Goal: Task Accomplishment & Management: Use online tool/utility

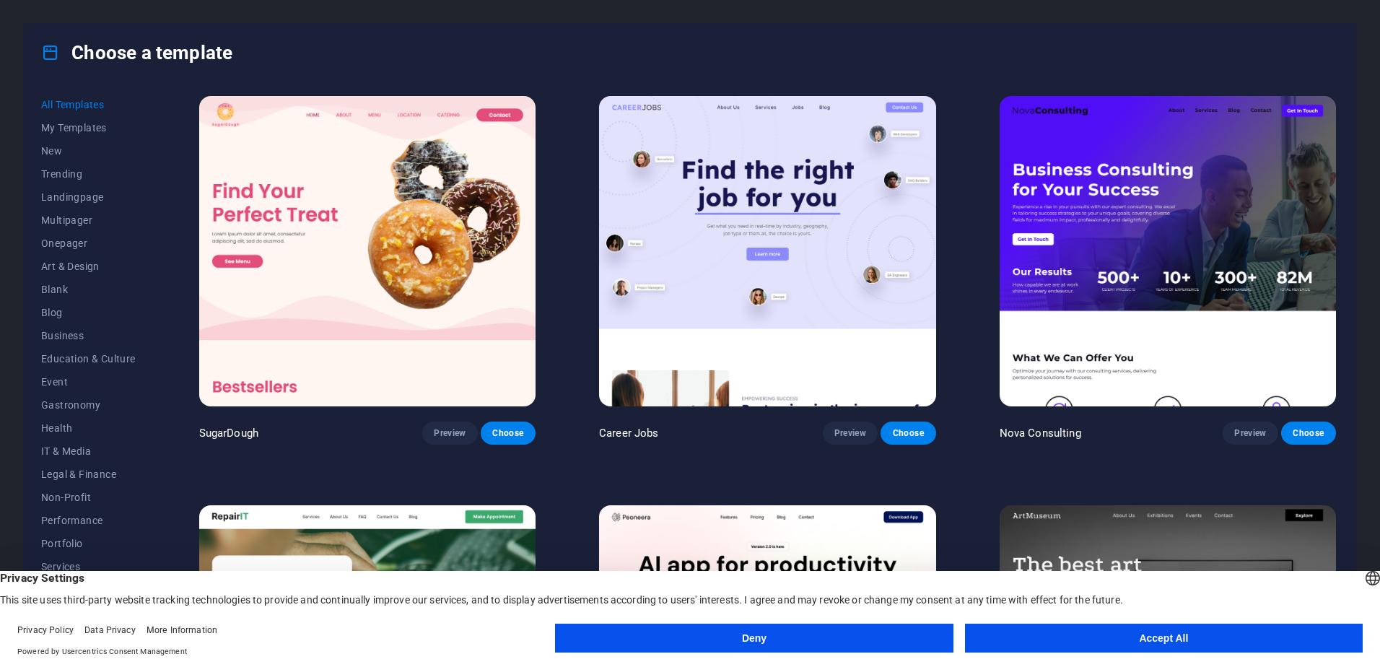
click at [1112, 637] on button "Accept All" at bounding box center [1164, 638] width 398 height 29
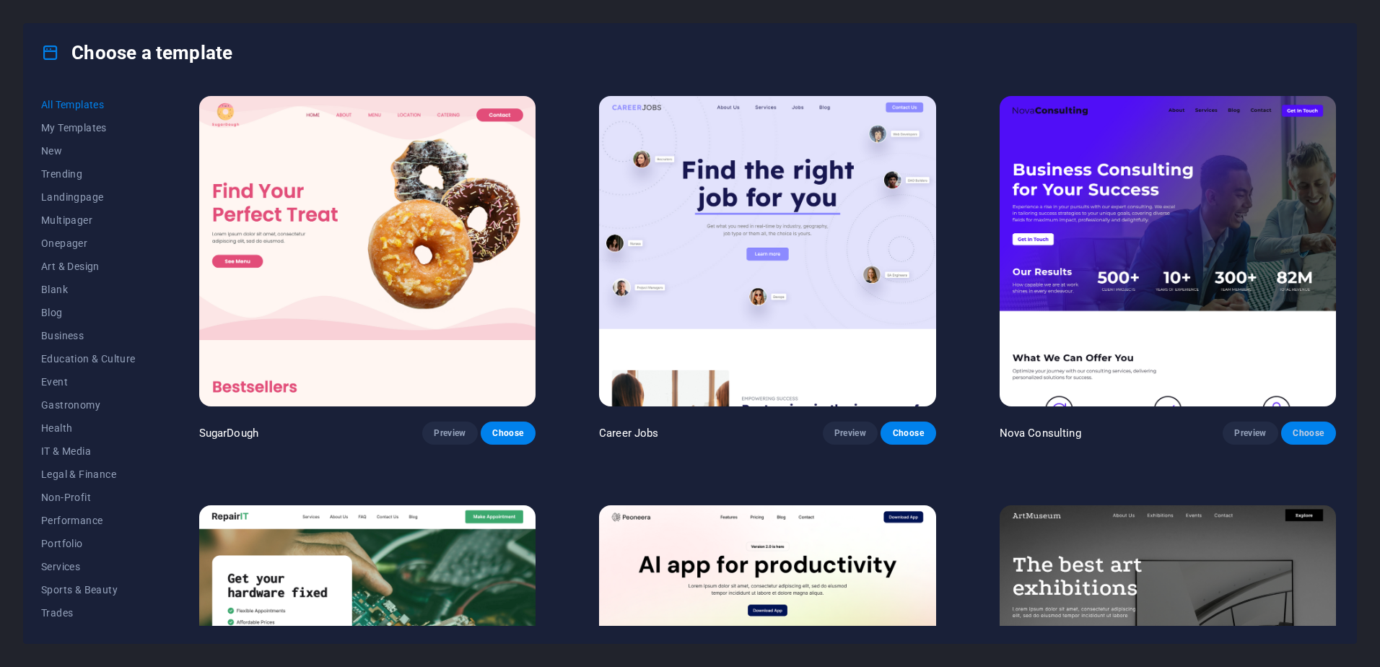
click at [1300, 424] on button "Choose" at bounding box center [1308, 432] width 55 height 23
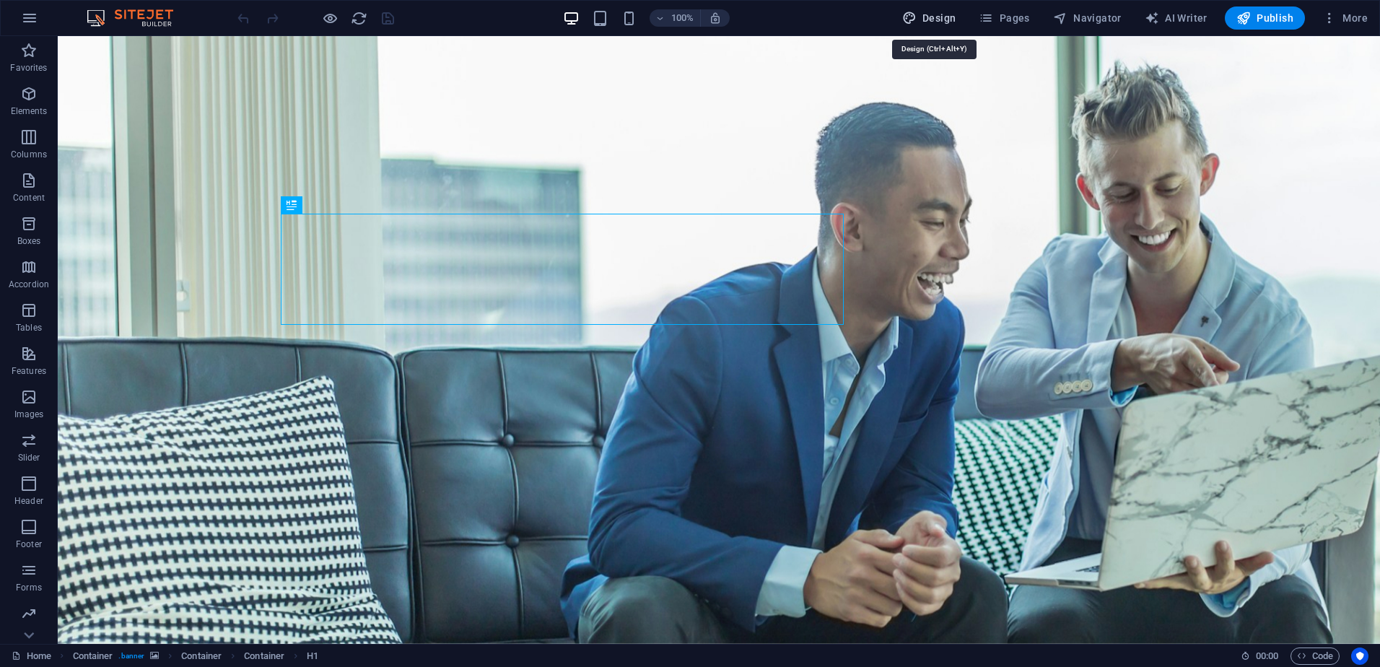
click at [917, 15] on icon "button" at bounding box center [909, 18] width 14 height 14
select select "700"
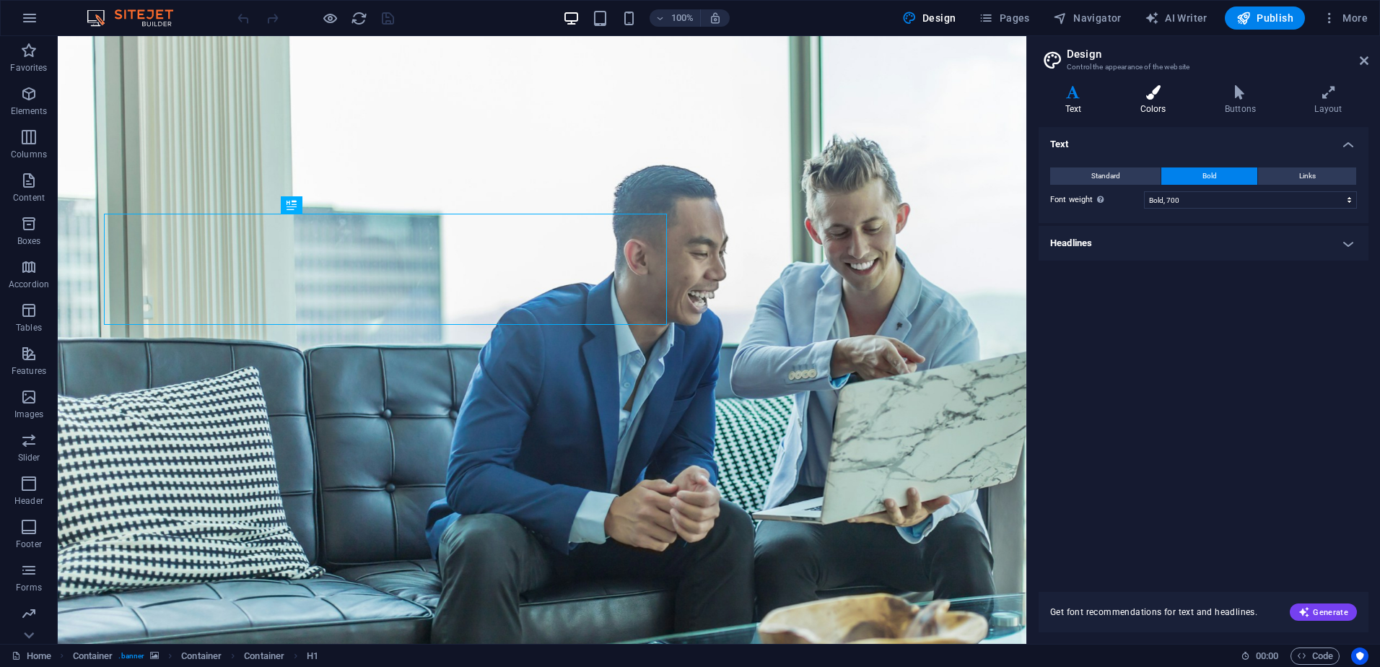
click at [1155, 110] on h4 "Colors" at bounding box center [1156, 100] width 84 height 30
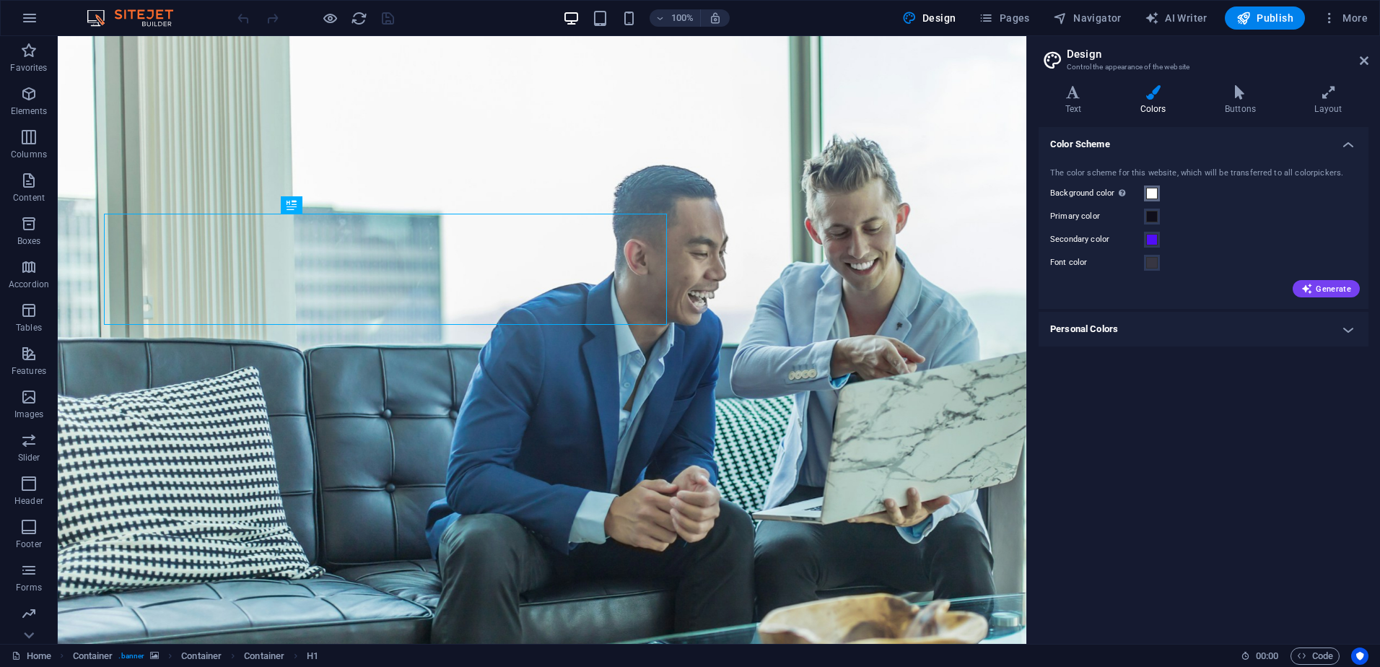
click at [1154, 188] on span at bounding box center [1152, 194] width 12 height 12
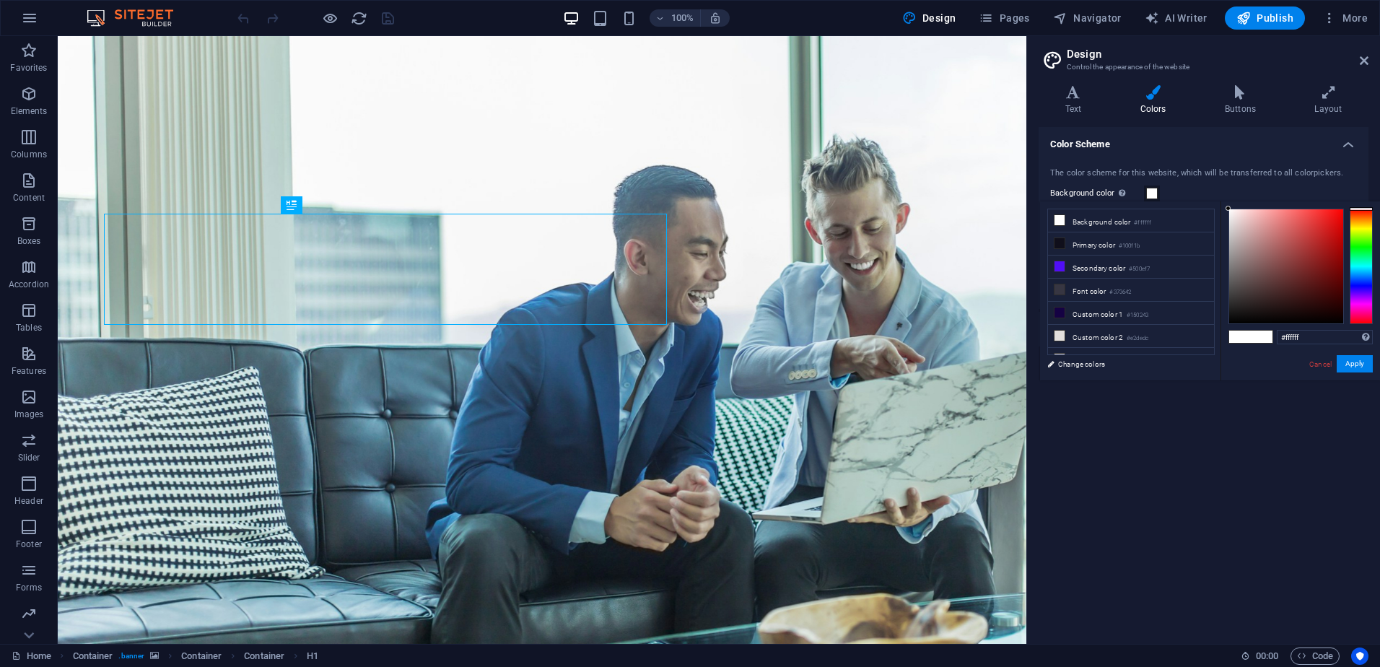
click at [1180, 185] on div "Background color Only visible if it is not covered by other backgrounds." at bounding box center [1203, 193] width 307 height 17
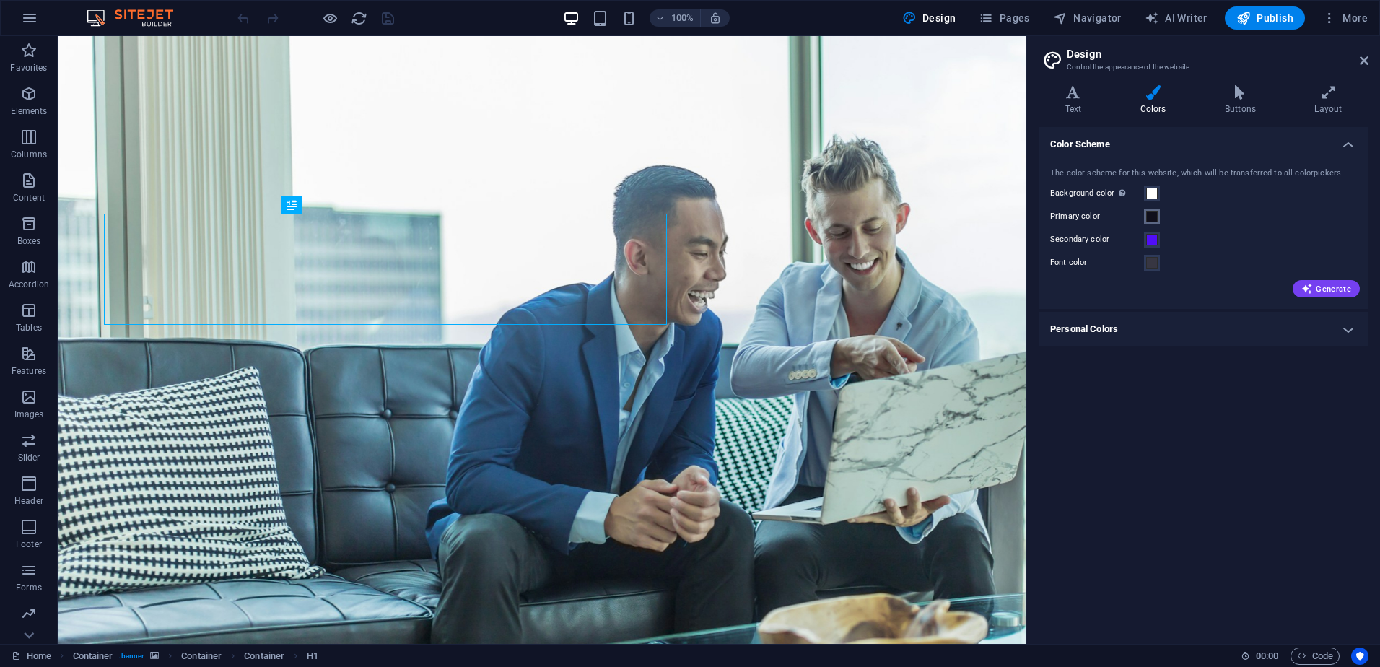
click at [1156, 215] on span at bounding box center [1152, 217] width 12 height 12
click at [1151, 235] on span at bounding box center [1152, 240] width 12 height 12
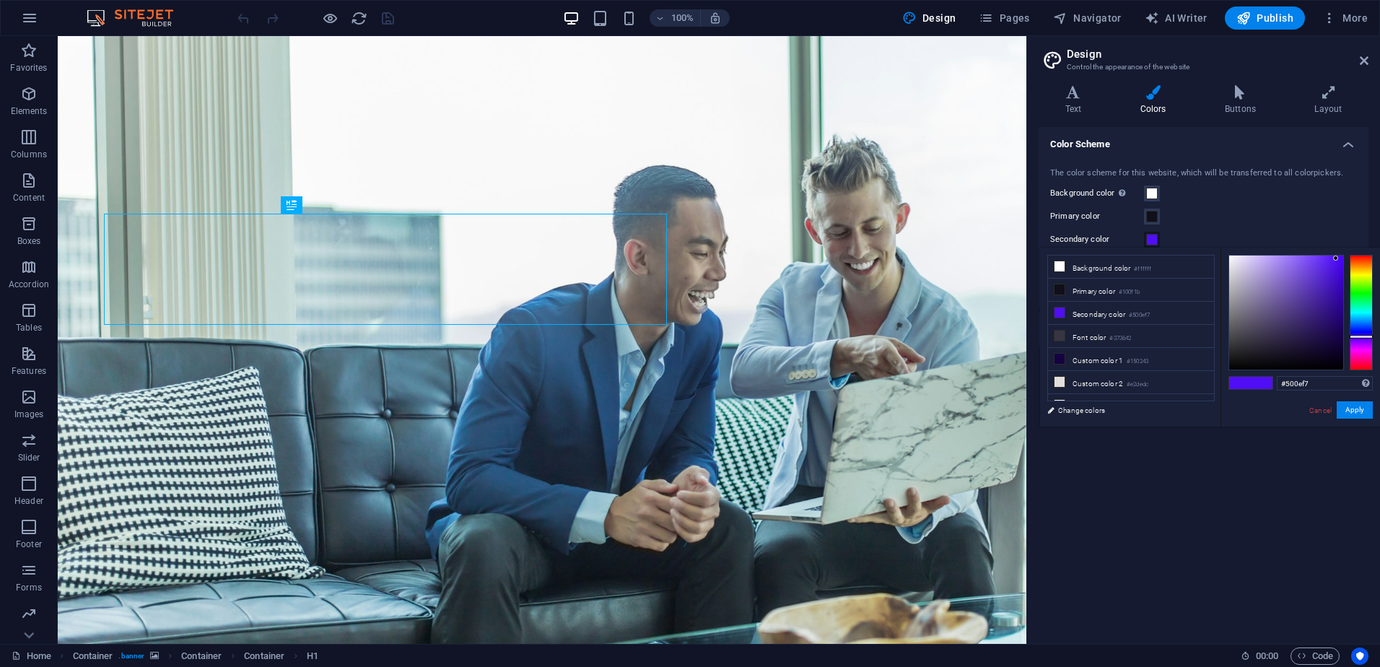
click at [1151, 235] on span at bounding box center [1152, 240] width 12 height 12
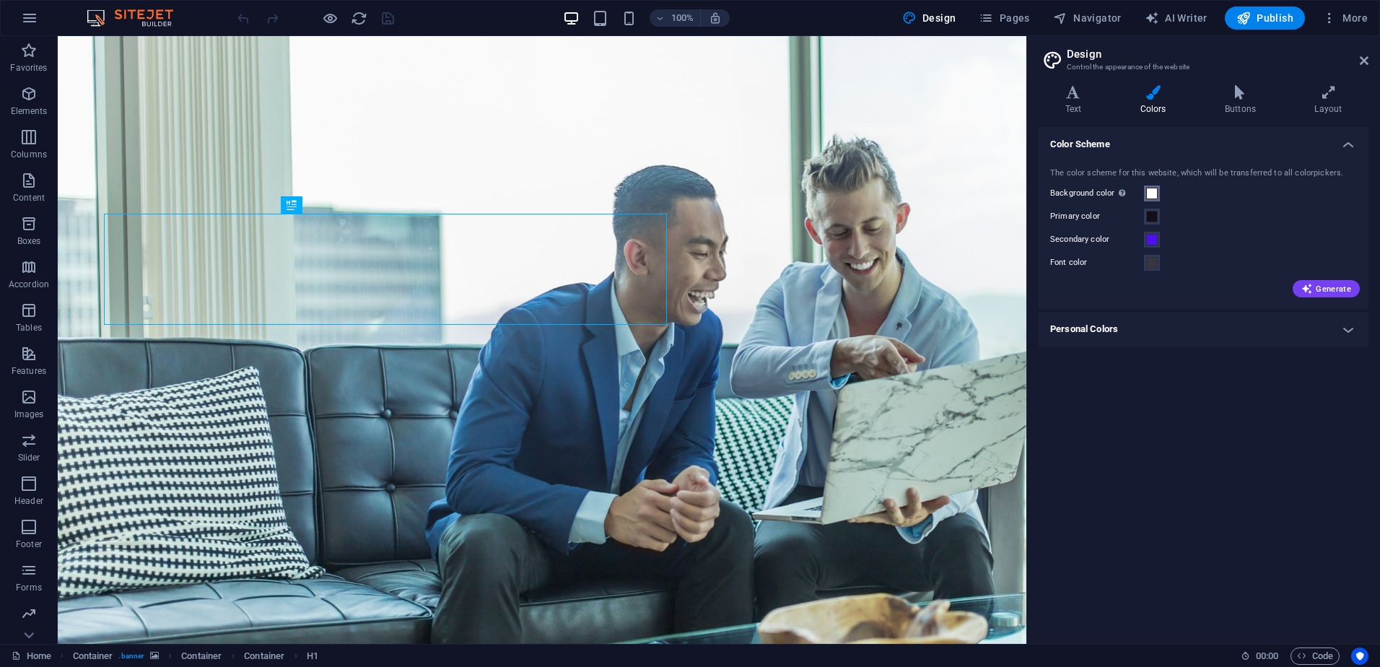
click at [1158, 190] on button "Background color Only visible if it is not covered by other backgrounds." at bounding box center [1152, 193] width 16 height 16
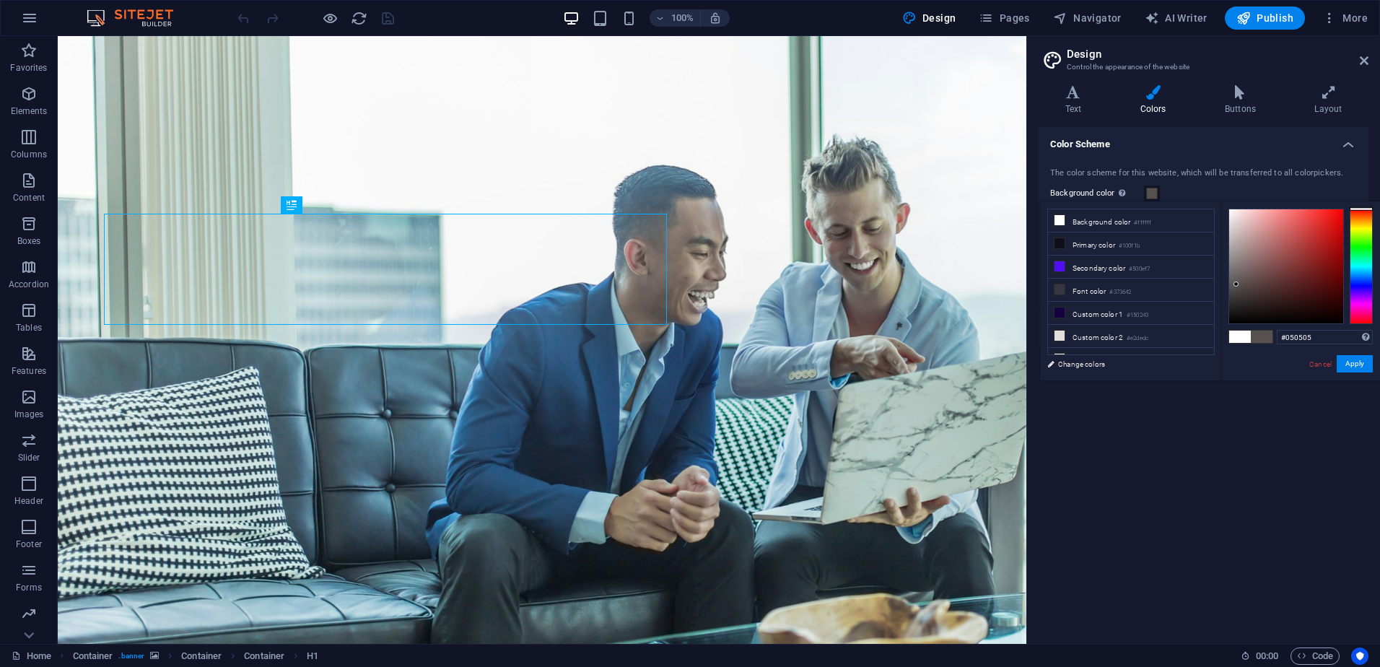
type input "#000000"
drag, startPoint x: 1226, startPoint y: 207, endPoint x: 1218, endPoint y: 361, distance: 153.9
click at [1218, 361] on div "less Background color #ffffff Primary color #100f1b Secondary color #500ef7 Fon…" at bounding box center [1210, 290] width 340 height 179
click at [1140, 424] on div "Color Scheme The color scheme for this website, which will be transferred to al…" at bounding box center [1204, 379] width 330 height 505
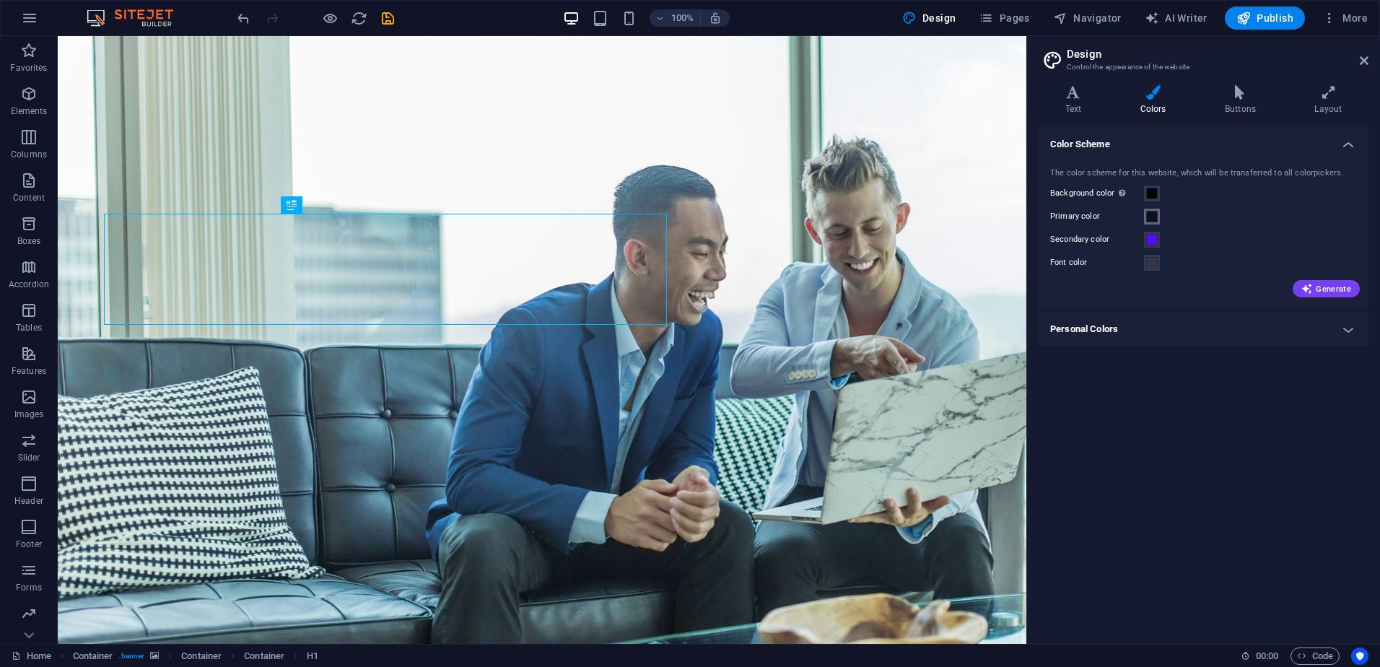
click at [1150, 219] on span at bounding box center [1152, 217] width 12 height 12
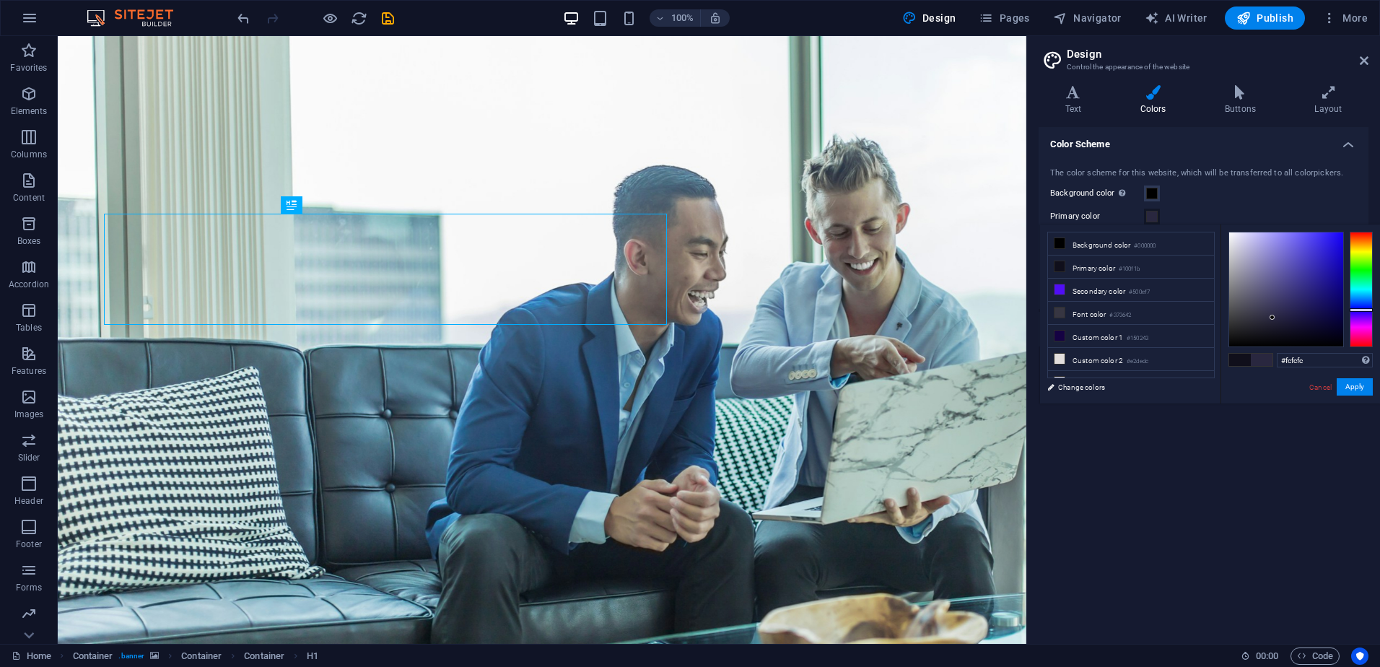
type input "#ffffff"
drag, startPoint x: 1279, startPoint y: 330, endPoint x: 1215, endPoint y: 201, distance: 144.0
click at [1215, 201] on body "fgtksa.com Home Favorites Elements Columns Content Boxes Accordion Tables Featu…" at bounding box center [690, 333] width 1380 height 667
click at [1244, 189] on div "Background color Only visible if it is not covered by other backgrounds." at bounding box center [1203, 193] width 307 height 17
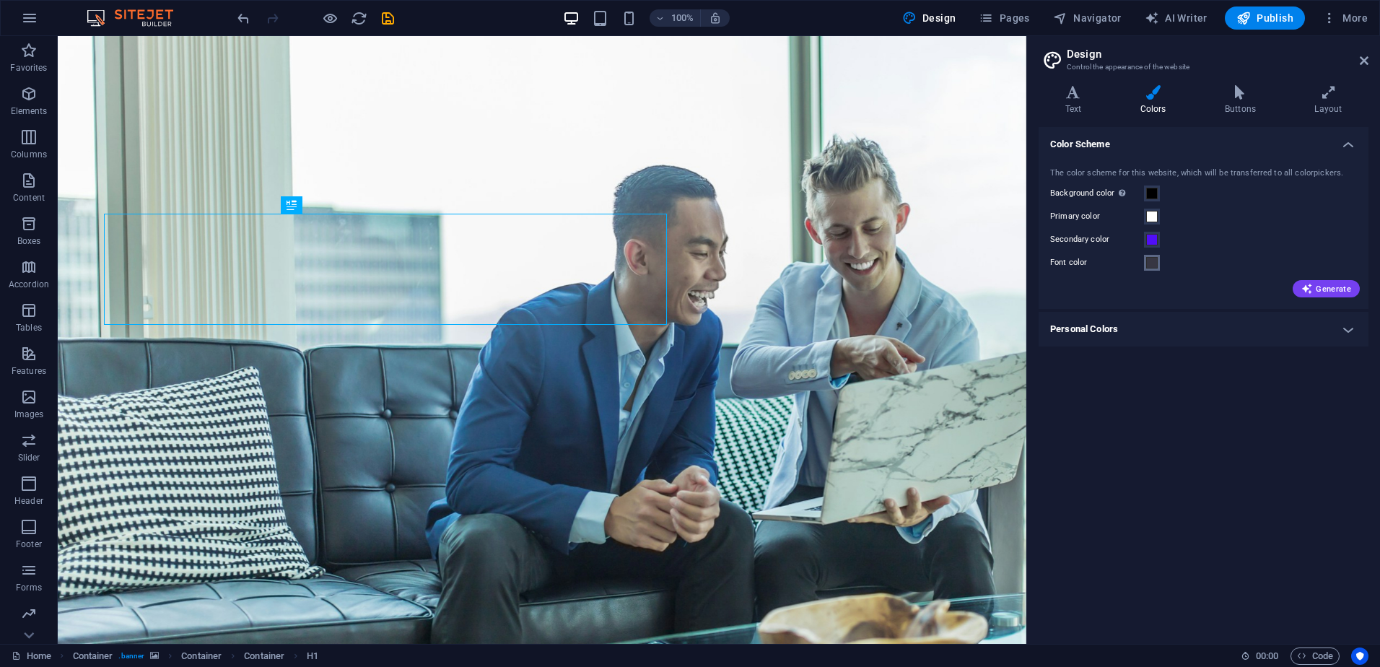
click at [1158, 266] on button "Font color" at bounding box center [1152, 263] width 16 height 16
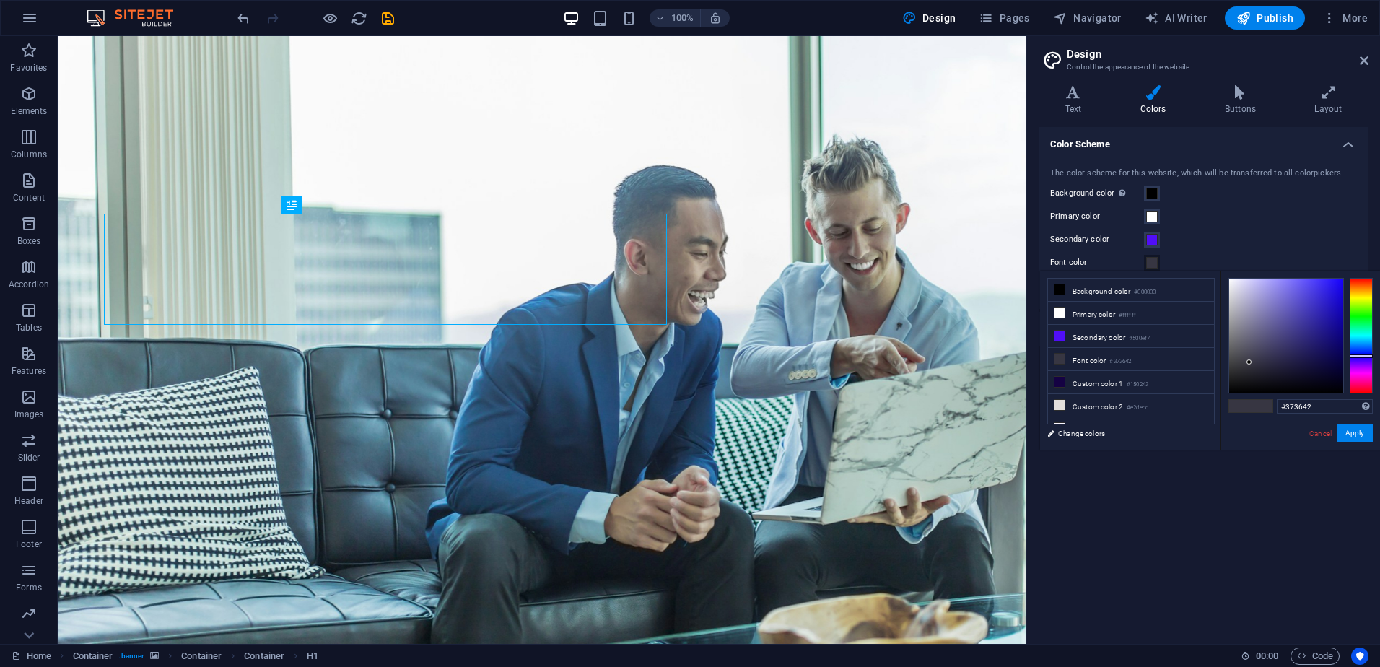
click at [1208, 133] on h4 "Color Scheme" at bounding box center [1204, 140] width 330 height 26
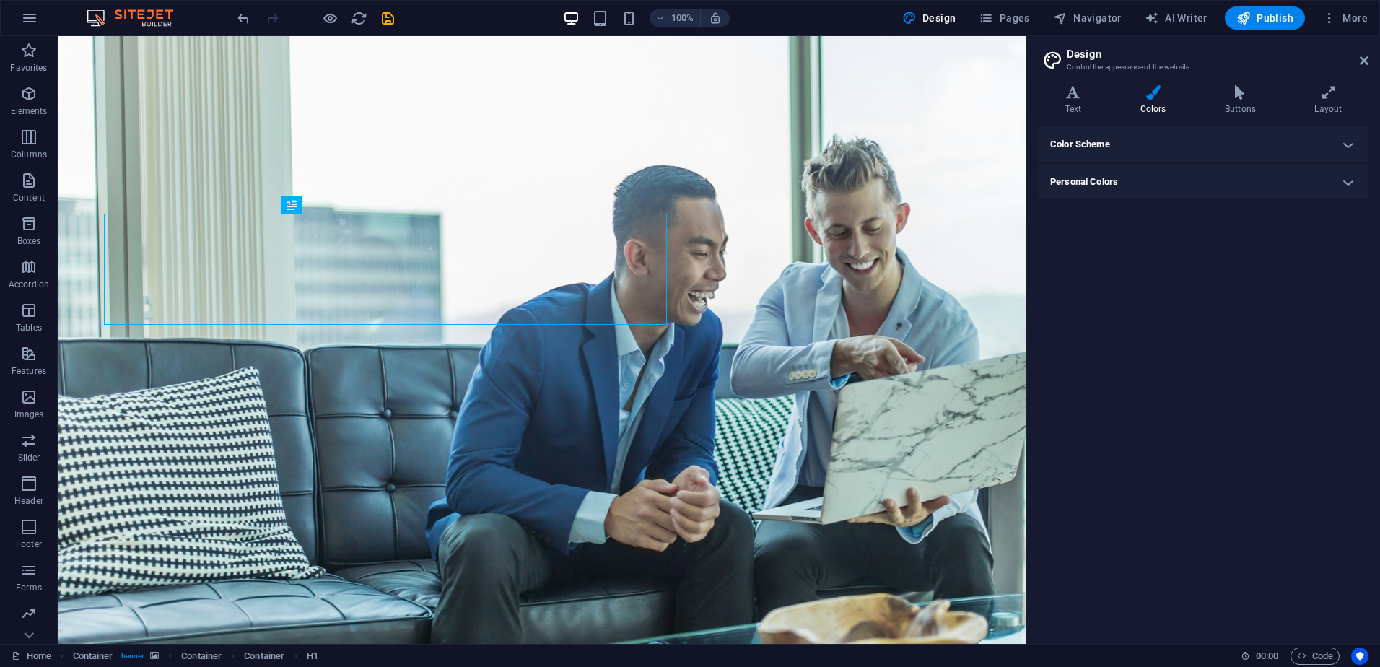
click at [1106, 180] on h4 "Personal Colors" at bounding box center [1204, 182] width 330 height 35
click at [1135, 176] on h4 "Personal Colors" at bounding box center [1204, 178] width 330 height 26
click at [1127, 144] on h4 "Color Scheme" at bounding box center [1204, 144] width 330 height 35
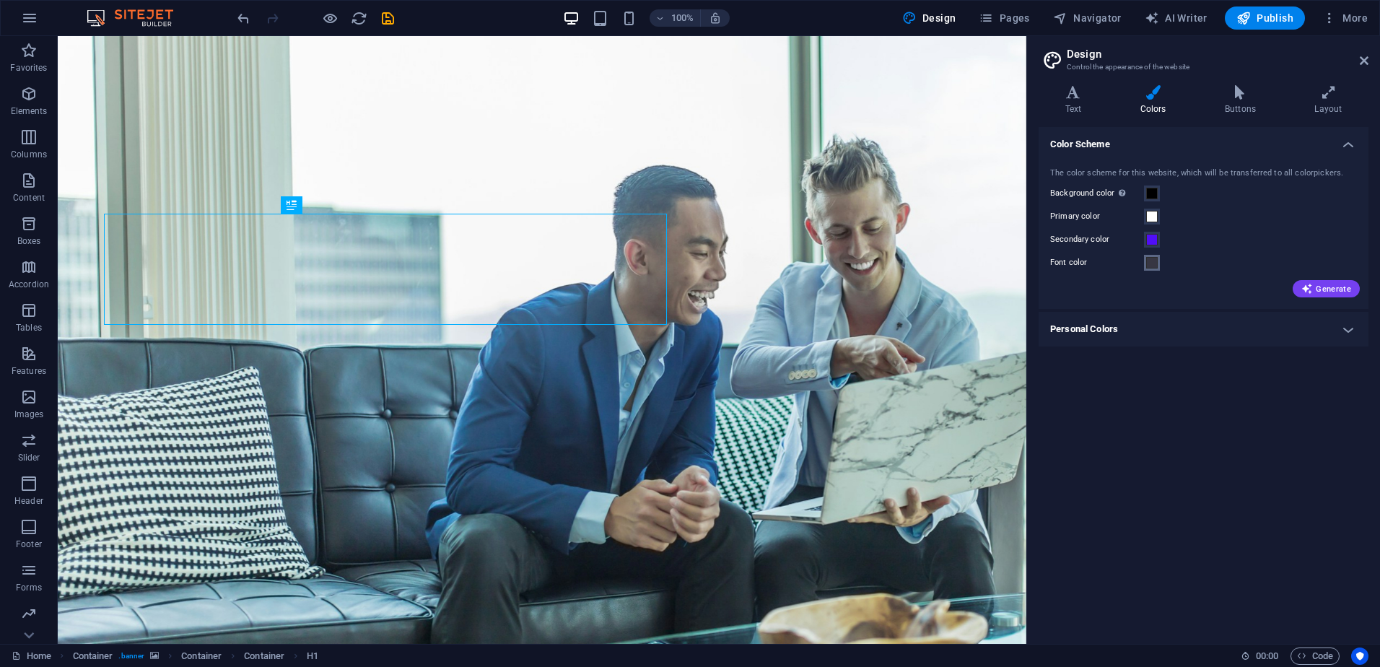
click at [1154, 262] on span at bounding box center [1152, 263] width 12 height 12
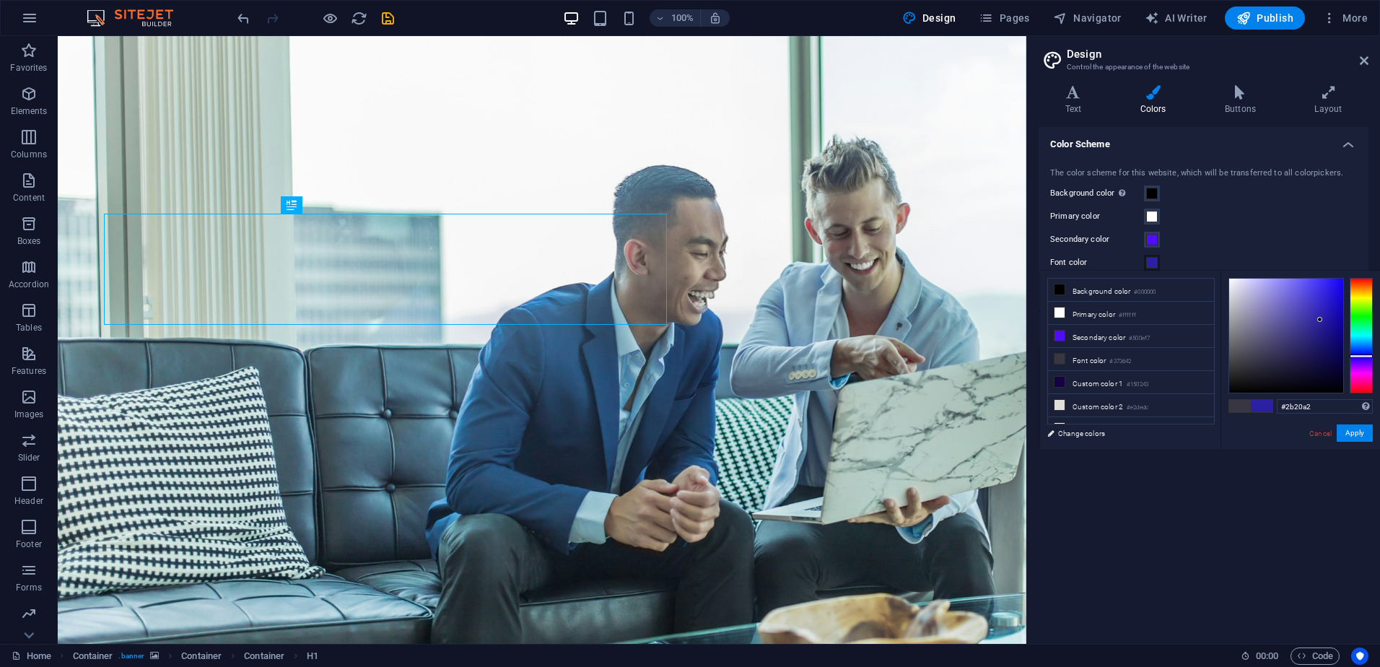
drag, startPoint x: 1250, startPoint y: 357, endPoint x: 1320, endPoint y: 320, distance: 79.4
click at [1320, 320] on div at bounding box center [1286, 336] width 114 height 114
drag, startPoint x: 1320, startPoint y: 319, endPoint x: 1353, endPoint y: 262, distance: 66.0
click at [1353, 263] on body "fgtksa.com Home Favorites Elements Columns Content Boxes Accordion Tables Featu…" at bounding box center [690, 333] width 1380 height 667
drag, startPoint x: 1331, startPoint y: 288, endPoint x: 1212, endPoint y: 427, distance: 182.7
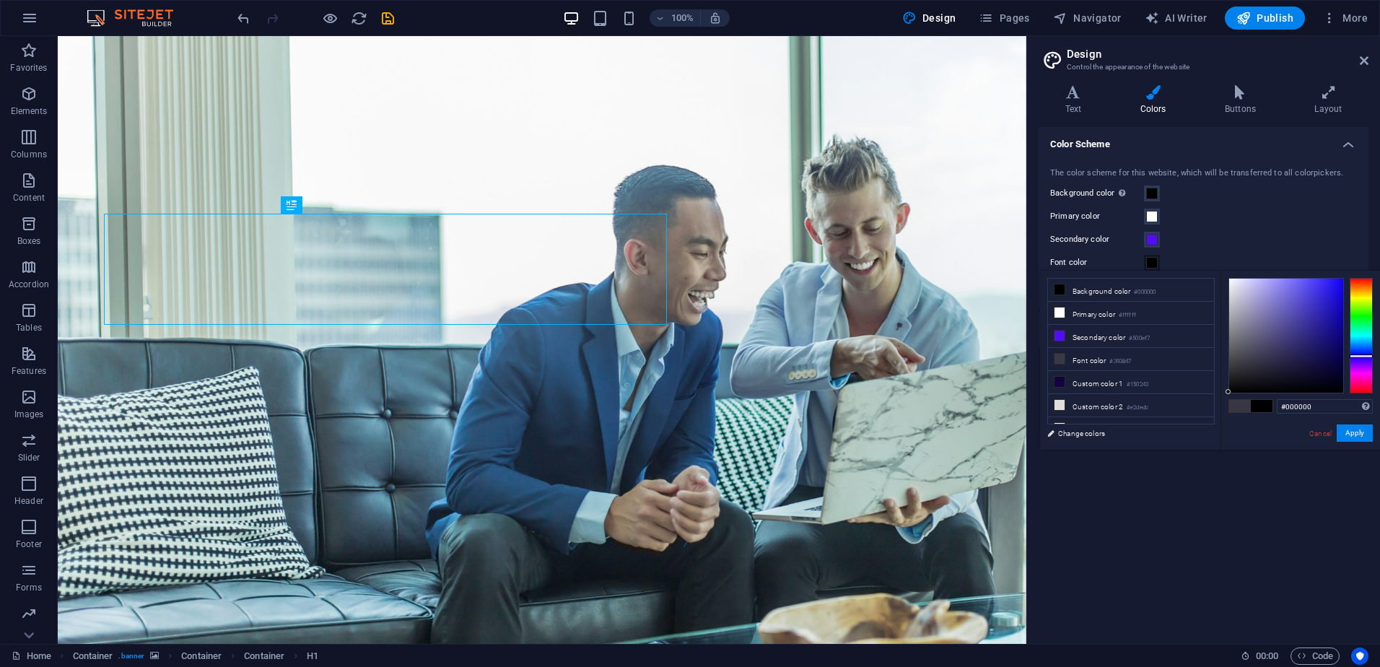
click at [1212, 427] on div "less Background color #000000 Primary color #ffffff Secondary color #500ef7 Fon…" at bounding box center [1210, 360] width 340 height 179
type input "#000000"
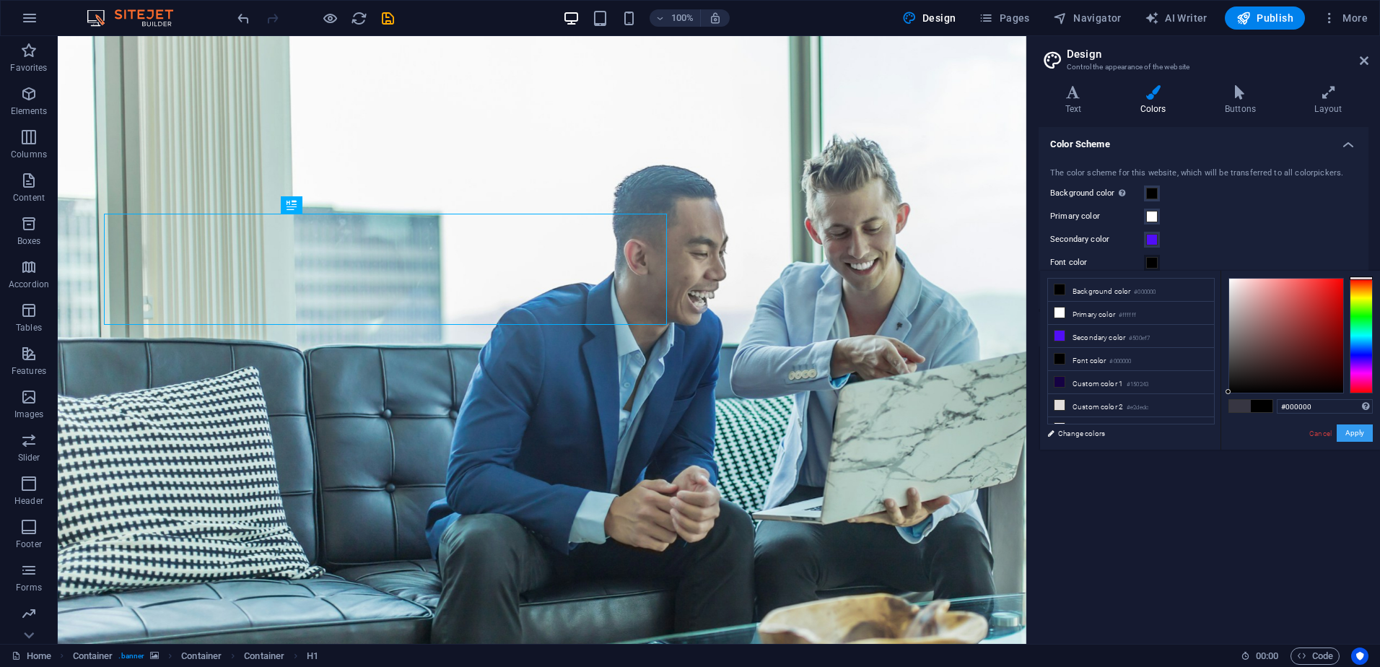
click at [1356, 433] on button "Apply" at bounding box center [1355, 432] width 36 height 17
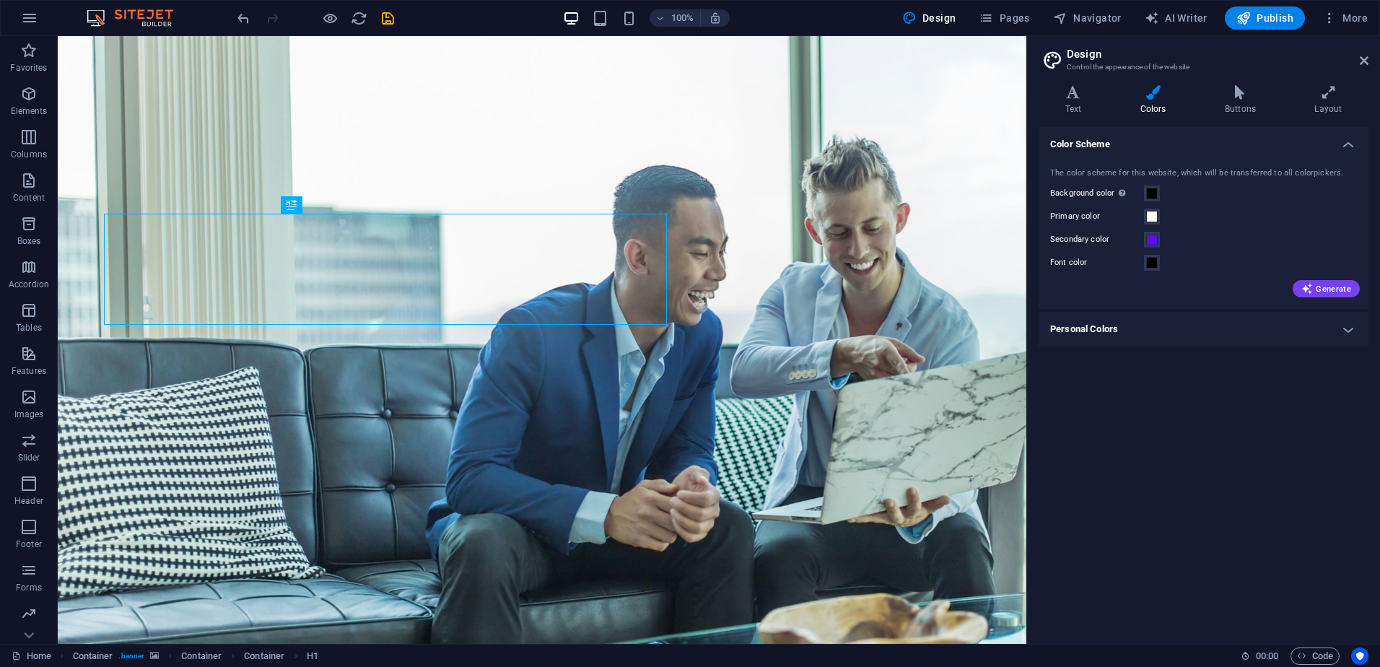
click at [1215, 326] on h4 "Personal Colors" at bounding box center [1204, 329] width 330 height 35
click at [1317, 282] on button "Generate" at bounding box center [1326, 288] width 67 height 17
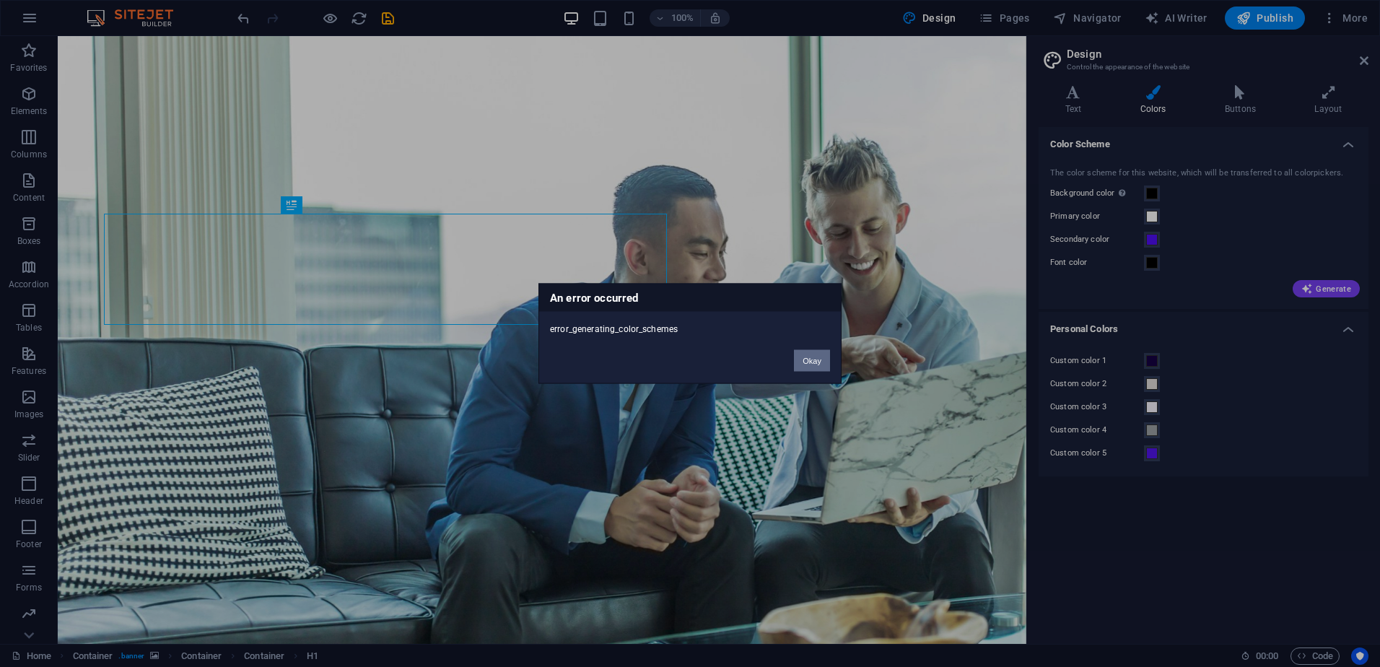
click at [805, 362] on button "Okay" at bounding box center [812, 361] width 36 height 22
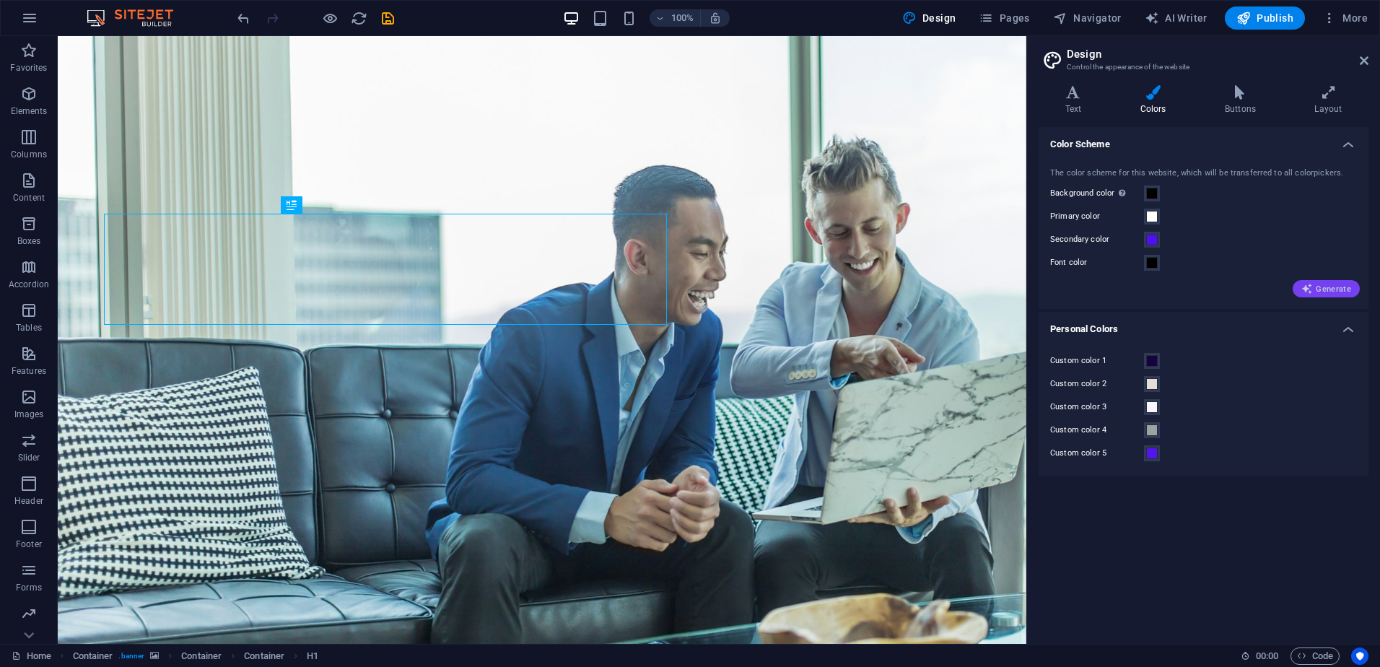
click at [1331, 292] on span "Generate" at bounding box center [1326, 289] width 50 height 12
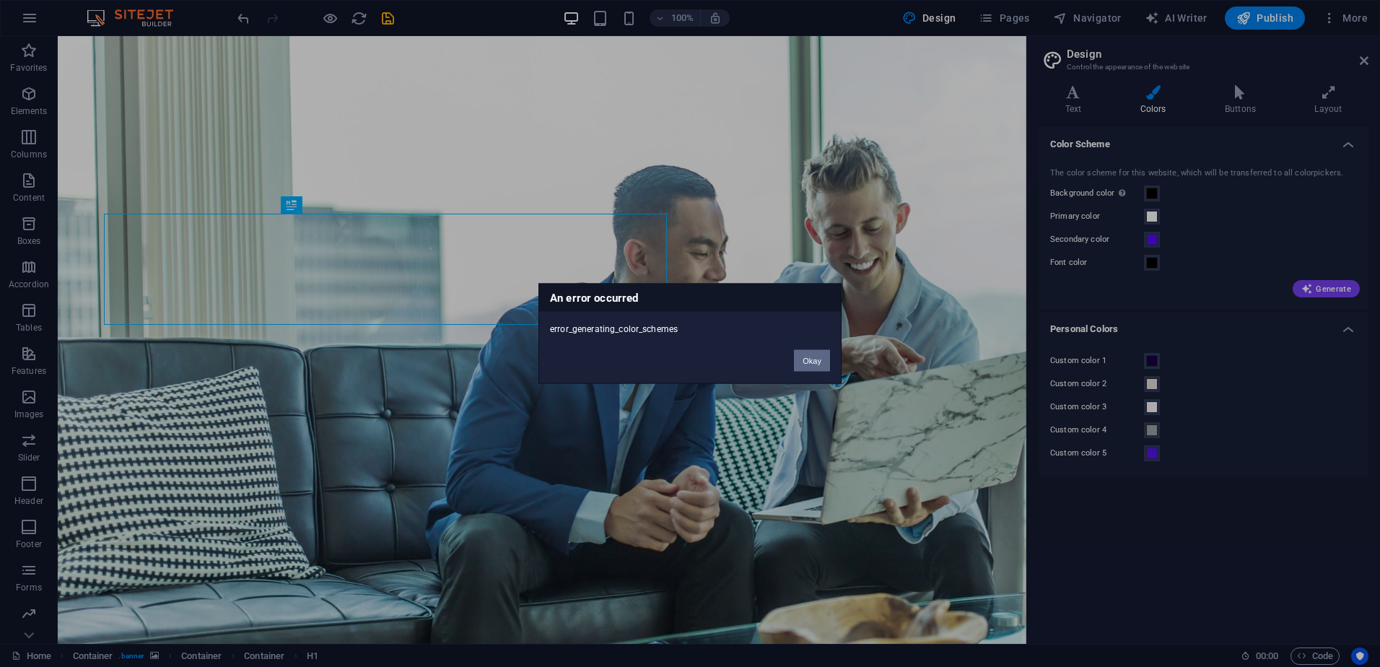
click at [809, 359] on button "Okay" at bounding box center [812, 361] width 36 height 22
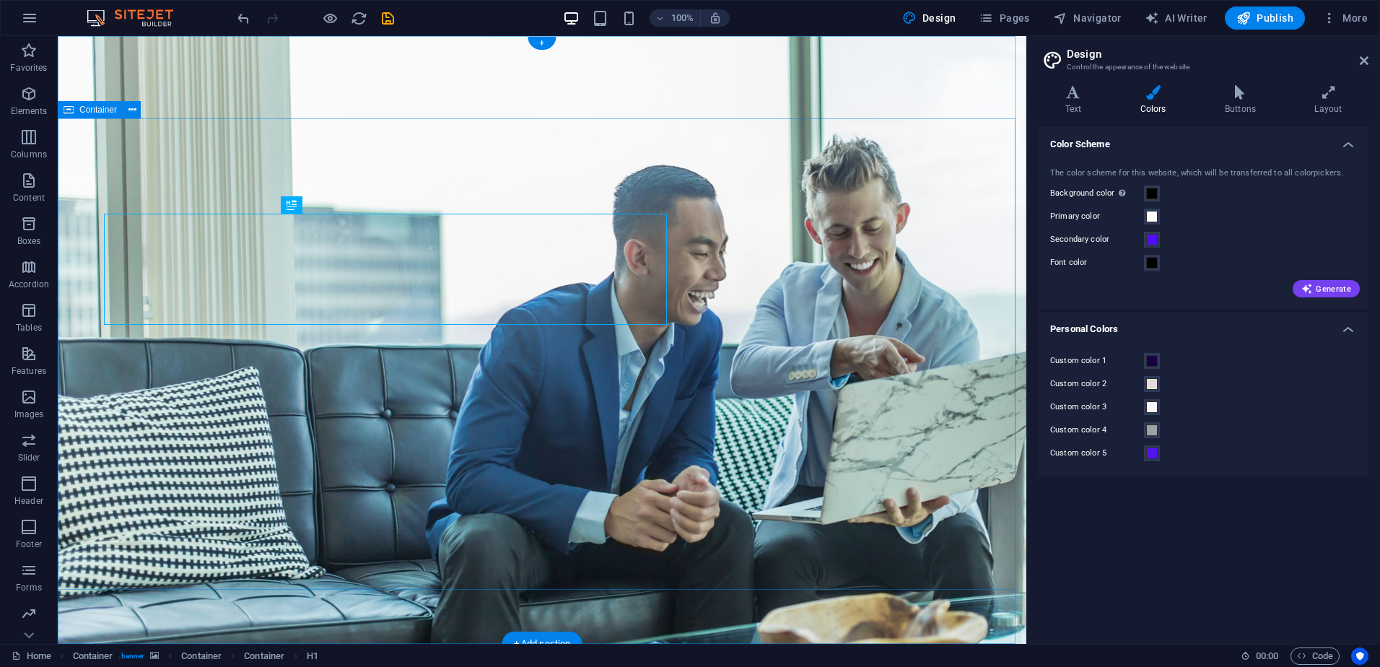
click at [205, 666] on div at bounding box center [542, 679] width 866 height 25
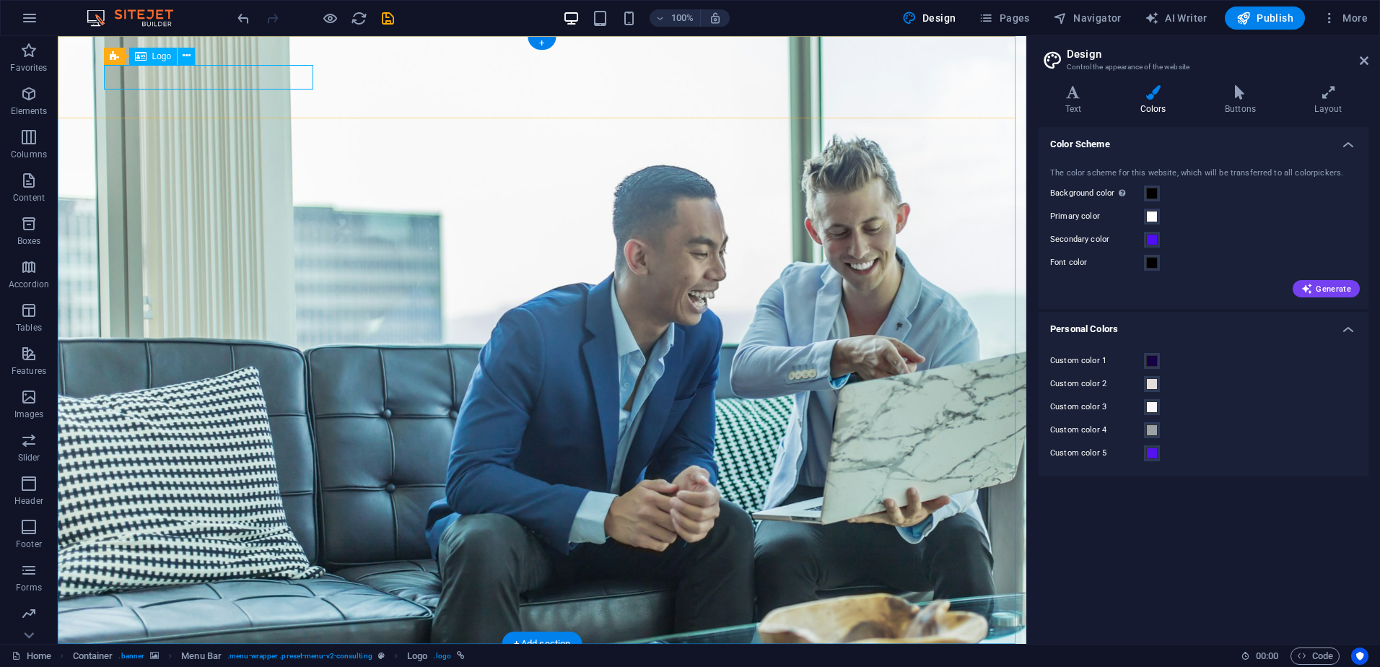
click at [210, 666] on div at bounding box center [542, 679] width 866 height 25
select select "px"
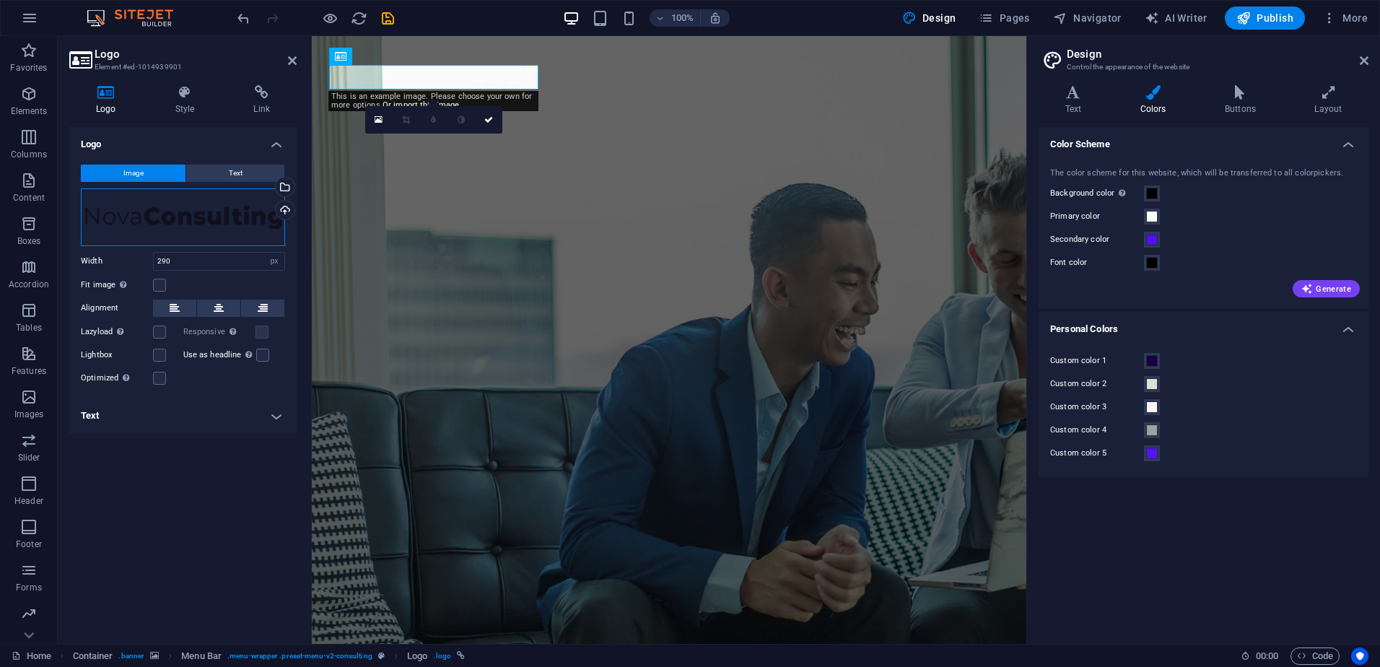
click at [193, 223] on div "Drag files here, click to choose files or select files from Files or our free s…" at bounding box center [183, 217] width 204 height 58
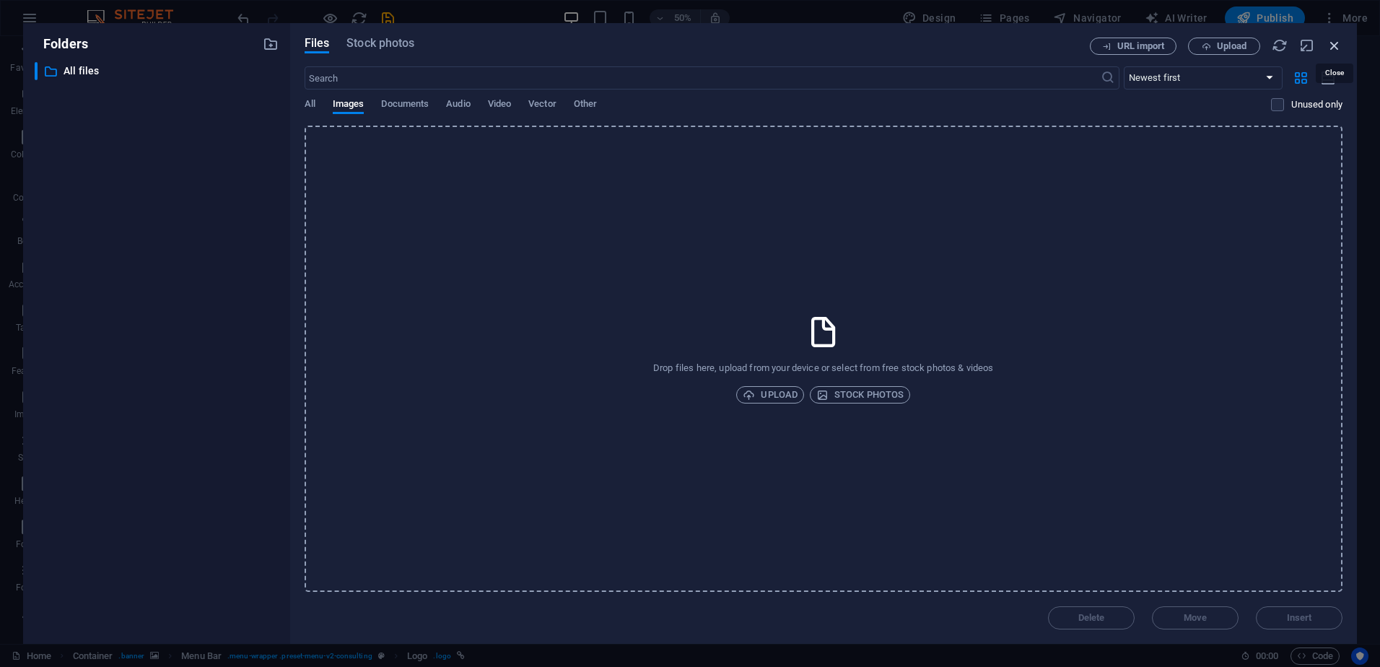
click at [1331, 48] on icon "button" at bounding box center [1335, 46] width 16 height 16
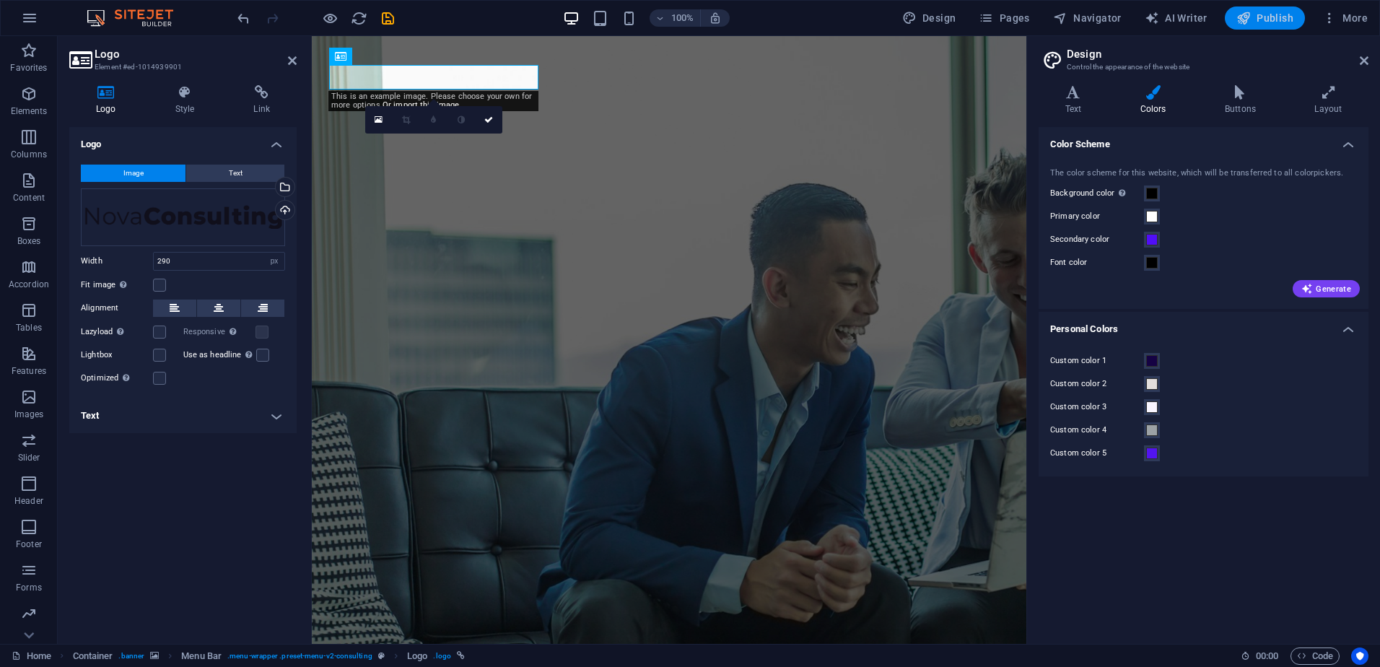
click at [1261, 22] on span "Publish" at bounding box center [1264, 18] width 57 height 14
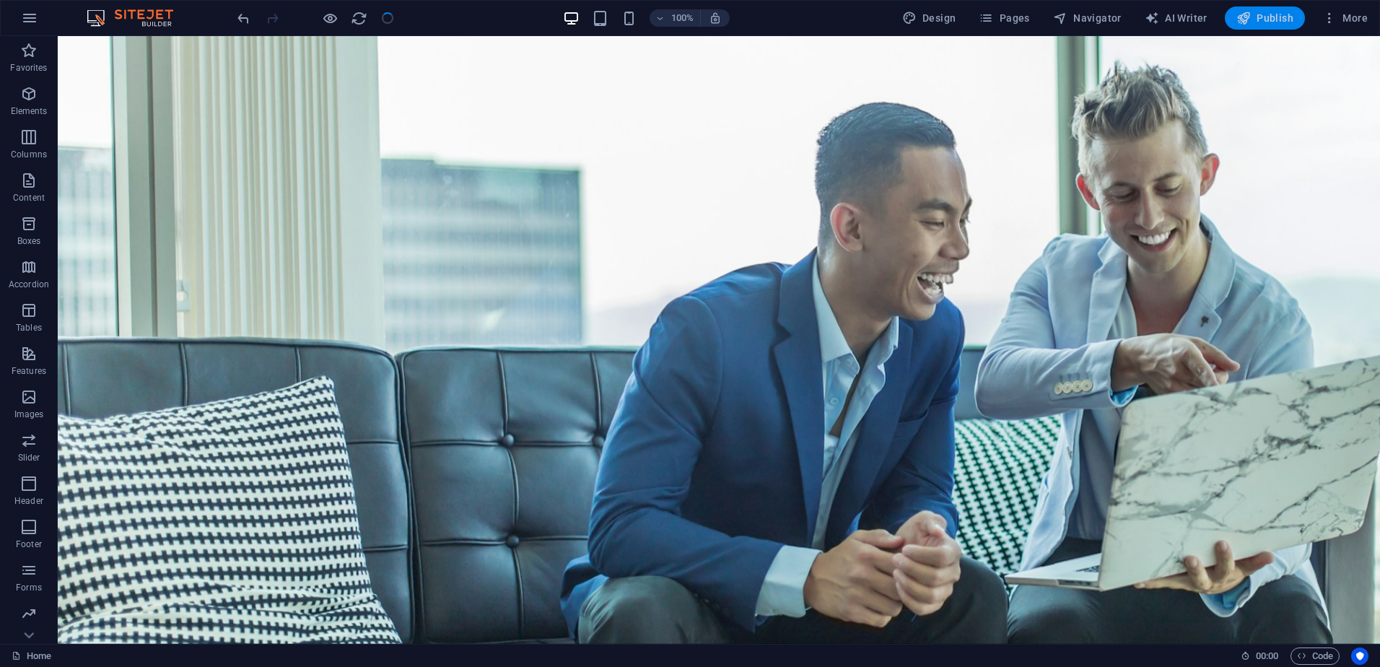
click at [1261, 22] on span "Publish" at bounding box center [1264, 18] width 57 height 14
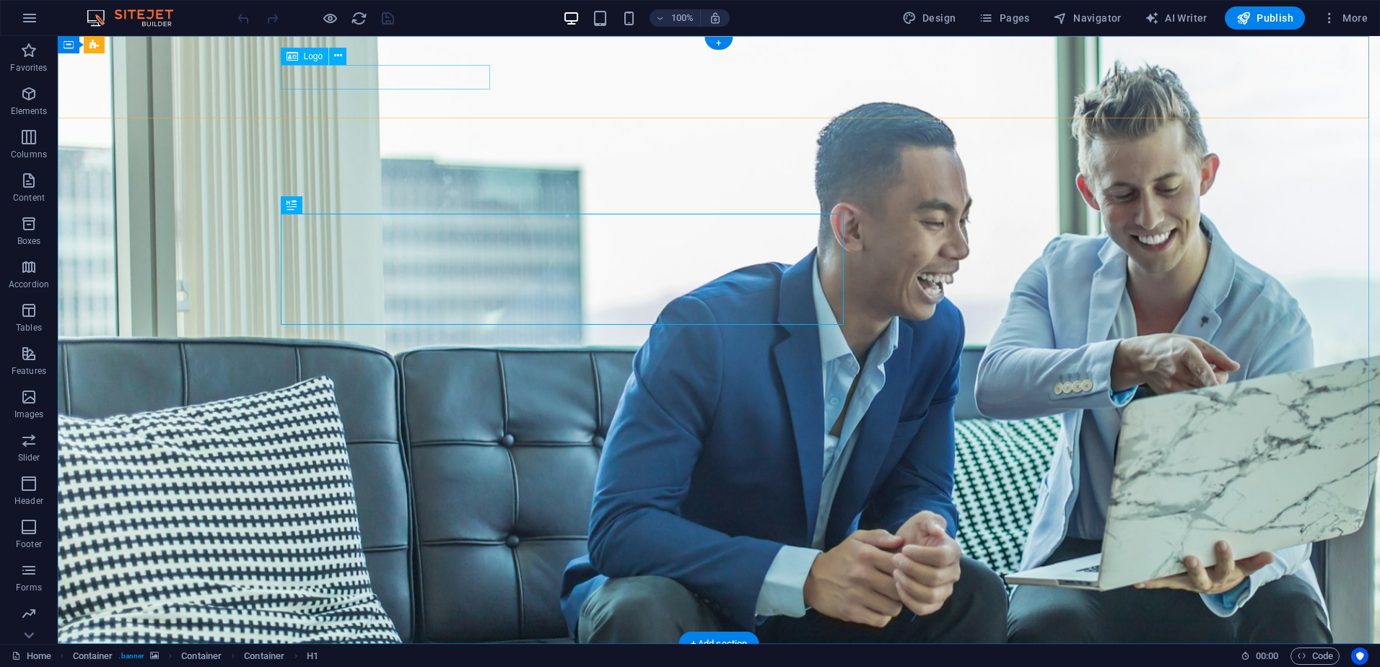
click at [393, 666] on div at bounding box center [719, 679] width 866 height 25
click at [369, 666] on div at bounding box center [719, 679] width 866 height 25
select select "px"
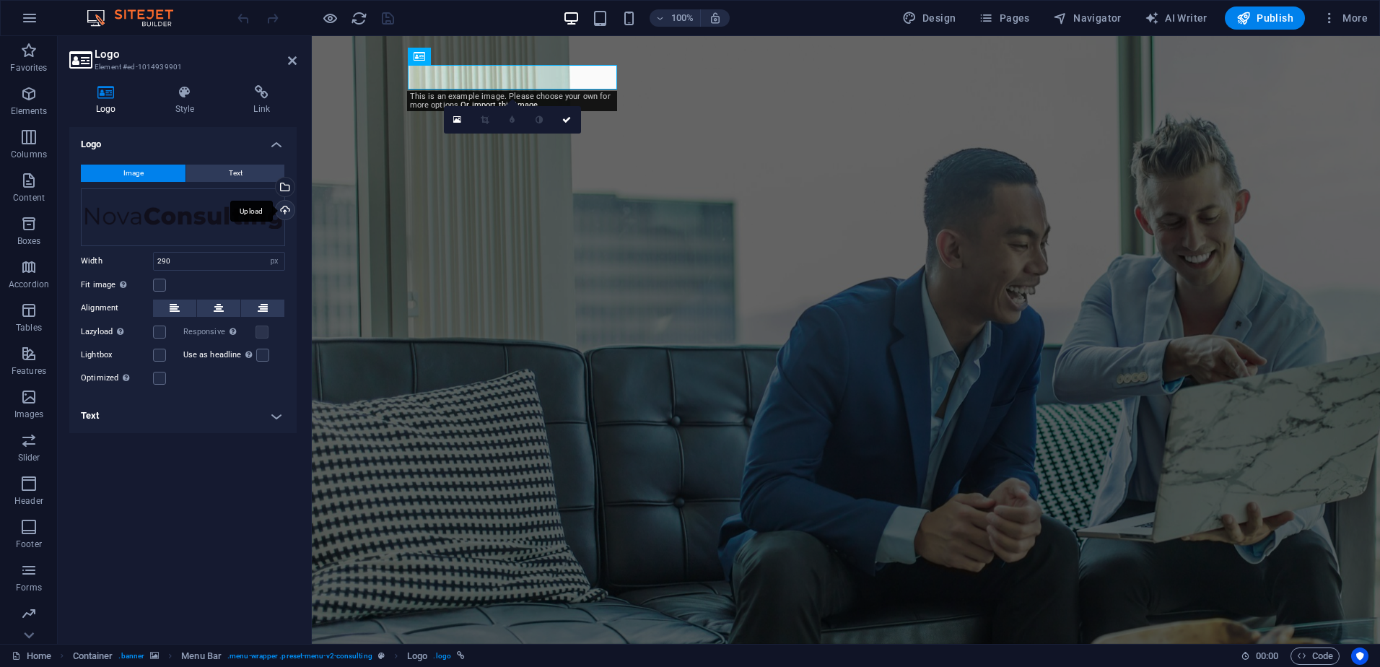
click at [284, 209] on div "Upload" at bounding box center [284, 212] width 22 height 22
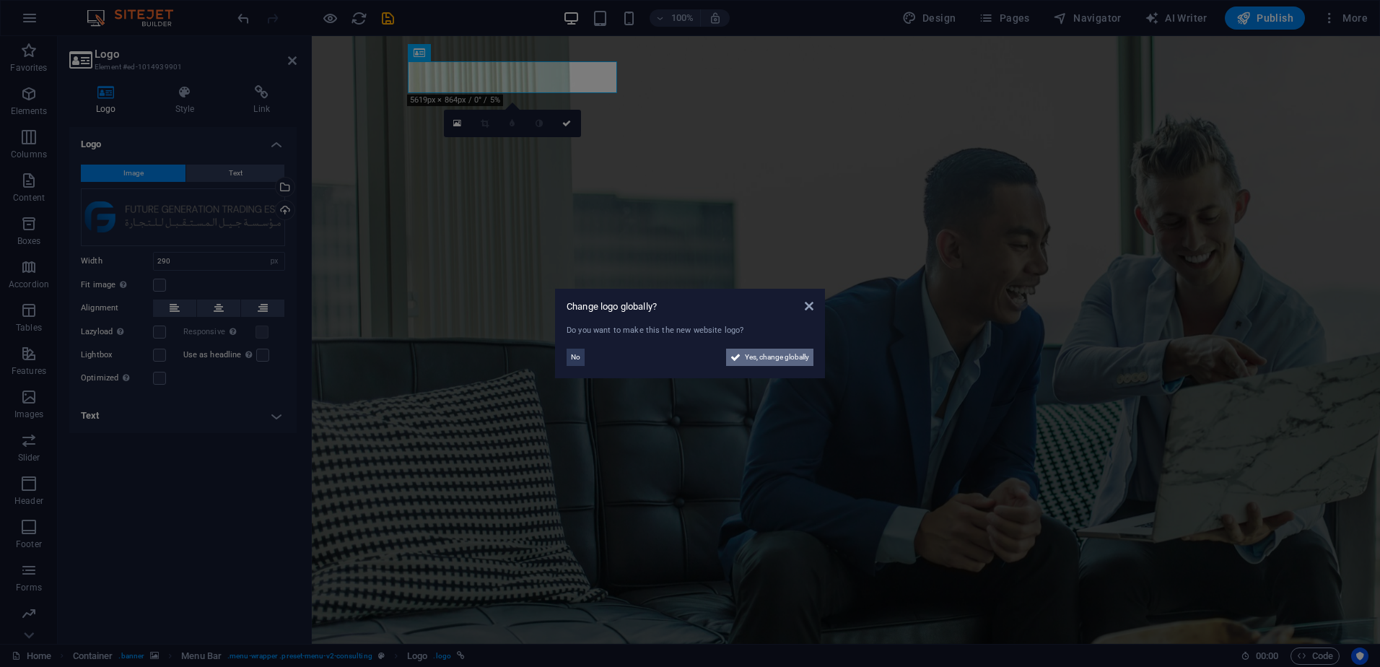
click at [753, 351] on span "Yes, change globally" at bounding box center [777, 357] width 64 height 17
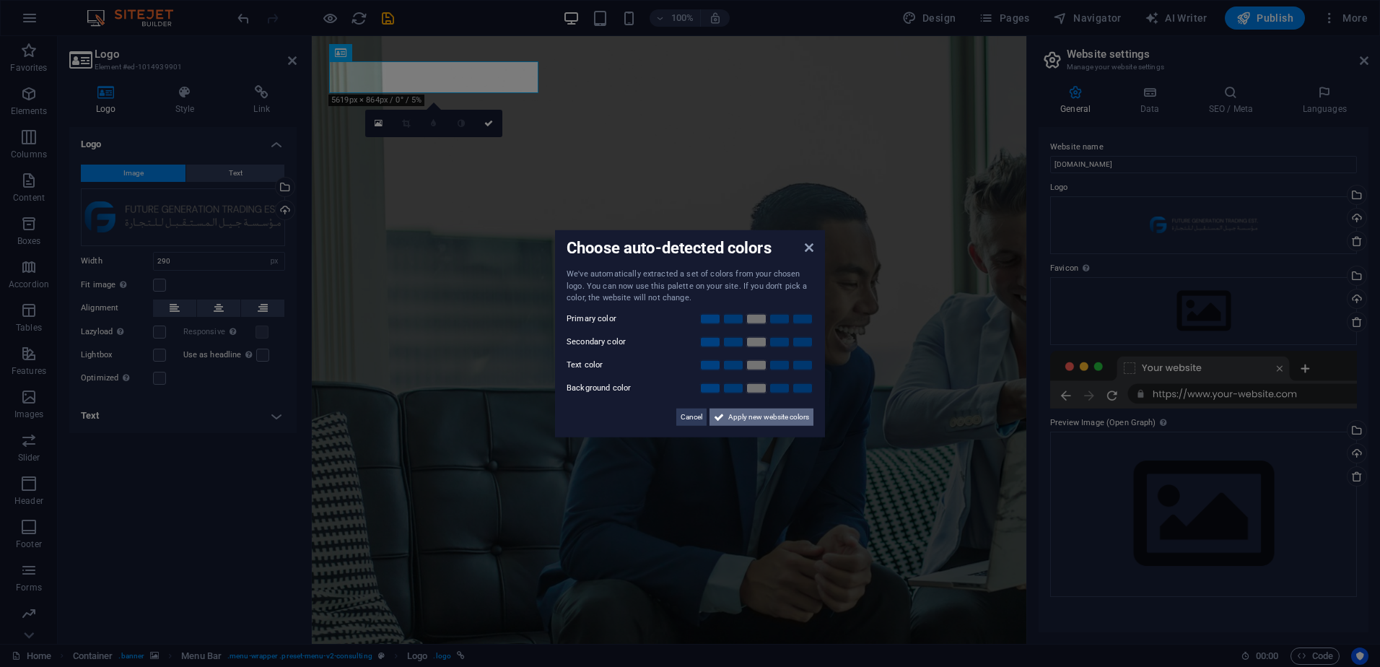
click at [743, 412] on span "Apply new website colors" at bounding box center [768, 416] width 81 height 17
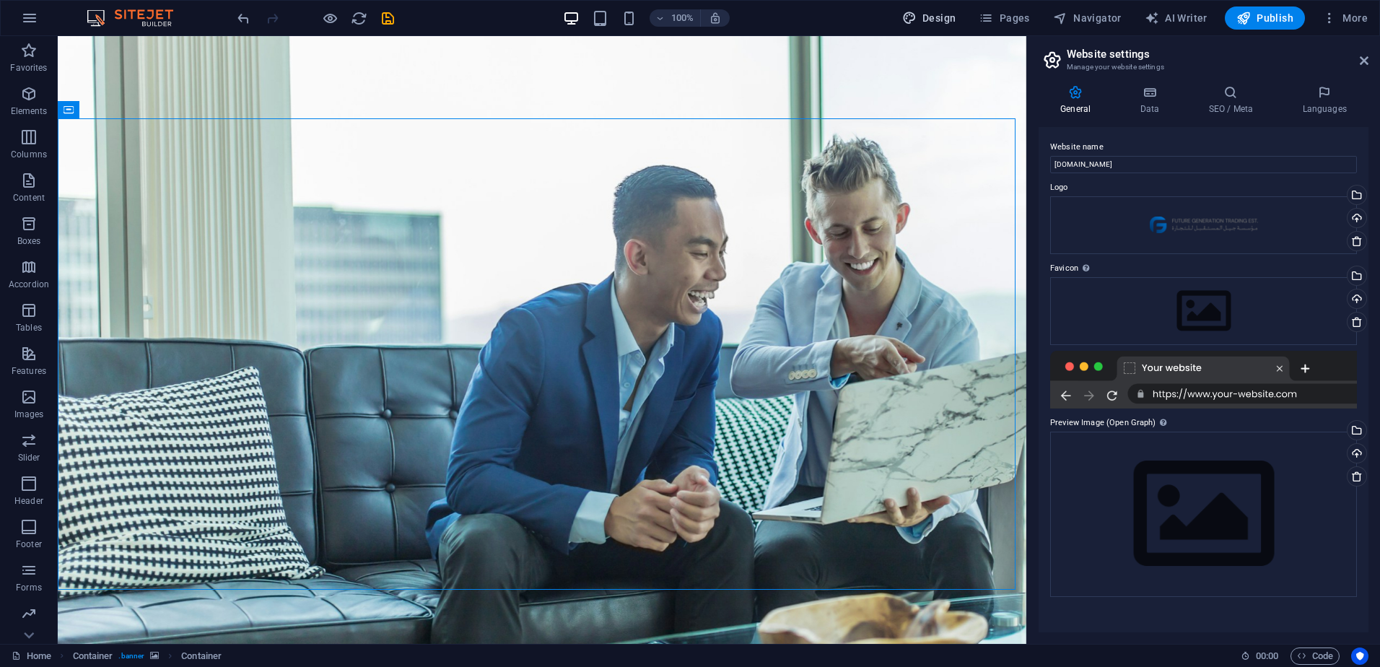
click at [934, 24] on span "Design" at bounding box center [929, 18] width 54 height 14
select select "700"
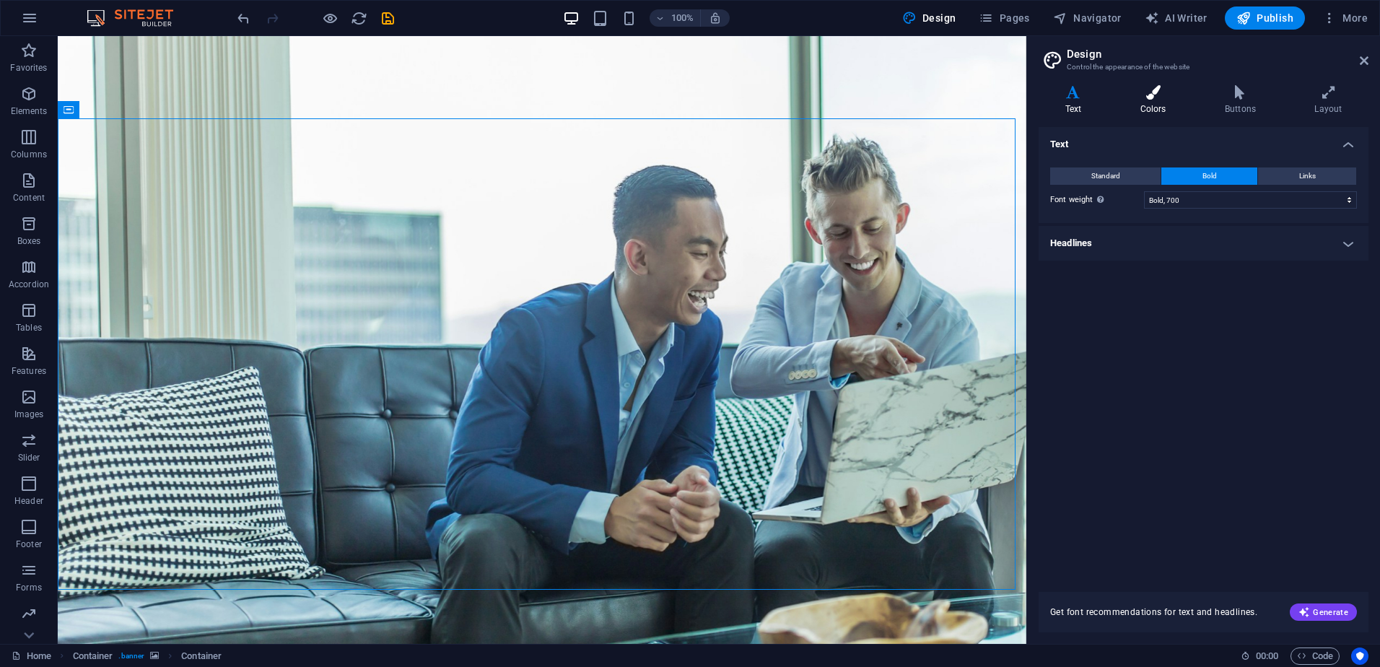
click at [1169, 102] on h4 "Colors" at bounding box center [1156, 100] width 84 height 30
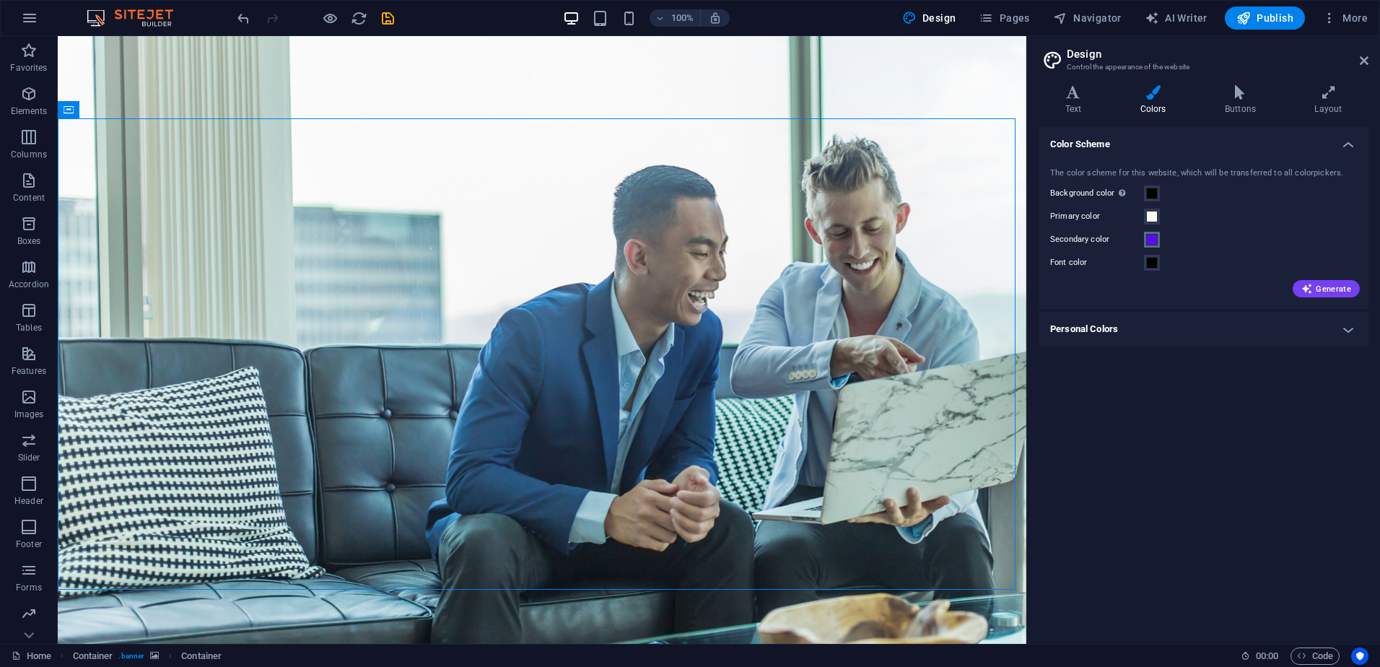
click at [1157, 238] on span at bounding box center [1152, 240] width 12 height 12
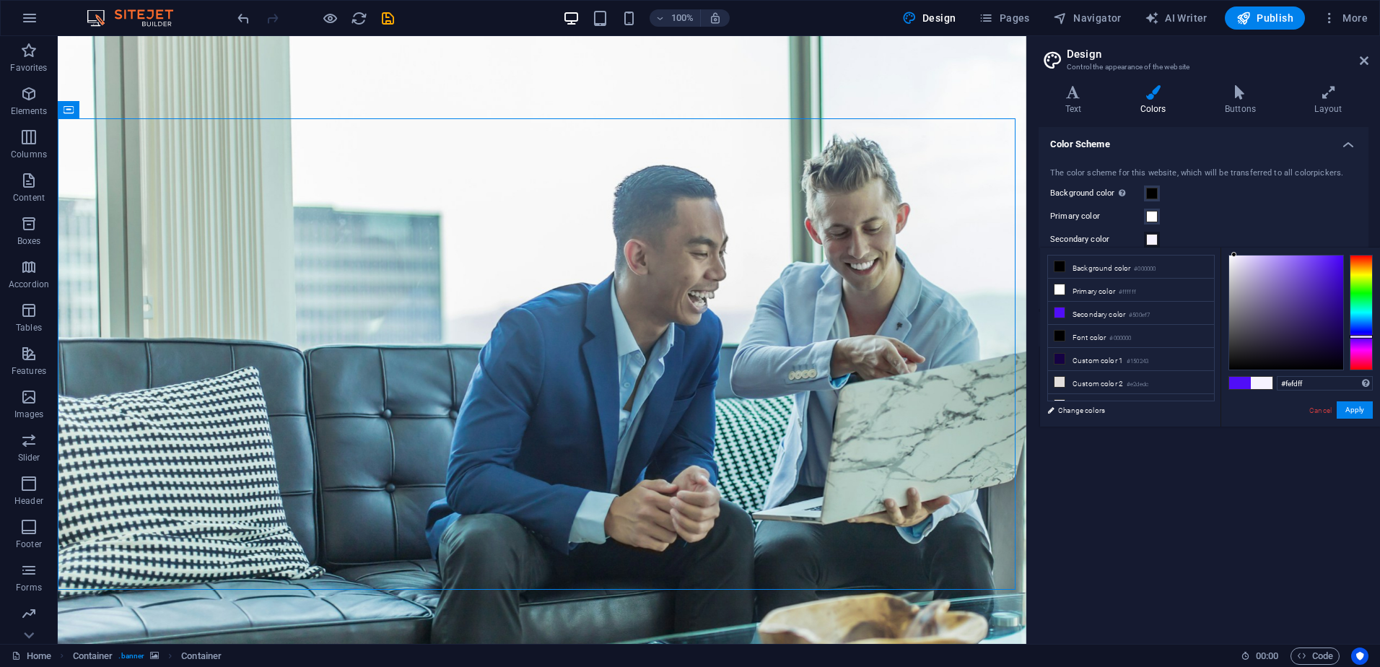
type input "#ffffff"
drag, startPoint x: 1337, startPoint y: 259, endPoint x: 1192, endPoint y: 253, distance: 145.9
click at [1192, 253] on div "less Background color #000000 Primary color #ffffff Secondary color #500ef7 Fon…" at bounding box center [1210, 337] width 340 height 179
click at [1362, 408] on button "Apply" at bounding box center [1355, 409] width 36 height 17
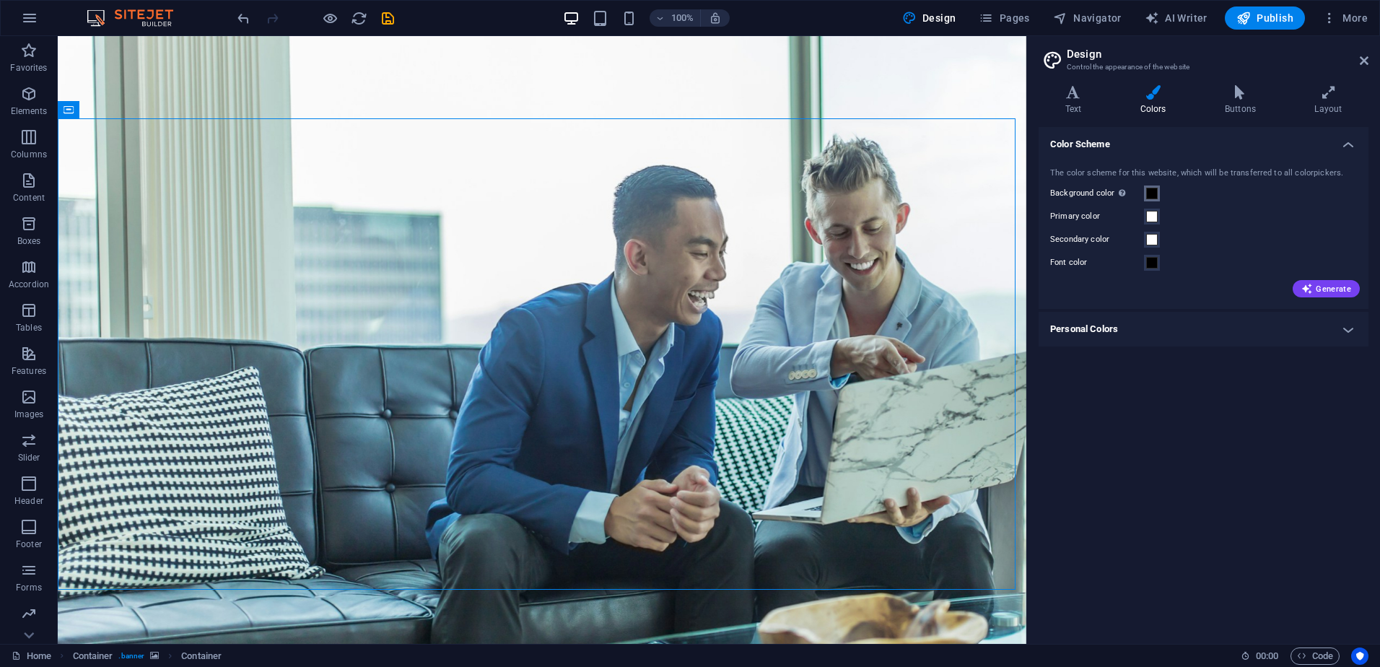
click at [1158, 192] on button "Background color Only visible if it is not covered by other backgrounds." at bounding box center [1152, 193] width 16 height 16
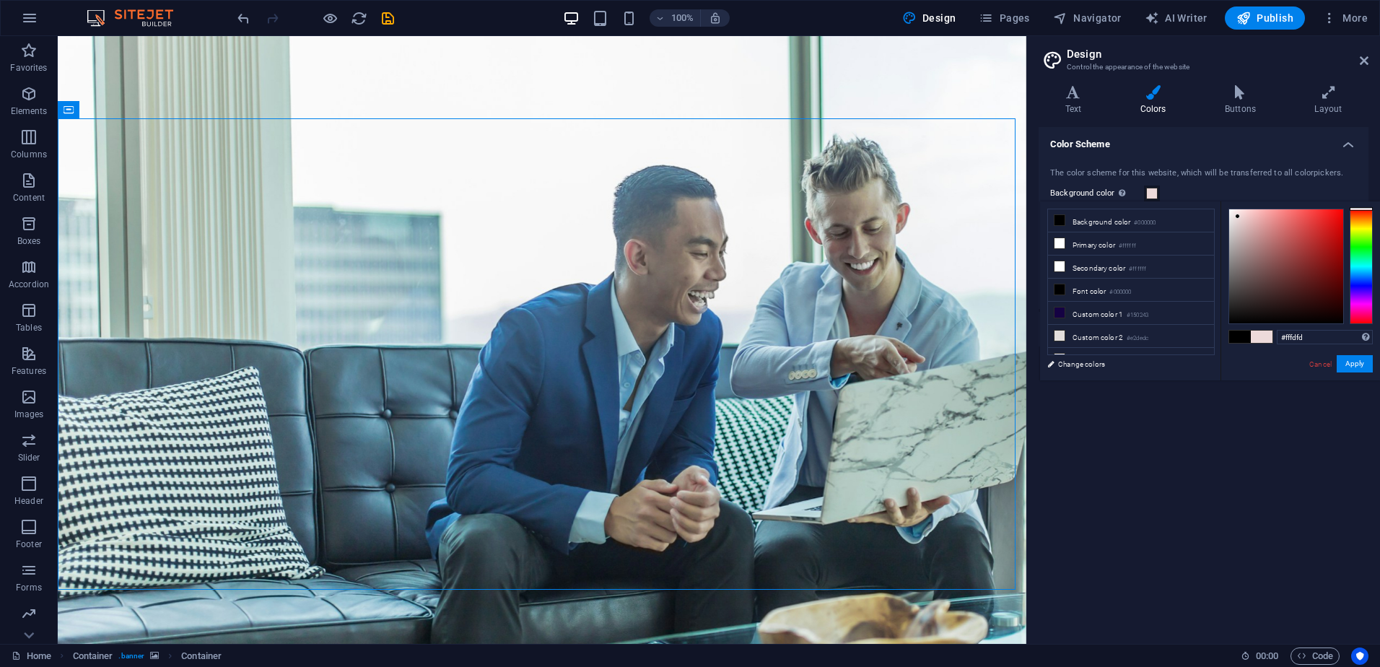
type input "#ffffff"
drag, startPoint x: 1242, startPoint y: 221, endPoint x: 1196, endPoint y: 197, distance: 52.0
click at [1197, 197] on body "fgtksa.com Home Favorites Elements Columns Content Boxes Accordion Tables Featu…" at bounding box center [690, 333] width 1380 height 667
click at [1347, 364] on button "Apply" at bounding box center [1355, 363] width 36 height 17
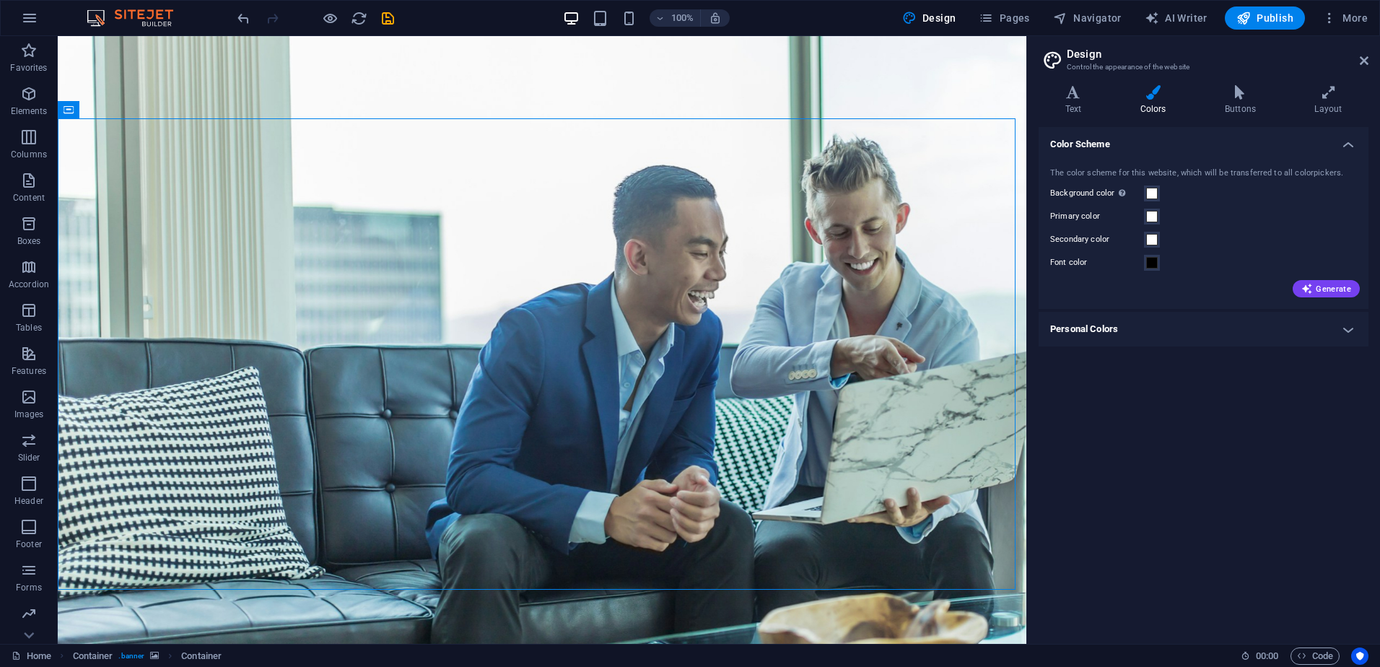
click at [1160, 258] on div "Font color" at bounding box center [1203, 262] width 307 height 17
click at [1155, 261] on span at bounding box center [1152, 263] width 12 height 12
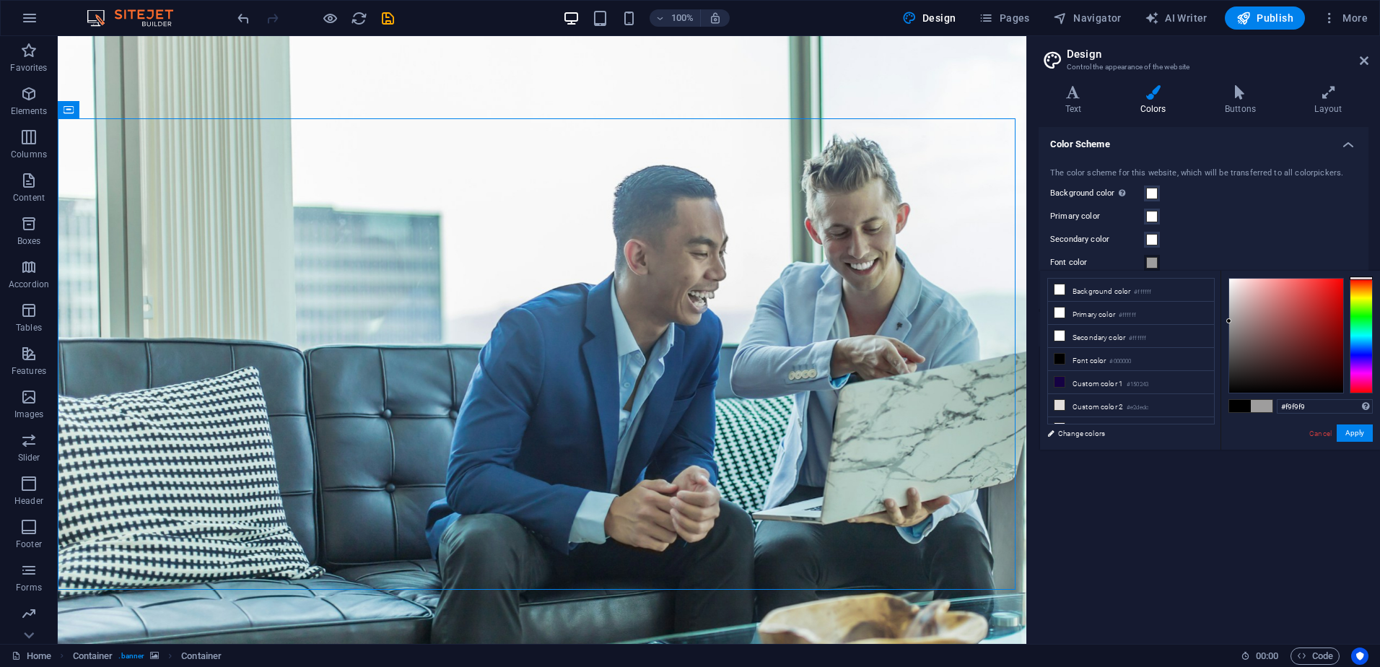
type input "#ffffff"
drag, startPoint x: 1229, startPoint y: 393, endPoint x: 1207, endPoint y: 237, distance: 157.5
click at [1207, 237] on body "fgtksa.com Home Favorites Elements Columns Content Boxes Accordion Tables Featu…" at bounding box center [690, 333] width 1380 height 667
click at [1357, 437] on button "Apply" at bounding box center [1355, 432] width 36 height 17
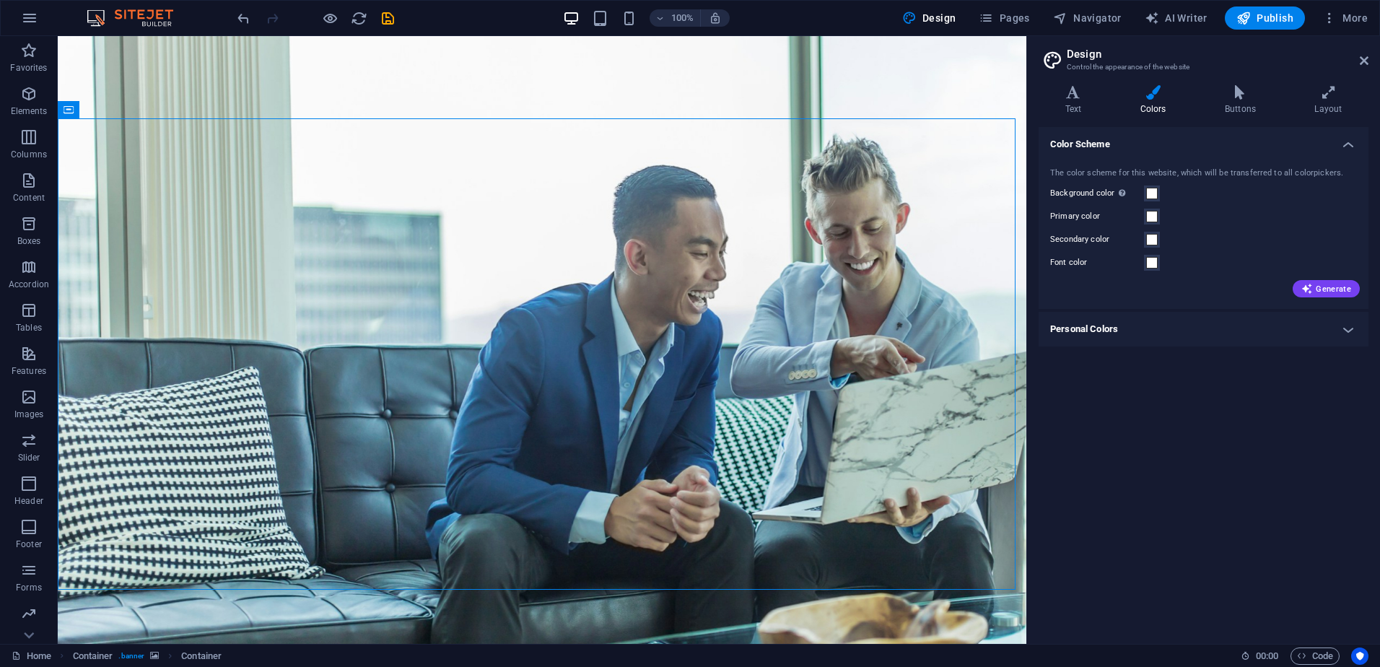
click at [1198, 307] on div "The color scheme for this website, which will be transferred to all colorpicker…" at bounding box center [1204, 231] width 336 height 157
click at [1187, 321] on h4 "Personal Colors" at bounding box center [1204, 329] width 330 height 35
click at [1155, 359] on span at bounding box center [1152, 361] width 12 height 12
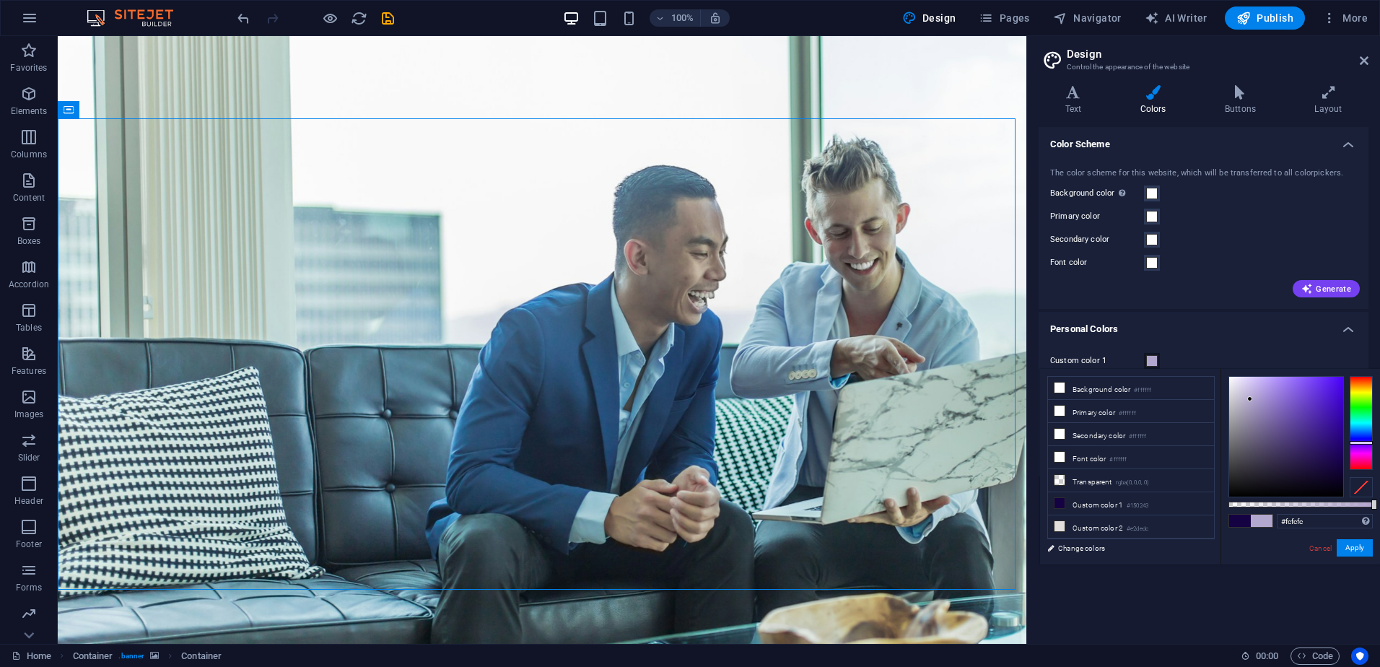
type input "#ffffff"
drag, startPoint x: 1288, startPoint y: 433, endPoint x: 1178, endPoint y: 361, distance: 131.3
click at [1178, 361] on body "fgtksa.com Home Favorites Elements Columns Content Boxes Accordion Tables Featu…" at bounding box center [690, 333] width 1380 height 667
click at [1348, 543] on button "Apply" at bounding box center [1355, 547] width 36 height 17
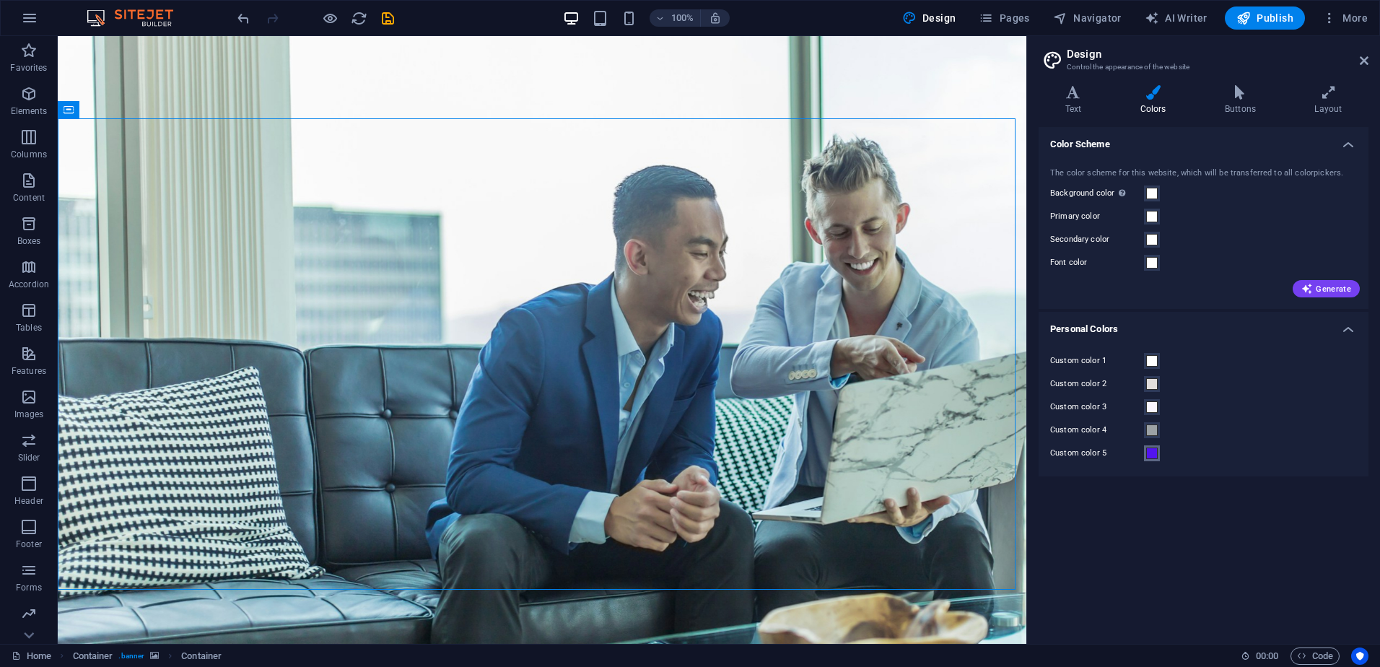
click at [1159, 449] on button "Custom color 5" at bounding box center [1152, 453] width 16 height 16
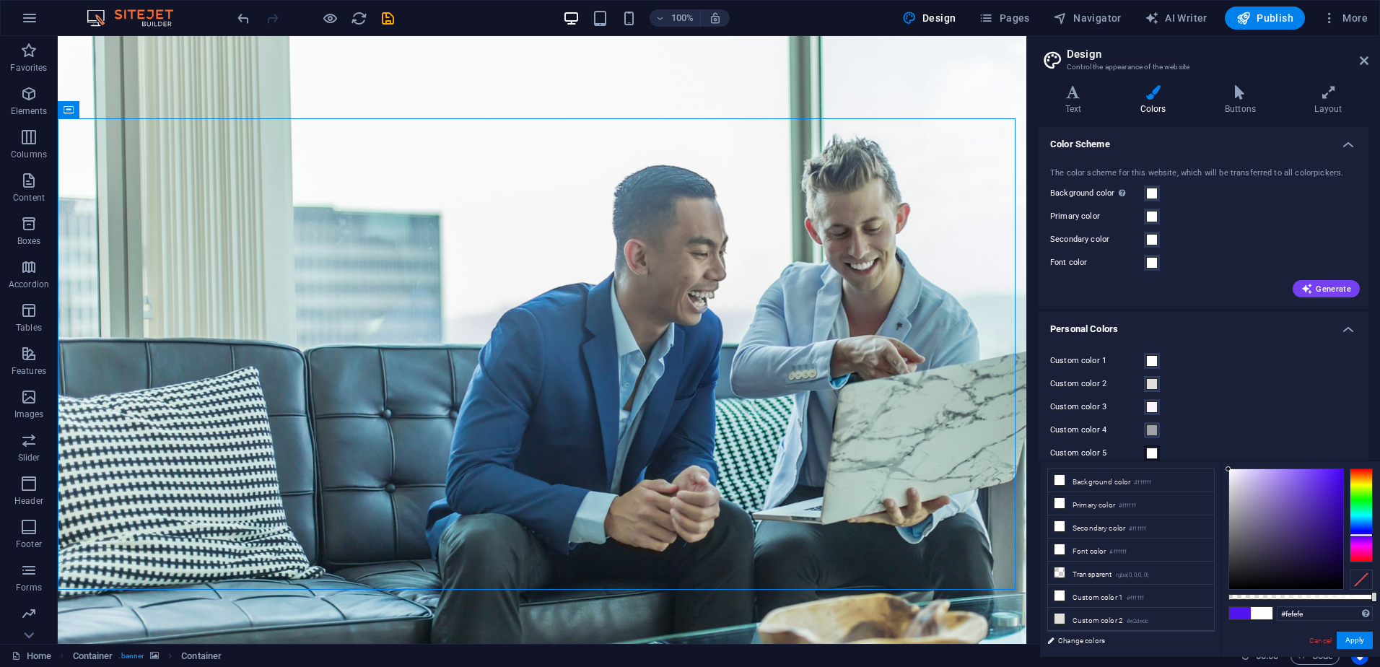
type input "#ffffff"
drag, startPoint x: 1259, startPoint y: 483, endPoint x: 1168, endPoint y: 466, distance: 92.6
click at [1165, 468] on div "less Background color #ffffff Primary color #ffffff Secondary color #ffffff Fon…" at bounding box center [1210, 559] width 340 height 196
click at [1348, 634] on button "Apply" at bounding box center [1355, 640] width 36 height 17
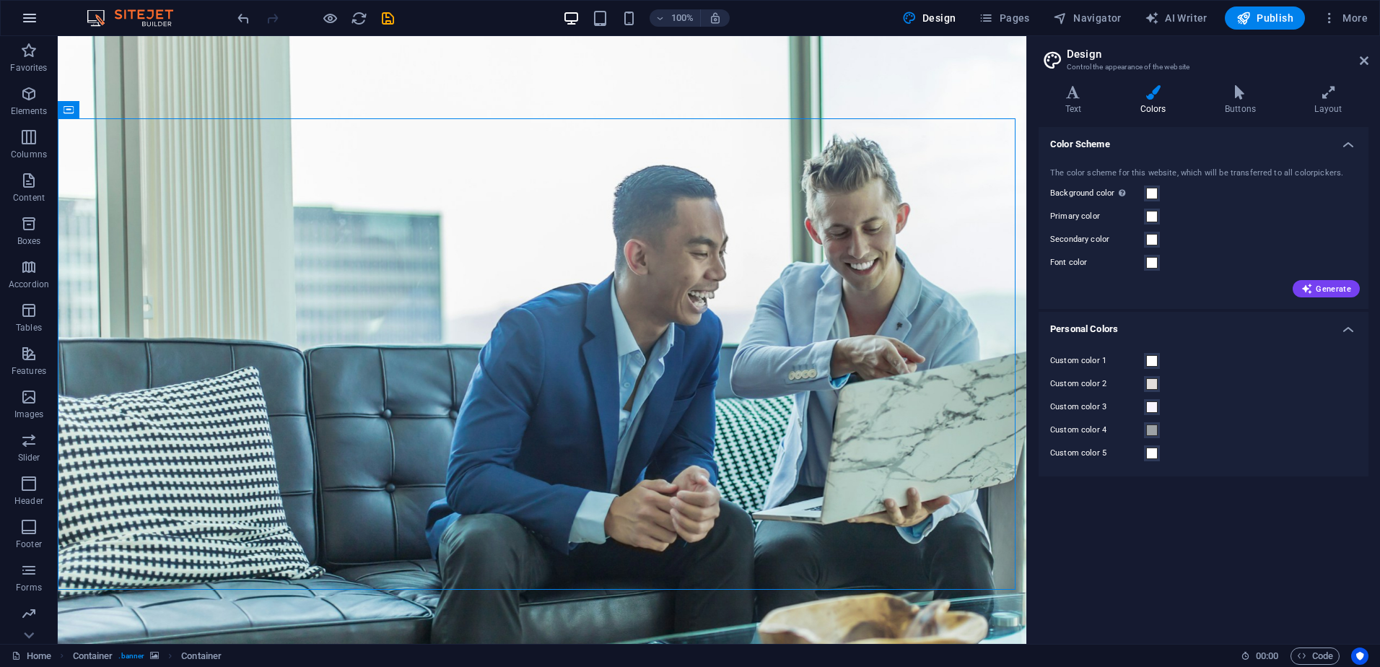
click at [28, 11] on icon "button" at bounding box center [29, 17] width 17 height 17
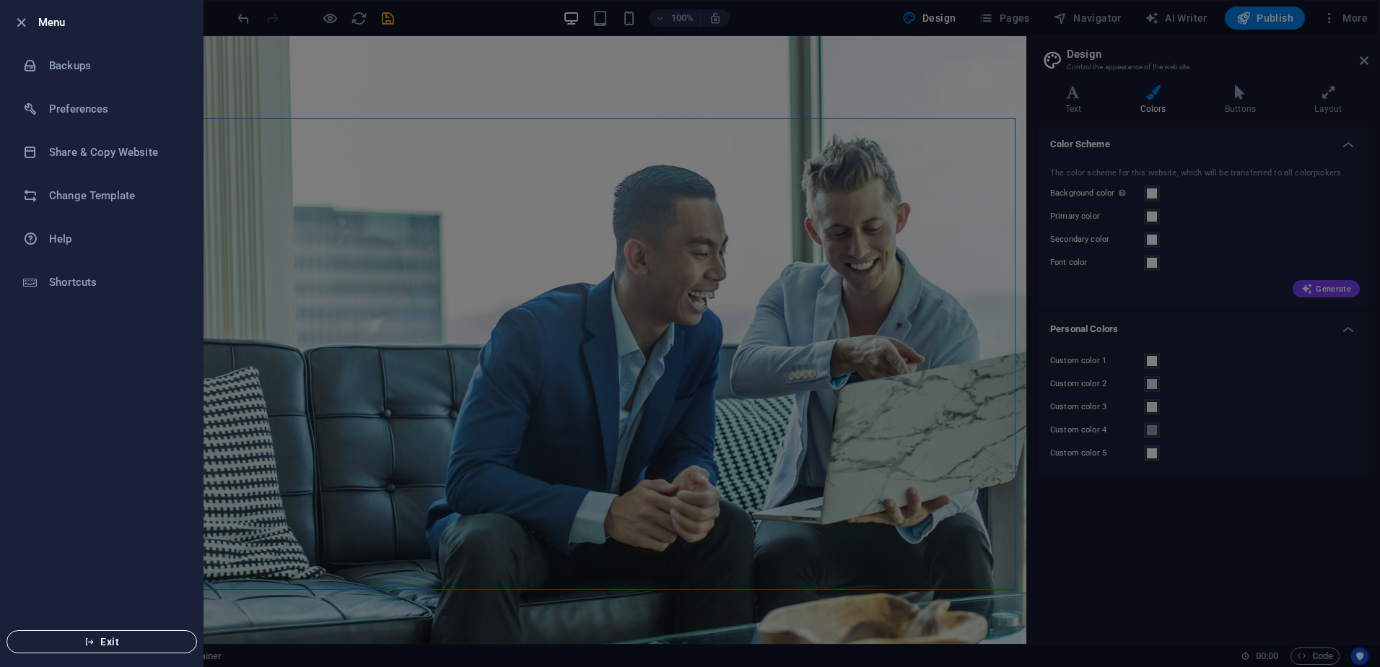
click at [92, 634] on button "Exit" at bounding box center [101, 641] width 191 height 23
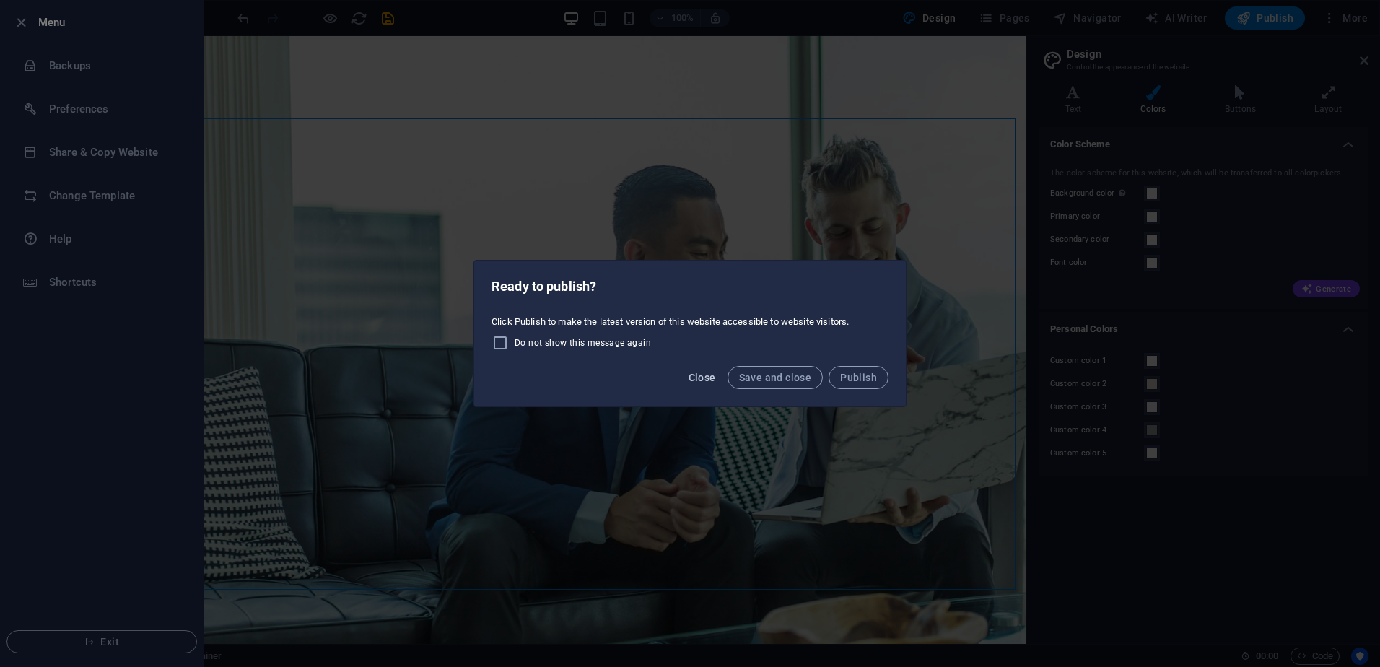
click at [712, 382] on span "Close" at bounding box center [702, 378] width 27 height 12
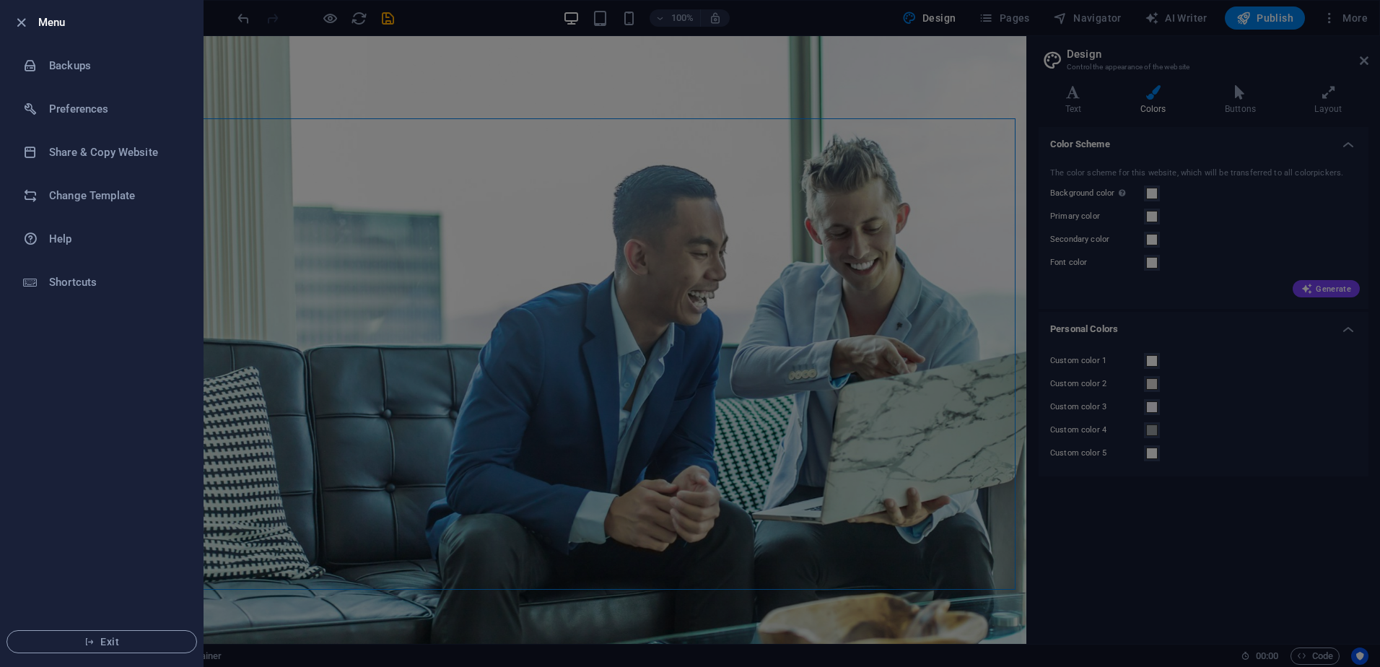
click at [542, 138] on div at bounding box center [690, 333] width 1380 height 667
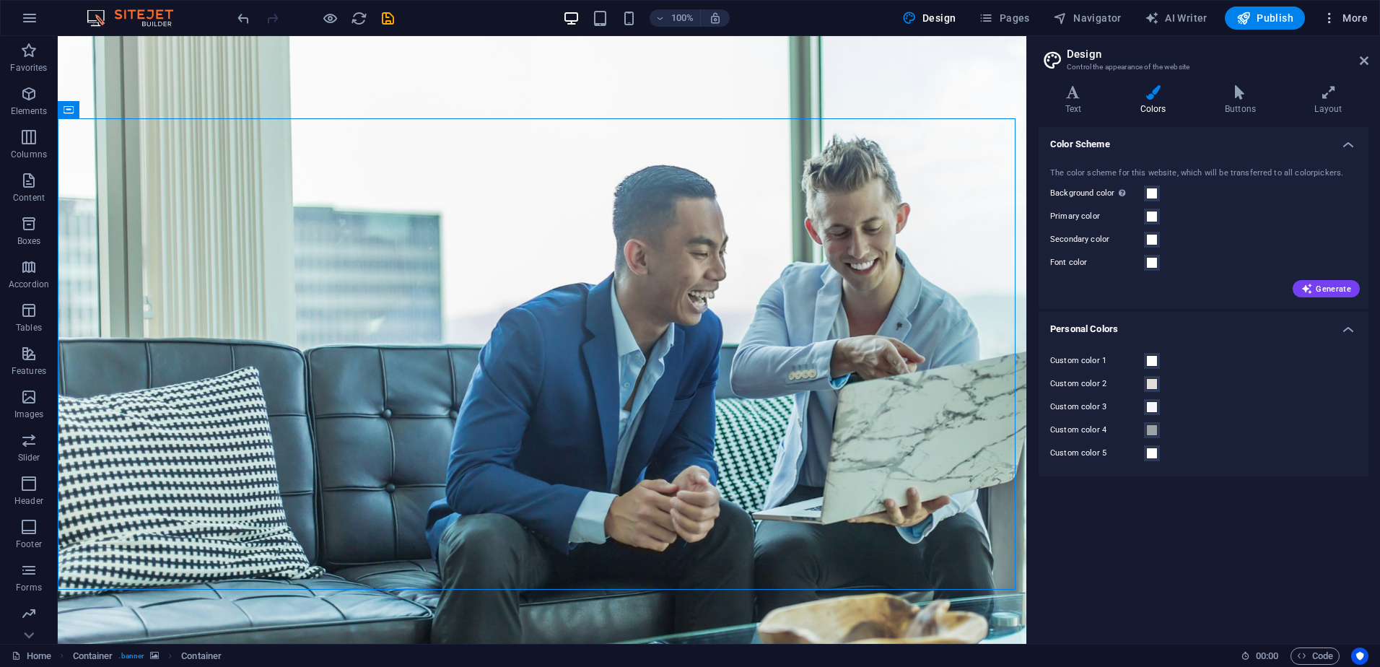
click at [1329, 12] on icon "button" at bounding box center [1329, 18] width 14 height 14
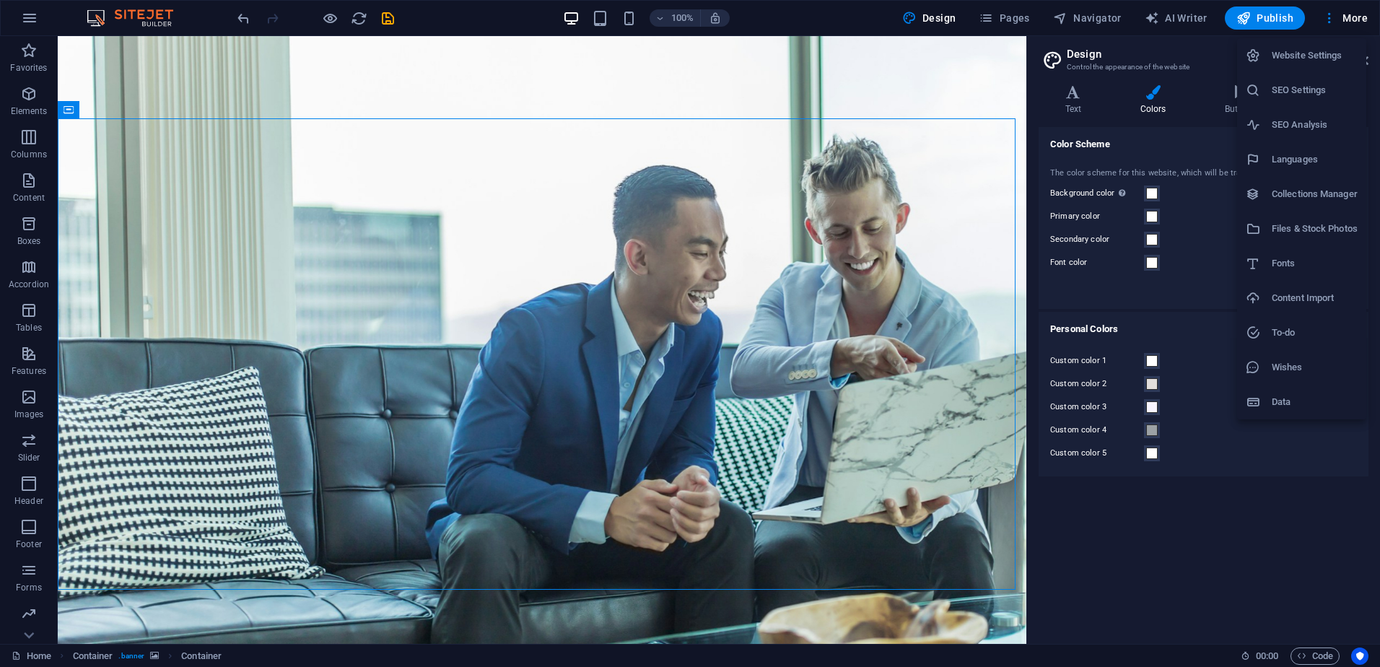
click at [182, 198] on div at bounding box center [690, 333] width 1380 height 667
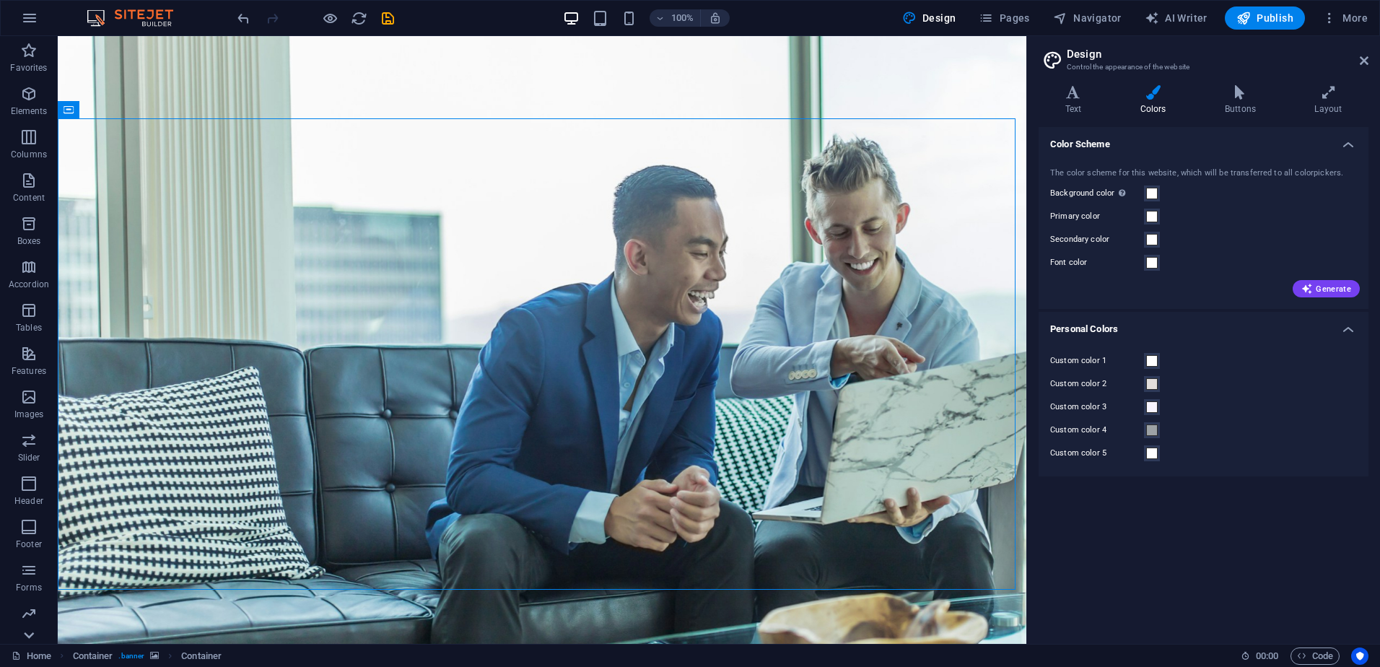
click at [29, 640] on icon at bounding box center [29, 635] width 20 height 20
click at [38, 13] on icon "button" at bounding box center [29, 17] width 17 height 17
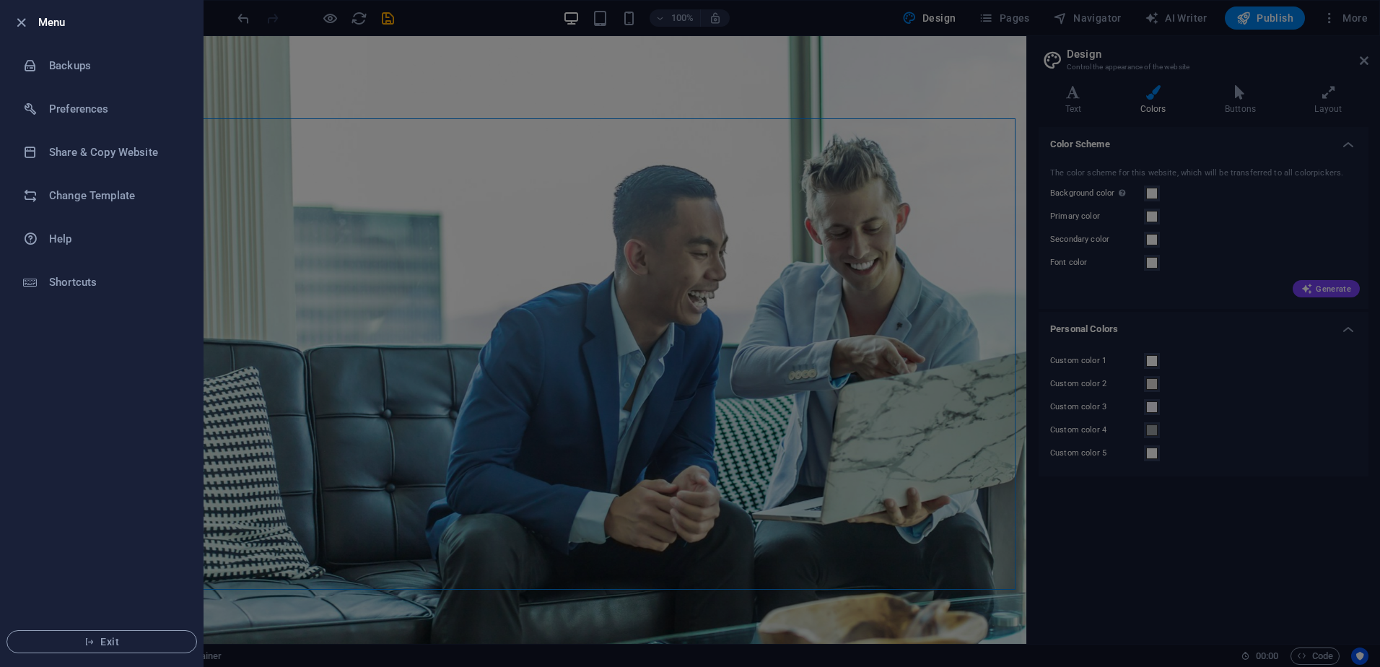
click at [786, 255] on div at bounding box center [690, 333] width 1380 height 667
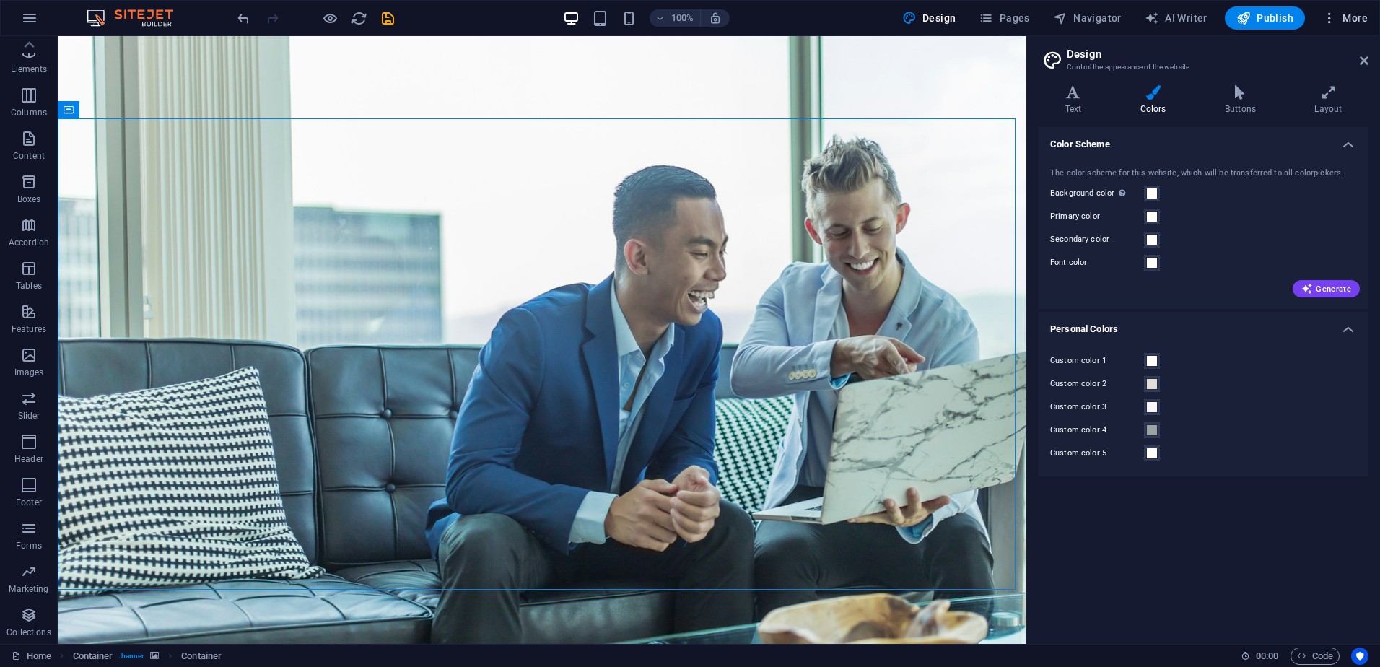
click at [1333, 11] on icon "button" at bounding box center [1329, 18] width 14 height 14
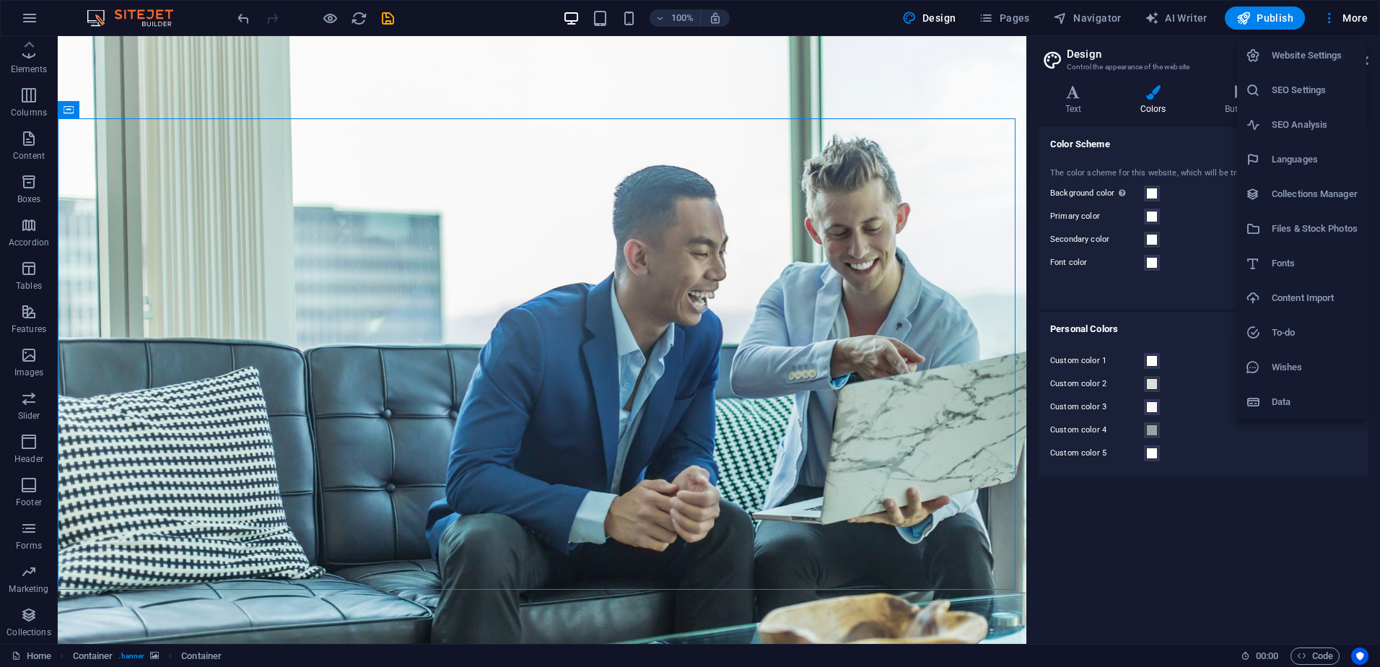
click at [1326, 48] on h6 "Website Settings" at bounding box center [1315, 55] width 86 height 17
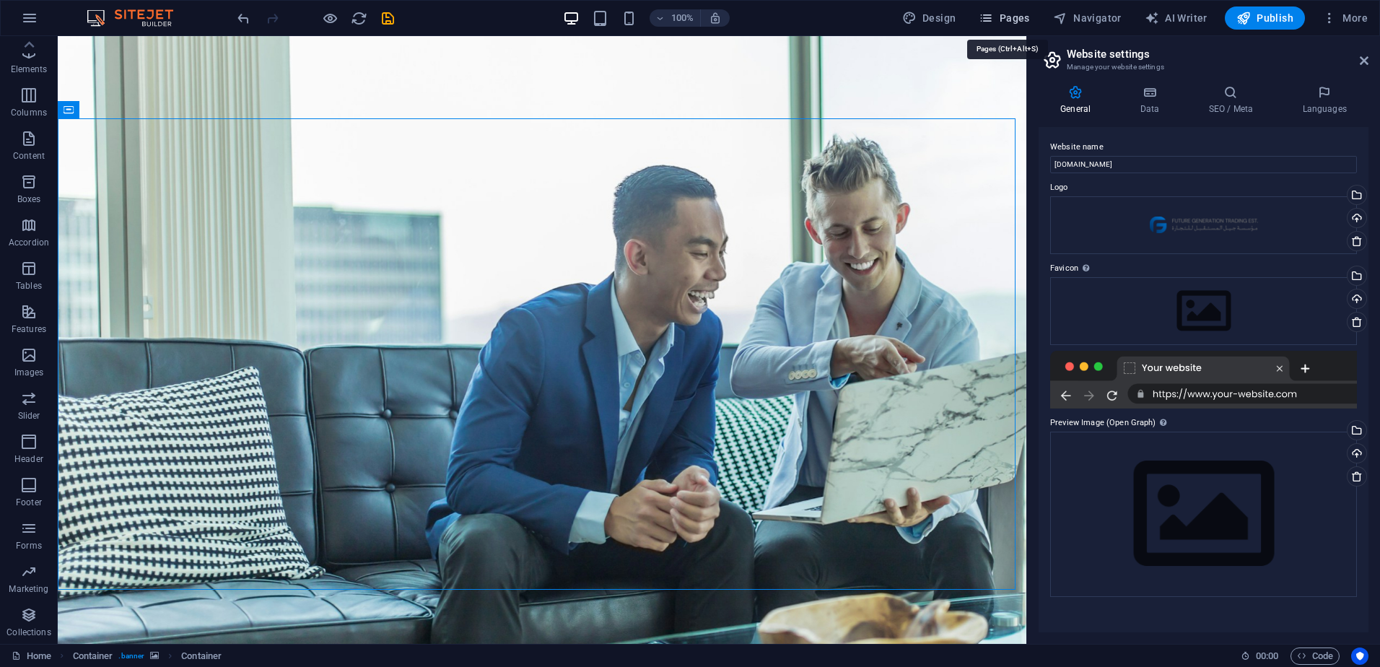
click at [1016, 21] on span "Pages" at bounding box center [1004, 18] width 51 height 14
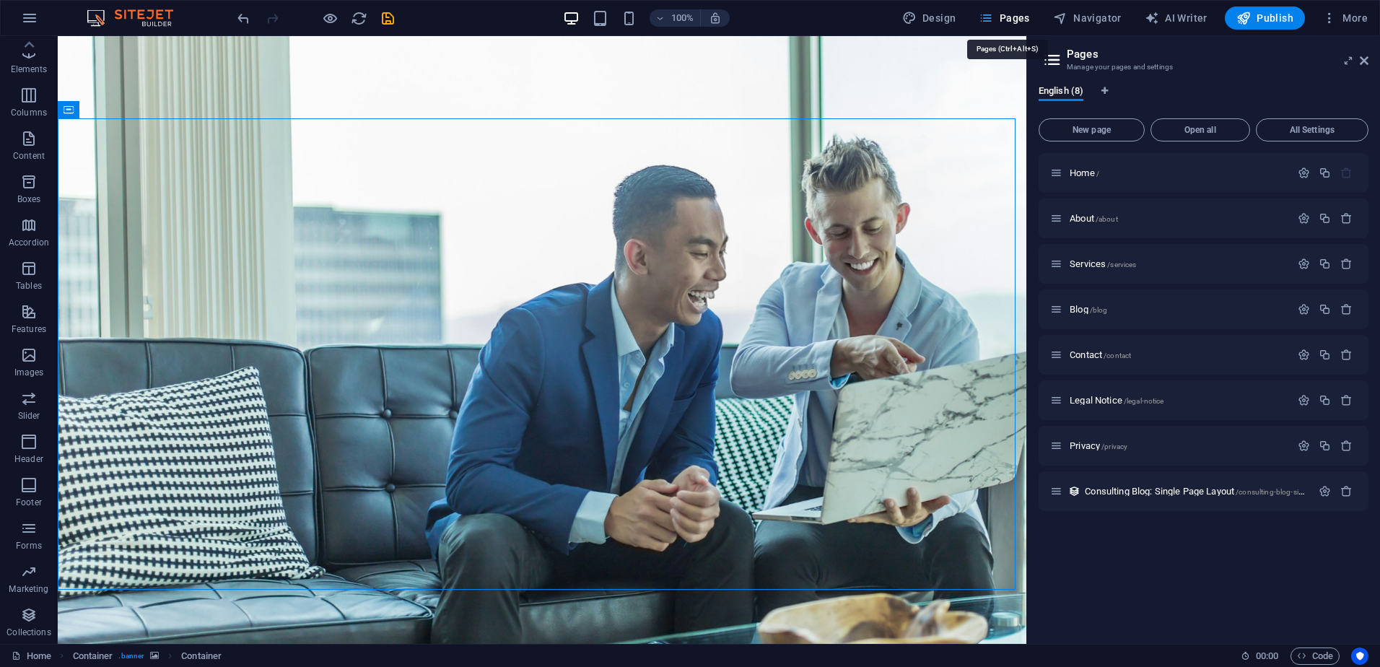
click at [1016, 20] on span "Pages" at bounding box center [1004, 18] width 51 height 14
click at [1368, 58] on aside "Pages Manage your pages and settings English (8) New page Open all All Settings…" at bounding box center [1203, 340] width 354 height 608
click at [1364, 58] on icon at bounding box center [1364, 61] width 9 height 12
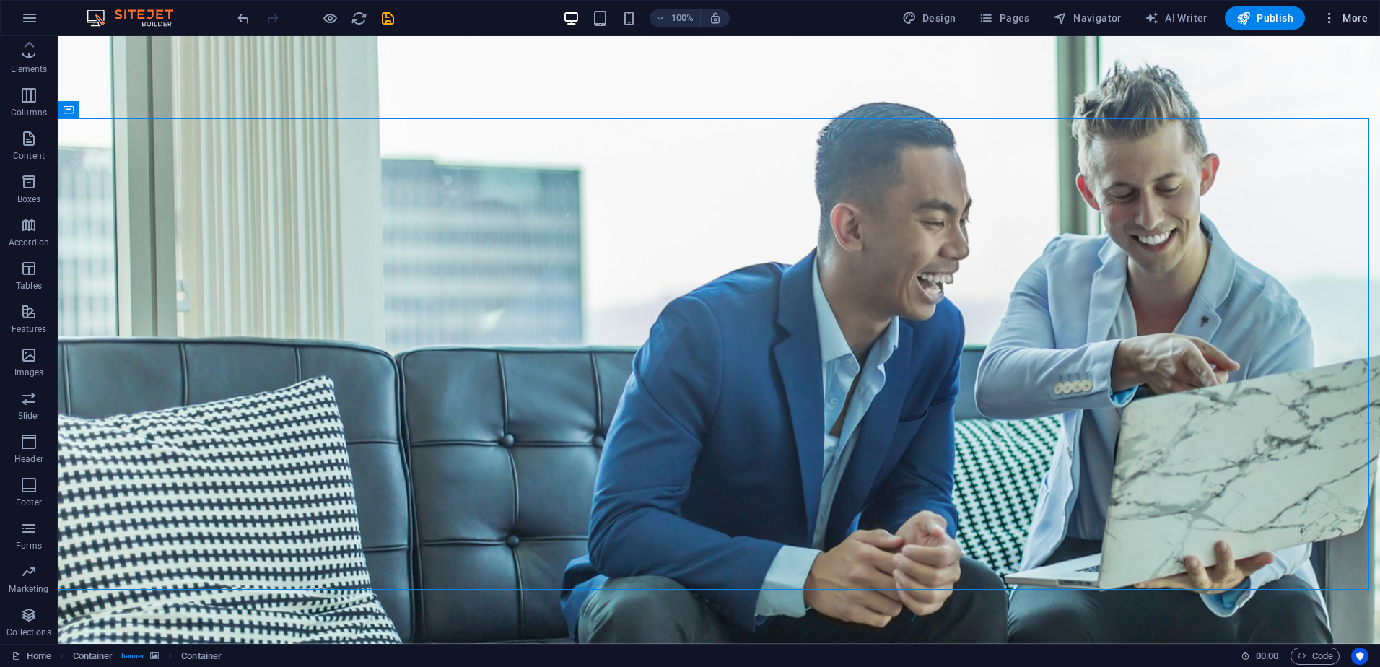
click at [1326, 16] on icon "button" at bounding box center [1329, 18] width 14 height 14
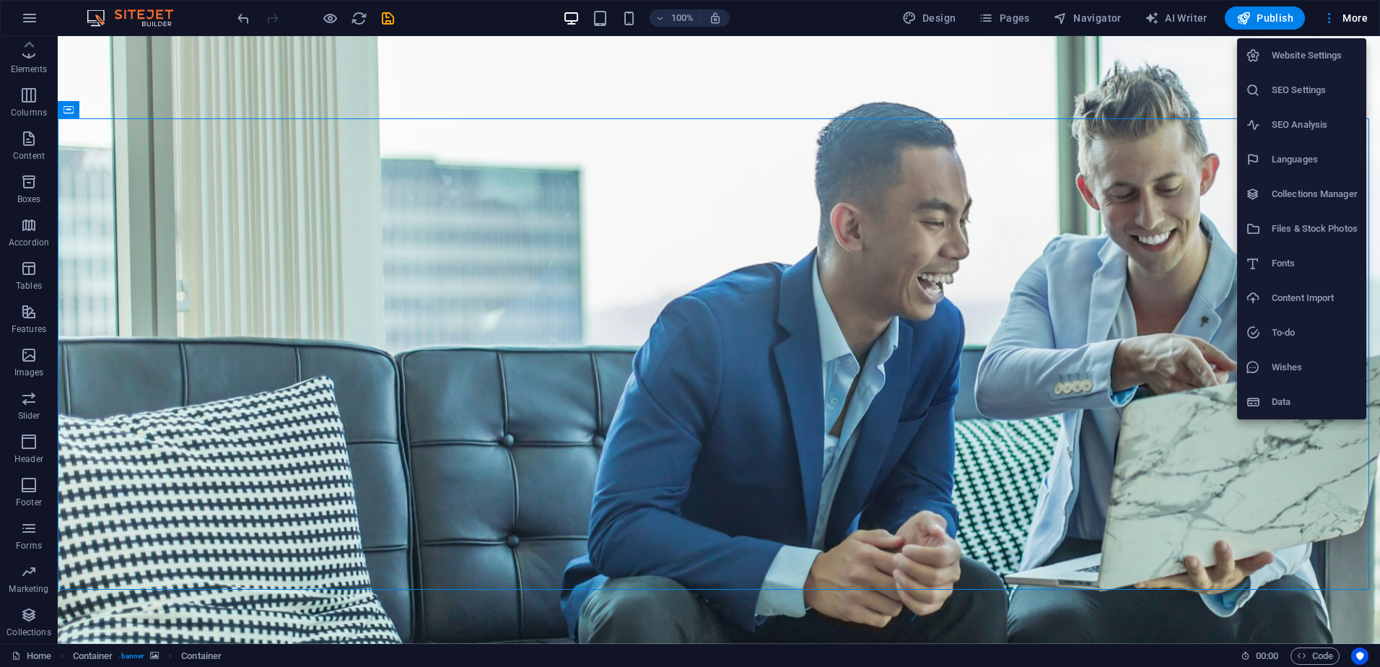
click at [1301, 53] on h6 "Website Settings" at bounding box center [1315, 55] width 86 height 17
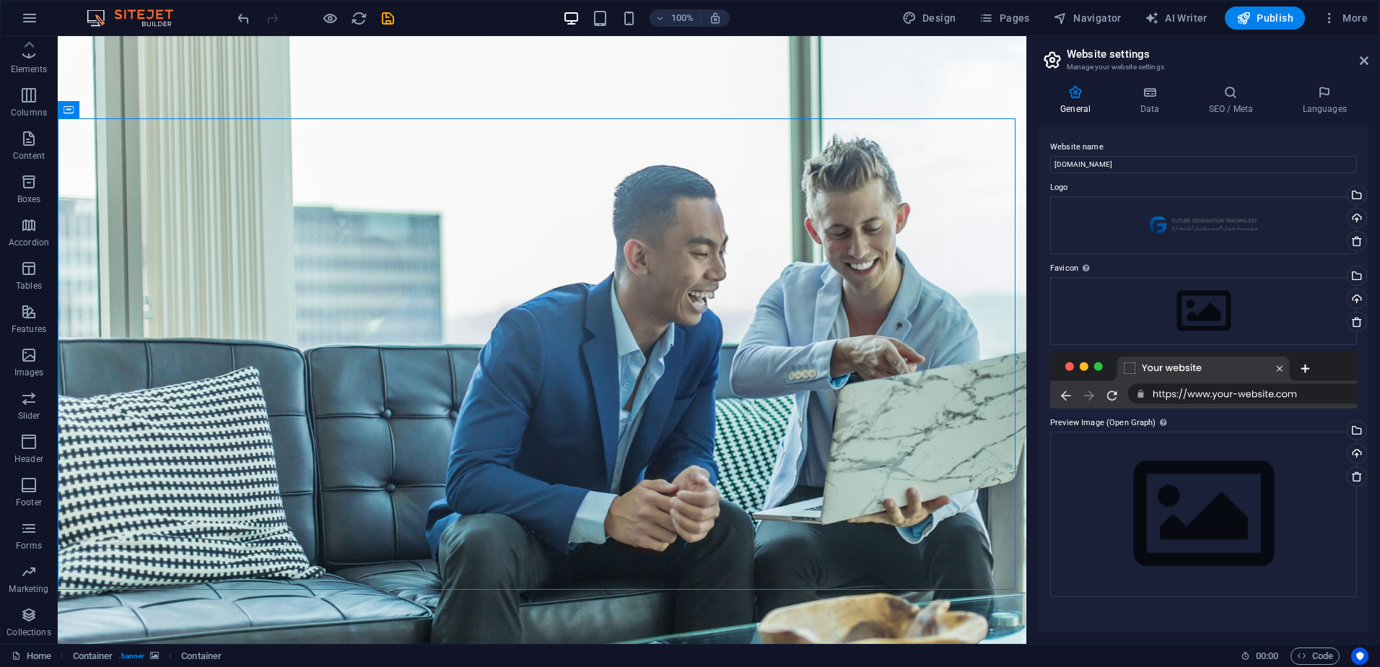
click at [1368, 57] on aside "Website settings Manage your website settings General Data SEO / Meta Languages…" at bounding box center [1203, 340] width 354 height 608
click at [41, 20] on button "button" at bounding box center [29, 18] width 35 height 35
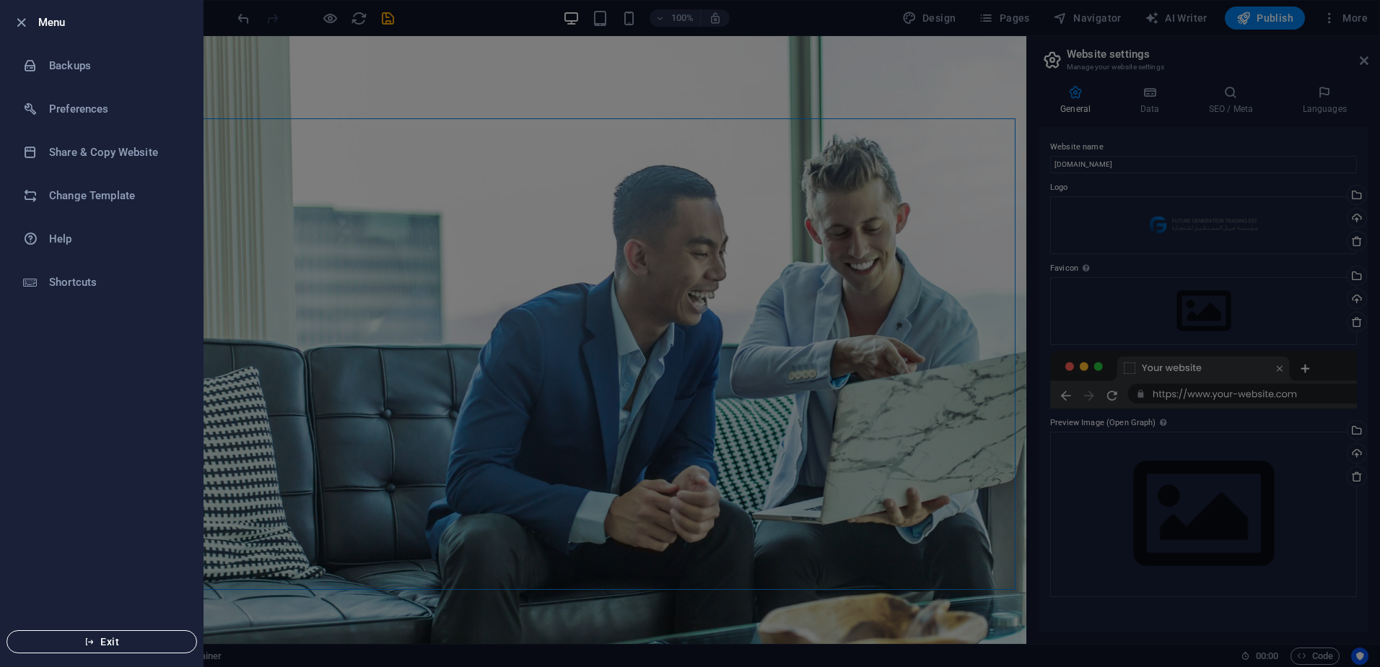
click at [137, 647] on span "Exit" at bounding box center [102, 642] width 166 height 12
click at [144, 637] on span "Exit" at bounding box center [102, 642] width 166 height 12
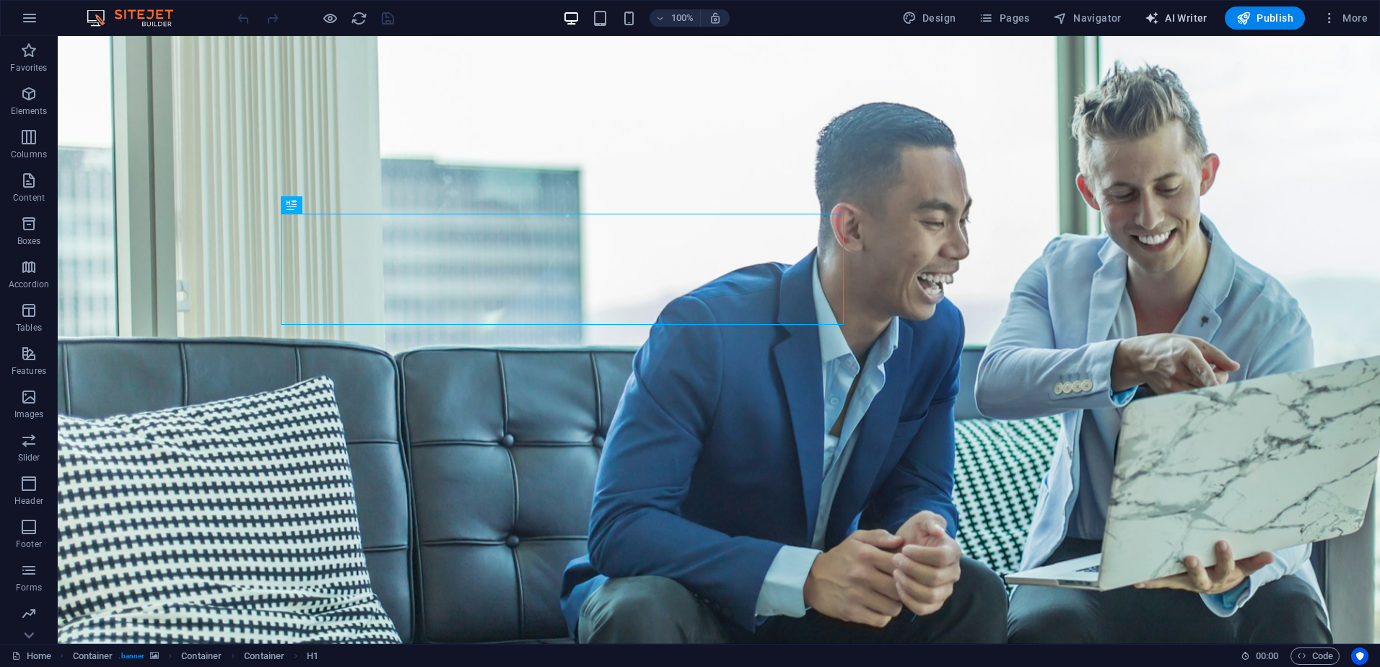
click at [1155, 16] on icon "button" at bounding box center [1152, 18] width 14 height 14
select select "English"
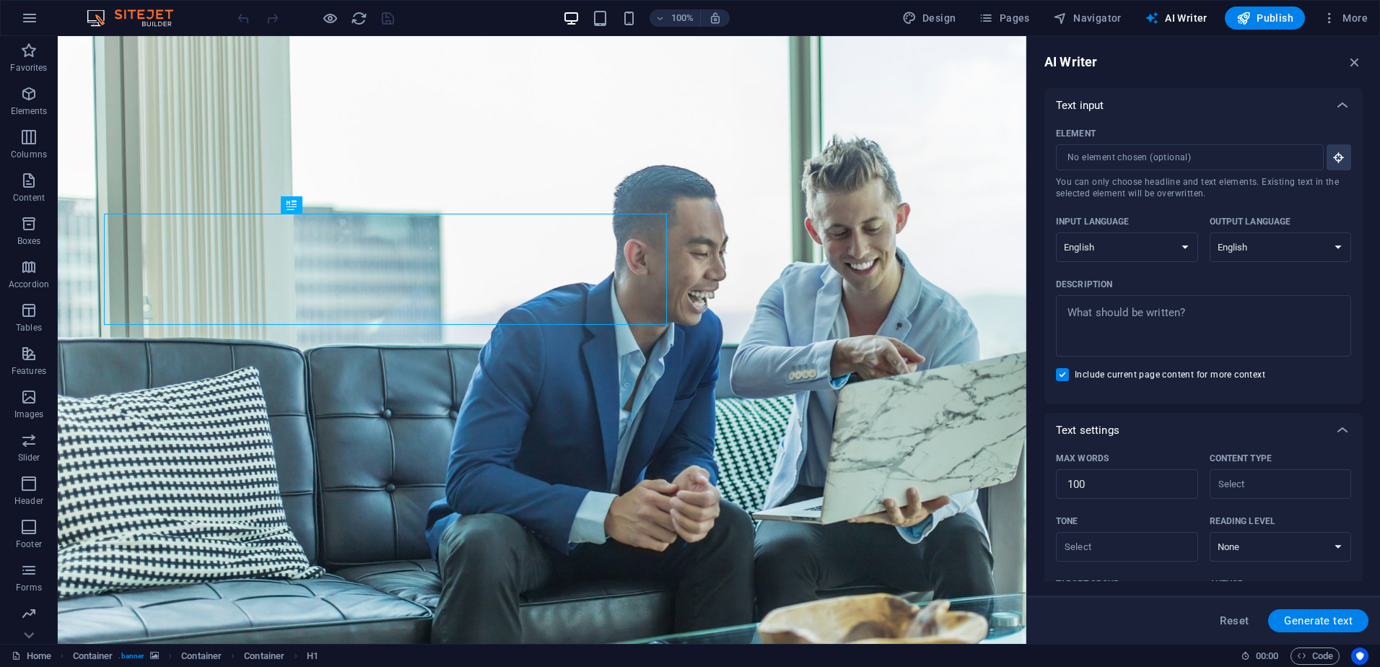
click at [1364, 57] on div "AI Writer Text input Element ​ You can only choose headline and text elements. …" at bounding box center [1203, 340] width 353 height 608
click at [1360, 56] on icon "button" at bounding box center [1355, 62] width 16 height 16
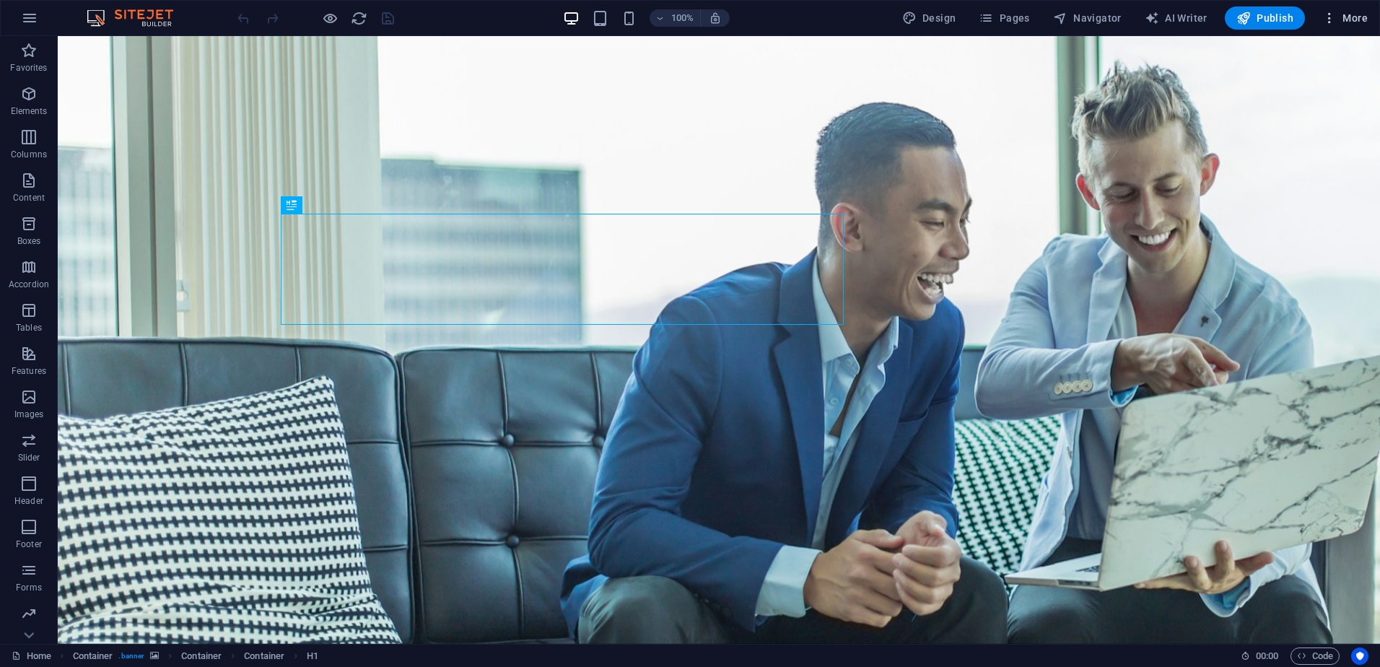
click at [1343, 19] on span "More" at bounding box center [1344, 18] width 45 height 14
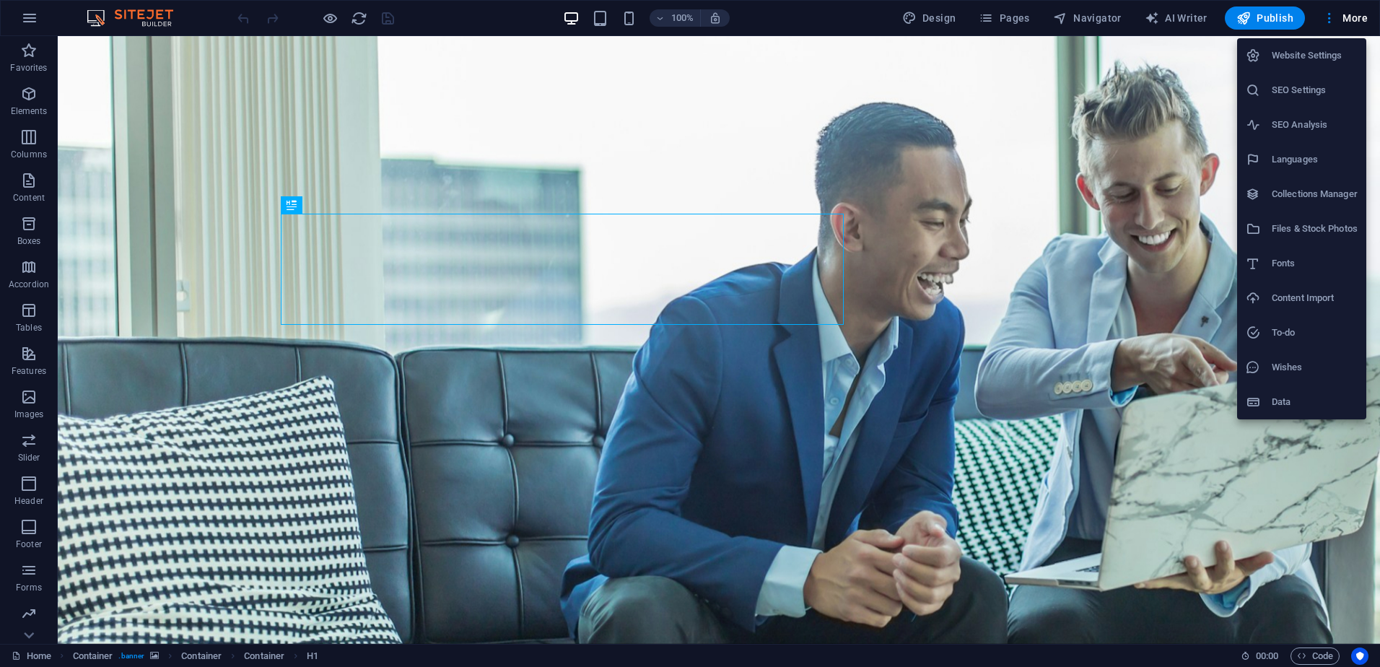
click at [1329, 300] on h6 "Content Import" at bounding box center [1315, 297] width 86 height 17
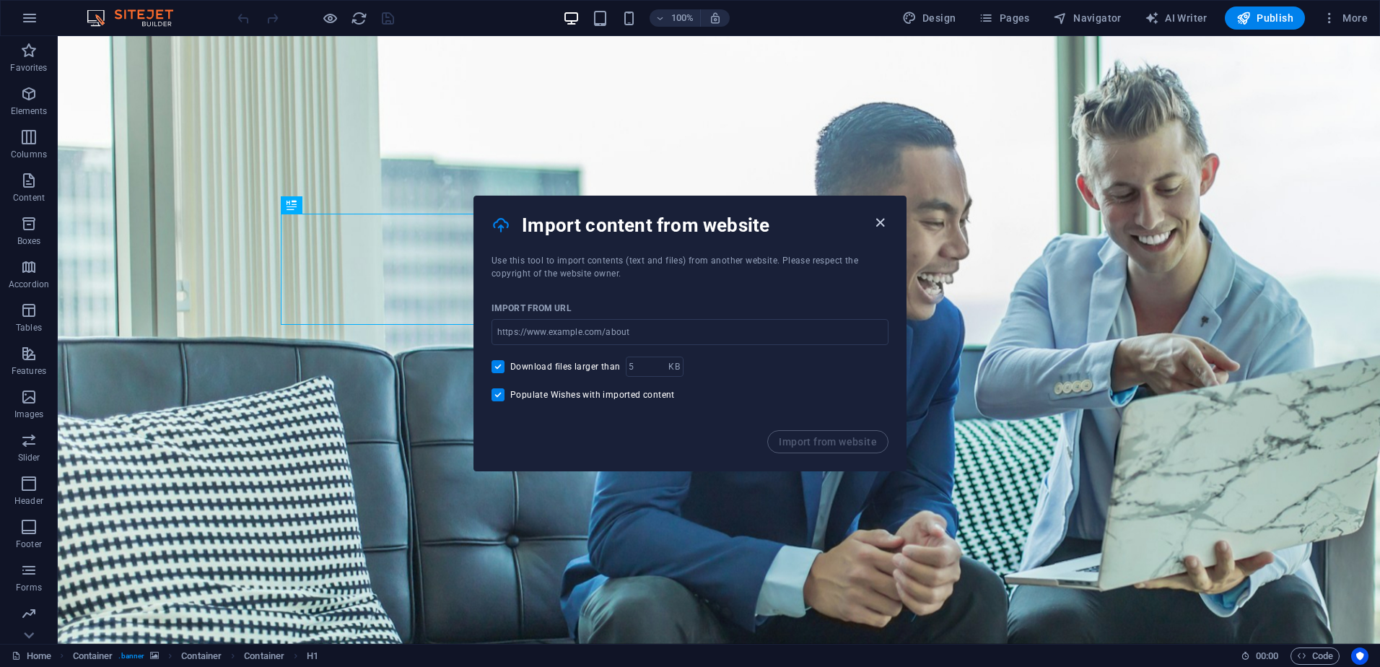
click at [883, 217] on icon "button" at bounding box center [880, 222] width 17 height 17
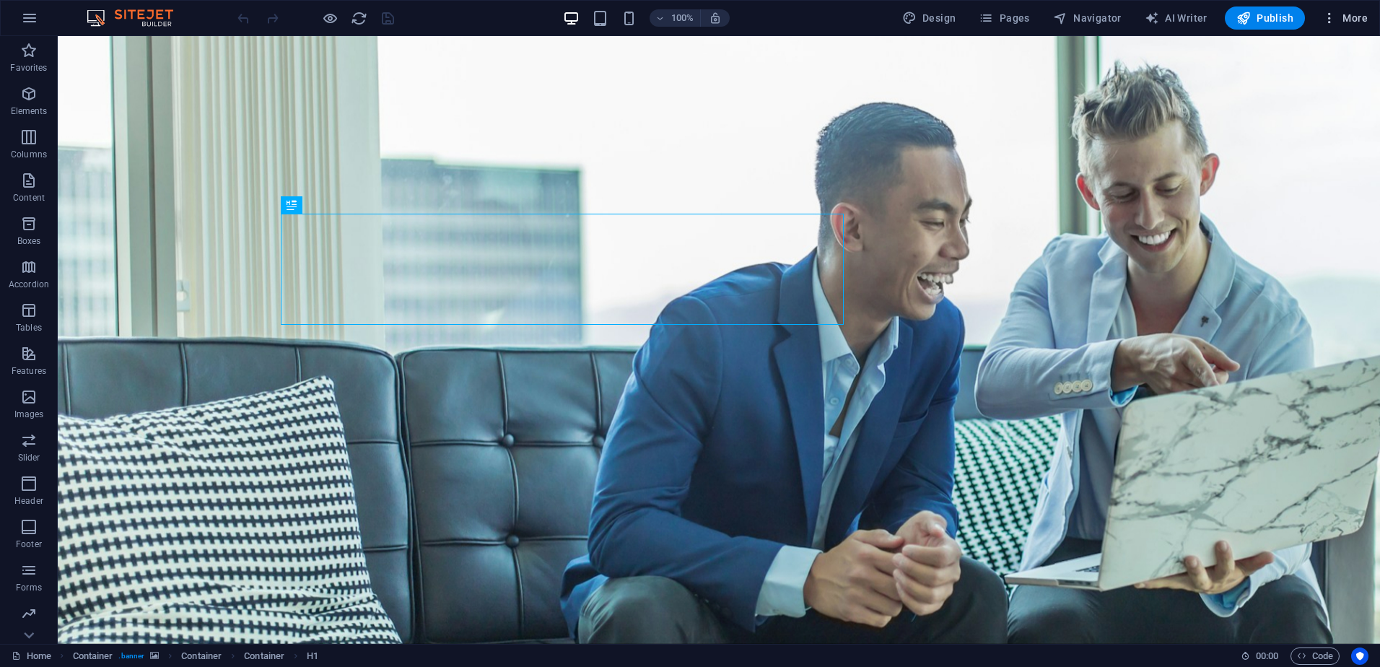
click at [1337, 22] on icon "button" at bounding box center [1329, 18] width 14 height 14
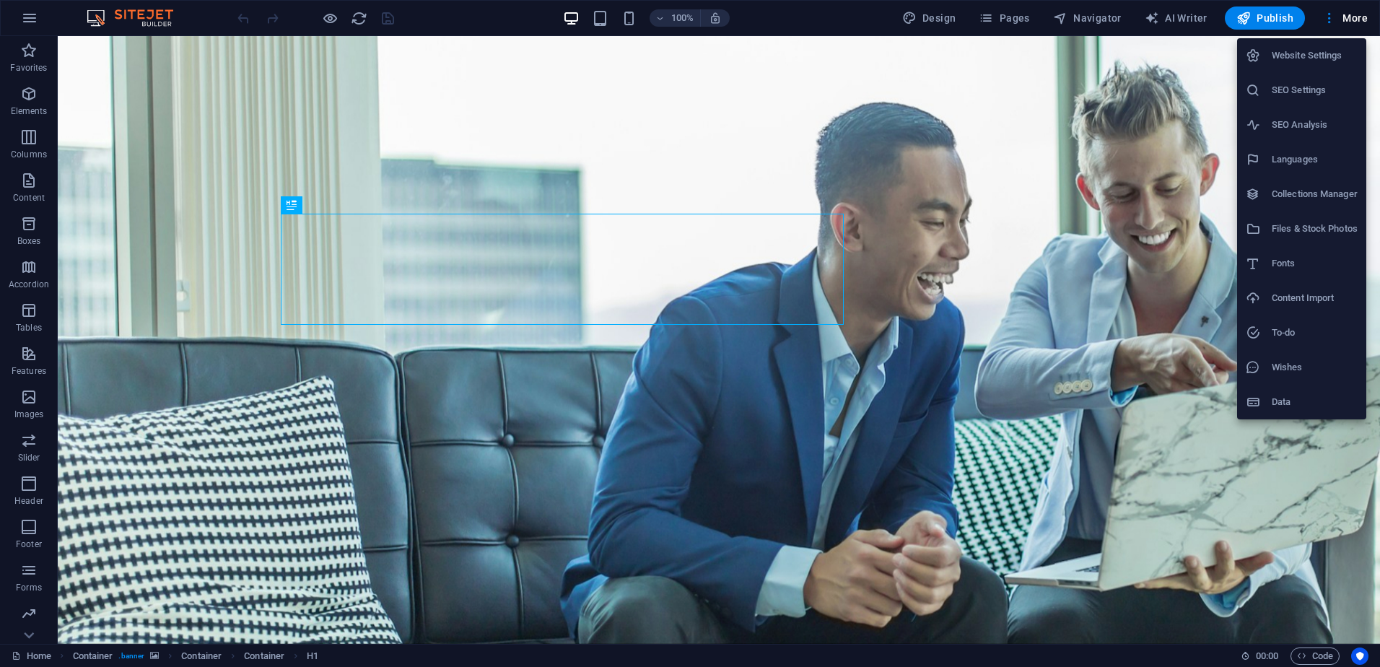
drag, startPoint x: 1334, startPoint y: 9, endPoint x: 1334, endPoint y: 17, distance: 7.3
click at [1334, 11] on div at bounding box center [690, 333] width 1380 height 667
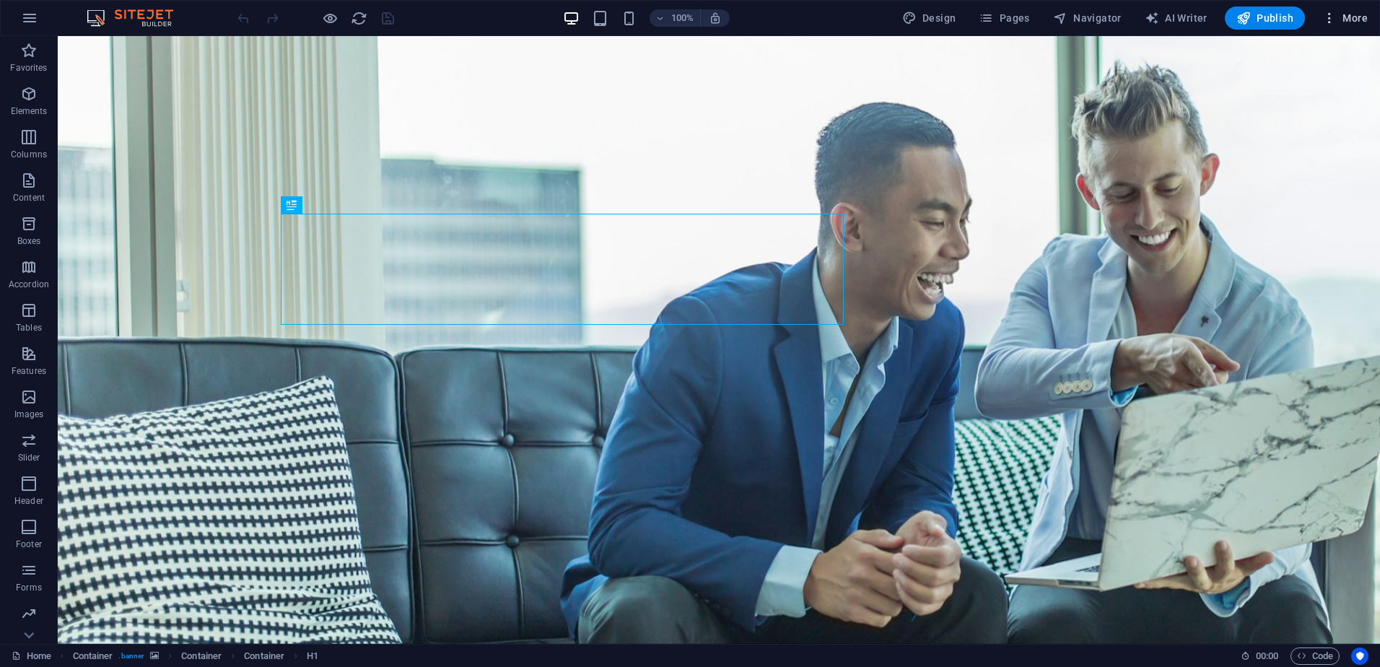
click at [1334, 17] on icon "button" at bounding box center [1329, 18] width 14 height 14
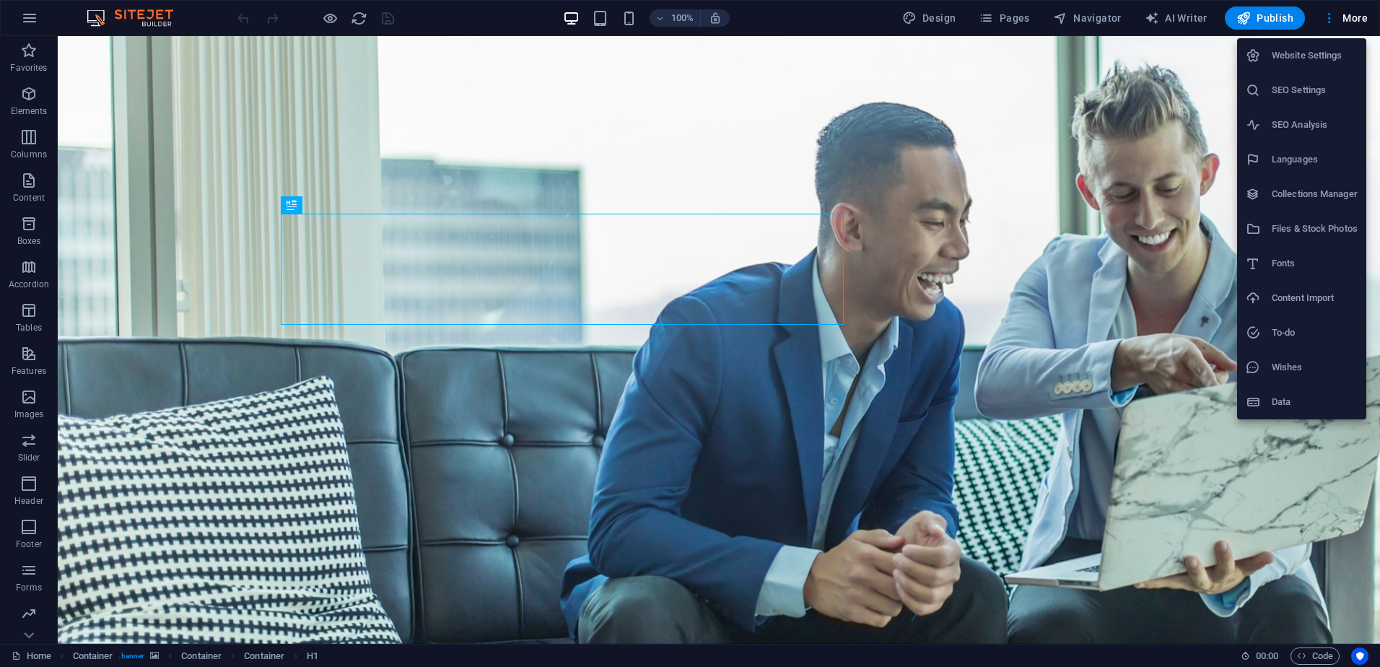
click at [1328, 17] on div at bounding box center [690, 333] width 1380 height 667
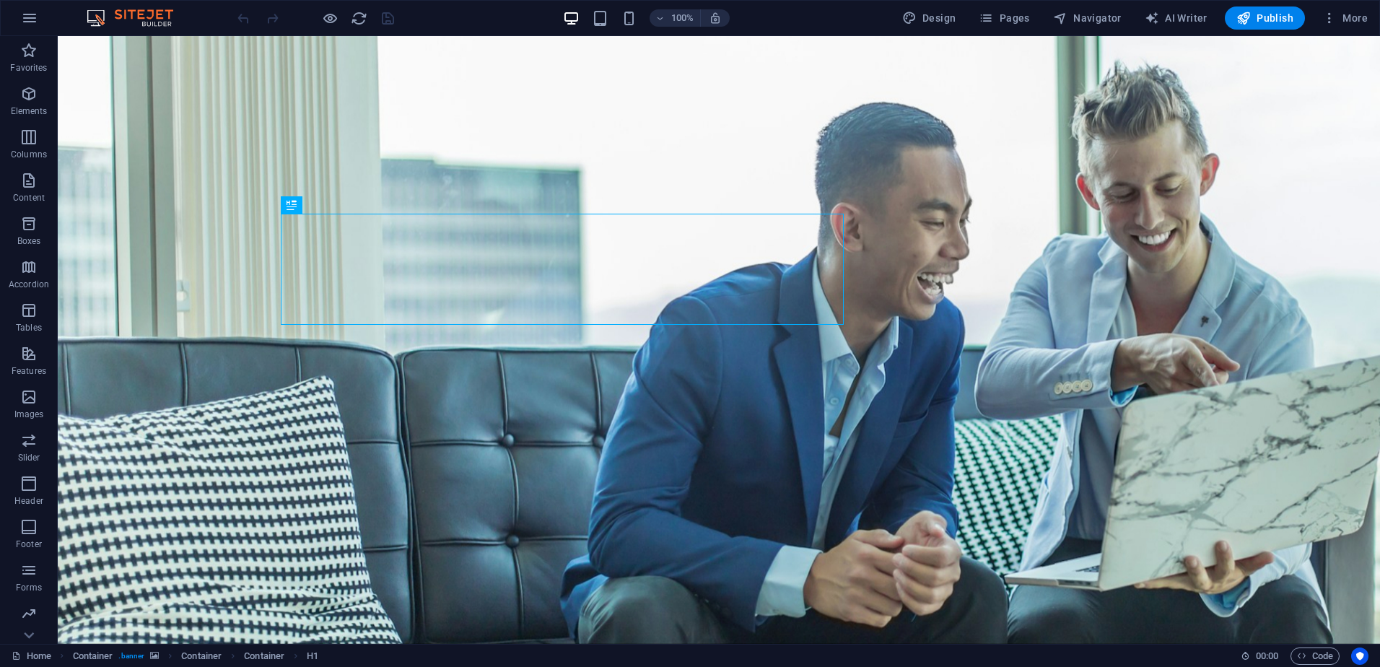
click at [128, 17] on img at bounding box center [137, 17] width 108 height 17
click at [33, 17] on icon "button" at bounding box center [29, 17] width 17 height 17
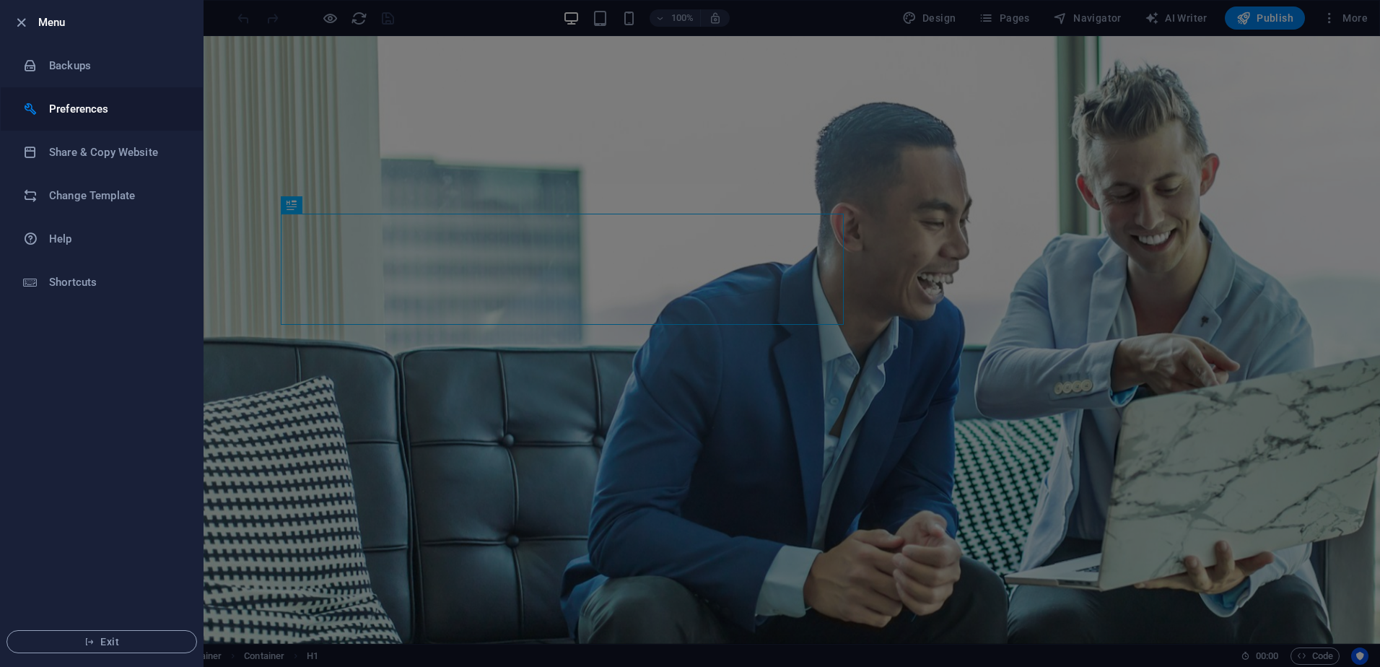
click at [69, 107] on h6 "Preferences" at bounding box center [116, 108] width 134 height 17
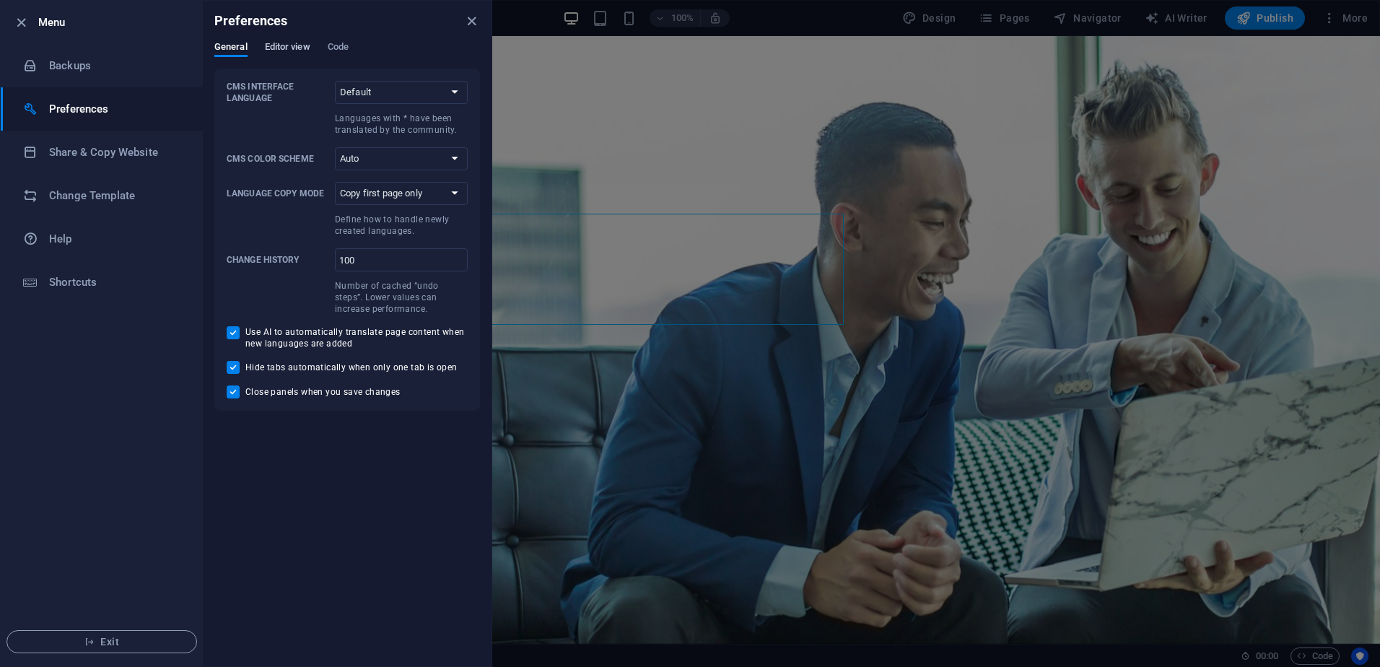
click at [293, 46] on span "Editor view" at bounding box center [287, 48] width 45 height 20
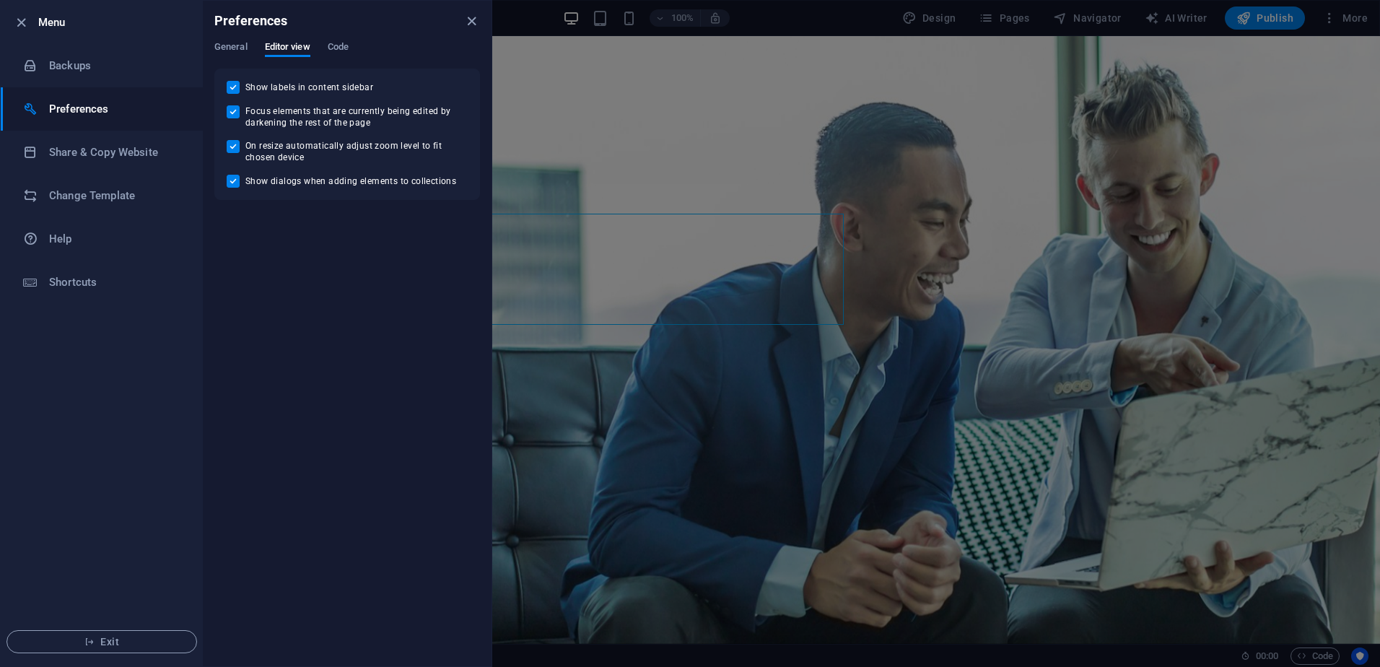
click at [325, 45] on div "General Editor view Code" at bounding box center [347, 54] width 266 height 27
click at [329, 45] on span "Code" at bounding box center [338, 48] width 21 height 20
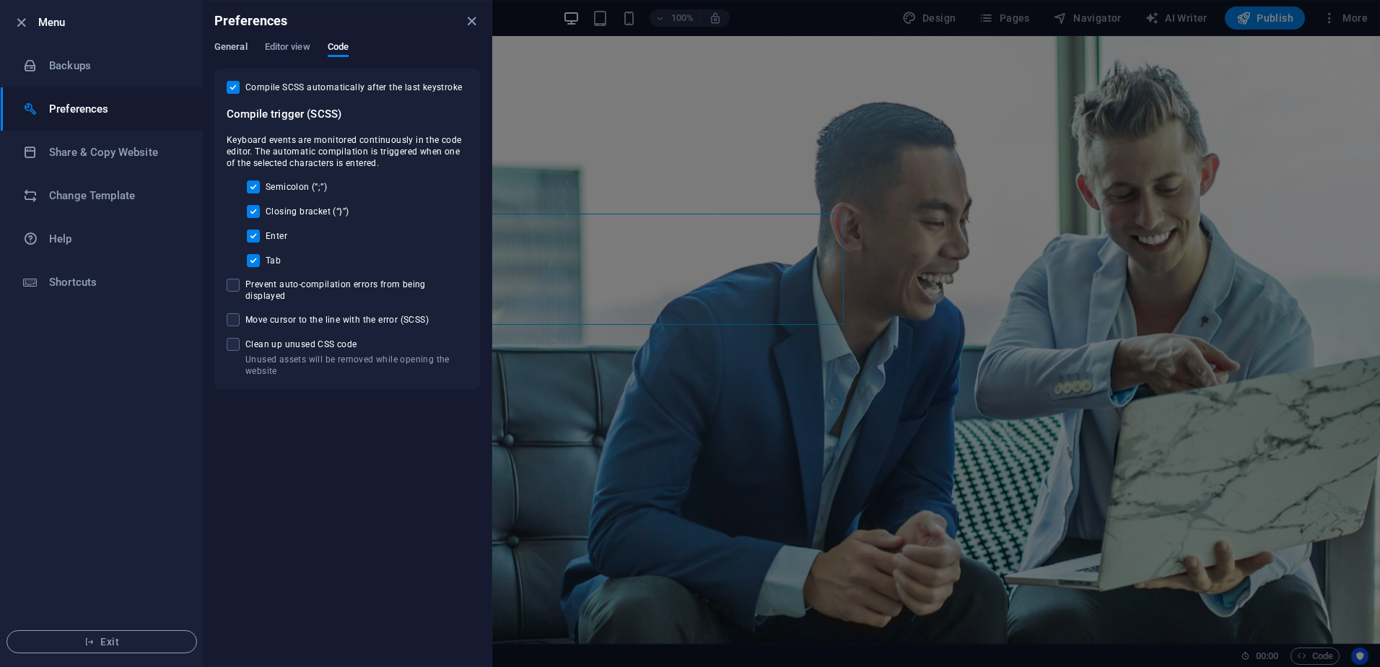
click at [224, 53] on span "General" at bounding box center [230, 48] width 33 height 20
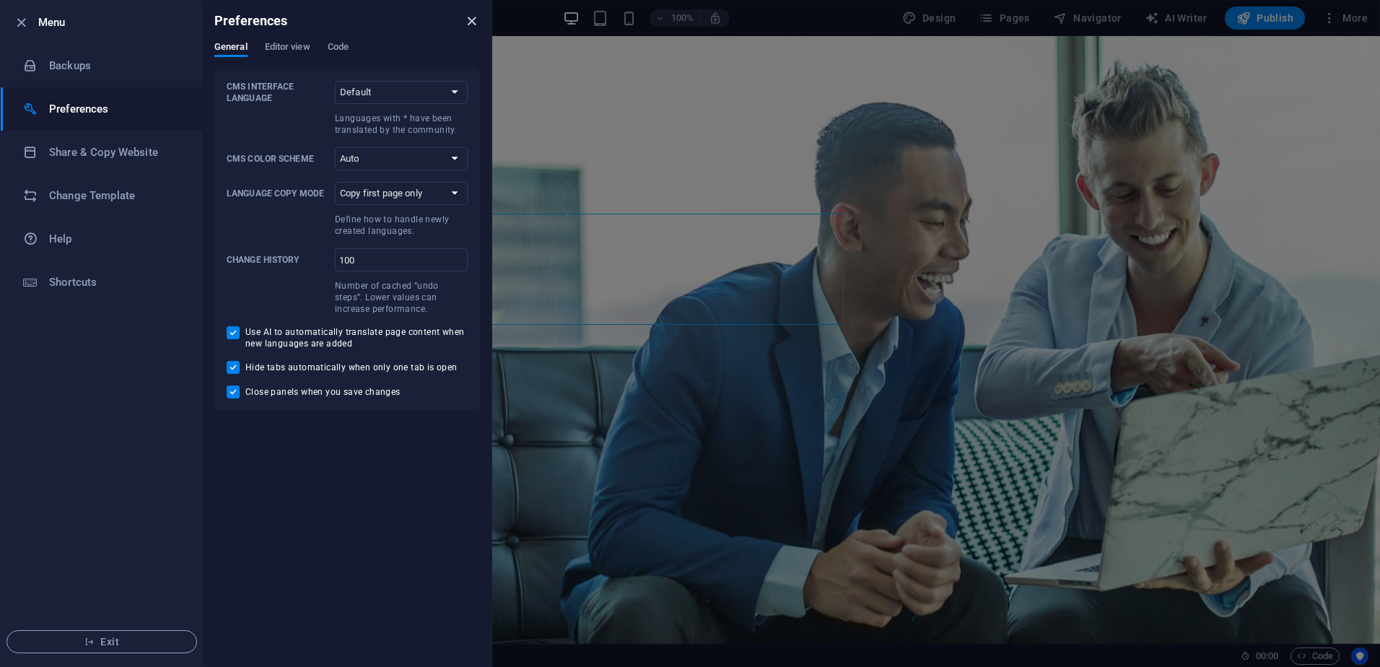
click at [468, 20] on icon "close" at bounding box center [471, 21] width 17 height 17
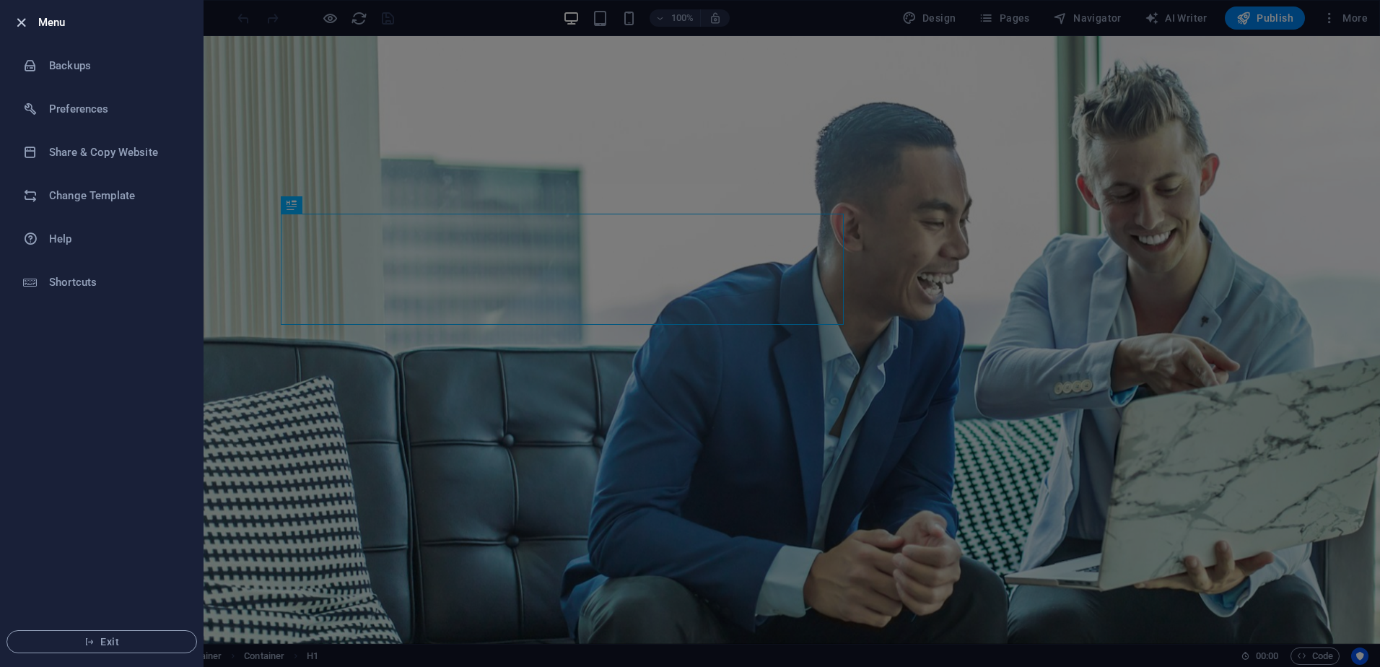
click at [17, 30] on icon "button" at bounding box center [21, 22] width 17 height 17
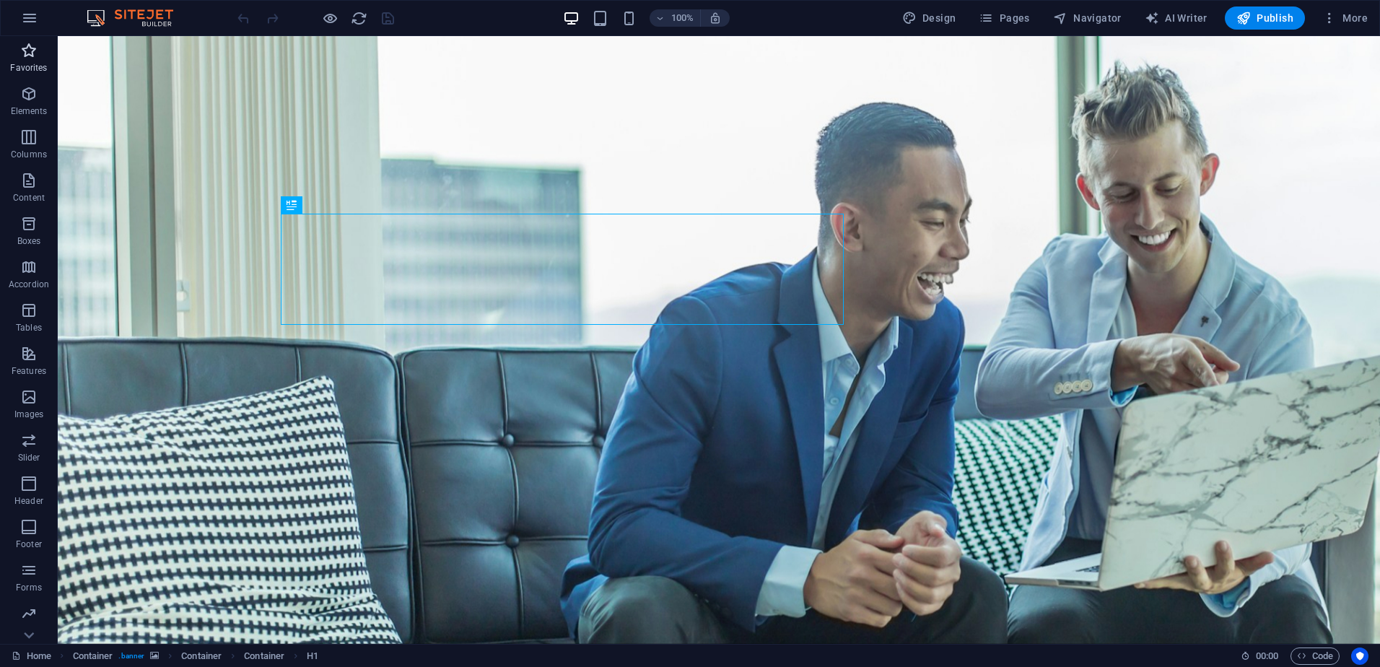
click at [33, 61] on span "Favorites" at bounding box center [29, 59] width 58 height 35
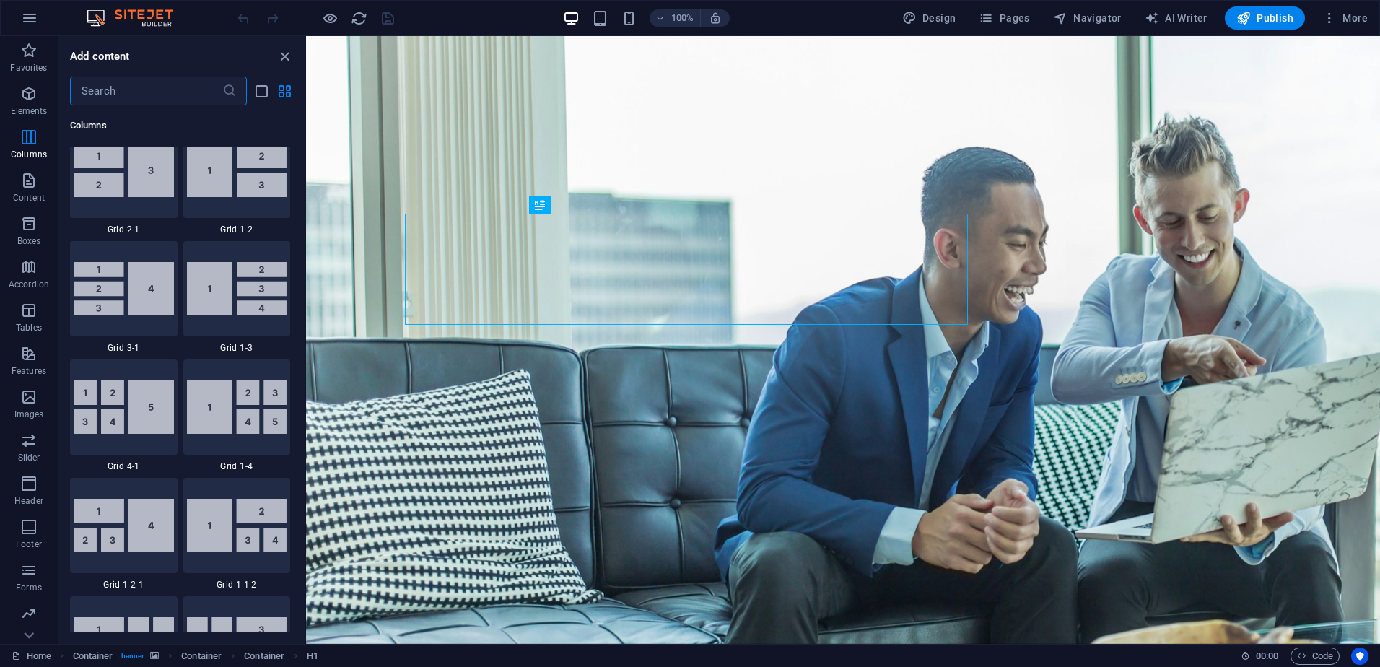
scroll to position [1804, 0]
click at [289, 64] on icon "close panel" at bounding box center [284, 56] width 17 height 17
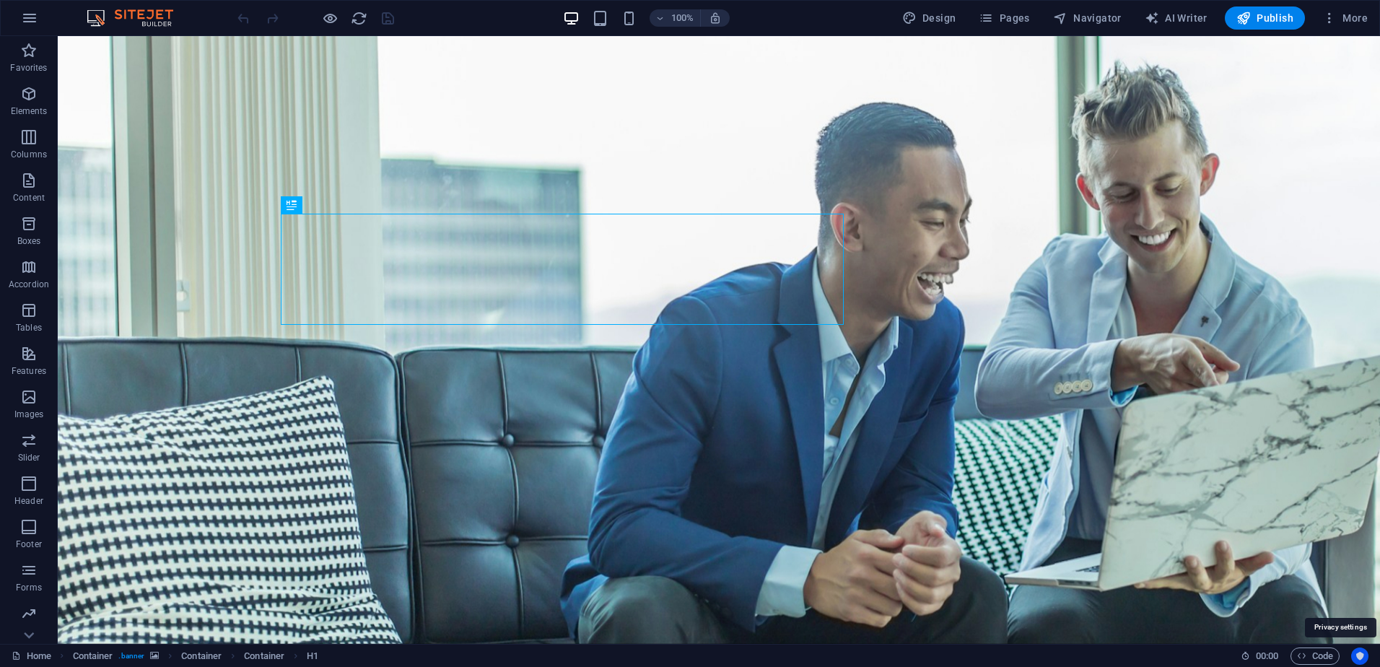
click at [1363, 656] on icon "Usercentrics" at bounding box center [1360, 656] width 10 height 10
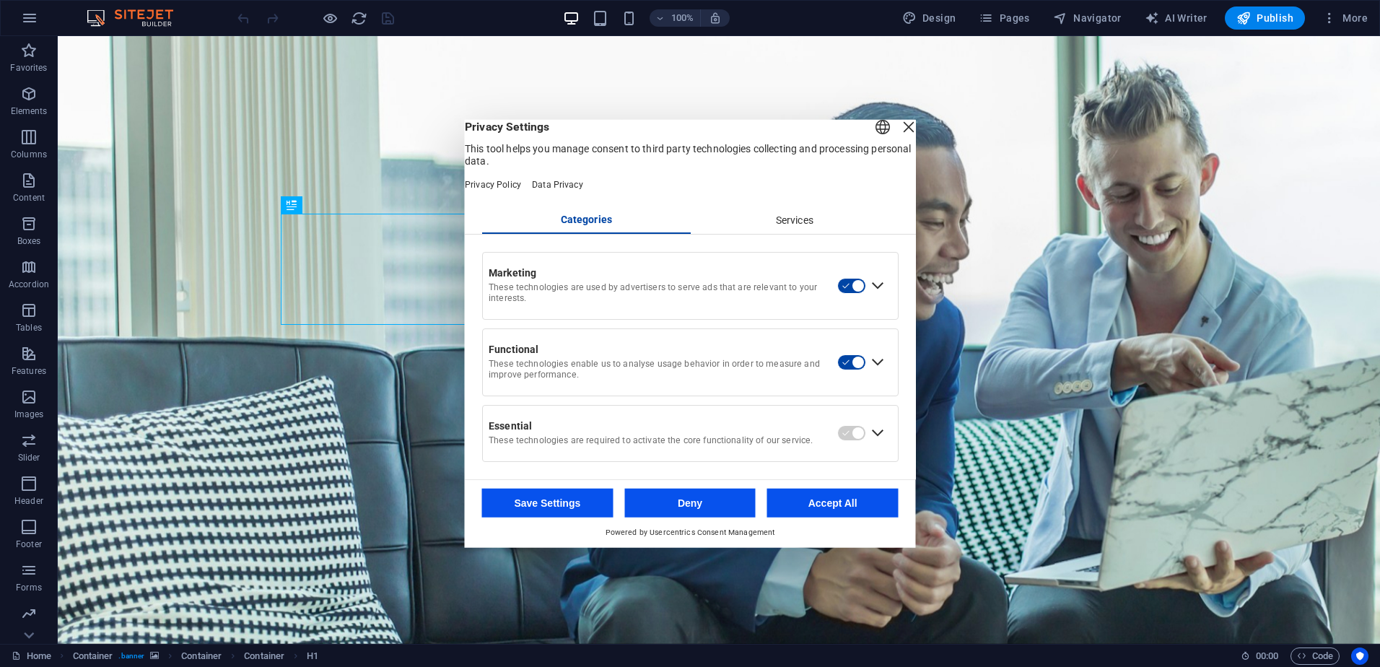
click at [899, 127] on div "Close Layer" at bounding box center [909, 127] width 20 height 20
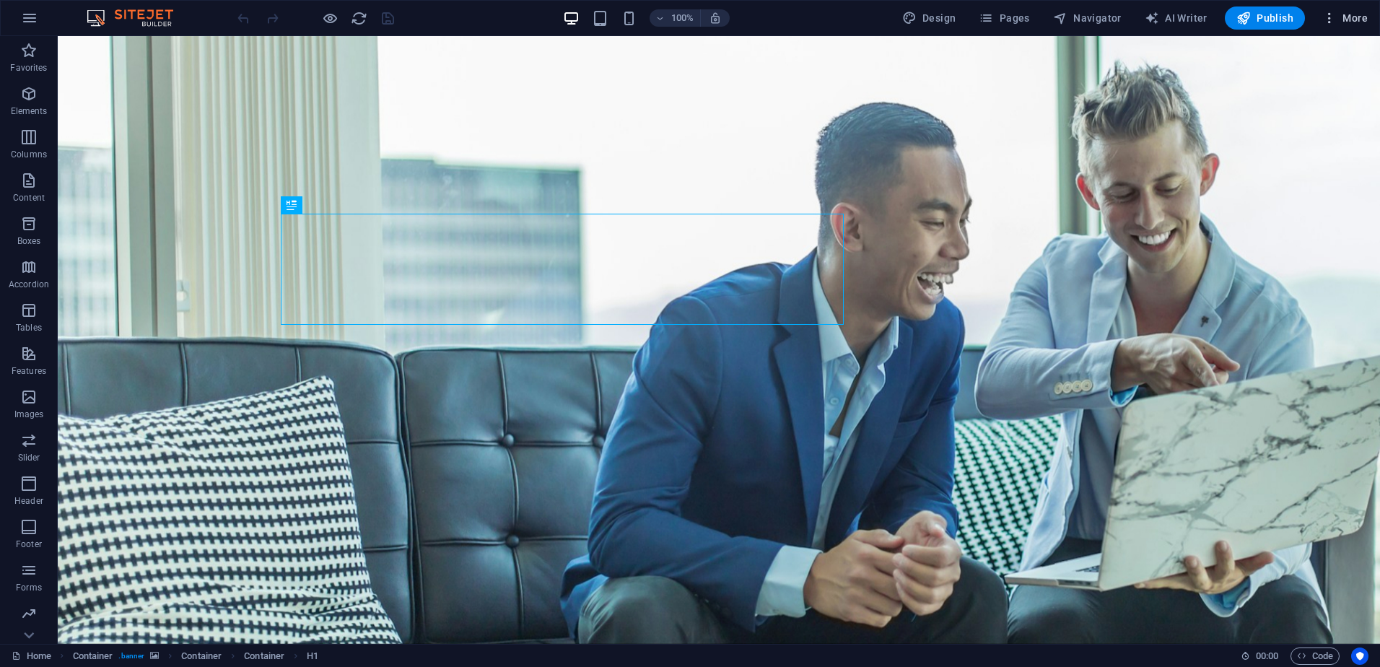
click at [1346, 15] on span "More" at bounding box center [1344, 18] width 45 height 14
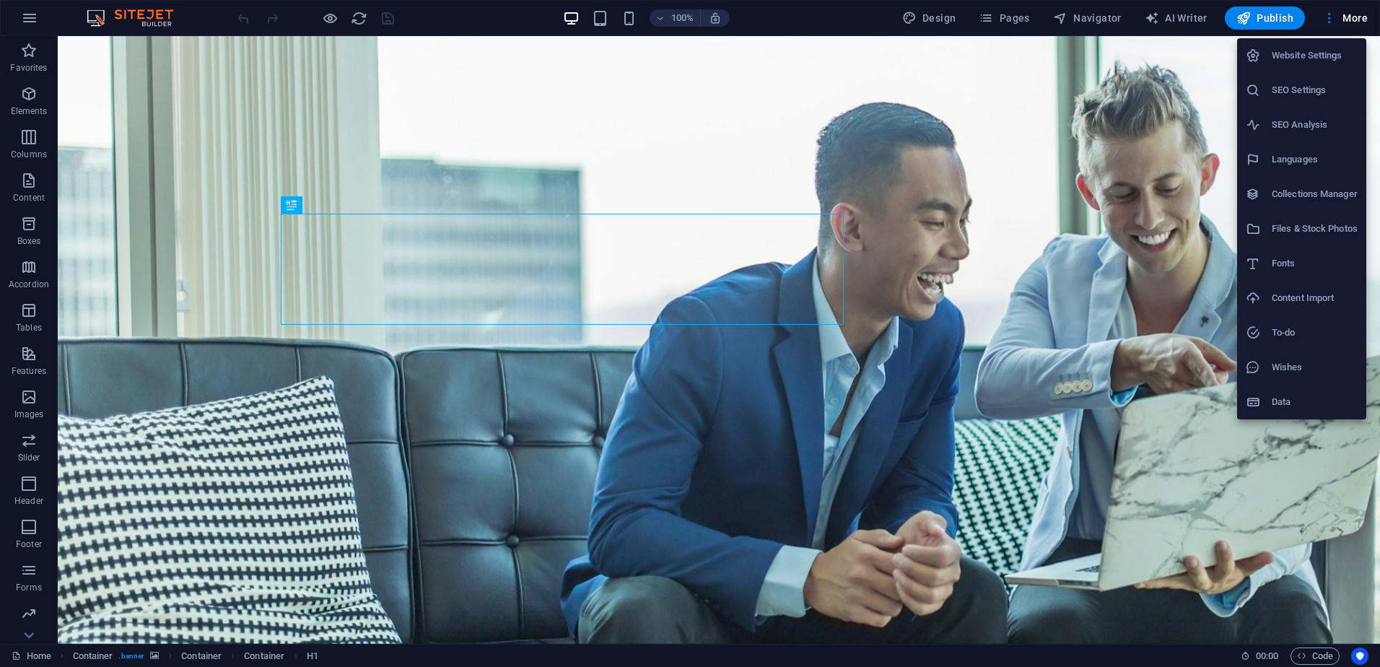
click at [1334, 17] on div at bounding box center [690, 333] width 1380 height 667
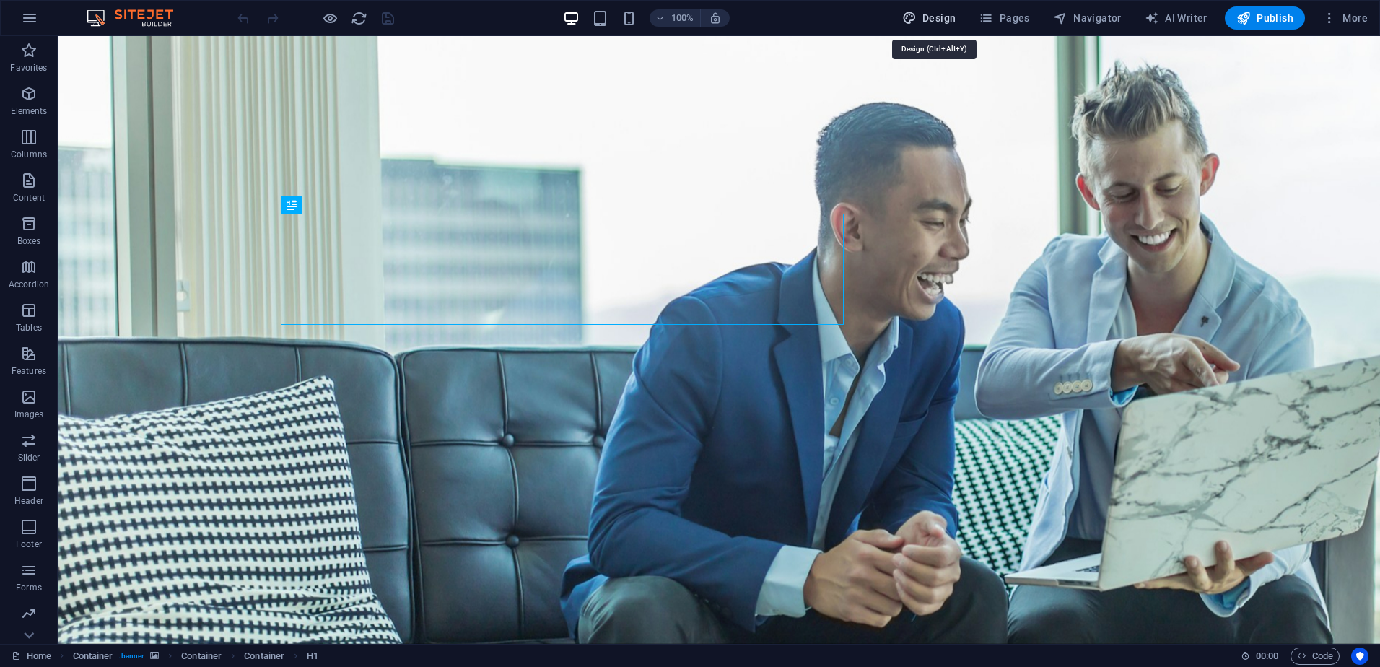
click at [938, 13] on span "Design" at bounding box center [929, 18] width 54 height 14
select select "700"
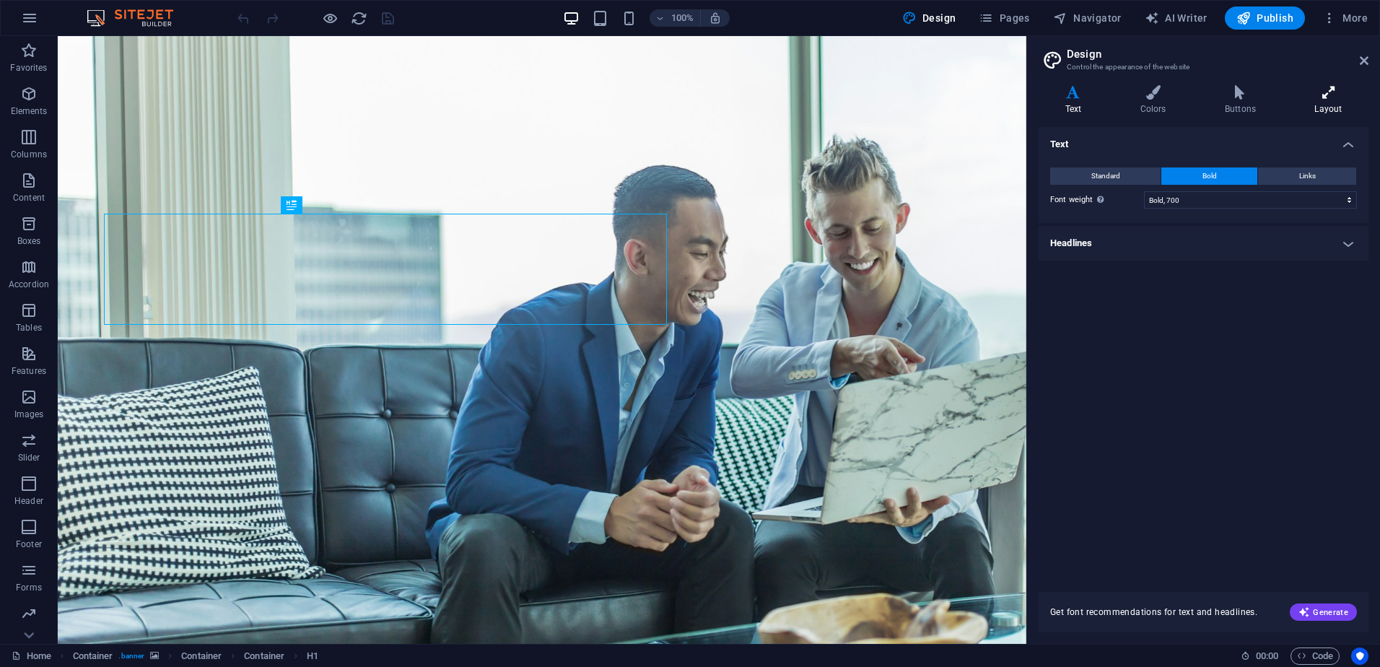
click at [1329, 96] on icon at bounding box center [1328, 92] width 80 height 14
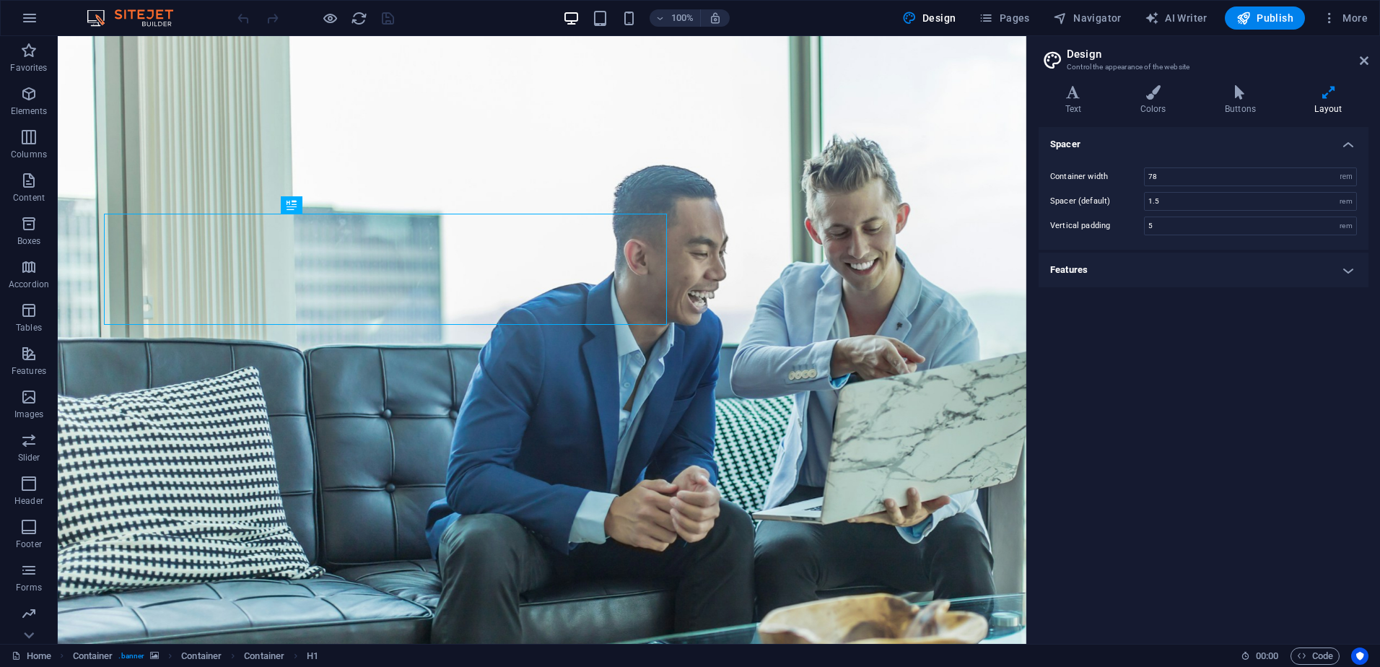
click at [1266, 80] on div "Variants Text Colors Buttons Layout Text Standard Bold Links Font color Font Mo…" at bounding box center [1203, 359] width 353 height 570
click at [1230, 100] on h4 "Buttons" at bounding box center [1242, 100] width 89 height 30
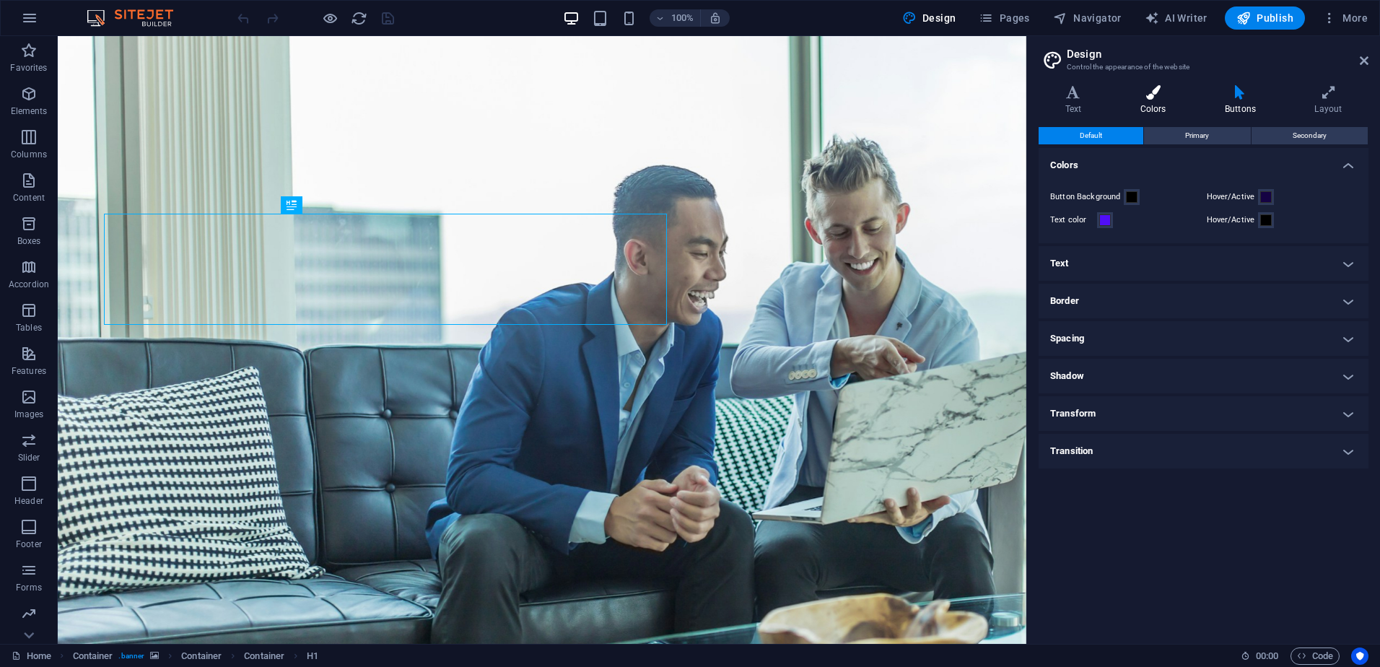
click at [1158, 98] on icon at bounding box center [1153, 92] width 79 height 14
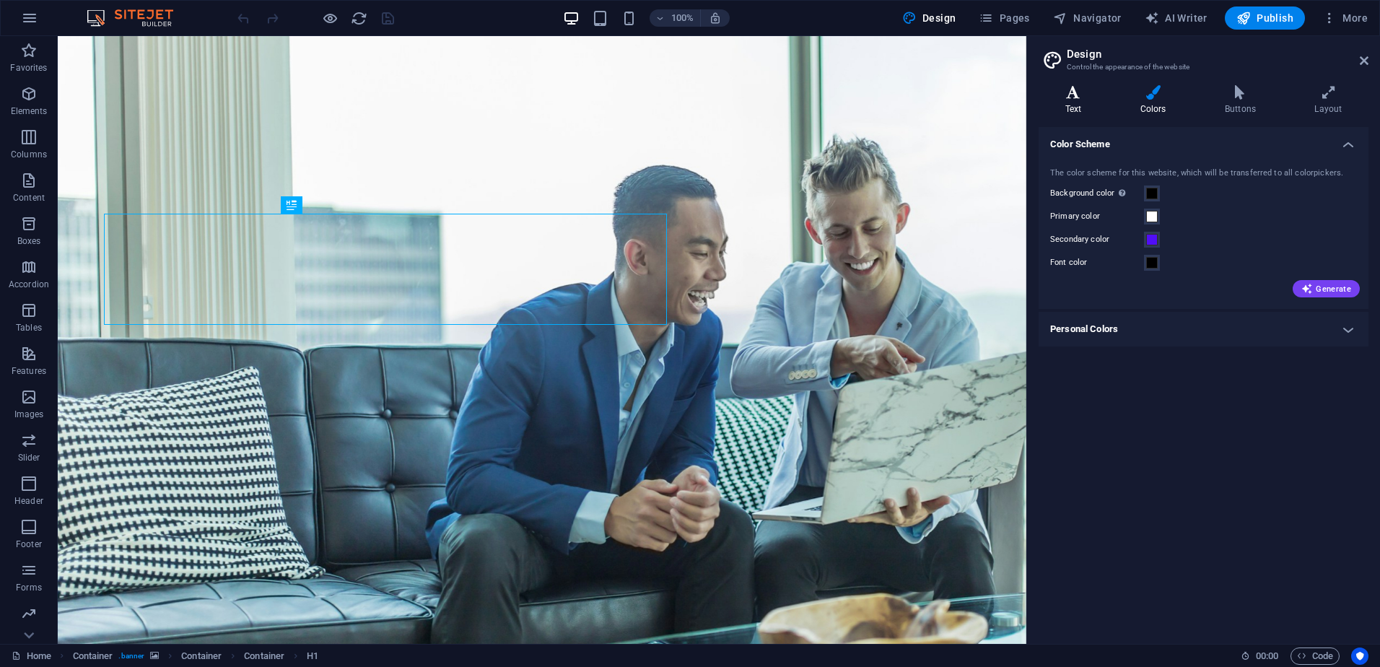
click at [1106, 95] on icon at bounding box center [1073, 92] width 69 height 14
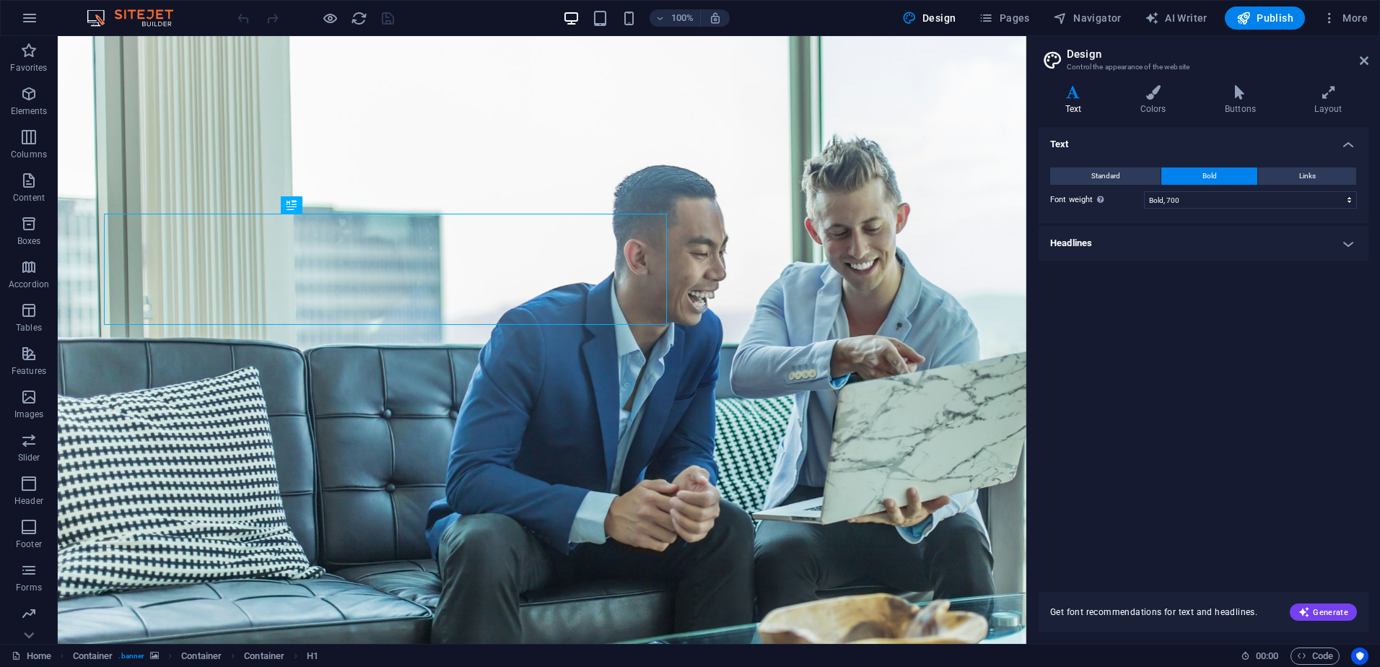
click at [1211, 253] on h4 "Headlines" at bounding box center [1204, 243] width 330 height 35
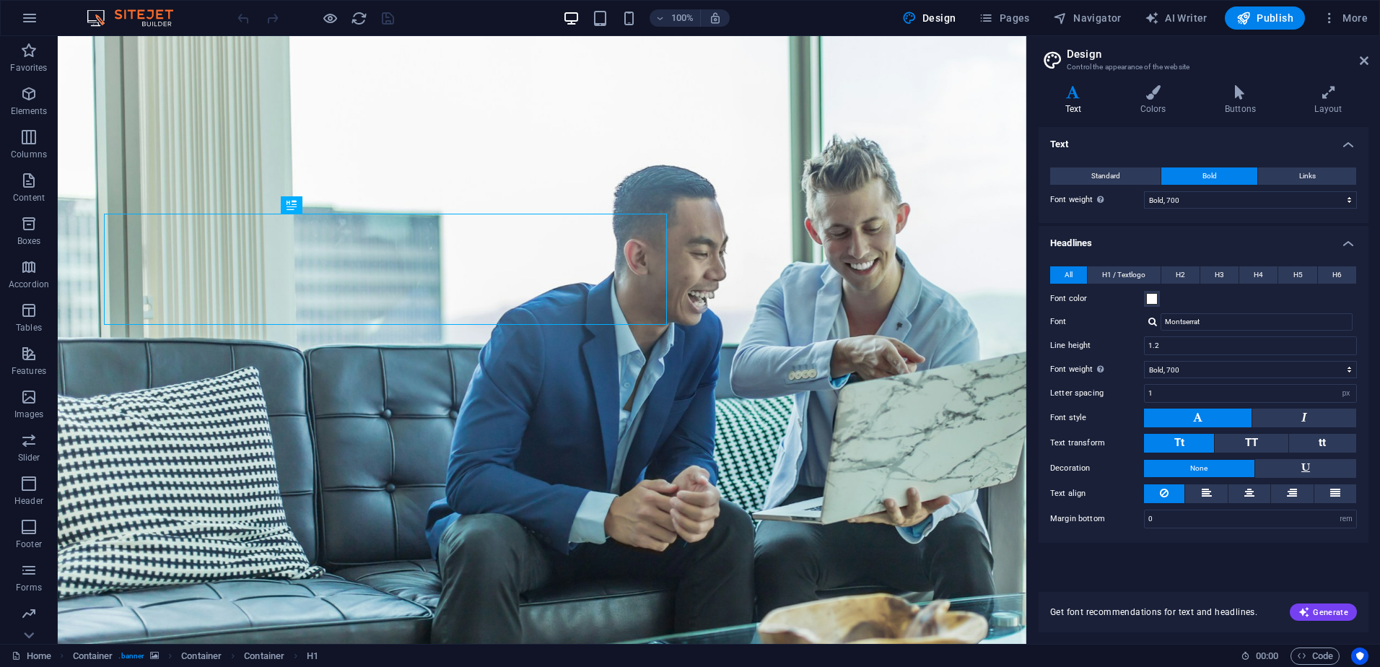
click at [1215, 249] on h4 "Headlines" at bounding box center [1204, 239] width 330 height 26
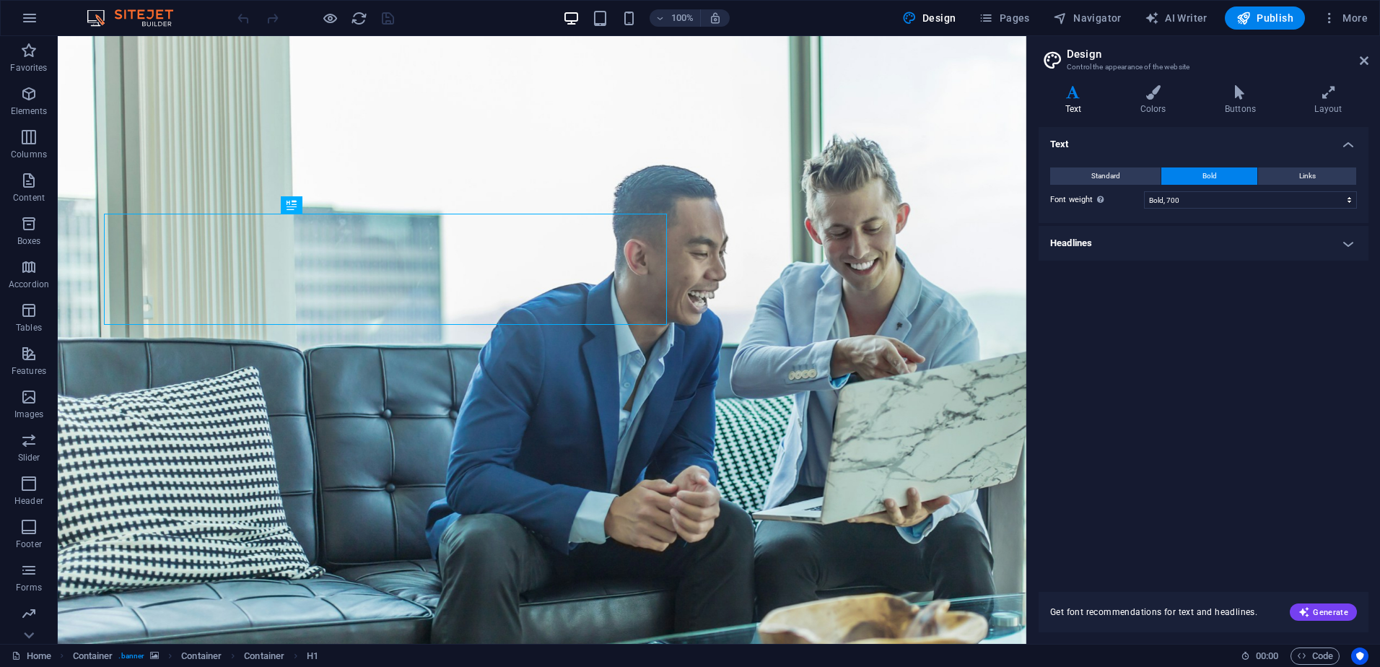
click at [1370, 63] on aside "Design Control the appearance of the website Variants Text Colors Buttons Layou…" at bounding box center [1203, 340] width 354 height 608
click at [1360, 61] on icon at bounding box center [1364, 61] width 9 height 12
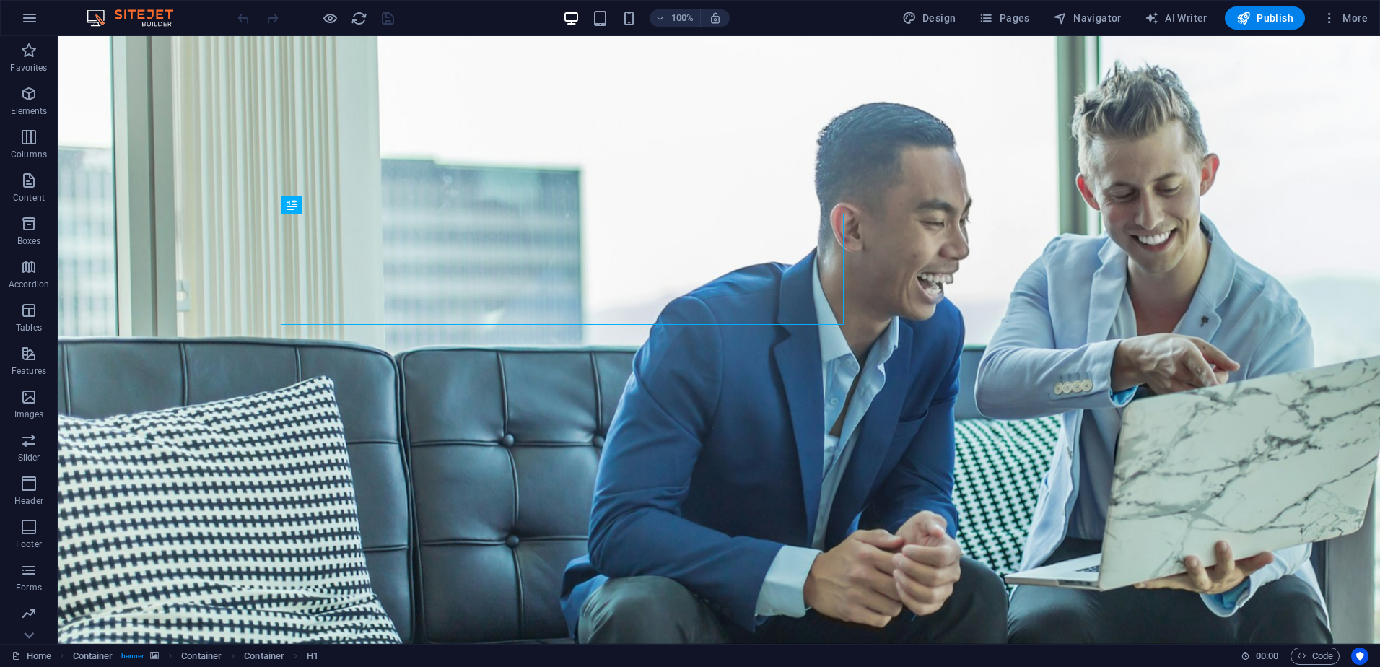
click at [93, 17] on img at bounding box center [137, 17] width 108 height 17
click at [125, 10] on img at bounding box center [137, 17] width 108 height 17
click at [1348, 6] on div "100% Design Pages Navigator AI Writer Publish More" at bounding box center [690, 18] width 1378 height 35
click at [1332, 13] on icon "button" at bounding box center [1329, 18] width 14 height 14
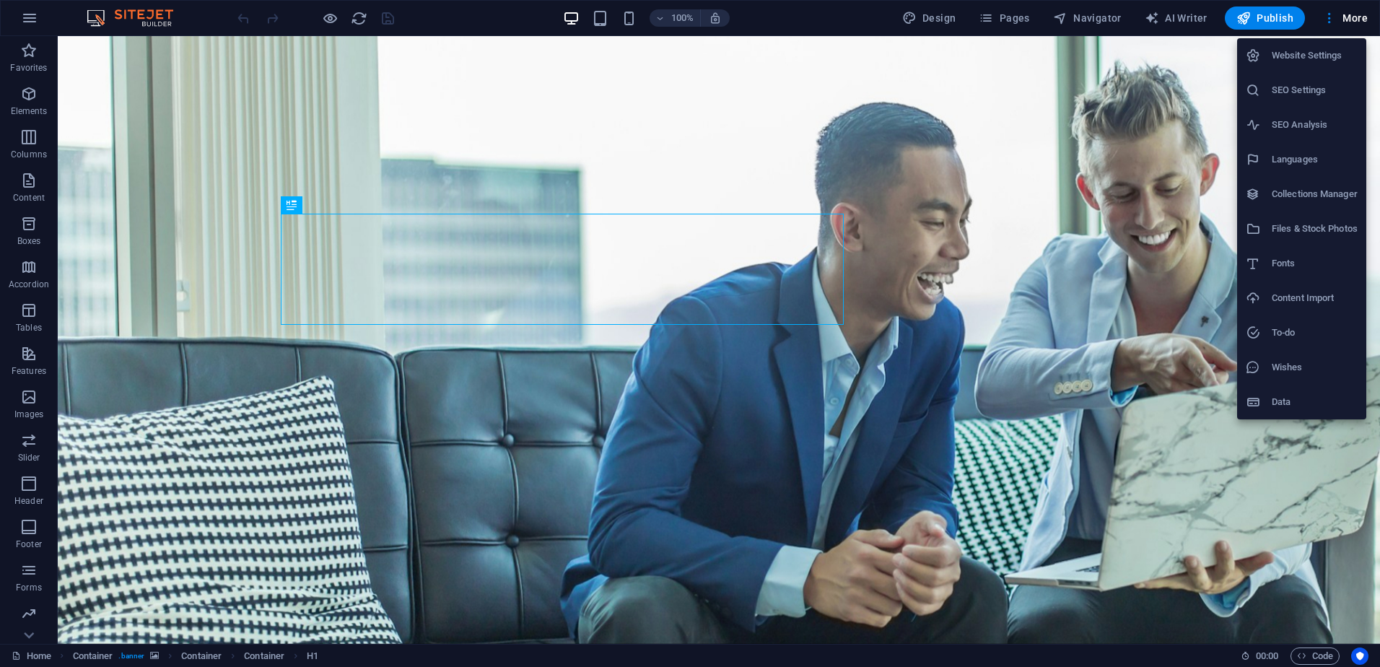
click at [31, 10] on div at bounding box center [690, 333] width 1380 height 667
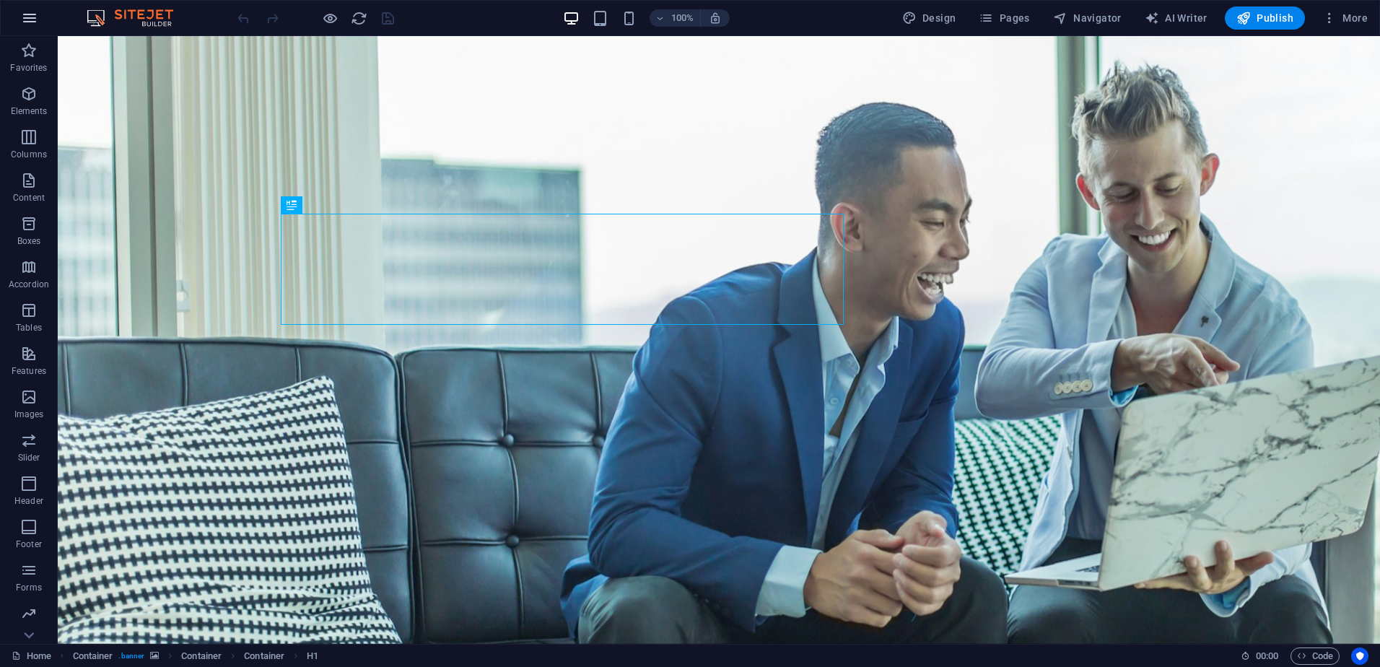
click at [30, 12] on icon "button" at bounding box center [29, 17] width 17 height 17
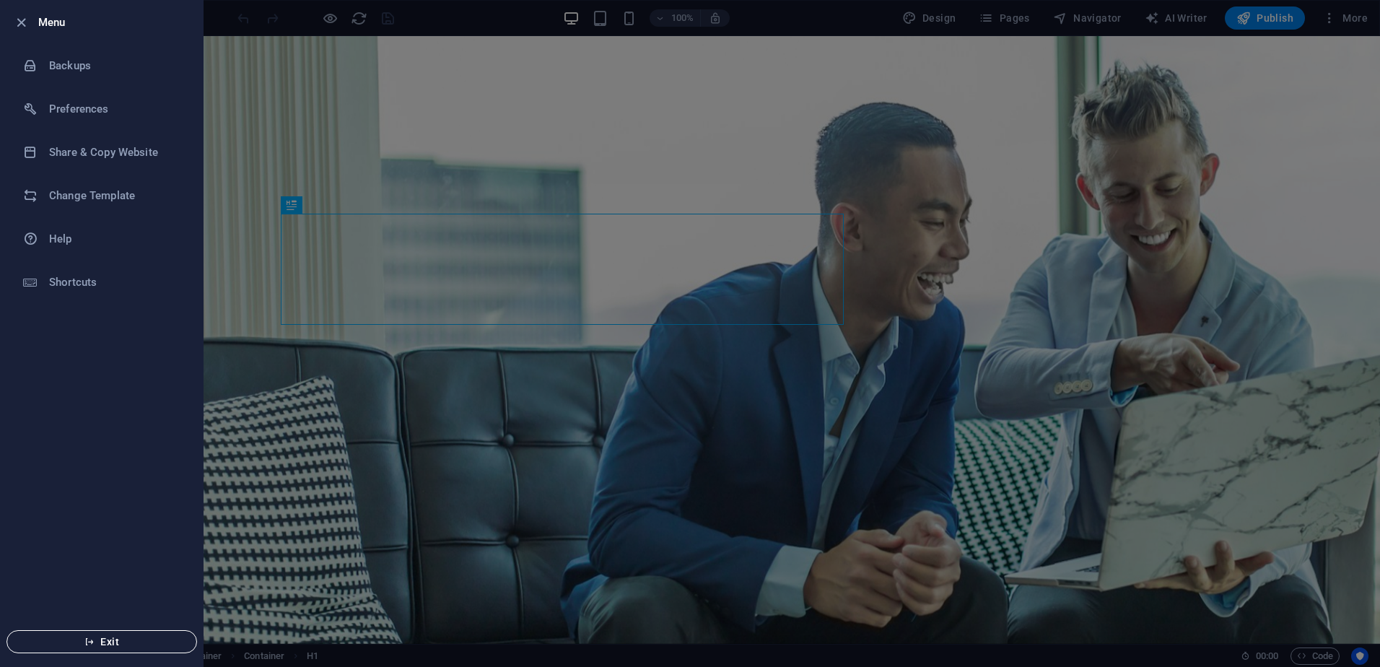
click at [98, 646] on span "Exit" at bounding box center [102, 642] width 166 height 12
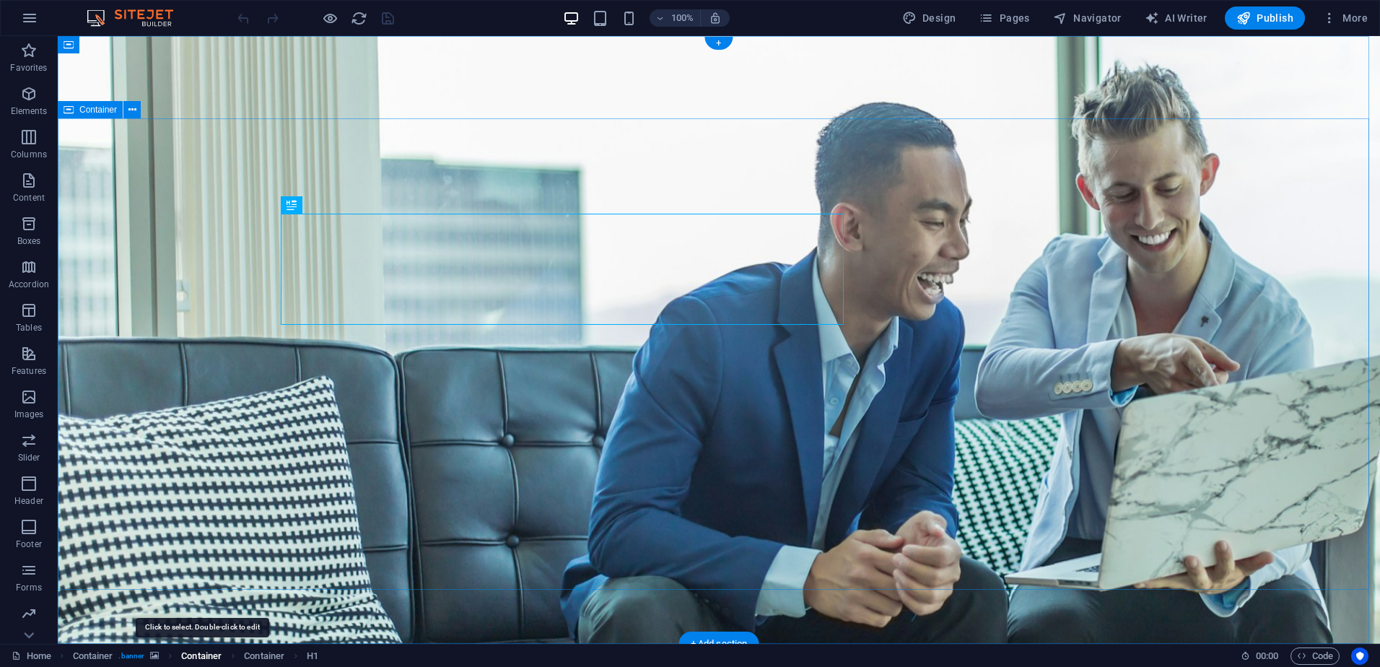
click at [196, 653] on span "Container" at bounding box center [201, 655] width 40 height 17
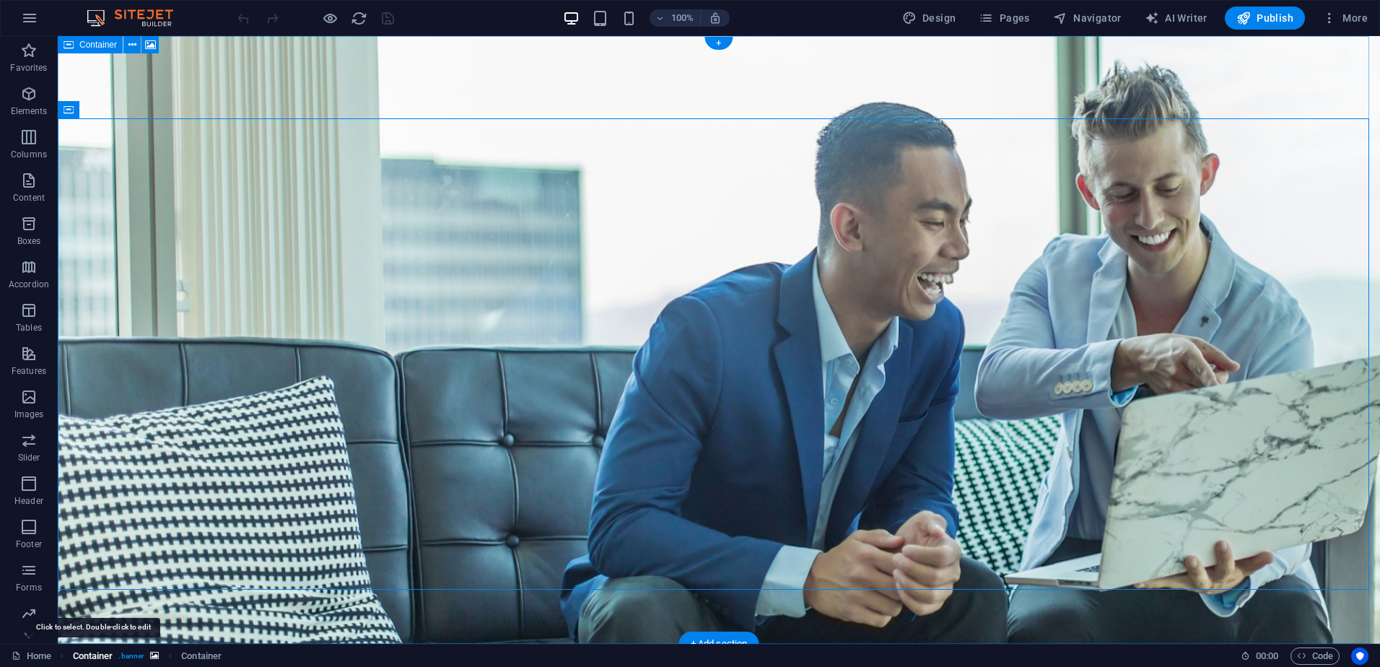
click at [105, 657] on span "Container" at bounding box center [93, 655] width 40 height 17
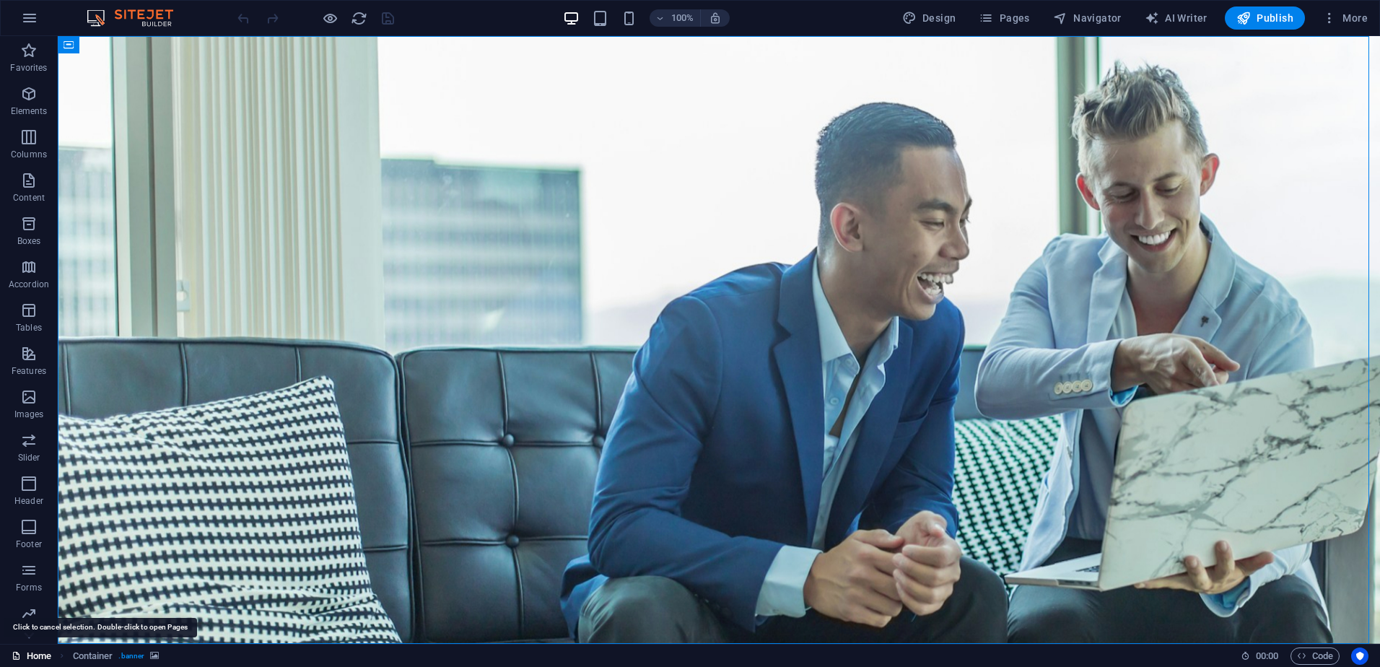
click at [38, 654] on link "Home" at bounding box center [32, 655] width 40 height 17
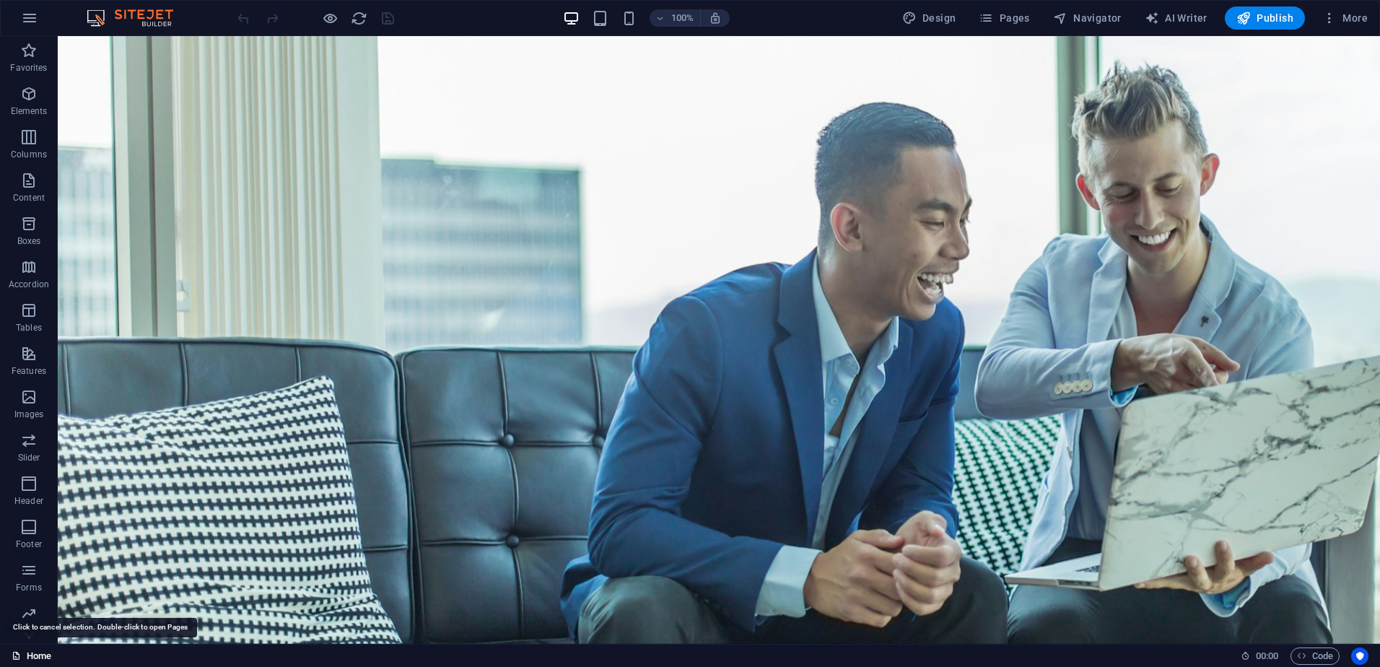
click at [38, 654] on link "Home" at bounding box center [32, 655] width 40 height 17
click at [36, 652] on link "Home" at bounding box center [32, 655] width 40 height 17
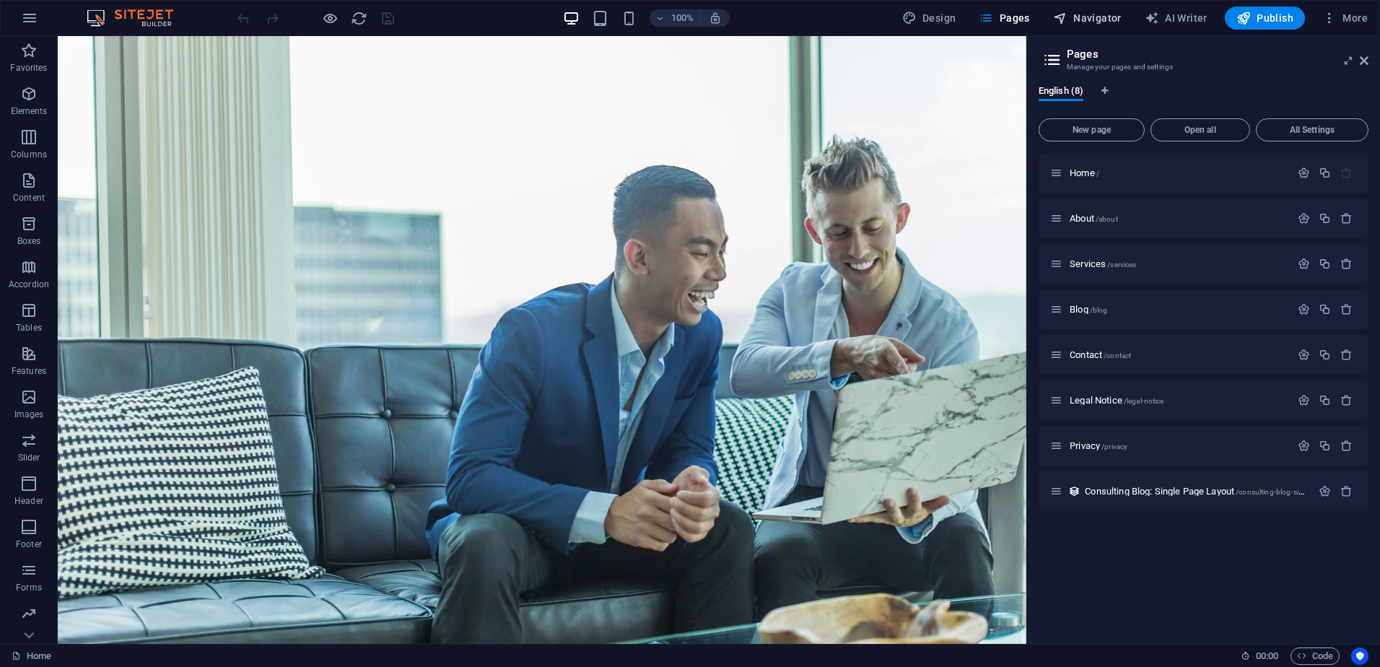
click at [1109, 18] on span "Navigator" at bounding box center [1087, 18] width 69 height 14
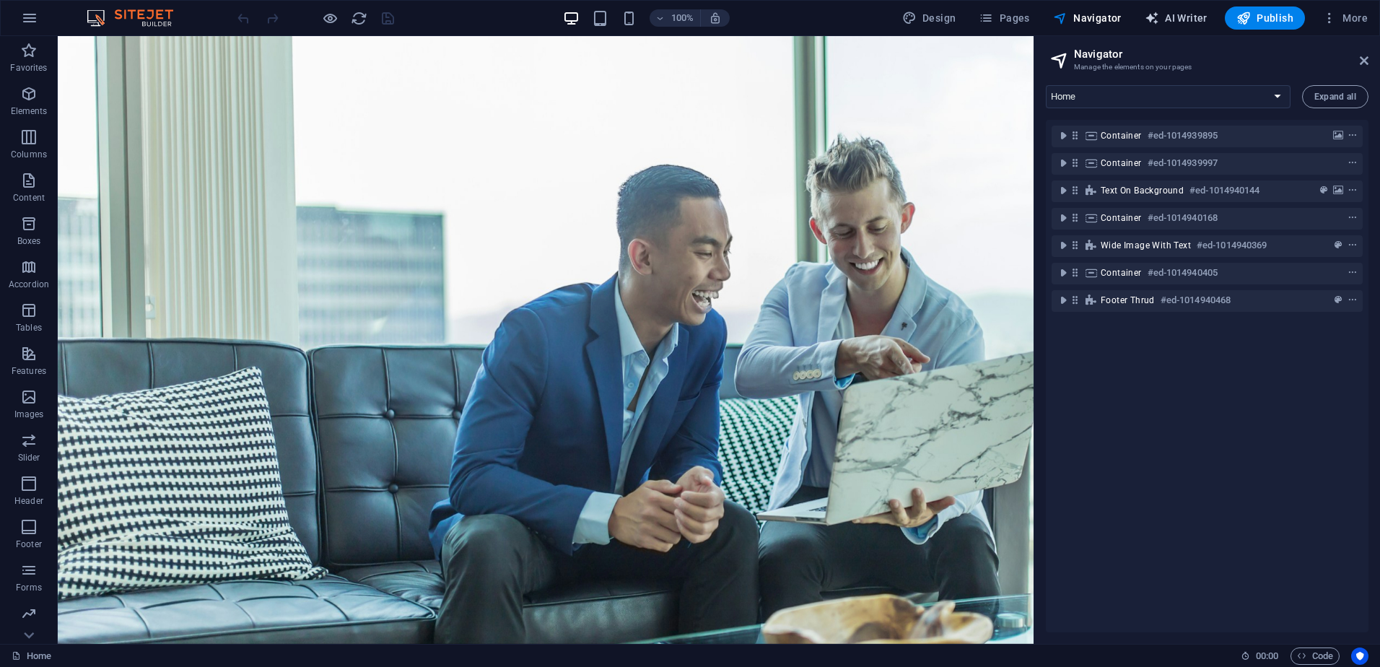
click at [1157, 16] on icon "button" at bounding box center [1152, 18] width 14 height 14
select select "English"
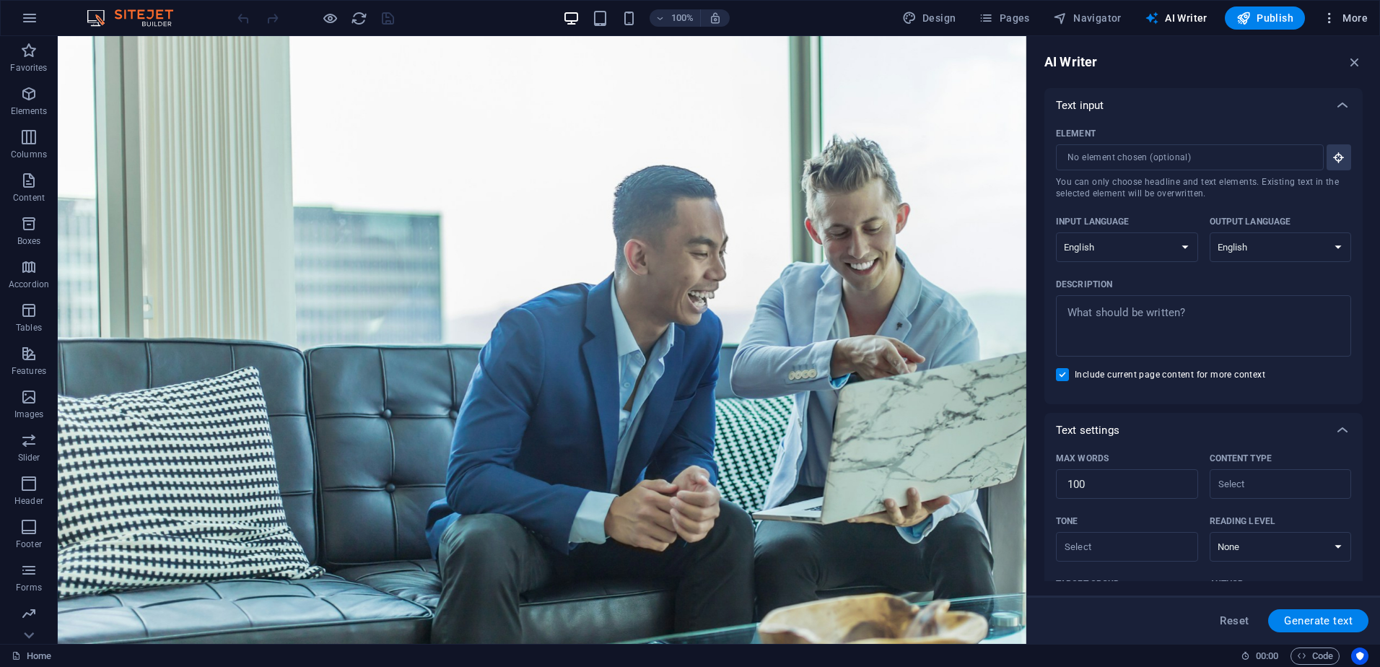
click at [1338, 13] on span "More" at bounding box center [1344, 18] width 45 height 14
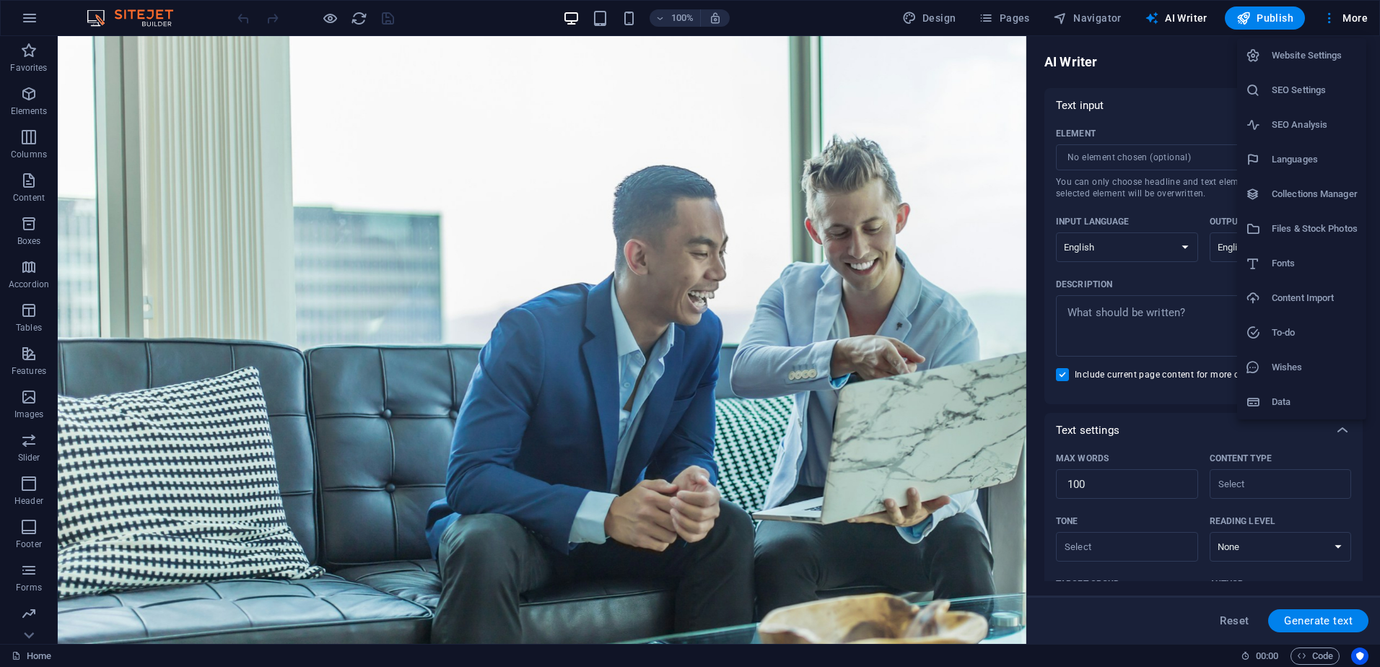
click at [137, 22] on div at bounding box center [690, 333] width 1380 height 667
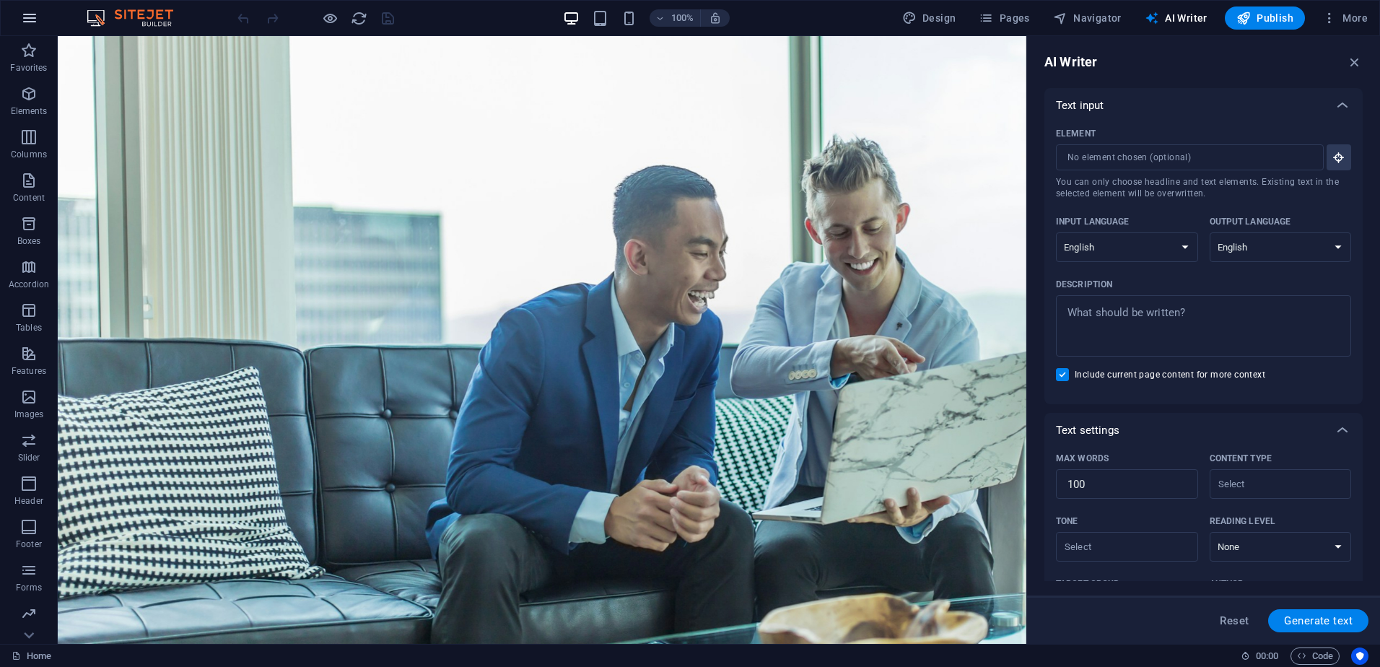
click at [14, 17] on button "button" at bounding box center [29, 18] width 35 height 35
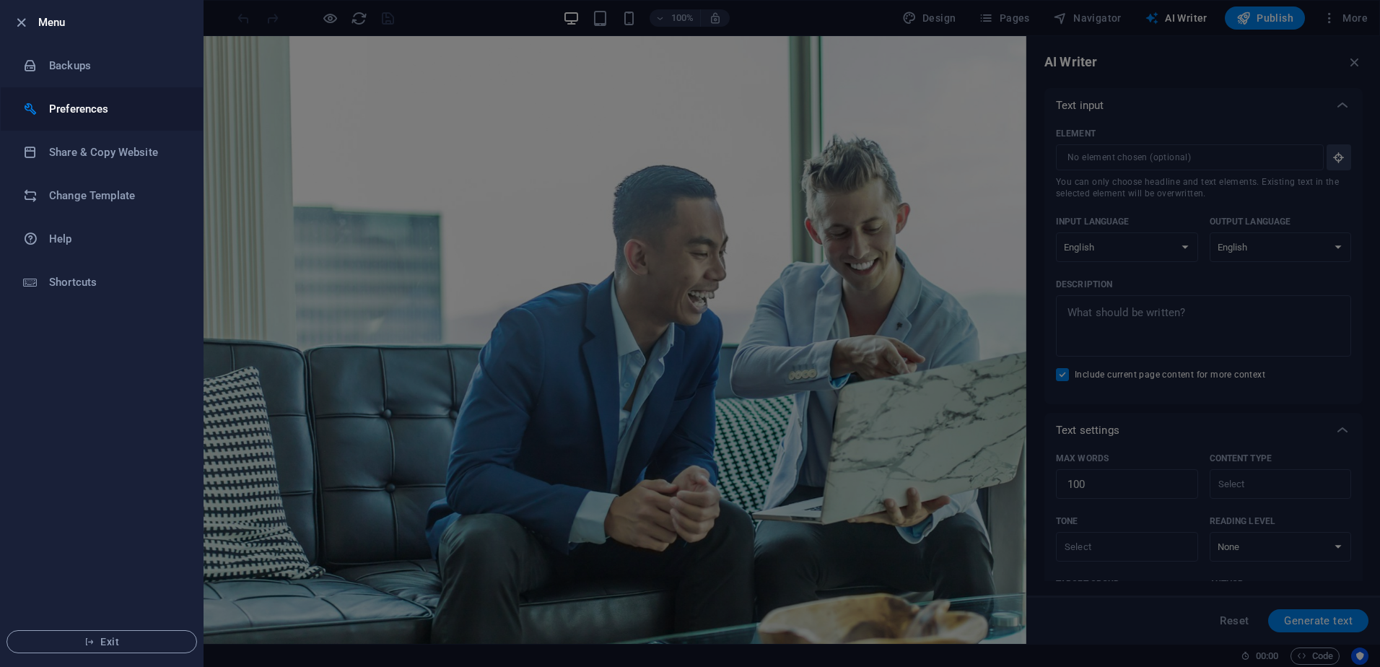
click at [87, 107] on h6 "Preferences" at bounding box center [116, 108] width 134 height 17
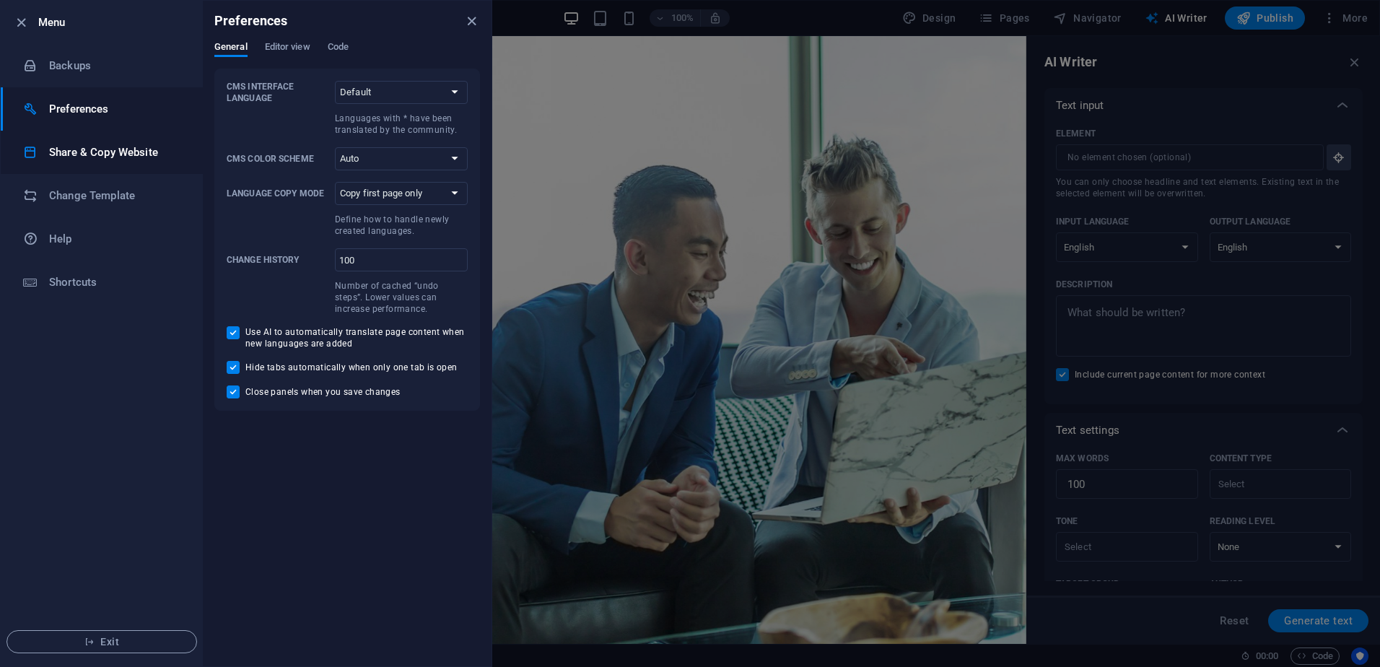
click at [84, 153] on h6 "Share & Copy Website" at bounding box center [116, 152] width 134 height 17
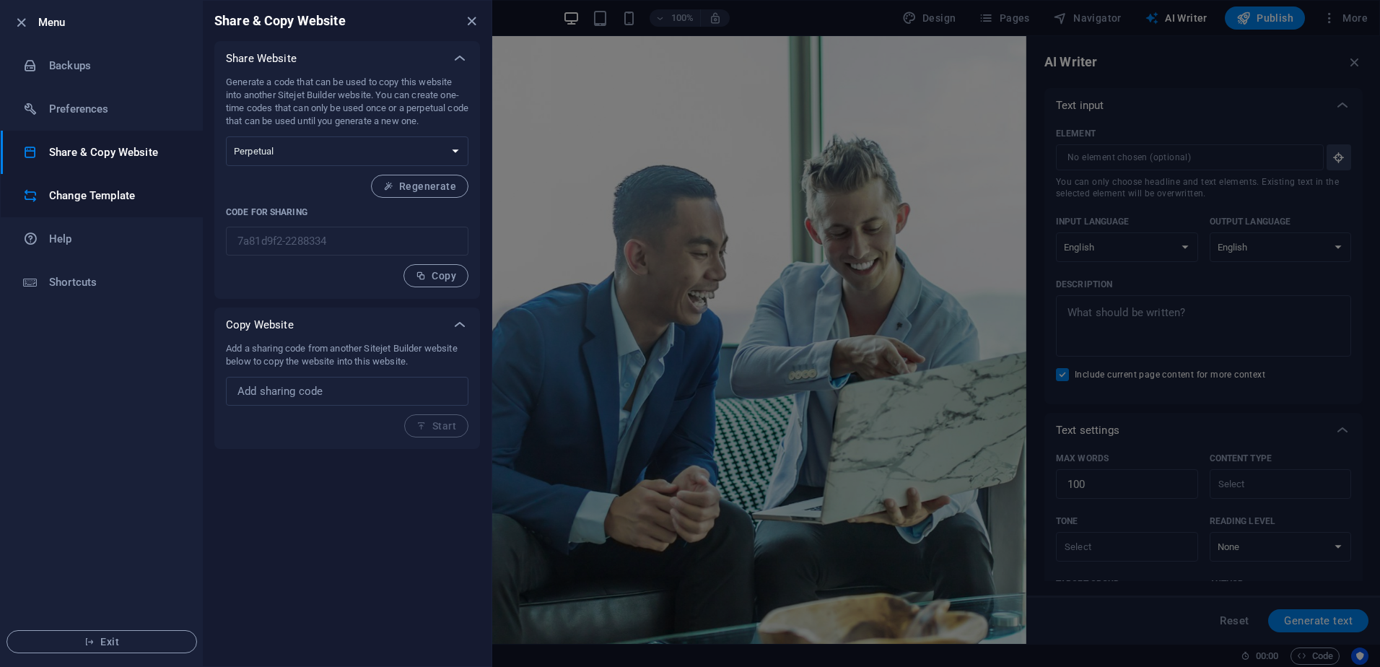
click at [90, 193] on h6 "Change Template" at bounding box center [116, 195] width 134 height 17
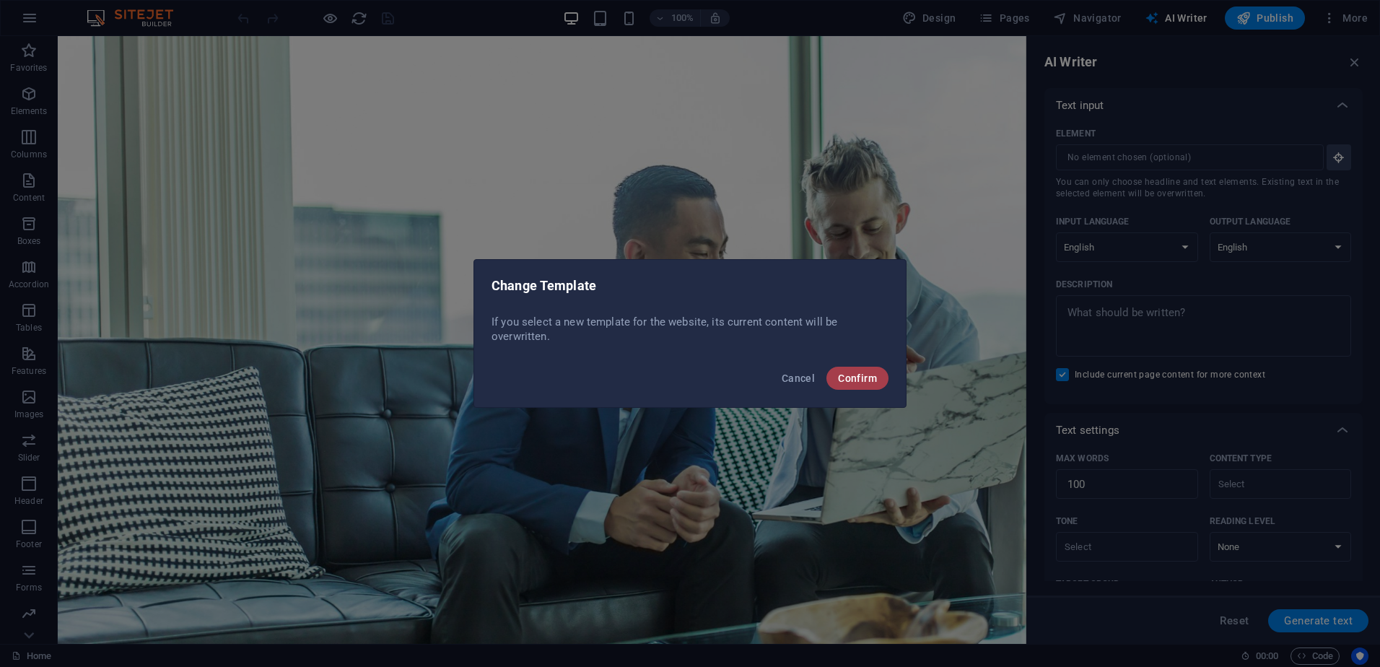
click at [875, 383] on span "Confirm" at bounding box center [857, 378] width 39 height 12
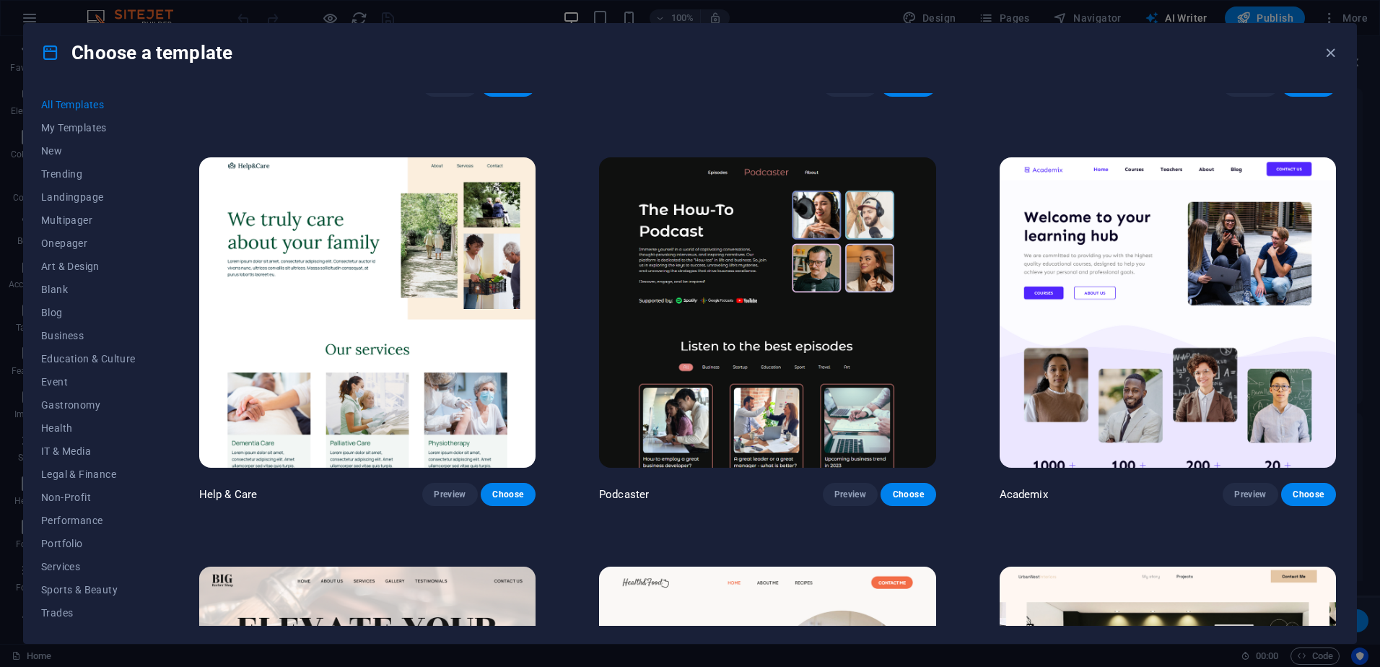
scroll to position [1588, 0]
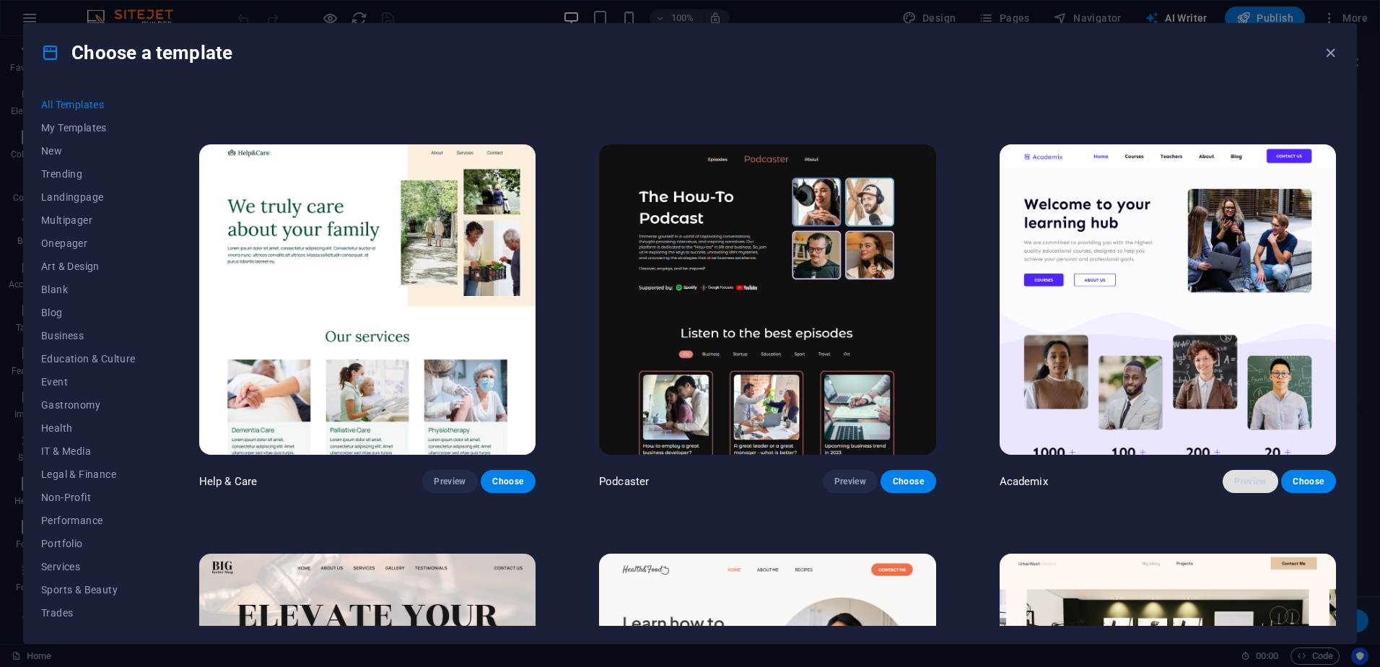
click at [1256, 476] on span "Preview" at bounding box center [1250, 482] width 32 height 12
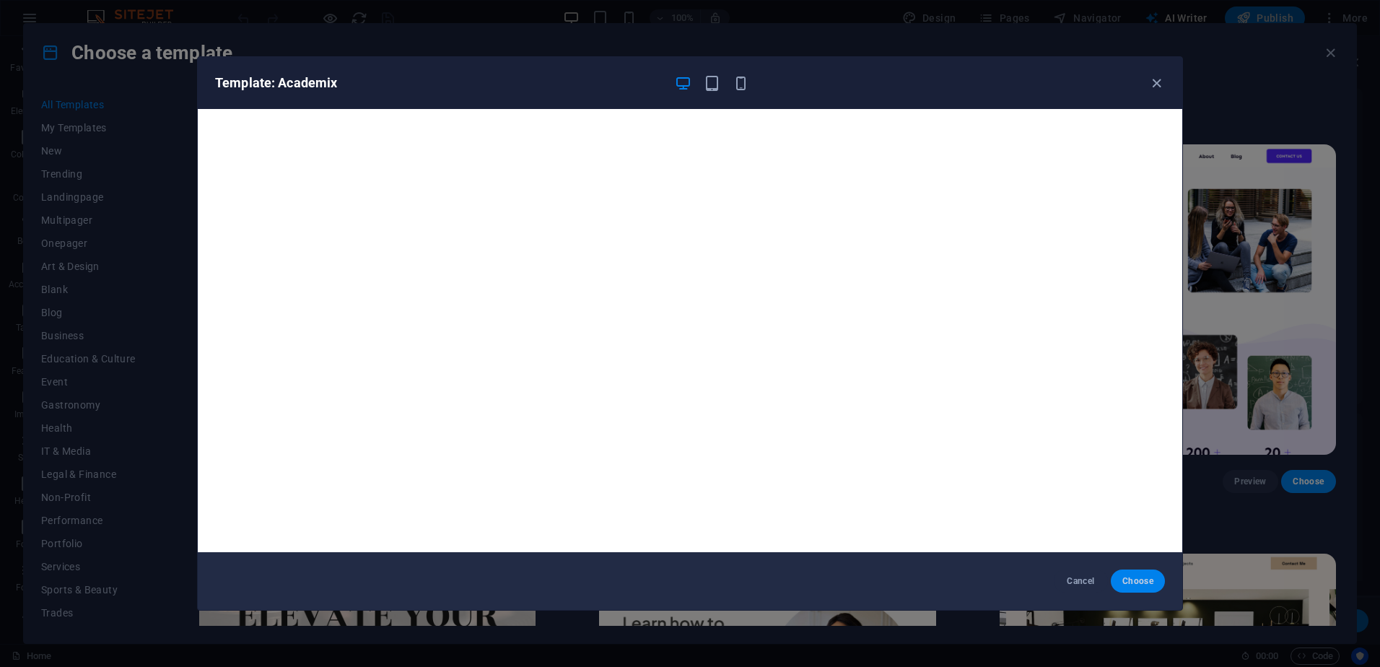
click at [1140, 579] on span "Choose" at bounding box center [1137, 581] width 31 height 12
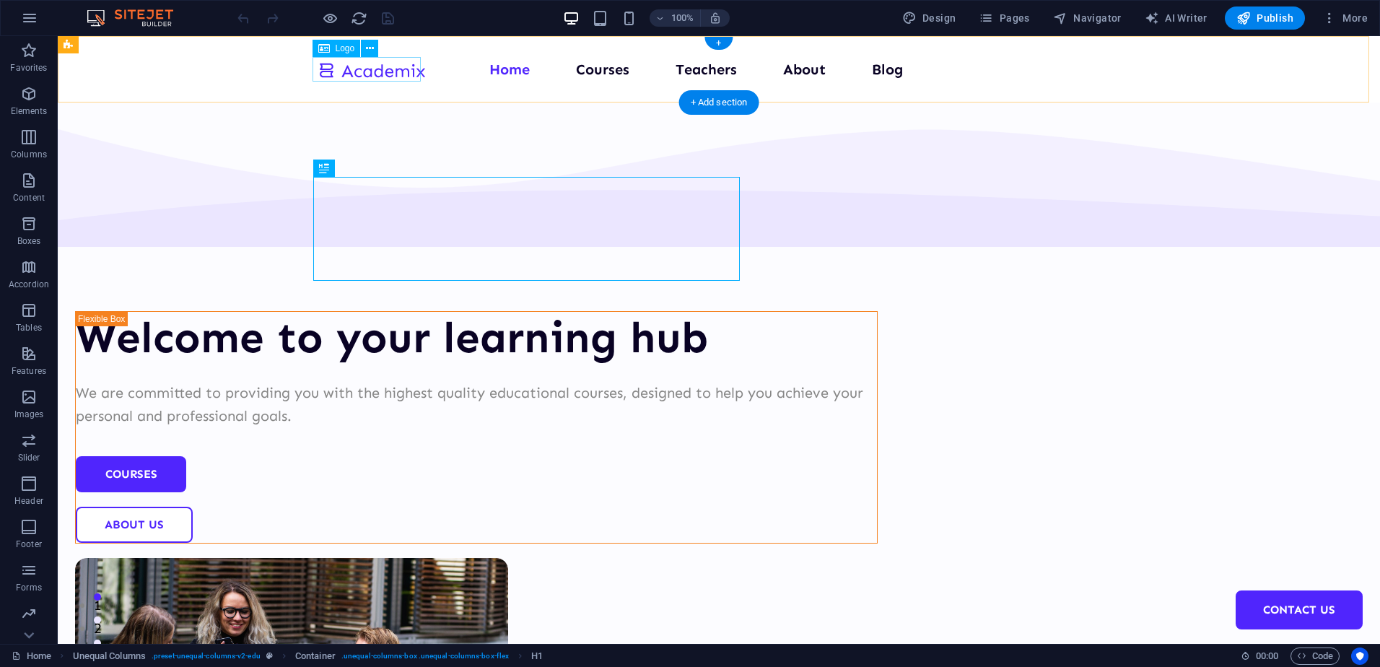
click at [354, 65] on div at bounding box center [372, 70] width 108 height 24
click at [359, 77] on div at bounding box center [372, 70] width 108 height 24
select select "px"
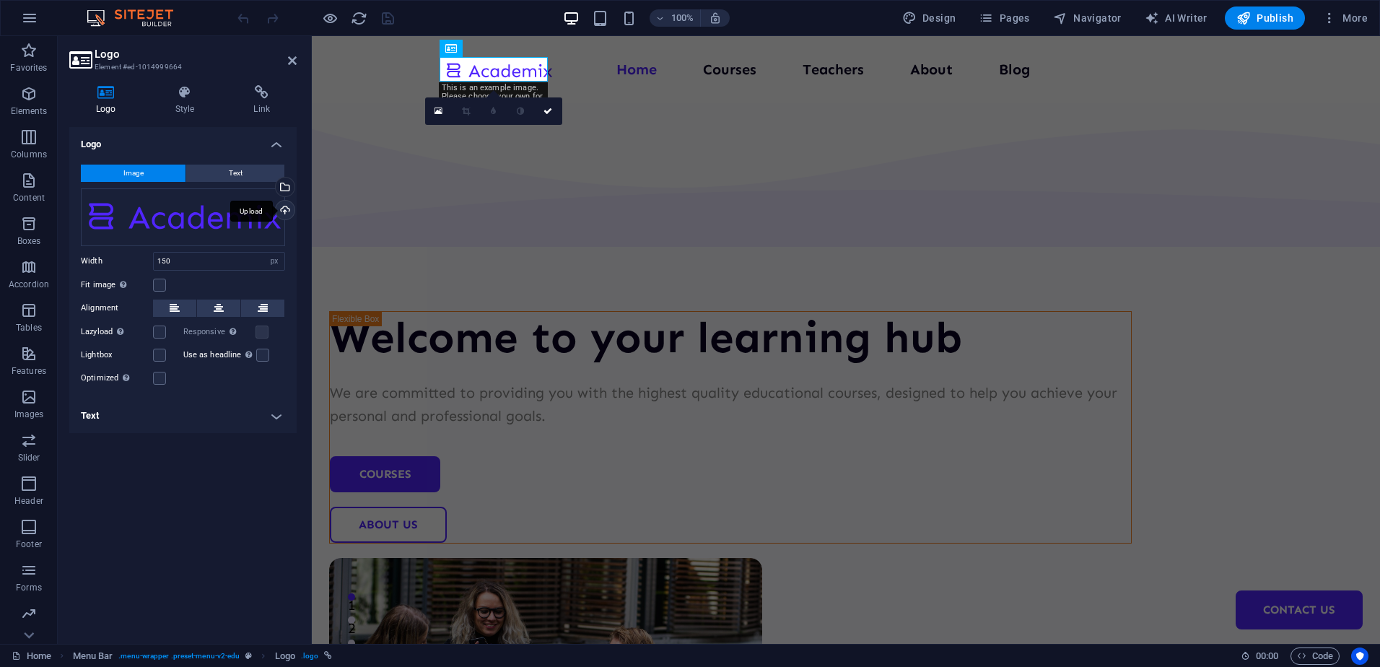
click at [287, 209] on div "Upload" at bounding box center [284, 212] width 22 height 22
click at [286, 188] on div "Select files from the file manager, stock photos, or upload file(s)" at bounding box center [284, 189] width 22 height 22
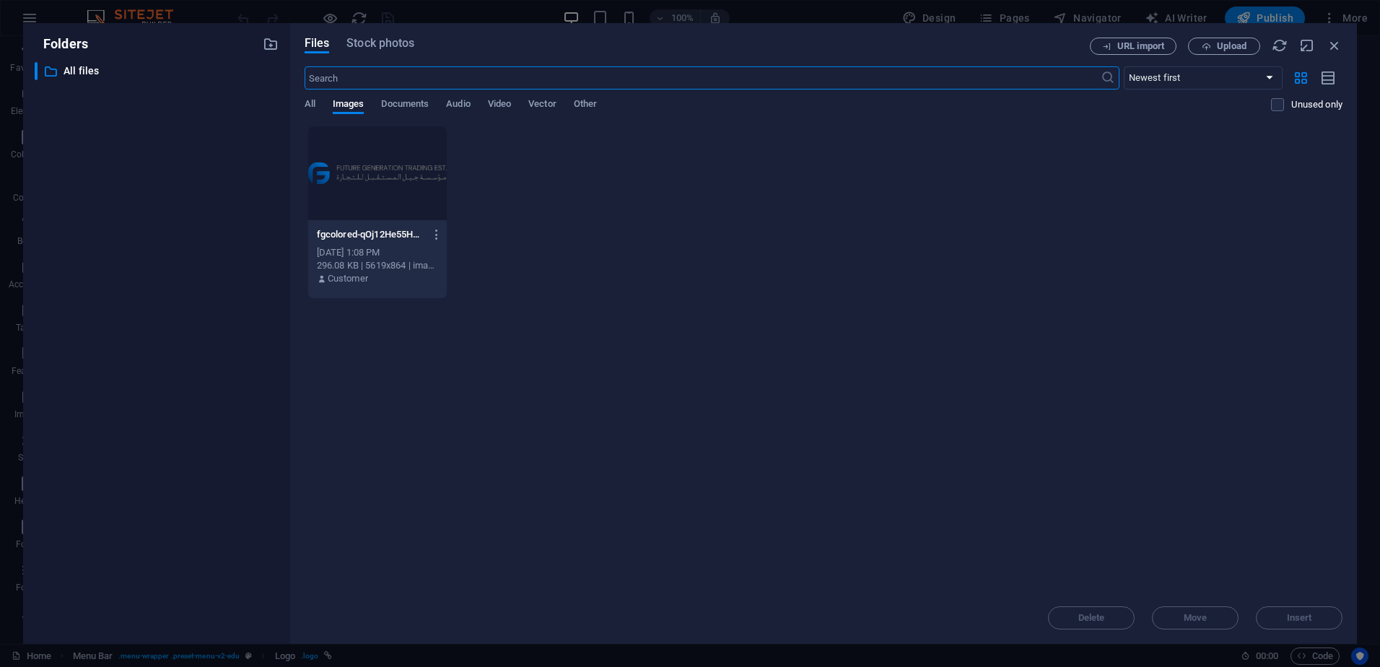
click at [348, 193] on div at bounding box center [377, 173] width 139 height 94
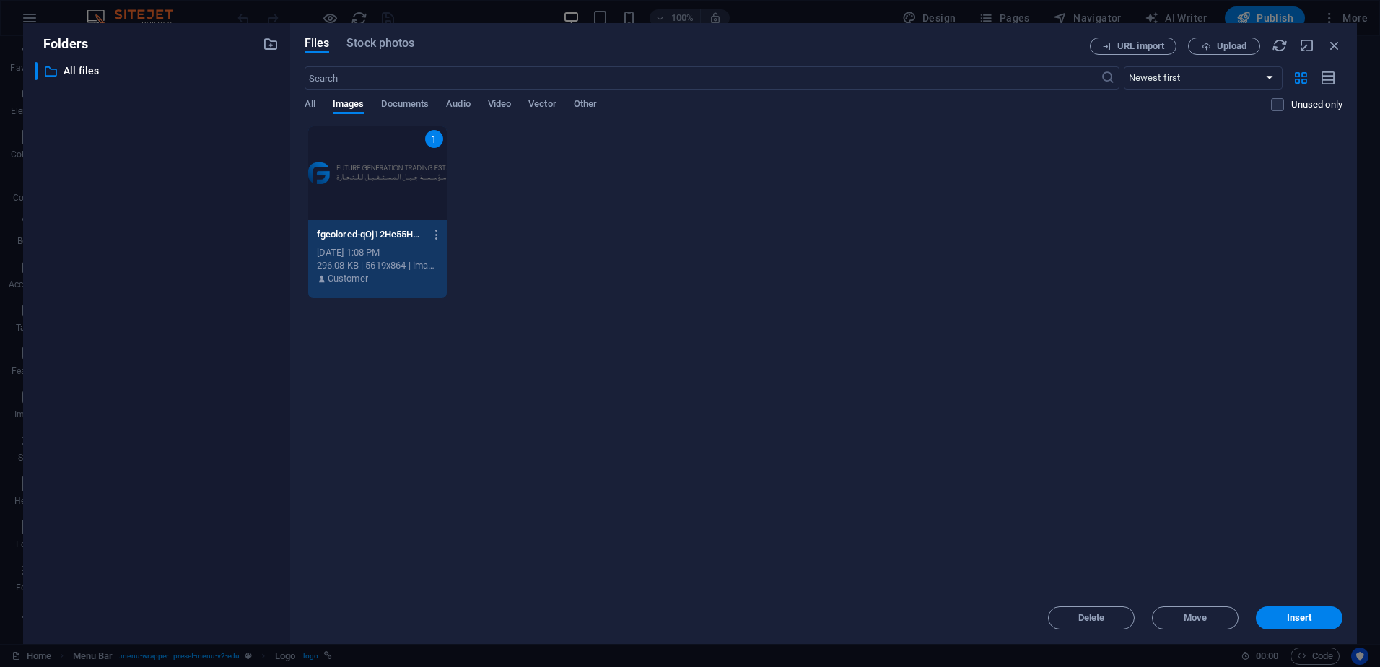
click at [348, 193] on div "1" at bounding box center [377, 173] width 139 height 94
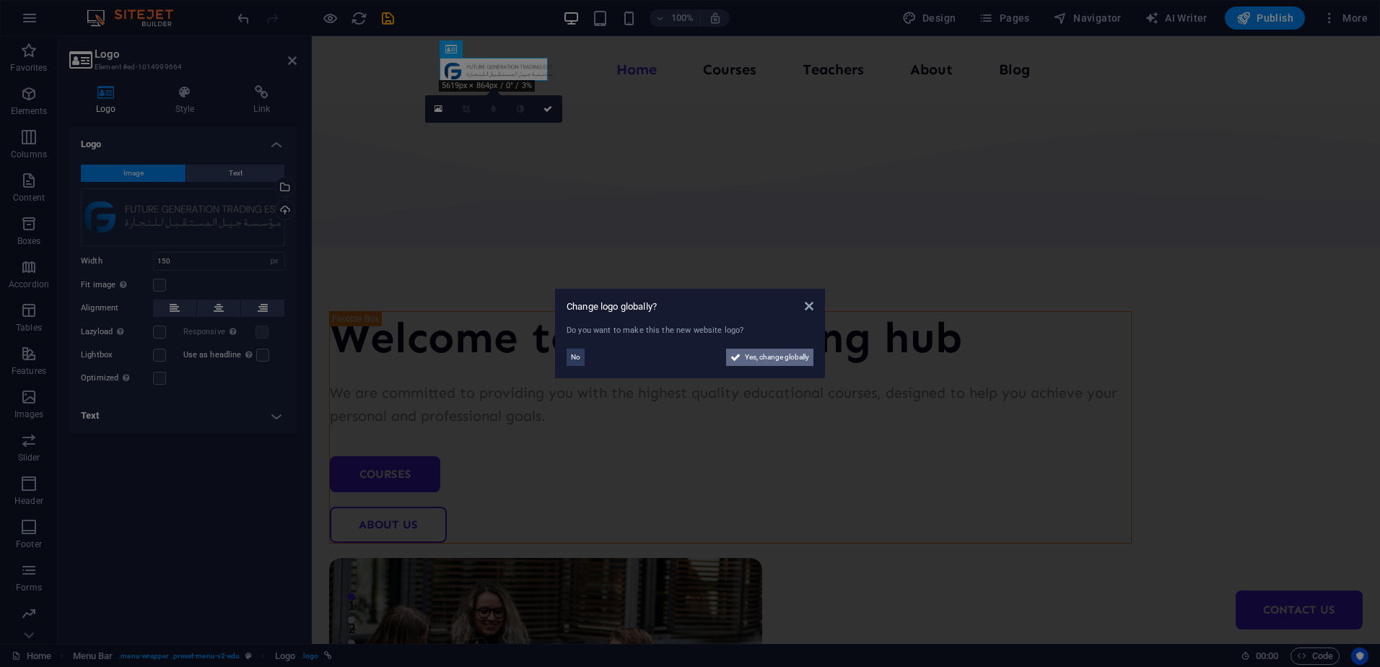
click at [779, 359] on span "Yes, change globally" at bounding box center [777, 357] width 64 height 17
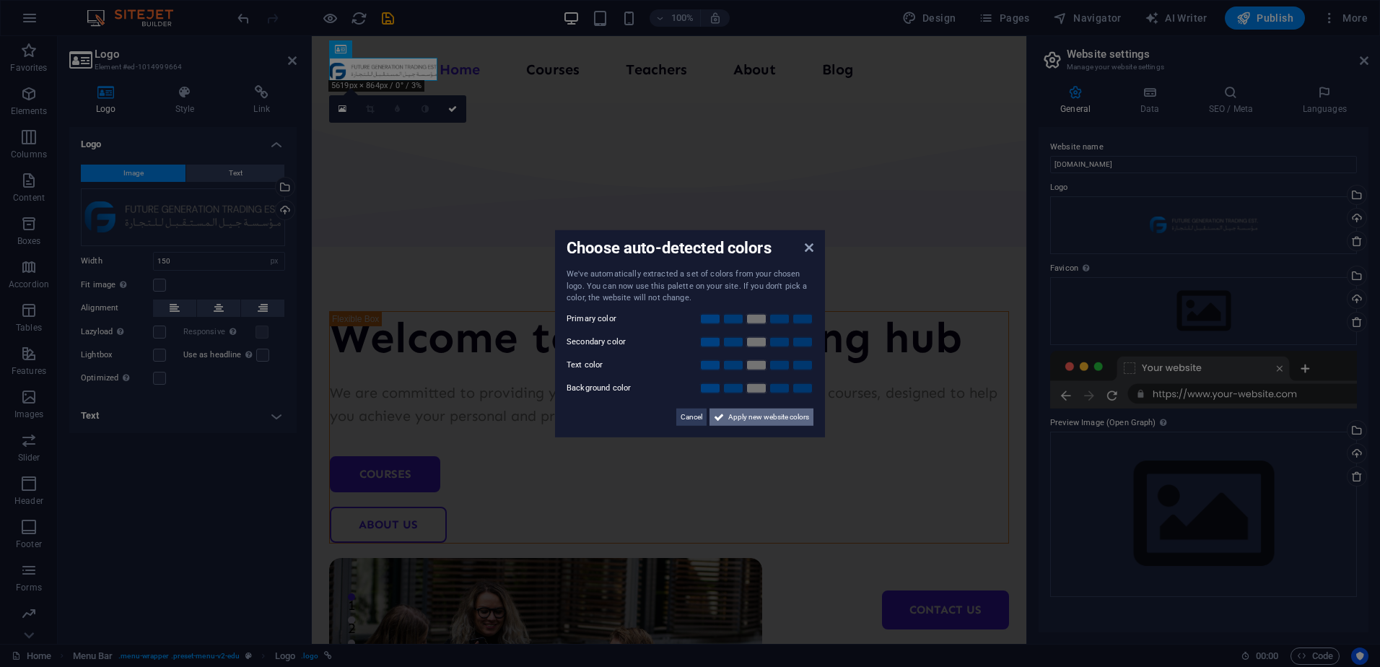
click at [730, 411] on span "Apply new website colors" at bounding box center [768, 416] width 81 height 17
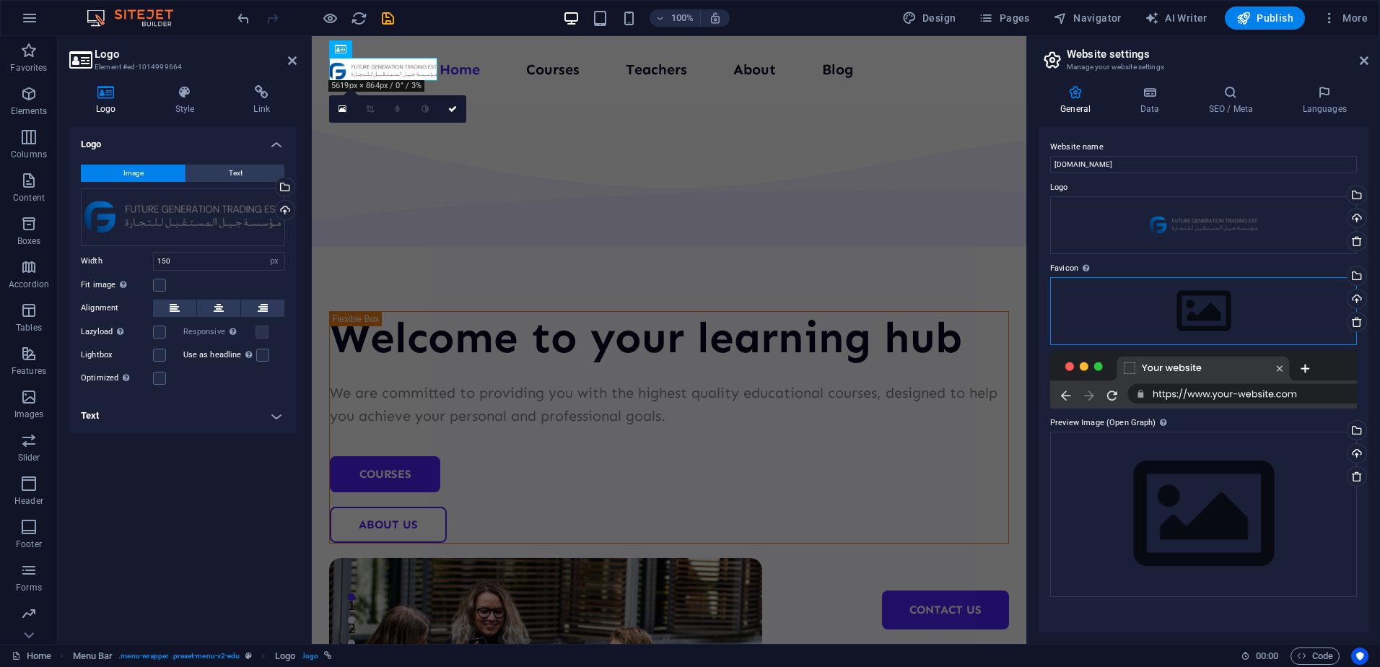
click at [1174, 306] on div "Drag files here, click to choose files or select files from Files or our free s…" at bounding box center [1203, 311] width 307 height 68
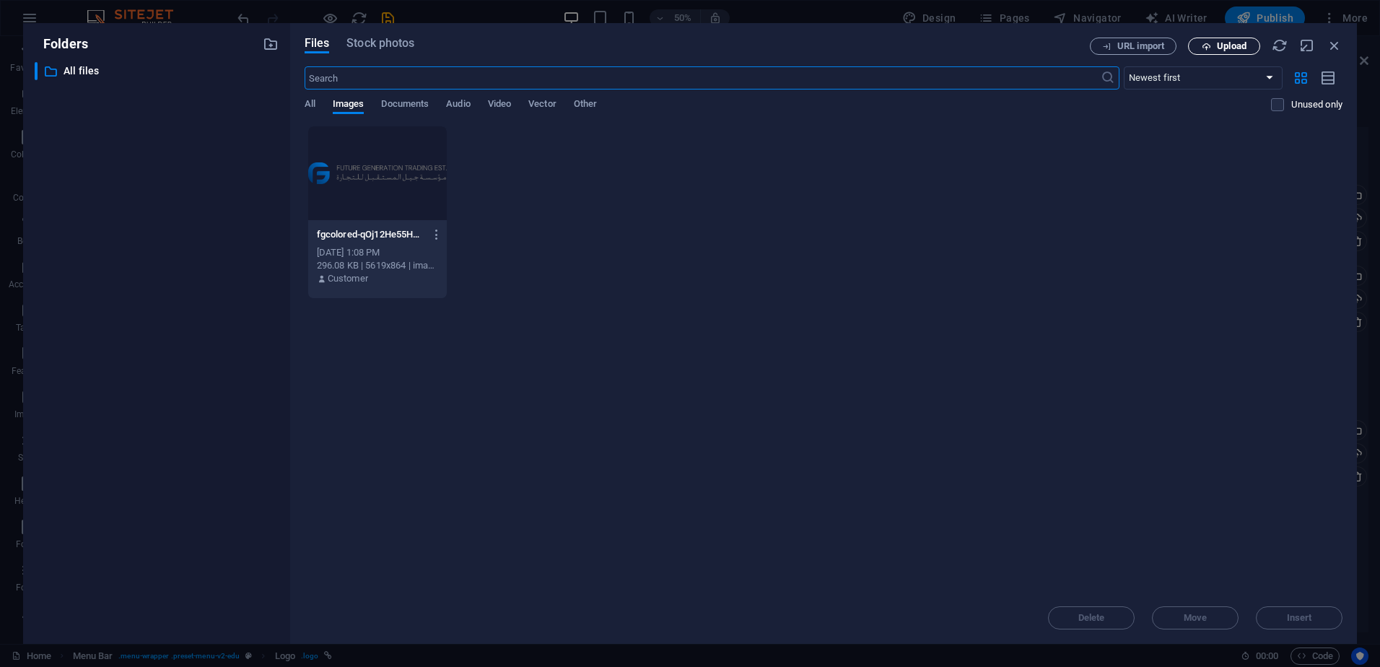
click at [1236, 46] on span "Upload" at bounding box center [1232, 46] width 30 height 9
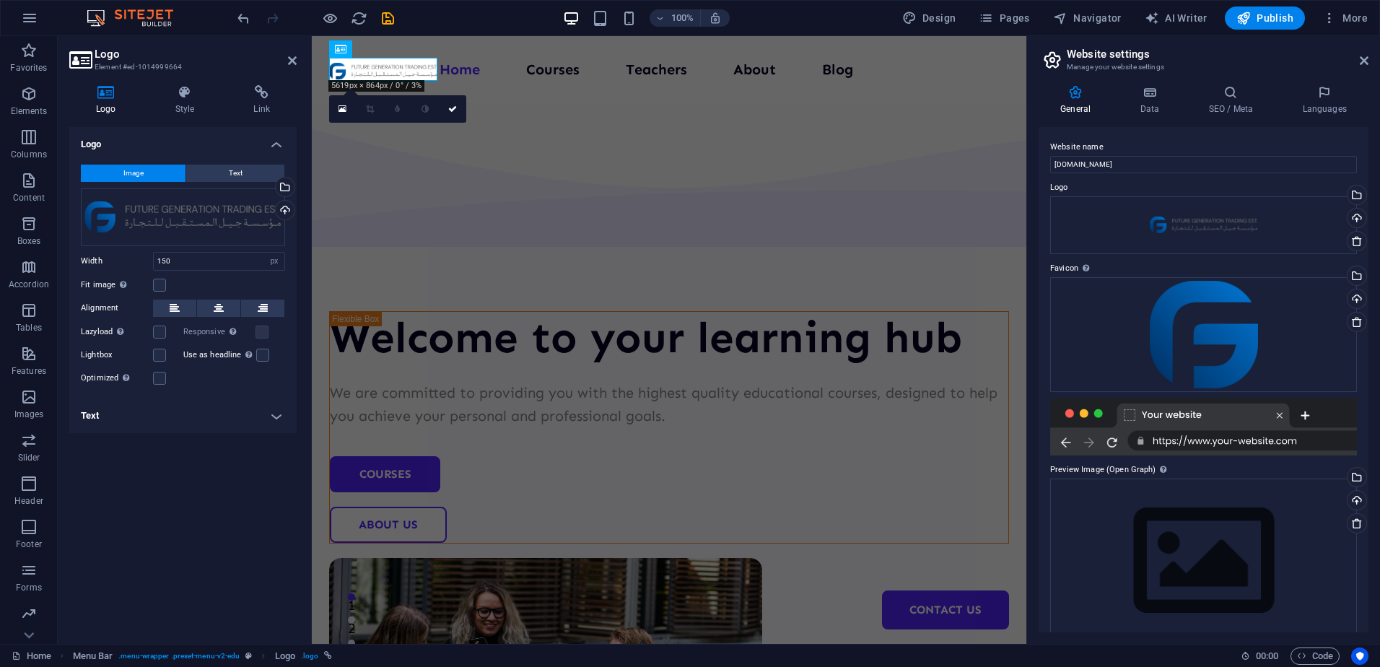
click at [1246, 632] on div "General Data SEO / Meta Languages Website name [DOMAIN_NAME] Logo Drag files he…" at bounding box center [1203, 359] width 353 height 570
click at [1241, 582] on div "Drag files here, click to choose files or select files from Files or our free s…" at bounding box center [1203, 560] width 307 height 165
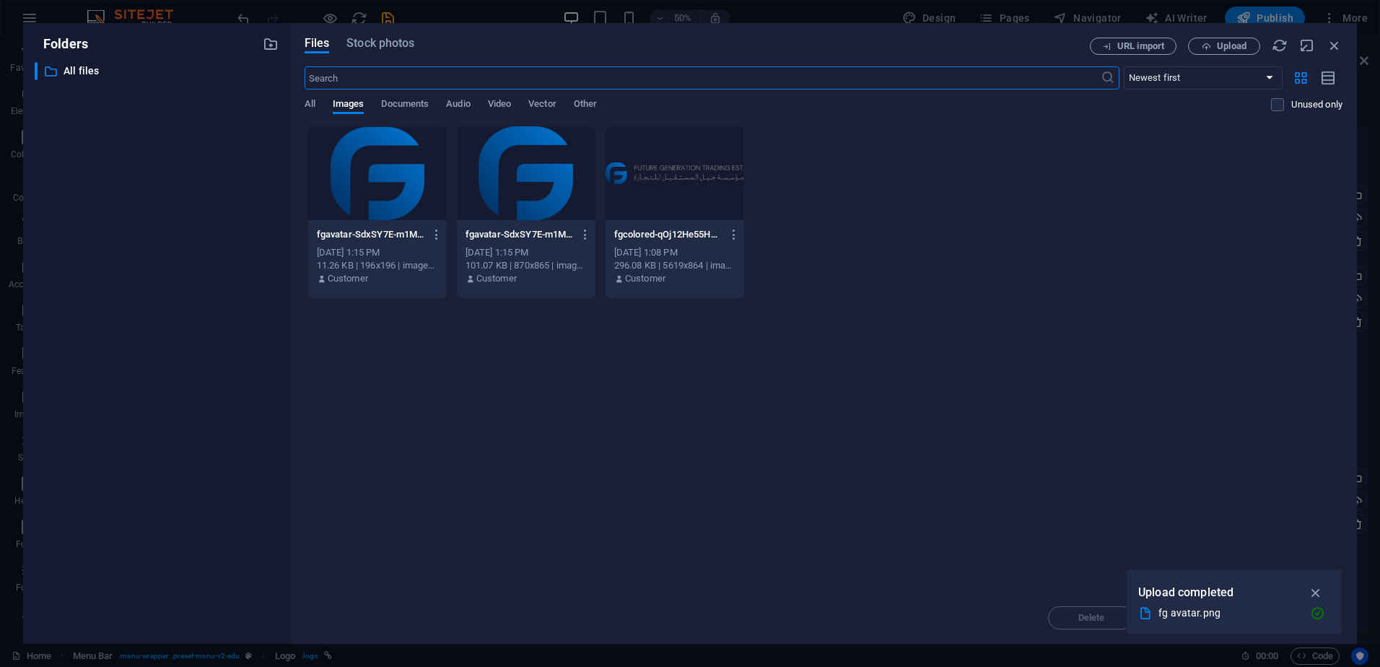
click at [489, 194] on div at bounding box center [526, 173] width 139 height 94
click at [1323, 590] on icon "button" at bounding box center [1316, 593] width 17 height 16
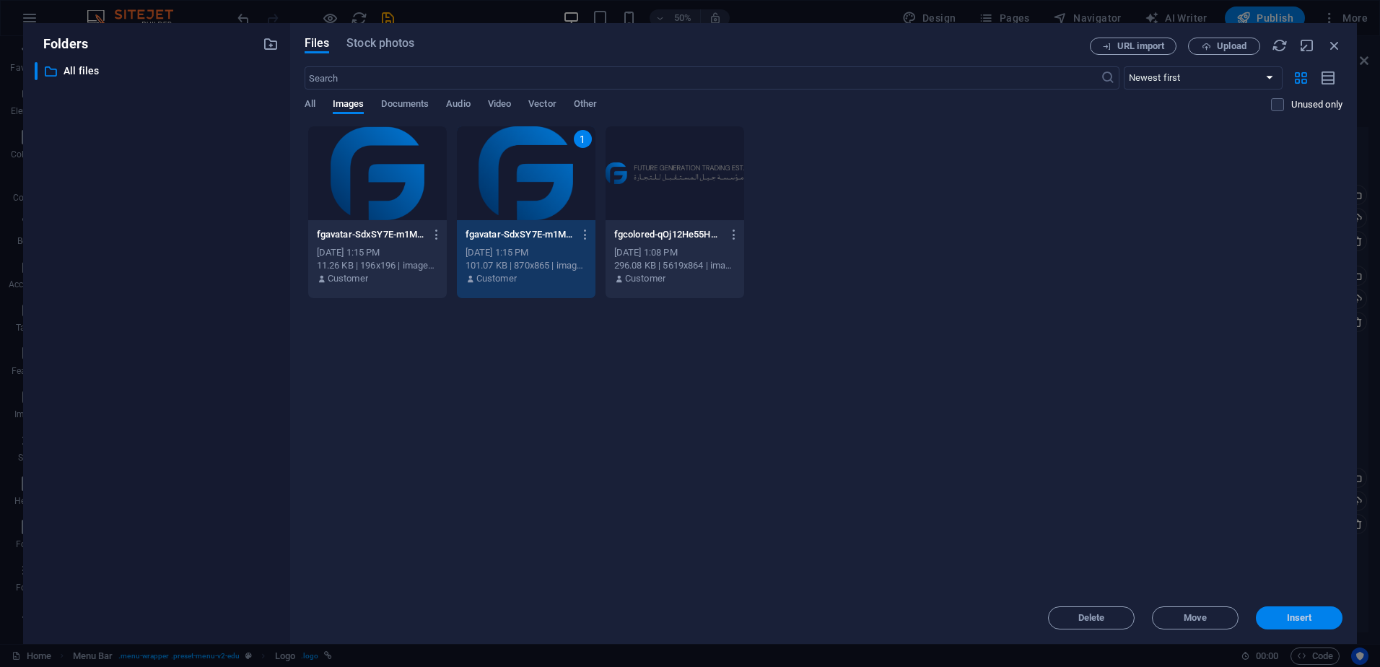
click at [1279, 613] on button "Insert" at bounding box center [1299, 617] width 87 height 23
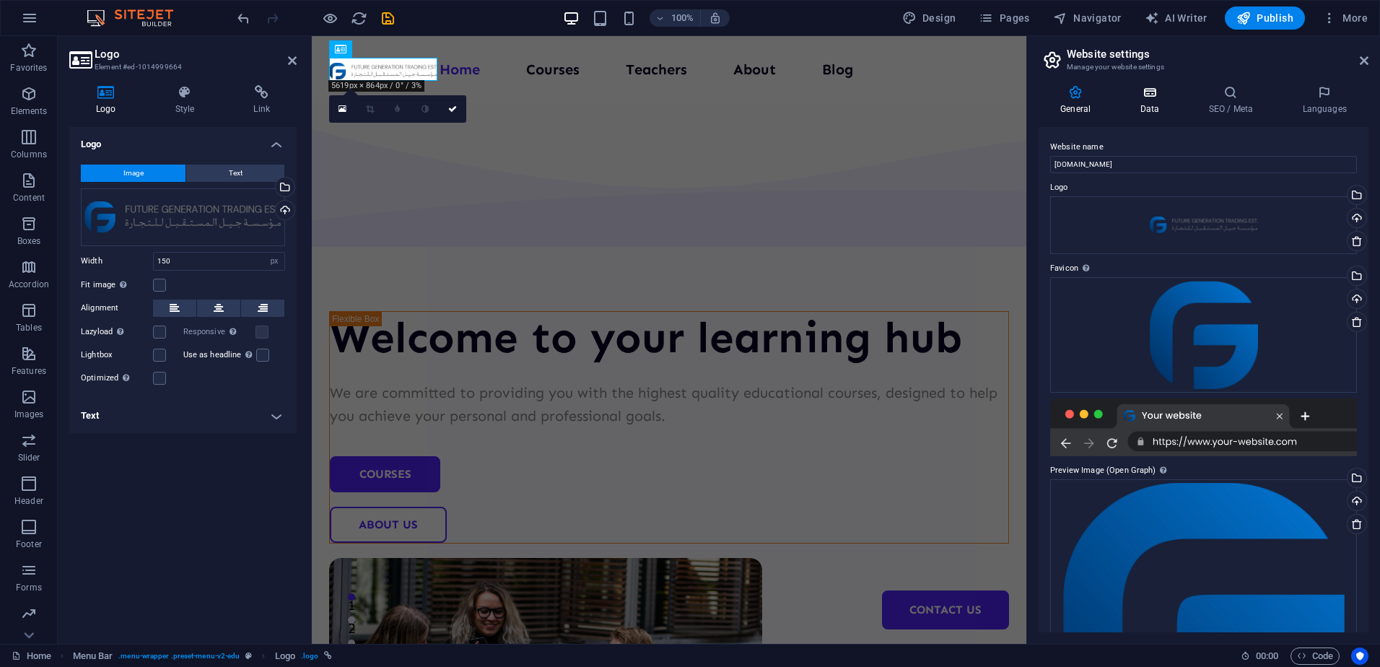
click at [1155, 104] on h4 "Data" at bounding box center [1152, 100] width 69 height 30
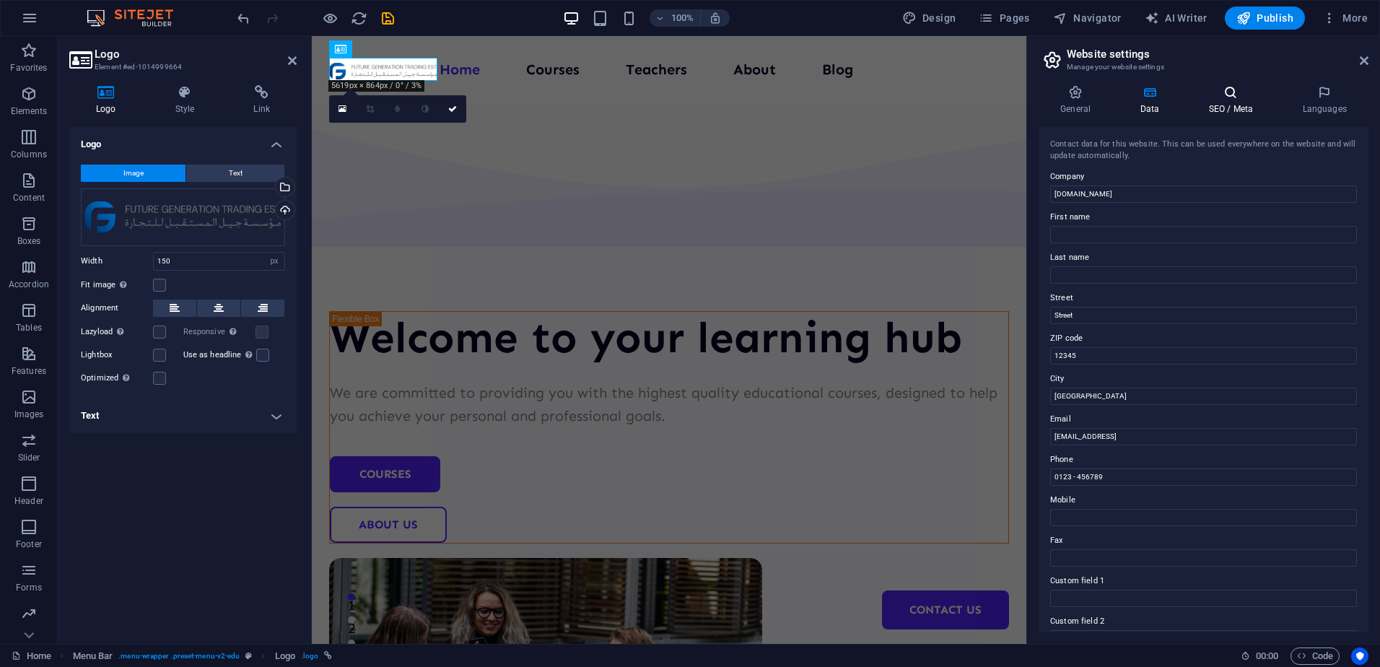
click at [1226, 101] on h4 "SEO / Meta" at bounding box center [1234, 100] width 94 height 30
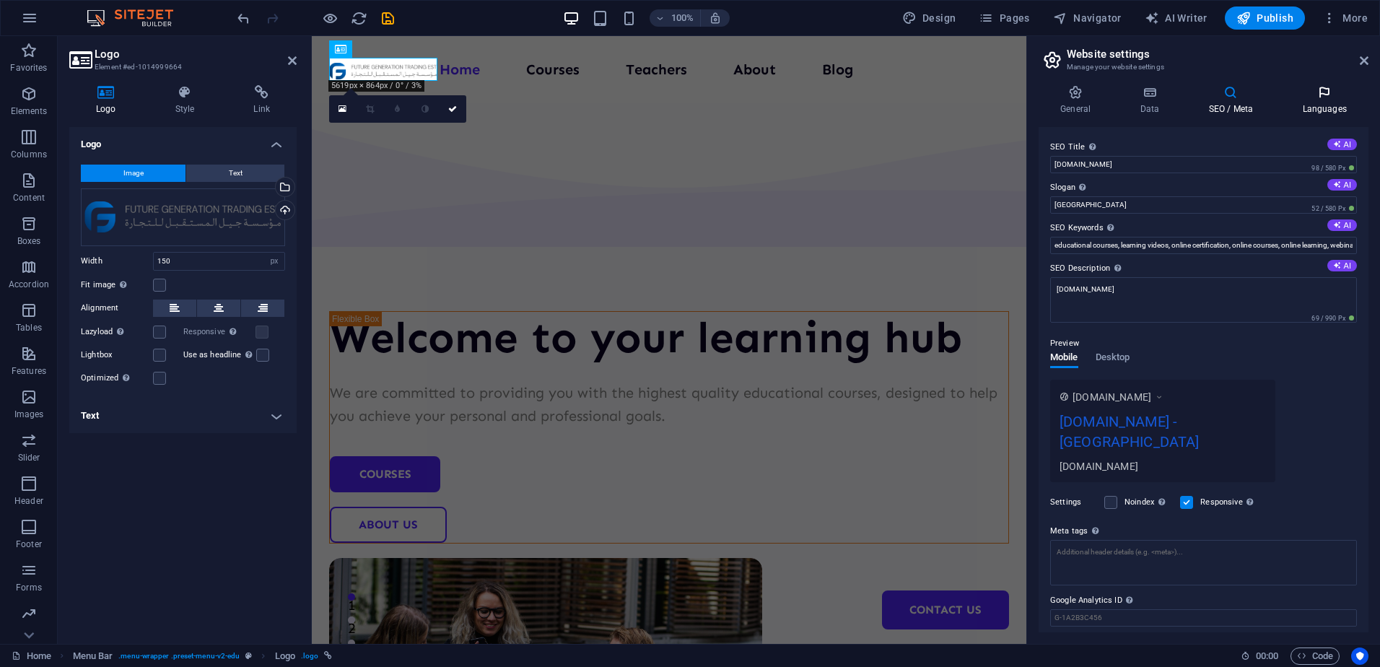
click at [1322, 98] on icon at bounding box center [1324, 92] width 88 height 14
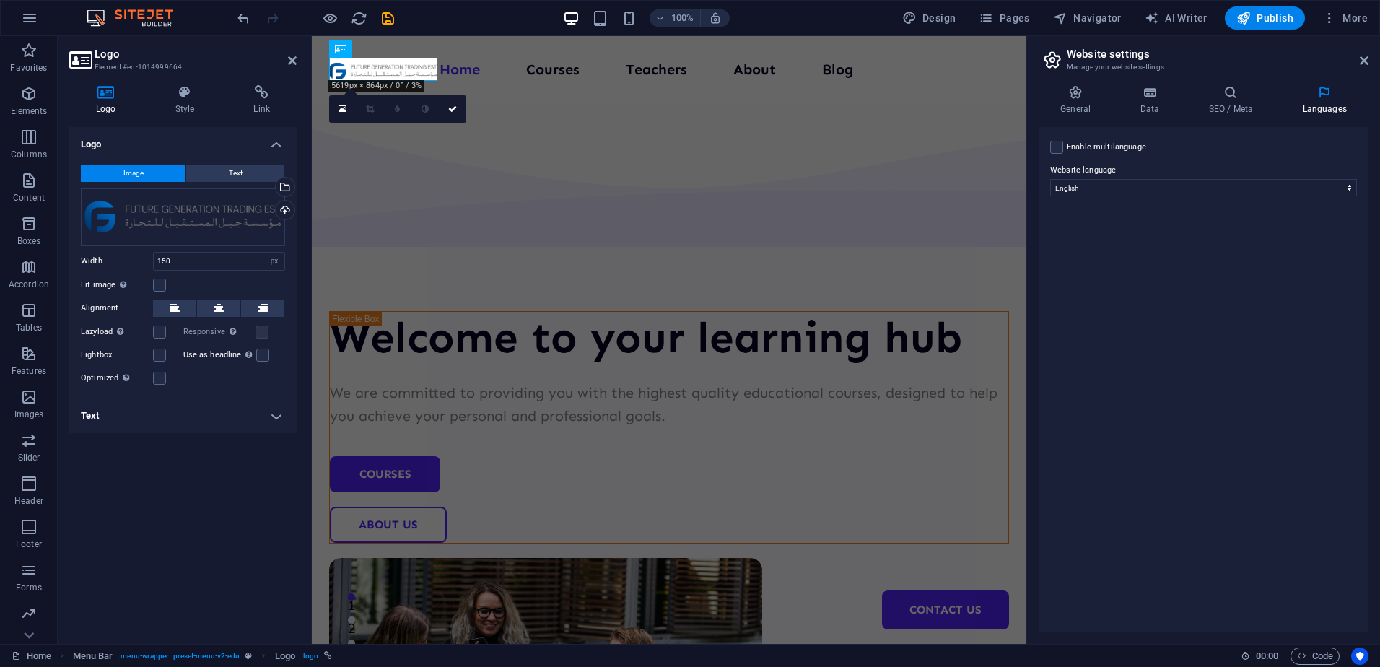
click at [1168, 81] on div "General Data SEO / Meta Languages Website name [DOMAIN_NAME] Logo Drag files he…" at bounding box center [1203, 359] width 353 height 570
click at [1140, 92] on icon at bounding box center [1149, 92] width 63 height 14
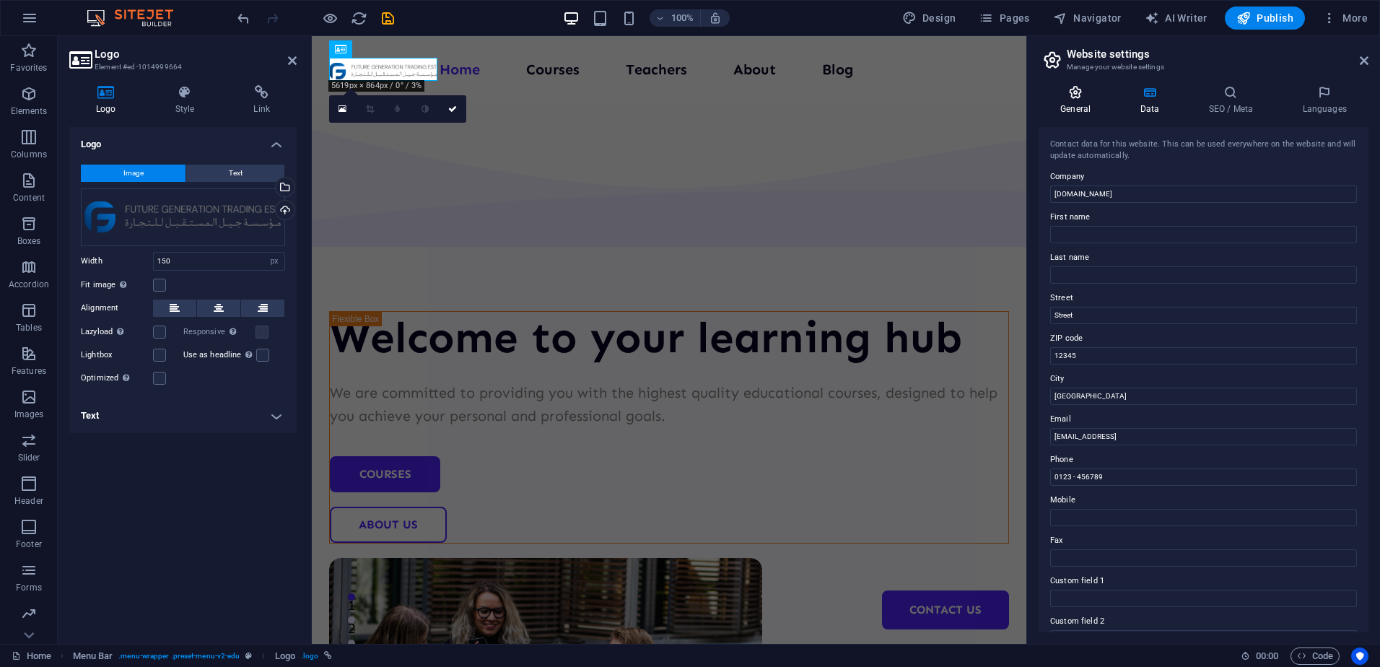
click at [1100, 95] on icon at bounding box center [1076, 92] width 74 height 14
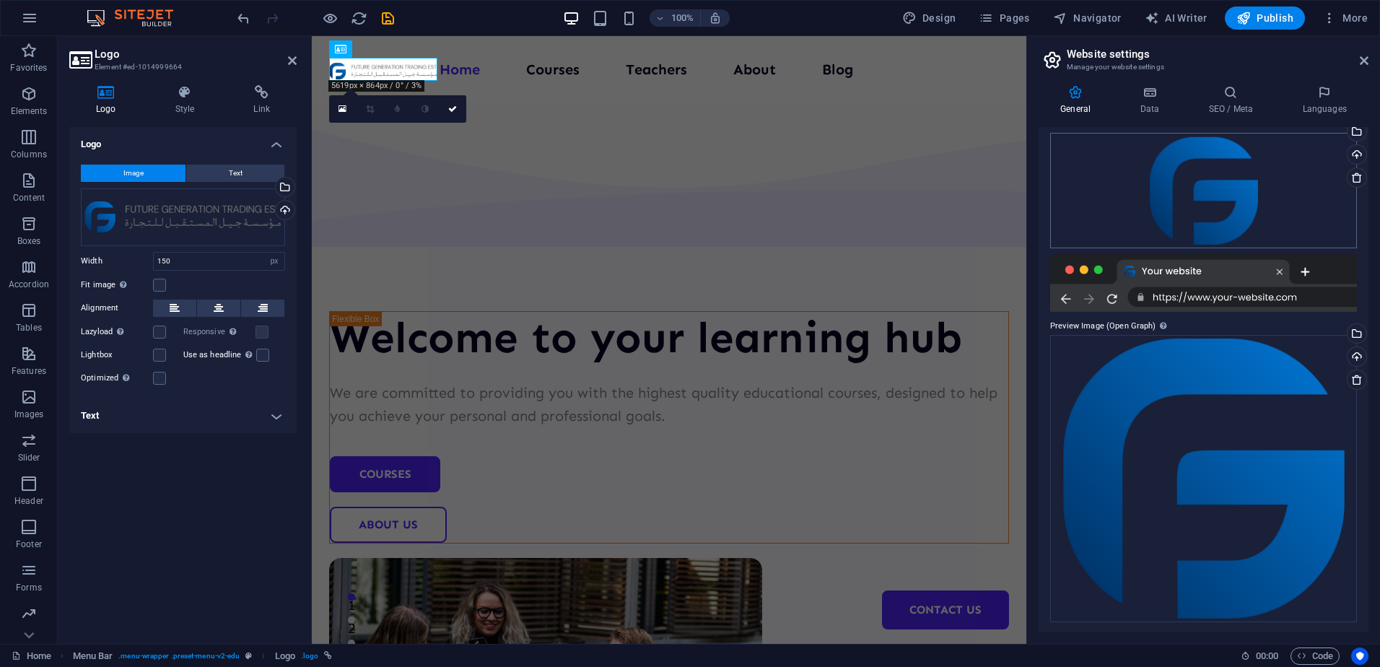
scroll to position [146, 0]
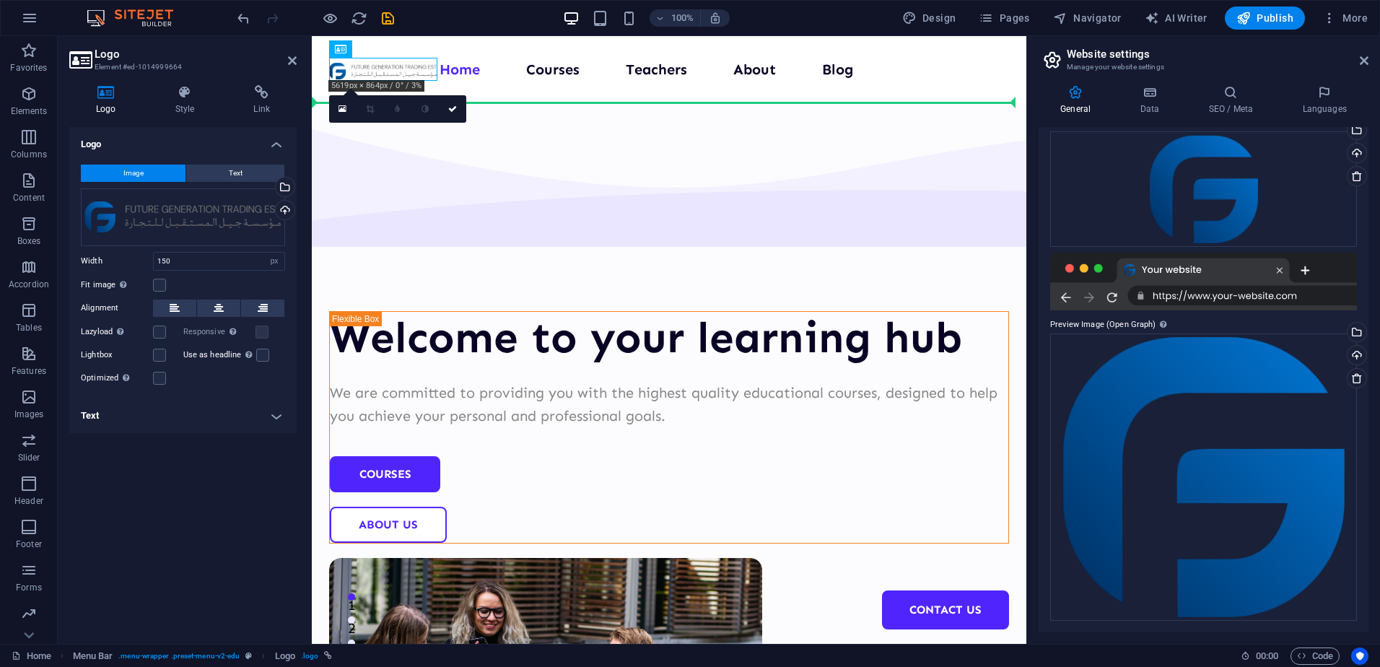
drag, startPoint x: 436, startPoint y: 75, endPoint x: 748, endPoint y: 116, distance: 315.2
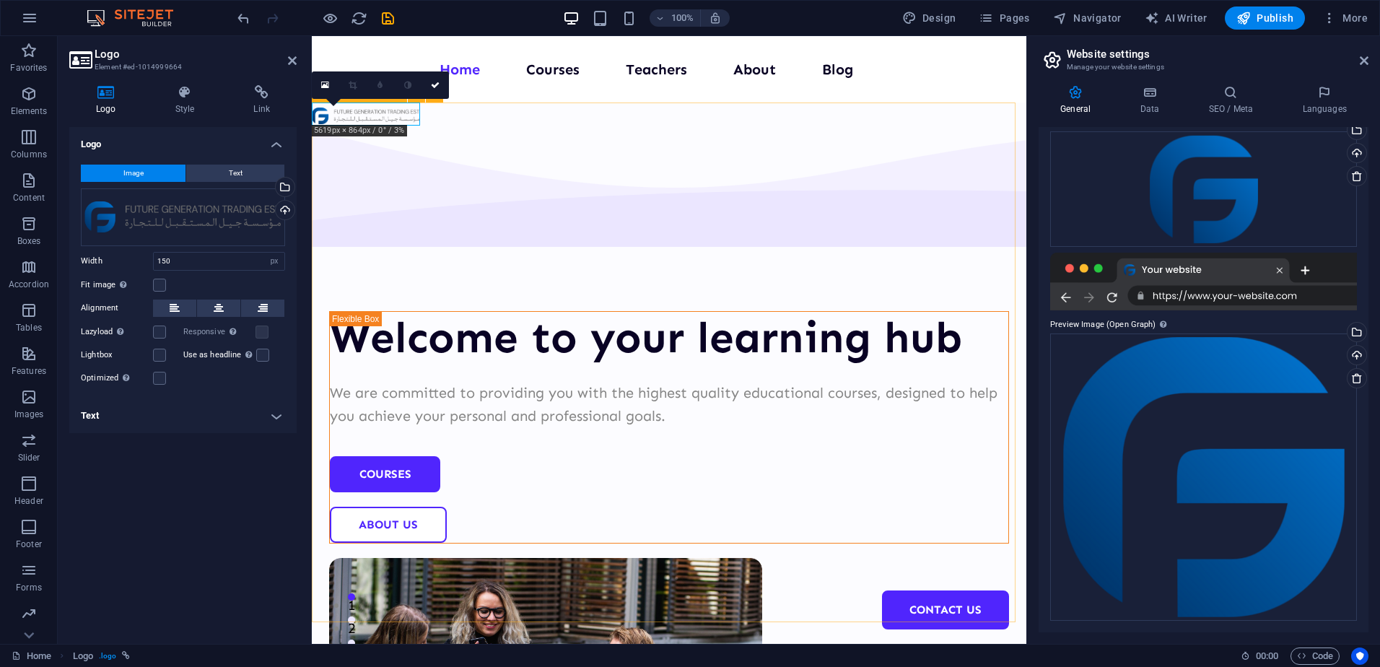
click at [374, 119] on div "Welcome to your learning hub We are committed to providing you with the highest…" at bounding box center [669, 560] width 715 height 917
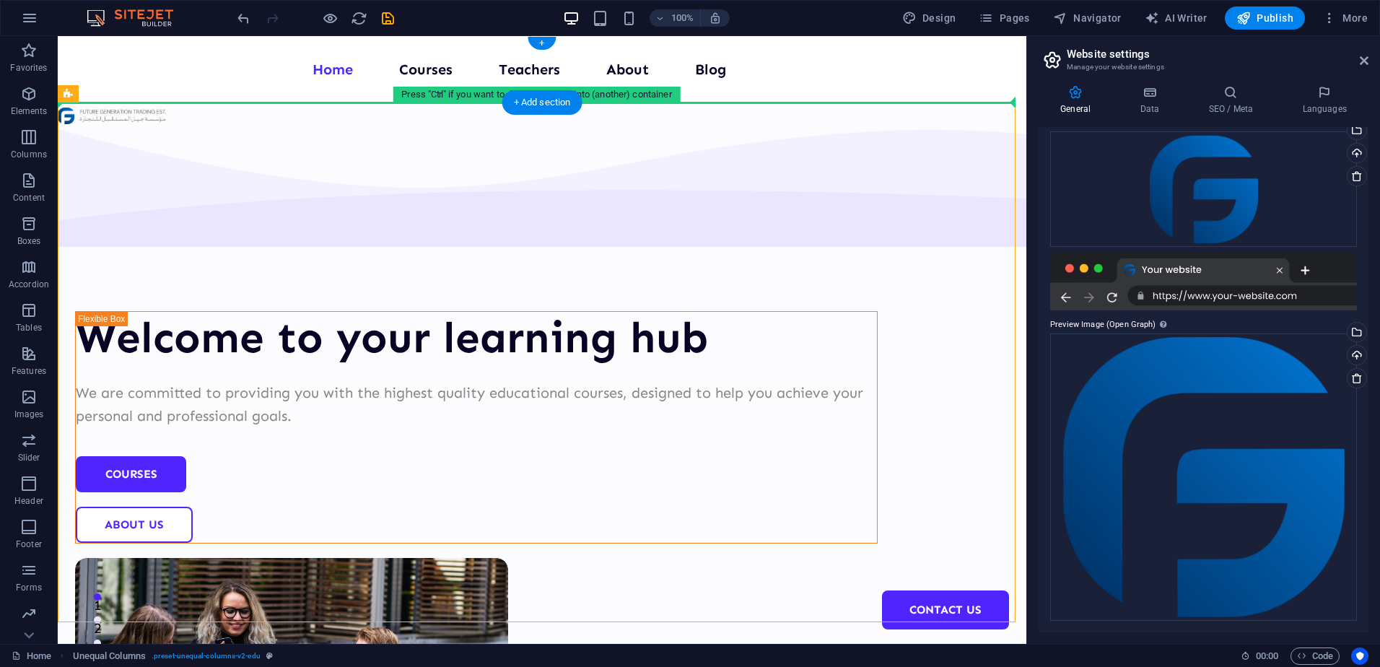
drag, startPoint x: 120, startPoint y: 119, endPoint x: 371, endPoint y: 95, distance: 252.3
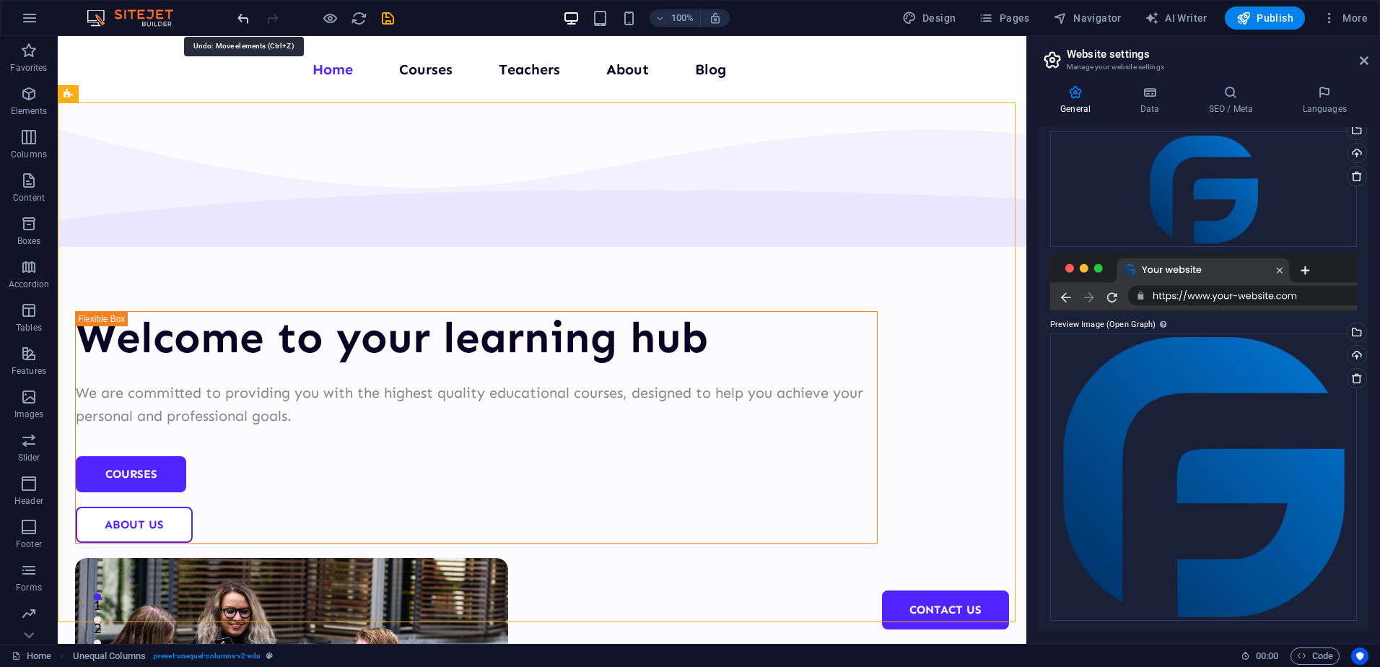
click at [243, 22] on icon "undo" at bounding box center [243, 18] width 17 height 17
click at [241, 18] on icon "undo" at bounding box center [243, 18] width 17 height 17
click at [189, 49] on icon at bounding box center [193, 49] width 8 height 15
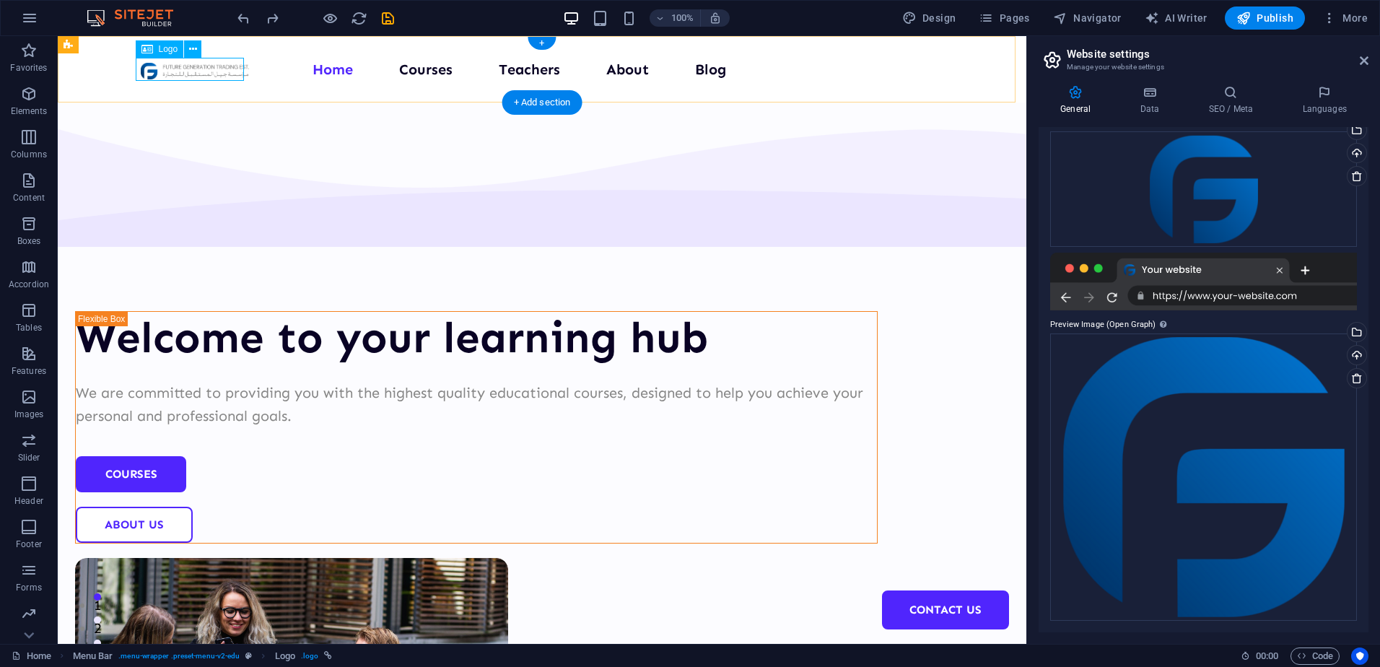
click at [196, 69] on div at bounding box center [195, 69] width 108 height 23
click at [156, 50] on div "Logo" at bounding box center [160, 48] width 48 height 17
drag, startPoint x: 144, startPoint y: 68, endPoint x: 159, endPoint y: 68, distance: 14.4
click at [157, 68] on div at bounding box center [195, 69] width 108 height 23
drag, startPoint x: 167, startPoint y: 67, endPoint x: 138, endPoint y: 68, distance: 28.9
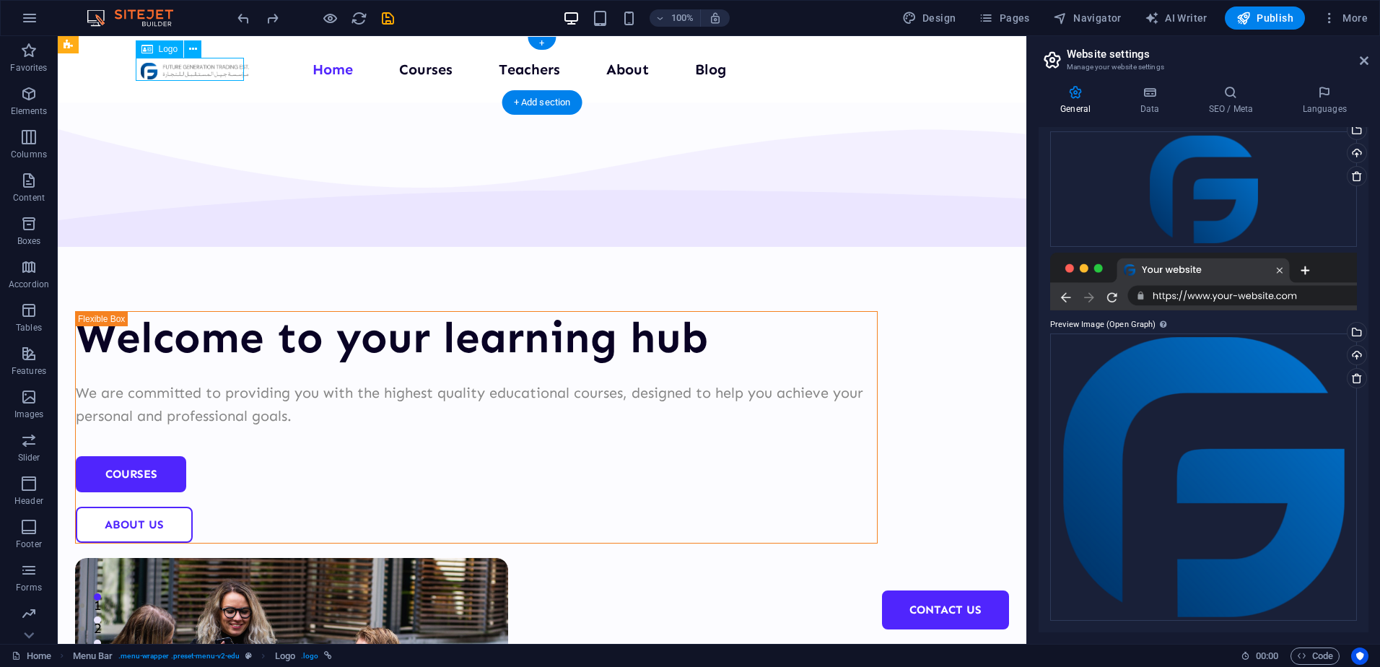
click at [141, 68] on div at bounding box center [195, 69] width 108 height 23
click at [141, 64] on div at bounding box center [195, 69] width 108 height 23
click at [192, 49] on icon at bounding box center [193, 49] width 8 height 15
click at [1187, 98] on icon at bounding box center [1231, 92] width 88 height 14
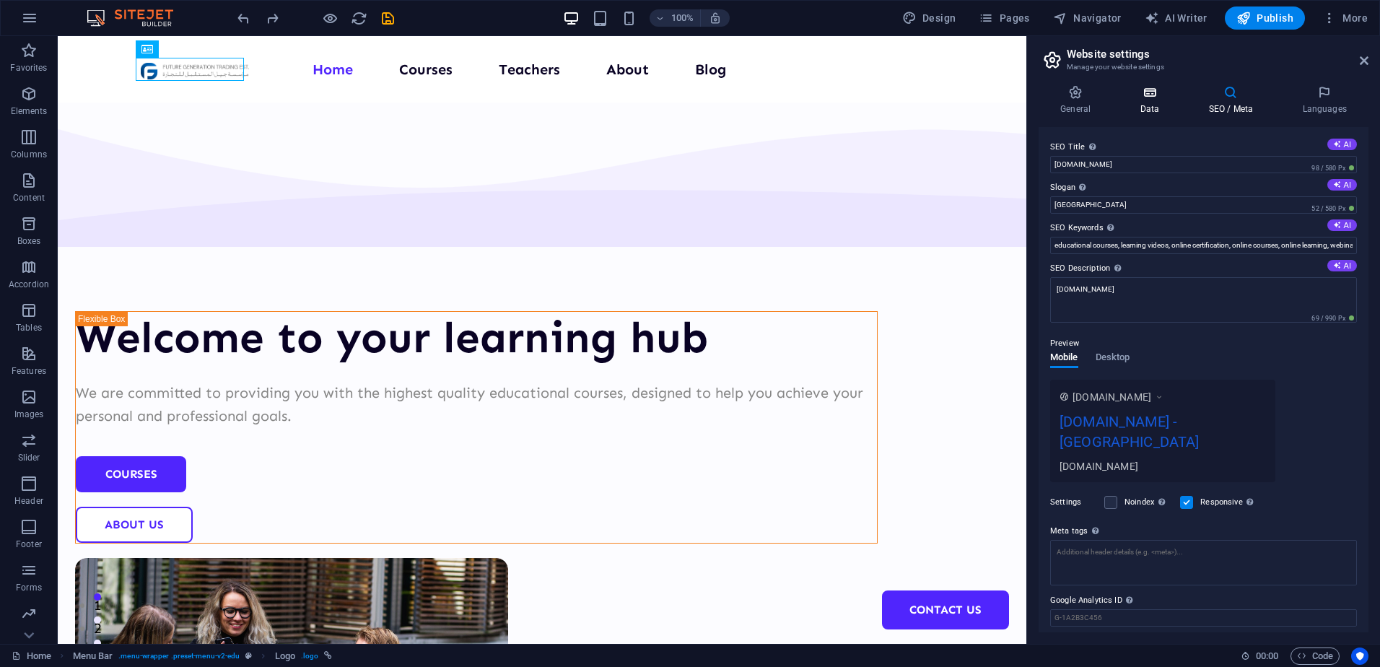
click at [1159, 99] on icon at bounding box center [1149, 92] width 63 height 14
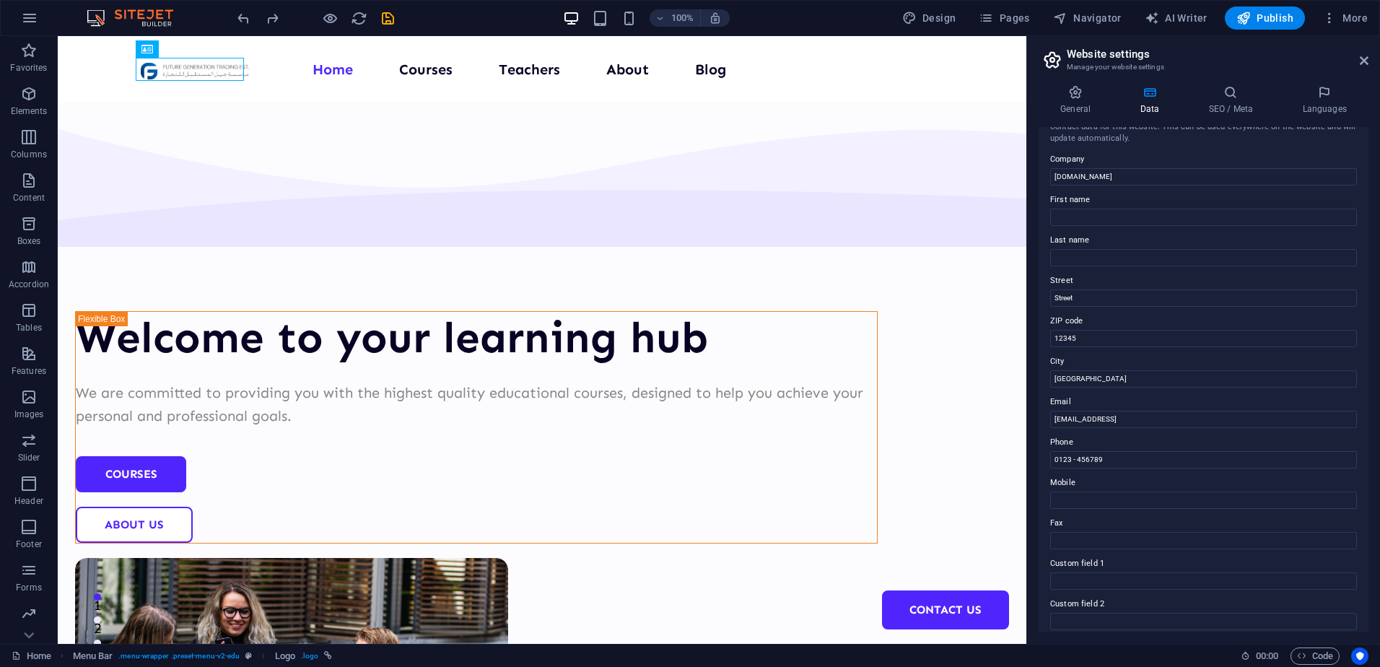
scroll to position [0, 0]
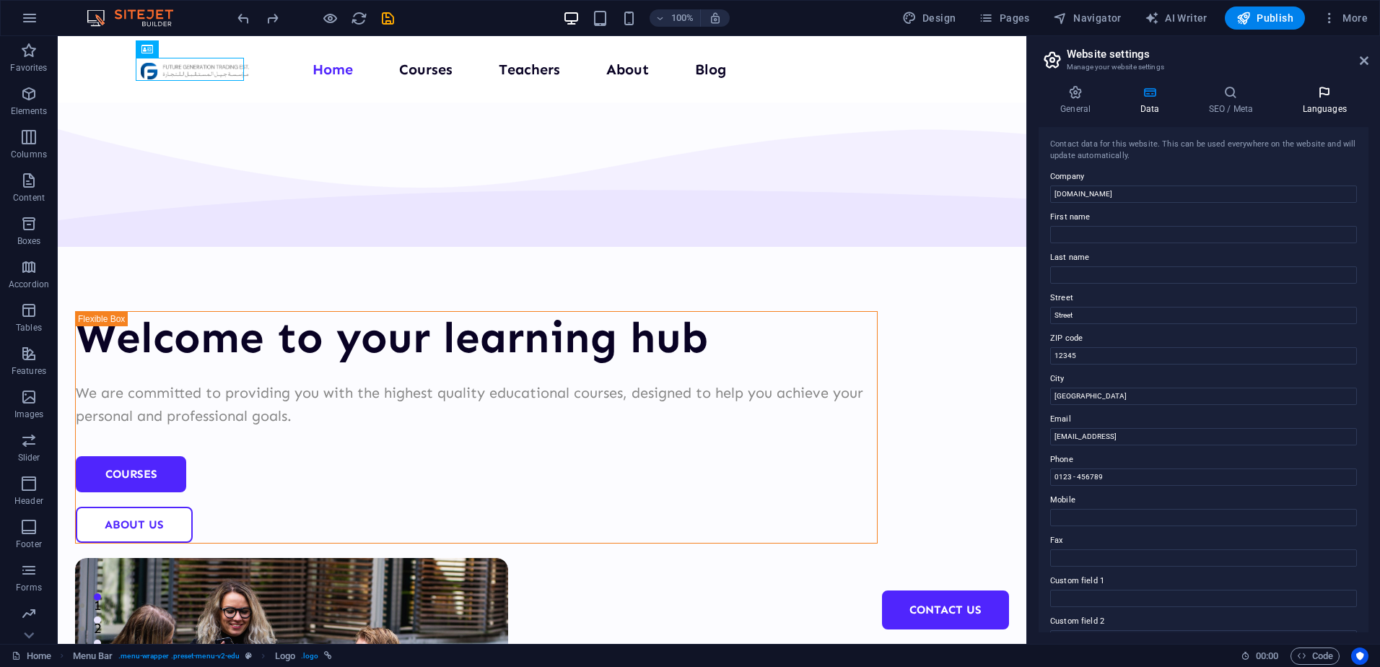
click at [1303, 97] on icon at bounding box center [1324, 92] width 88 height 14
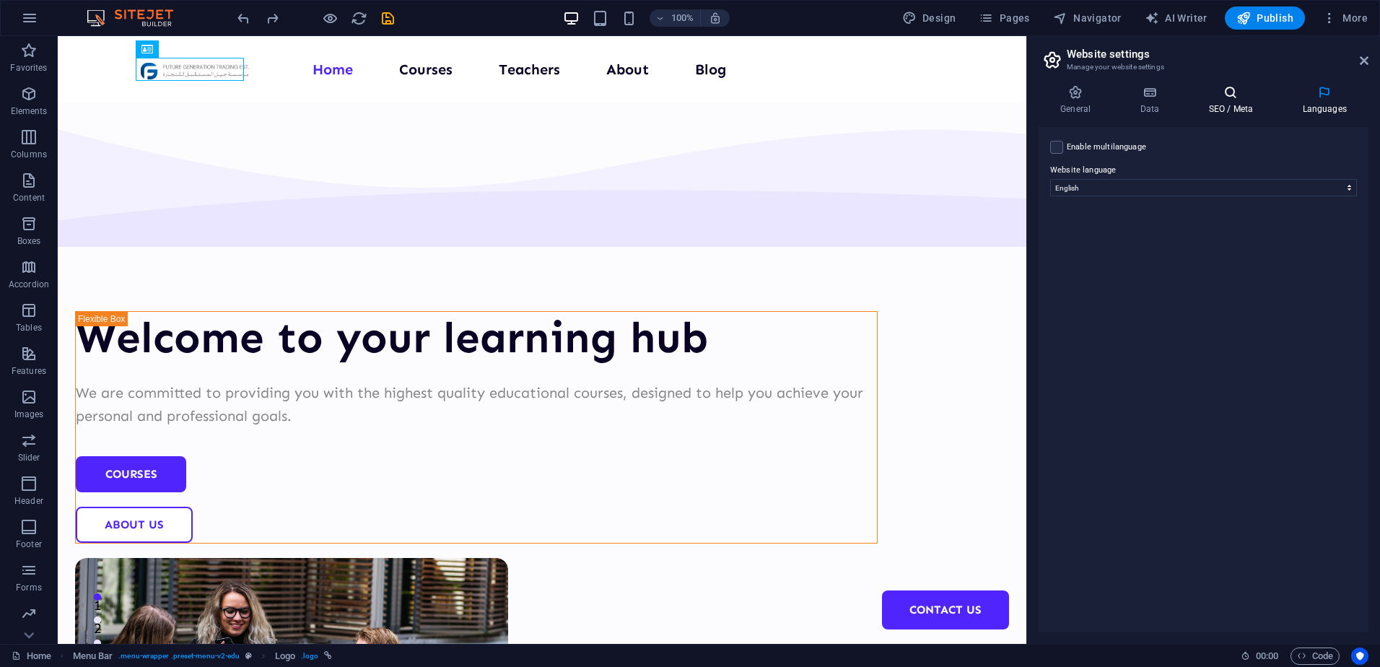
click at [1252, 93] on icon at bounding box center [1231, 92] width 88 height 14
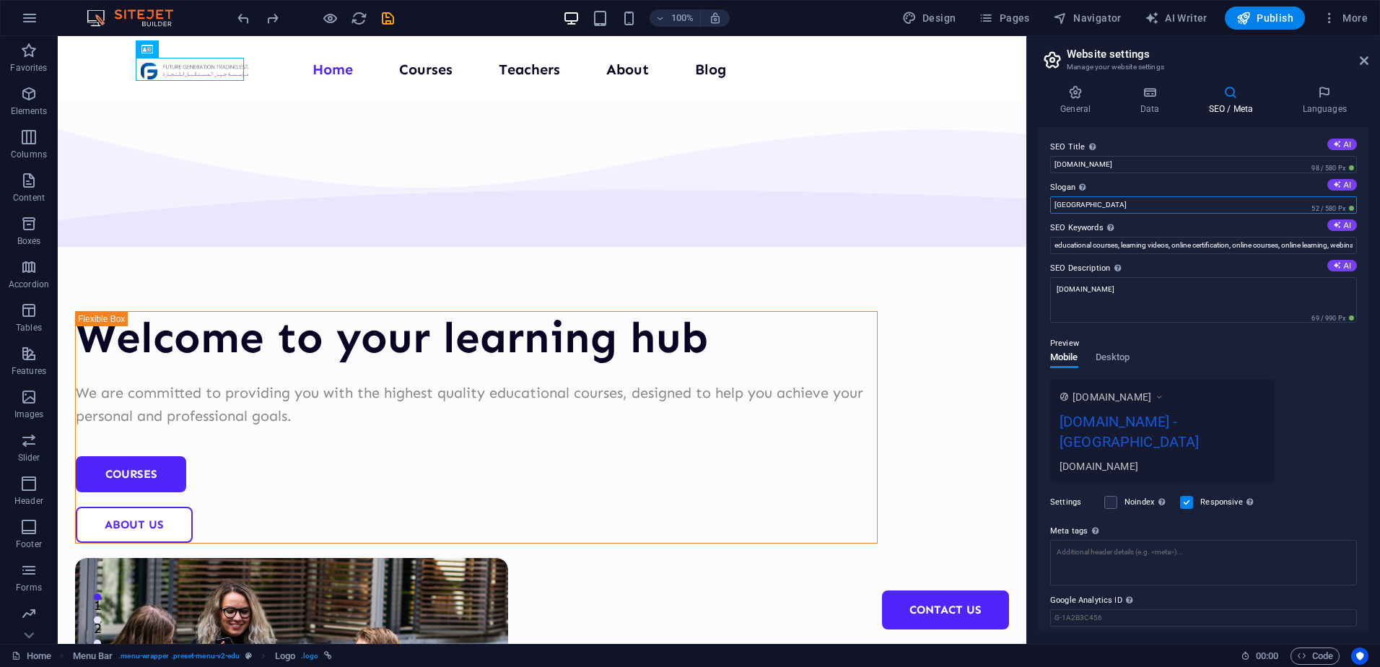
drag, startPoint x: 1130, startPoint y: 206, endPoint x: 1095, endPoint y: 198, distance: 36.2
click at [1095, 198] on input "[GEOGRAPHIC_DATA]" at bounding box center [1203, 204] width 307 height 17
drag, startPoint x: 1095, startPoint y: 198, endPoint x: 1038, endPoint y: 197, distance: 57.0
click at [1038, 197] on div "General Data SEO / Meta Languages Website name [DOMAIN_NAME] Logo Drag files he…" at bounding box center [1203, 359] width 353 height 570
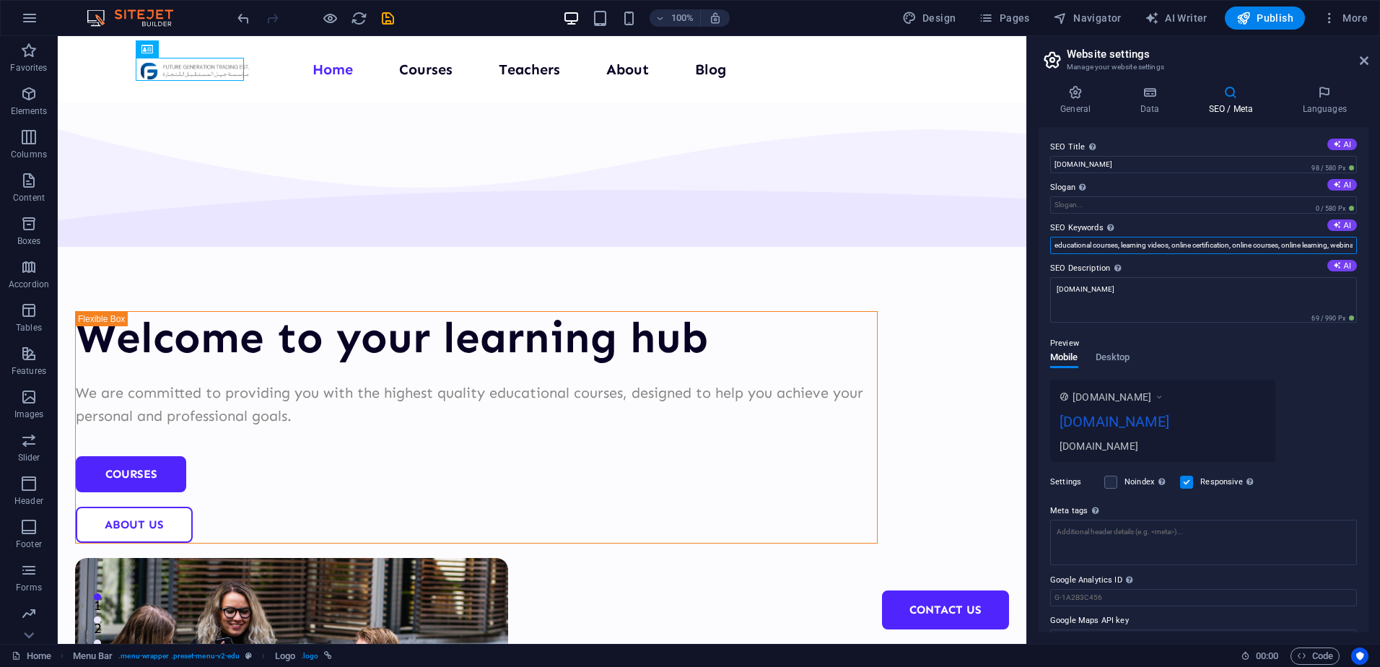
click at [1055, 238] on input "educational courses, learning videos, online certification, online courses, onl…" at bounding box center [1203, 245] width 307 height 17
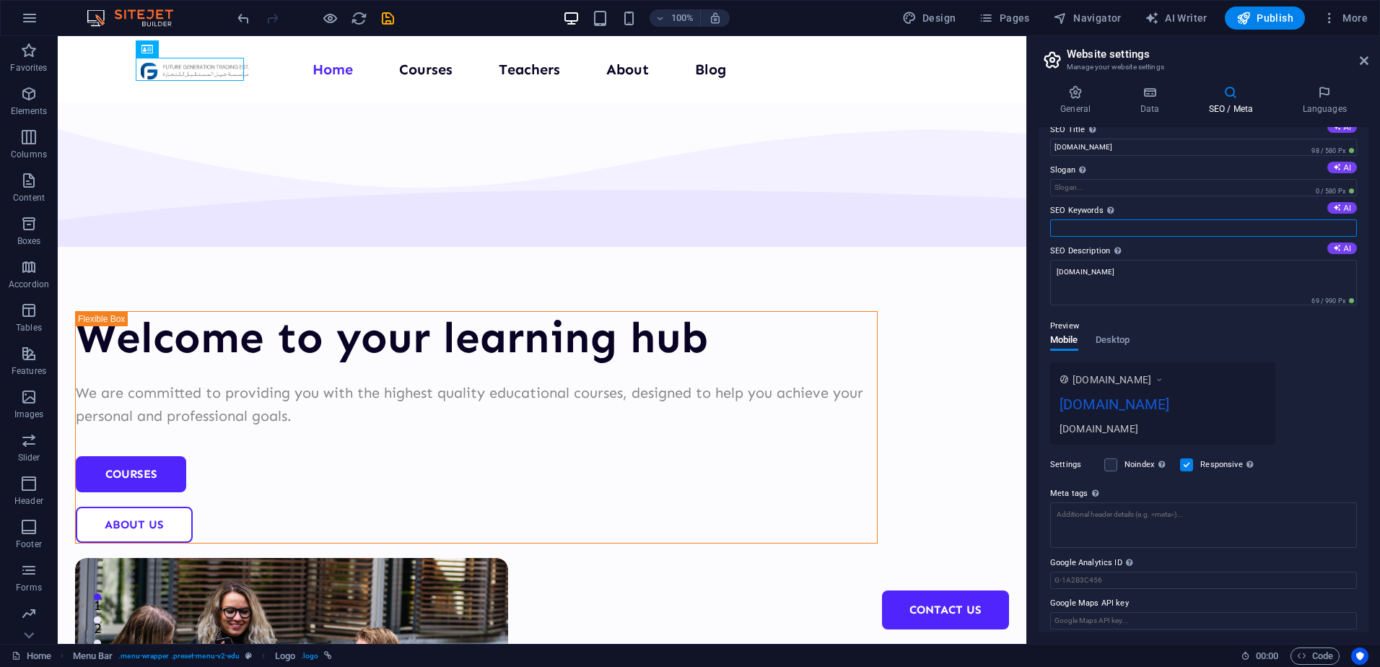
scroll to position [26, 0]
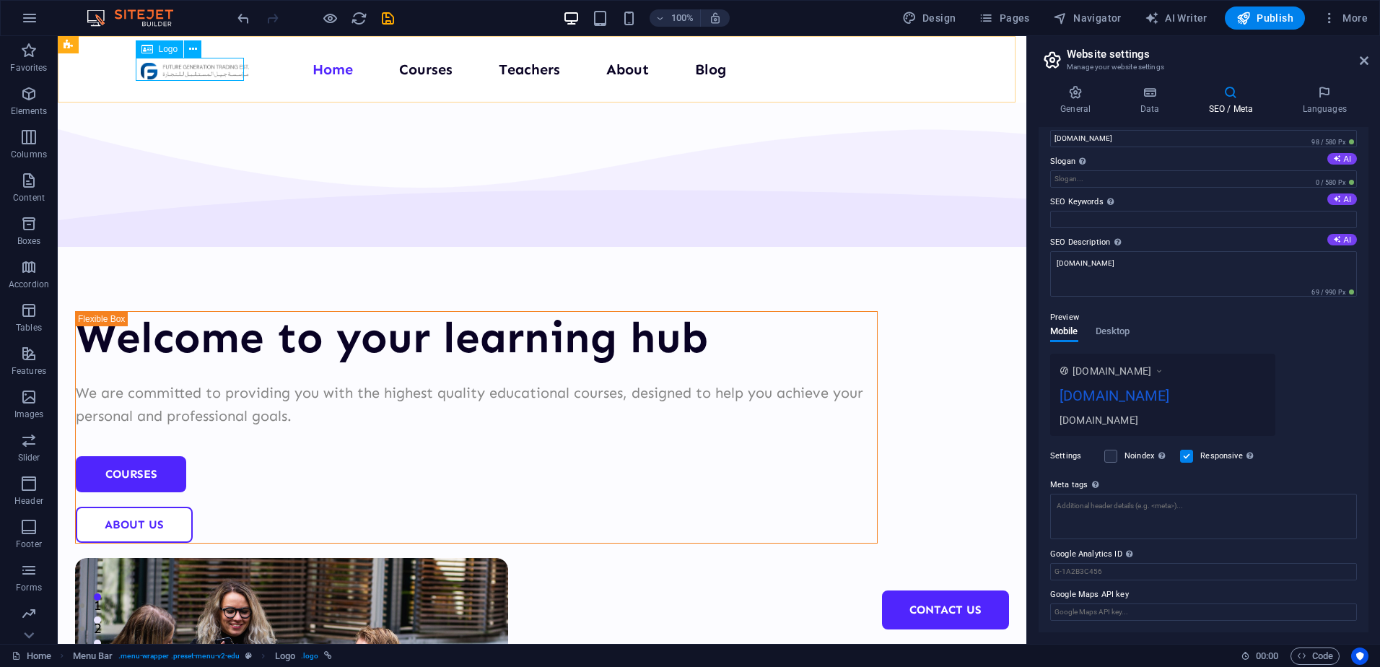
click at [181, 48] on div "Logo" at bounding box center [160, 48] width 48 height 17
click at [177, 70] on div at bounding box center [195, 69] width 108 height 23
select select "px"
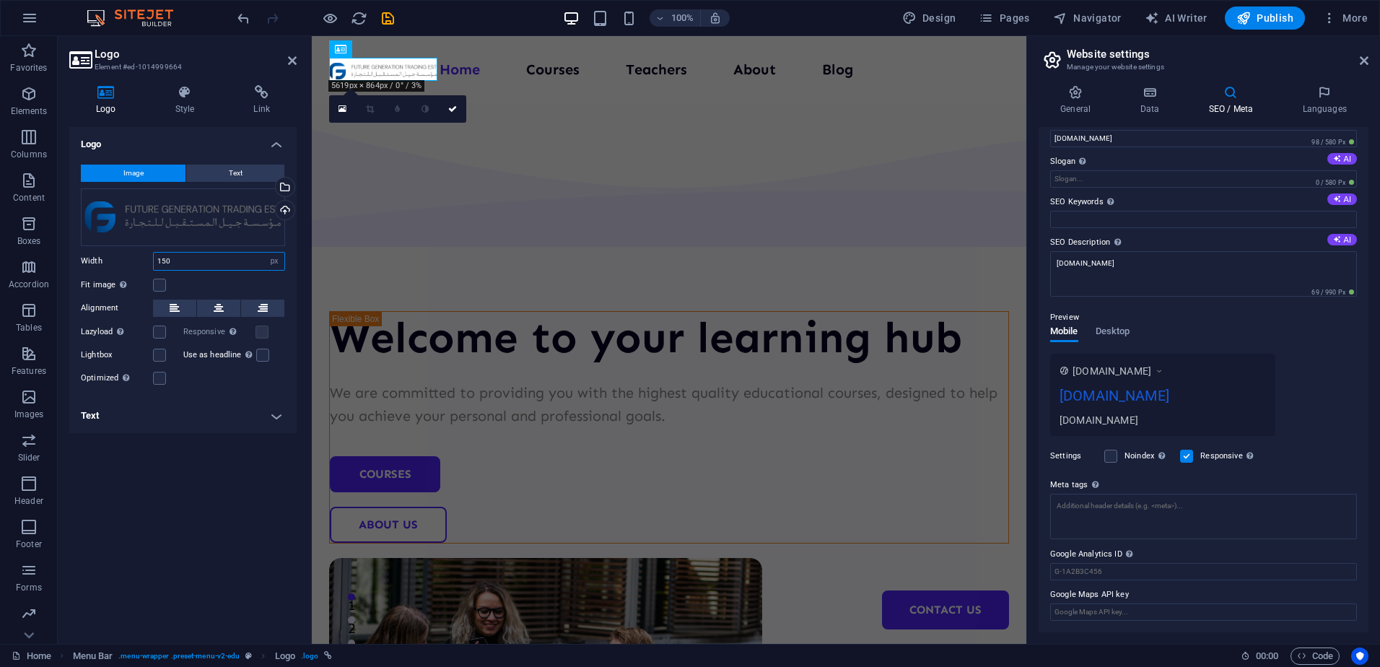
click at [202, 258] on input "150" at bounding box center [219, 261] width 131 height 17
click at [287, 189] on div "Select files from the file manager, stock photos, or upload file(s)" at bounding box center [284, 189] width 22 height 22
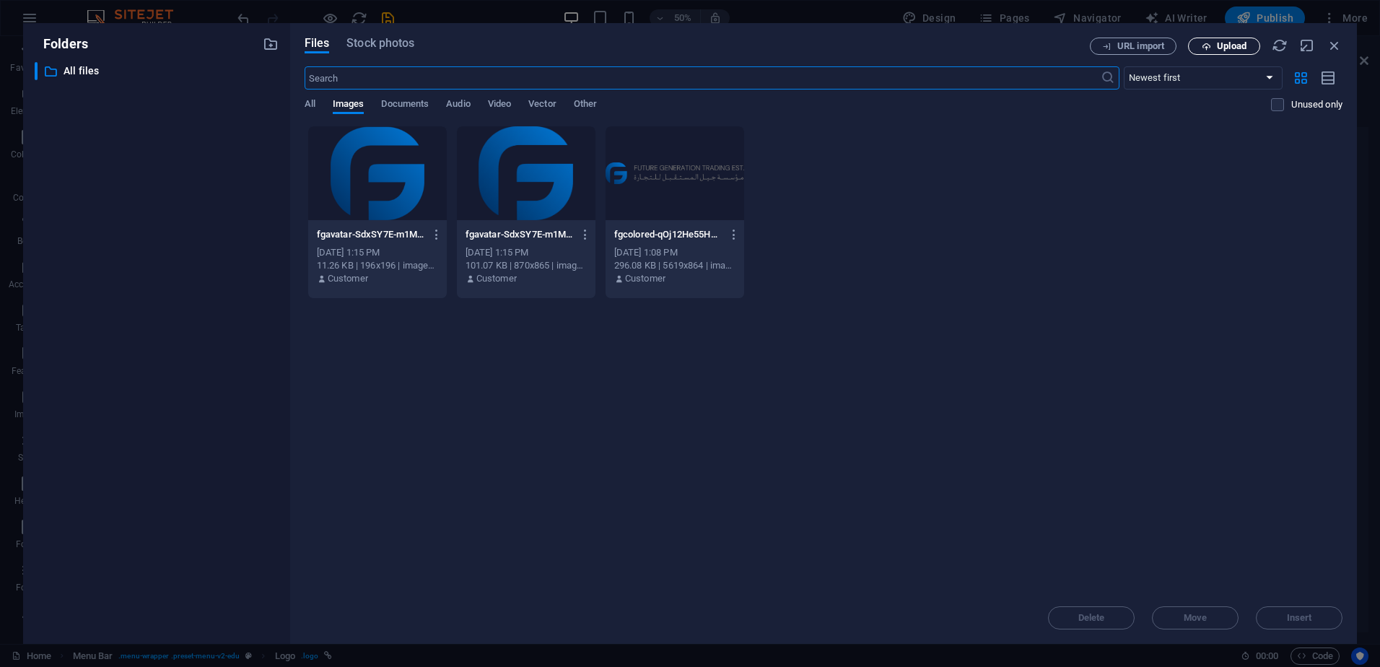
click at [1225, 46] on span "Upload" at bounding box center [1232, 46] width 30 height 9
click at [657, 183] on div at bounding box center [675, 173] width 139 height 94
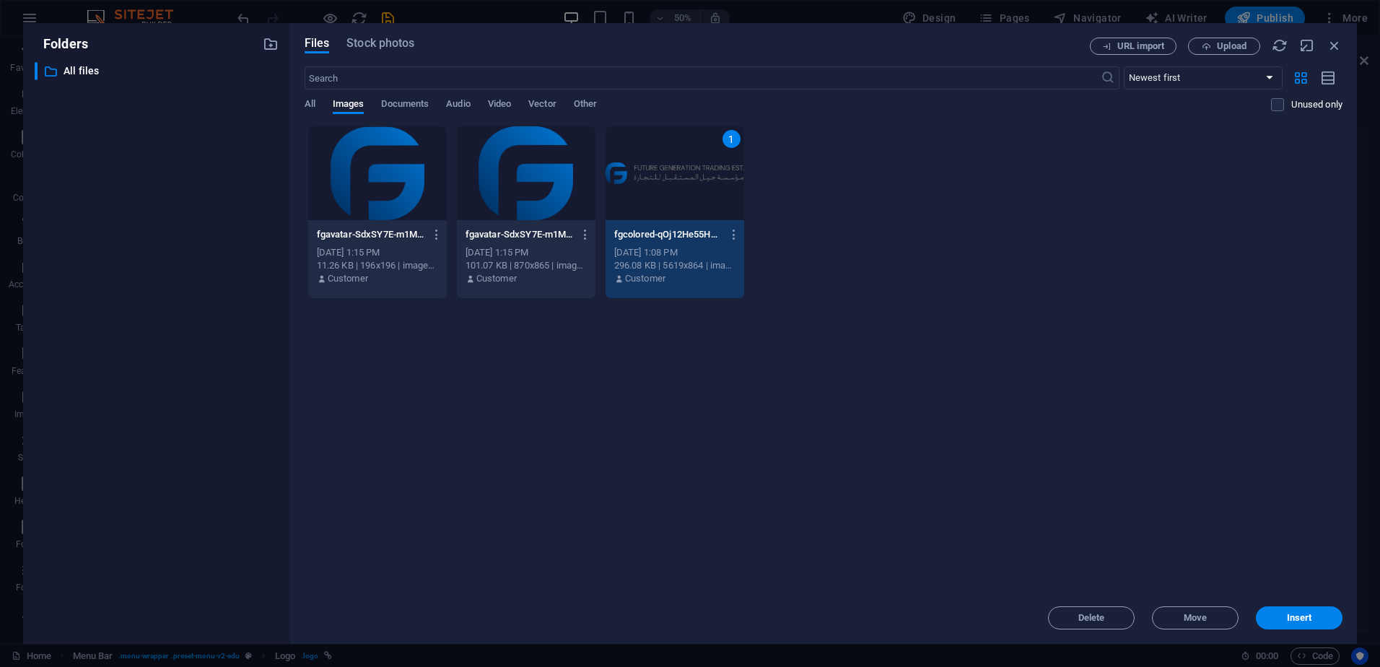
click at [657, 183] on div "1" at bounding box center [675, 173] width 139 height 94
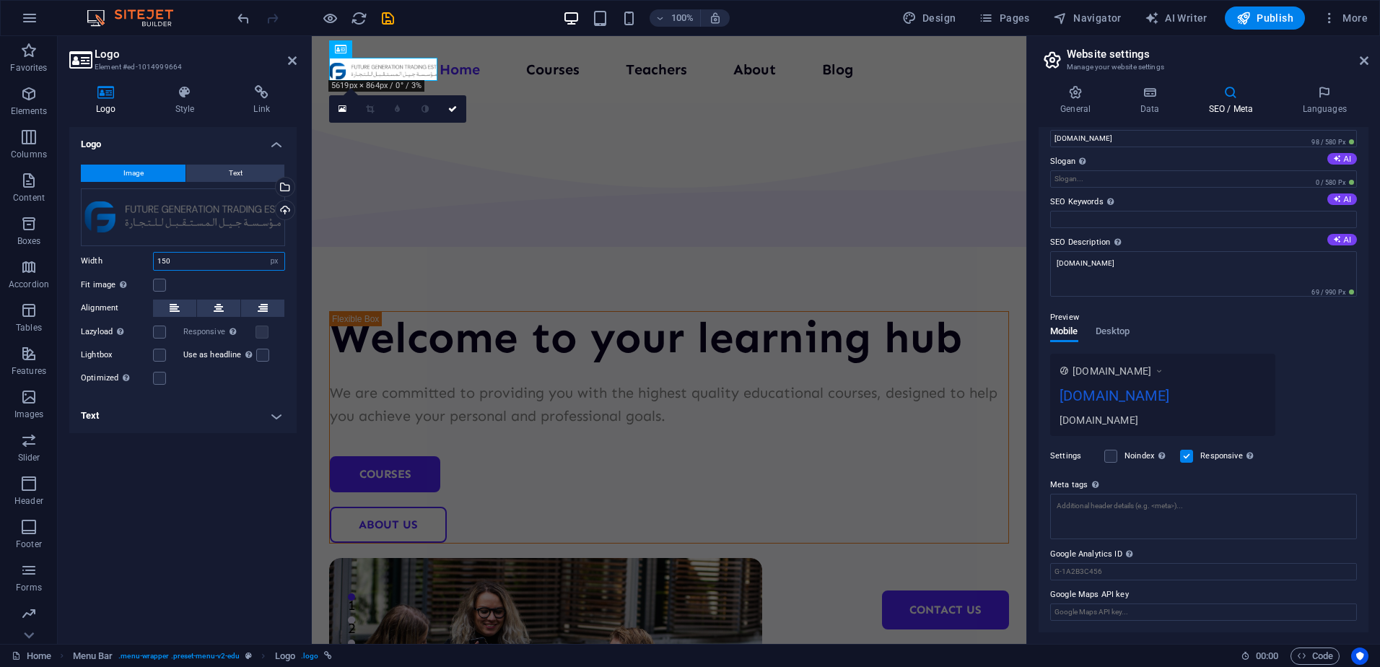
click at [225, 262] on input "150" at bounding box center [219, 261] width 131 height 17
click at [172, 307] on icon at bounding box center [175, 308] width 10 height 17
click at [195, 168] on button "Text" at bounding box center [235, 173] width 98 height 17
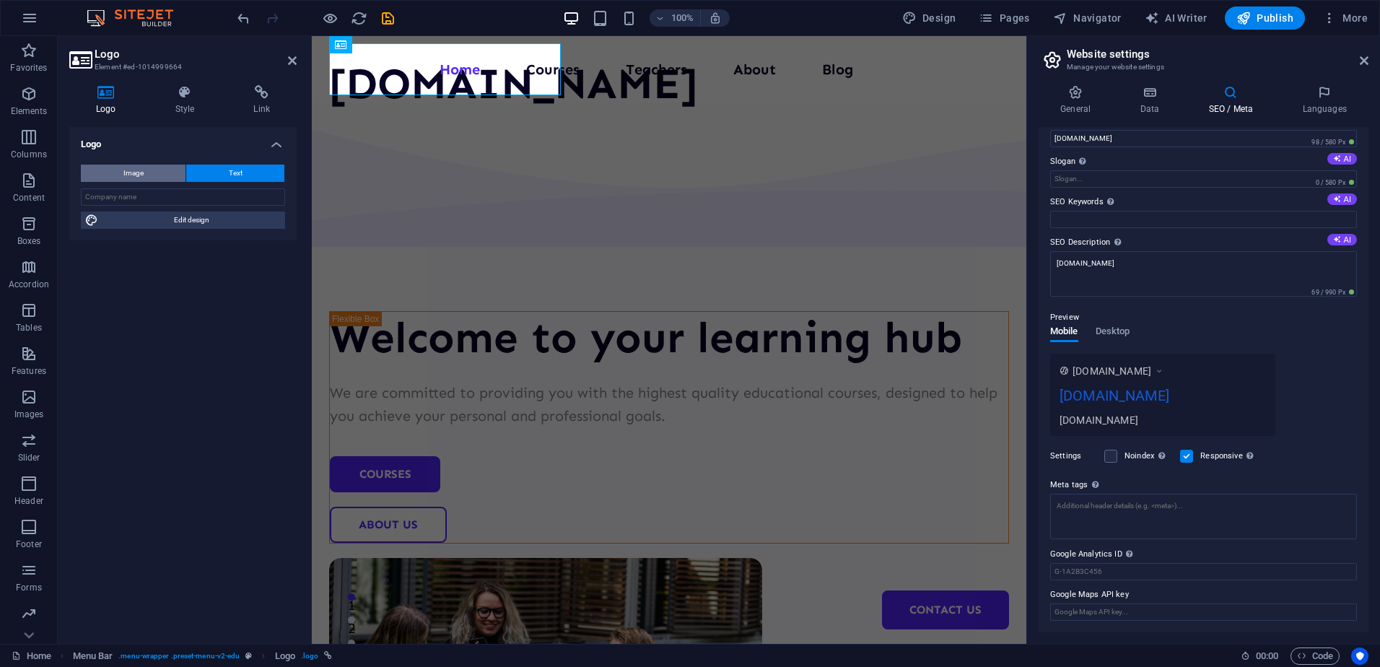
click at [151, 168] on button "Image" at bounding box center [133, 173] width 105 height 17
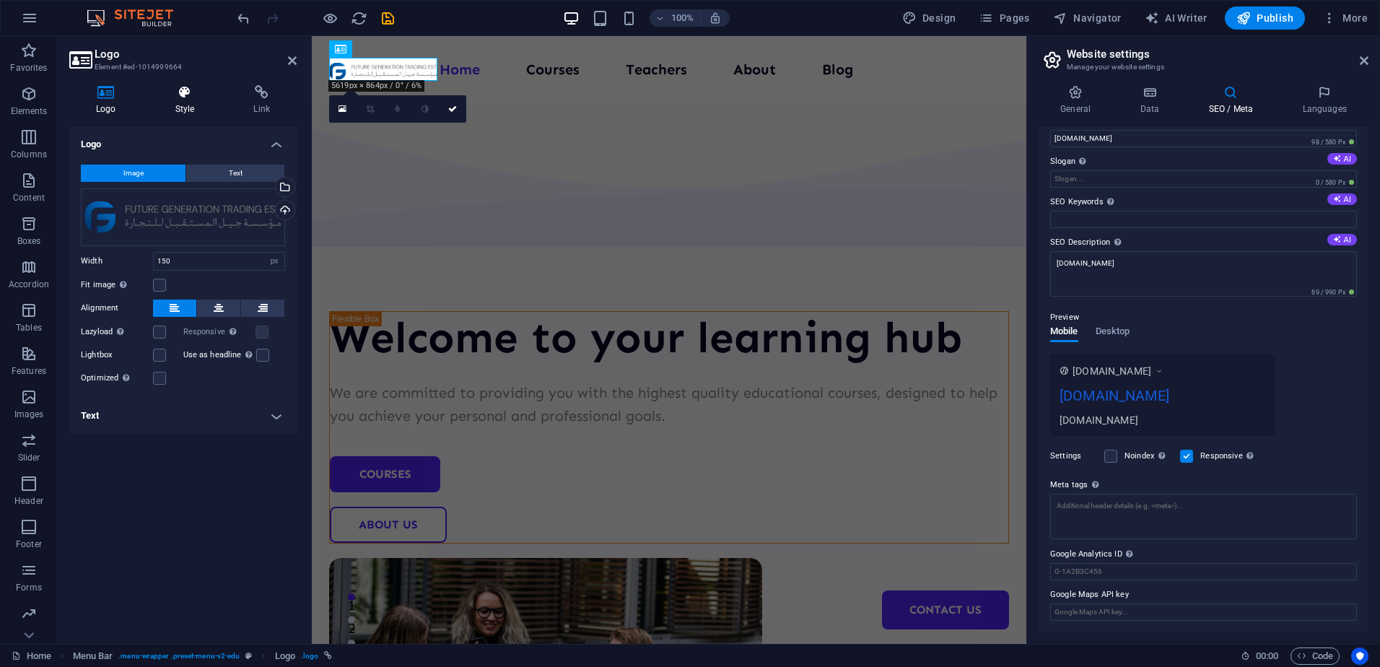
click at [185, 95] on icon at bounding box center [185, 92] width 73 height 14
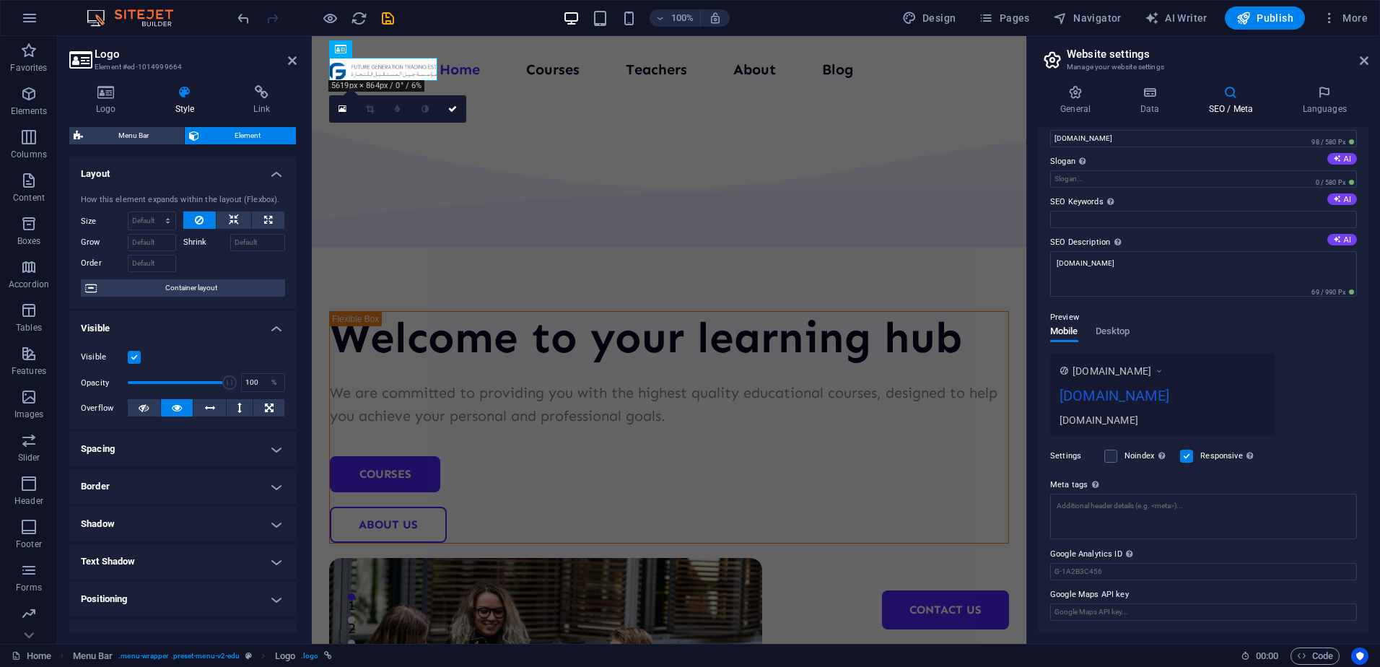
click at [206, 446] on h4 "Spacing" at bounding box center [182, 449] width 227 height 35
click at [184, 445] on h4 "Spacing" at bounding box center [182, 445] width 227 height 26
click at [171, 159] on h4 "Layout" at bounding box center [182, 170] width 227 height 26
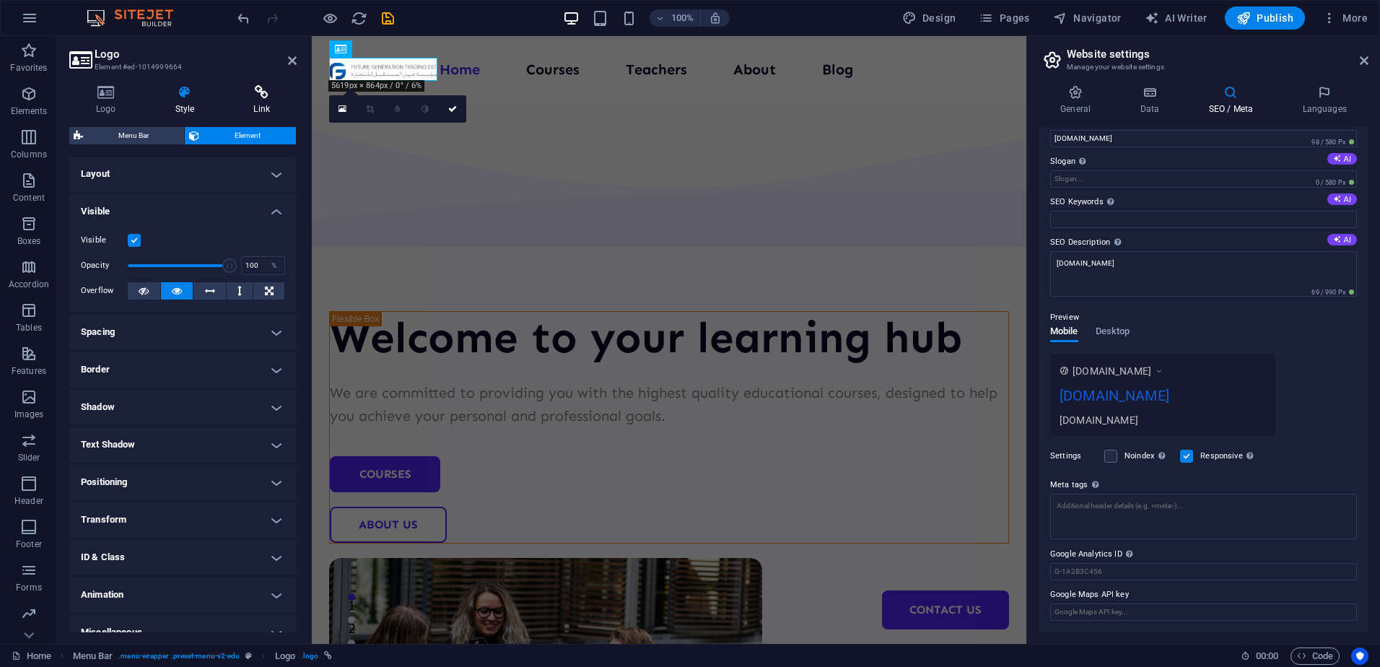
click at [244, 97] on icon at bounding box center [262, 92] width 70 height 14
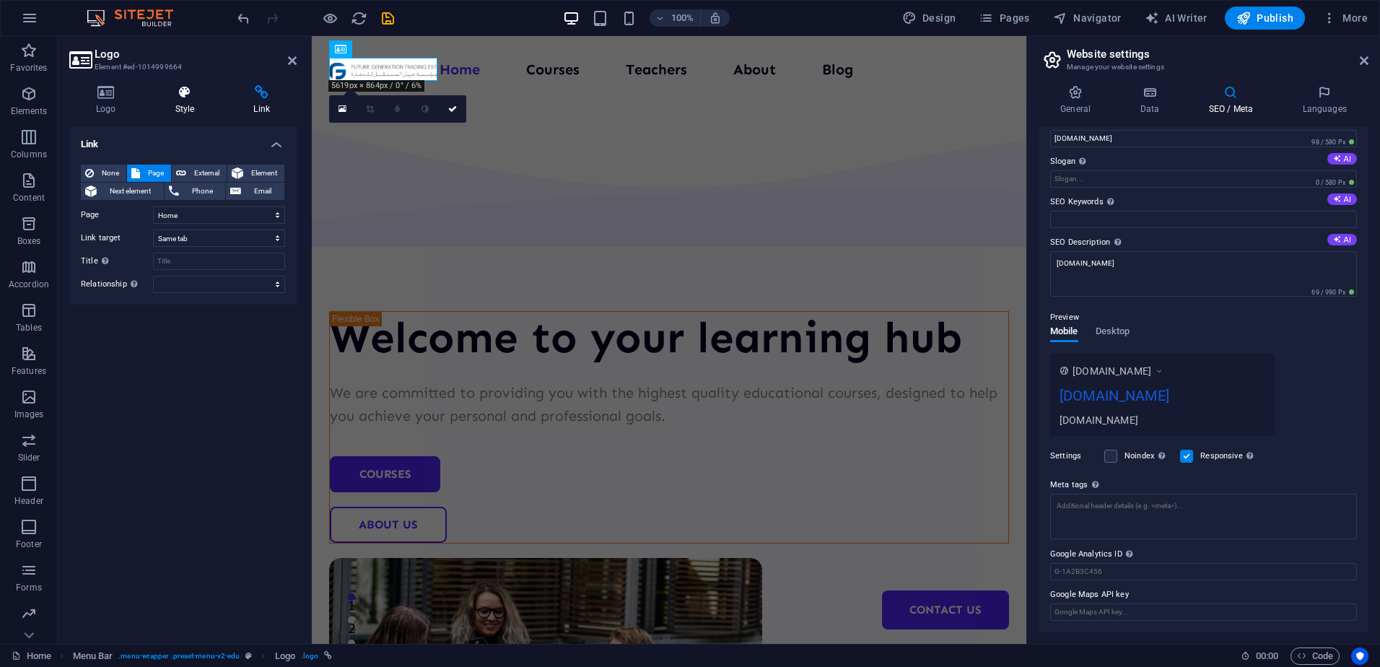
click at [195, 100] on h4 "Style" at bounding box center [188, 100] width 79 height 30
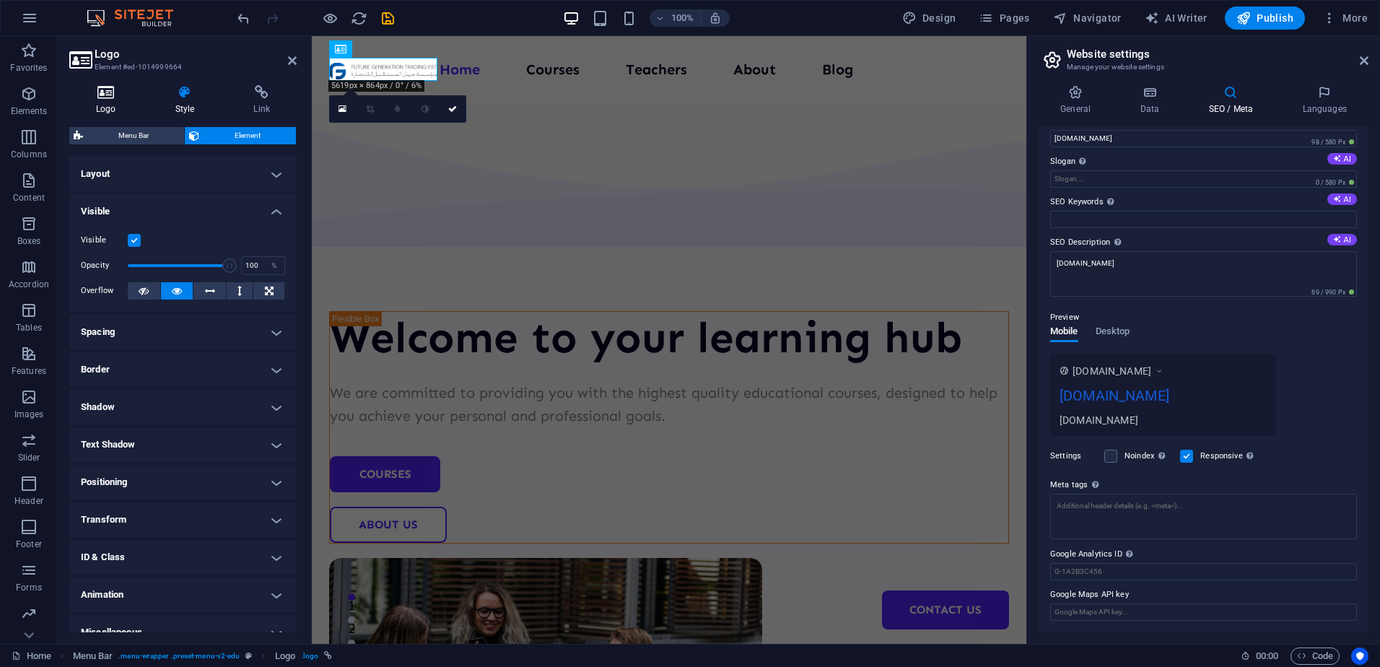
click at [124, 101] on h4 "Logo" at bounding box center [108, 100] width 79 height 30
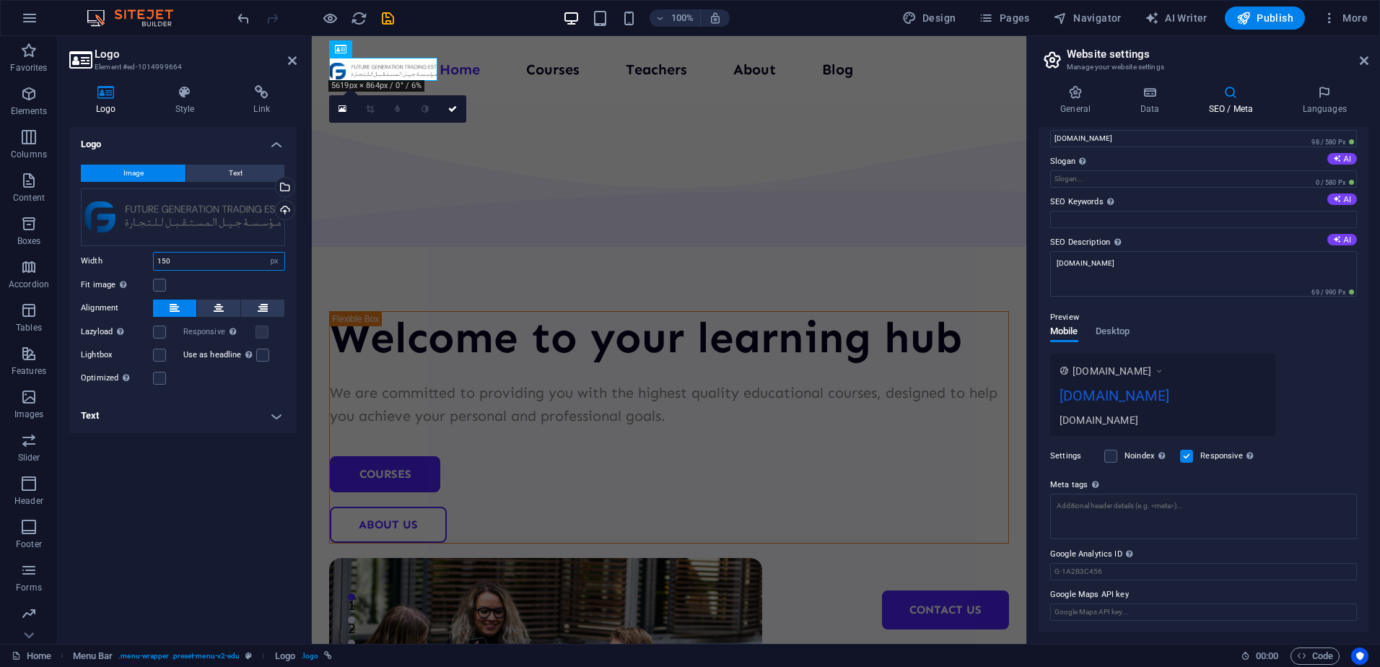
click at [178, 263] on input "150" at bounding box center [219, 261] width 131 height 17
type input "1"
type input "400"
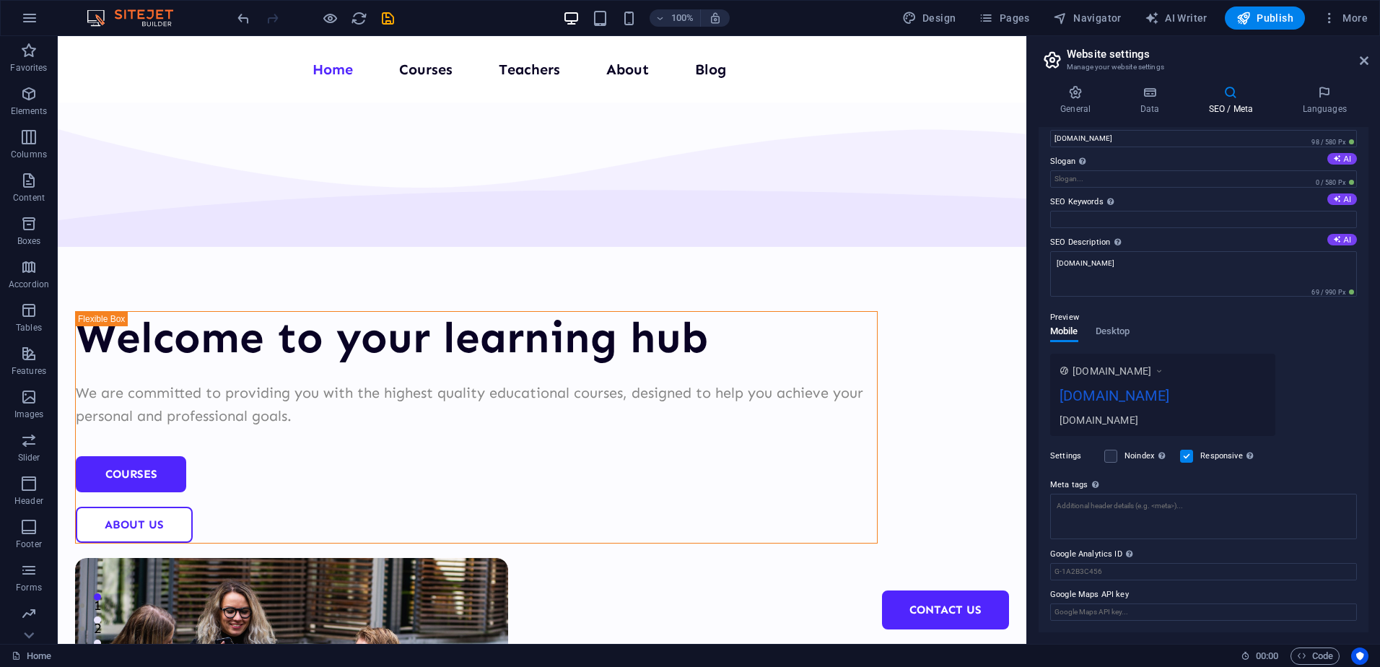
click at [232, 15] on div "100% Design Pages Navigator AI Writer Publish More" at bounding box center [690, 18] width 1378 height 35
click at [235, 15] on icon "undo" at bounding box center [243, 18] width 17 height 17
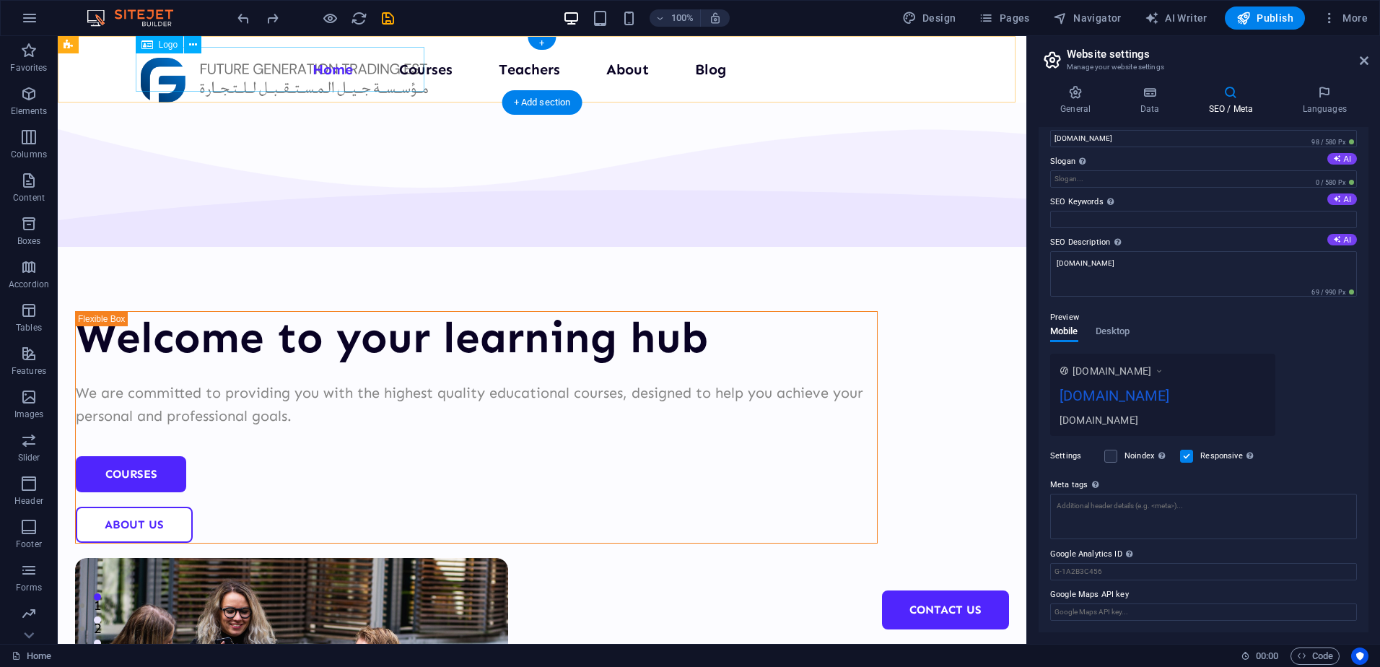
click at [206, 77] on div at bounding box center [285, 80] width 289 height 45
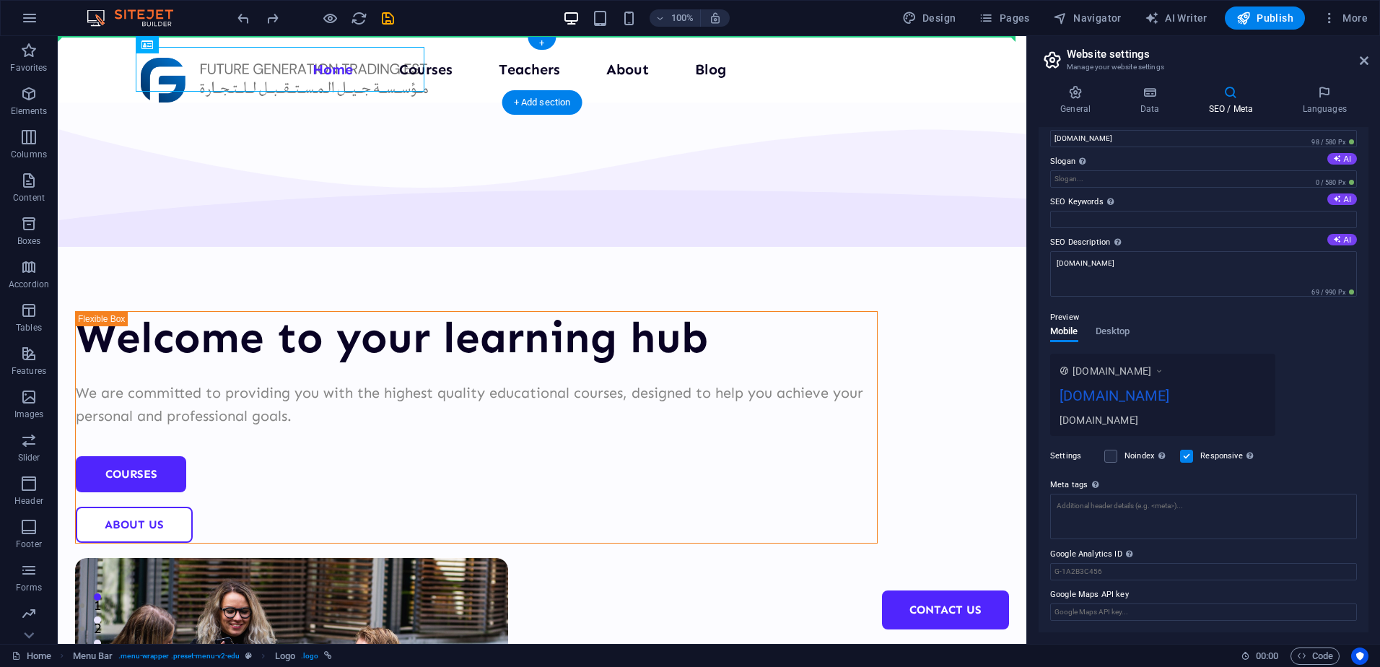
drag, startPoint x: 208, startPoint y: 66, endPoint x: 72, endPoint y: 60, distance: 135.8
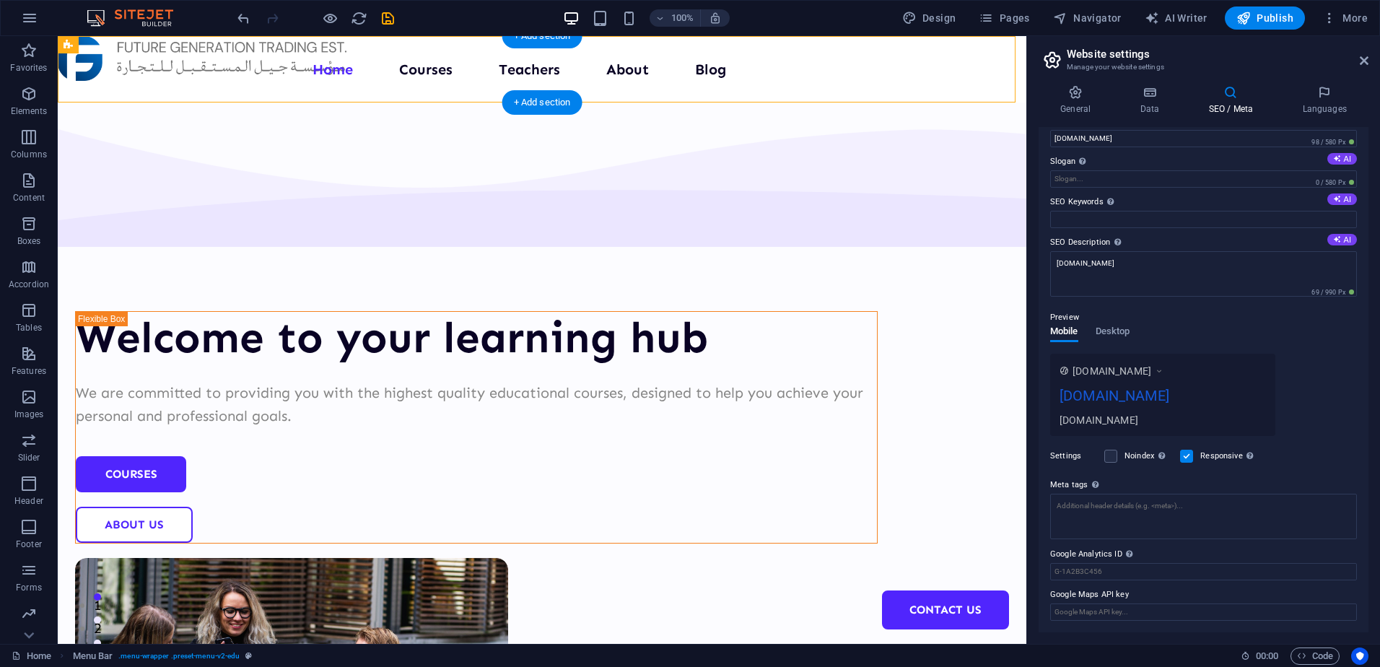
drag, startPoint x: 113, startPoint y: 59, endPoint x: 151, endPoint y: 87, distance: 46.9
click at [151, 87] on div "Menu Home Courses Teachers About Blog Contact Us" at bounding box center [542, 69] width 969 height 66
click at [254, 17] on div at bounding box center [316, 17] width 162 height 23
click at [245, 17] on icon "undo" at bounding box center [243, 18] width 17 height 17
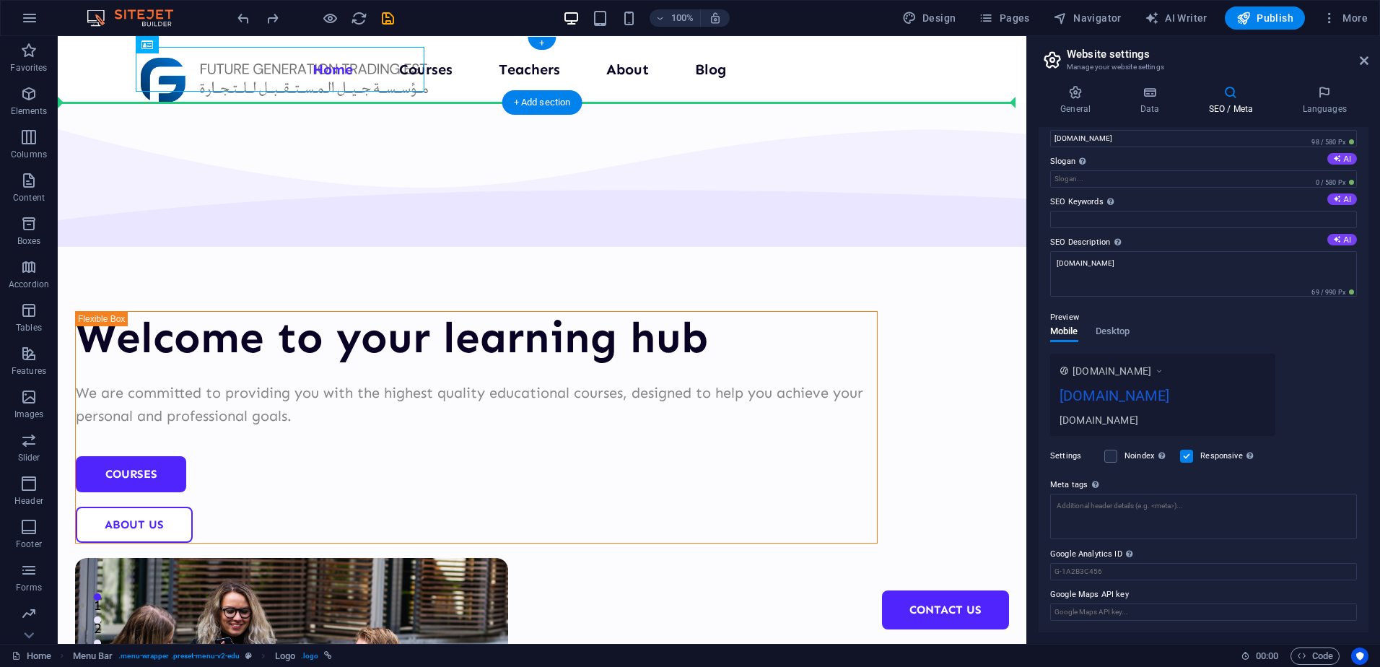
drag, startPoint x: 139, startPoint y: 66, endPoint x: 74, endPoint y: 71, distance: 65.9
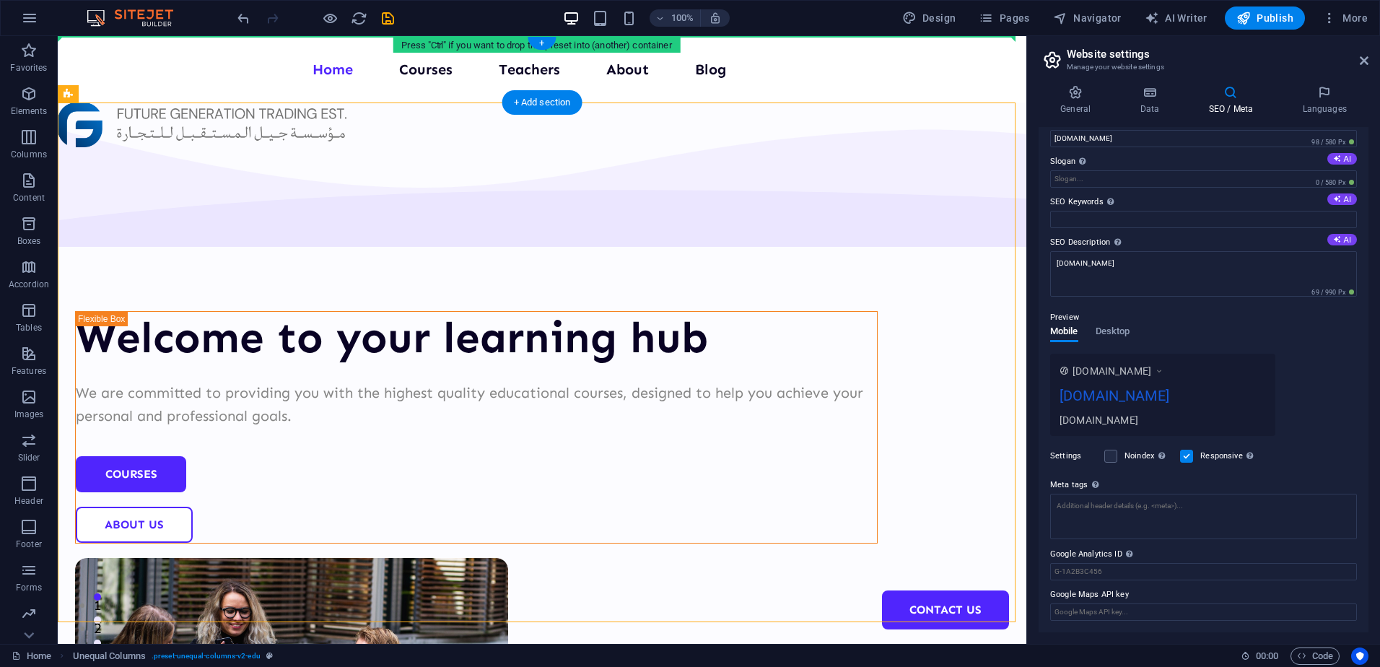
drag, startPoint x: 137, startPoint y: 123, endPoint x: 123, endPoint y: 69, distance: 56.0
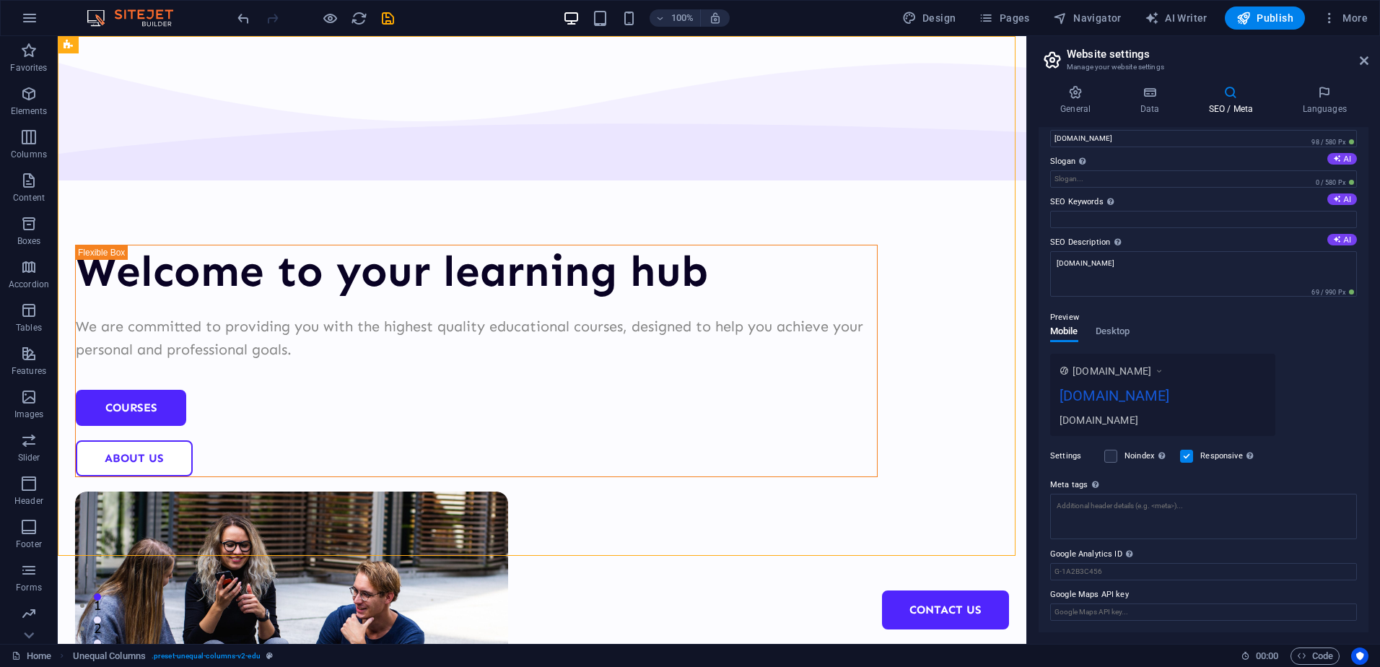
click at [232, 20] on div "100% Design Pages Navigator AI Writer Publish More" at bounding box center [690, 18] width 1378 height 35
click at [240, 17] on icon "undo" at bounding box center [243, 18] width 17 height 17
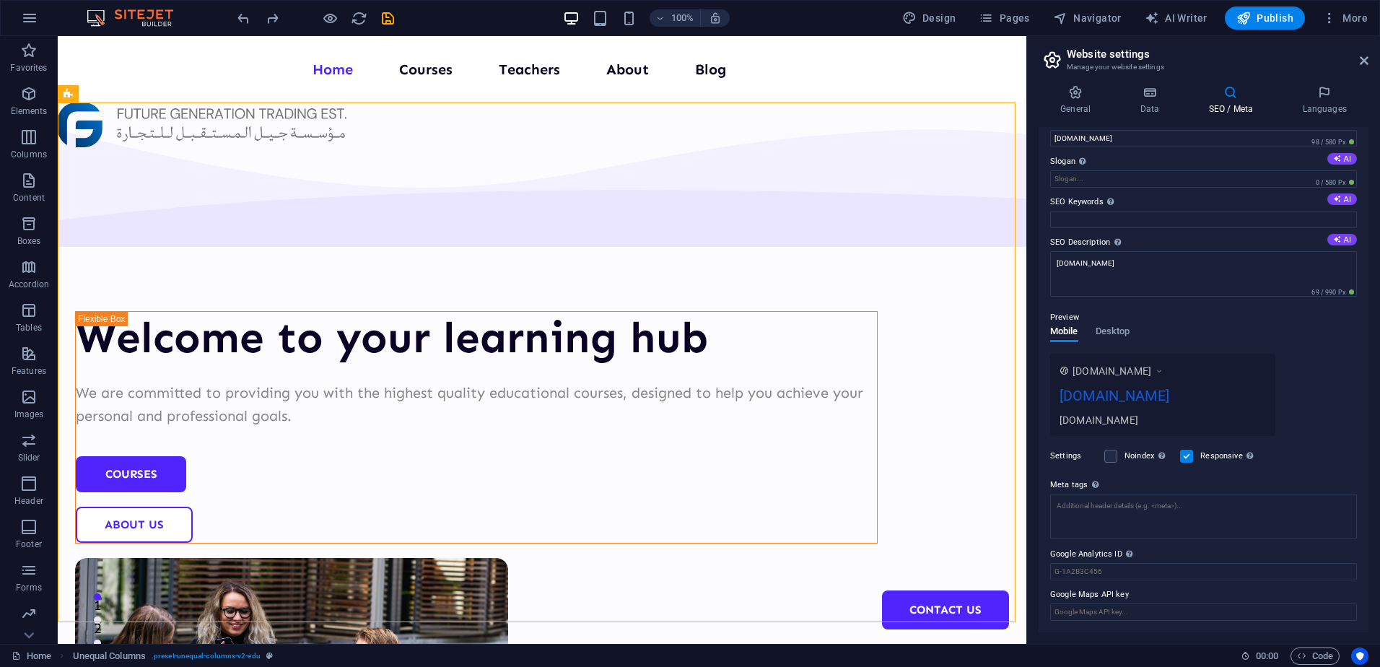
click at [253, 19] on div at bounding box center [316, 17] width 162 height 23
click at [247, 17] on icon "undo" at bounding box center [243, 18] width 17 height 17
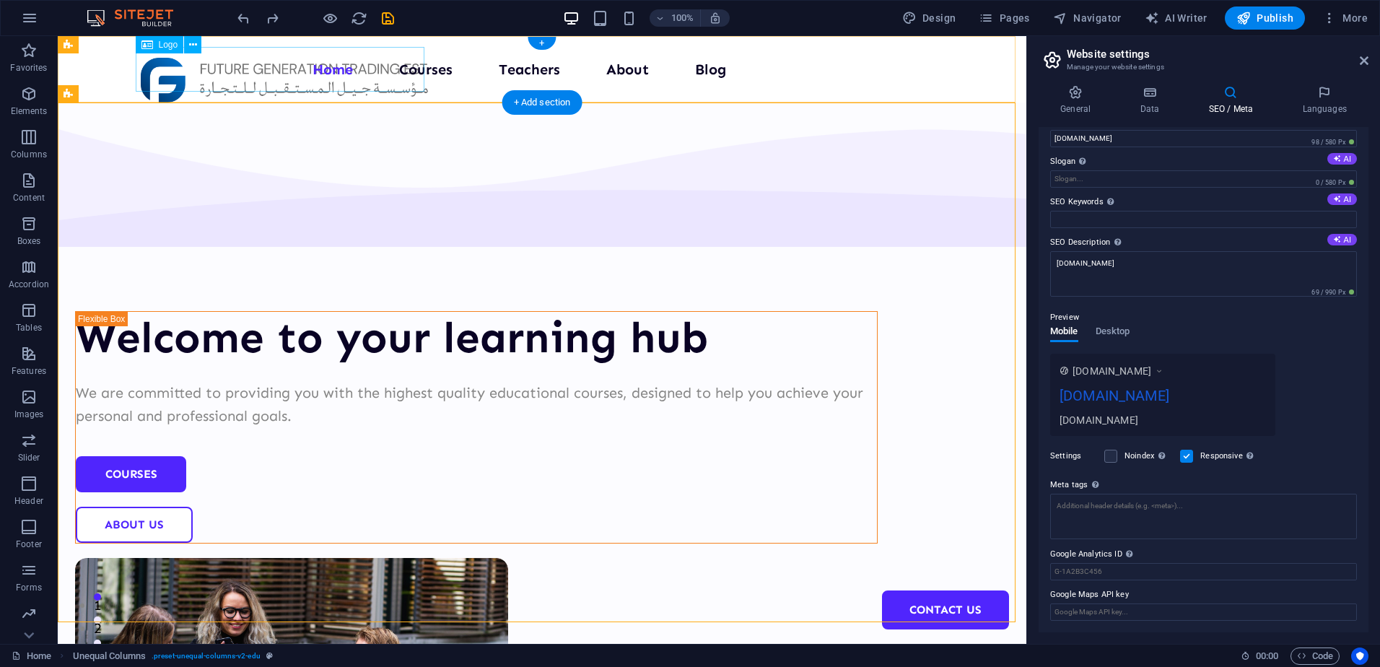
click at [263, 71] on div at bounding box center [285, 80] width 289 height 45
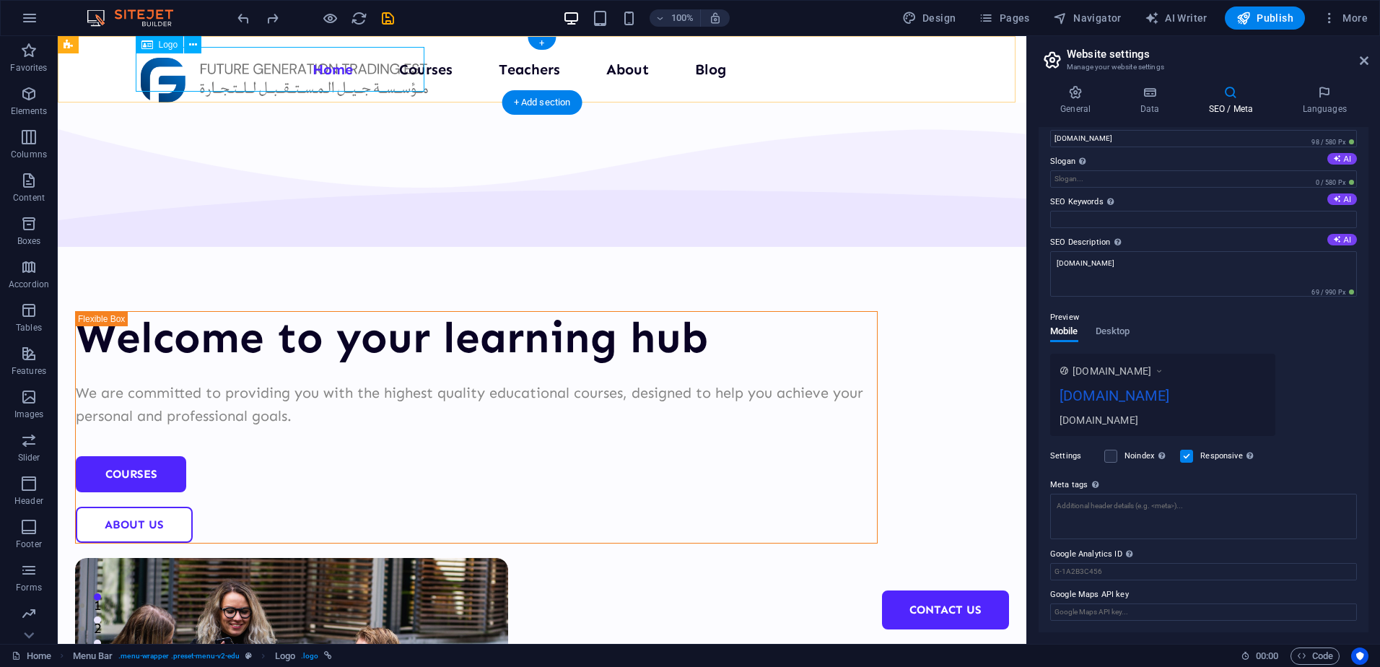
click at [182, 73] on div at bounding box center [285, 80] width 289 height 45
select select "px"
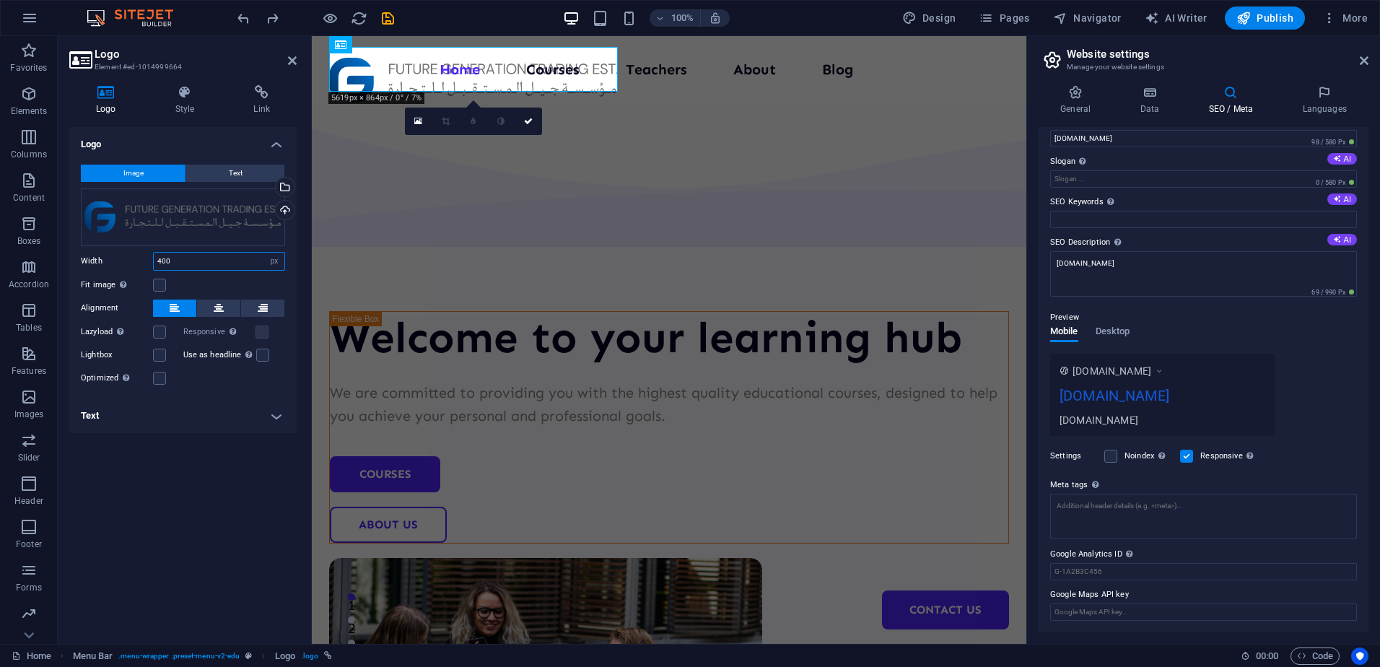
click at [196, 262] on input "400" at bounding box center [219, 261] width 131 height 17
type input "4"
type input "300"
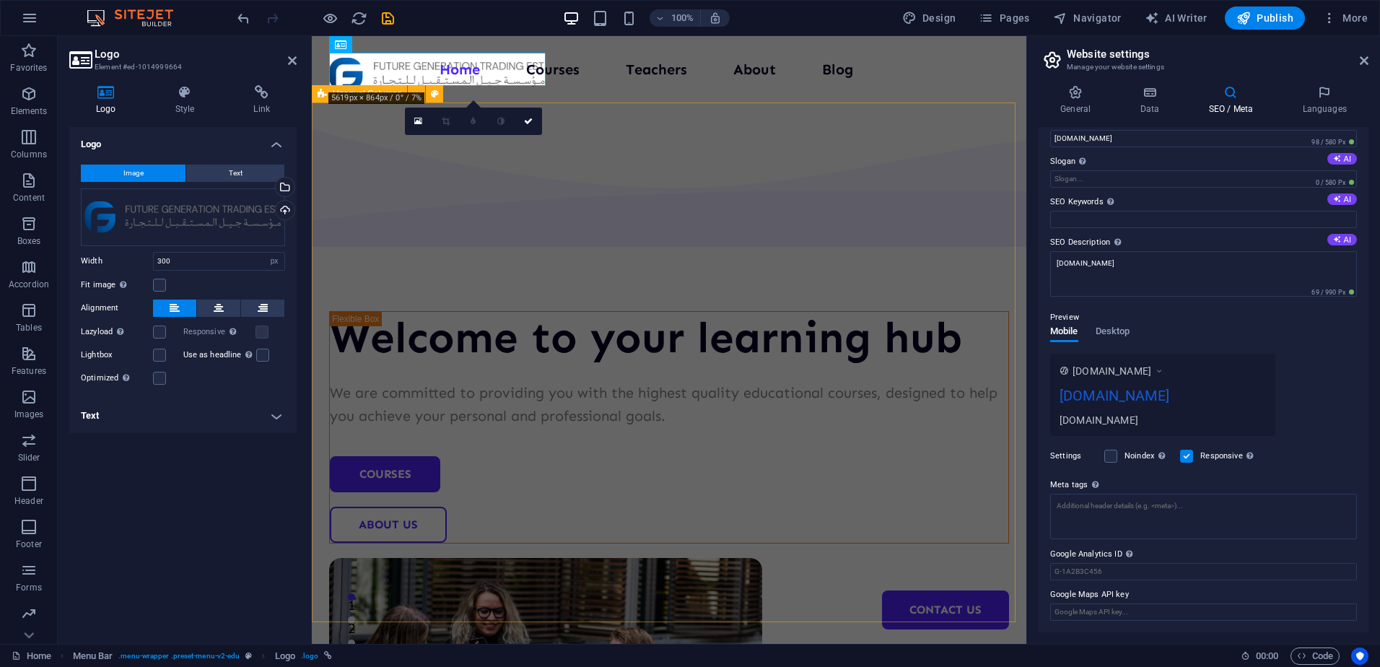
click at [395, 476] on div "Welcome to your learning hub We are committed to providing you with the highest…" at bounding box center [669, 560] width 715 height 917
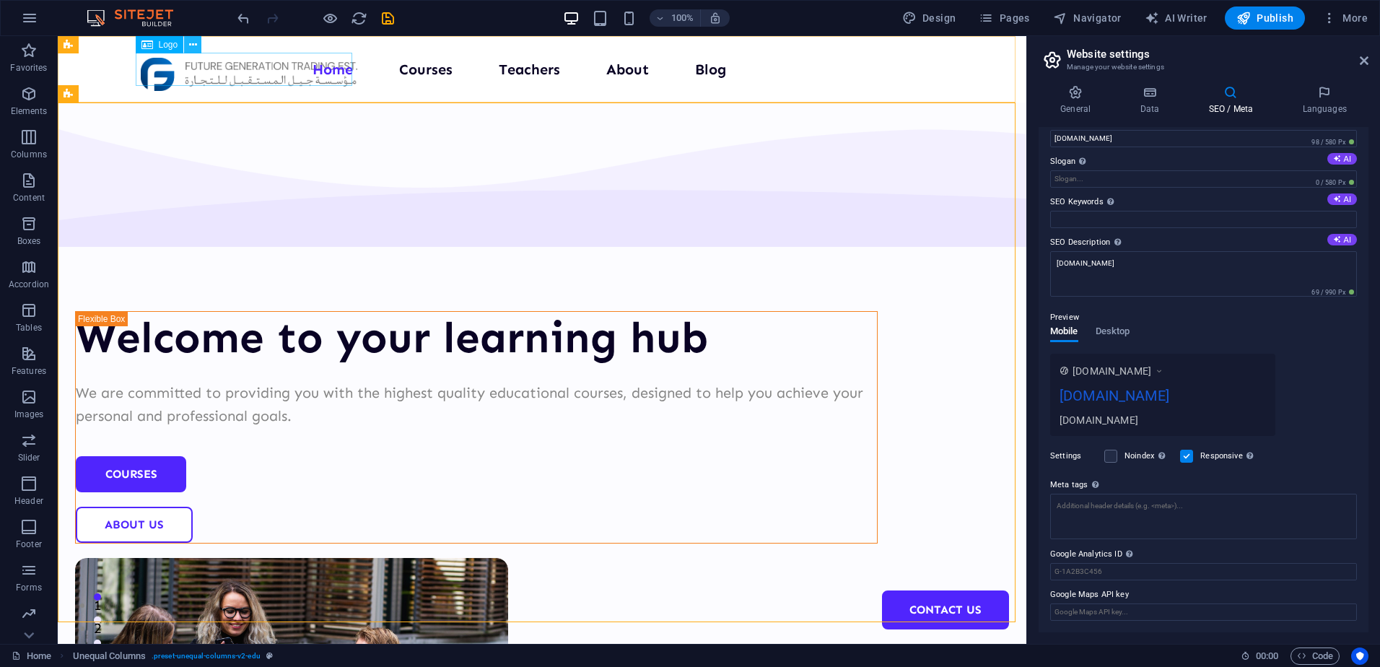
click at [193, 45] on icon at bounding box center [193, 45] width 8 height 15
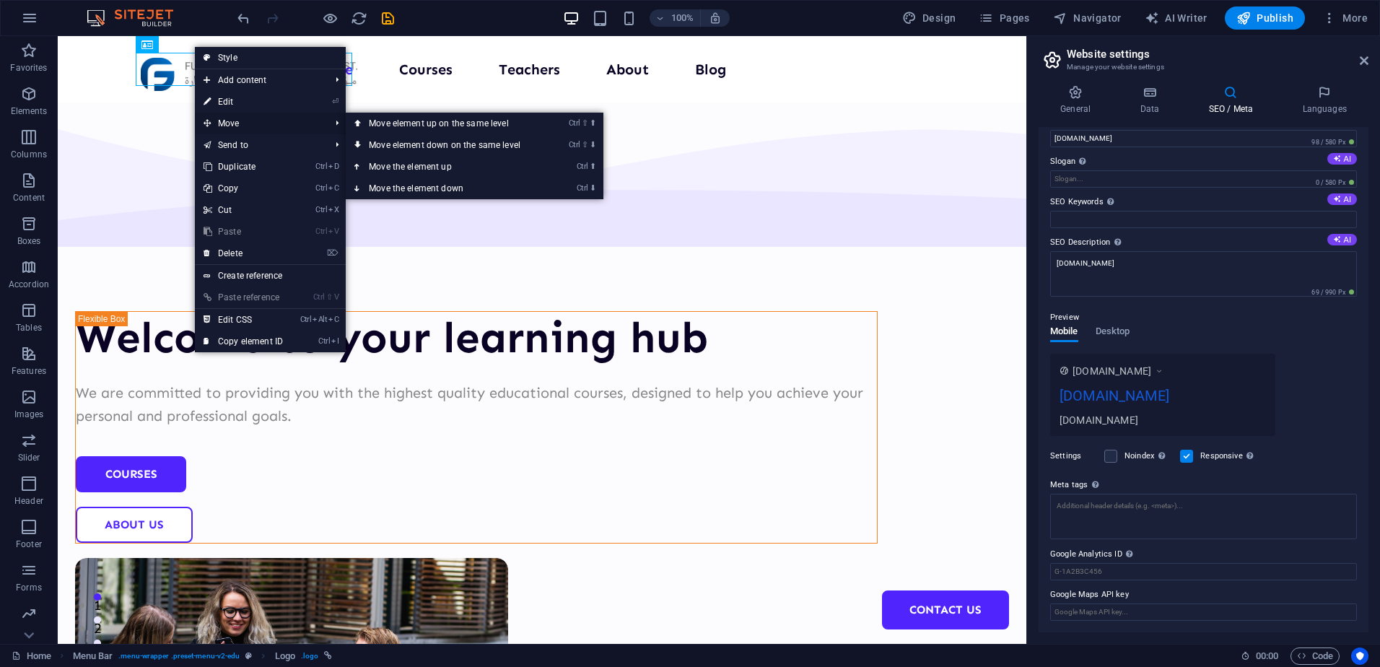
click at [223, 121] on span "Move" at bounding box center [259, 124] width 129 height 22
click at [407, 128] on link "Ctrl ⇧ ⬆ Move element up on the same level" at bounding box center [448, 124] width 204 height 22
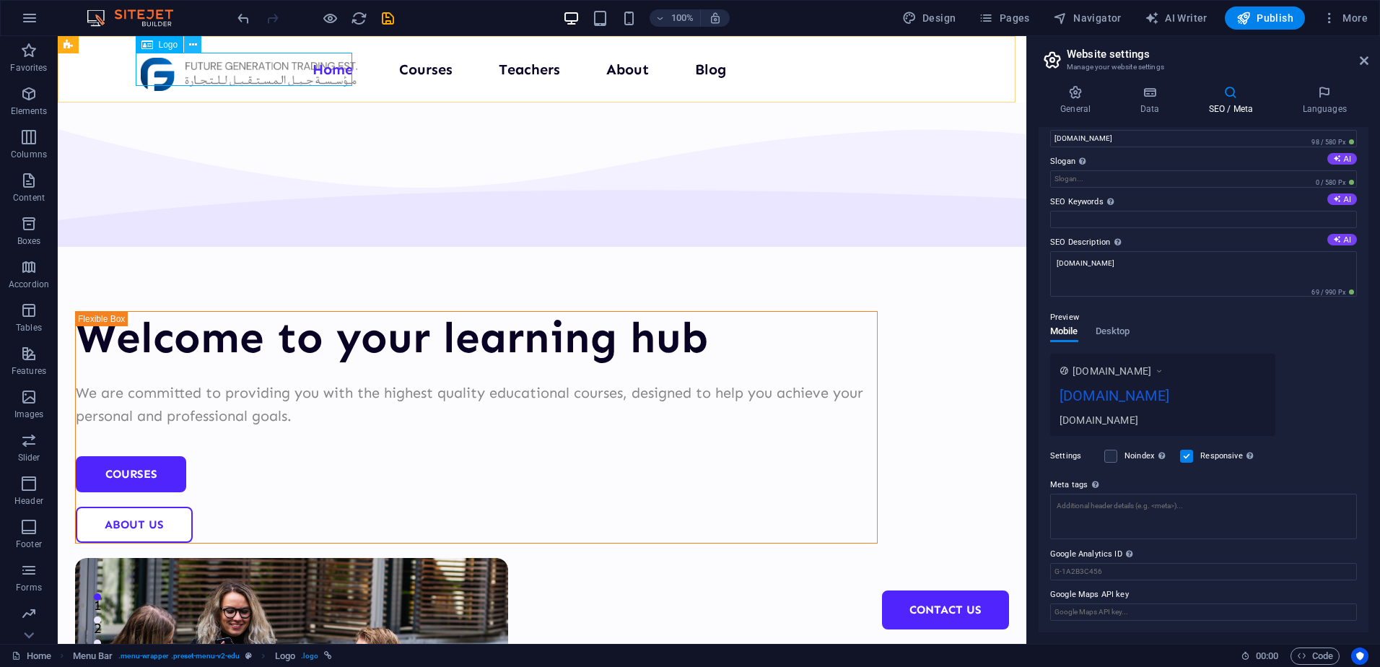
click at [198, 46] on button at bounding box center [192, 44] width 17 height 17
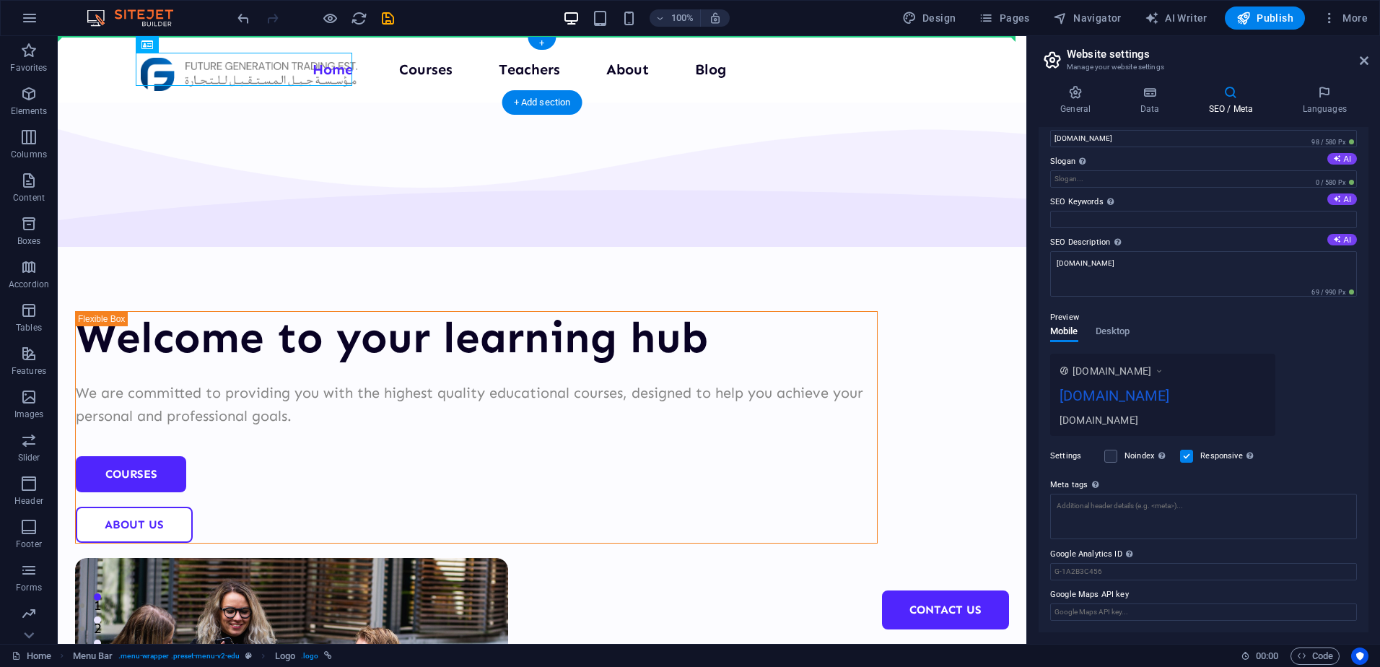
drag, startPoint x: 185, startPoint y: 68, endPoint x: 96, endPoint y: 62, distance: 89.7
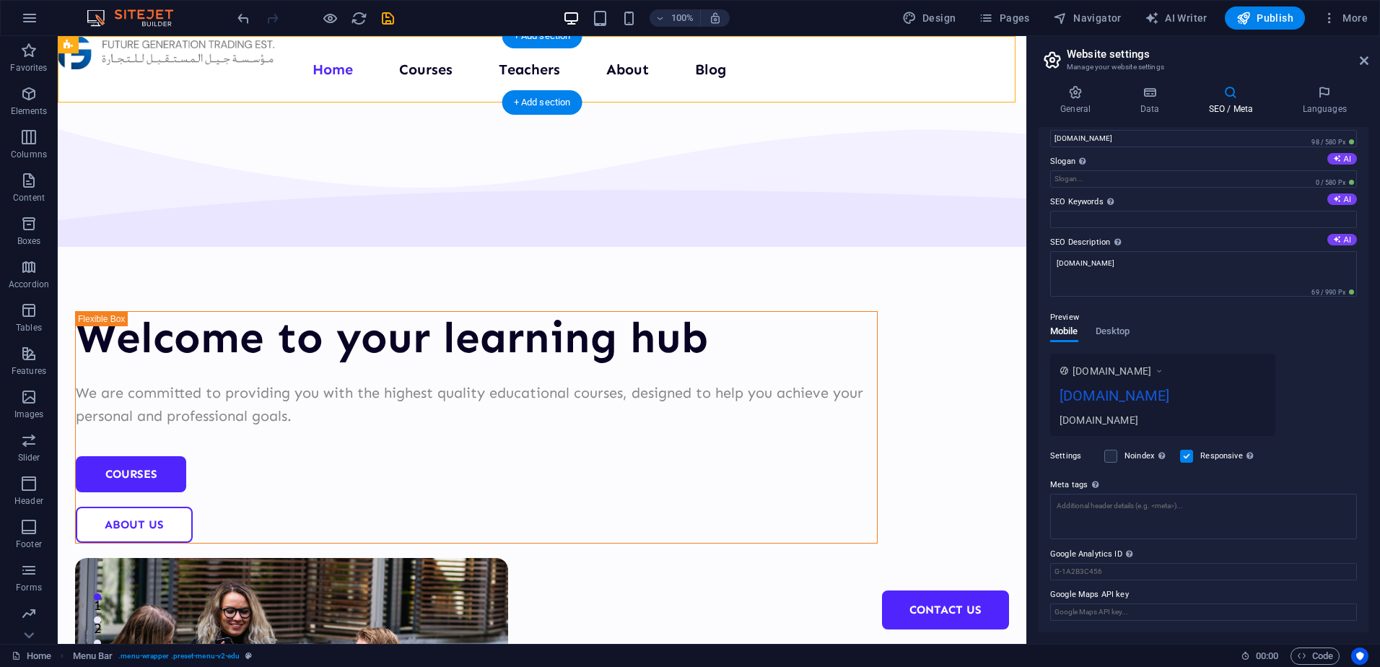
drag, startPoint x: 100, startPoint y: 58, endPoint x: 144, endPoint y: 84, distance: 51.1
click at [144, 84] on div "Menu Home Courses Teachers About Blog Contact Us" at bounding box center [542, 69] width 969 height 66
click at [235, 14] on icon "undo" at bounding box center [243, 18] width 17 height 17
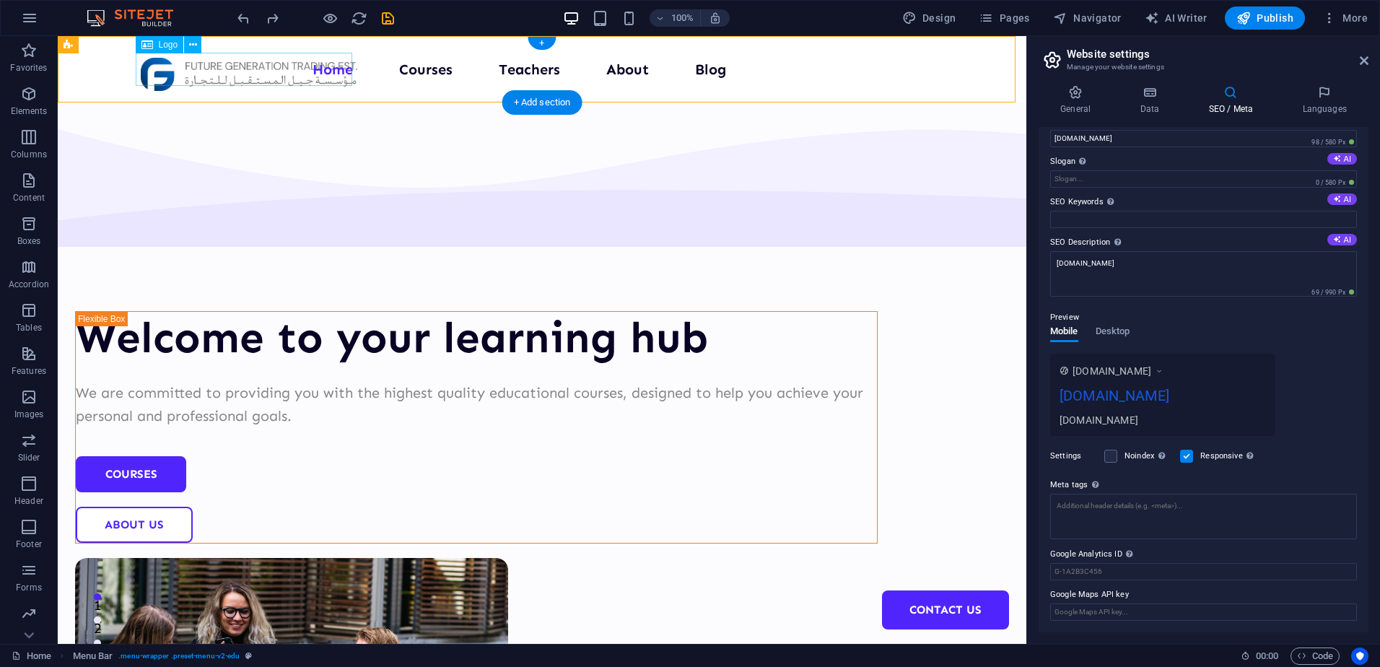
click at [238, 73] on div at bounding box center [249, 74] width 217 height 33
select select "px"
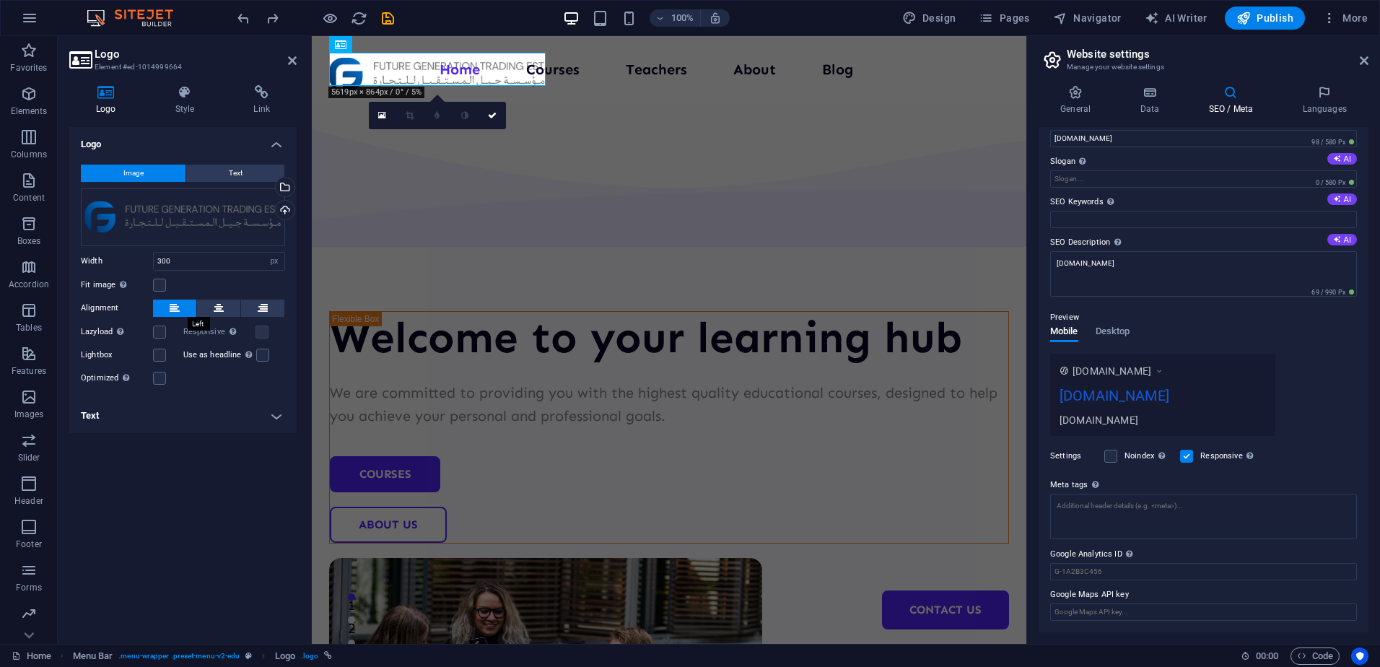
click at [178, 309] on icon at bounding box center [175, 308] width 10 height 17
click at [217, 305] on icon at bounding box center [219, 308] width 10 height 17
click at [258, 303] on icon at bounding box center [263, 308] width 10 height 17
click at [170, 307] on icon at bounding box center [175, 308] width 10 height 17
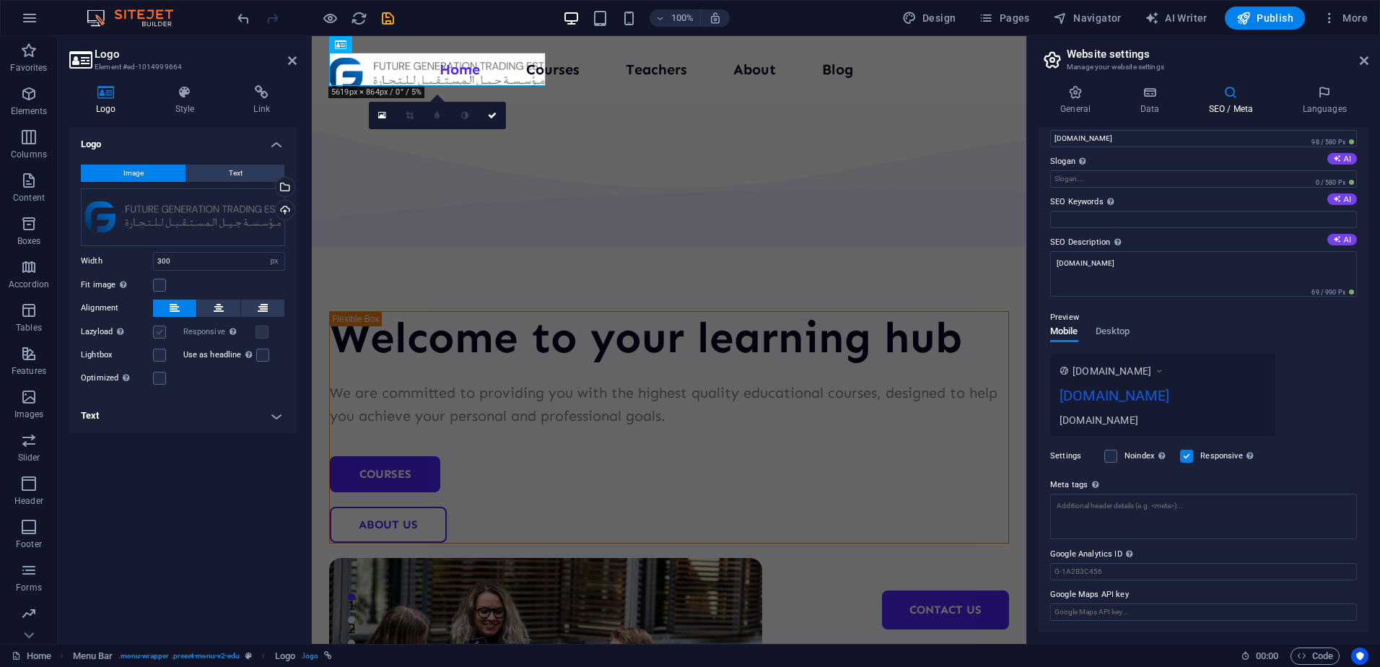
click at [156, 333] on label at bounding box center [159, 331] width 13 height 13
click at [0, 0] on input "Lazyload Loading images after the page loads improves page speed." at bounding box center [0, 0] width 0 height 0
click at [163, 329] on label at bounding box center [159, 331] width 13 height 13
click at [0, 0] on input "Lazyload Loading images after the page loads improves page speed." at bounding box center [0, 0] width 0 height 0
click at [167, 410] on h4 "Text" at bounding box center [182, 415] width 227 height 35
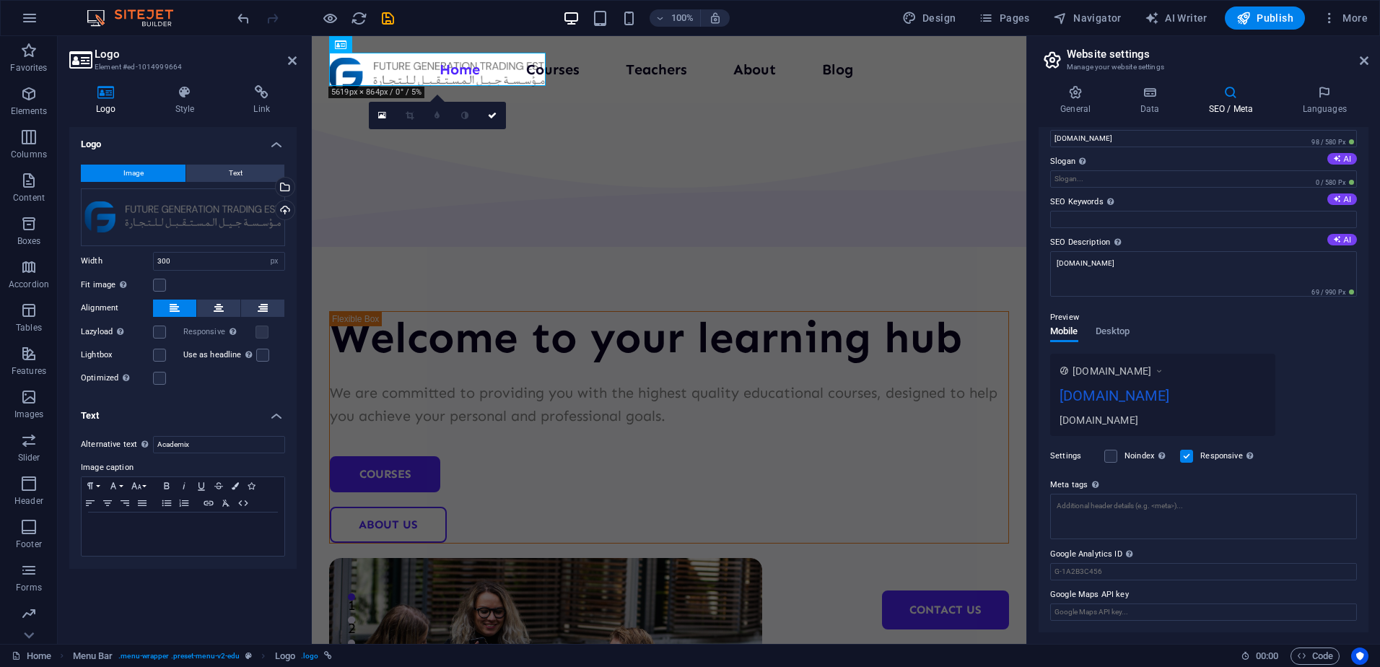
click at [167, 410] on h4 "Text" at bounding box center [182, 411] width 227 height 26
click at [180, 109] on h4 "Style" at bounding box center [188, 100] width 79 height 30
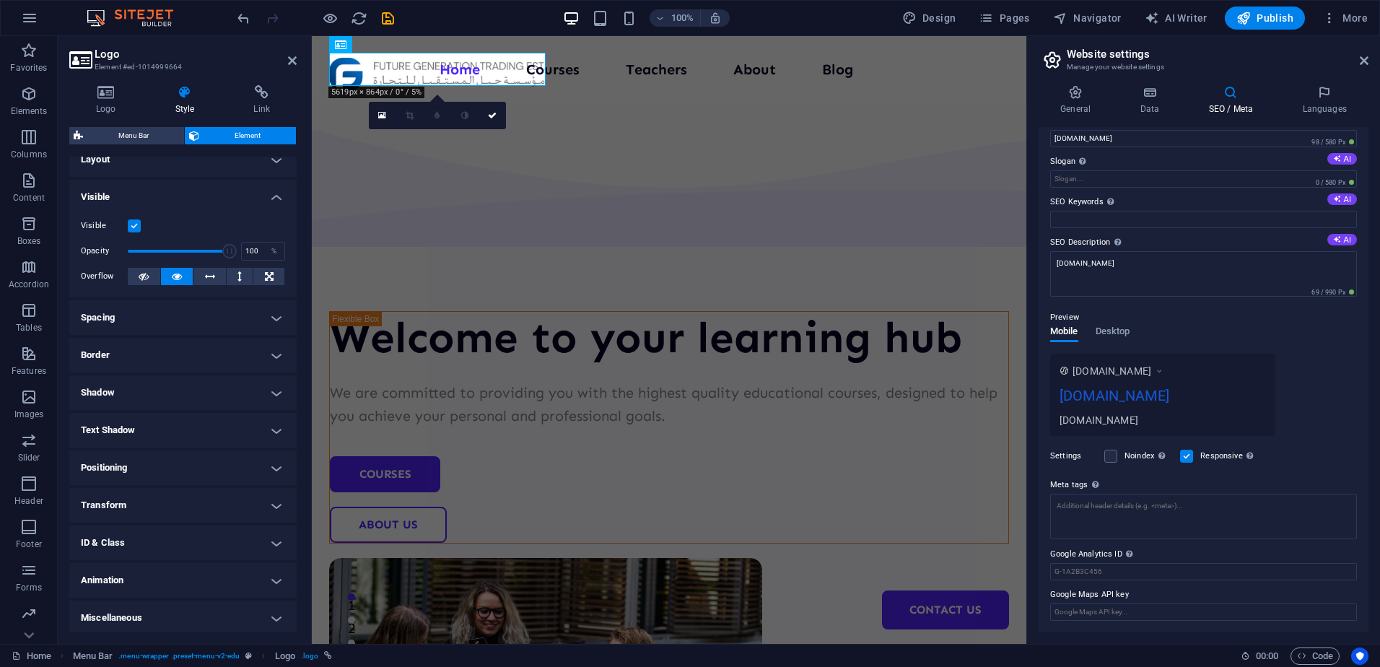
scroll to position [17, 0]
click at [209, 272] on icon at bounding box center [210, 273] width 10 height 17
click at [268, 271] on icon at bounding box center [269, 273] width 9 height 17
click at [139, 315] on h4 "Spacing" at bounding box center [182, 314] width 227 height 35
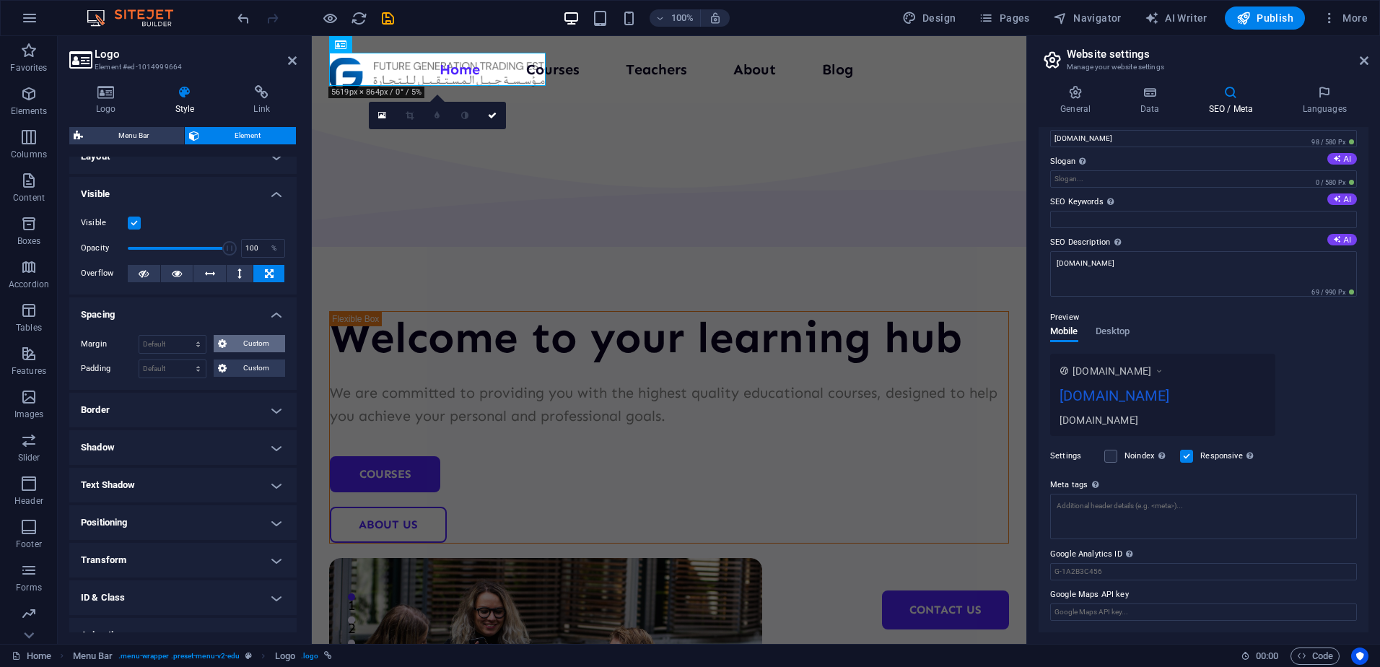
click at [225, 344] on icon at bounding box center [222, 343] width 9 height 17
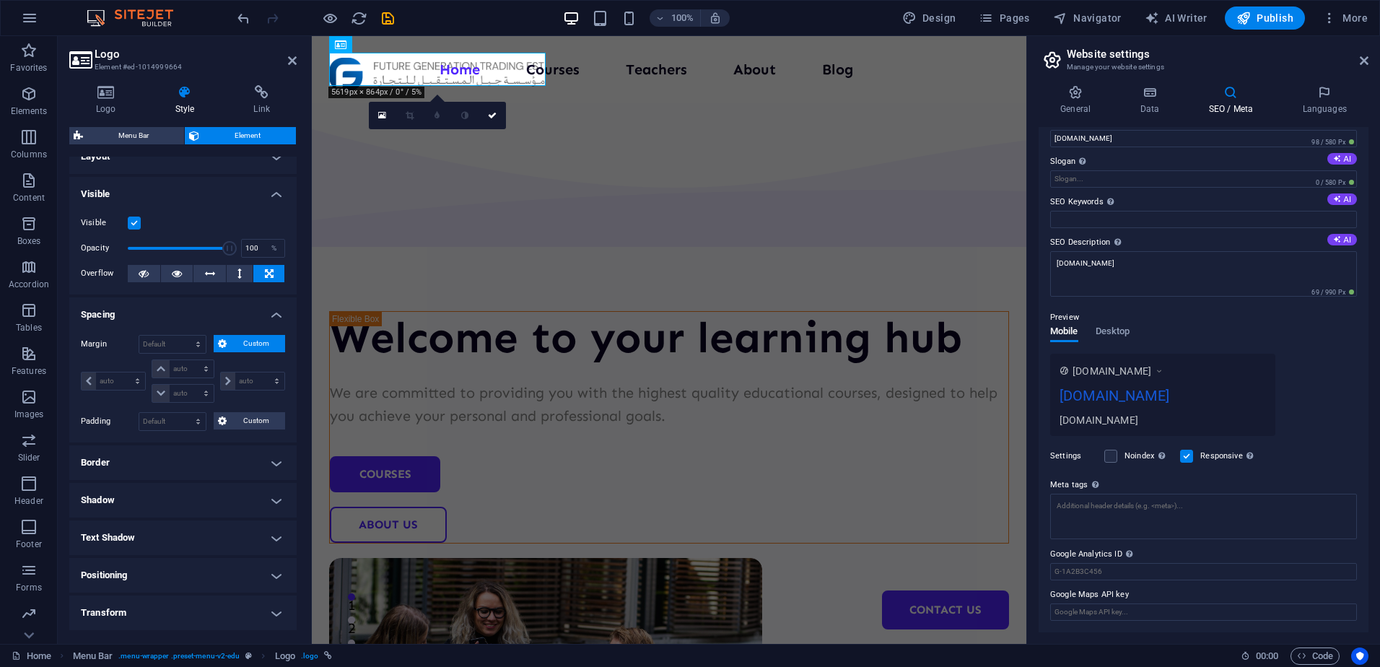
click at [225, 344] on icon at bounding box center [222, 343] width 9 height 17
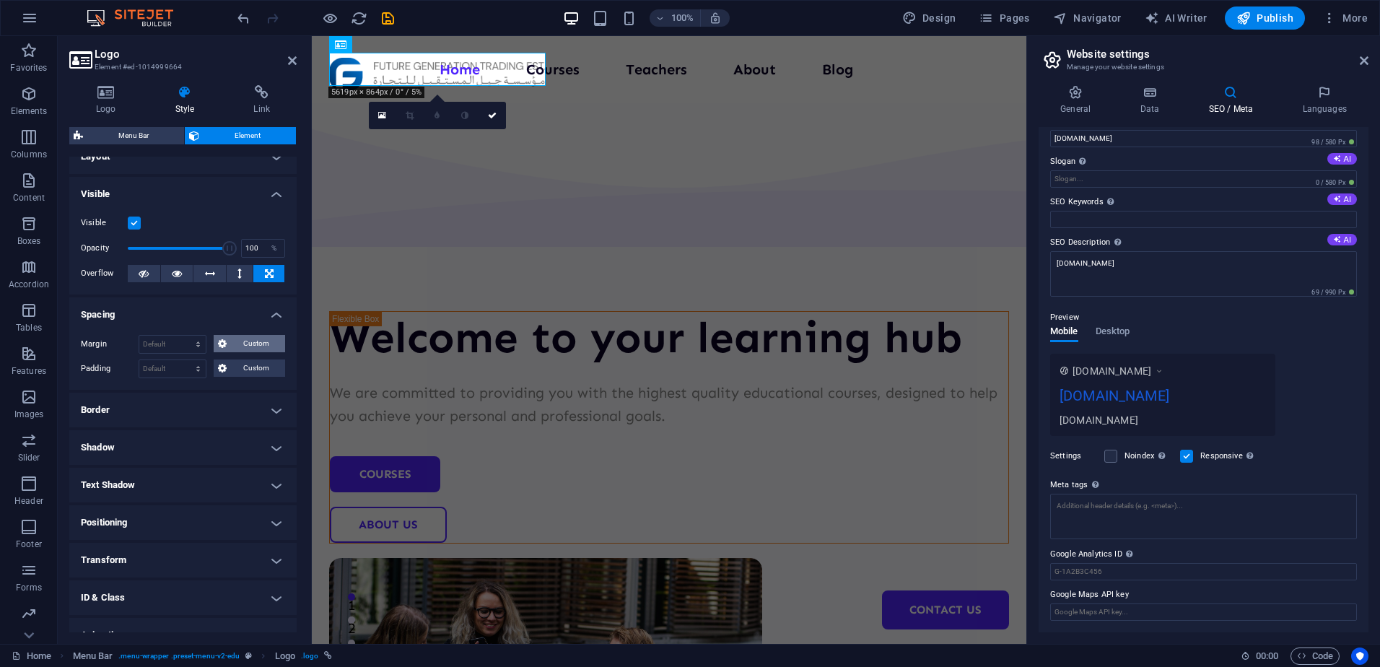
click at [224, 339] on icon at bounding box center [222, 343] width 9 height 17
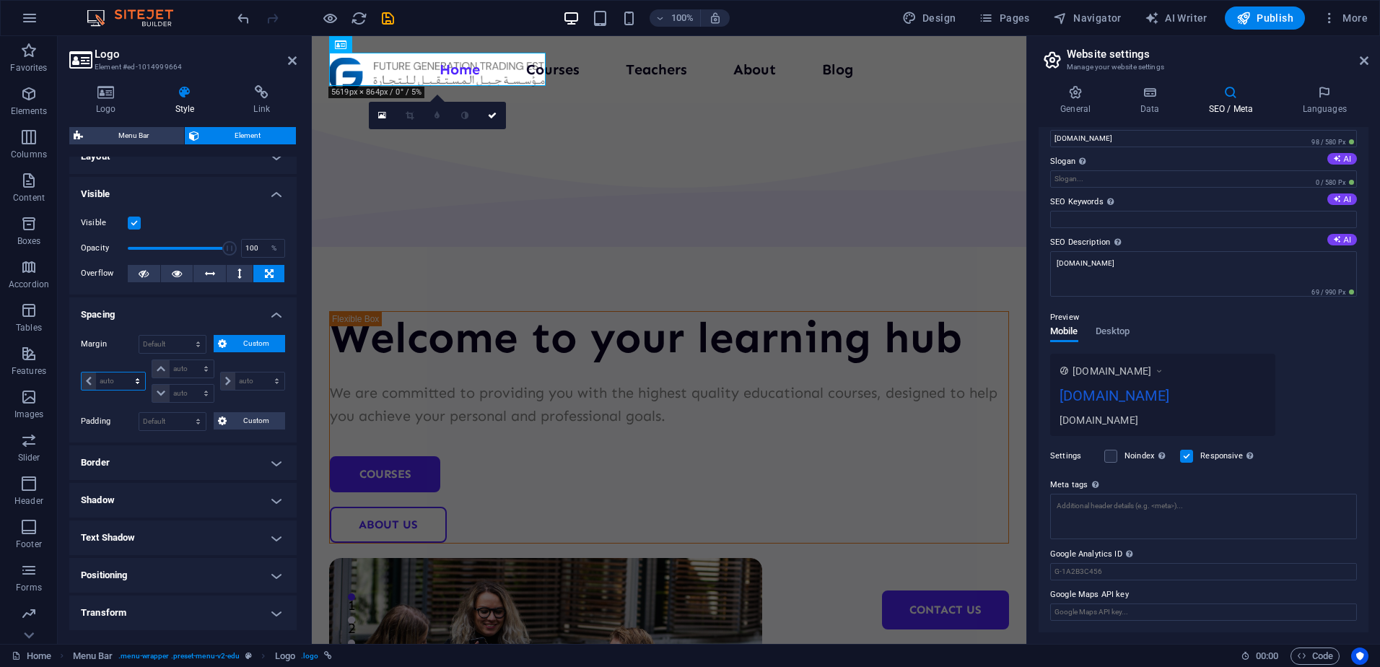
click at [114, 376] on select "auto px % rem vw vh" at bounding box center [114, 380] width 64 height 17
select select "px"
click at [124, 372] on select "auto px % rem vw vh" at bounding box center [114, 380] width 64 height 17
type input "0"
select select "px"
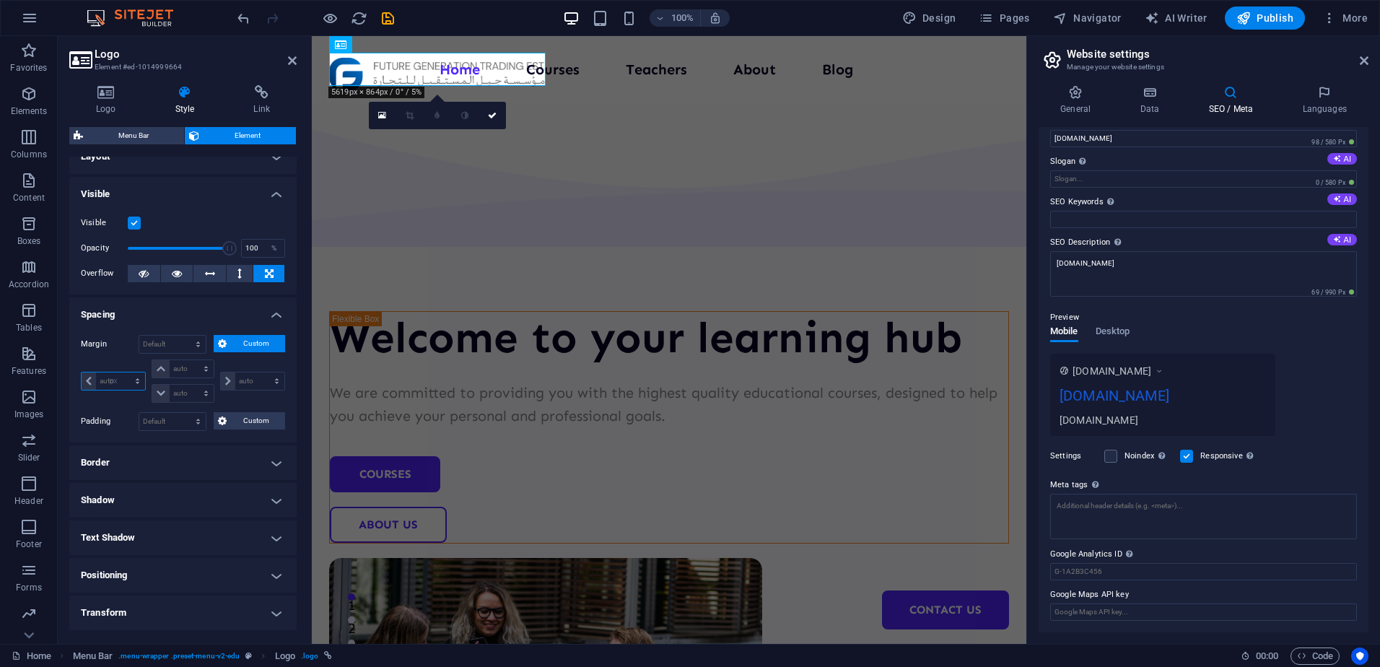
type input "0"
select select "px"
type input "0"
select select "px"
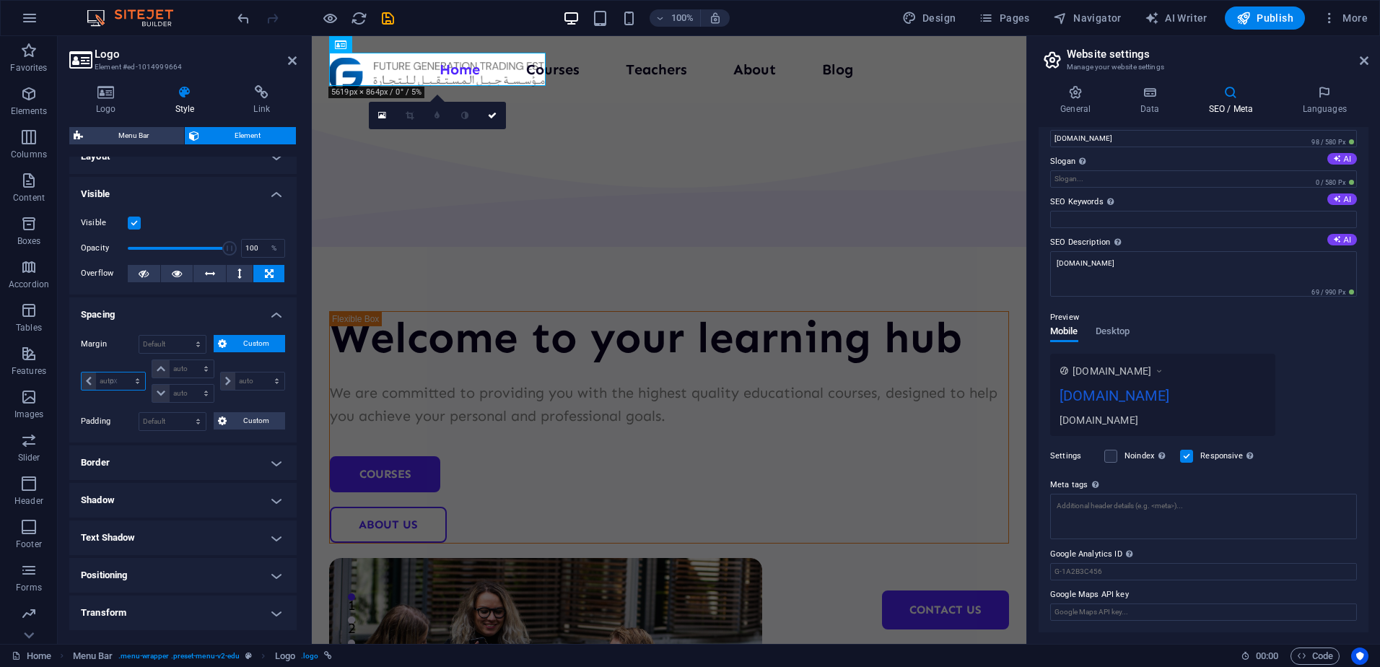
type input "0"
select select "px"
click at [110, 382] on input "0" at bounding box center [120, 380] width 49 height 17
type input "0200"
select select "DISABLED_OPTION_VALUE"
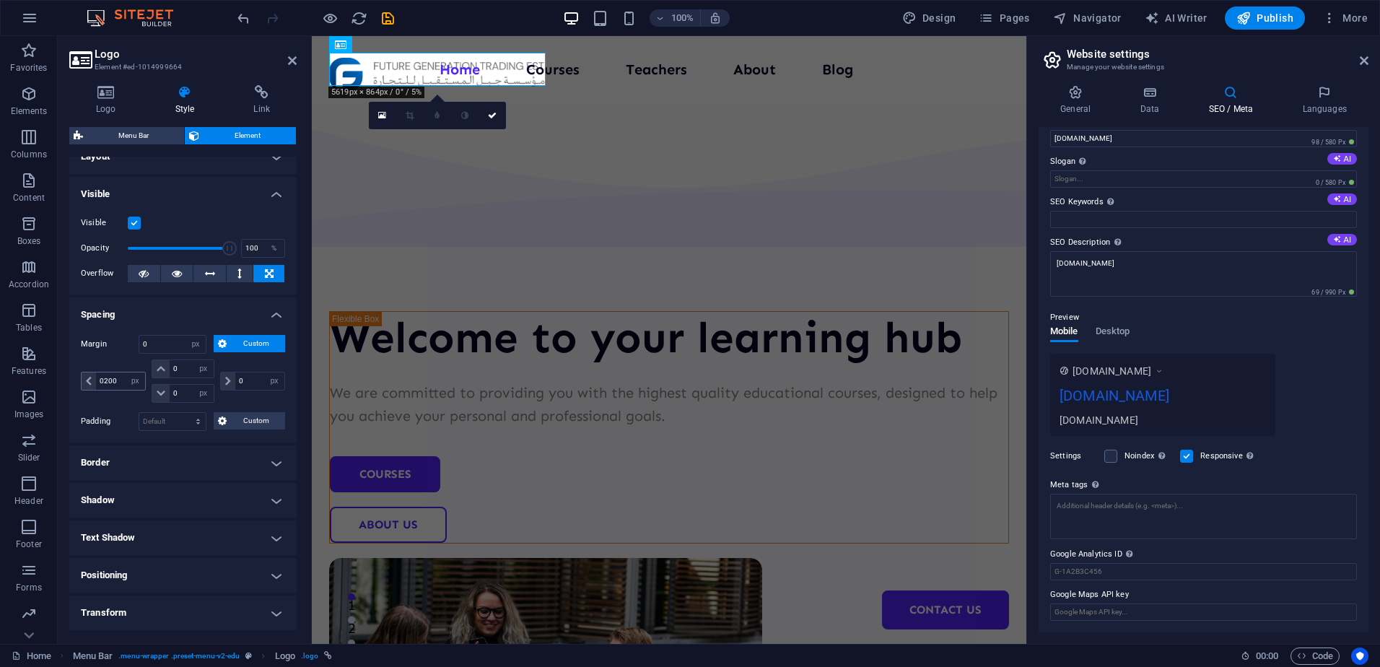
type input "200"
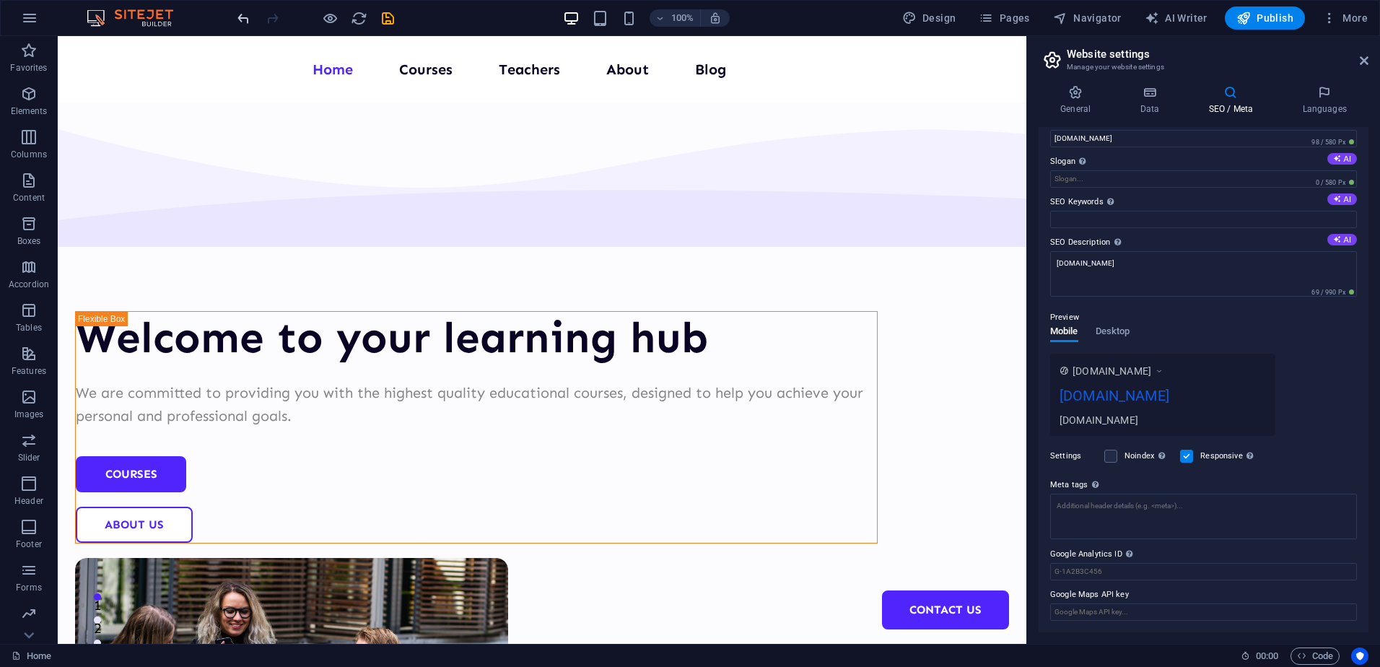
click at [237, 17] on icon "undo" at bounding box center [243, 18] width 17 height 17
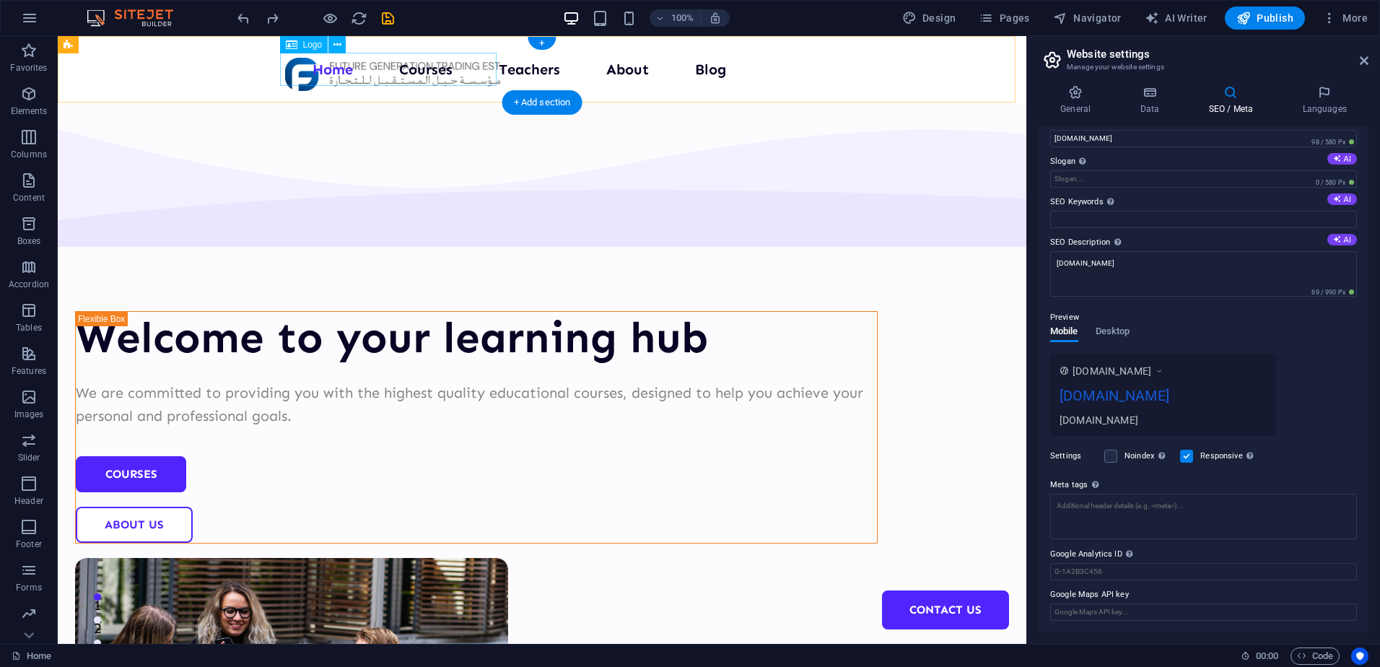
click at [331, 74] on div at bounding box center [393, 74] width 217 height 33
select select "px"
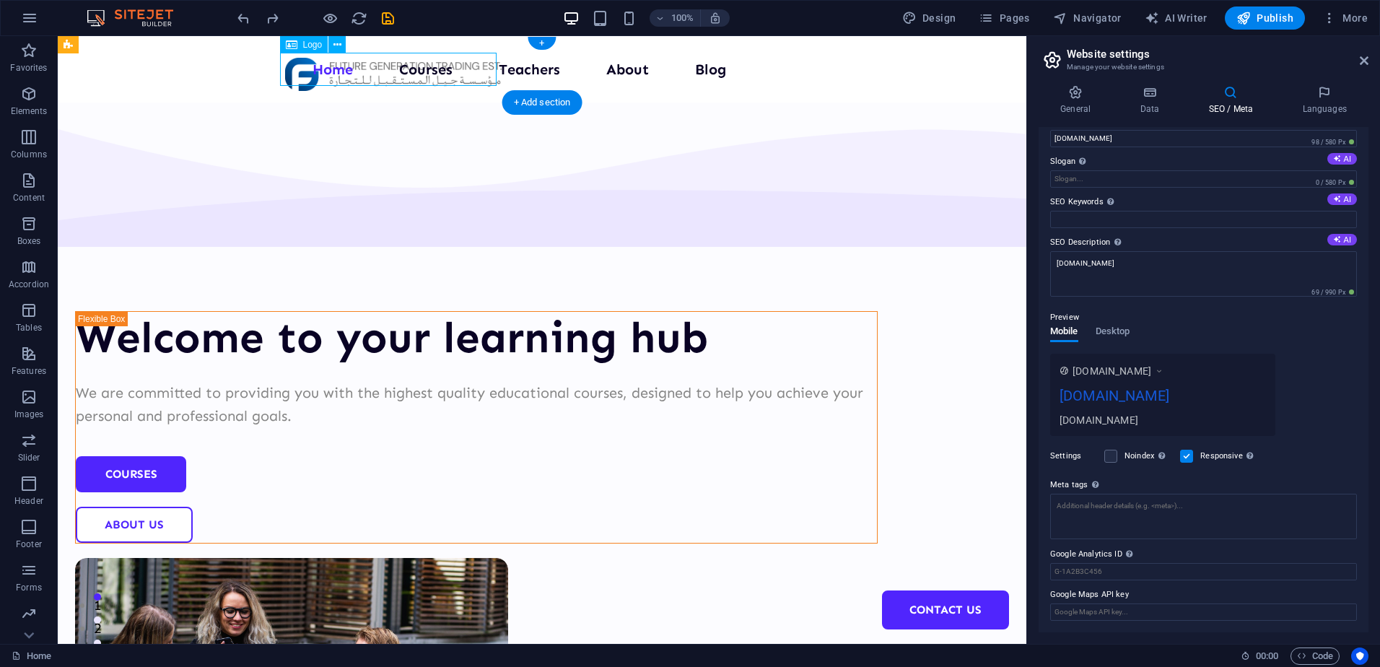
select select "px"
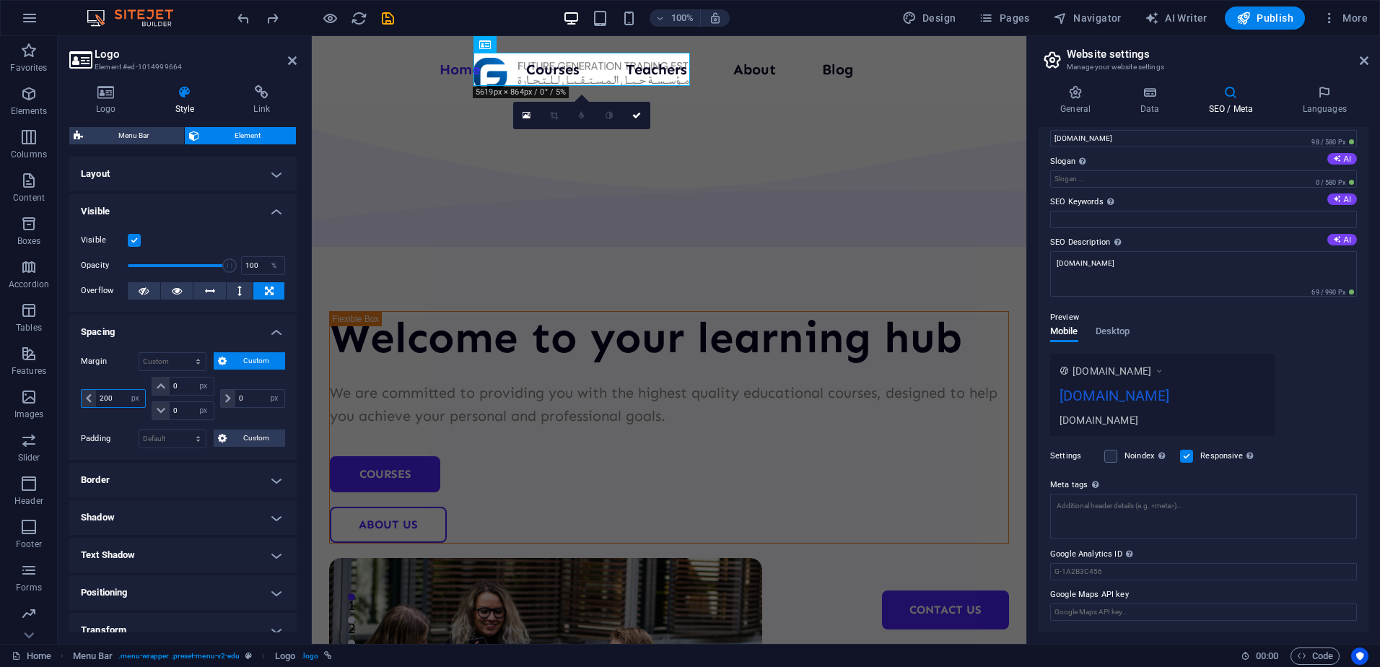
drag, startPoint x: 118, startPoint y: 401, endPoint x: 91, endPoint y: 398, distance: 27.7
click at [93, 399] on div "200 auto px % rem vw vh" at bounding box center [113, 398] width 65 height 19
drag, startPoint x: 252, startPoint y: 396, endPoint x: 216, endPoint y: 401, distance: 36.4
click at [217, 401] on div "0 auto px % rem vw vh" at bounding box center [251, 398] width 68 height 43
drag, startPoint x: 240, startPoint y: 401, endPoint x: 231, endPoint y: 399, distance: 9.5
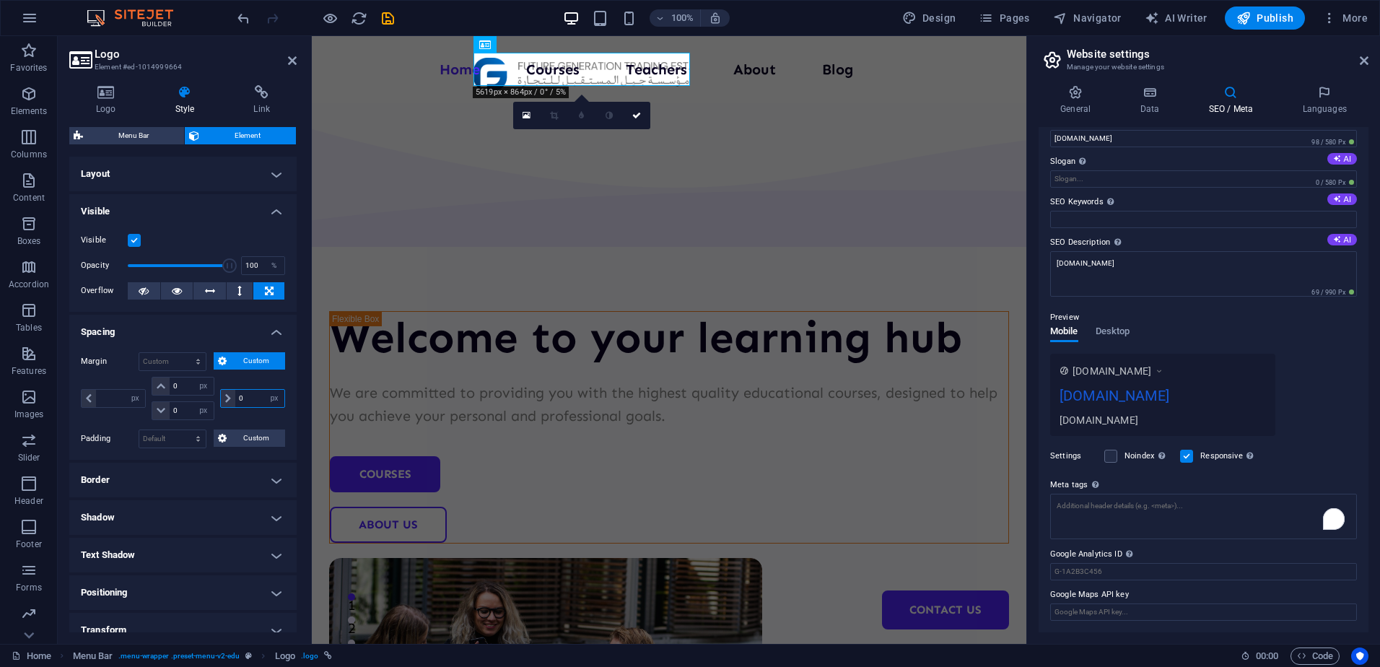
click at [231, 399] on div "0 auto px % rem vw vh" at bounding box center [252, 398] width 65 height 19
type input "200"
click at [245, 22] on icon "undo" at bounding box center [243, 18] width 17 height 17
type input "0"
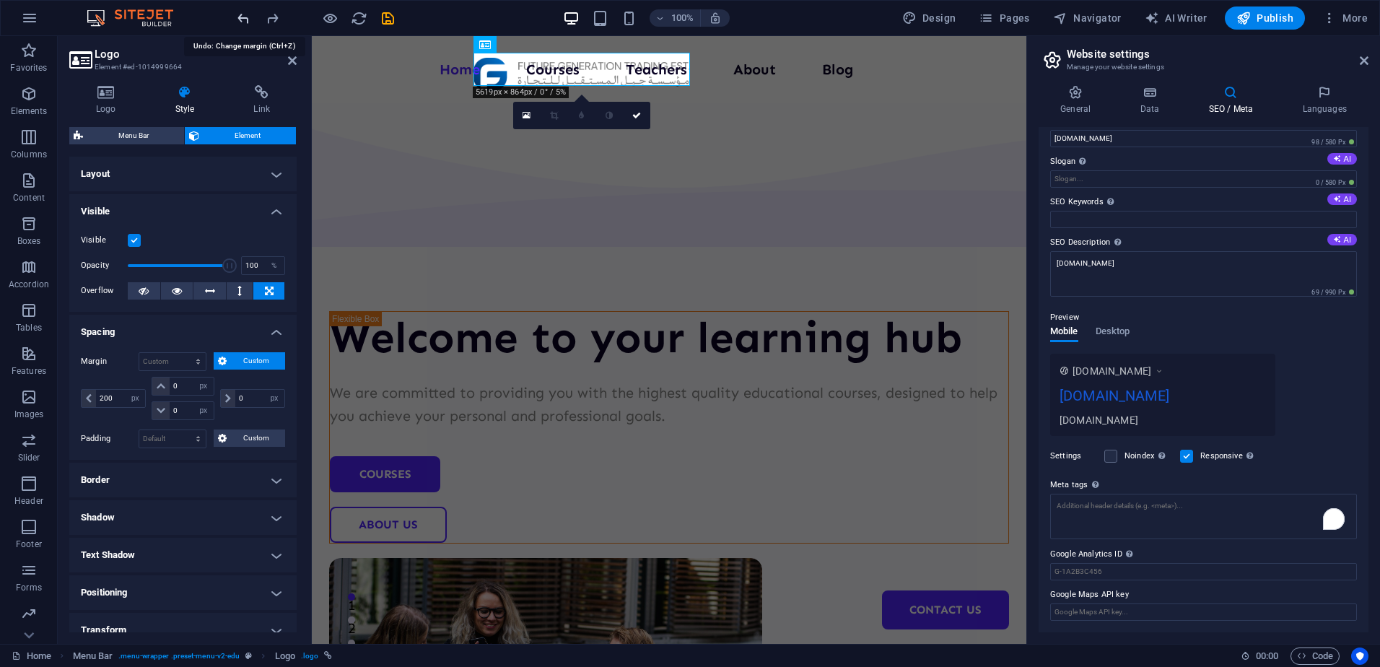
click at [245, 22] on icon "undo" at bounding box center [243, 18] width 17 height 17
type input "0"
select select "px"
type input "0"
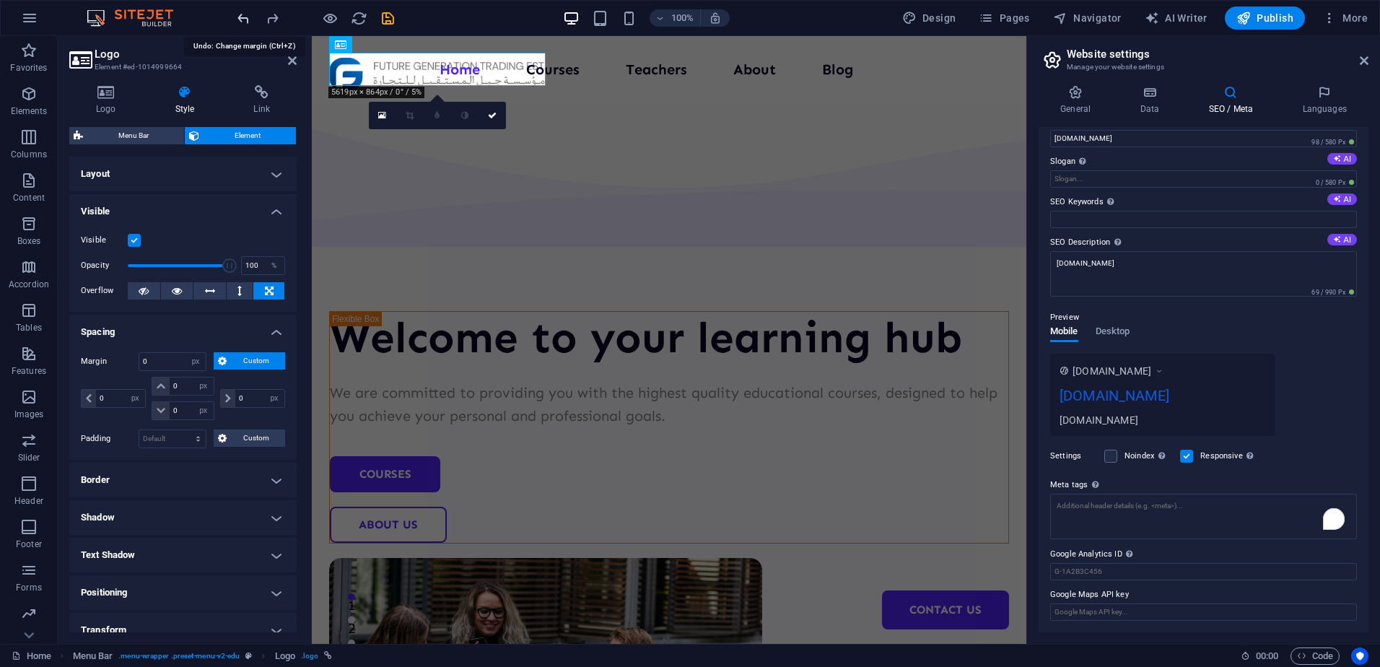
click at [245, 22] on icon "undo" at bounding box center [243, 18] width 17 height 17
select select "DISABLED_OPTION_VALUE"
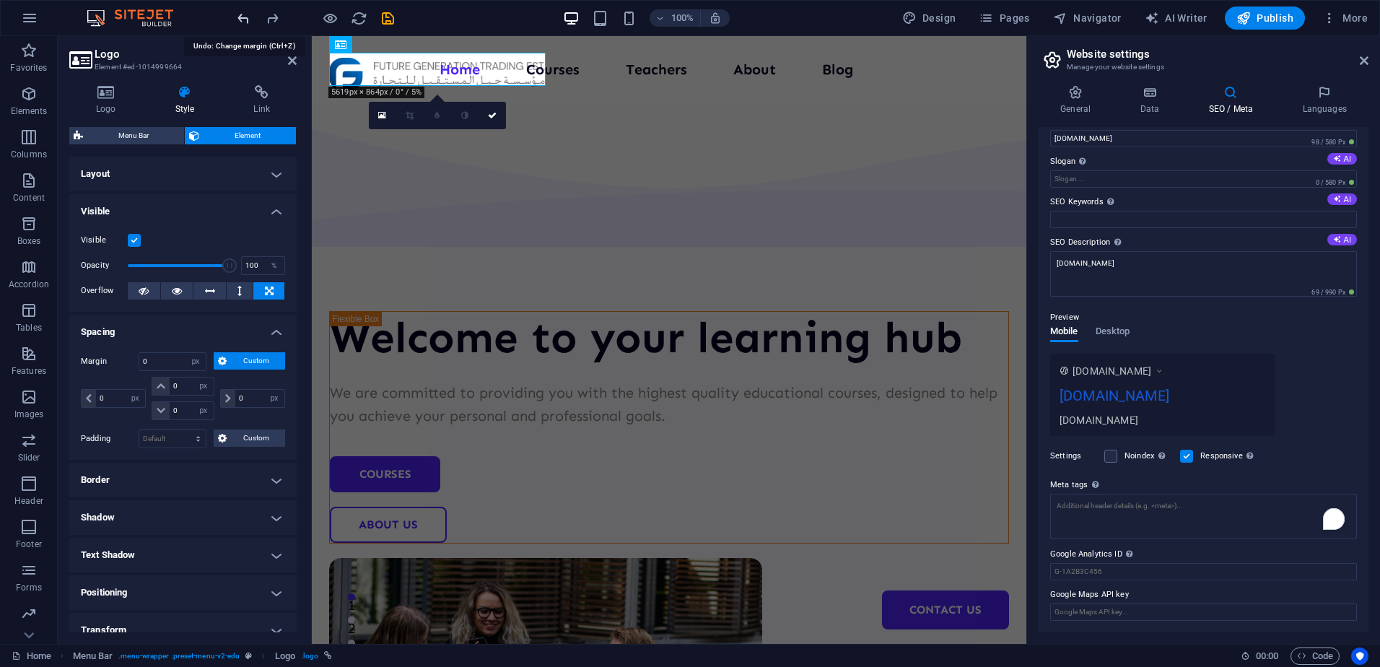
select select "DISABLED_OPTION_VALUE"
click at [466, 17] on div "100% Design Pages Navigator AI Writer Publish More" at bounding box center [804, 17] width 1139 height 23
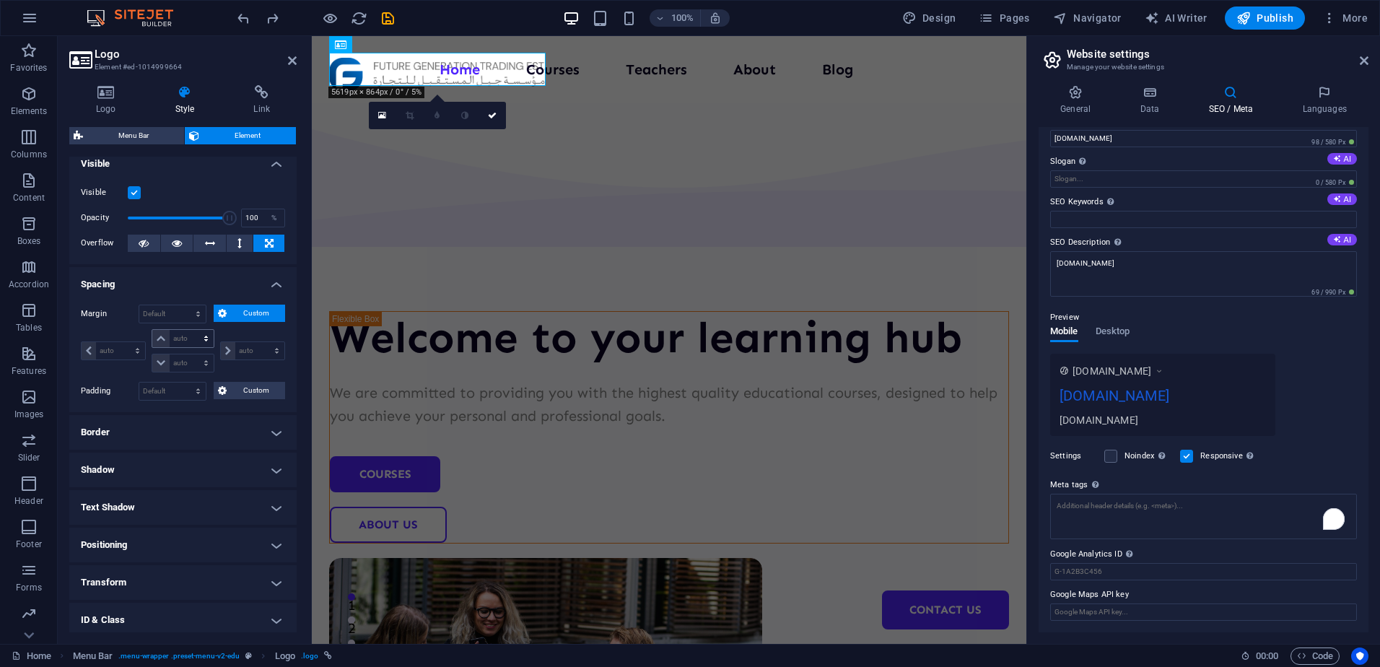
scroll to position [72, 0]
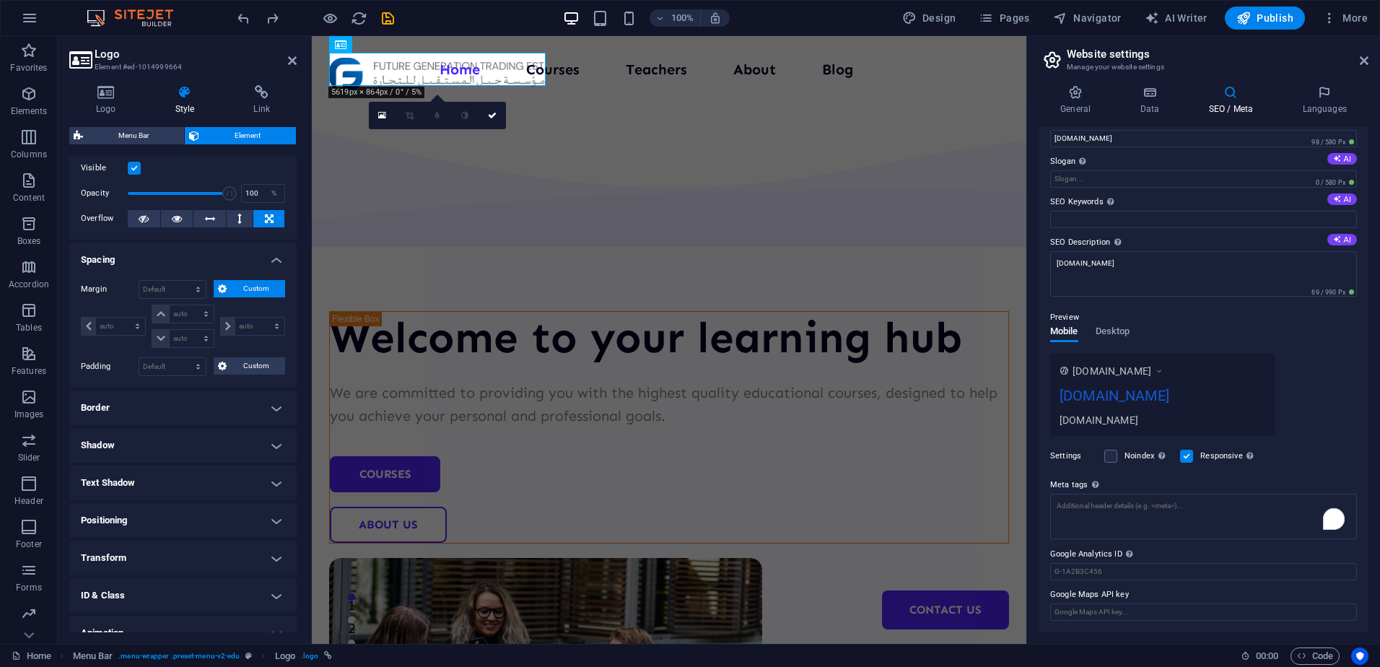
click at [169, 396] on h4 "Border" at bounding box center [182, 407] width 227 height 35
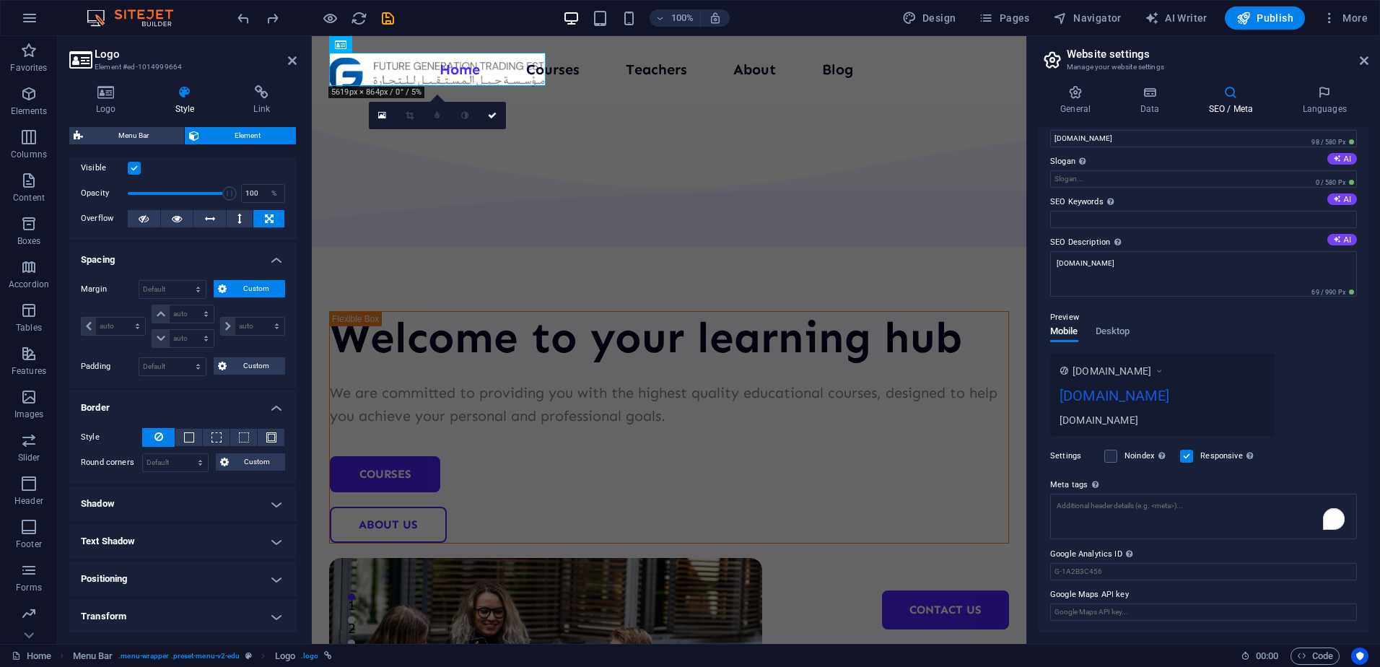
click at [165, 400] on h4 "Border" at bounding box center [182, 403] width 227 height 26
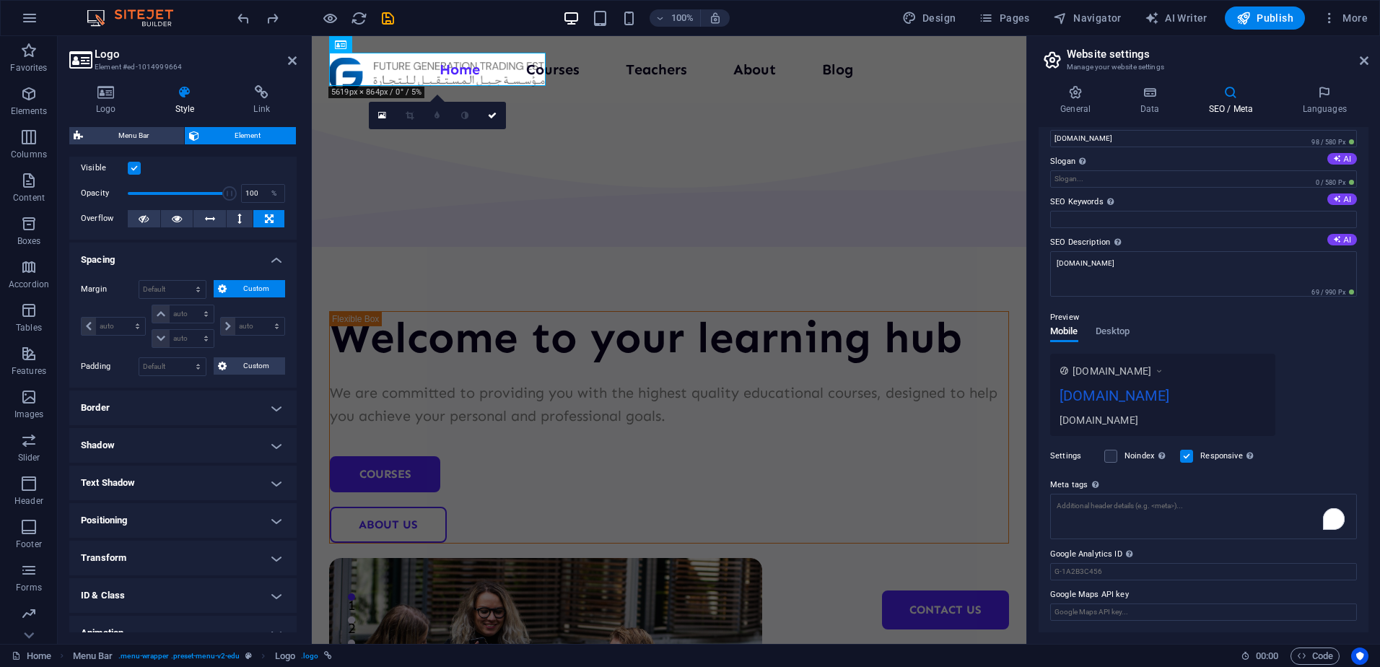
click at [157, 434] on h4 "Shadow" at bounding box center [182, 445] width 227 height 35
click at [157, 434] on h4 "Shadow" at bounding box center [182, 441] width 227 height 26
click at [148, 490] on h4 "Text Shadow" at bounding box center [182, 483] width 227 height 35
click at [148, 486] on h4 "Text Shadow" at bounding box center [182, 479] width 227 height 26
click at [139, 515] on h4 "Positioning" at bounding box center [182, 520] width 227 height 35
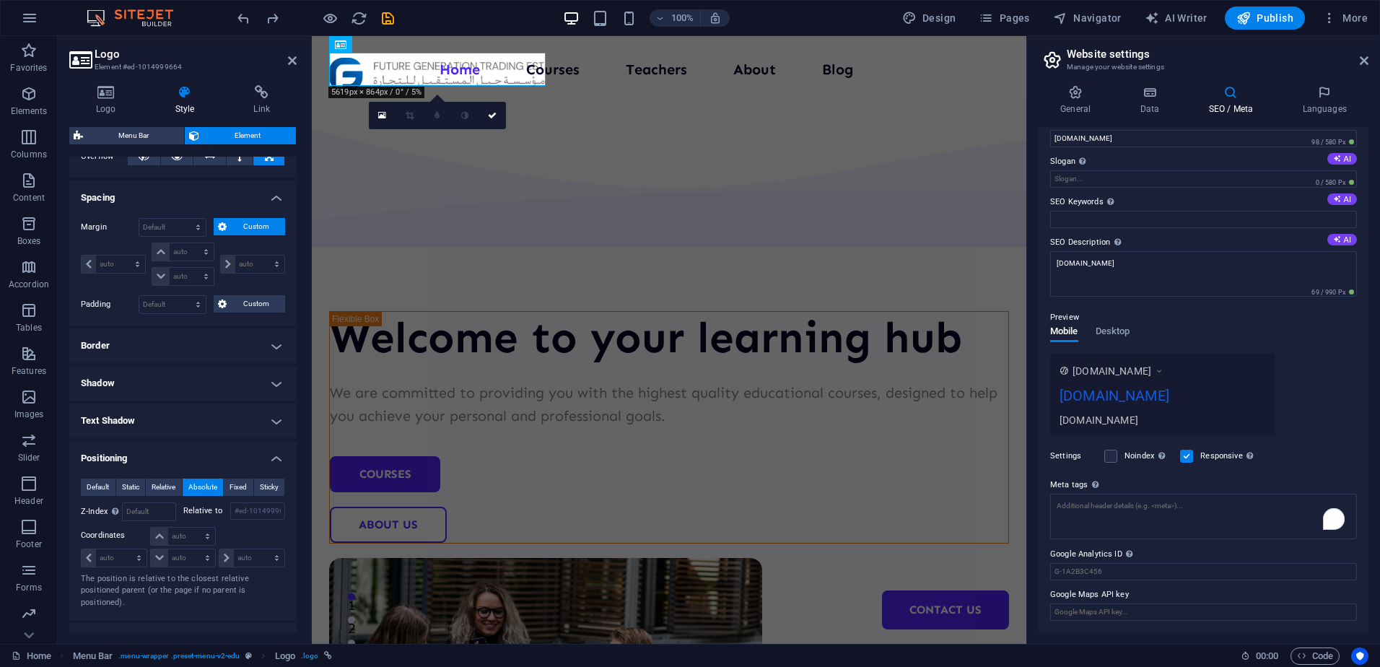
scroll to position [217, 0]
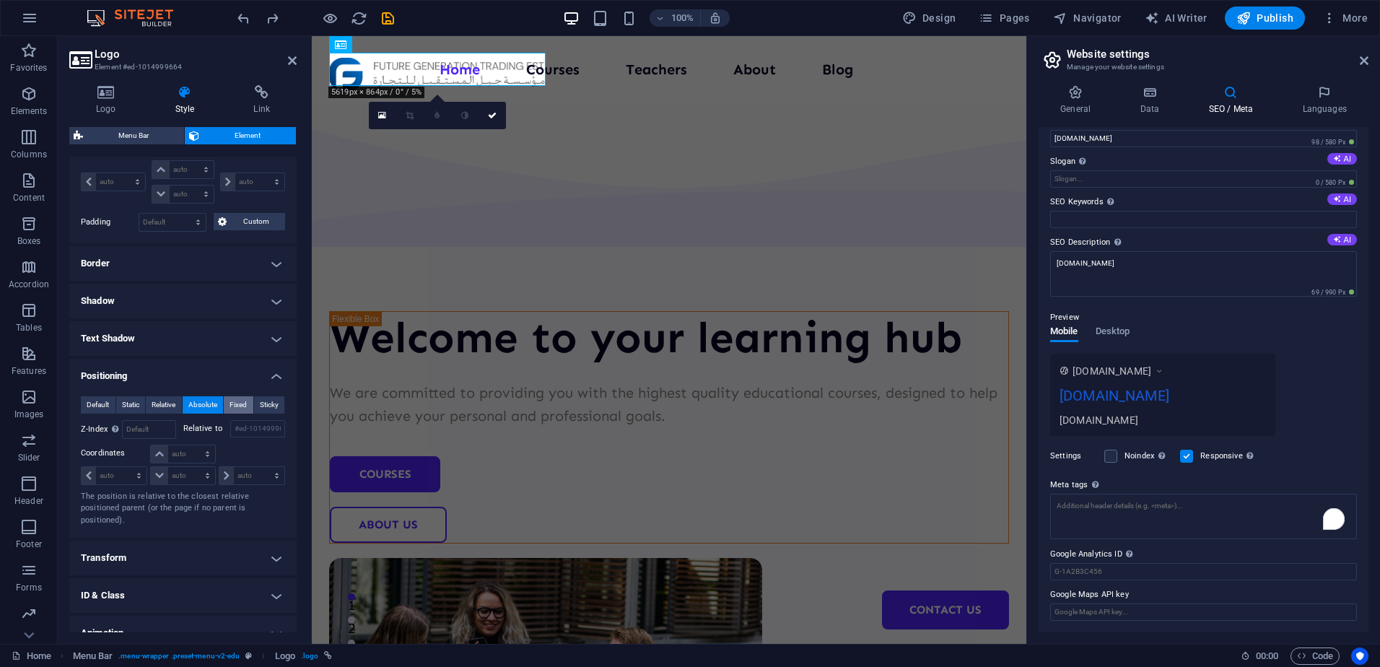
click at [242, 406] on span "Fixed" at bounding box center [238, 404] width 17 height 17
click at [260, 406] on span "Sticky" at bounding box center [269, 404] width 19 height 17
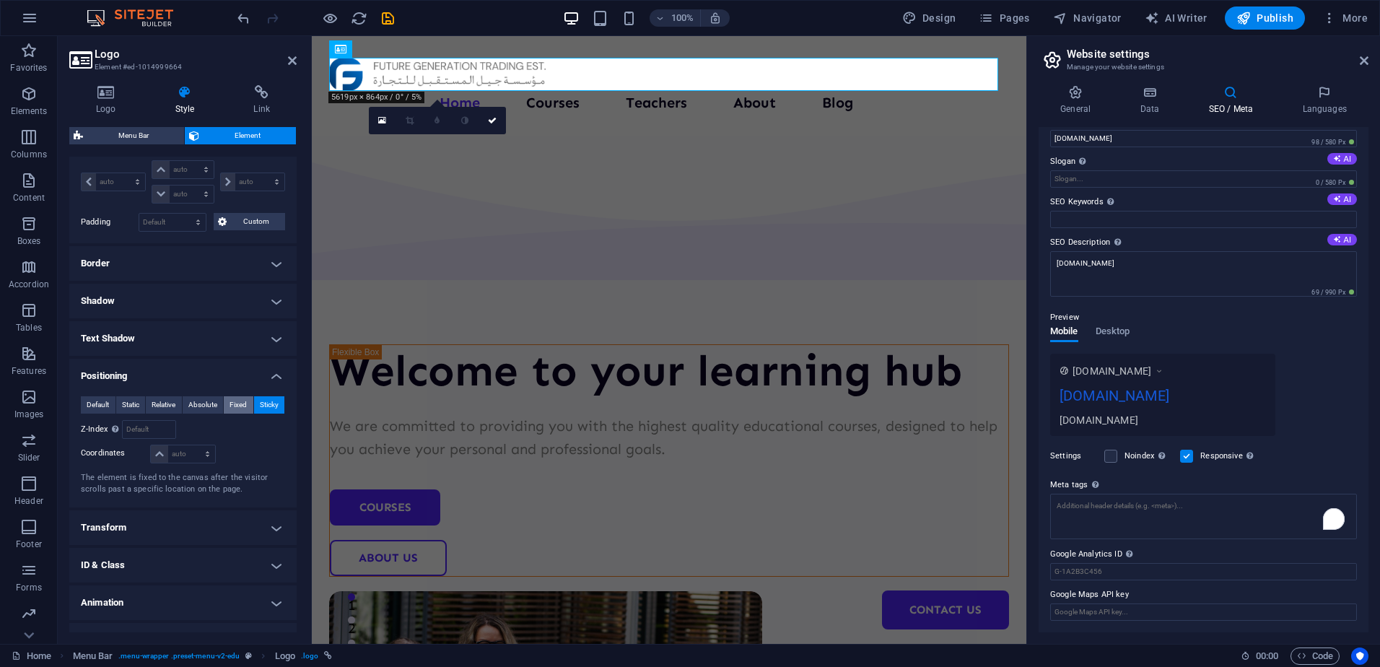
click at [230, 403] on span "Fixed" at bounding box center [238, 404] width 17 height 17
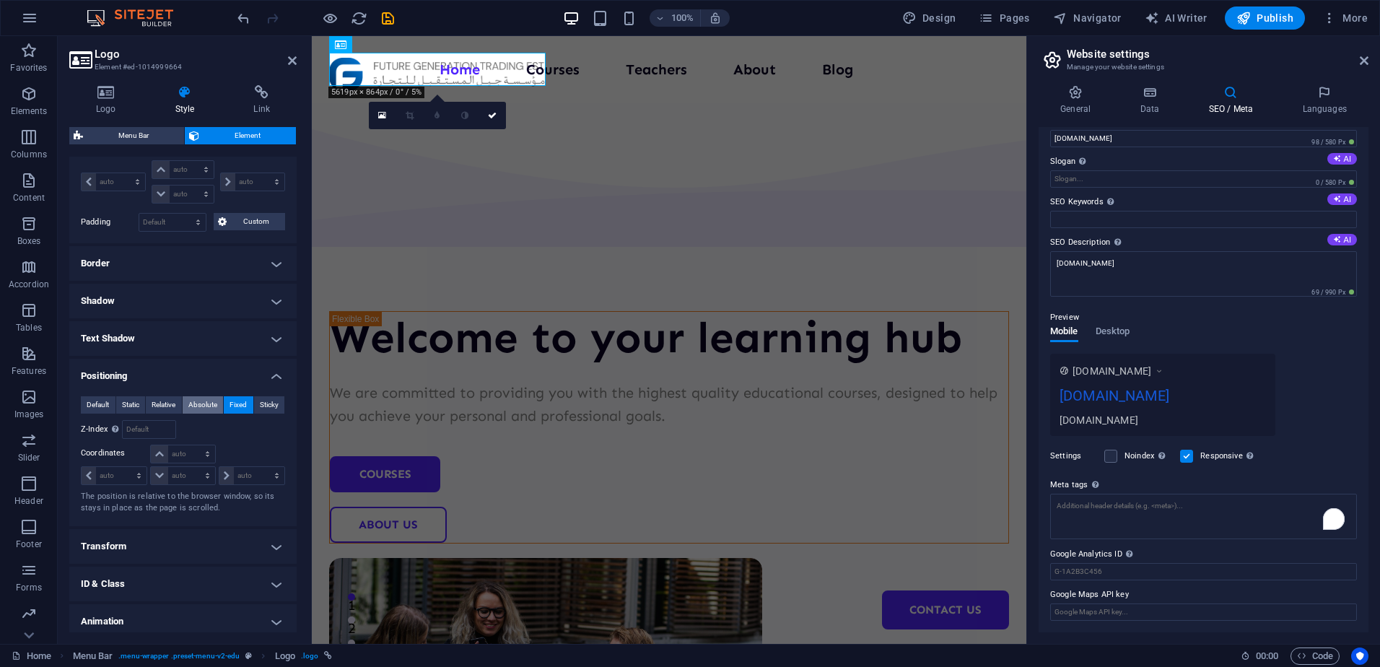
click at [211, 399] on span "Absolute" at bounding box center [202, 404] width 29 height 17
click at [166, 403] on span "Relative" at bounding box center [164, 404] width 24 height 17
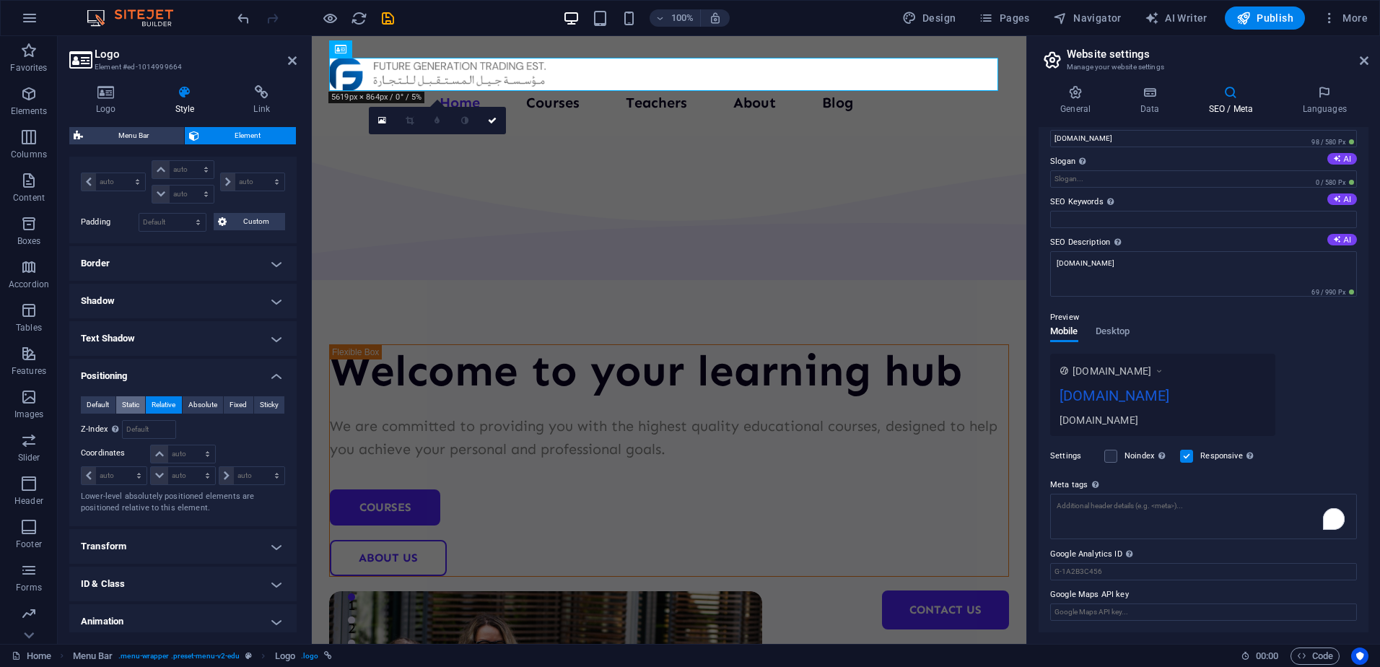
click at [139, 401] on span "Static" at bounding box center [130, 404] width 17 height 17
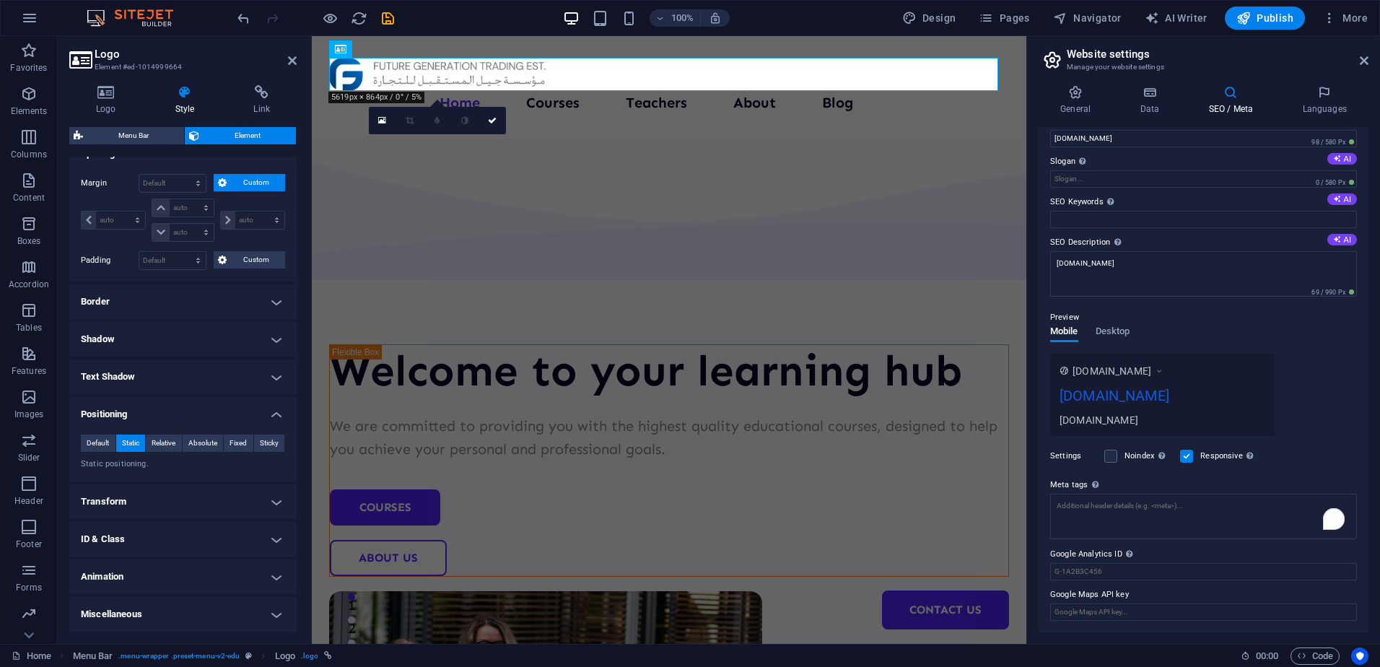
scroll to position [178, 0]
click at [89, 446] on span "Default" at bounding box center [98, 442] width 22 height 17
click at [175, 495] on h4 "Transform" at bounding box center [182, 501] width 227 height 35
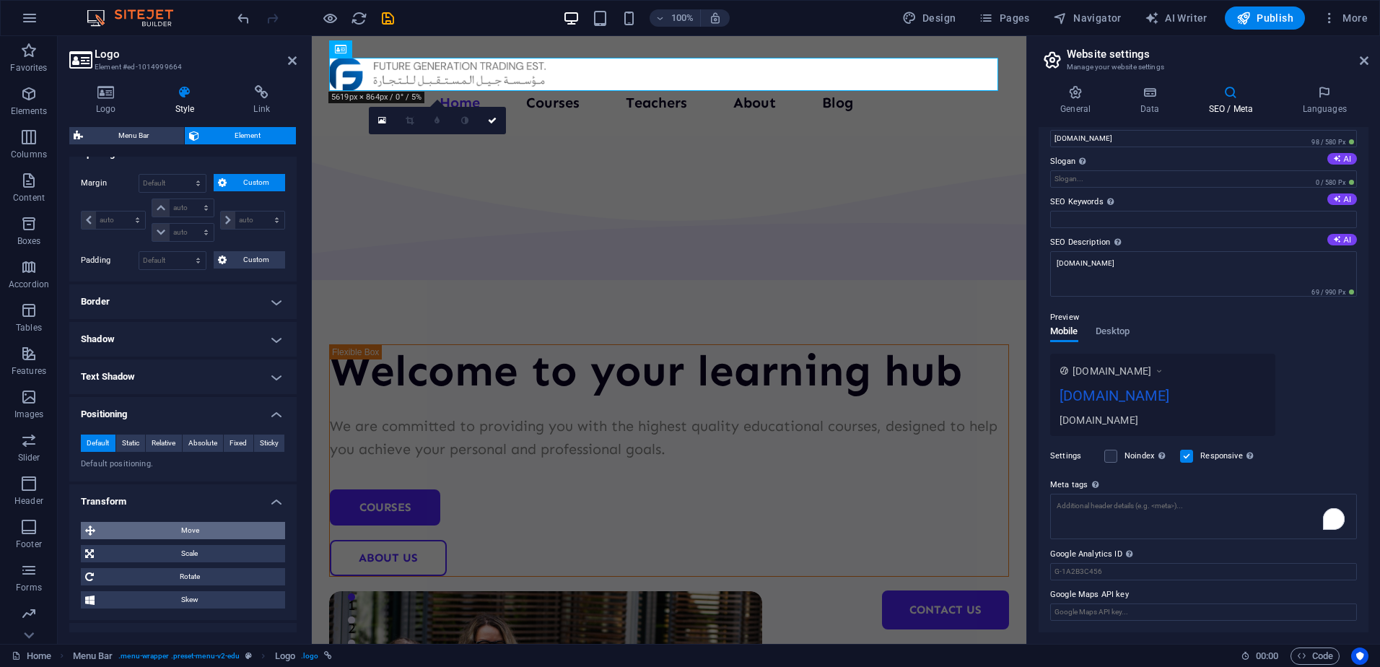
click at [175, 529] on span "Move" at bounding box center [190, 530] width 181 height 17
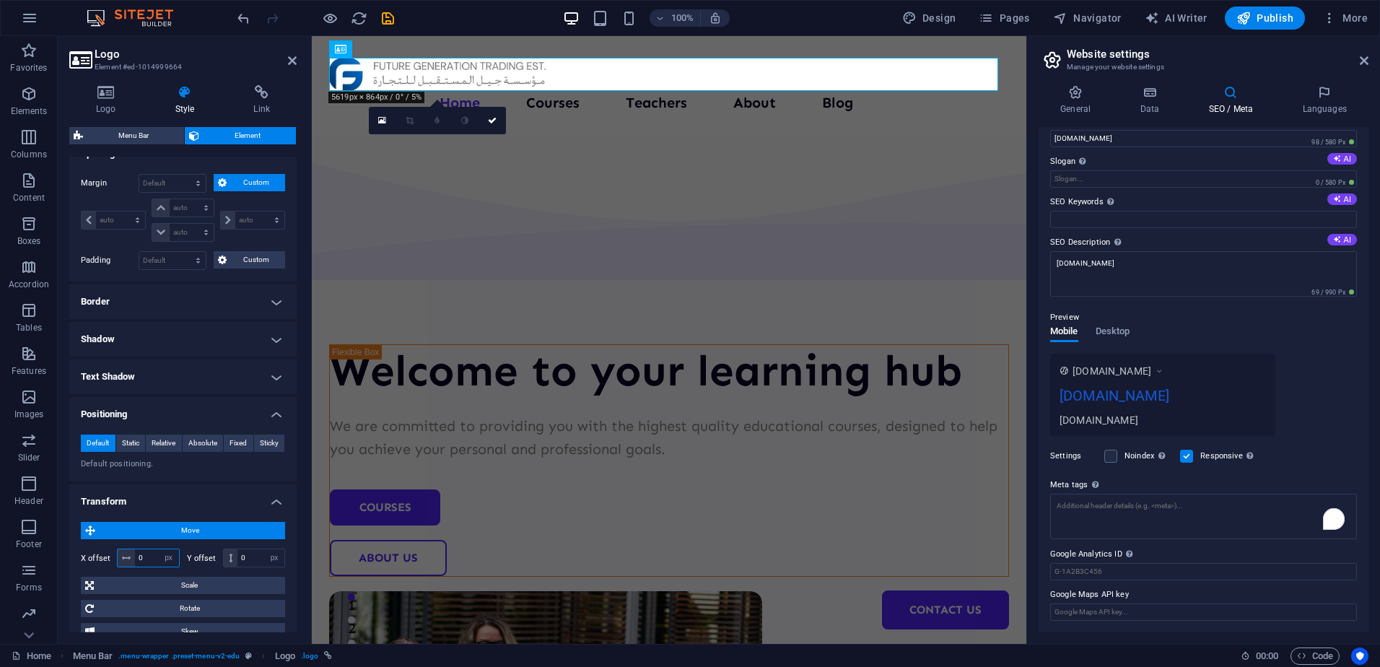
click at [152, 559] on input "0" at bounding box center [157, 557] width 44 height 17
type input "2"
type input "30"
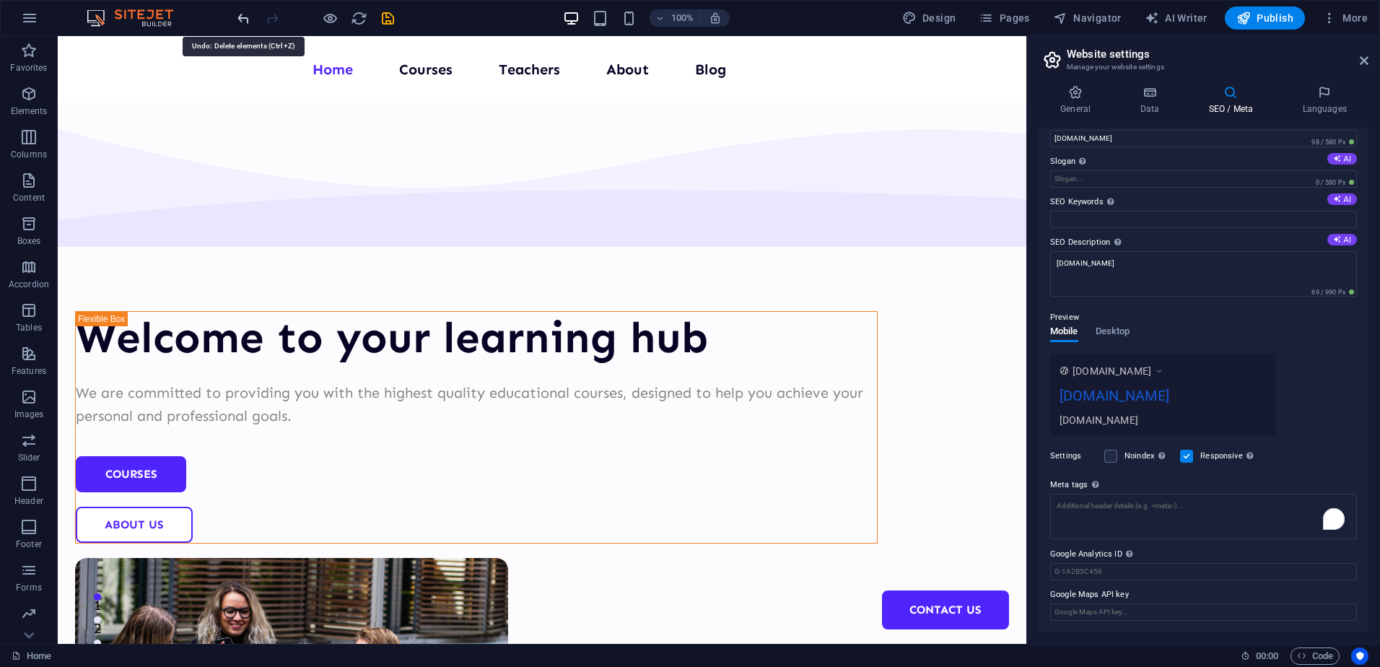
click at [250, 18] on icon "undo" at bounding box center [243, 18] width 17 height 17
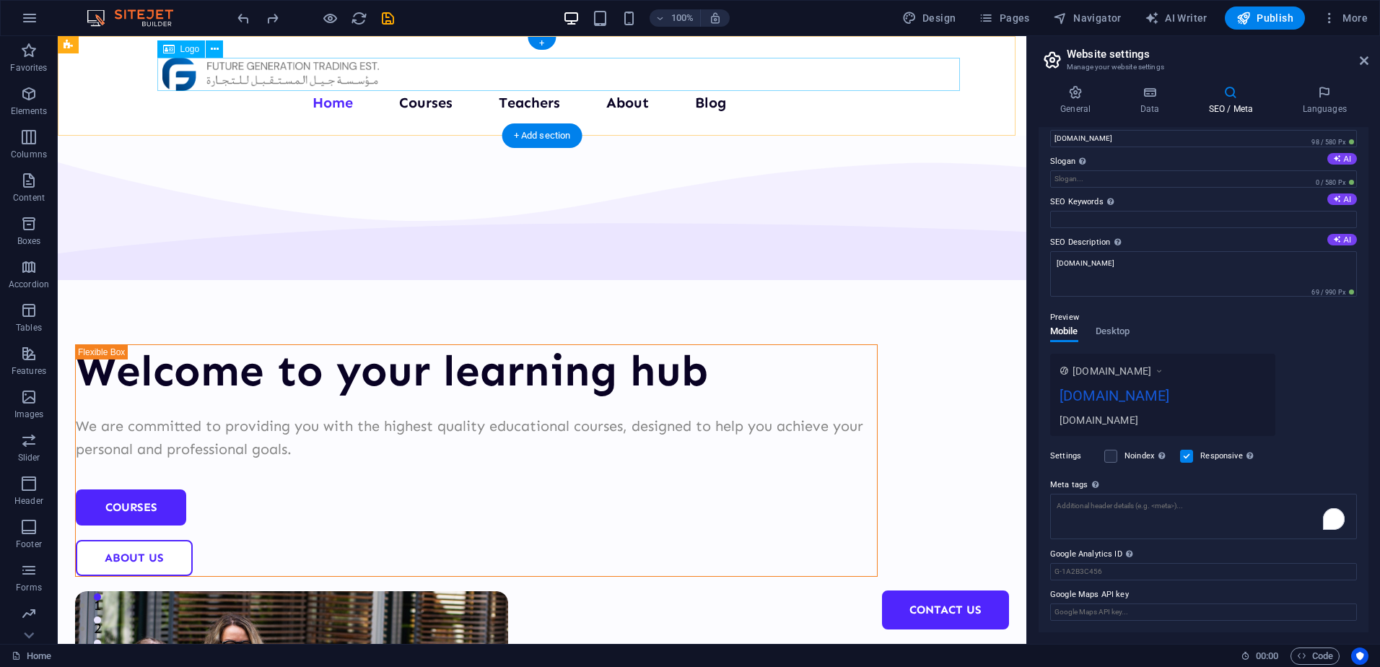
click at [246, 82] on div at bounding box center [563, 74] width 803 height 33
click at [247, 81] on div at bounding box center [563, 74] width 803 height 33
select select "px"
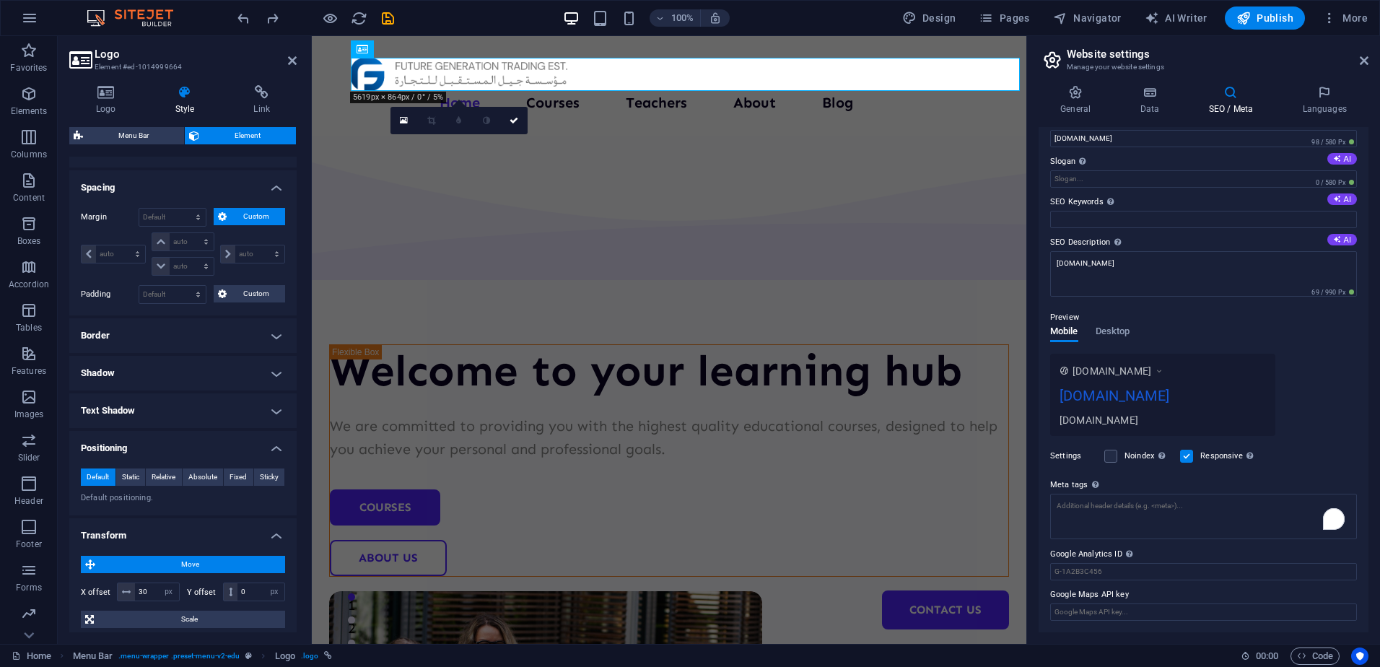
scroll to position [217, 0]
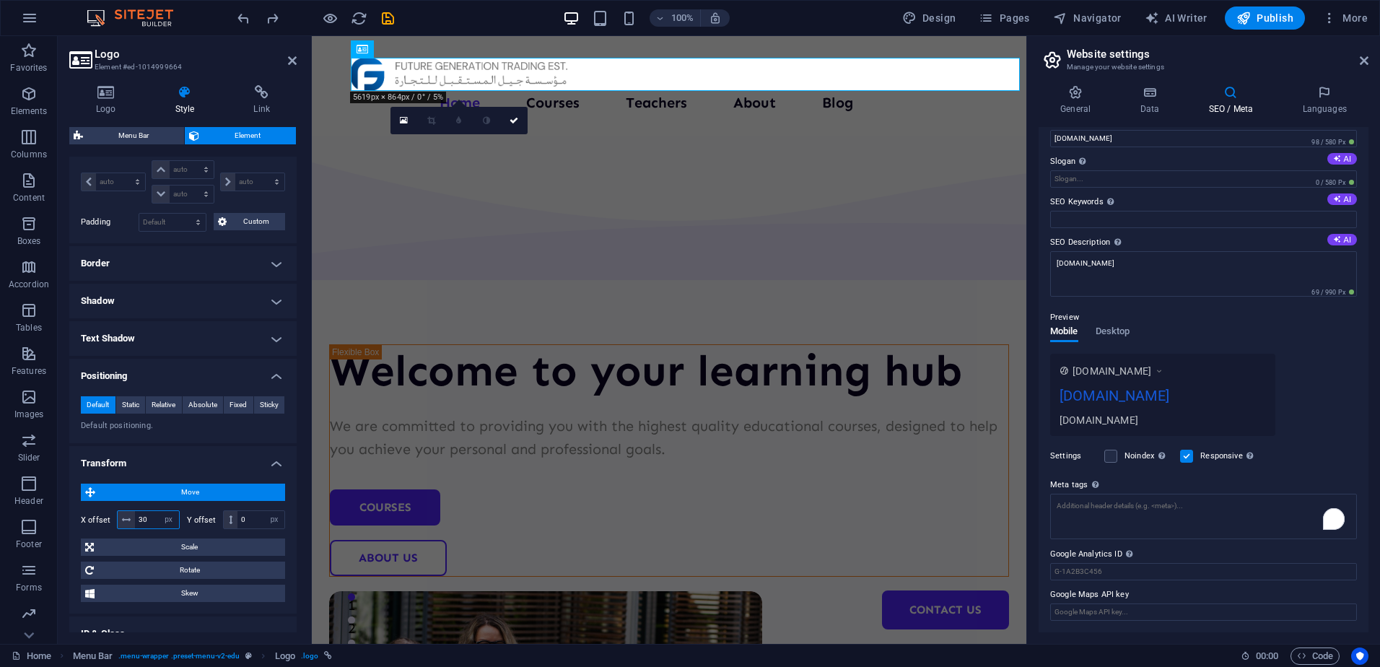
drag, startPoint x: 154, startPoint y: 517, endPoint x: 134, endPoint y: 517, distance: 19.5
click at [134, 517] on div "30 px rem % em vh vw" at bounding box center [148, 519] width 63 height 19
click at [167, 521] on select "px rem % em vh vw" at bounding box center [169, 519] width 20 height 17
click at [175, 519] on select "px rem % em vh vw" at bounding box center [169, 519] width 20 height 17
type input "0"
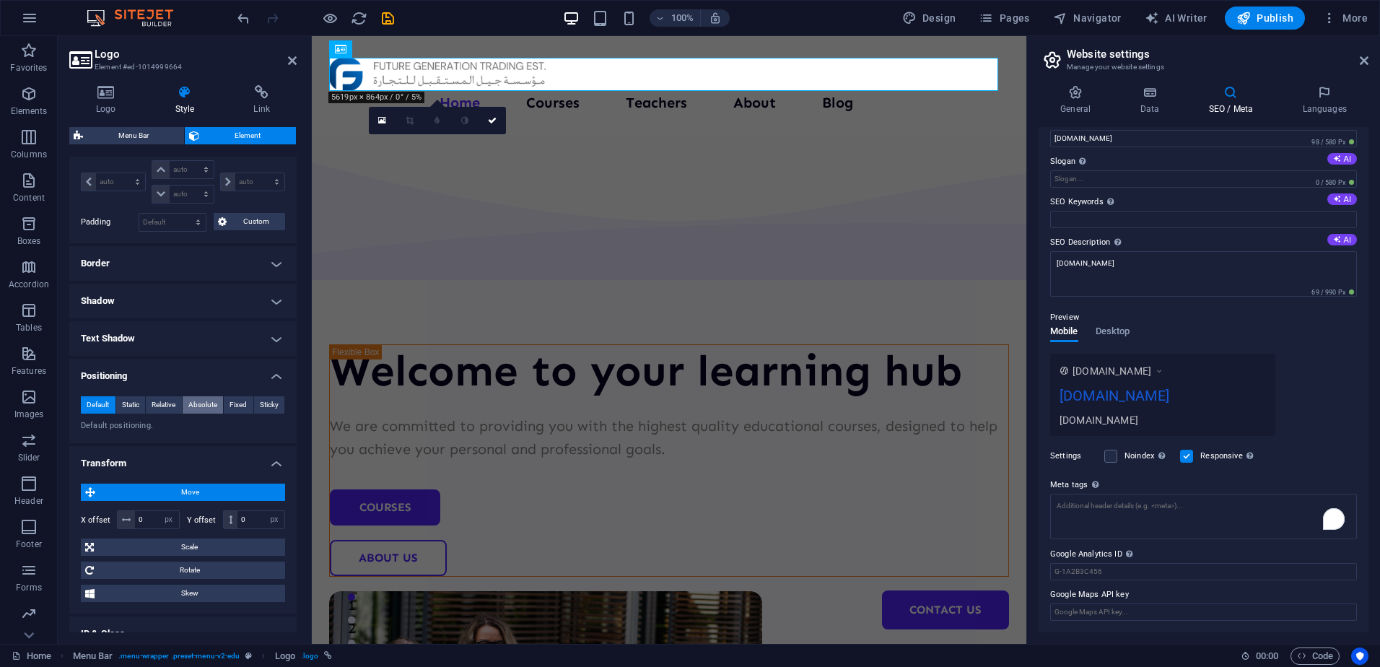
click at [196, 413] on span "Absolute" at bounding box center [202, 404] width 29 height 17
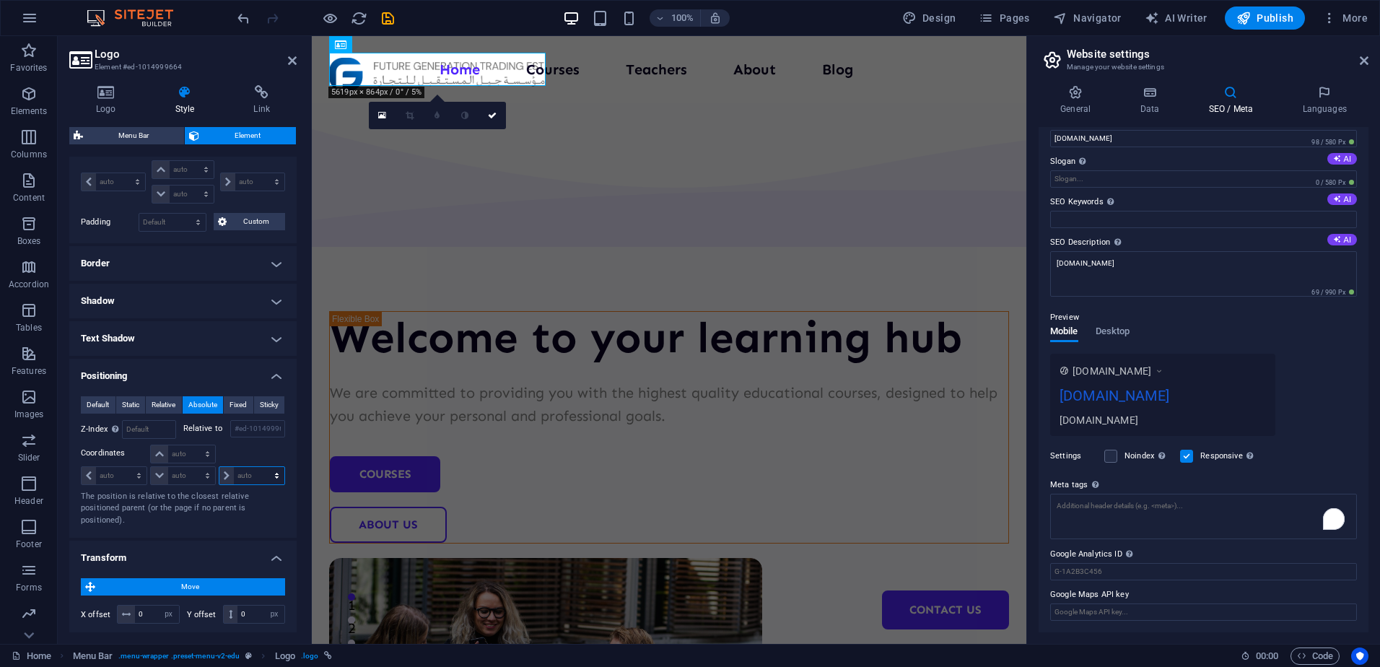
click at [253, 474] on select "auto px rem % em" at bounding box center [251, 475] width 65 height 17
click at [252, 477] on select "auto px rem % em" at bounding box center [251, 475] width 65 height 17
drag, startPoint x: 252, startPoint y: 477, endPoint x: 248, endPoint y: 484, distance: 8.4
click at [252, 477] on select "auto px rem % em" at bounding box center [251, 475] width 65 height 17
select select "%"
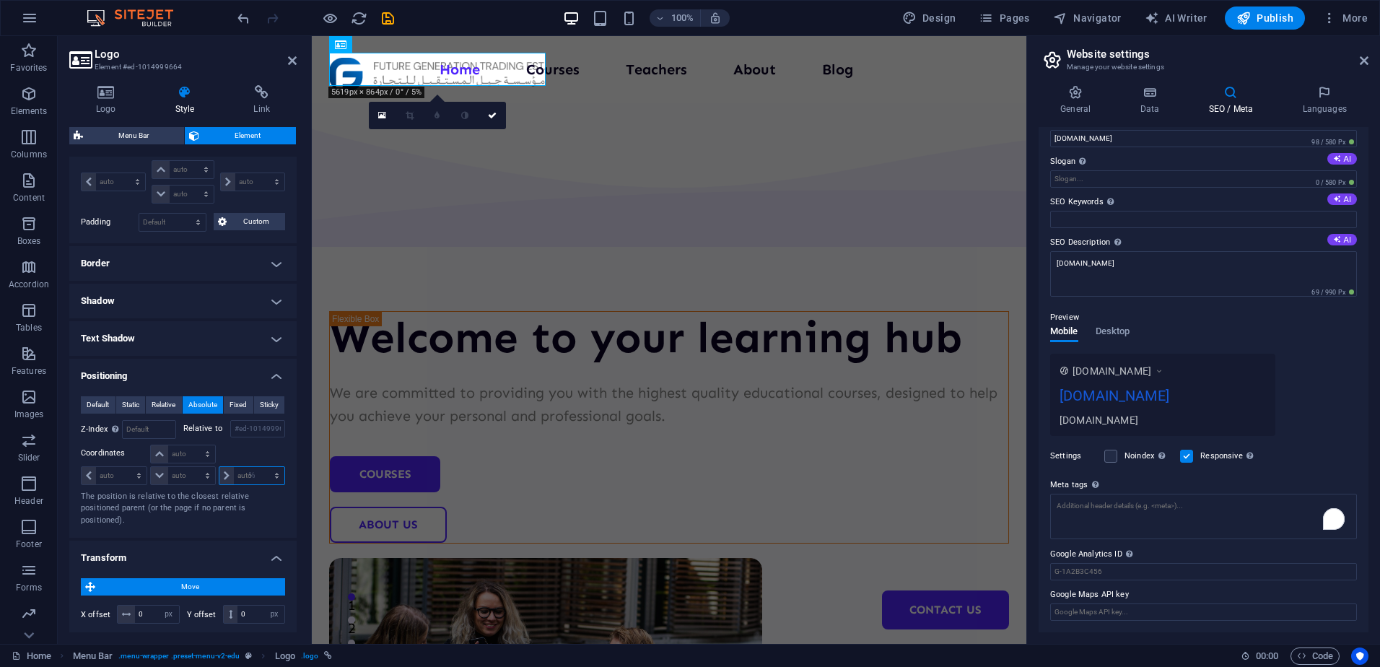
click at [261, 467] on select "auto px rem % em" at bounding box center [251, 475] width 65 height 17
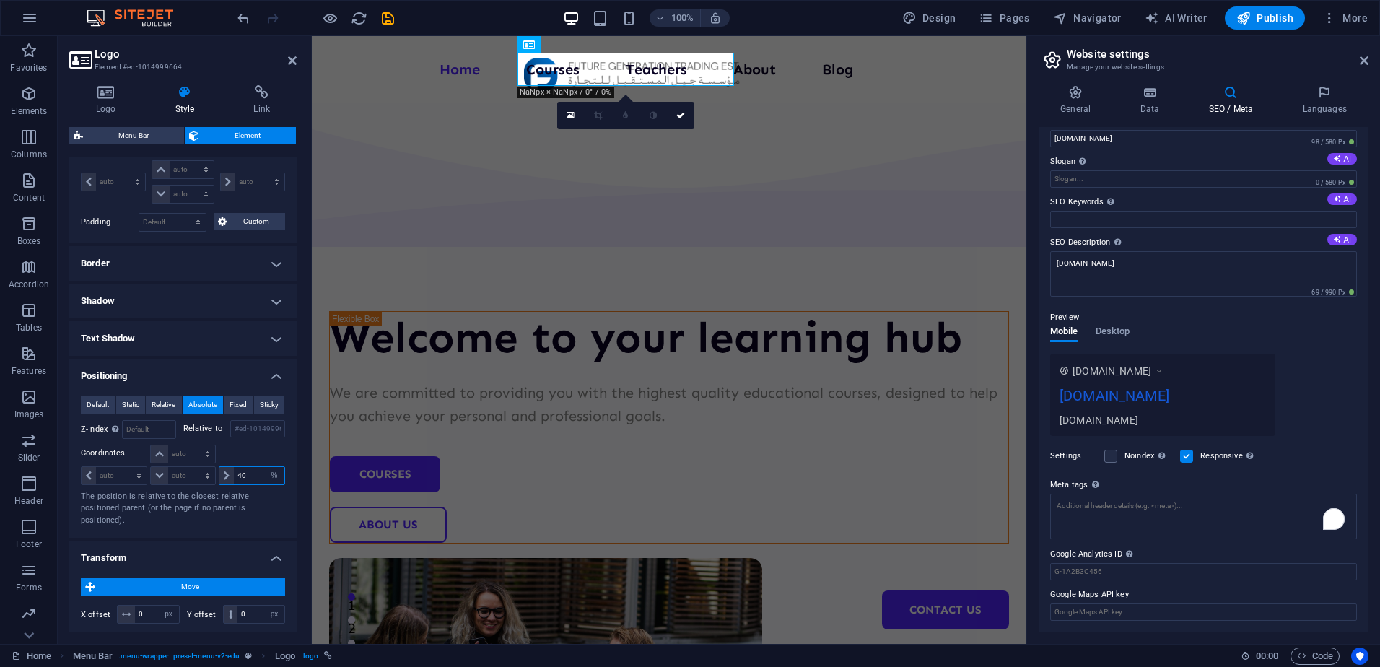
type input "4"
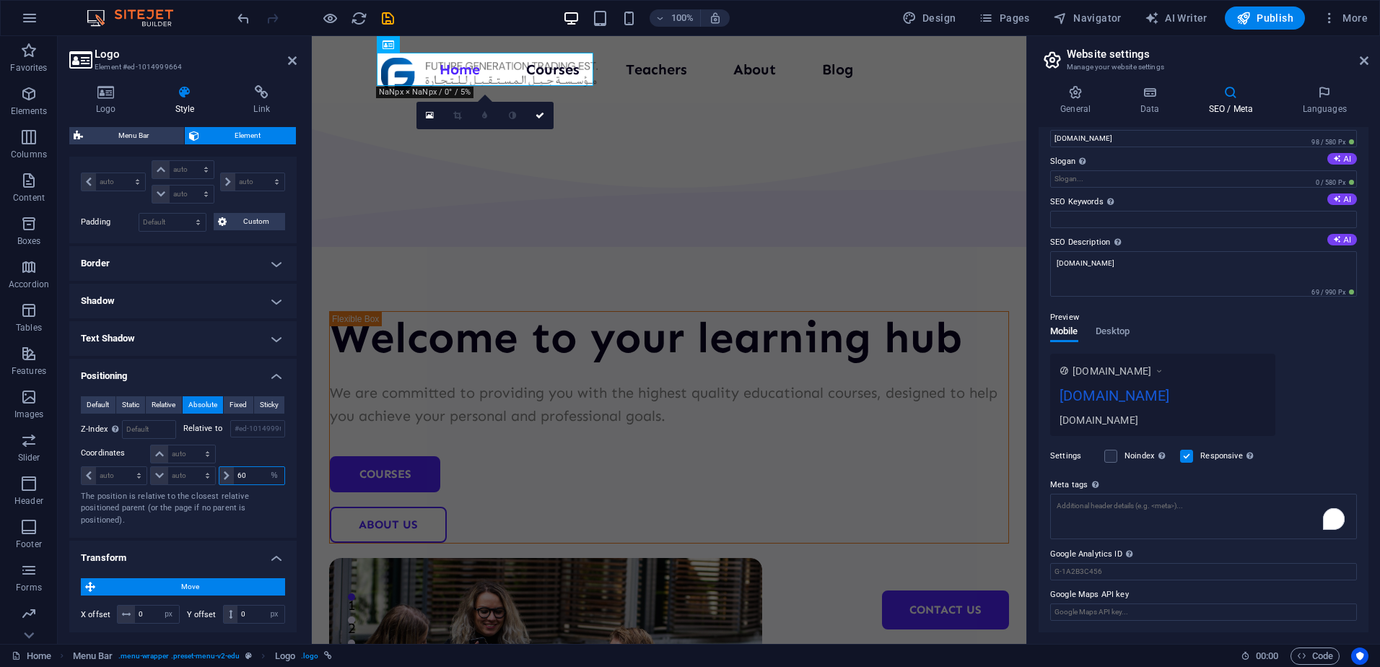
type input "6"
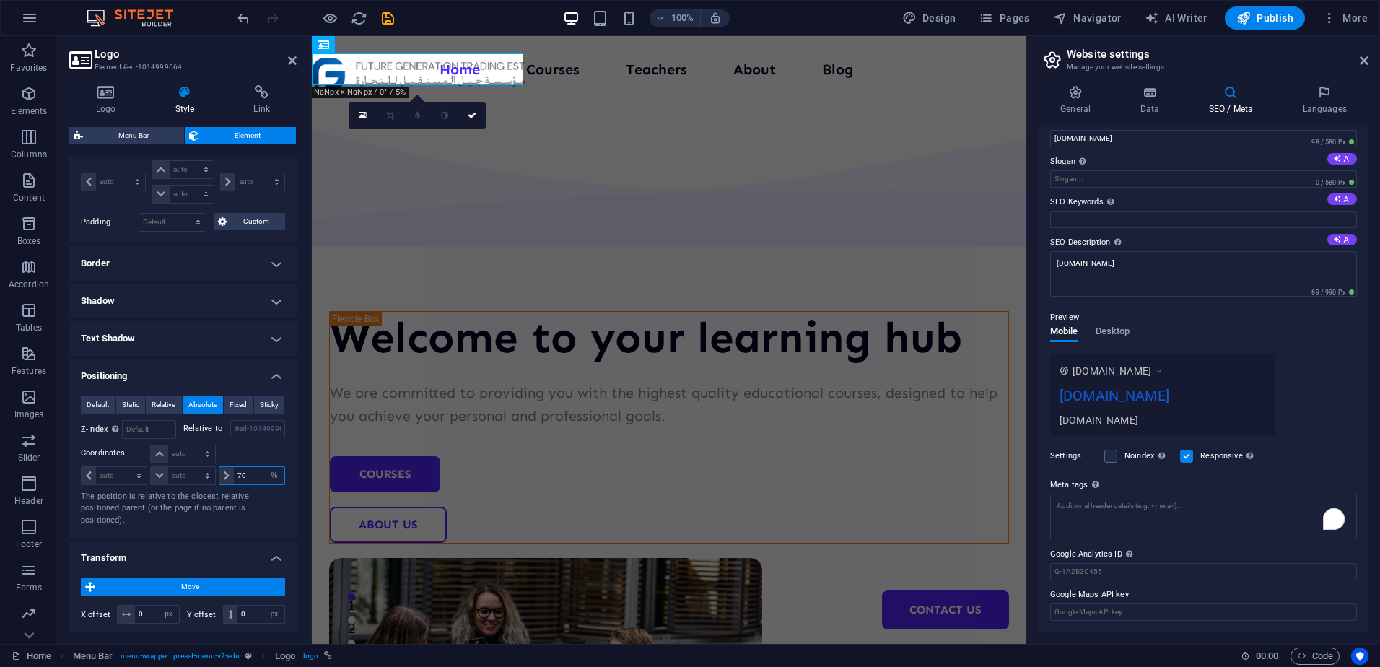
type input "7"
type input "8"
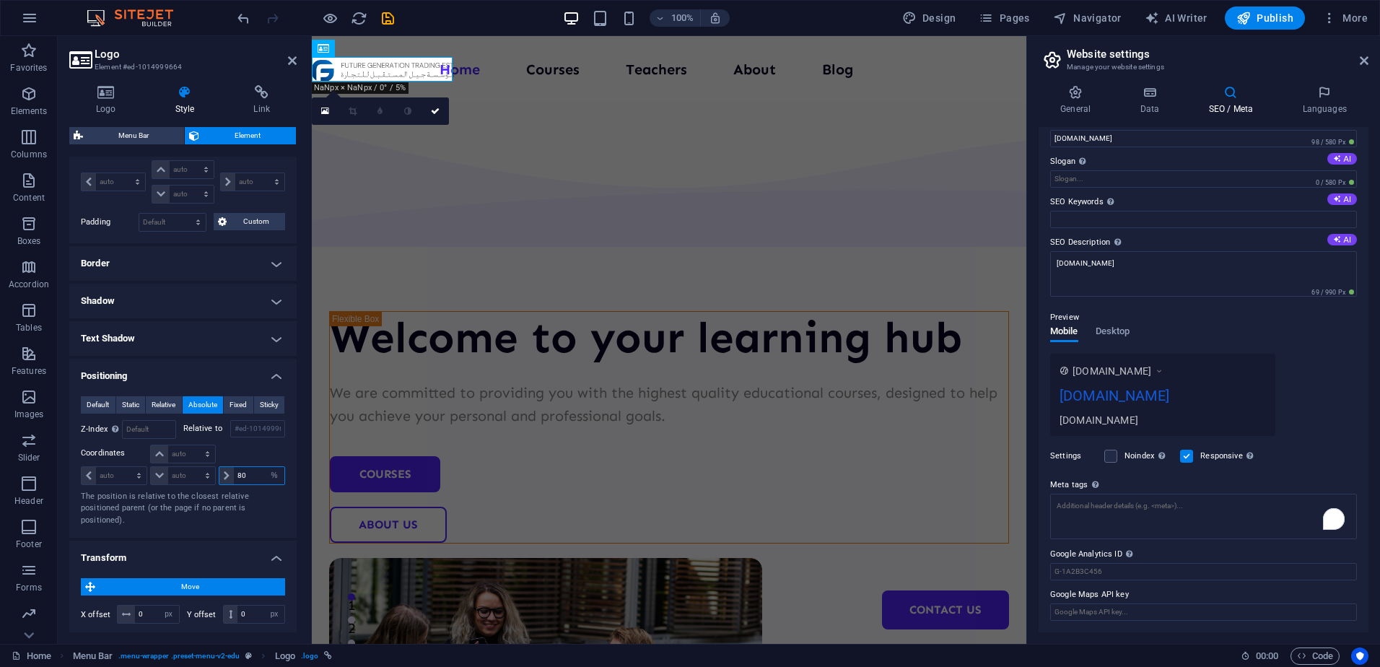
type input "8"
type input "9"
type input "7"
type input "83"
click at [516, 525] on div "Welcome to your learning hub We are committed to providing you with the highest…" at bounding box center [669, 560] width 715 height 917
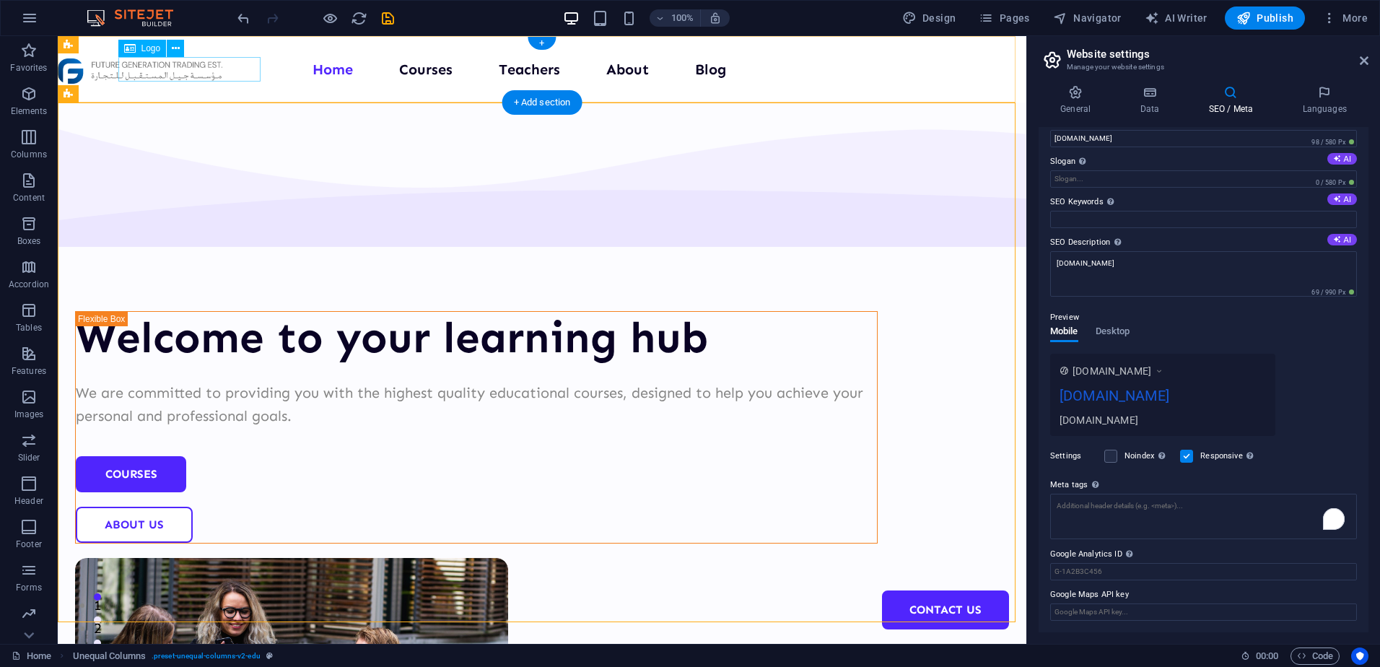
click at [213, 67] on div at bounding box center [140, 71] width 165 height 26
select select "px"
select select "%"
select select "px"
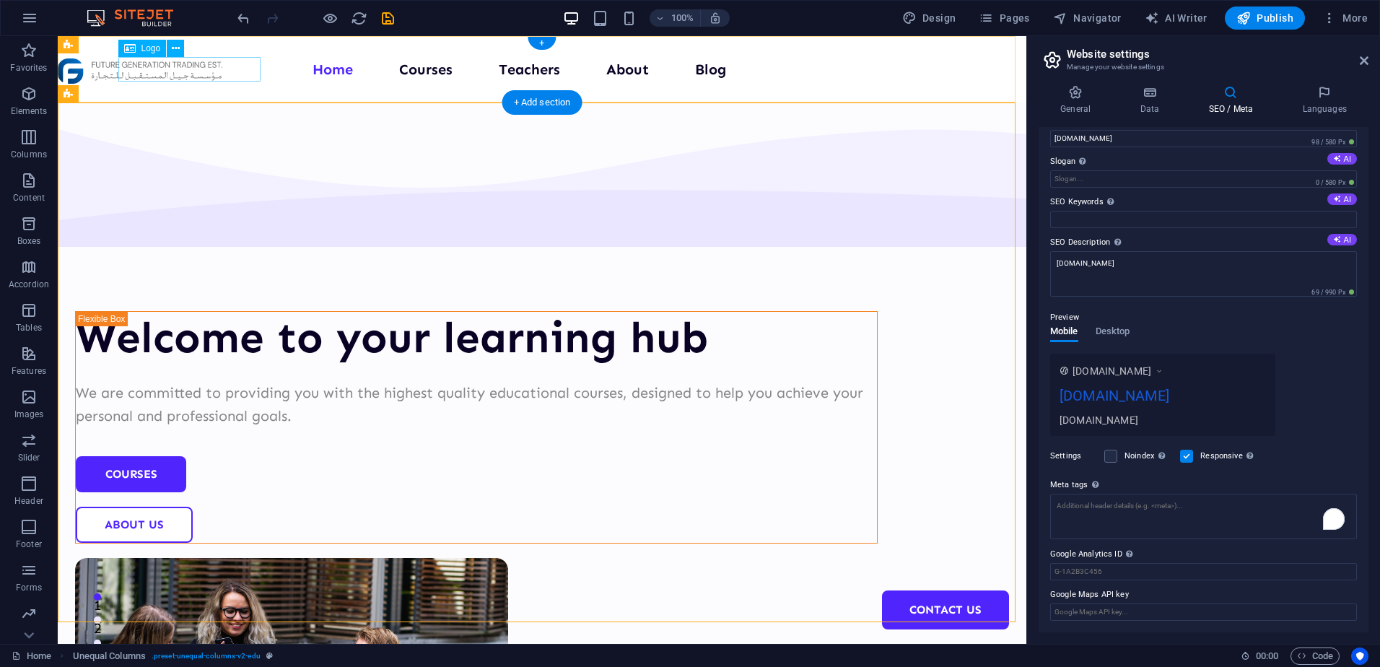
select select "px"
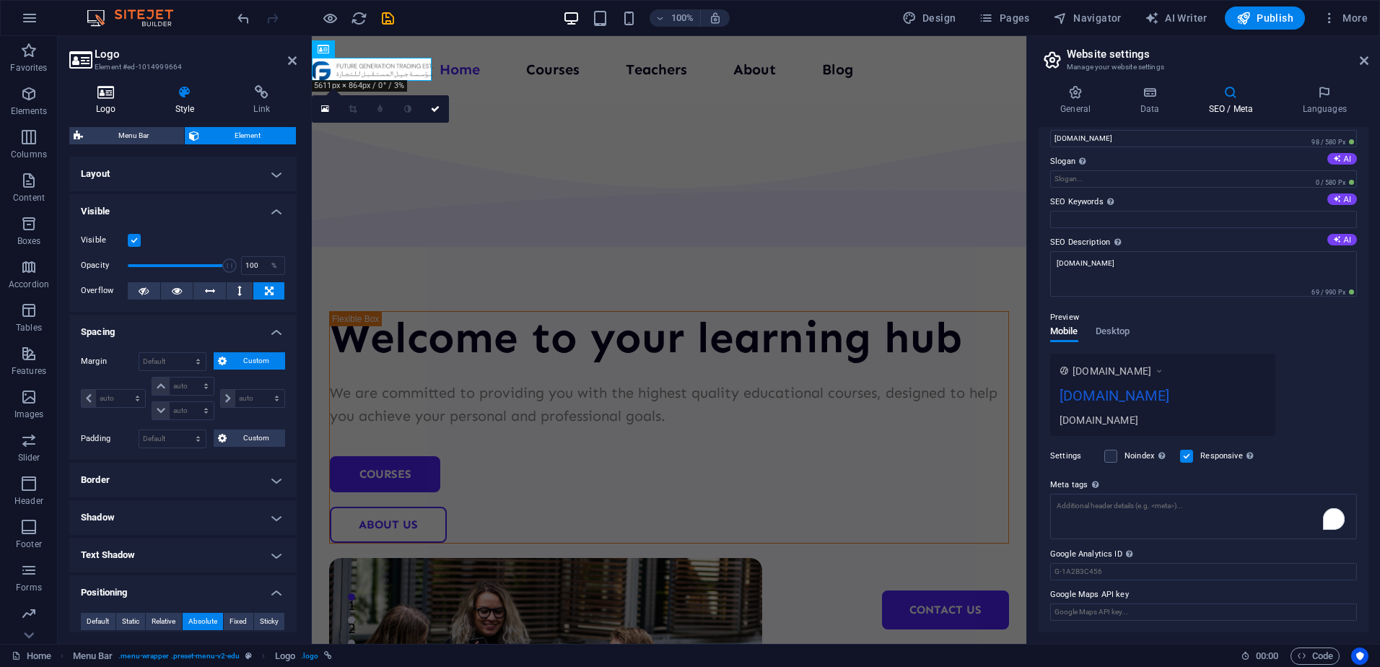
click at [131, 95] on icon at bounding box center [106, 92] width 74 height 14
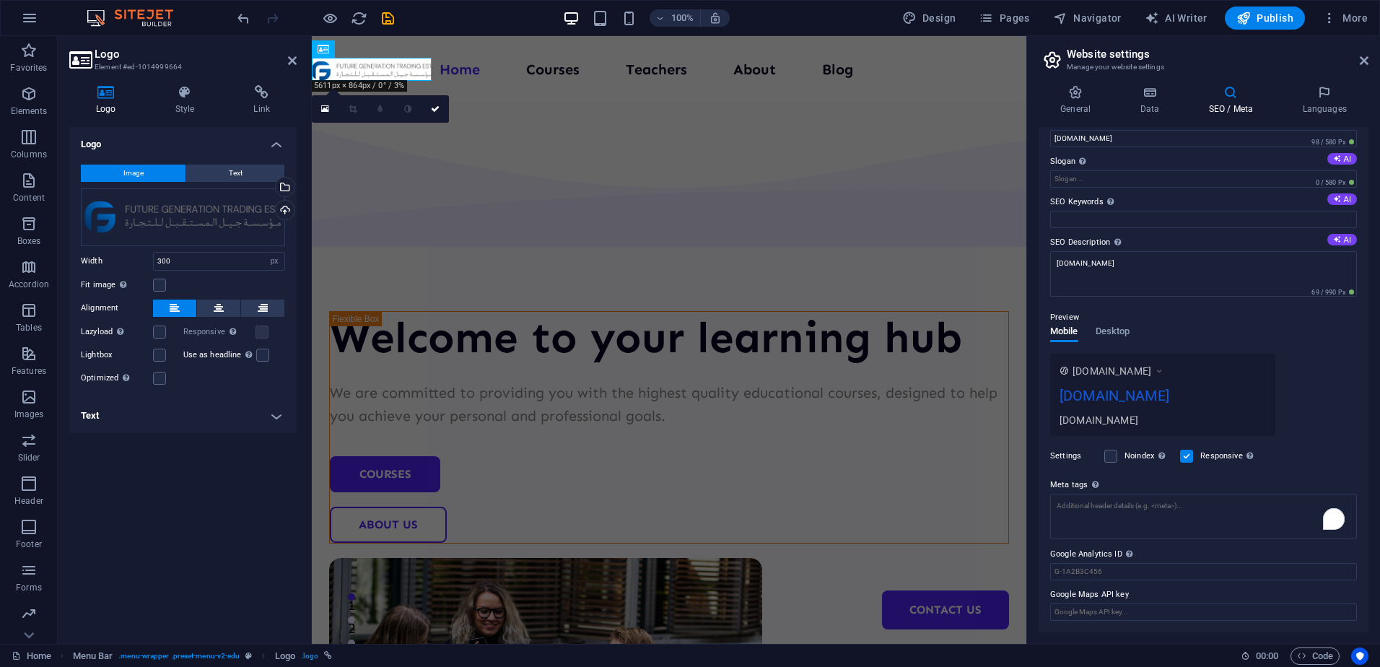
click at [194, 416] on h4 "Text" at bounding box center [182, 415] width 227 height 35
click at [194, 416] on h4 "Text" at bounding box center [182, 411] width 227 height 26
drag, startPoint x: 184, startPoint y: 262, endPoint x: 149, endPoint y: 261, distance: 35.4
click at [149, 261] on div "Width 300 Default auto px rem % em vh vw" at bounding box center [183, 261] width 204 height 19
type input "600"
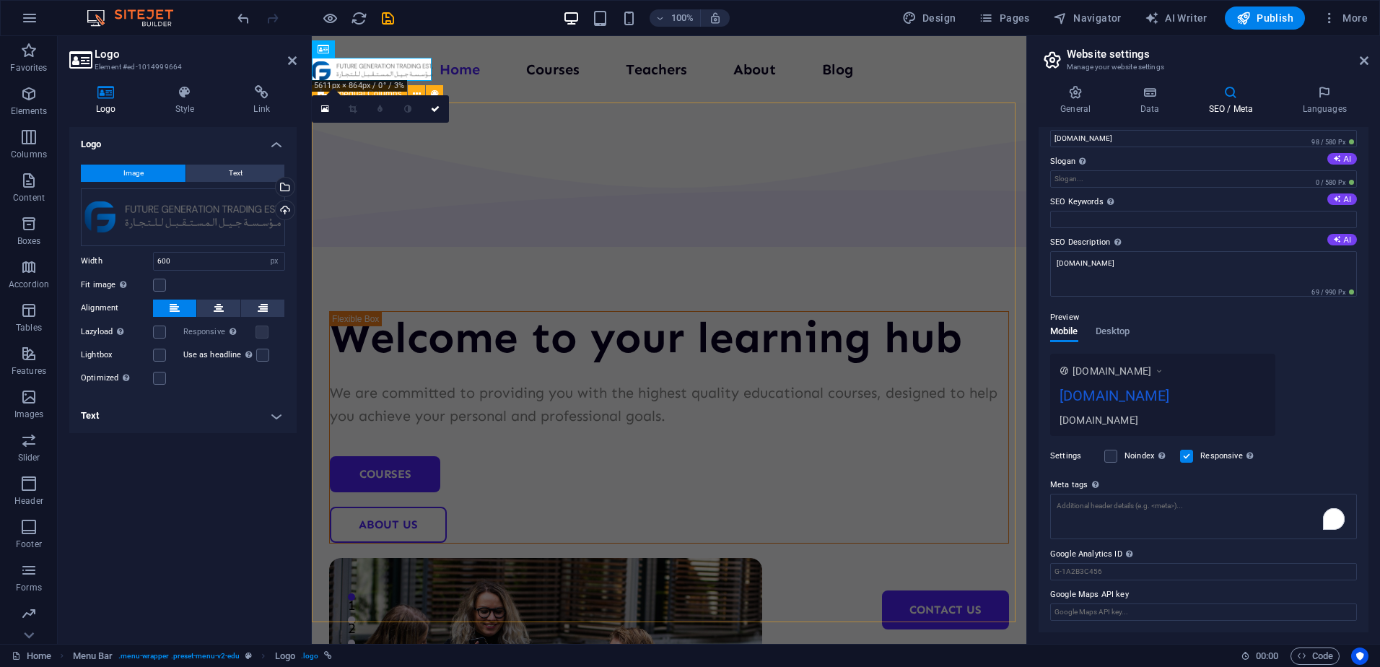
click at [632, 492] on div "Welcome to your learning hub We are committed to providing you with the highest…" at bounding box center [669, 560] width 715 height 917
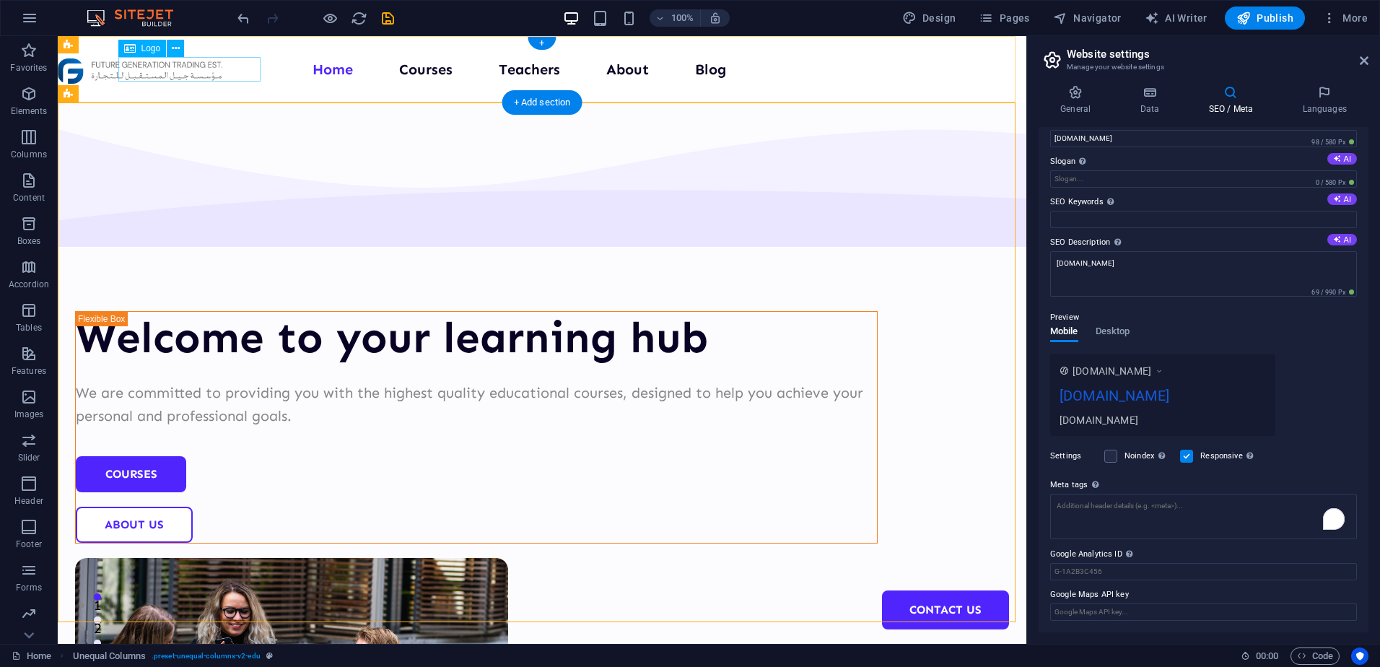
click at [222, 74] on div at bounding box center [140, 71] width 165 height 26
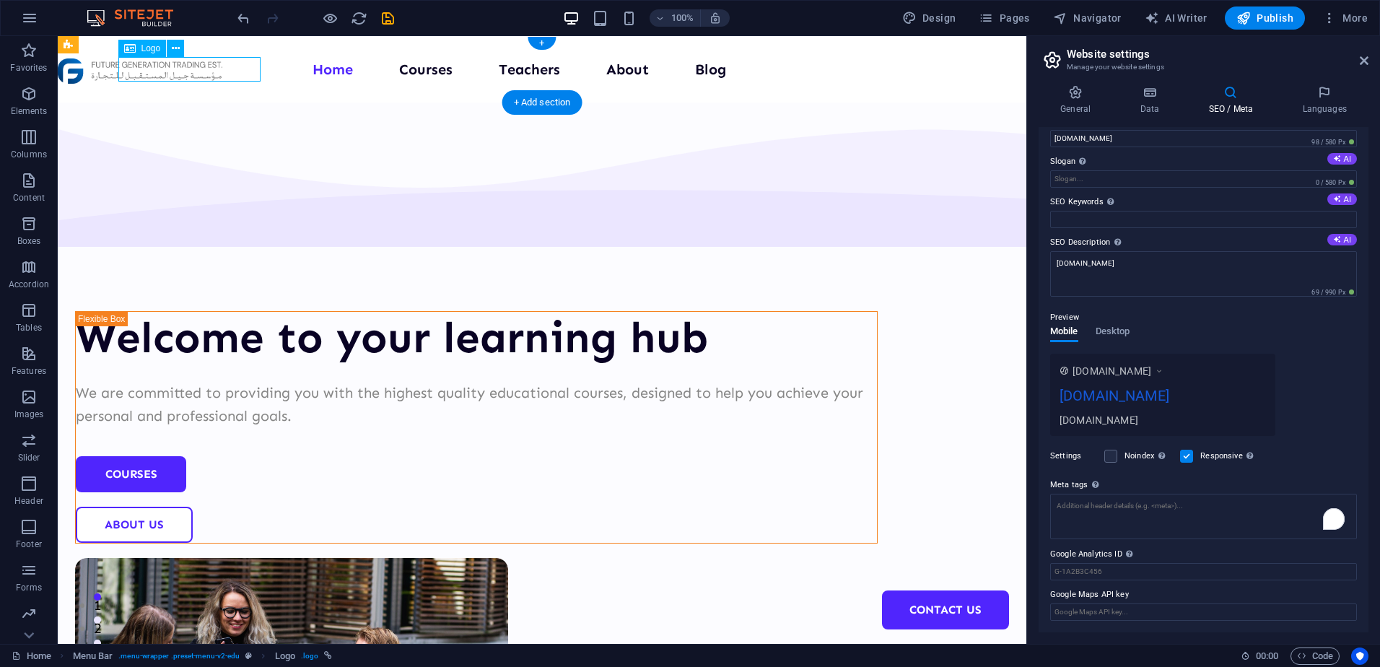
click at [222, 74] on div at bounding box center [140, 71] width 165 height 26
select select "px"
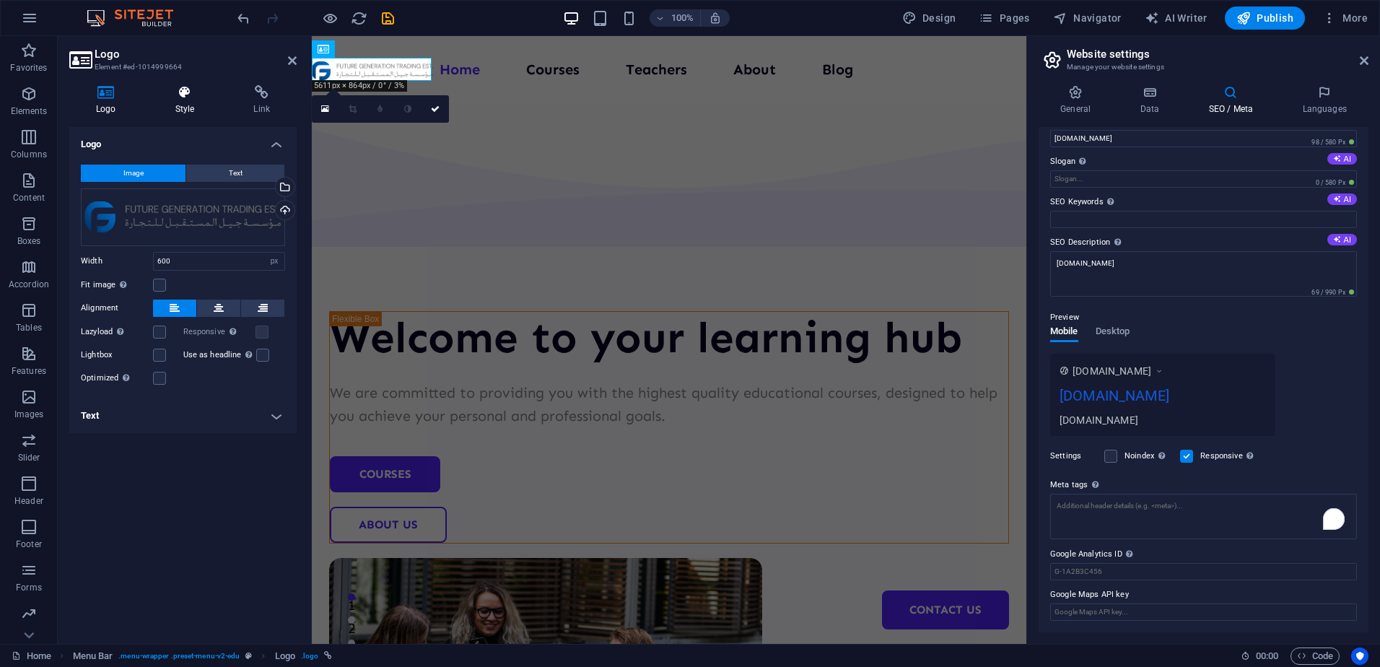
click at [188, 90] on icon at bounding box center [185, 92] width 73 height 14
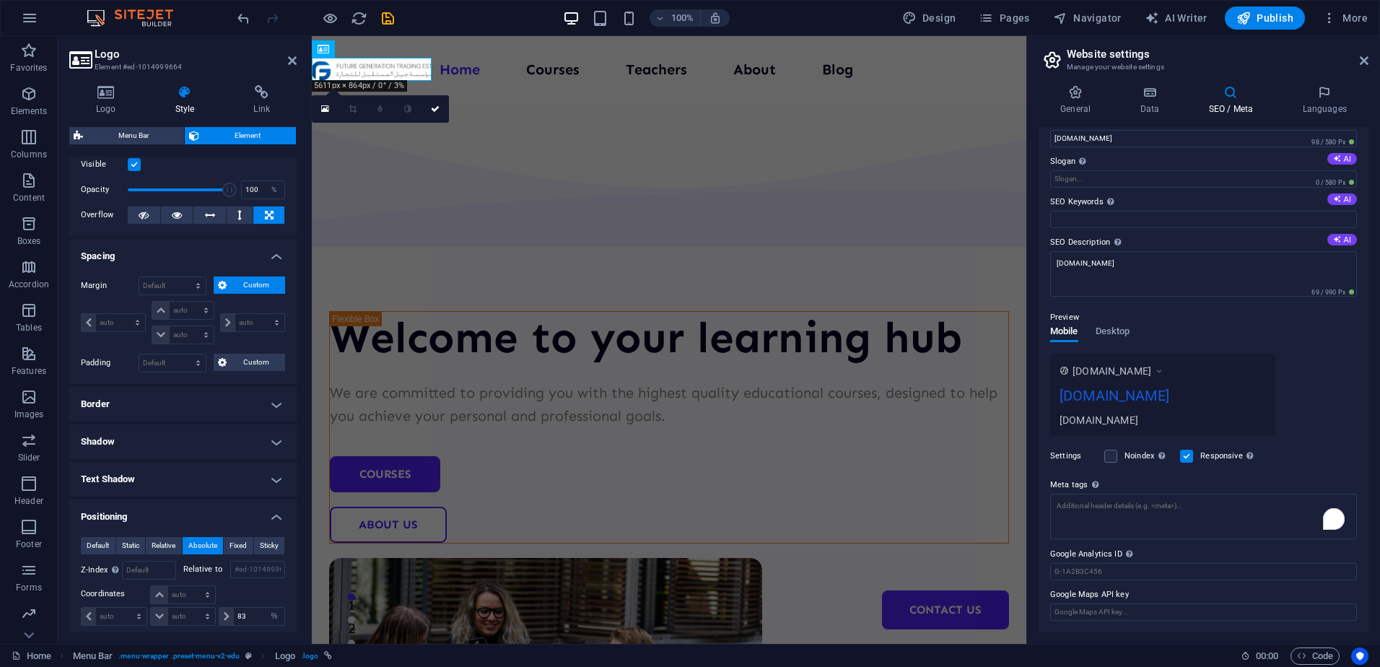
scroll to position [144, 0]
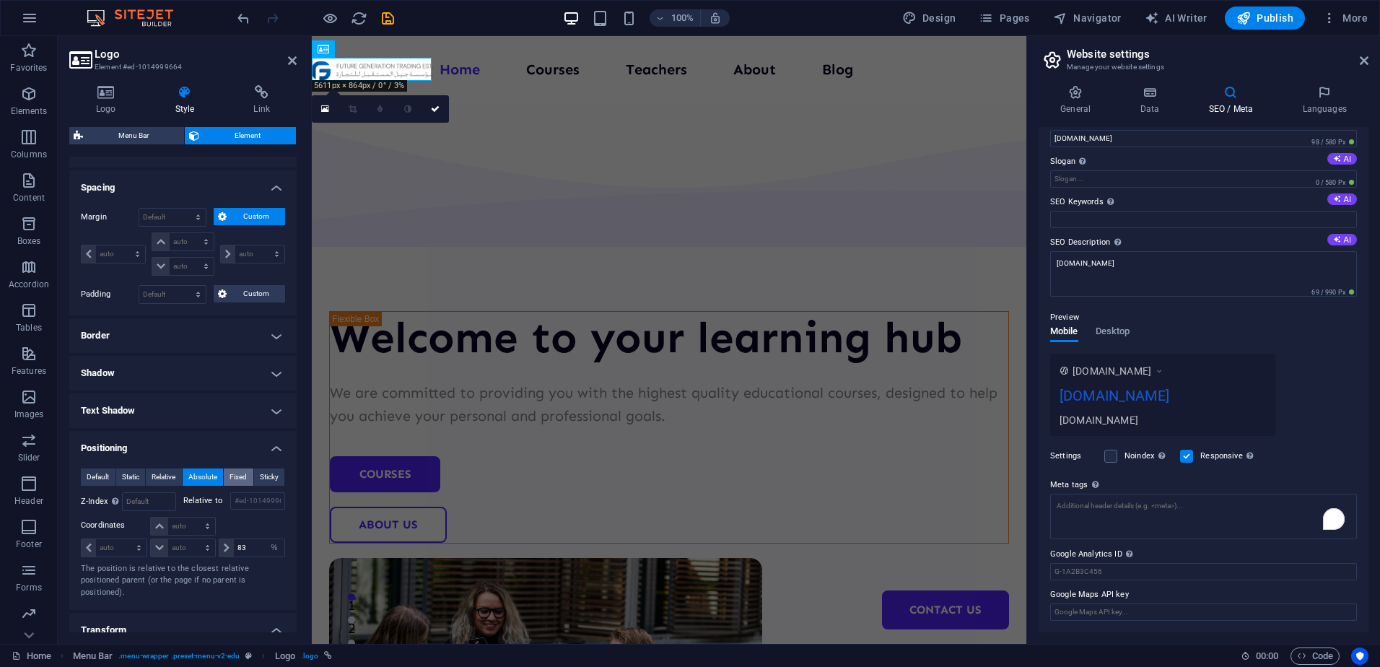
click at [237, 472] on span "Fixed" at bounding box center [238, 476] width 17 height 17
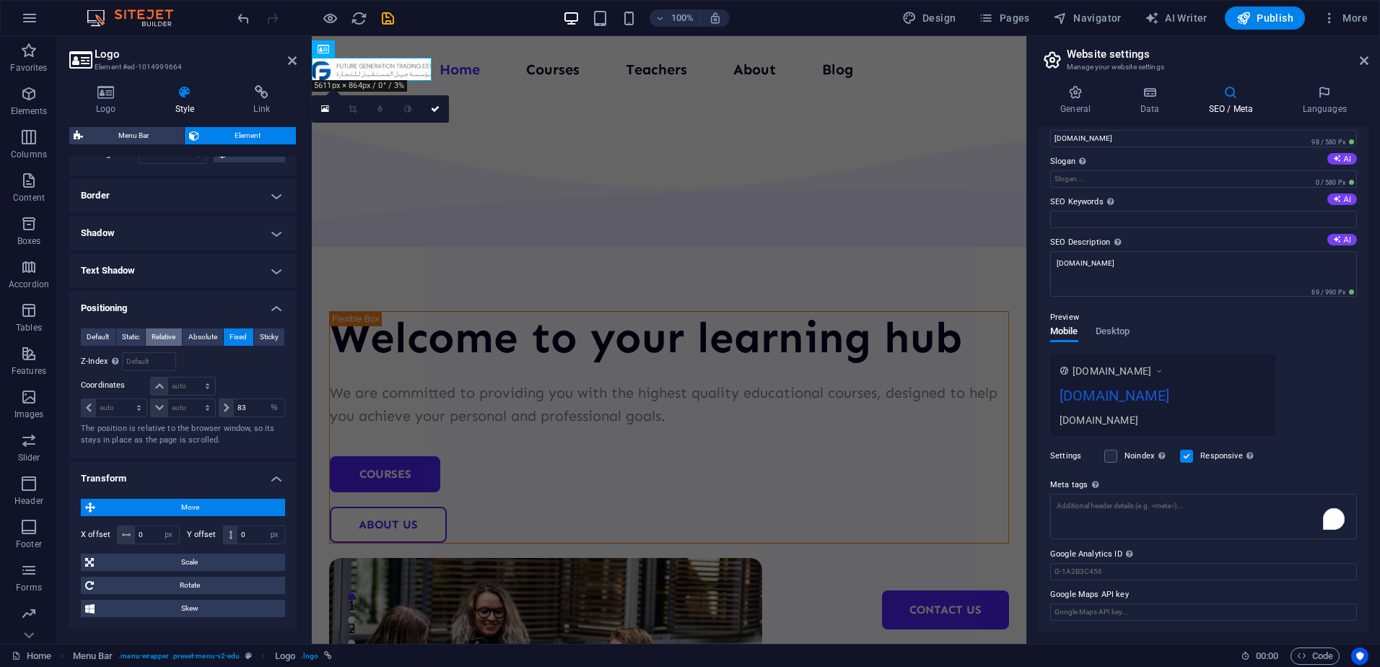
scroll to position [361, 0]
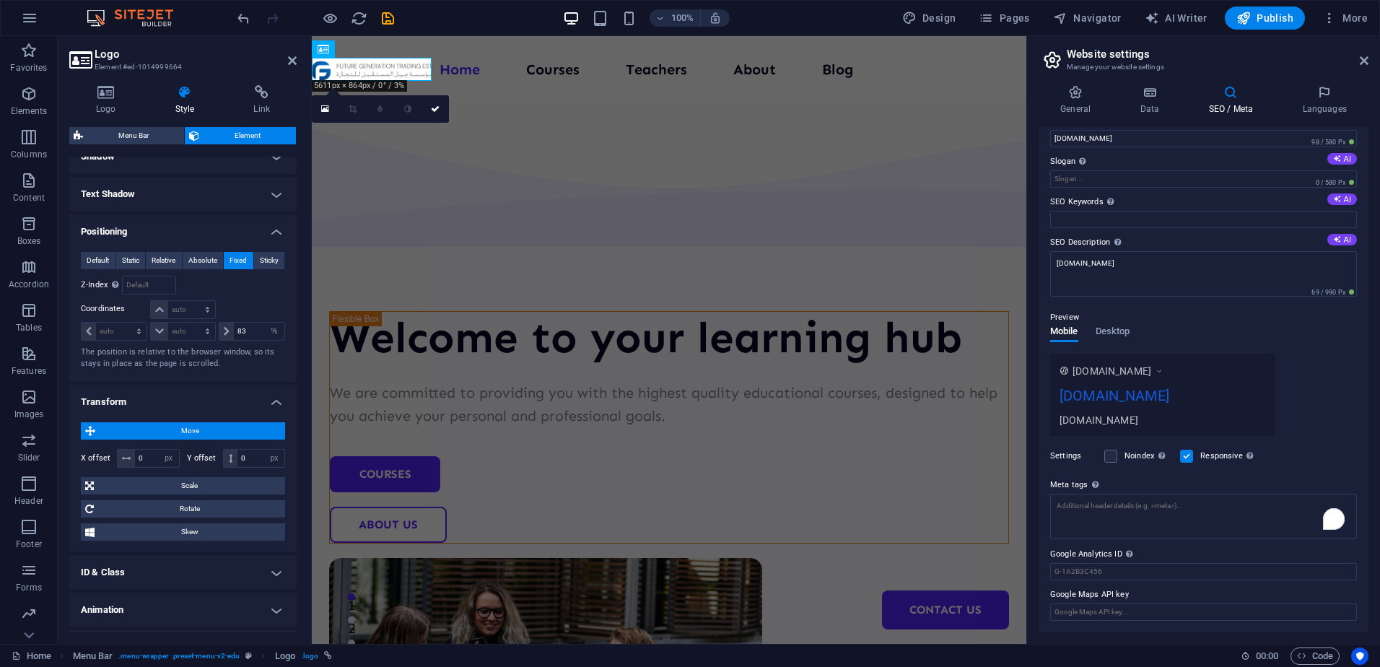
click at [185, 396] on h4 "Transform" at bounding box center [182, 398] width 227 height 26
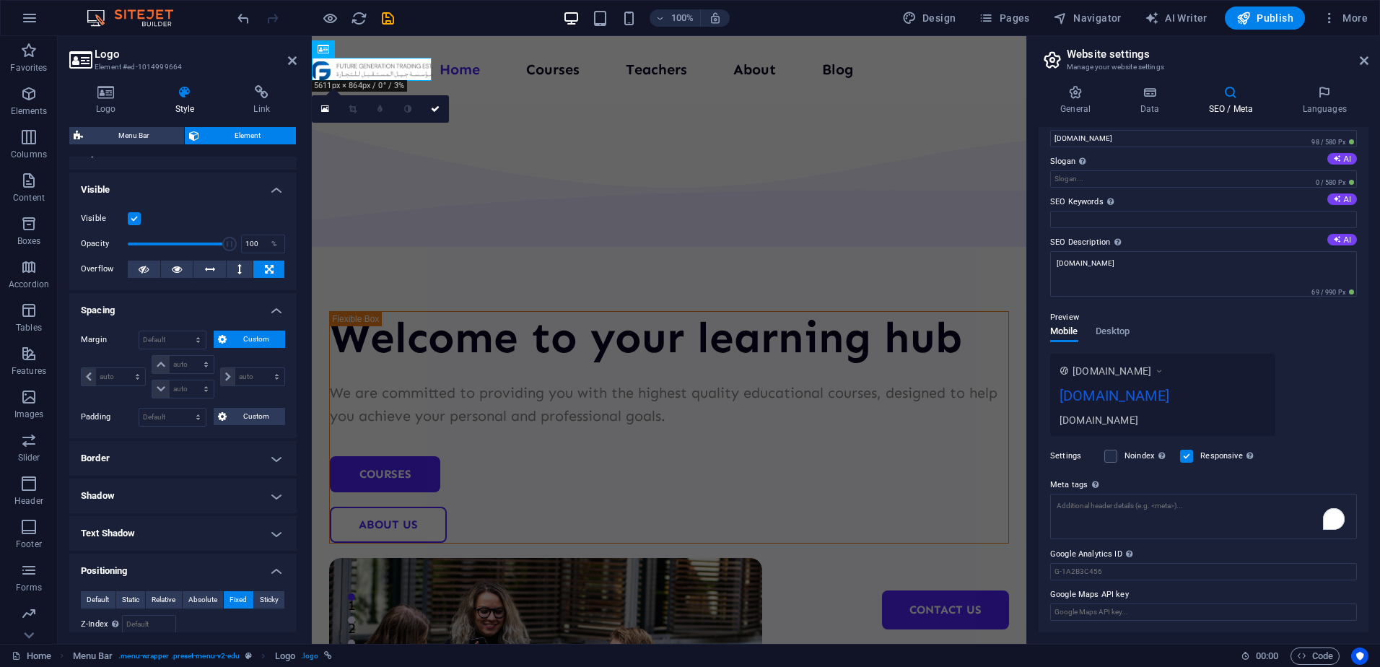
scroll to position [0, 0]
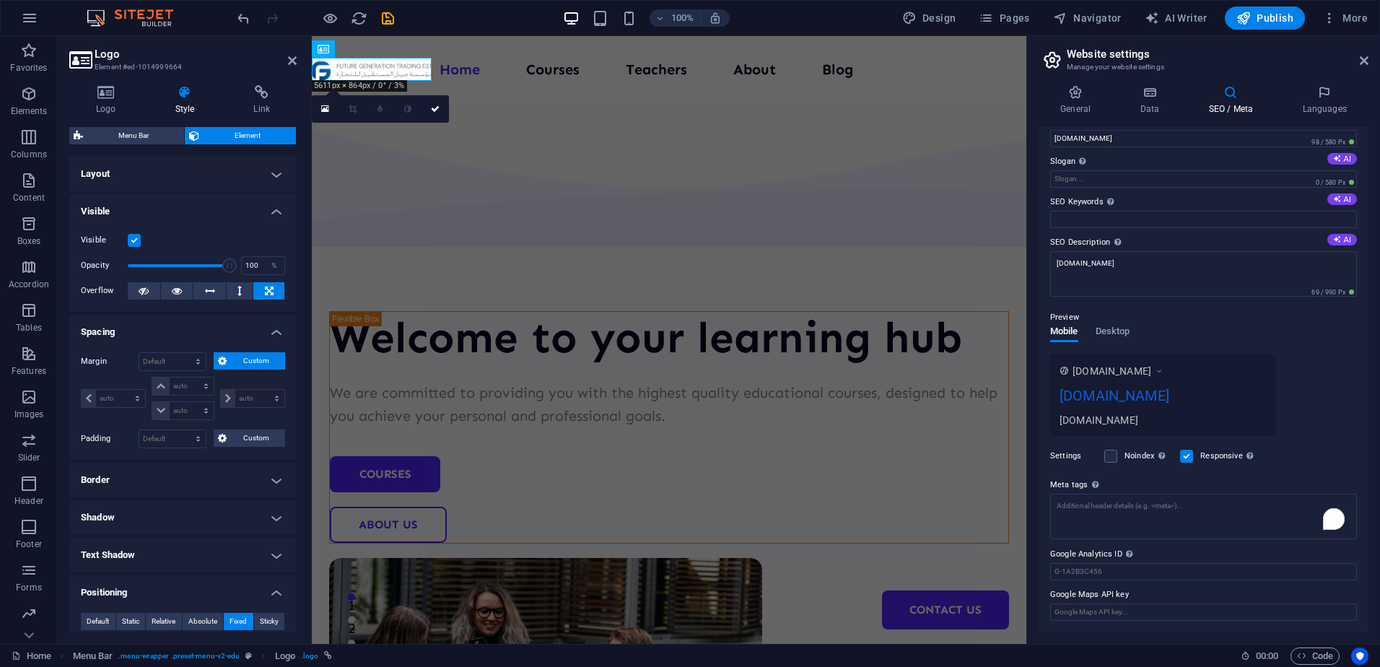
click at [136, 234] on label at bounding box center [134, 240] width 13 height 13
click at [0, 0] on input "Visible" at bounding box center [0, 0] width 0 height 0
click at [136, 234] on label at bounding box center [134, 240] width 13 height 13
click at [0, 0] on input "Visible" at bounding box center [0, 0] width 0 height 0
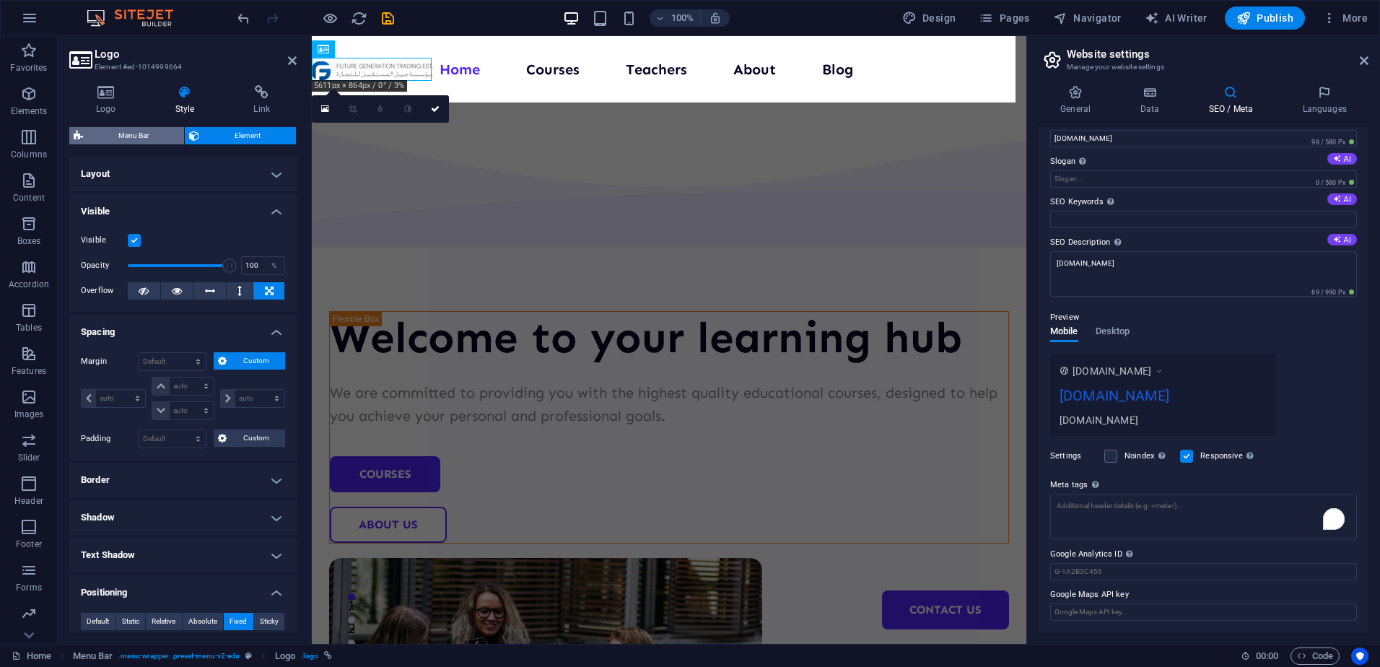
click at [144, 137] on span "Menu Bar" at bounding box center [133, 135] width 92 height 17
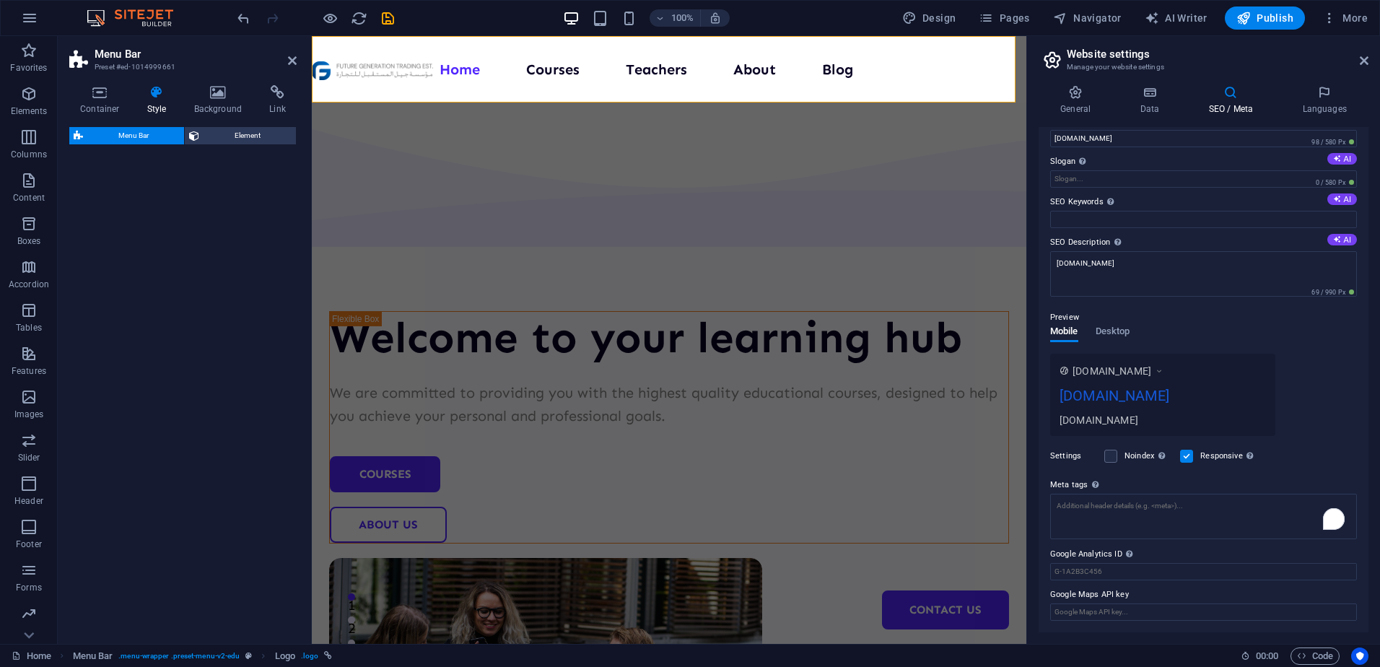
select select "px"
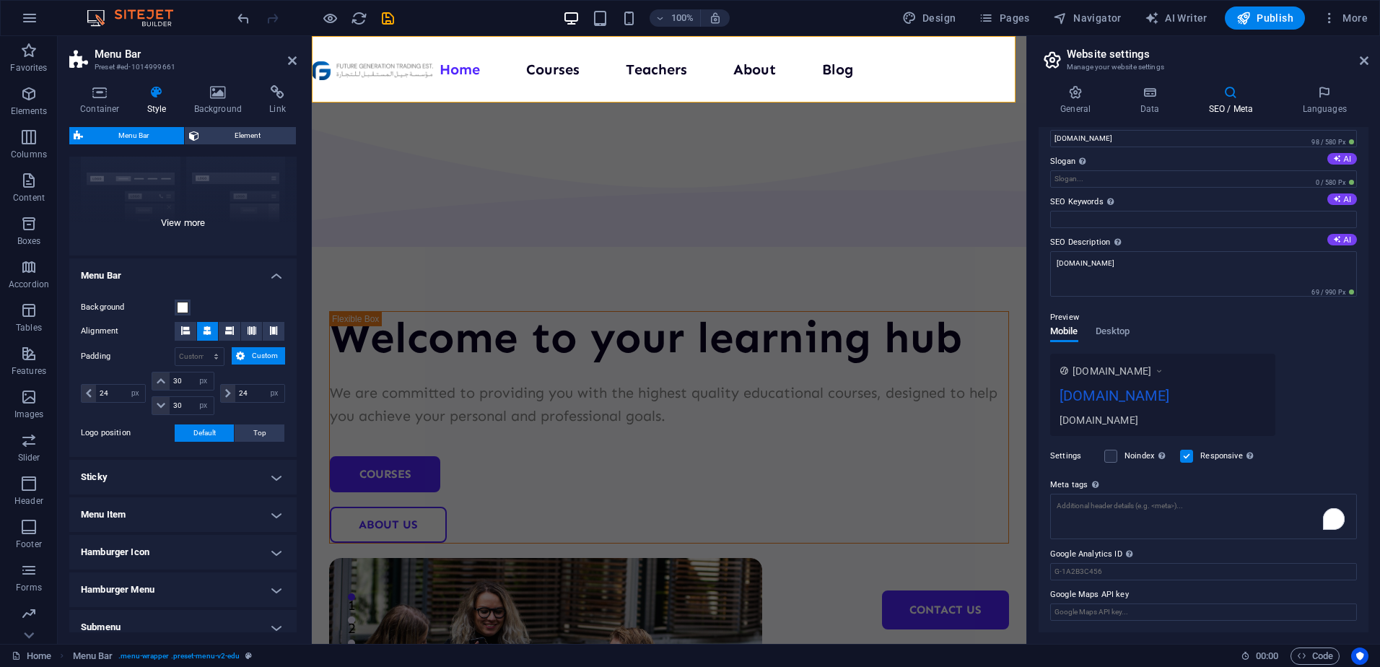
scroll to position [144, 0]
click at [187, 331] on icon at bounding box center [185, 329] width 9 height 9
click at [213, 332] on button at bounding box center [208, 330] width 22 height 19
click at [110, 90] on icon at bounding box center [99, 92] width 61 height 14
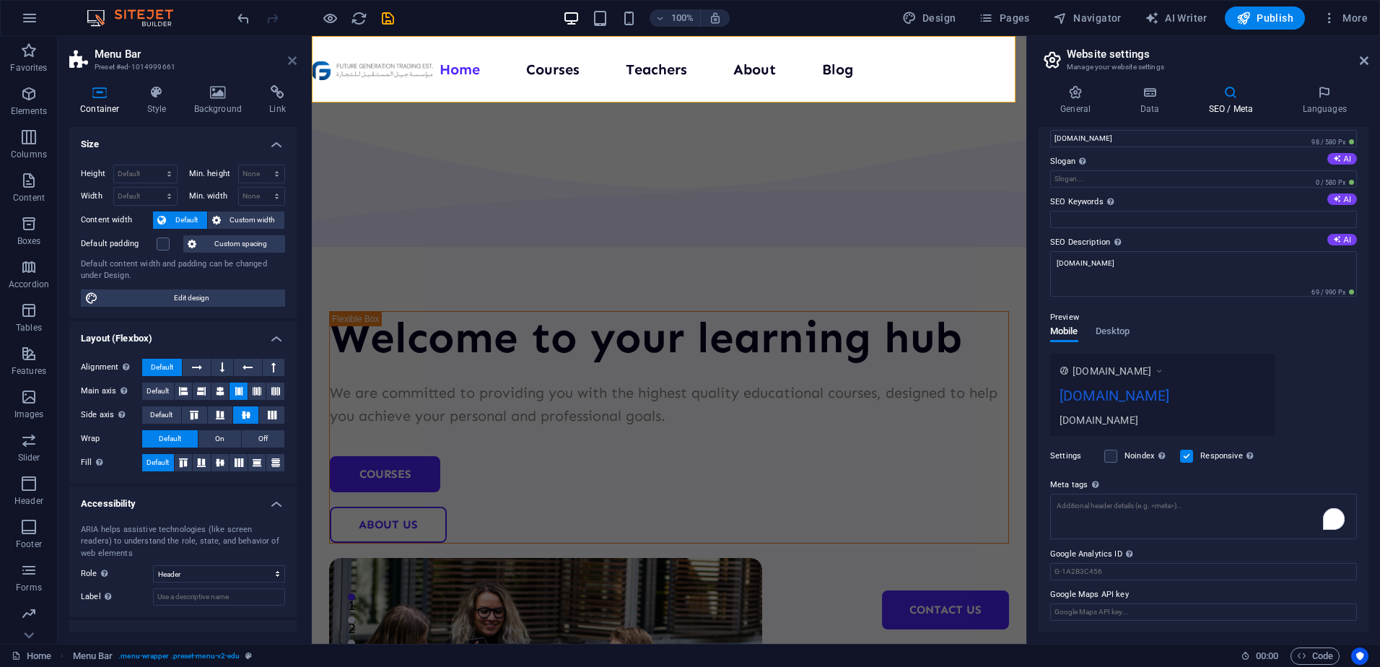
click at [289, 55] on icon at bounding box center [292, 61] width 9 height 12
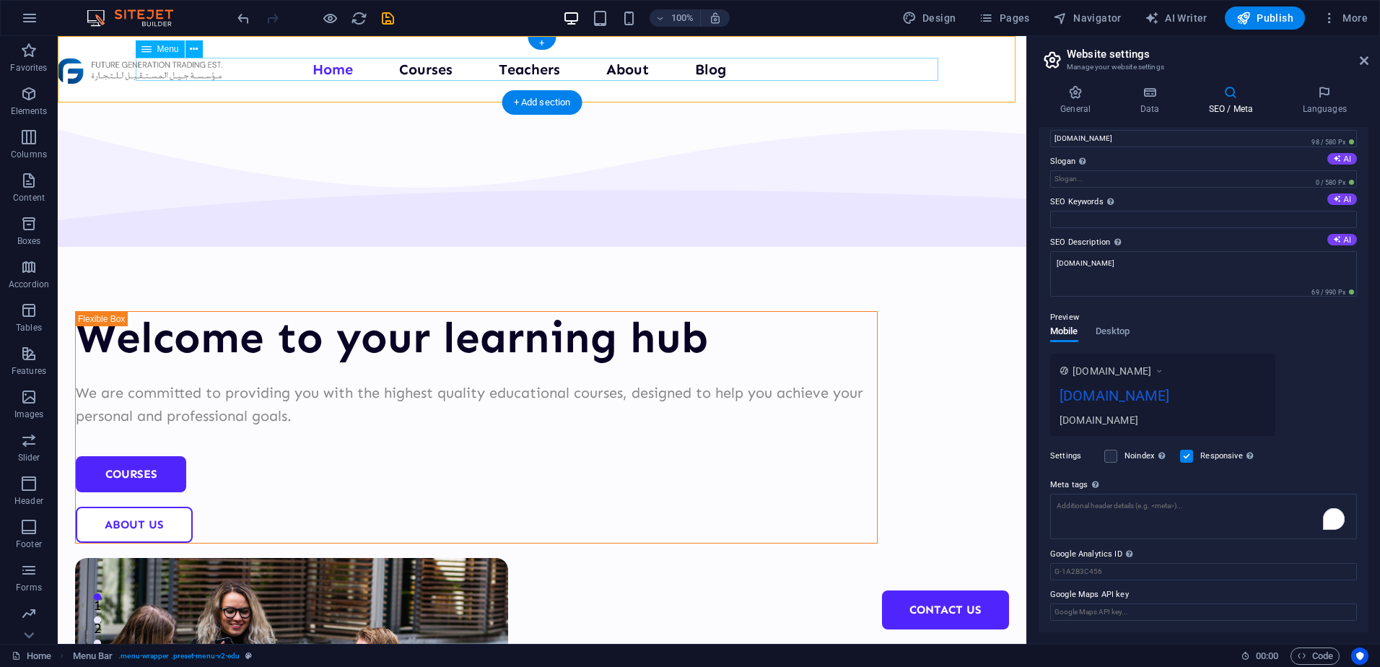
click at [323, 69] on nav "Home Courses Teachers About Blog Contact Us" at bounding box center [542, 69] width 803 height 23
click at [432, 67] on nav "Home Courses Teachers About Blog Contact Us" at bounding box center [542, 69] width 803 height 23
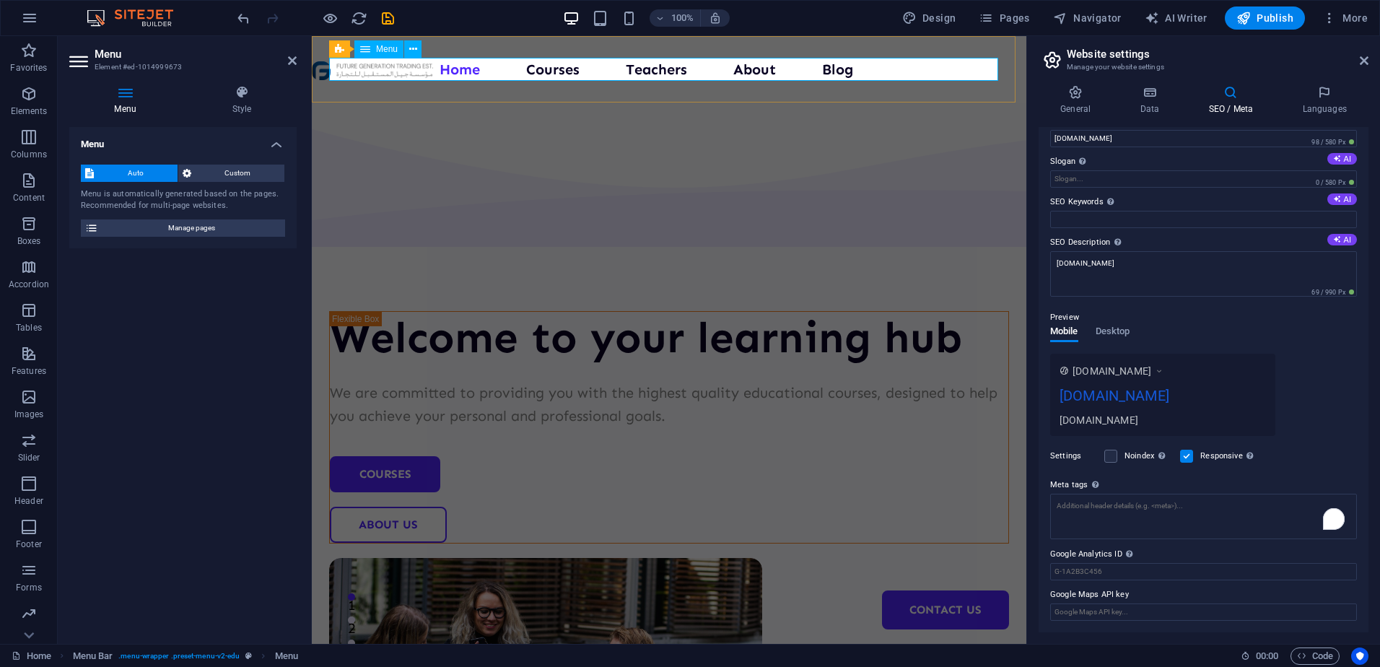
click at [538, 67] on nav "Home Courses Teachers About Blog Contact Us" at bounding box center [669, 69] width 680 height 23
click at [372, 50] on span "Logo" at bounding box center [369, 49] width 19 height 9
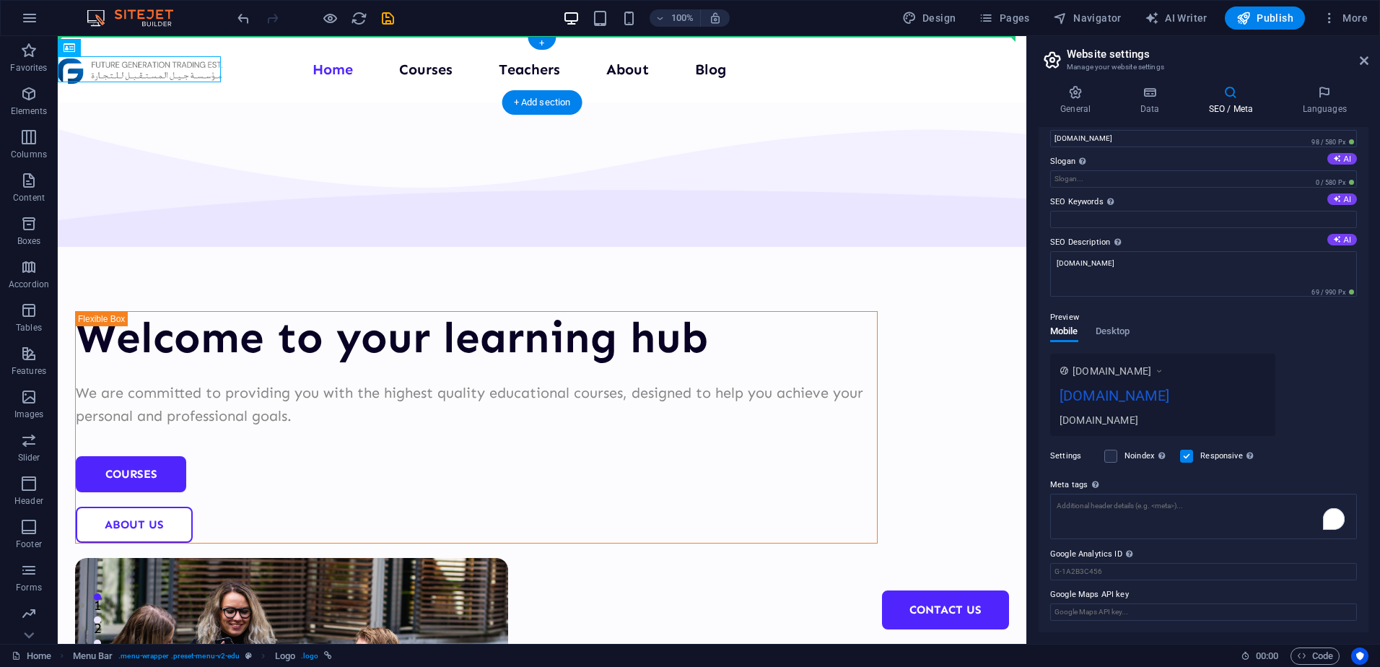
drag, startPoint x: 430, startPoint y: 86, endPoint x: 214, endPoint y: 56, distance: 218.5
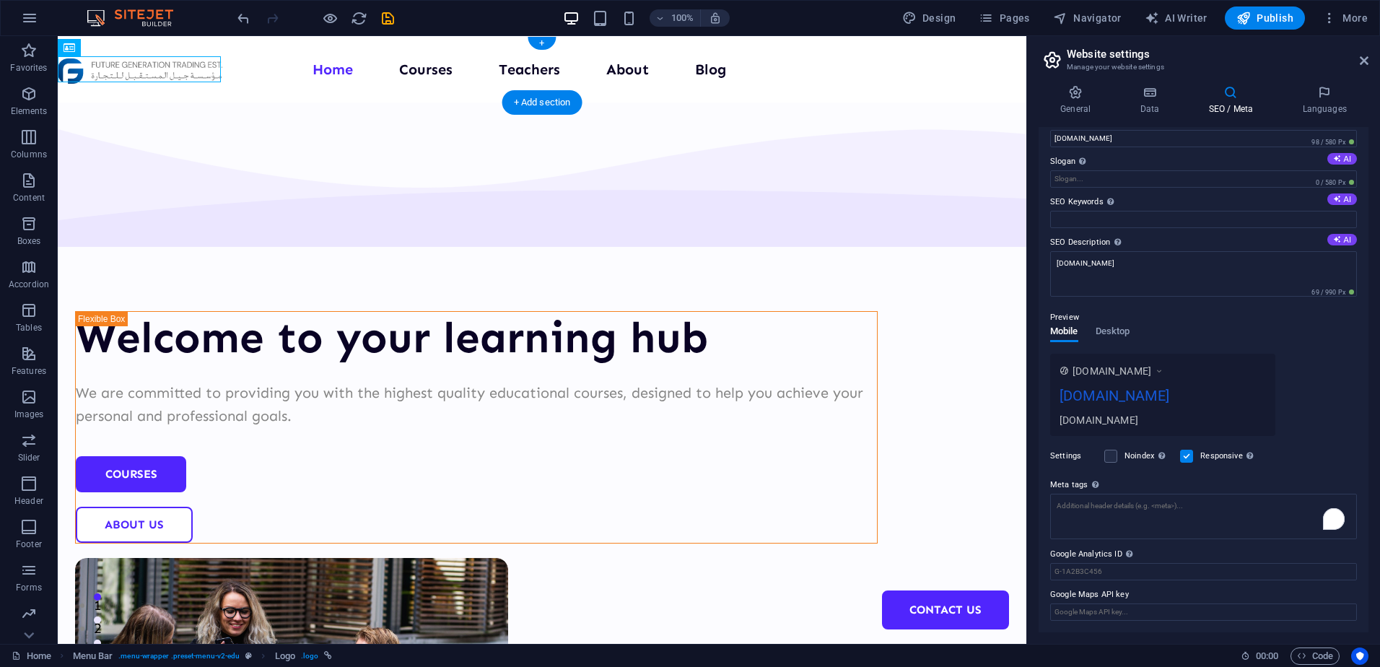
click at [209, 66] on div at bounding box center [140, 71] width 165 height 26
select select "%"
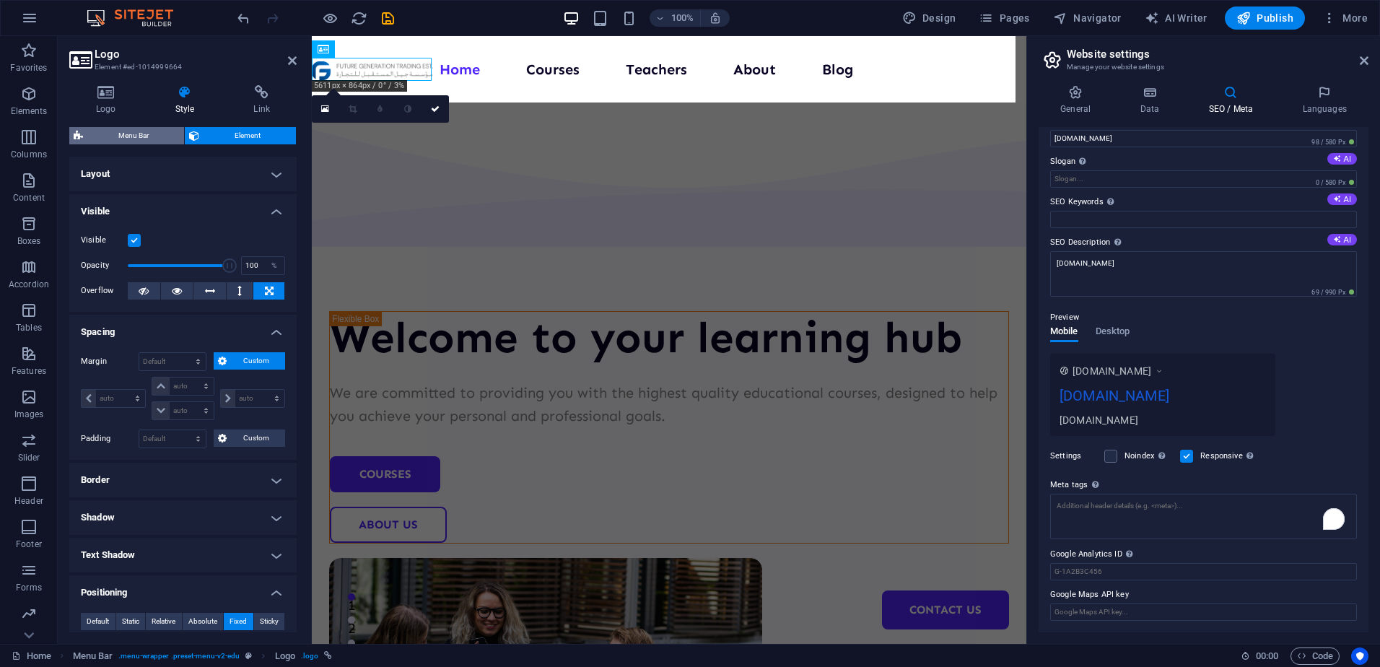
click at [163, 136] on span "Menu Bar" at bounding box center [133, 135] width 92 height 17
select select "px"
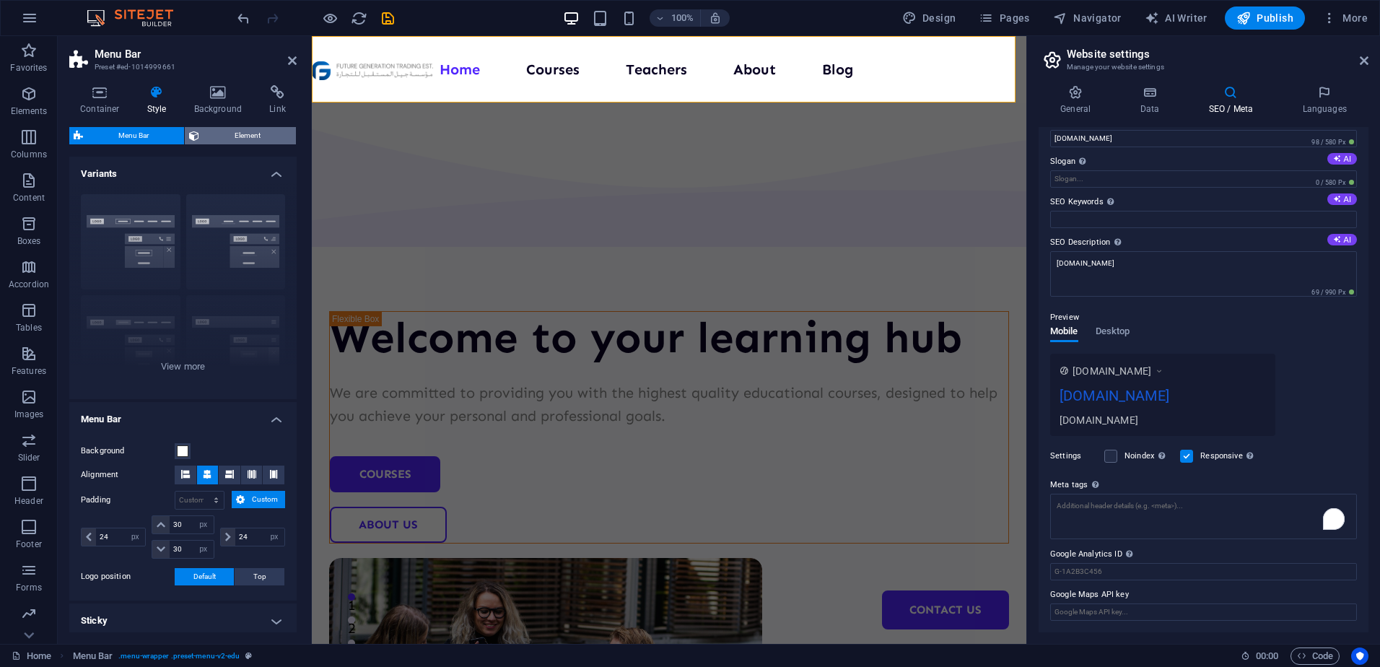
click at [240, 140] on span "Element" at bounding box center [248, 135] width 88 height 17
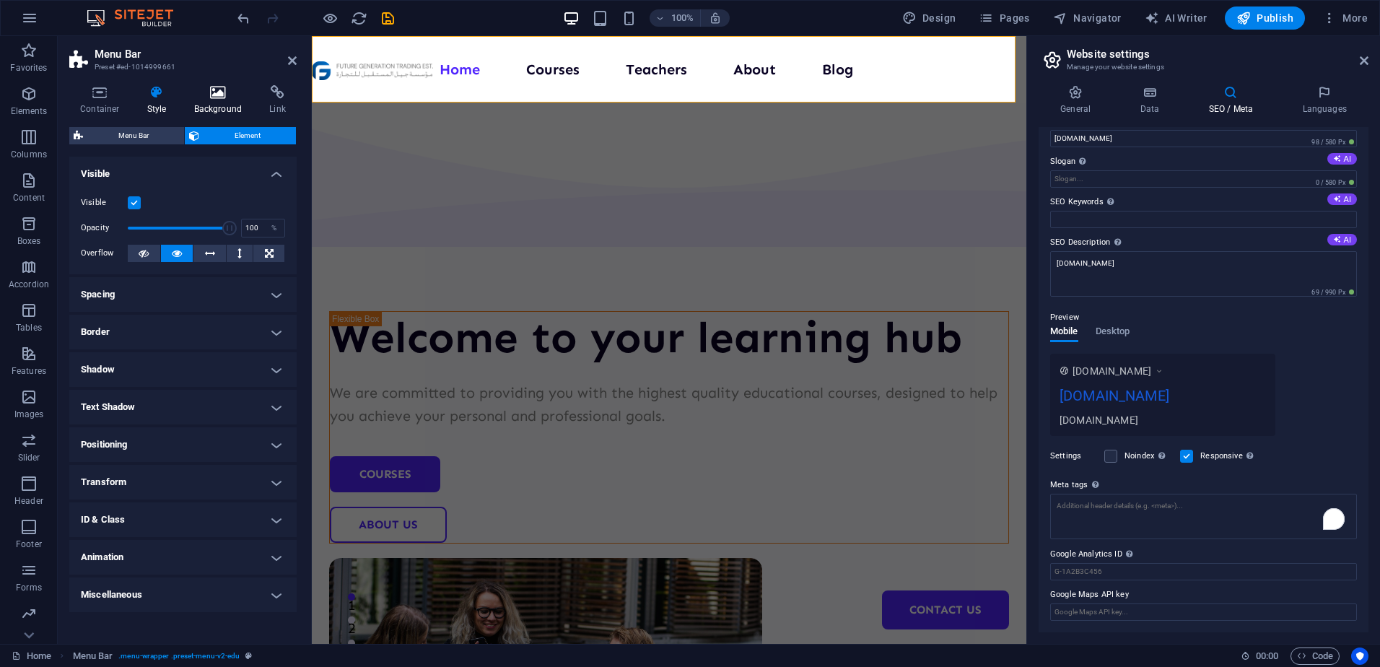
click at [257, 106] on h4 "Background" at bounding box center [221, 100] width 76 height 30
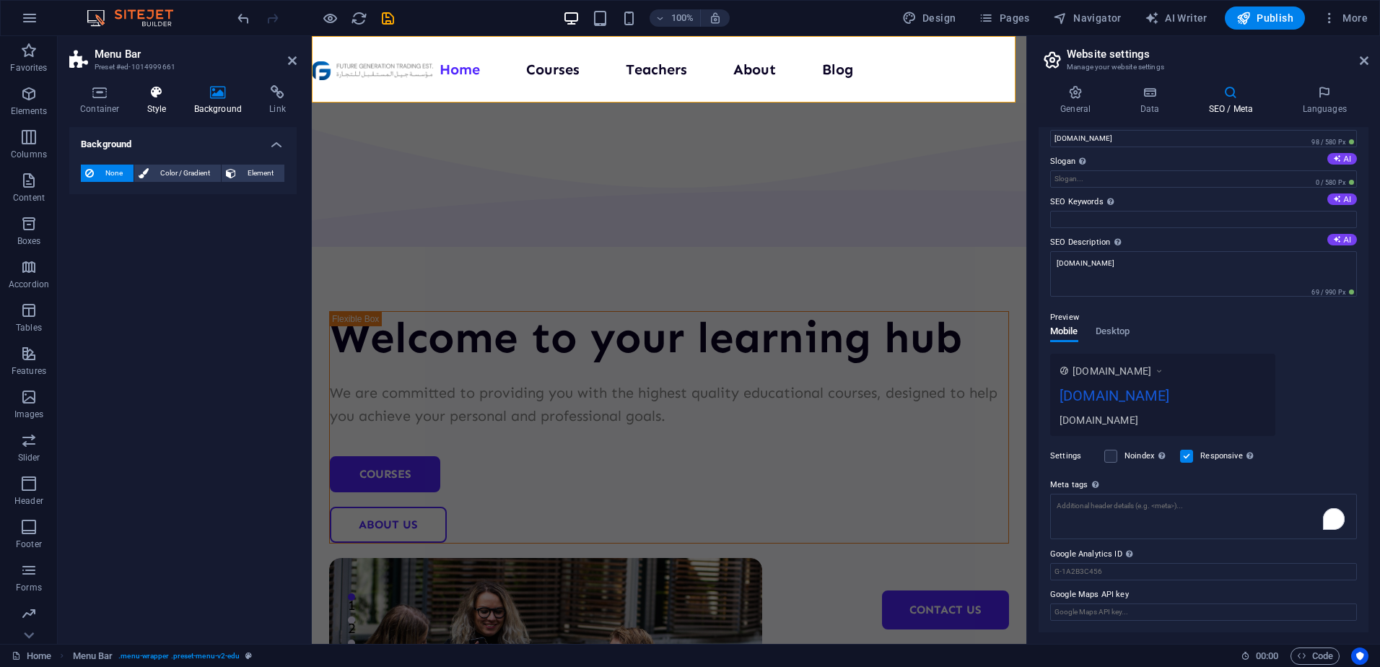
click at [175, 102] on h4 "Style" at bounding box center [159, 100] width 47 height 30
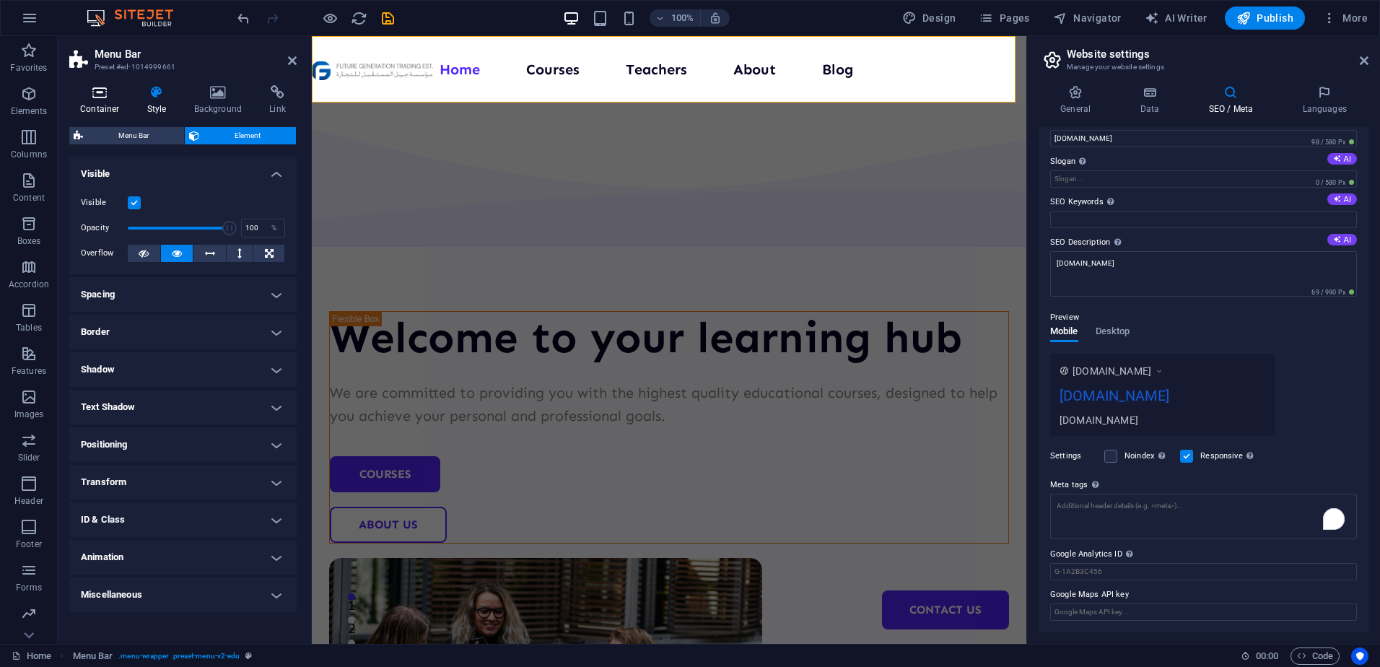
click at [102, 100] on h4 "Container" at bounding box center [102, 100] width 67 height 30
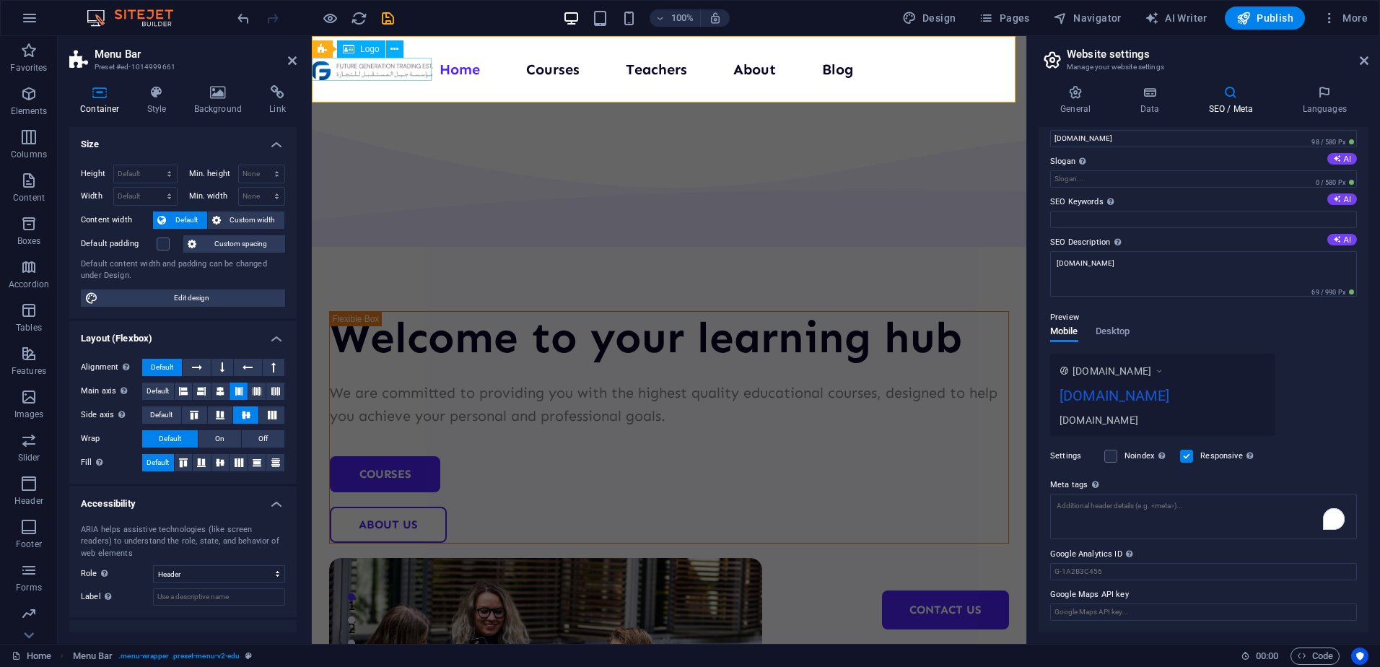
click at [371, 69] on div at bounding box center [372, 69] width 121 height 23
select select "%"
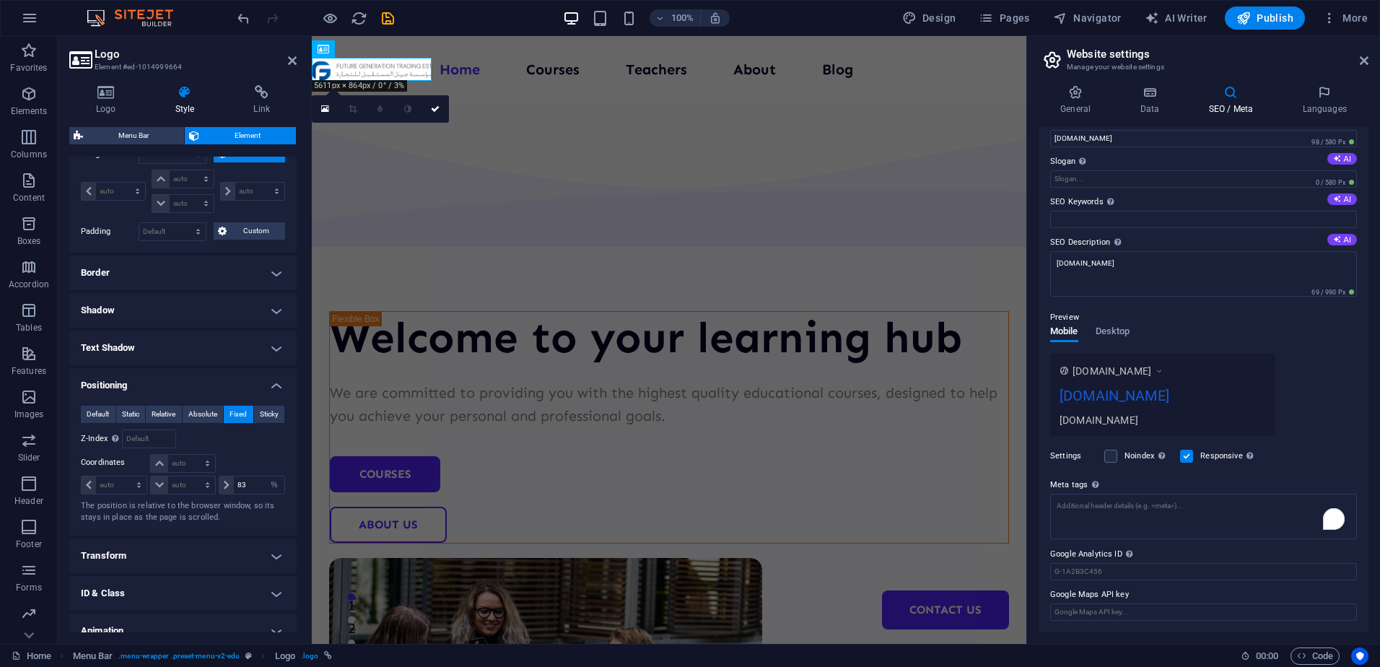
scroll to position [217, 0]
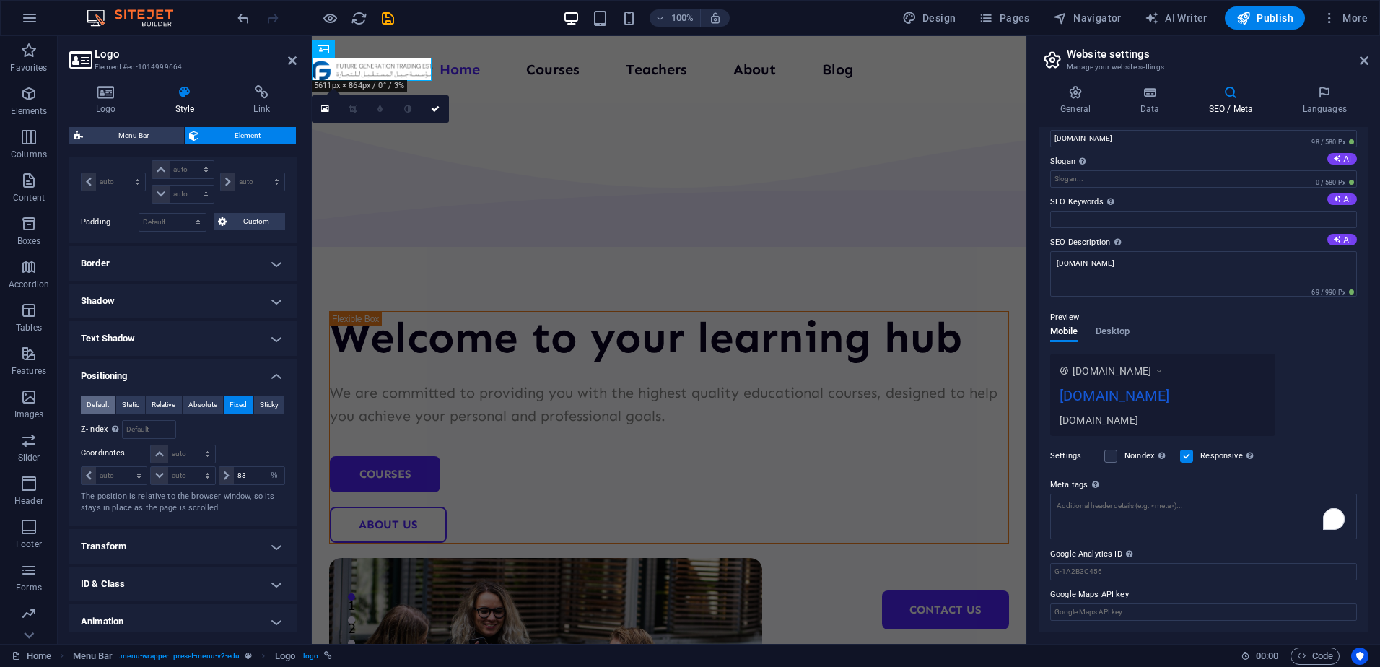
click at [97, 405] on span "Default" at bounding box center [98, 404] width 22 height 17
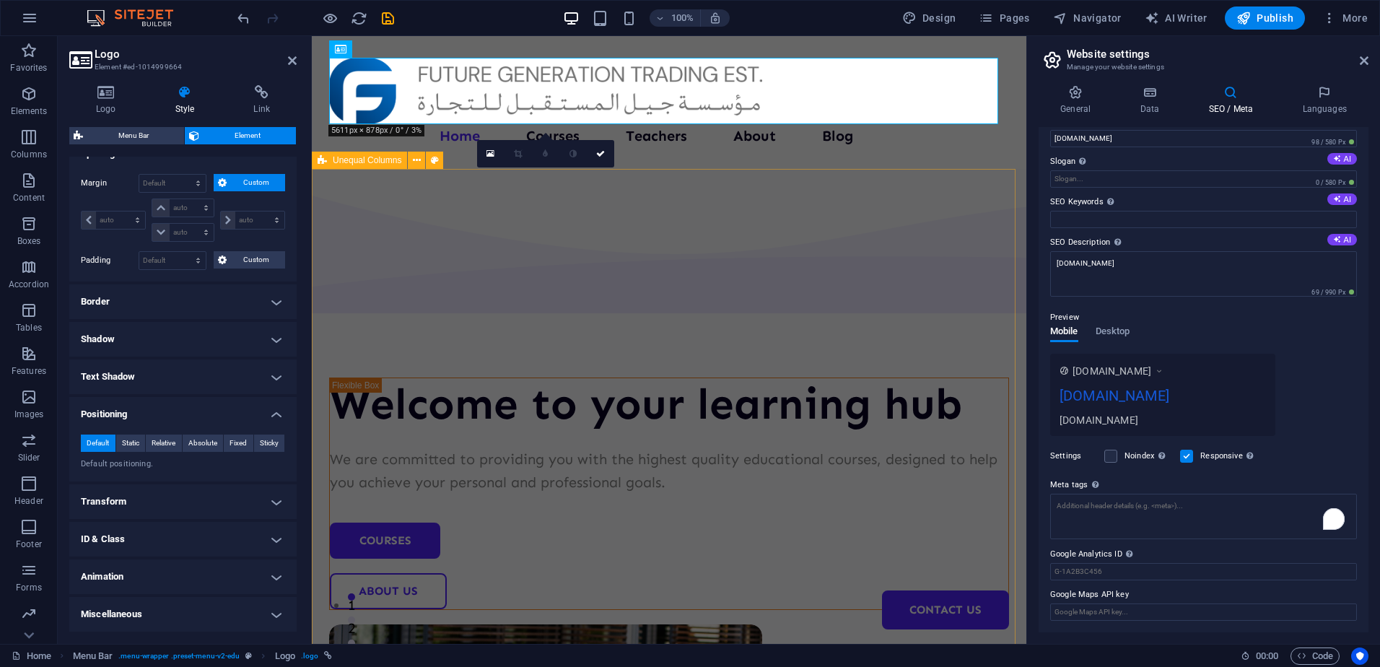
click at [658, 203] on div "Welcome to your learning hub We are committed to providing you with the highest…" at bounding box center [669, 627] width 715 height 917
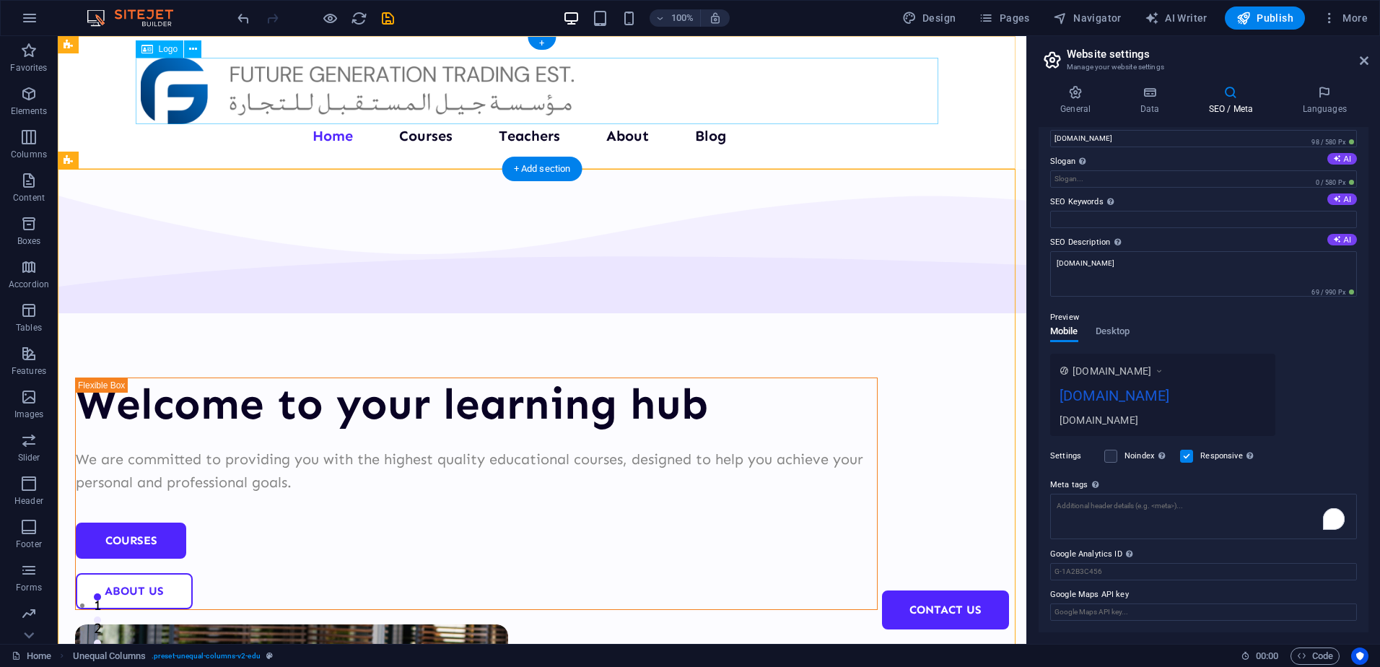
click at [476, 87] on div at bounding box center [542, 91] width 803 height 66
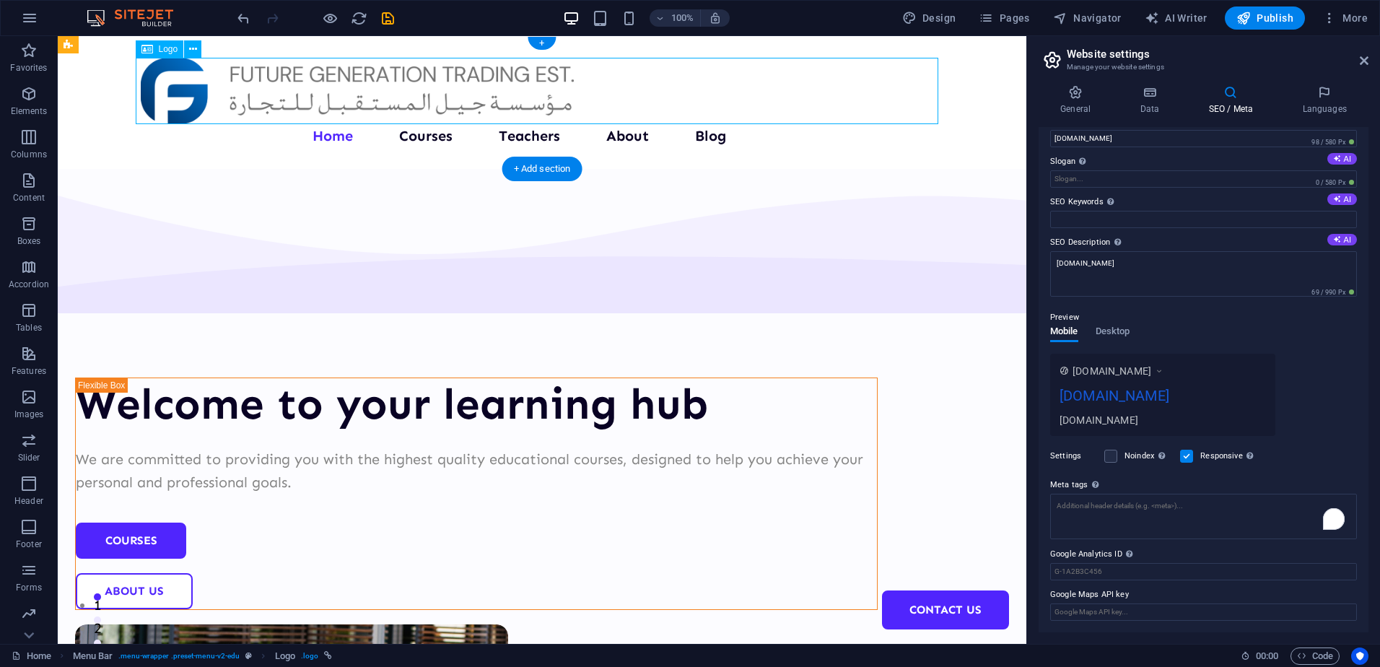
click at [476, 87] on div at bounding box center [542, 91] width 803 height 66
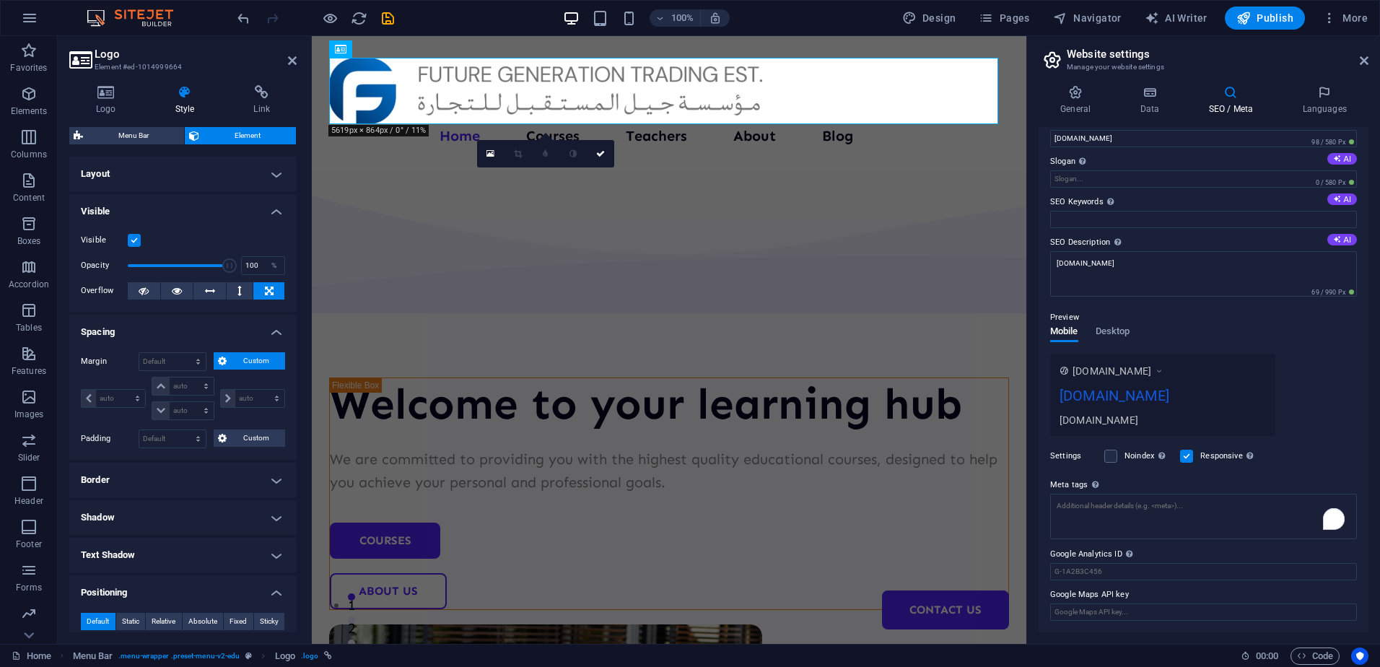
click at [237, 362] on span "Custom" at bounding box center [256, 360] width 50 height 17
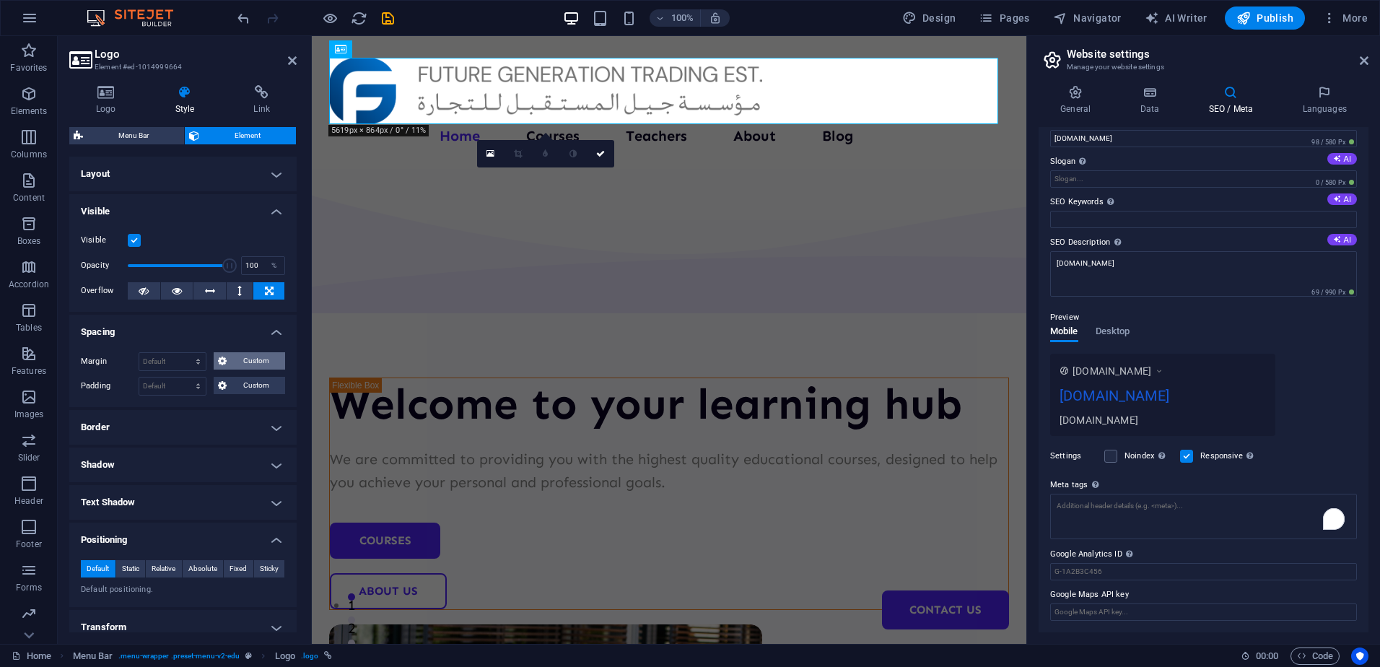
click at [232, 361] on span "Custom" at bounding box center [256, 360] width 50 height 17
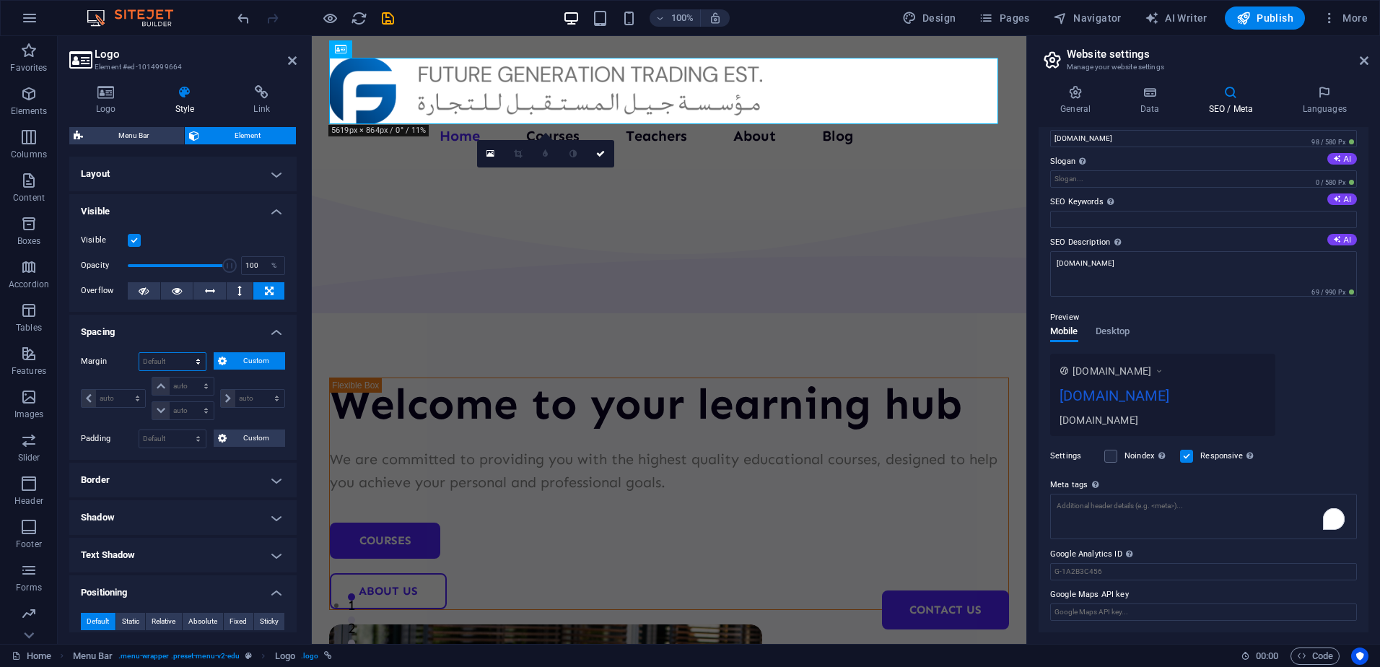
click at [191, 361] on select "Default auto px % rem vw vh Custom" at bounding box center [172, 361] width 66 height 17
click at [139, 353] on select "Default auto px % rem vw vh Custom" at bounding box center [172, 361] width 66 height 17
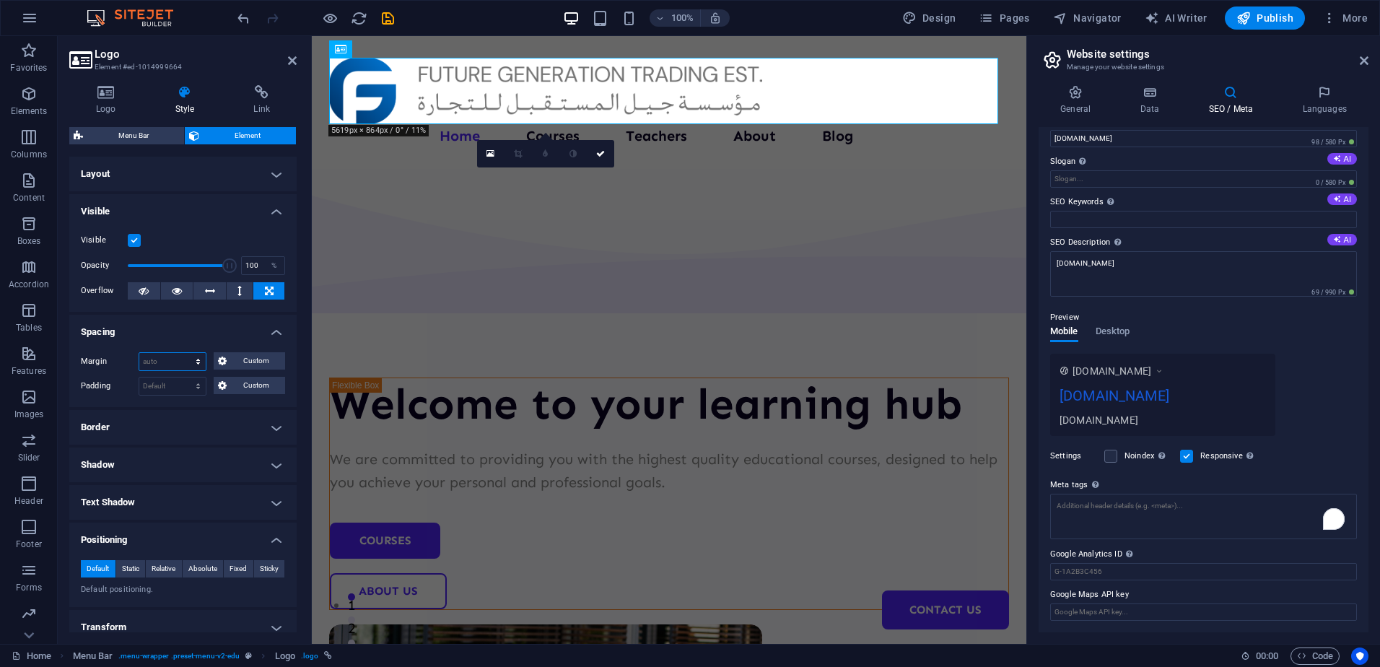
click at [193, 359] on select "Default auto px % rem vw vh Custom" at bounding box center [172, 361] width 66 height 17
select select "px"
click at [184, 353] on select "Default auto px % rem vw vh Custom" at bounding box center [172, 361] width 66 height 17
type input "100"
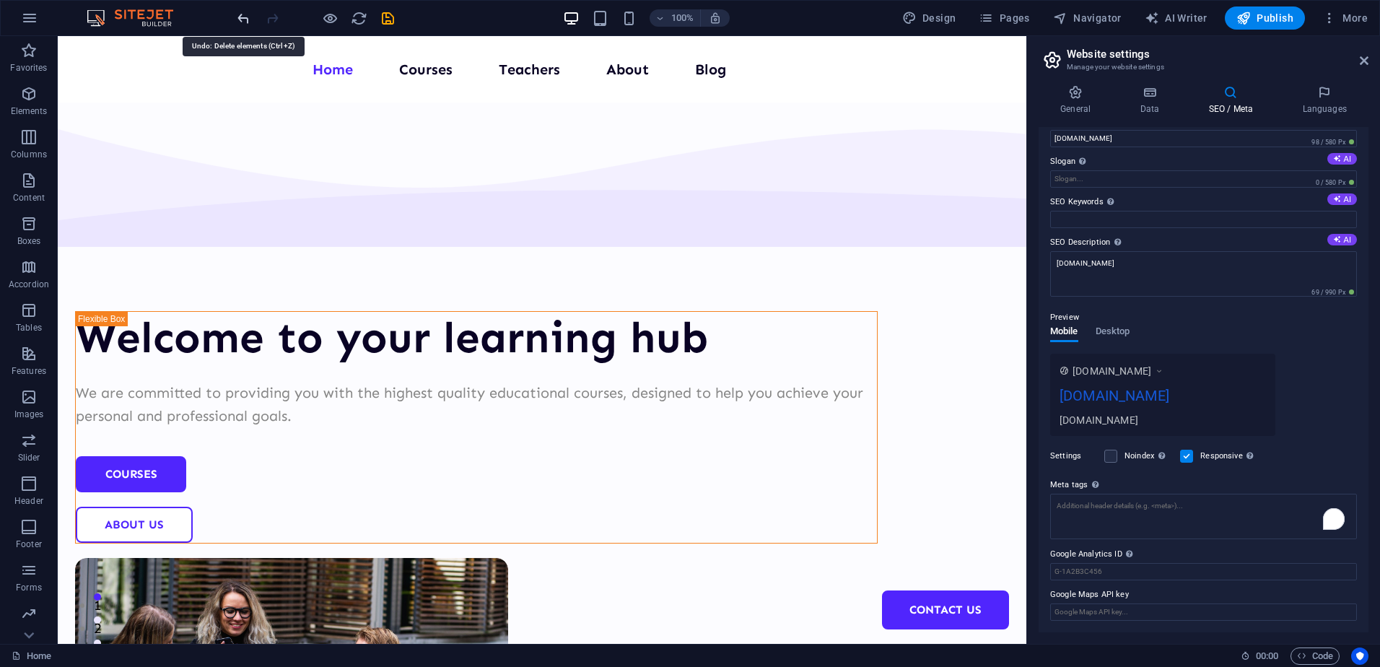
click at [245, 19] on icon "undo" at bounding box center [243, 18] width 17 height 17
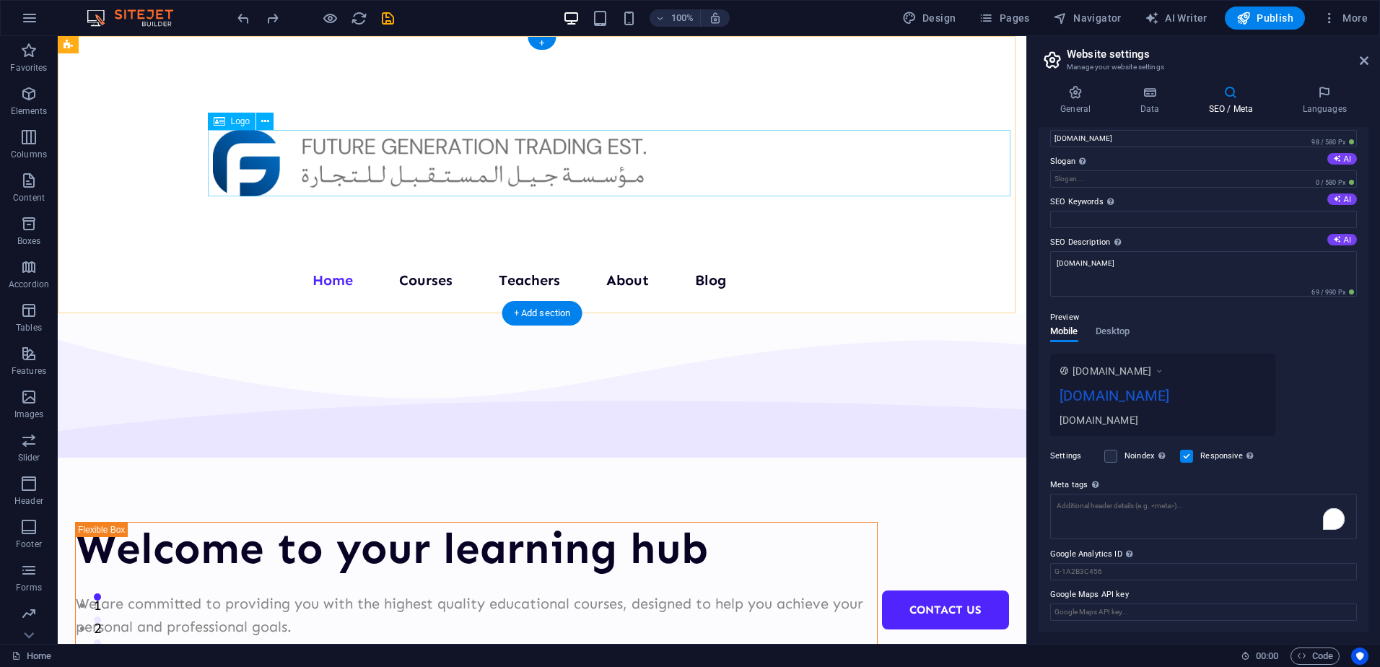
click at [342, 185] on div at bounding box center [542, 163] width 658 height 66
select select "px"
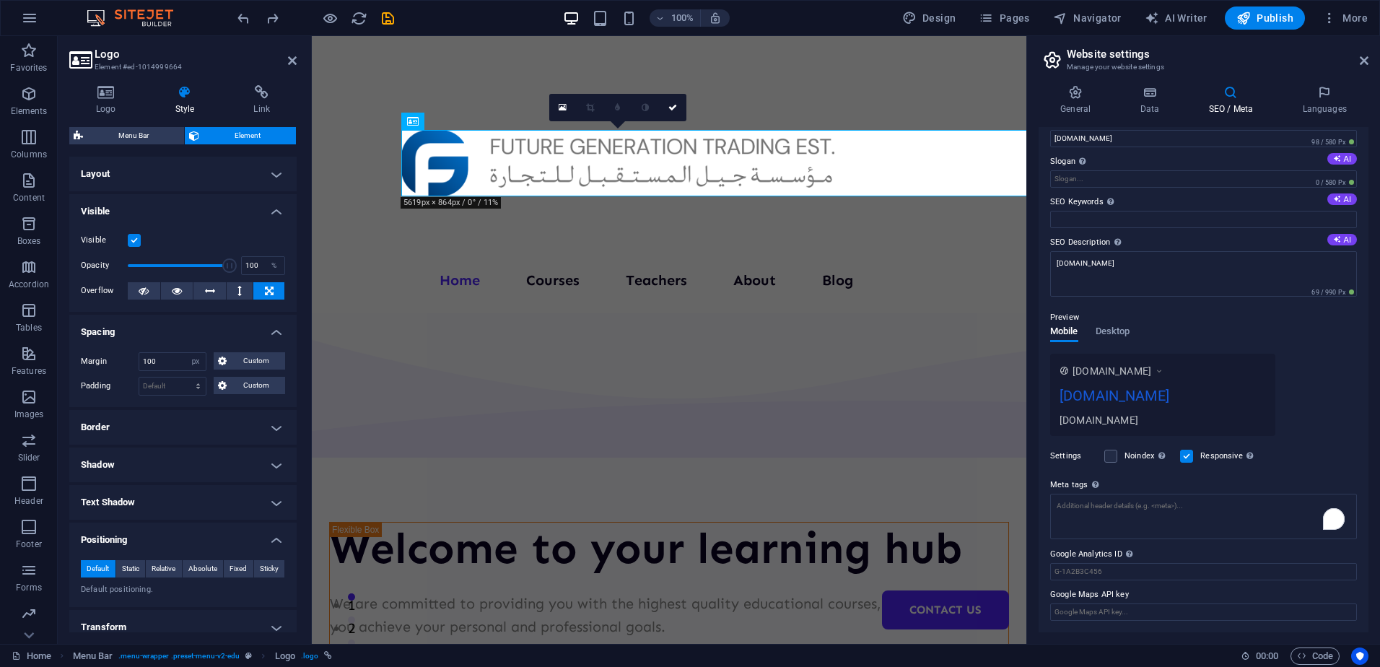
click at [233, 17] on div "100% Design Pages Navigator AI Writer Publish More" at bounding box center [690, 18] width 1378 height 35
click at [239, 17] on icon "undo" at bounding box center [243, 18] width 17 height 17
type input "0"
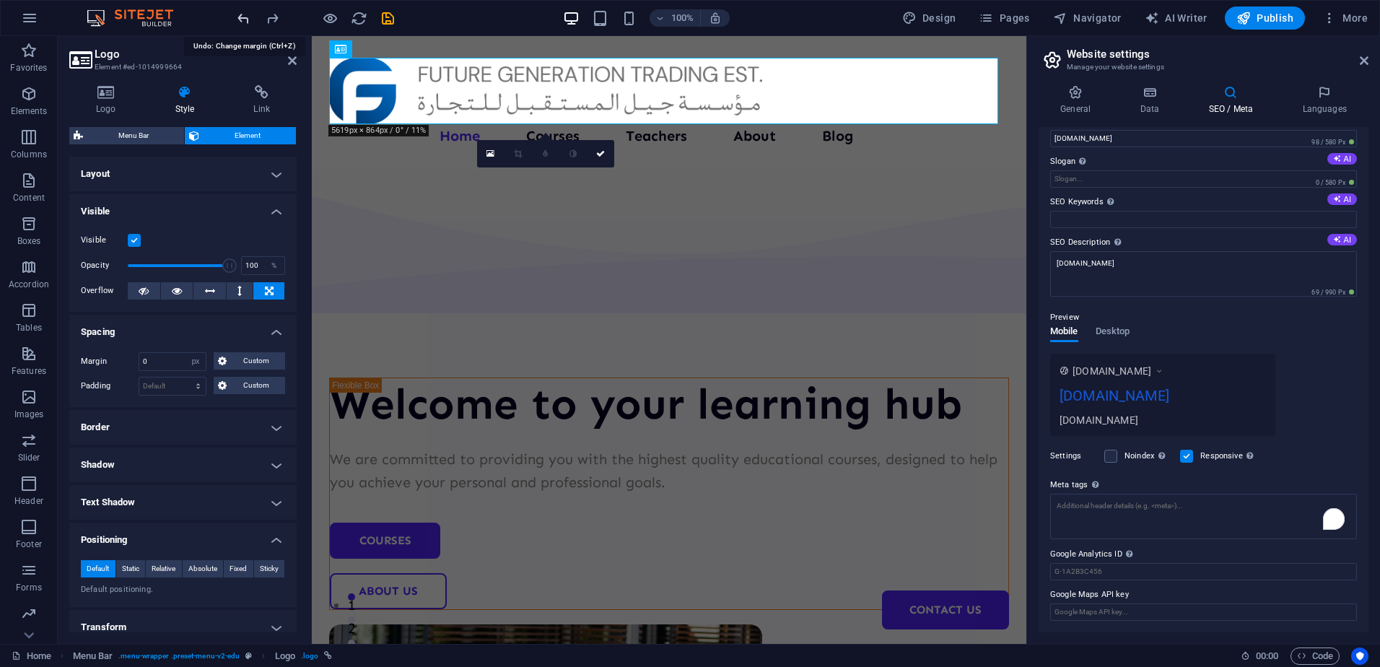
click at [239, 17] on icon "undo" at bounding box center [243, 18] width 17 height 17
select select "DISABLED_OPTION_VALUE"
click at [239, 17] on icon "undo" at bounding box center [243, 18] width 17 height 17
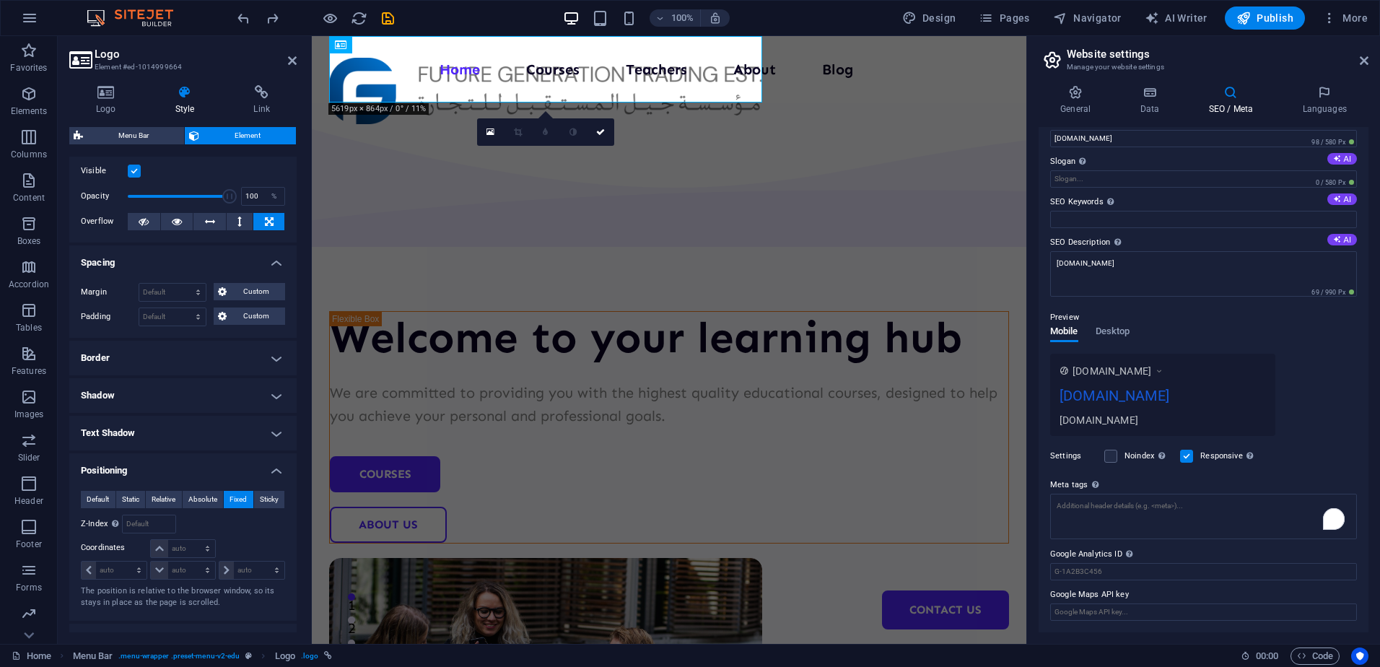
scroll to position [208, 0]
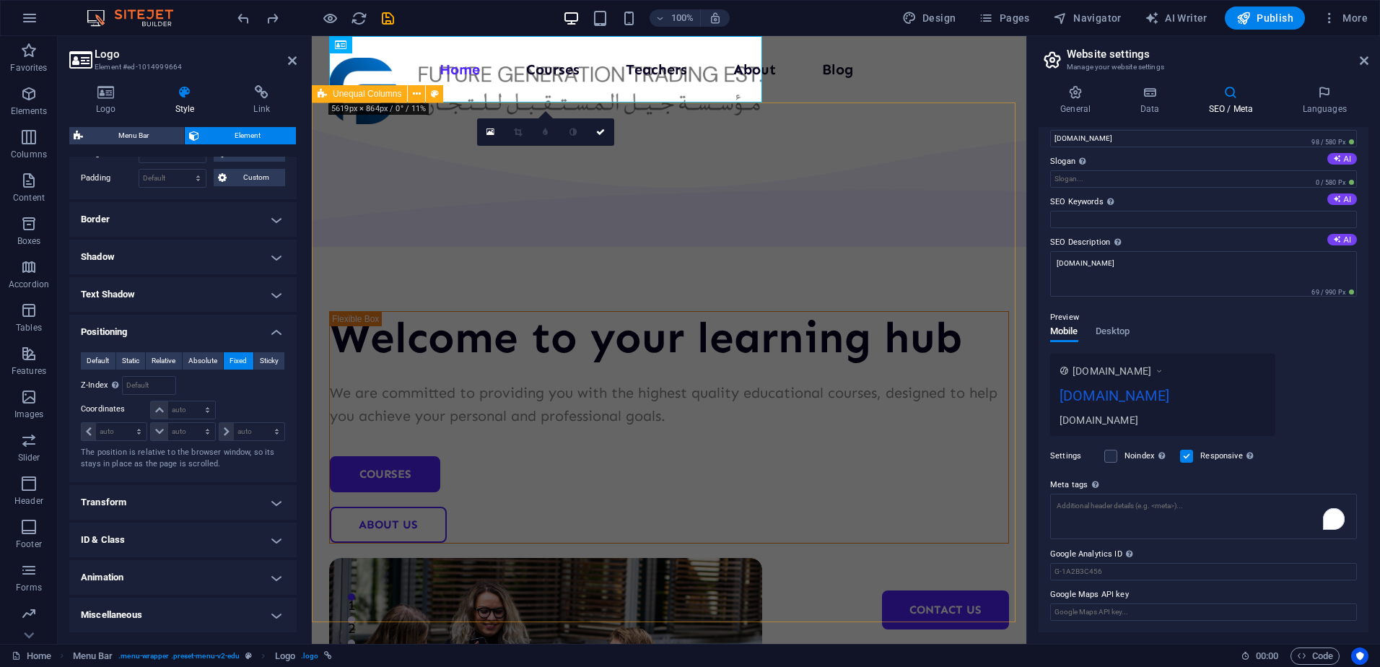
click at [833, 523] on div "Welcome to your learning hub We are committed to providing you with the highest…" at bounding box center [669, 560] width 715 height 917
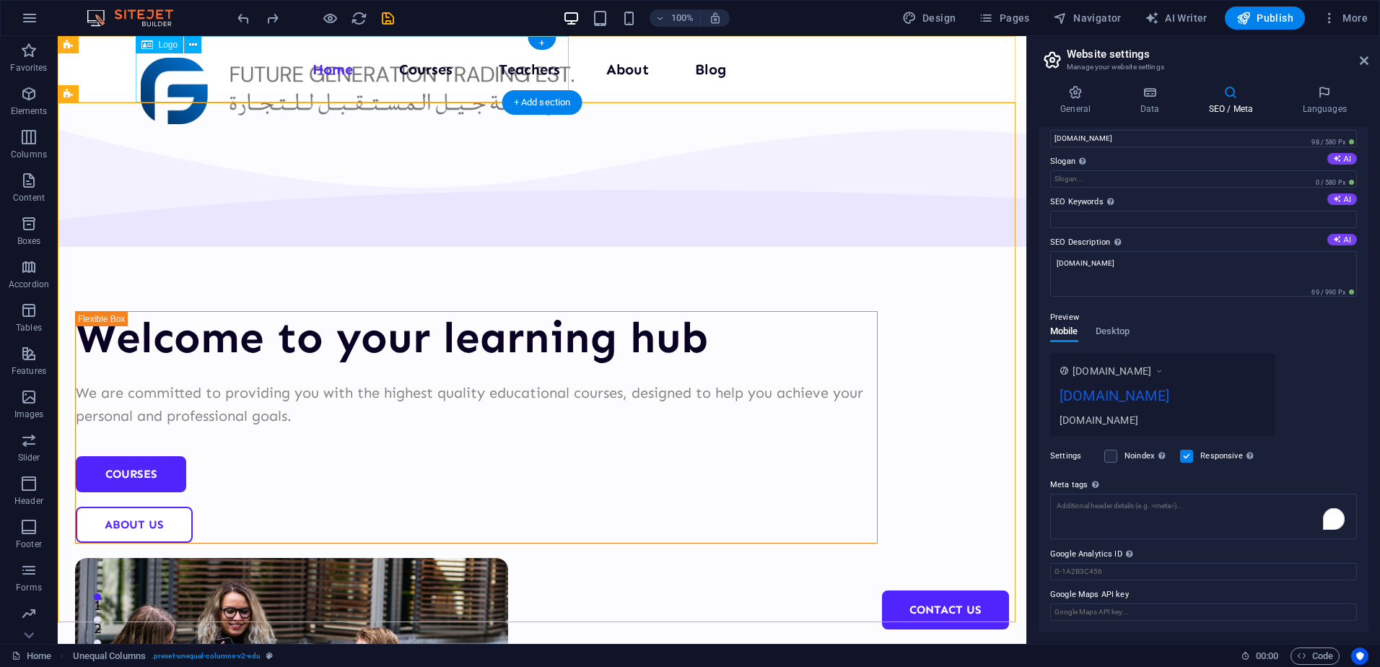
click at [250, 77] on div at bounding box center [357, 91] width 433 height 66
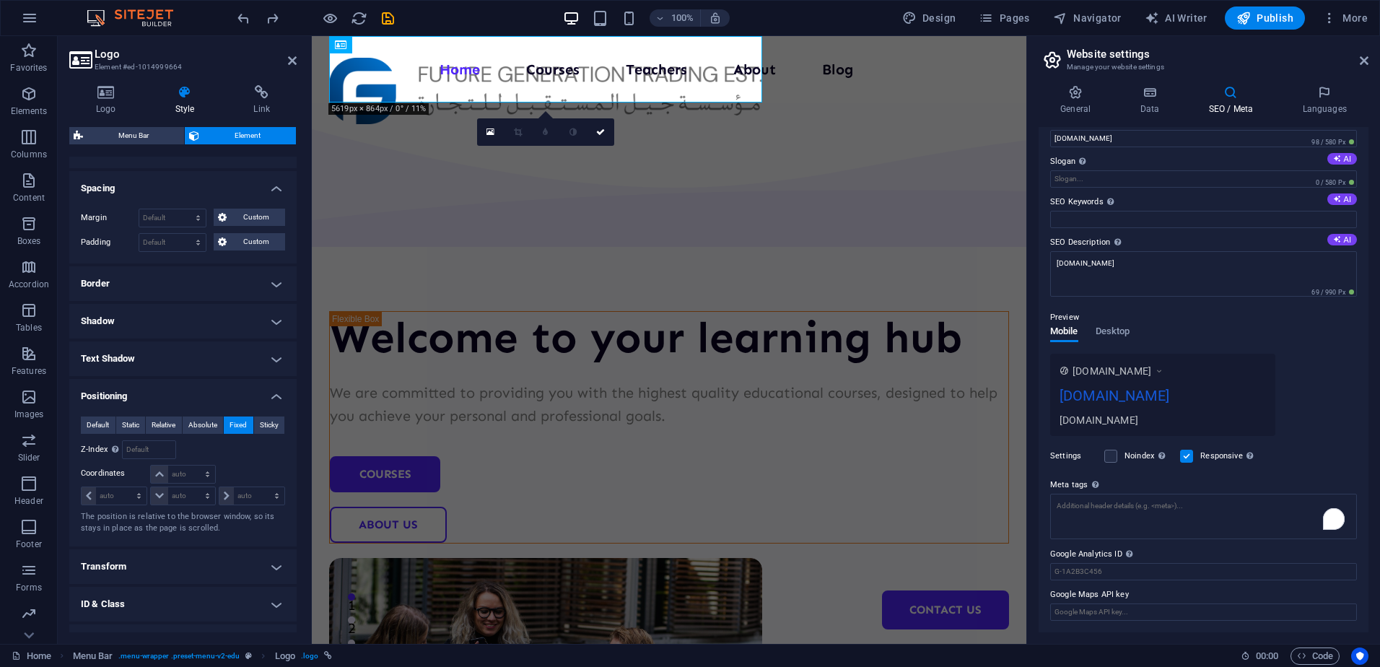
scroll to position [144, 0]
click at [273, 426] on span "Sticky" at bounding box center [269, 424] width 19 height 17
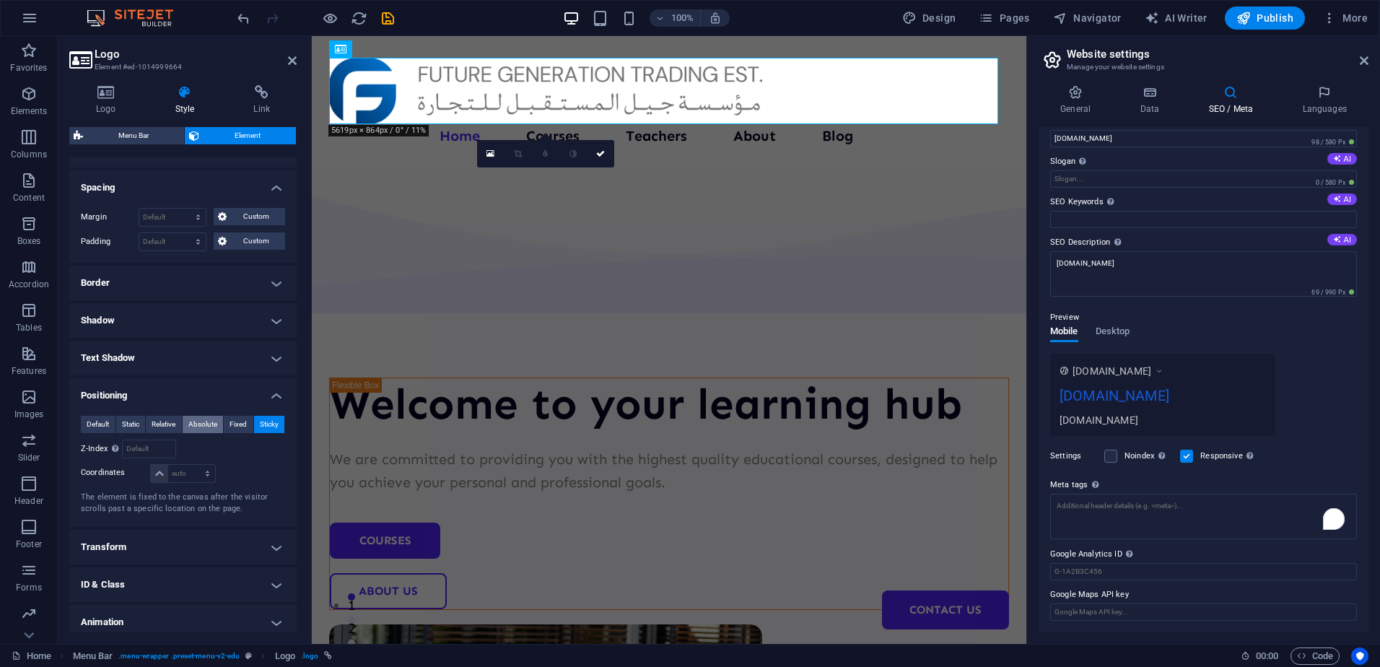
click at [214, 422] on span "Absolute" at bounding box center [202, 424] width 29 height 17
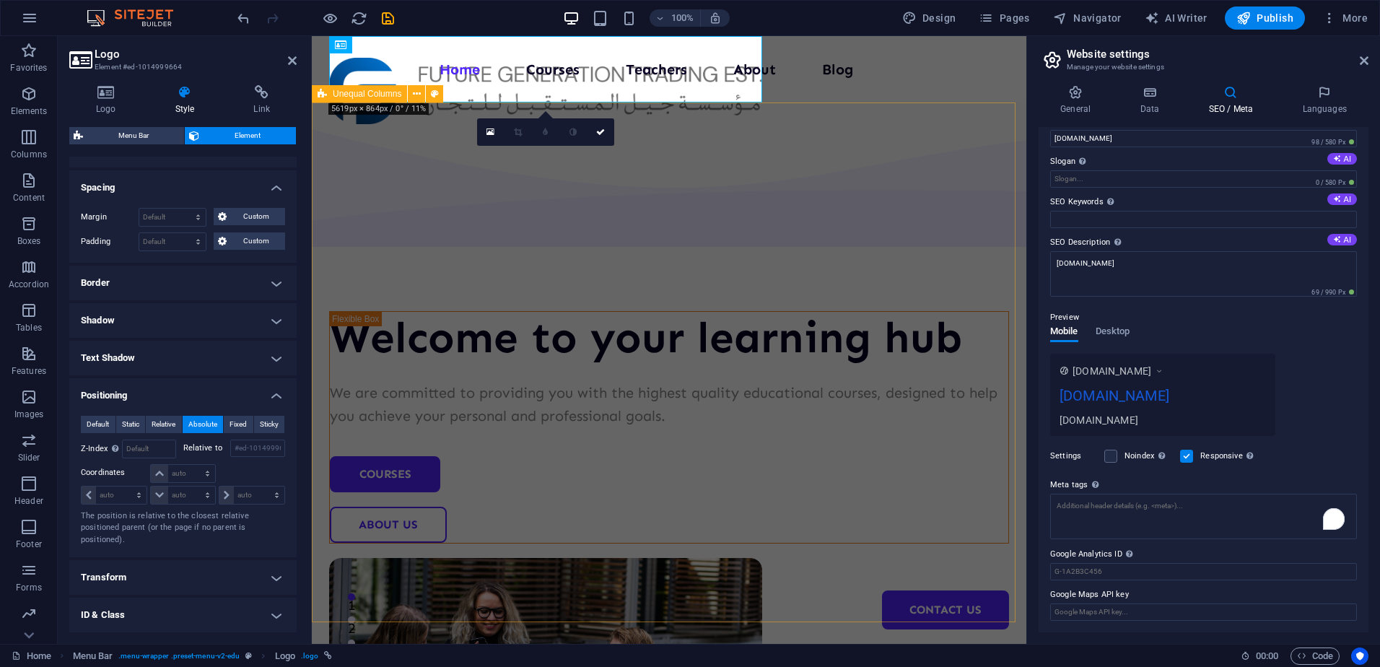
click at [810, 489] on div "Welcome to your learning hub We are committed to providing you with the highest…" at bounding box center [669, 560] width 715 height 917
select select "multiple-waves"
select select "em"
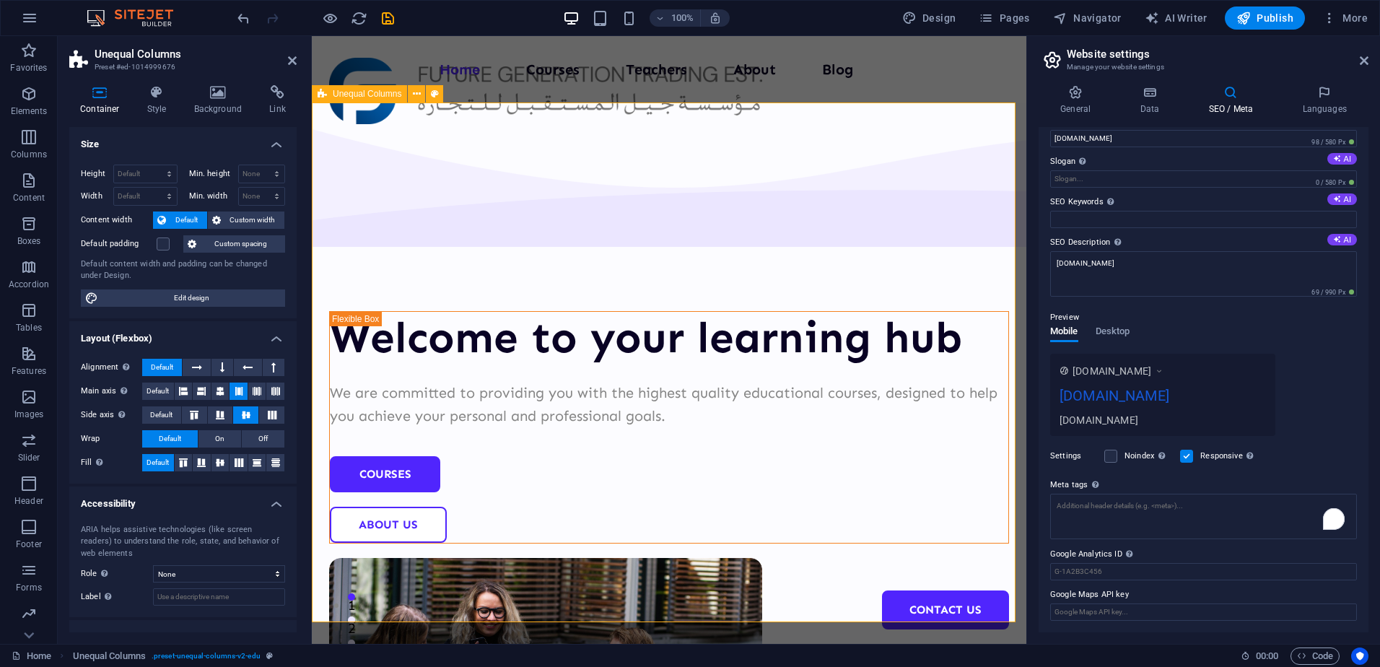
click at [786, 104] on div "Welcome to your learning hub We are committed to providing you with the highest…" at bounding box center [669, 560] width 715 height 917
click at [293, 64] on icon at bounding box center [292, 61] width 9 height 12
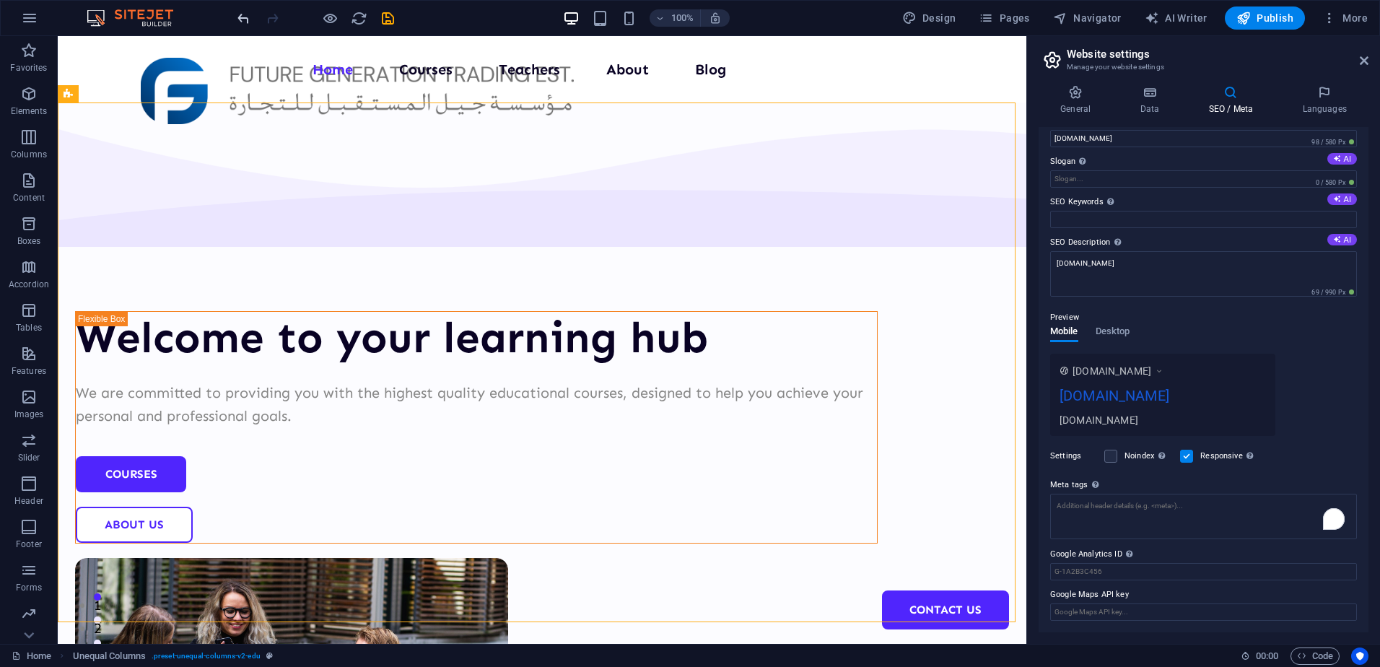
click at [242, 17] on icon "undo" at bounding box center [243, 18] width 17 height 17
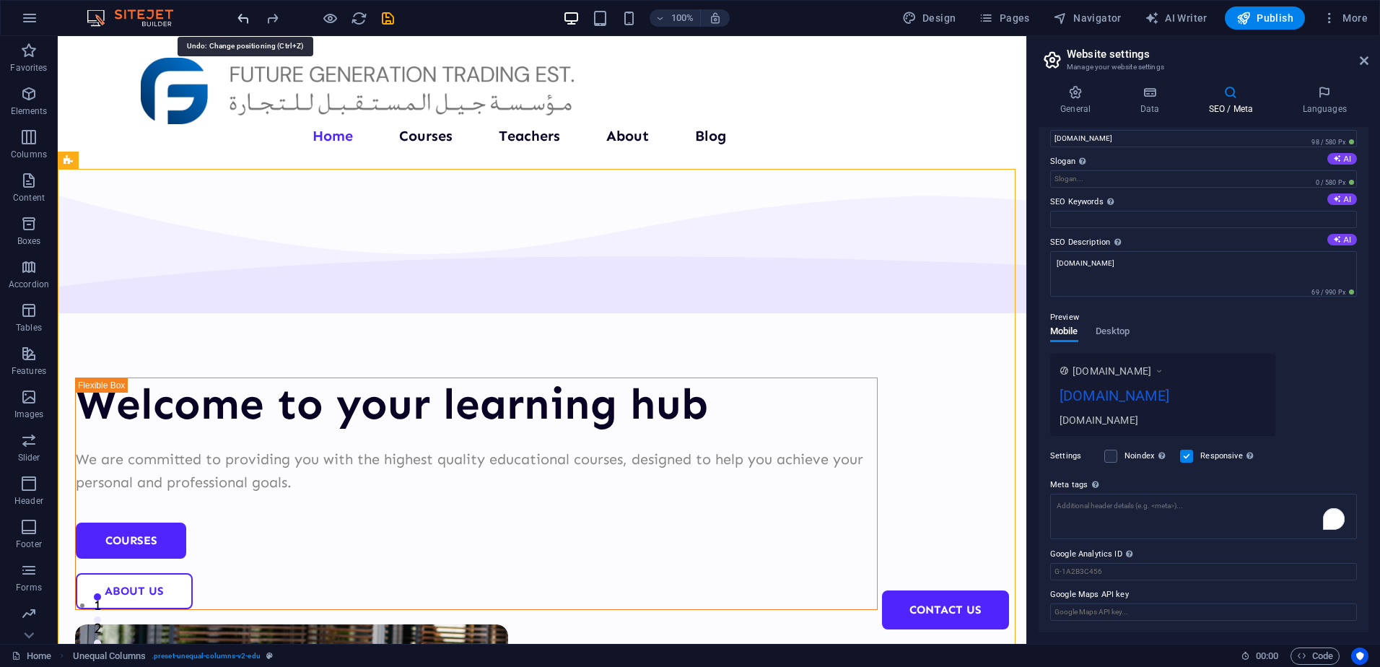
click at [242, 17] on icon "undo" at bounding box center [243, 18] width 17 height 17
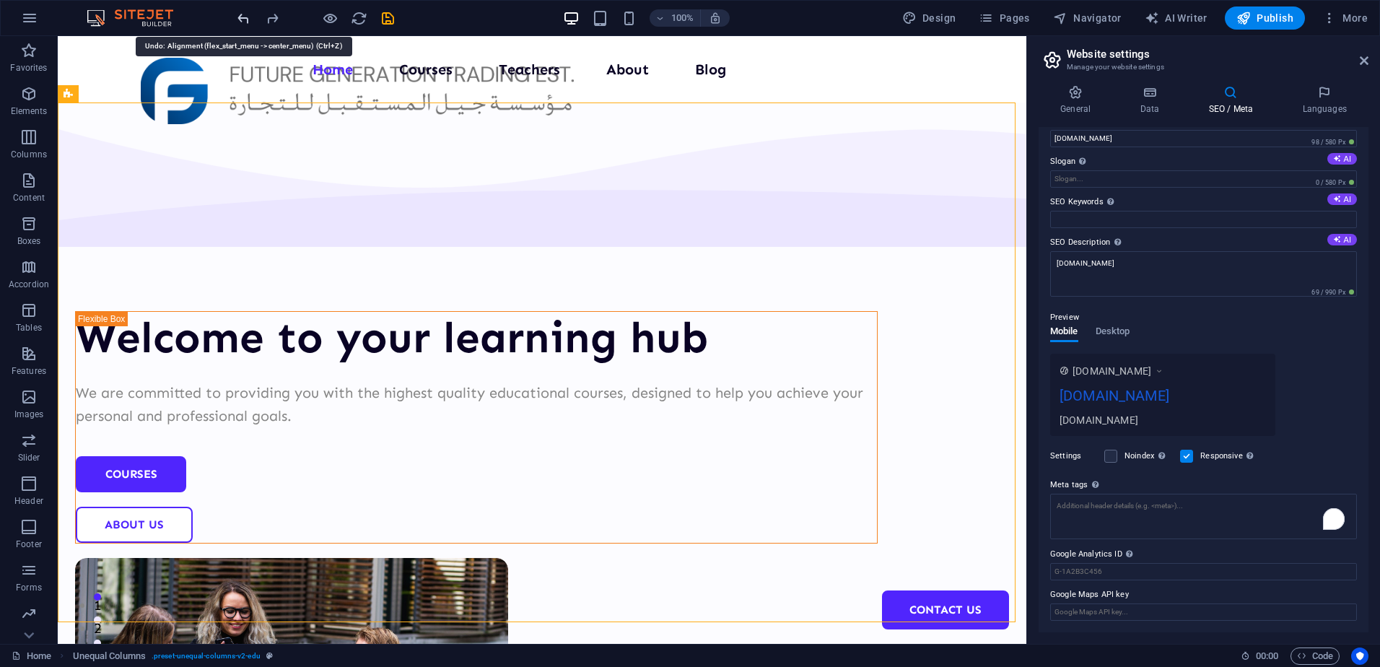
click at [242, 17] on icon "undo" at bounding box center [243, 18] width 17 height 17
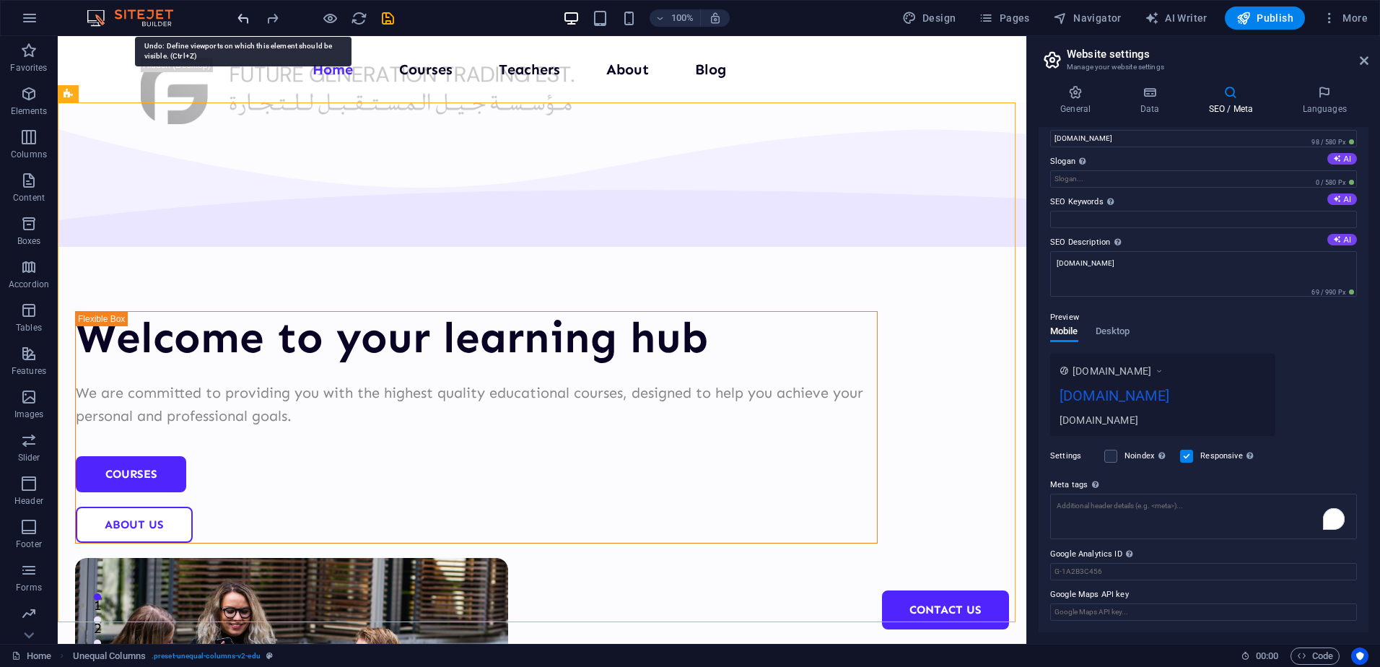
click at [240, 13] on icon "undo" at bounding box center [243, 18] width 17 height 17
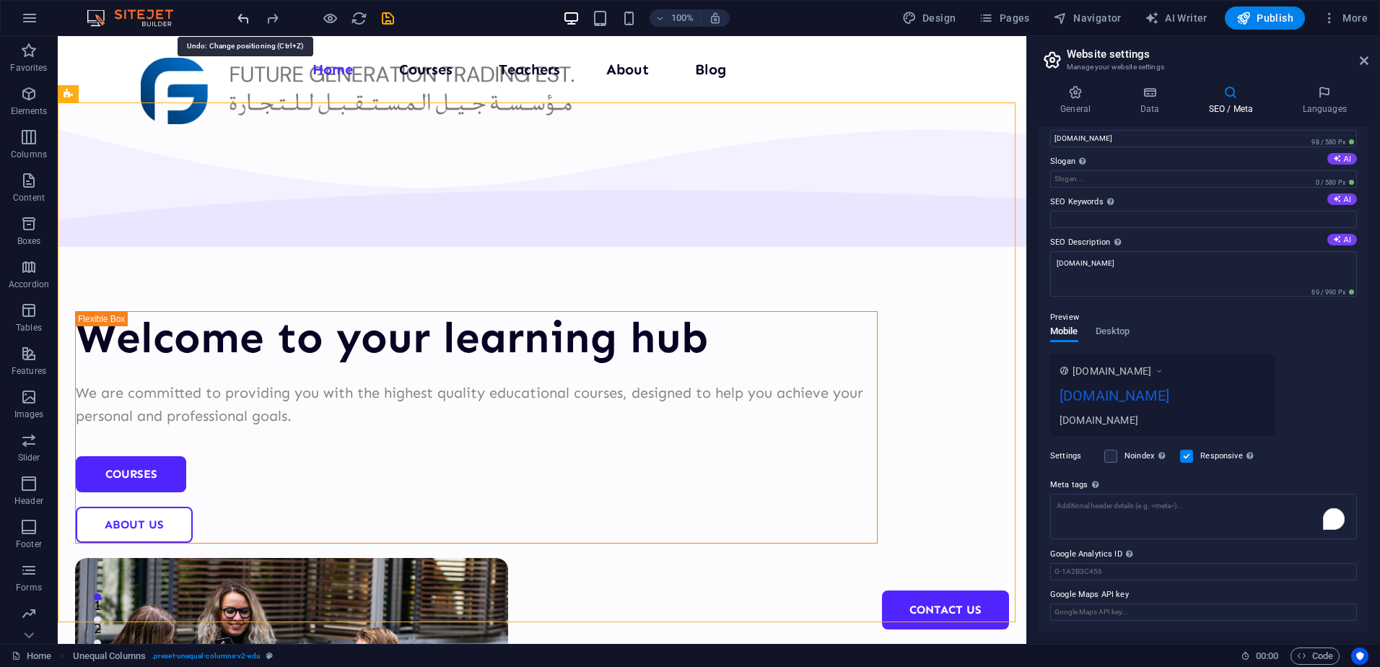
click at [240, 13] on icon "undo" at bounding box center [243, 18] width 17 height 17
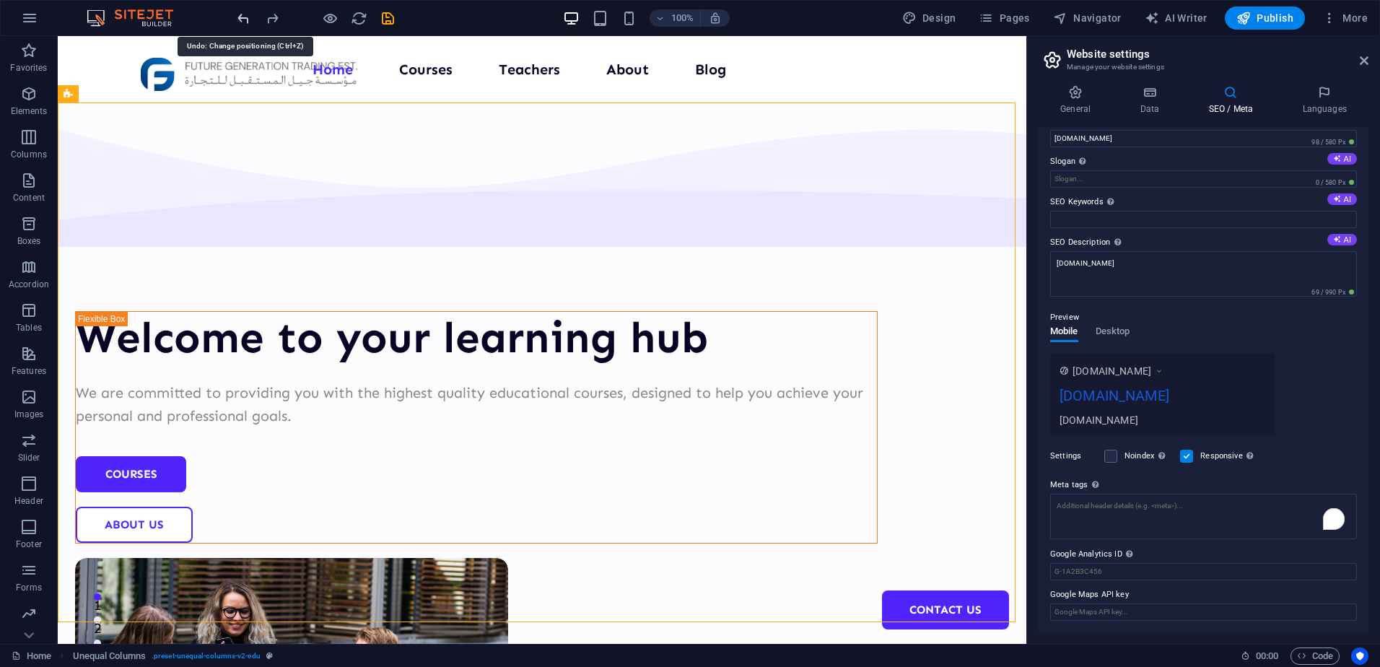
click at [240, 13] on icon "undo" at bounding box center [243, 18] width 17 height 17
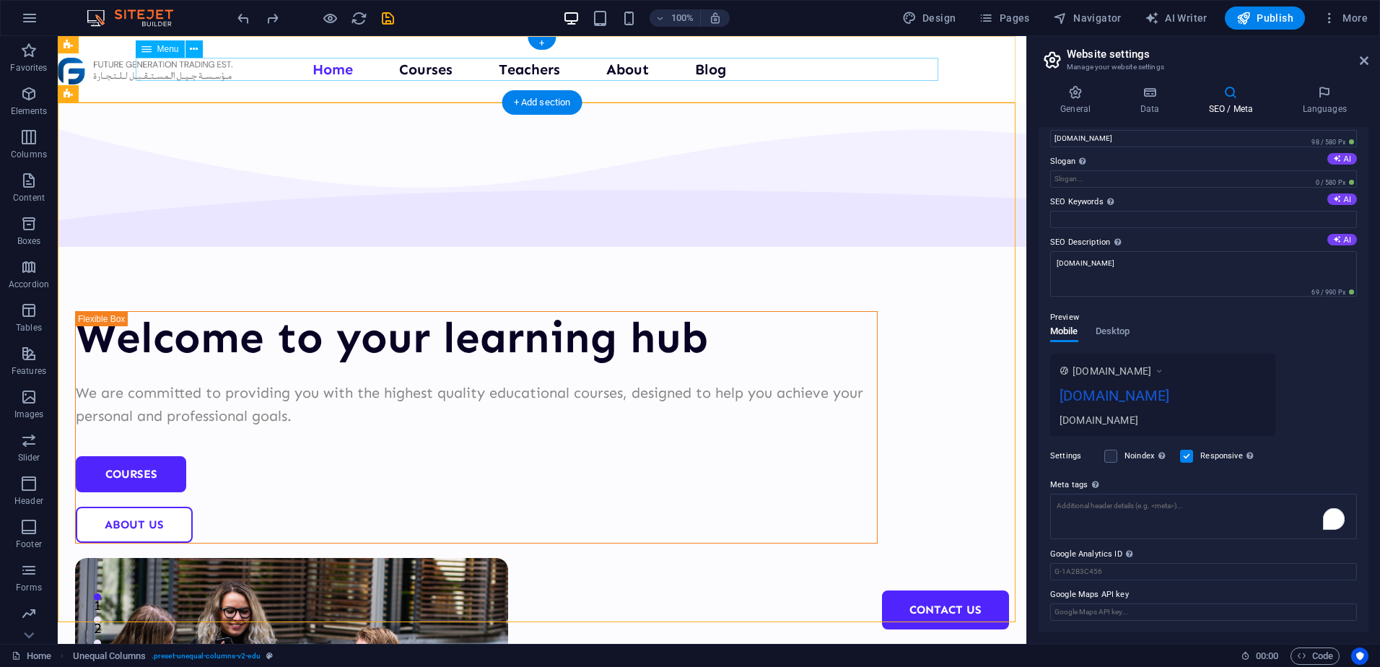
click at [412, 70] on nav "Home Courses Teachers About Blog Contact Us" at bounding box center [542, 69] width 803 height 23
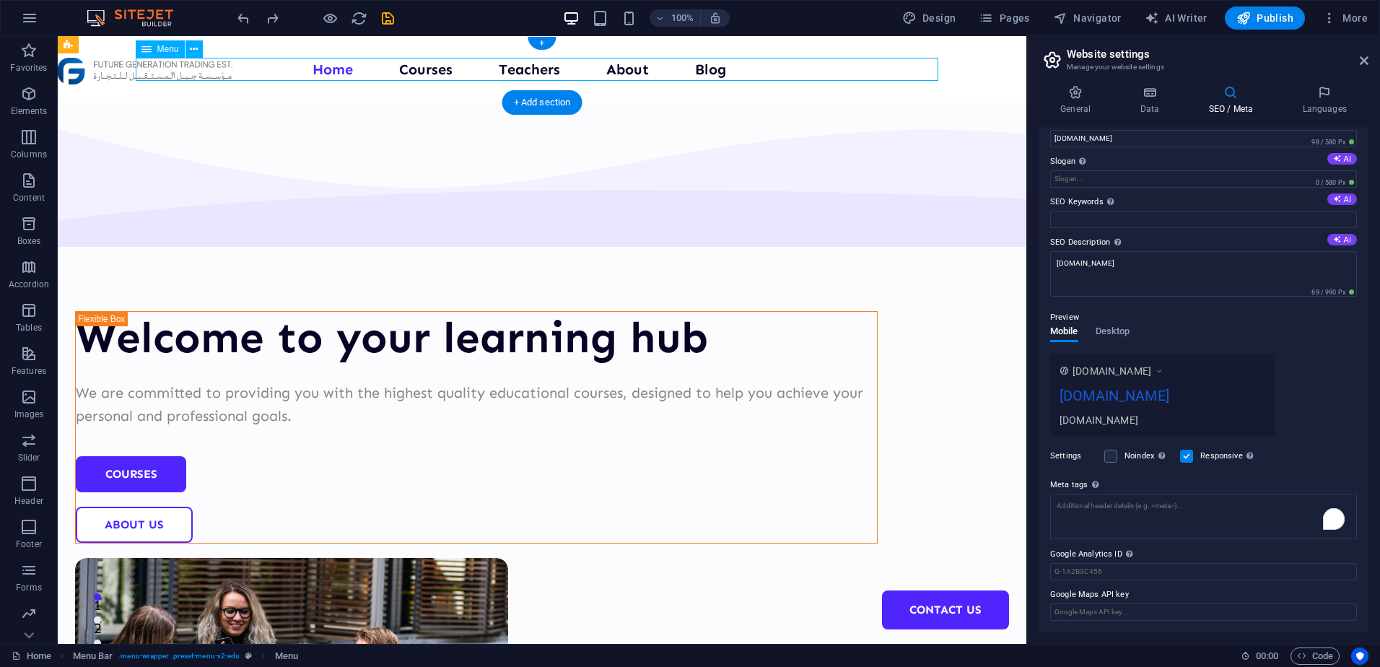
click at [412, 70] on nav "Home Courses Teachers About Blog Contact Us" at bounding box center [542, 69] width 803 height 23
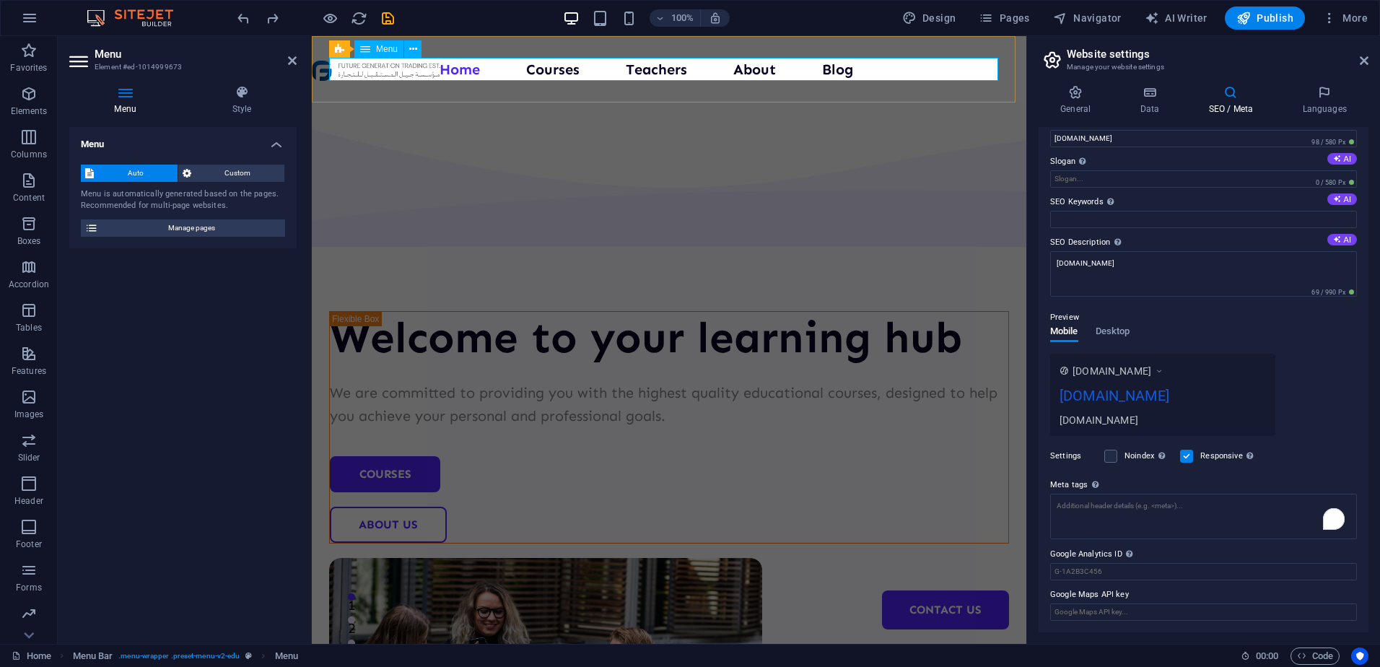
click at [542, 66] on nav "Home Courses Teachers About Blog Contact Us" at bounding box center [669, 69] width 680 height 23
click at [222, 100] on h4 "Style" at bounding box center [242, 100] width 110 height 30
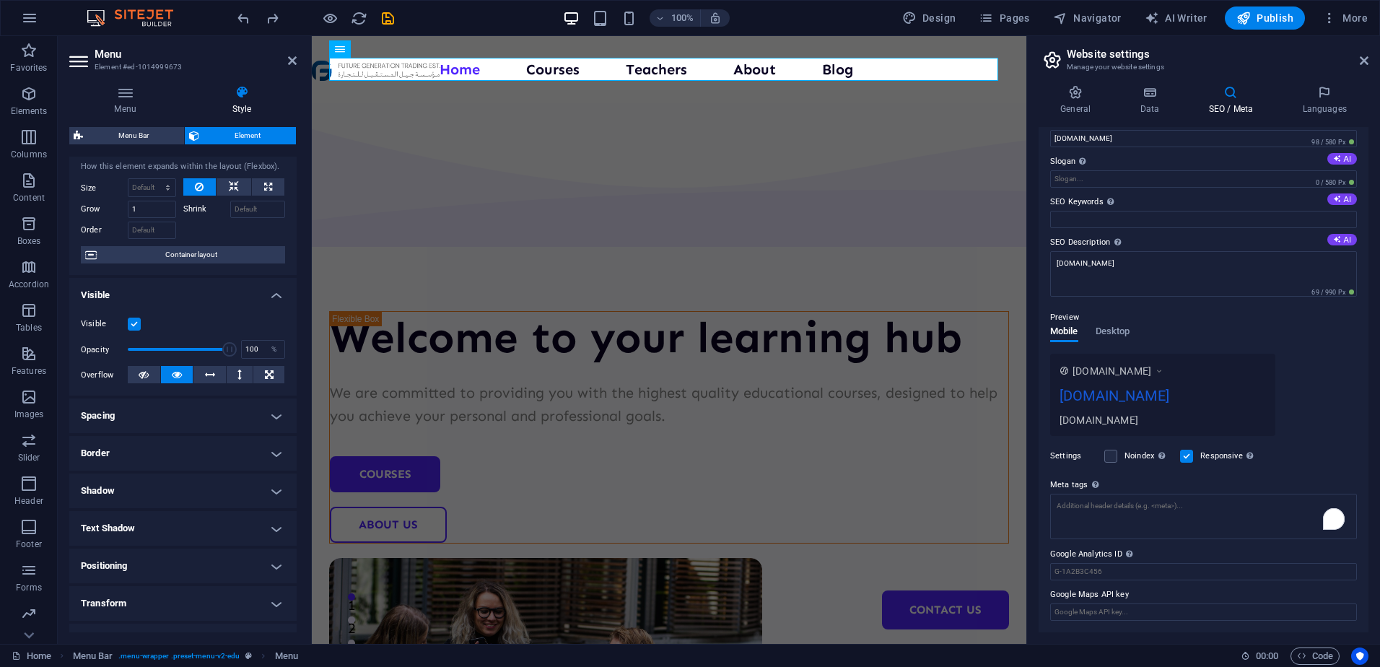
scroll to position [0, 0]
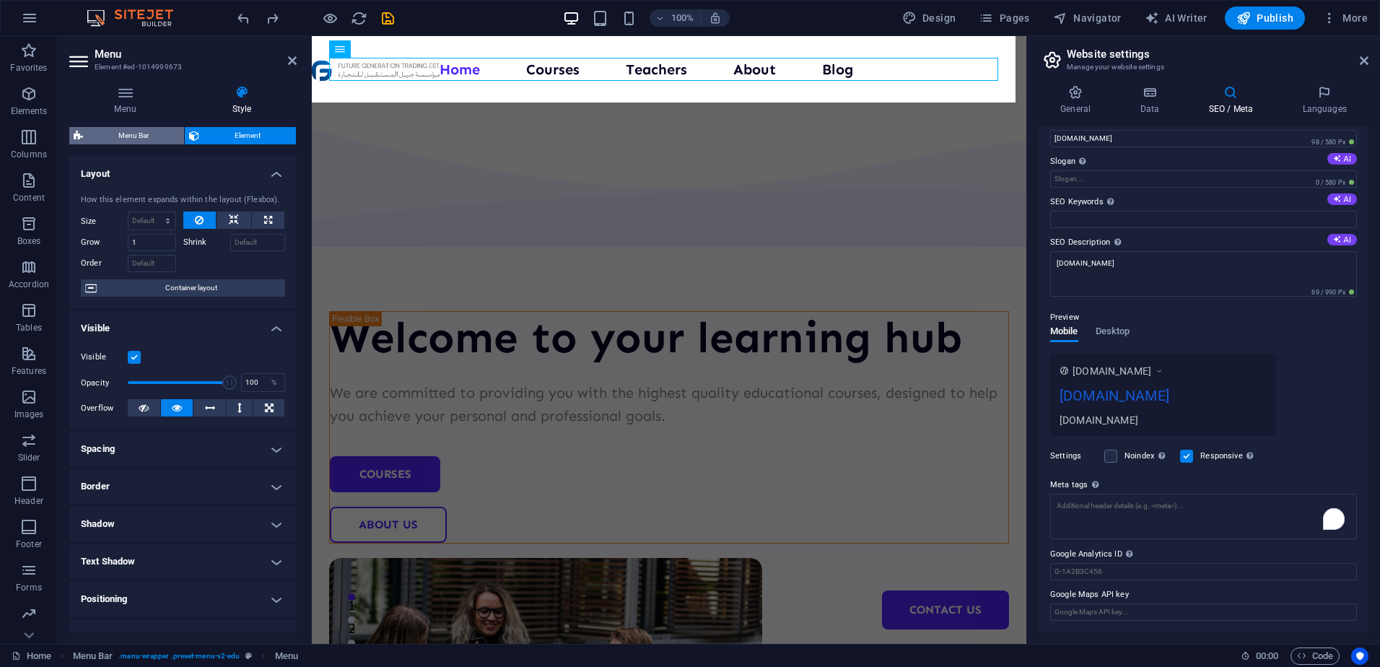
click at [115, 141] on span "Menu Bar" at bounding box center [133, 135] width 92 height 17
select select "header"
select select "px"
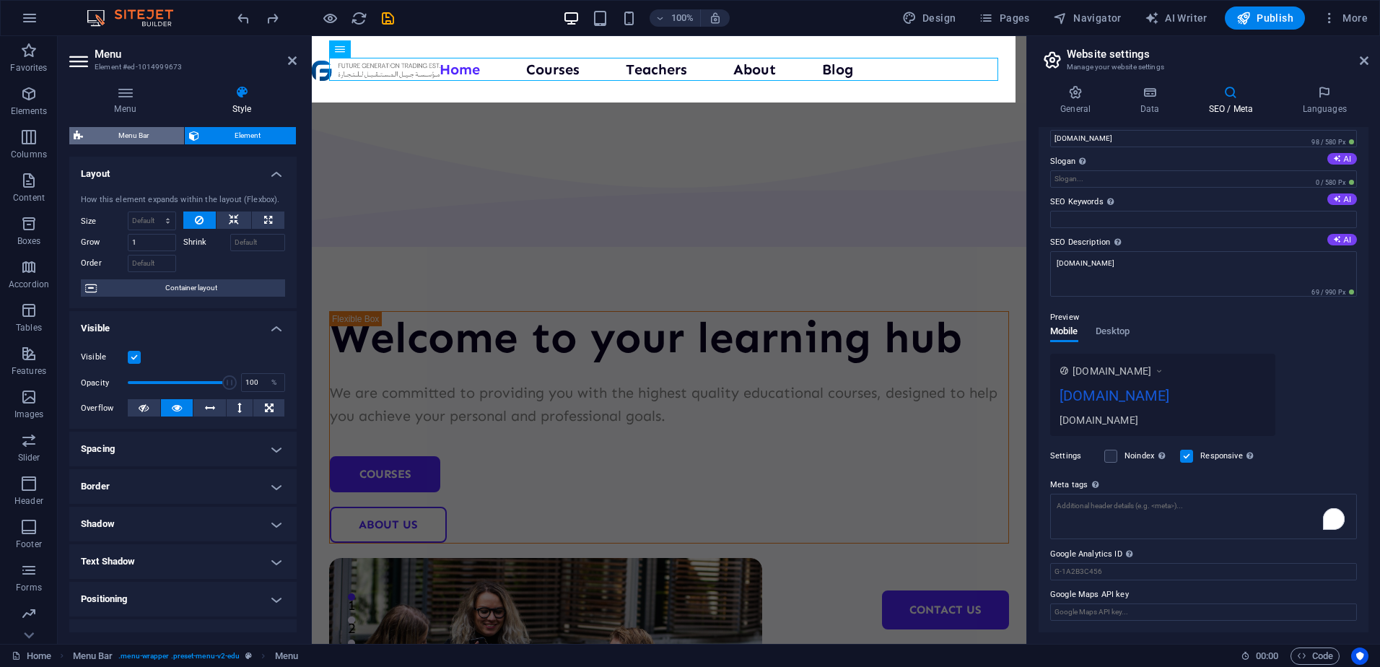
select select "px"
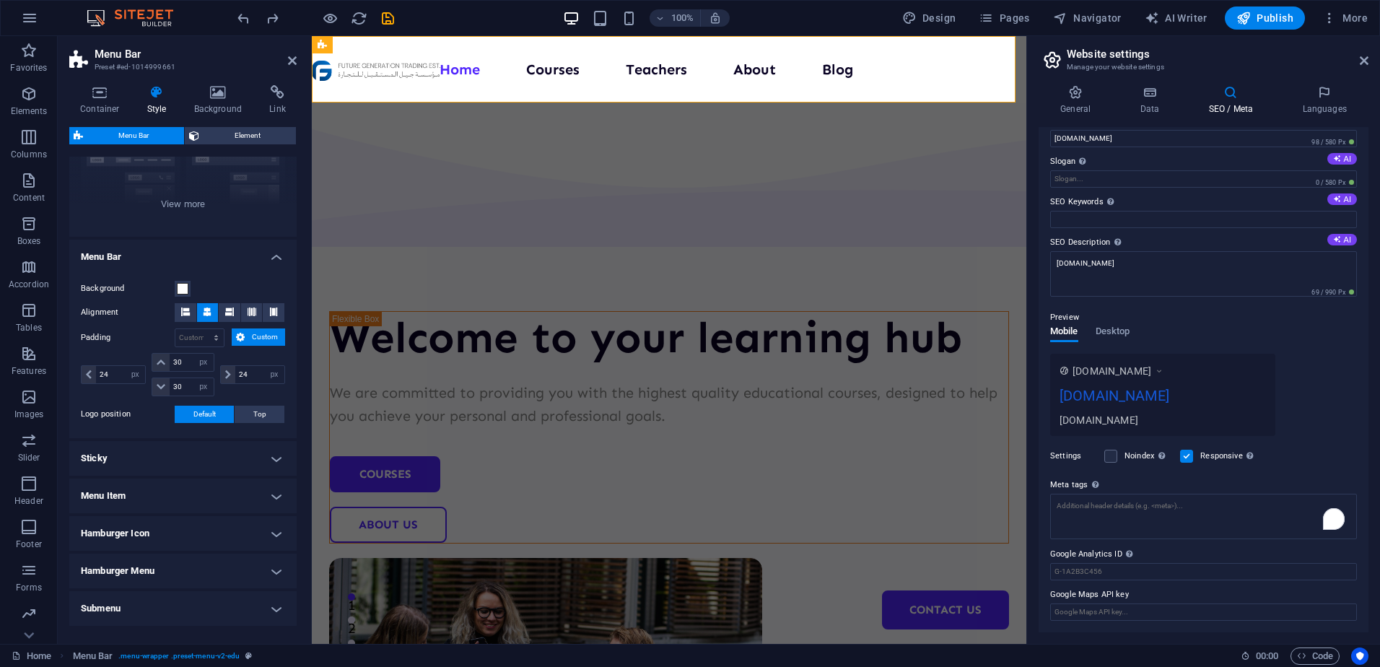
scroll to position [214, 0]
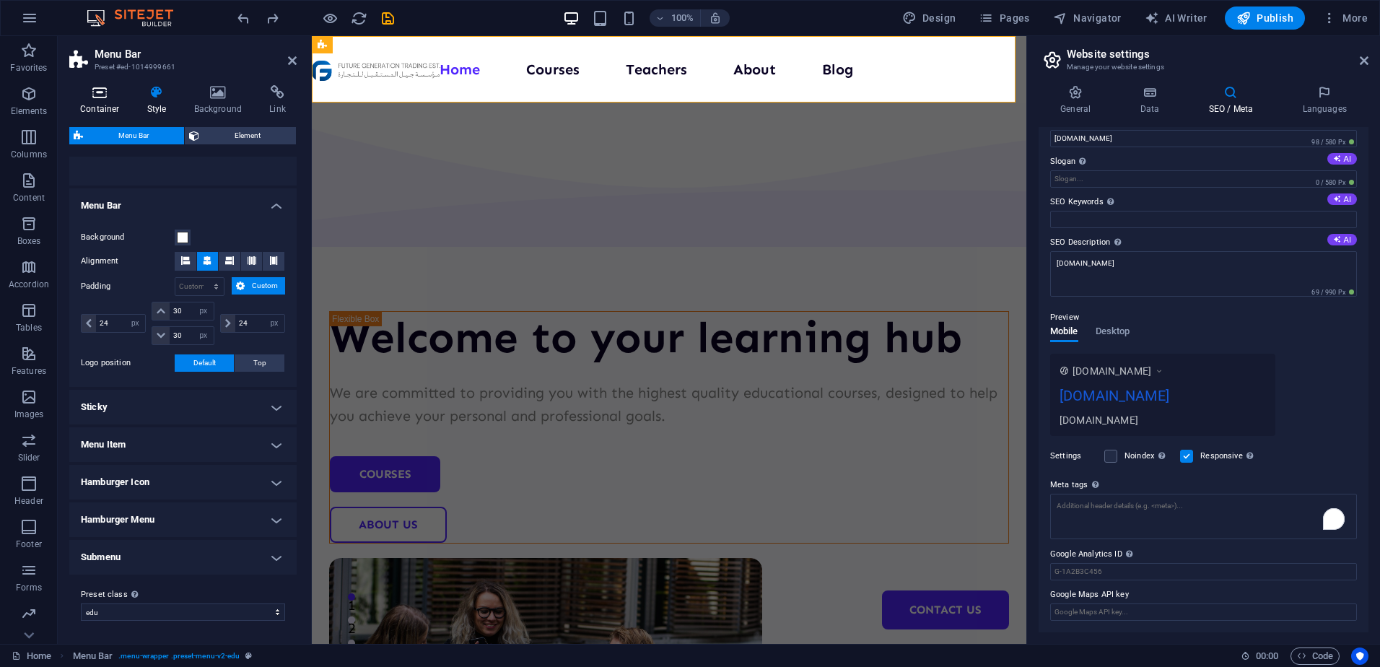
click at [78, 87] on icon at bounding box center [99, 92] width 61 height 14
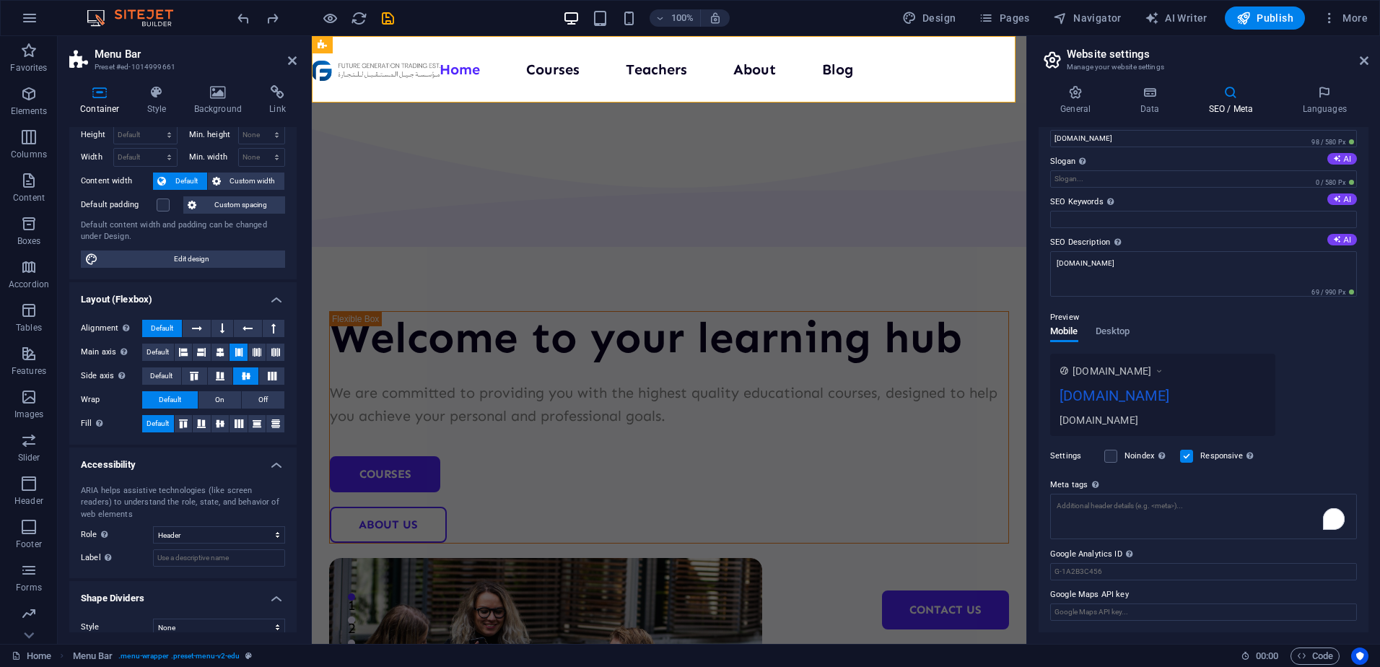
scroll to position [54, 0]
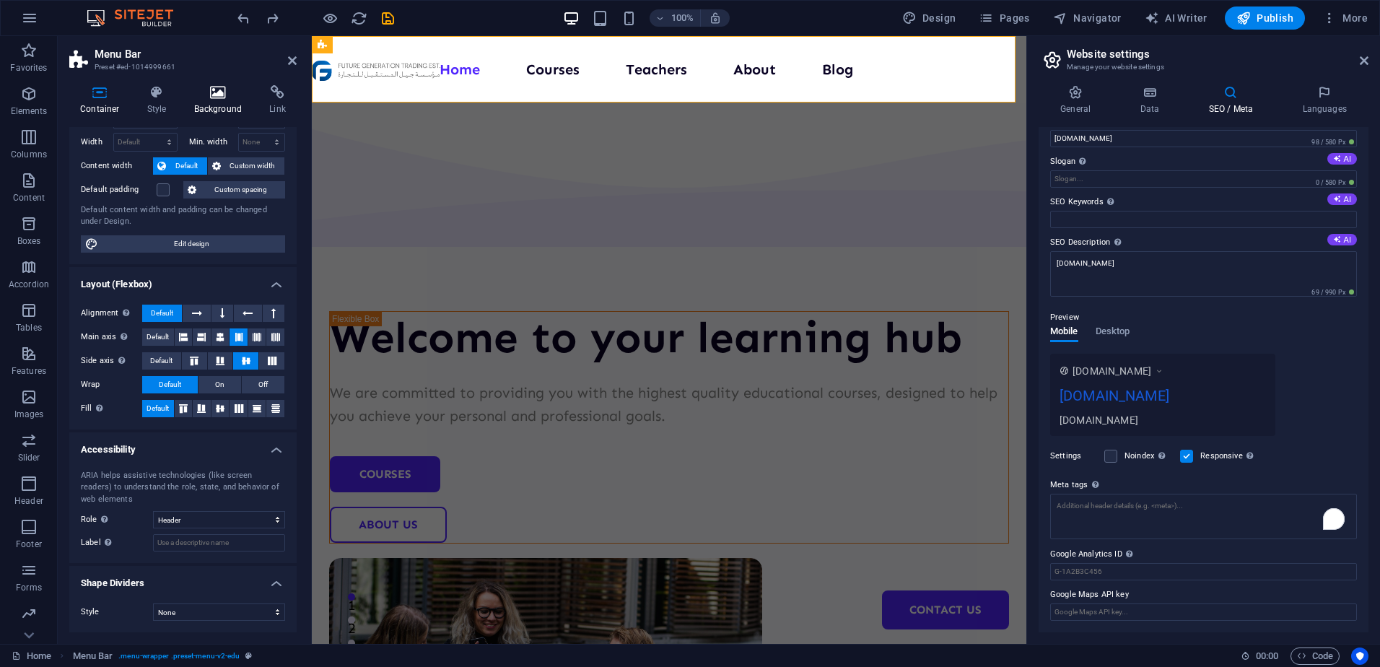
click at [215, 99] on icon at bounding box center [218, 92] width 70 height 14
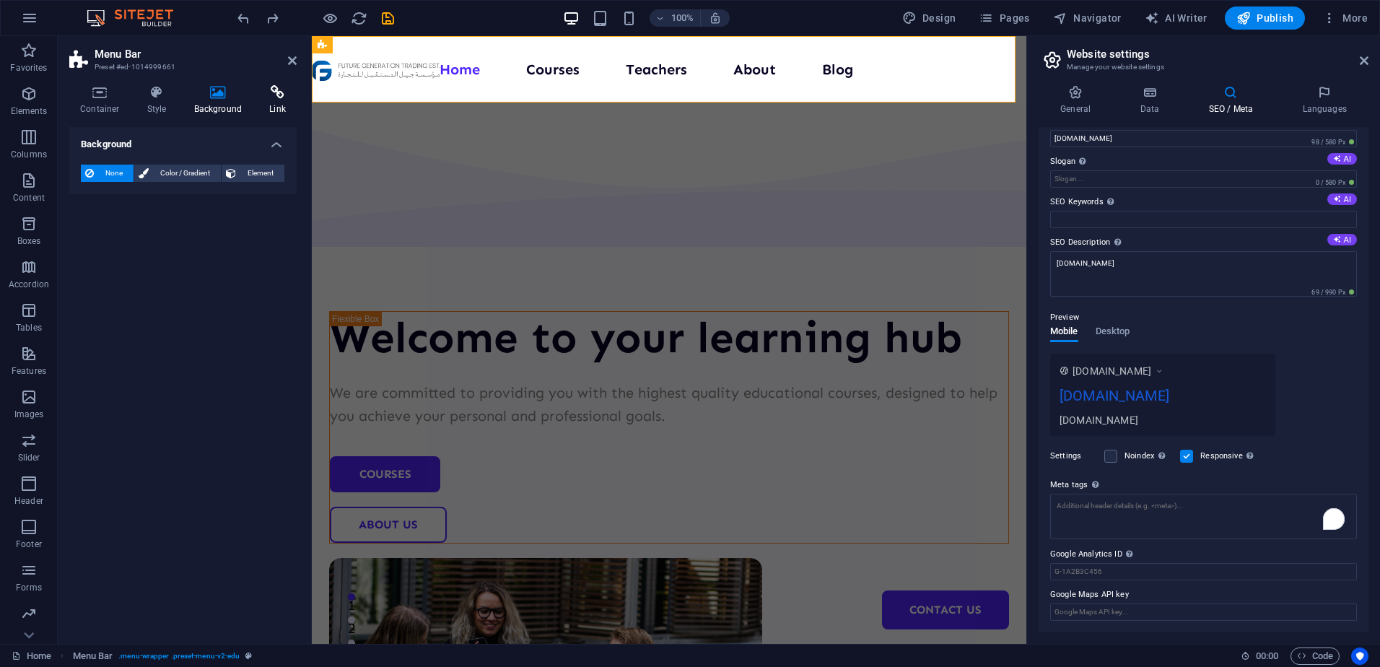
click at [269, 101] on h4 "Link" at bounding box center [277, 100] width 38 height 30
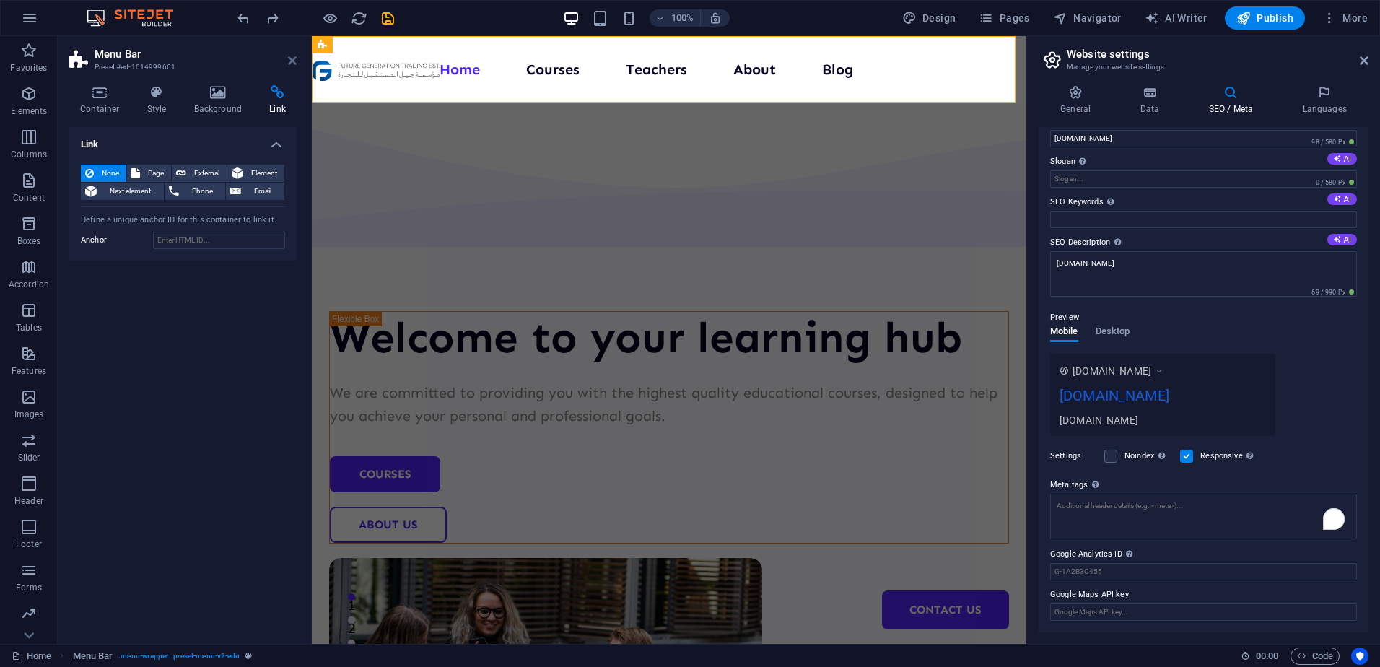
drag, startPoint x: 292, startPoint y: 62, endPoint x: 239, endPoint y: 26, distance: 64.5
click at [292, 62] on icon at bounding box center [292, 61] width 9 height 12
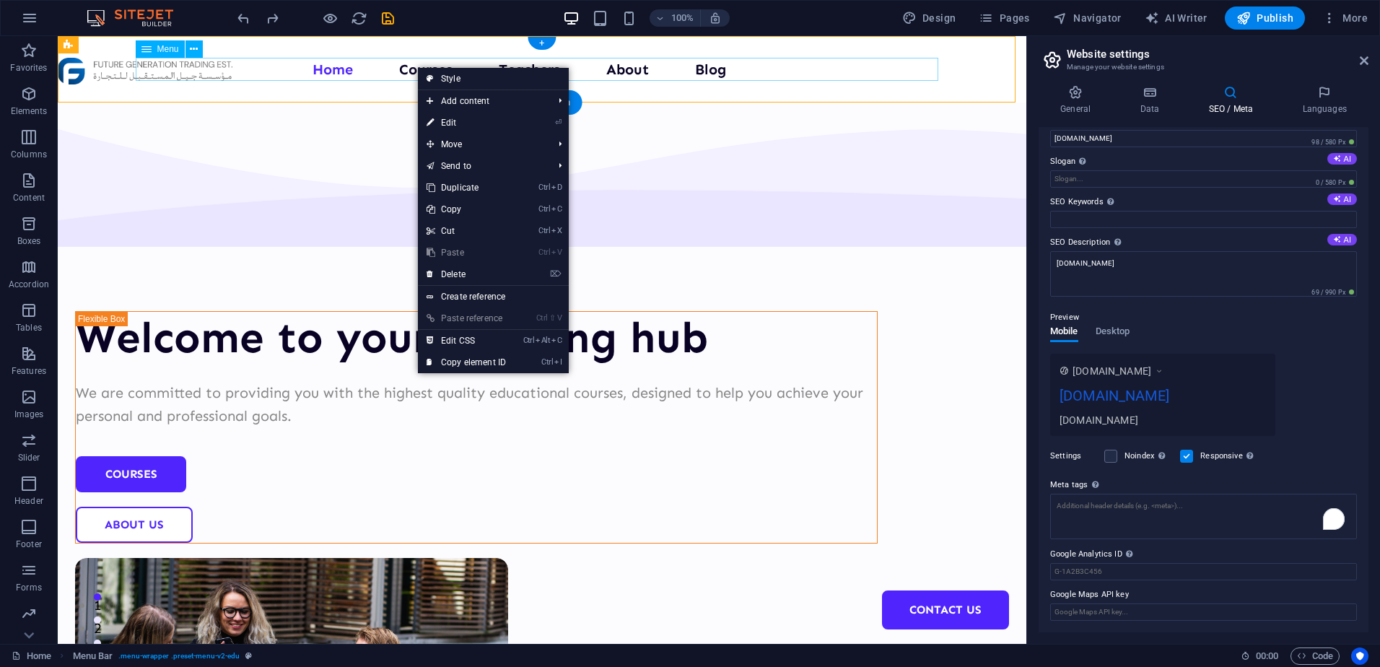
click at [392, 69] on nav "Home Courses Teachers About Blog Contact Us" at bounding box center [542, 69] width 803 height 23
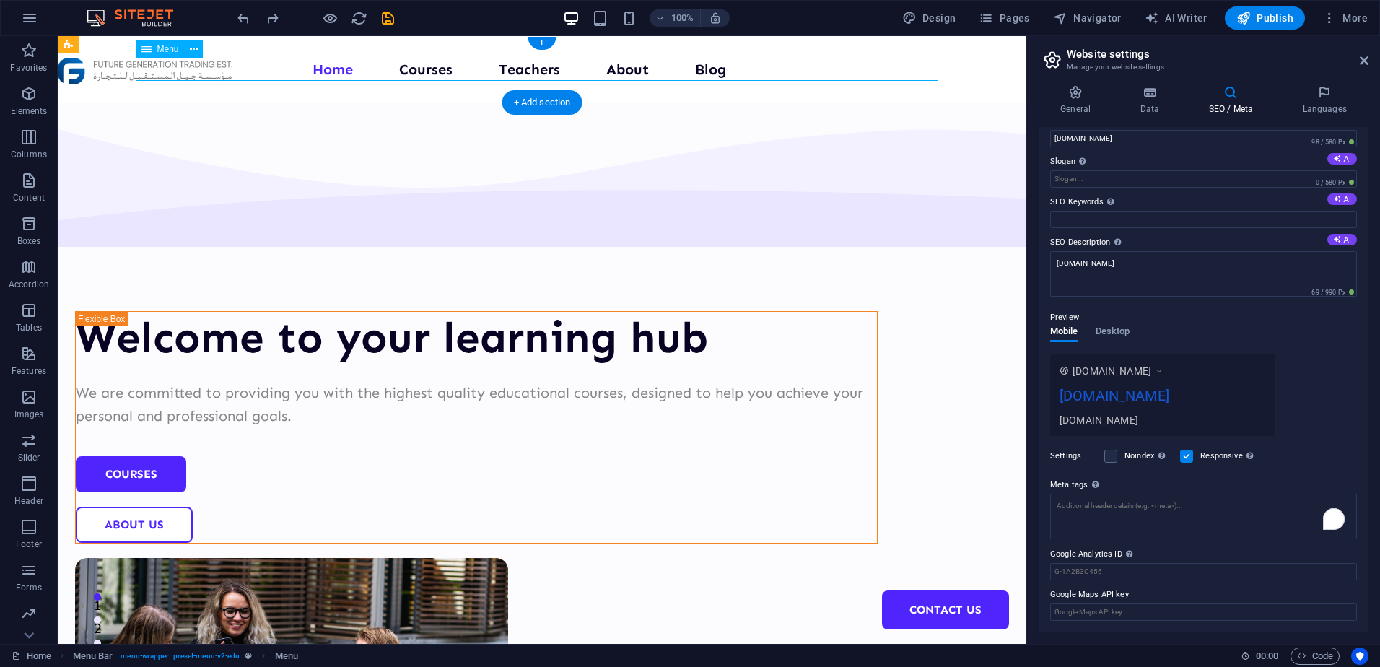
click at [402, 69] on nav "Home Courses Teachers About Blog Contact Us" at bounding box center [542, 69] width 803 height 23
click at [177, 51] on icon at bounding box center [176, 47] width 8 height 15
click at [502, 73] on nav "Home Courses Teachers About Blog Contact Us" at bounding box center [542, 69] width 803 height 23
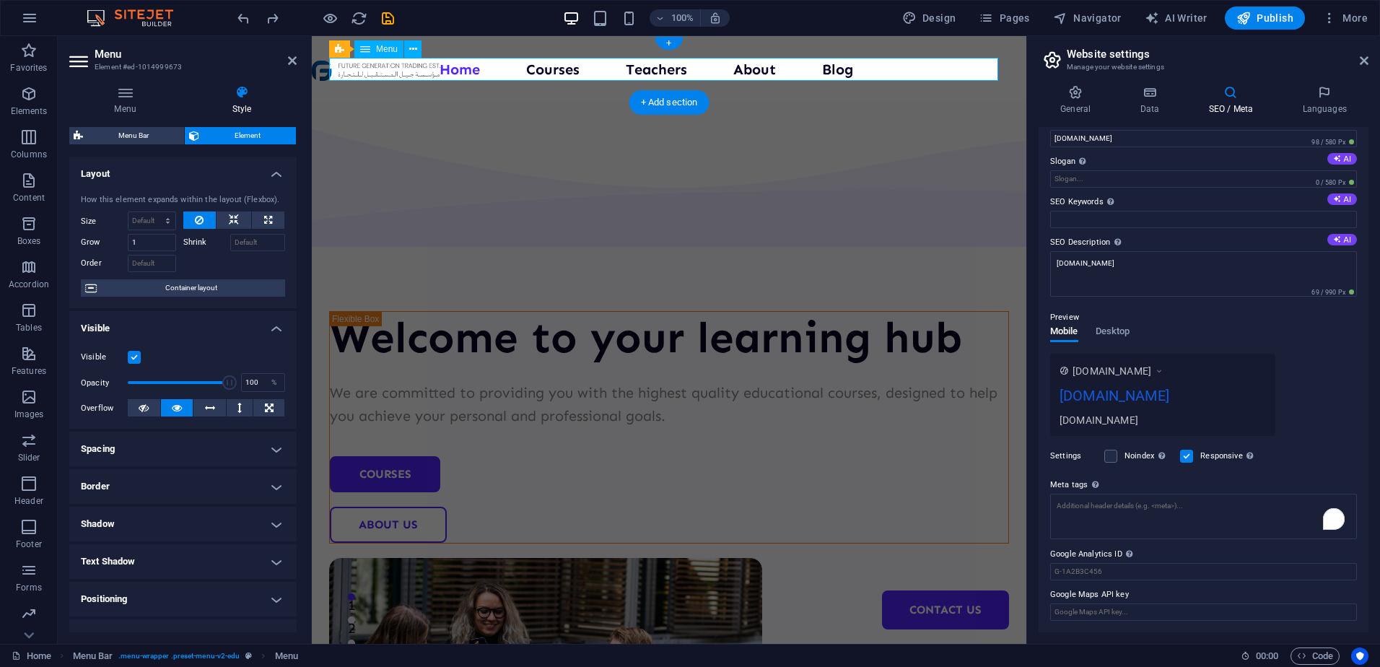
click at [536, 69] on nav "Home Courses Teachers About Blog Contact Us" at bounding box center [669, 69] width 680 height 23
click at [565, 68] on nav "Home Courses Teachers About Blog Contact Us" at bounding box center [669, 69] width 680 height 23
click at [1055, 145] on input "[DOMAIN_NAME]" at bounding box center [1203, 138] width 307 height 17
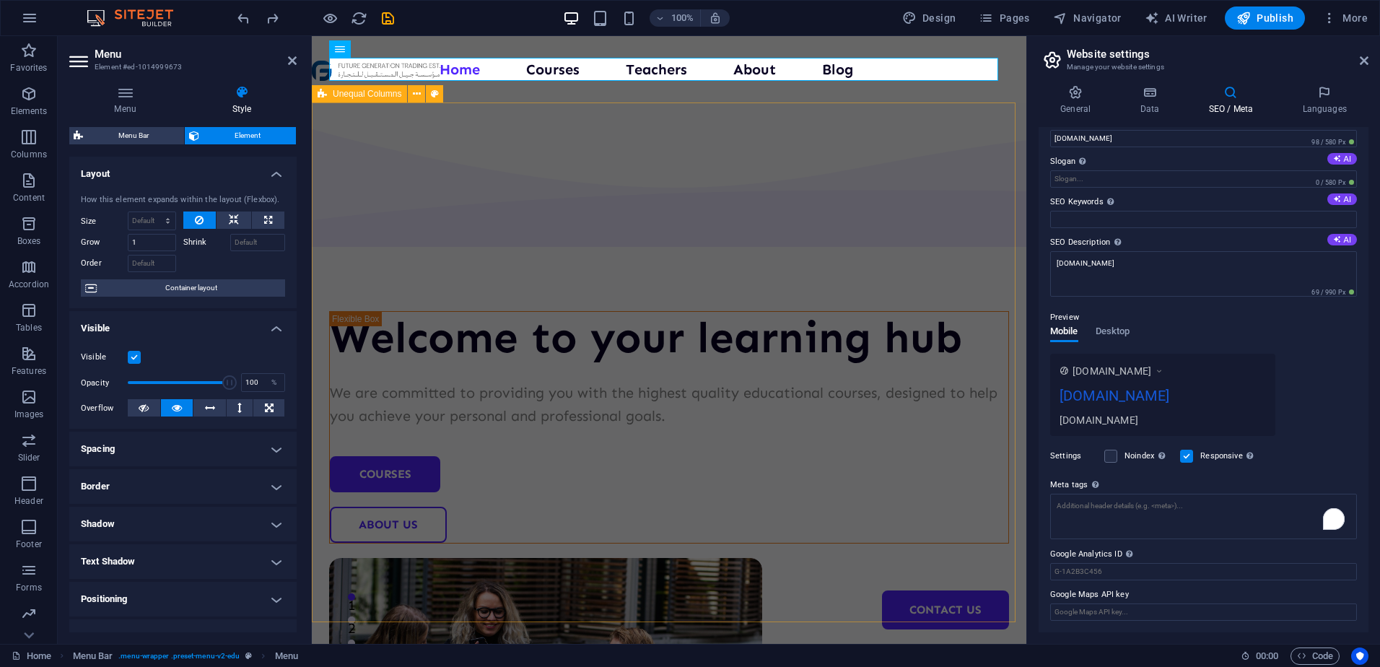
click at [986, 137] on div "Welcome to your learning hub We are committed to providing you with the highest…" at bounding box center [669, 560] width 715 height 917
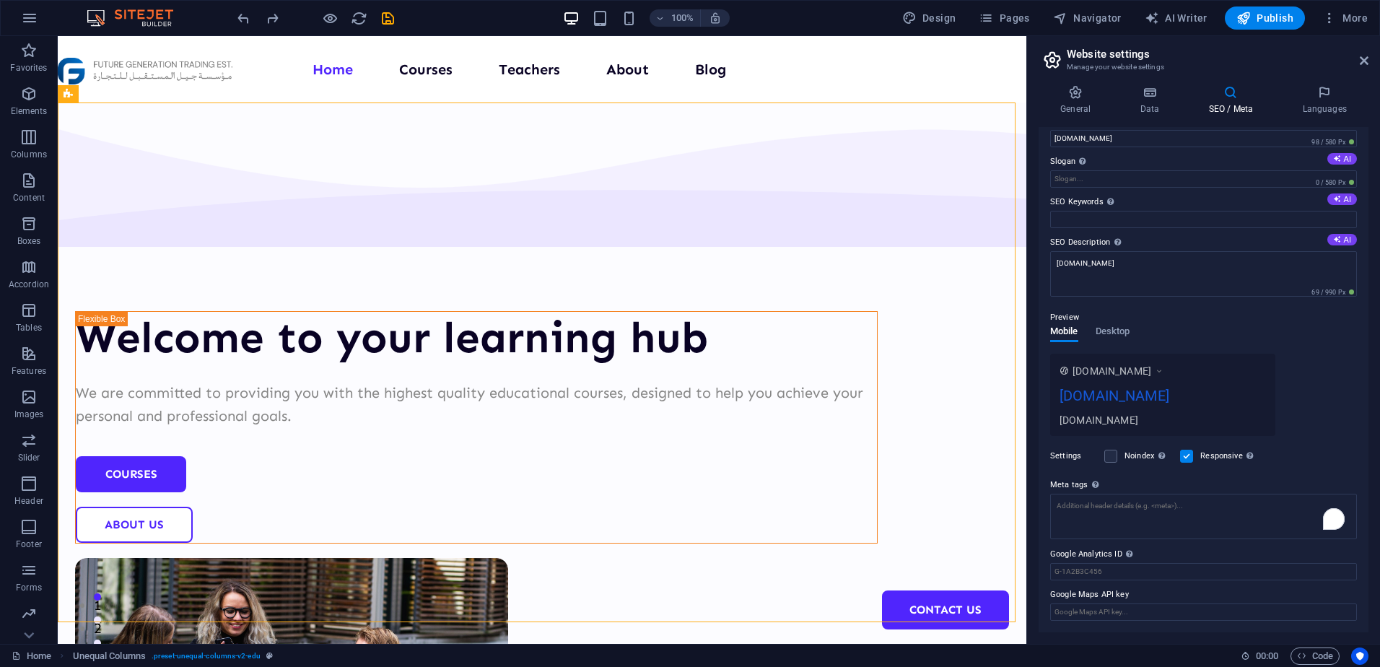
click at [1074, 115] on div "General Data SEO / Meta Languages Website name [DOMAIN_NAME] Logo Drag files he…" at bounding box center [1204, 358] width 330 height 547
click at [1082, 102] on h4 "General" at bounding box center [1078, 100] width 79 height 30
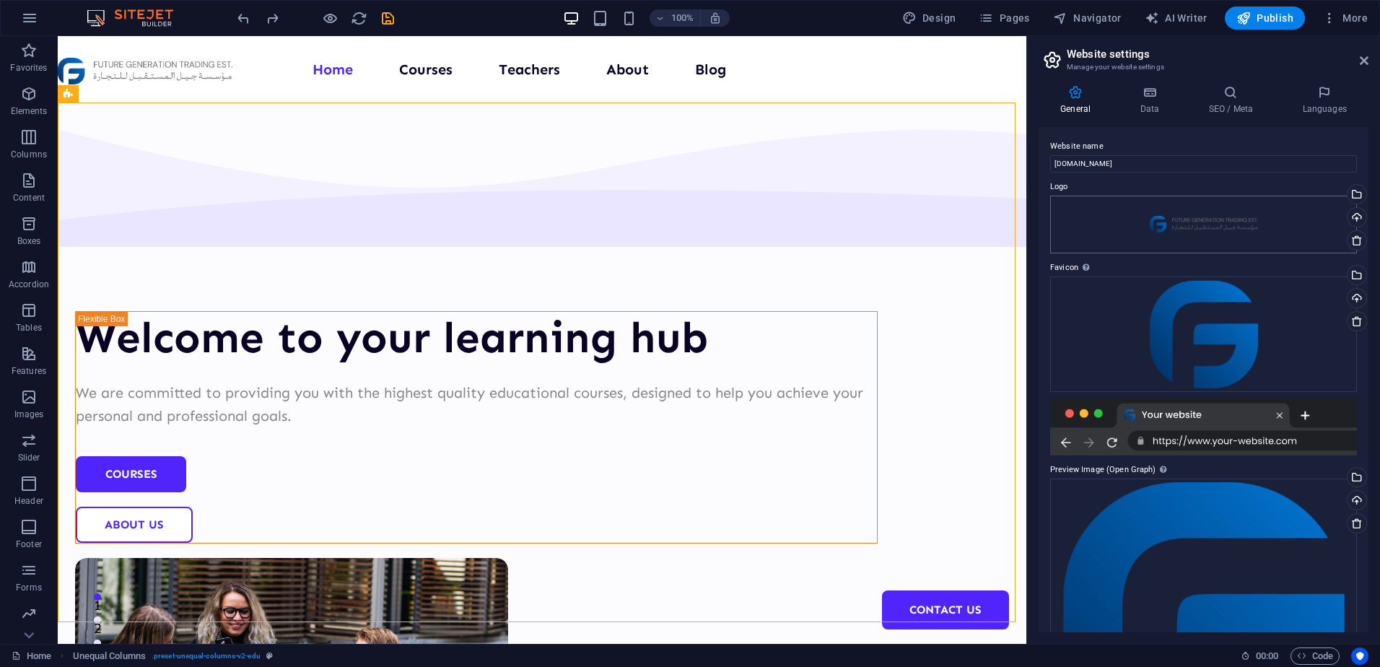
scroll to position [0, 0]
click at [1145, 112] on h4 "Data" at bounding box center [1152, 100] width 69 height 30
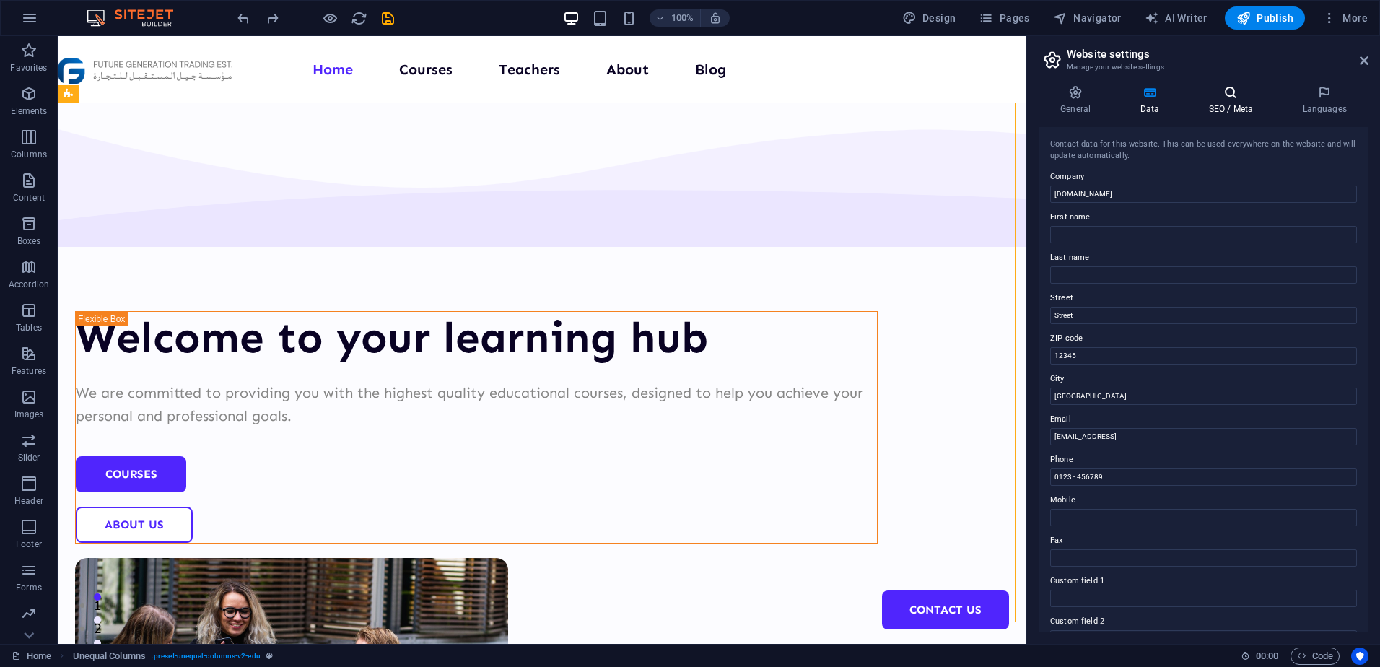
click at [1212, 106] on h4 "SEO / Meta" at bounding box center [1234, 100] width 94 height 30
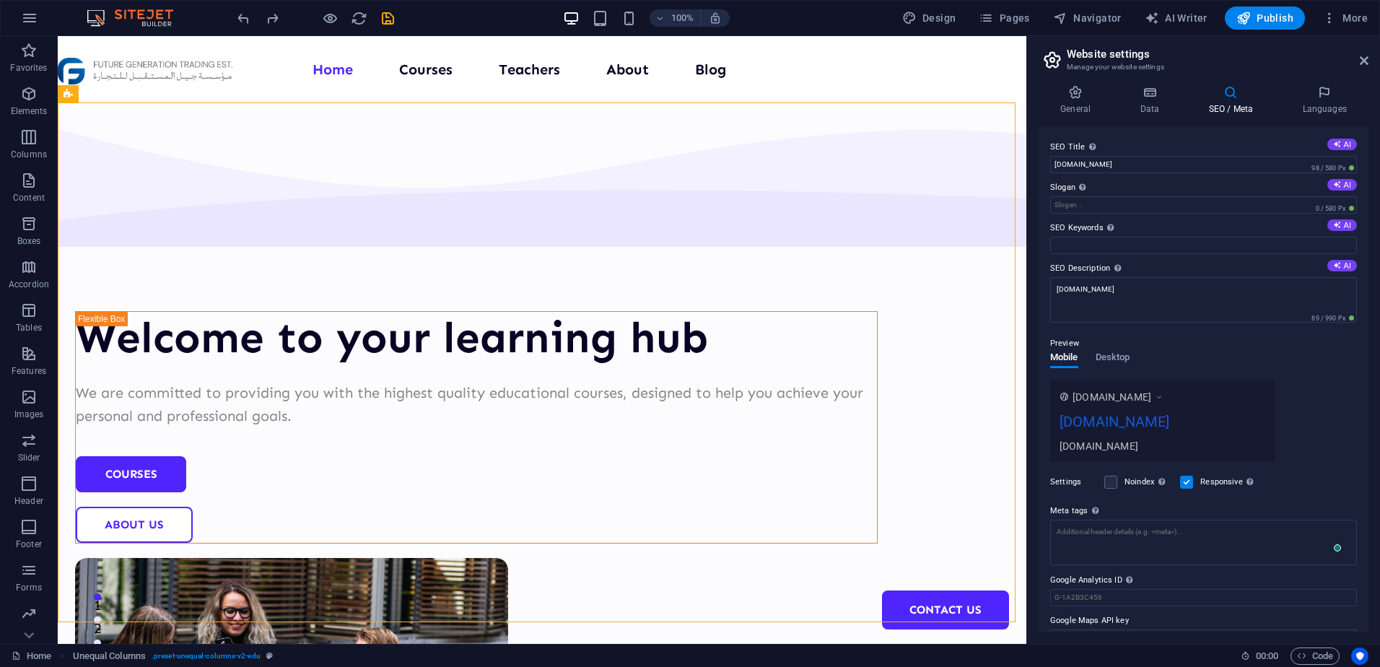
scroll to position [26, 0]
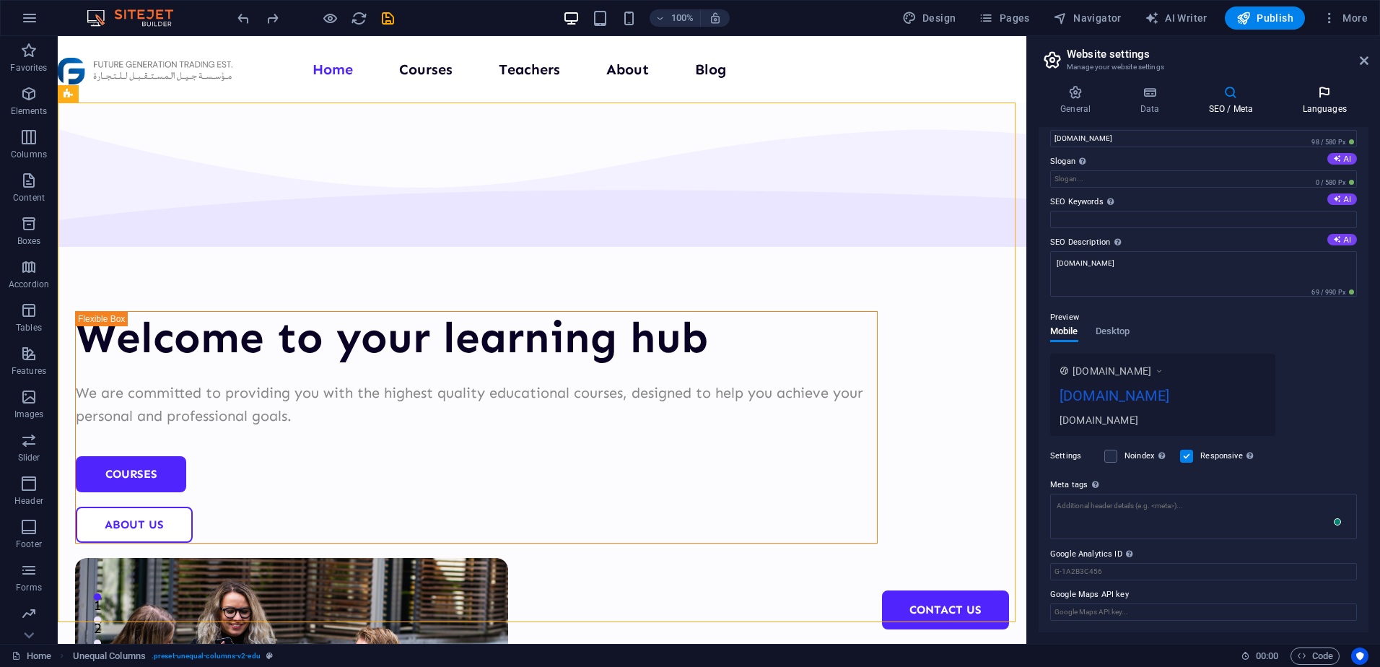
click at [1316, 111] on h4 "Languages" at bounding box center [1324, 100] width 88 height 30
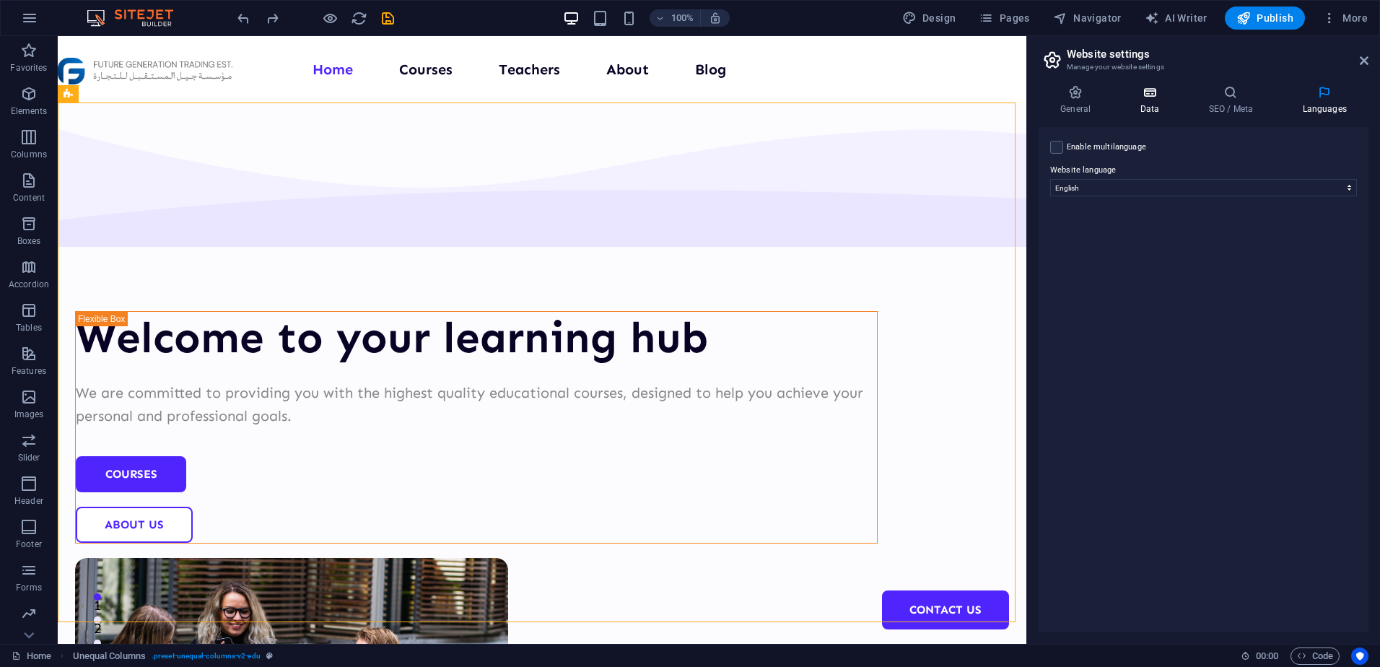
click at [1171, 108] on h4 "Data" at bounding box center [1152, 100] width 69 height 30
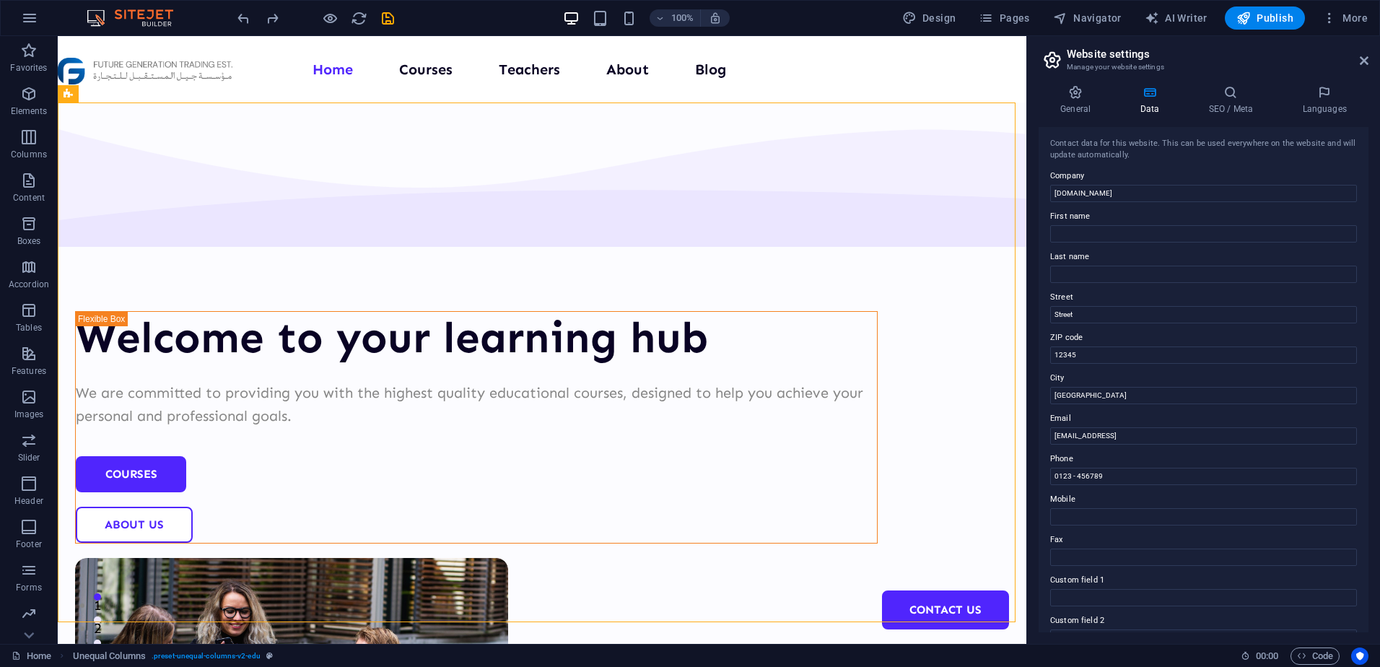
scroll to position [0, 0]
drag, startPoint x: 1116, startPoint y: 313, endPoint x: 1038, endPoint y: 316, distance: 78.7
click at [1038, 316] on div "General Data SEO / Meta Languages Website name [DOMAIN_NAME] Logo Drag files he…" at bounding box center [1203, 359] width 353 height 570
drag, startPoint x: 1086, startPoint y: 398, endPoint x: 1034, endPoint y: 394, distance: 52.8
click at [1034, 394] on div "General Data SEO / Meta Languages Website name [DOMAIN_NAME] Logo Drag files he…" at bounding box center [1203, 359] width 353 height 570
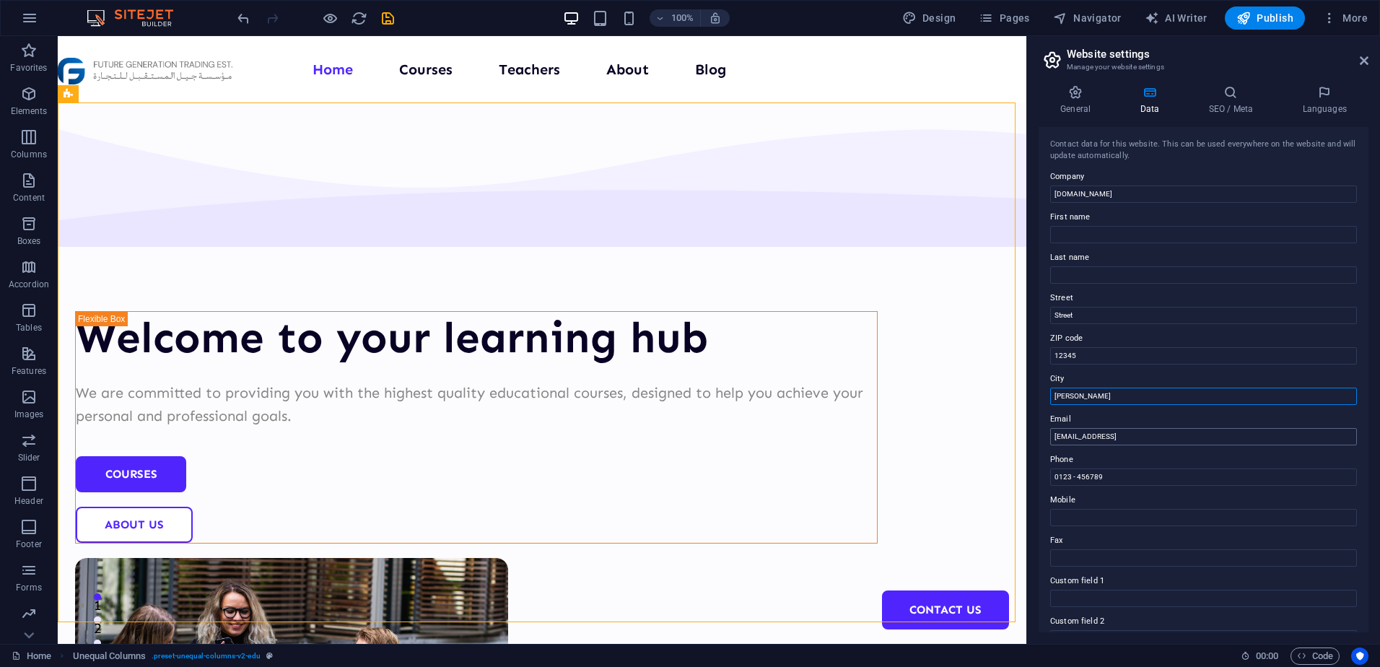
type input "[PERSON_NAME]"
click at [1106, 438] on input "[EMAIL_ADDRESS]" at bounding box center [1203, 436] width 307 height 17
type input "[EMAIL_ADDRESS][DOMAIN_NAME]"
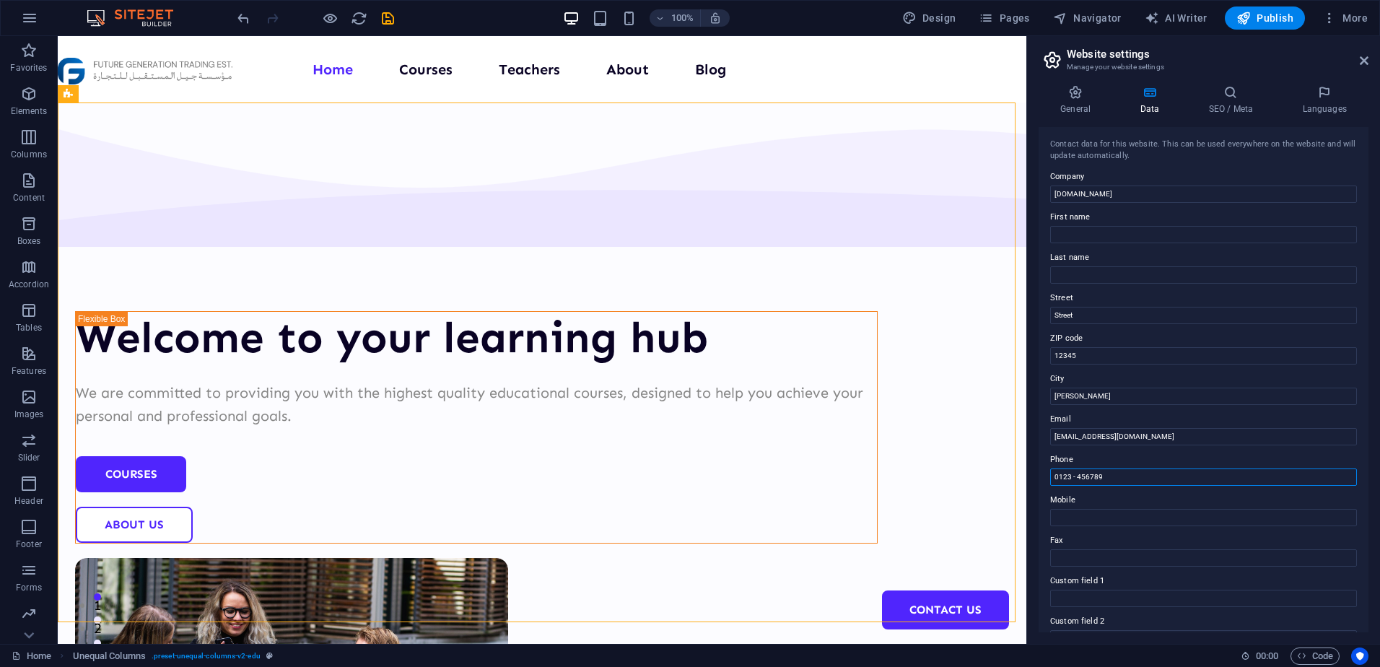
drag, startPoint x: 1116, startPoint y: 469, endPoint x: 1056, endPoint y: 468, distance: 60.6
click at [1056, 468] on div "Phone 0123 - 456789" at bounding box center [1203, 468] width 307 height 35
click at [1103, 517] on input "Mobile" at bounding box center [1203, 517] width 307 height 17
drag, startPoint x: 1082, startPoint y: 311, endPoint x: 1046, endPoint y: 314, distance: 36.2
click at [1046, 314] on div "Contact data for this website. This can be used everywhere on the website and w…" at bounding box center [1204, 379] width 330 height 505
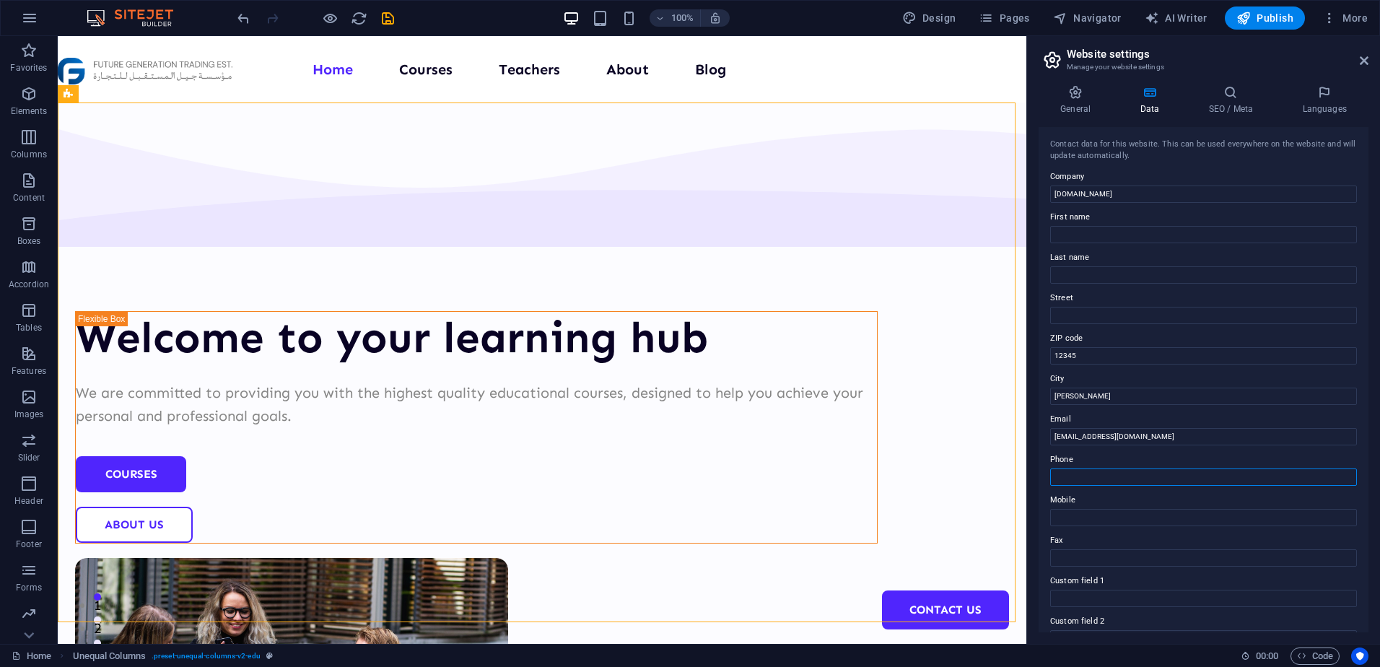
click at [1092, 475] on input "Phone" at bounding box center [1203, 476] width 307 height 17
paste input "[PHONE_NUMBER]"
type input "[PHONE_NUMBER]"
click at [1098, 514] on input "Mobile" at bounding box center [1203, 517] width 307 height 17
click at [1138, 320] on input "Street" at bounding box center [1203, 315] width 307 height 17
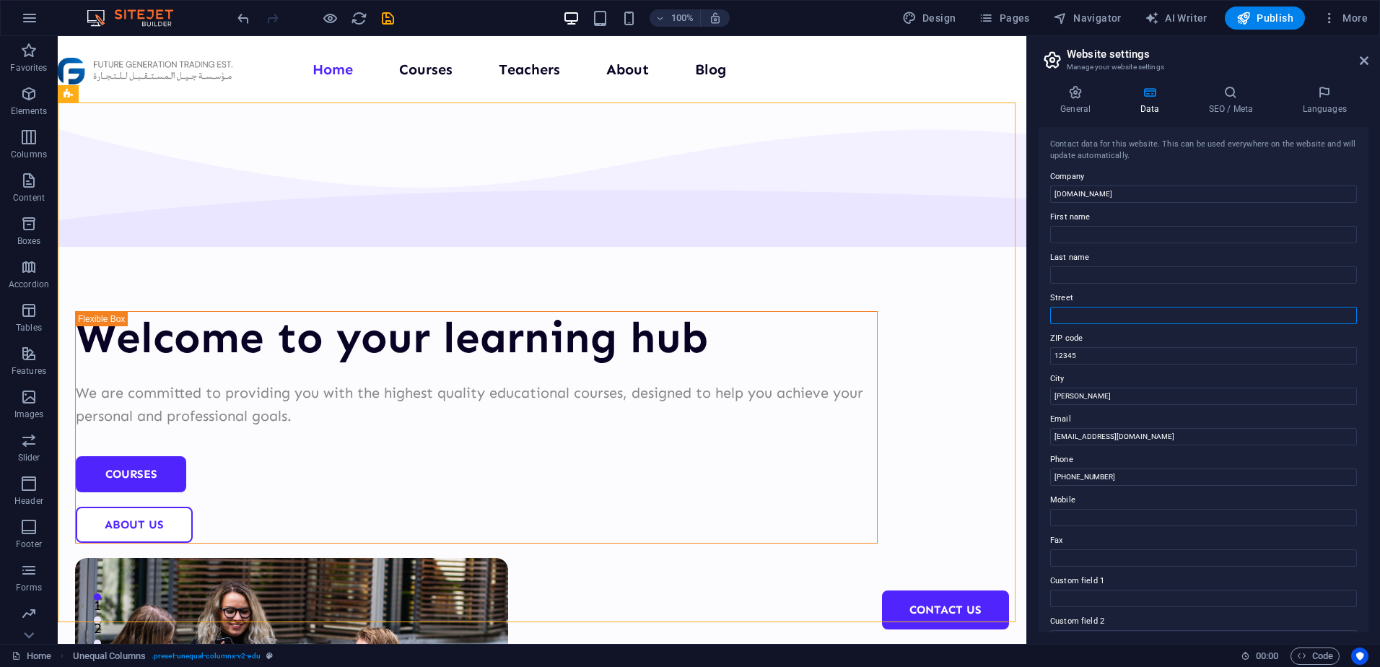
paste input "[PERSON_NAME] , Prince [PERSON_NAME]"
type input "[PERSON_NAME] , Prince [PERSON_NAME]"
drag, startPoint x: 1187, startPoint y: 384, endPoint x: 1019, endPoint y: 351, distance: 171.3
click at [1102, 504] on label "Mobile" at bounding box center [1203, 499] width 307 height 17
click at [1102, 509] on input "Mobile" at bounding box center [1203, 517] width 307 height 17
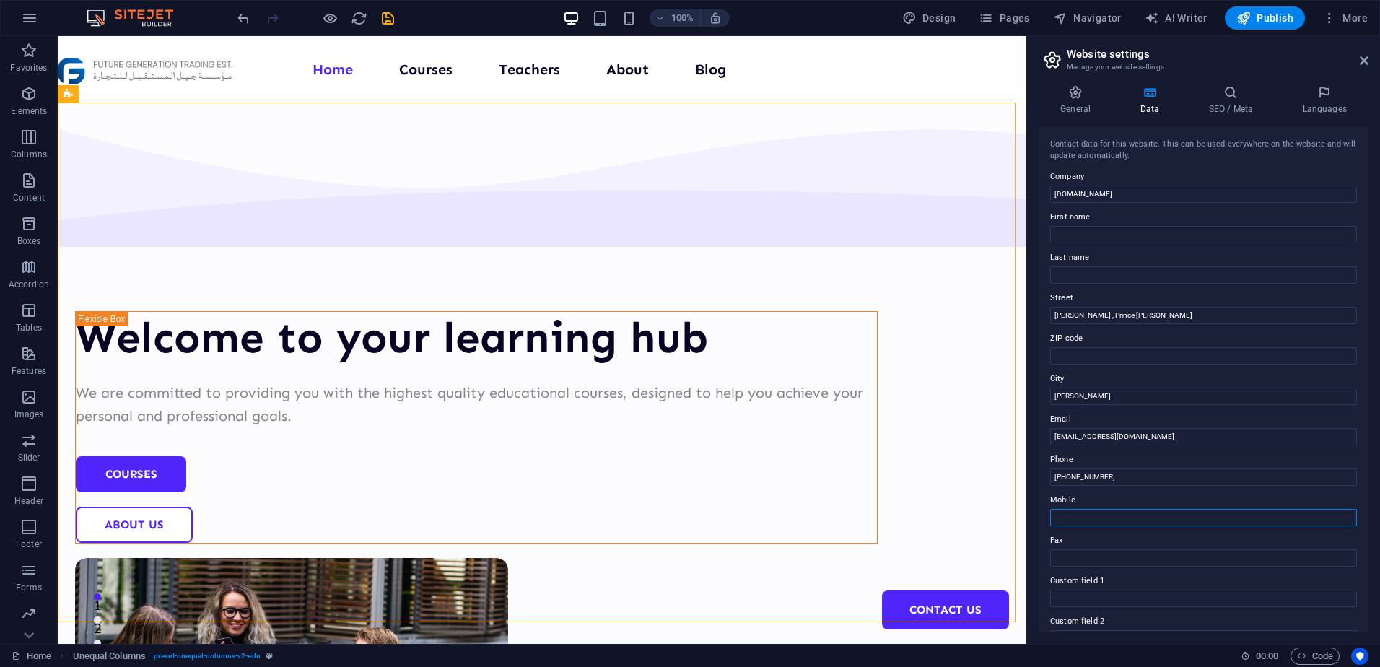
click at [1093, 515] on input "Mobile" at bounding box center [1203, 517] width 307 height 17
click at [1101, 352] on input "ZIP code" at bounding box center [1203, 355] width 307 height 17
type input "13321"
click at [1104, 398] on input "[PERSON_NAME]" at bounding box center [1203, 396] width 307 height 17
drag, startPoint x: 1070, startPoint y: 398, endPoint x: 1077, endPoint y: 393, distance: 8.2
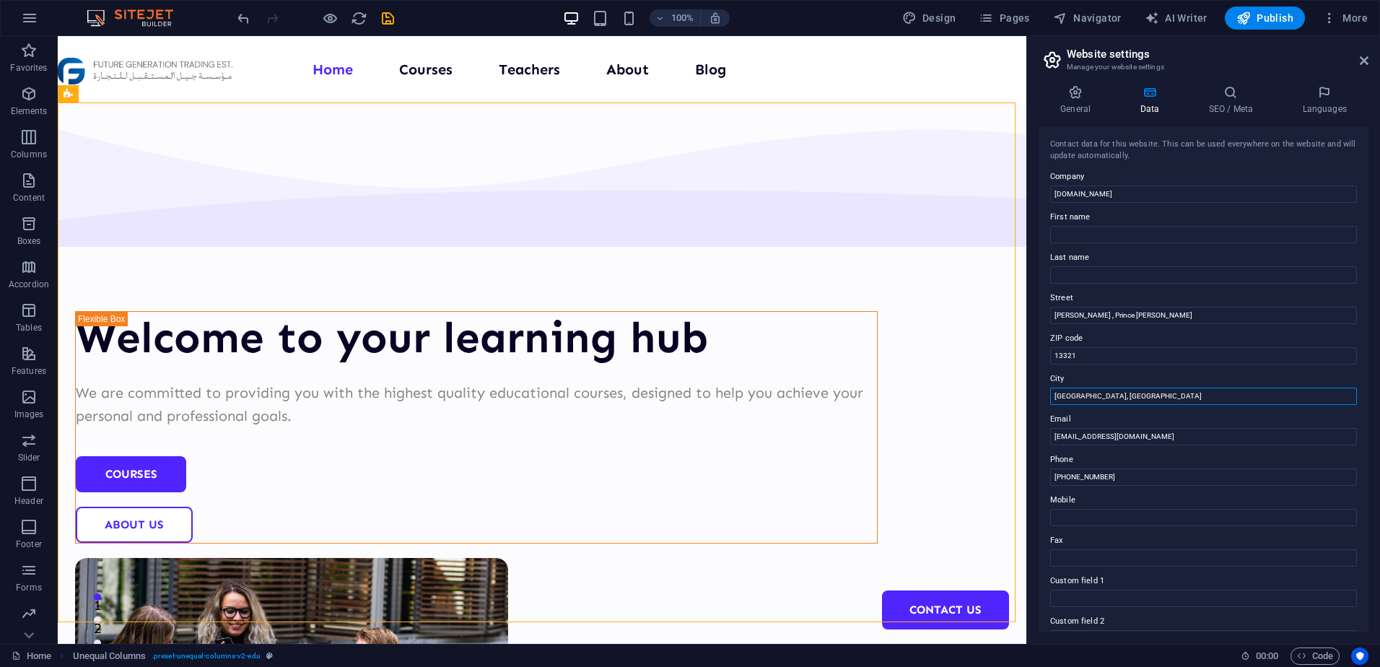
click at [1138, 388] on input "[GEOGRAPHIC_DATA], [GEOGRAPHIC_DATA]" at bounding box center [1203, 396] width 307 height 17
type input "[GEOGRAPHIC_DATA], [GEOGRAPHIC_DATA]"
click at [1111, 509] on input "Mobile" at bounding box center [1203, 517] width 307 height 17
click at [1120, 517] on input "Mobile" at bounding box center [1203, 517] width 307 height 17
paste input "[PHONE_NUMBER]"
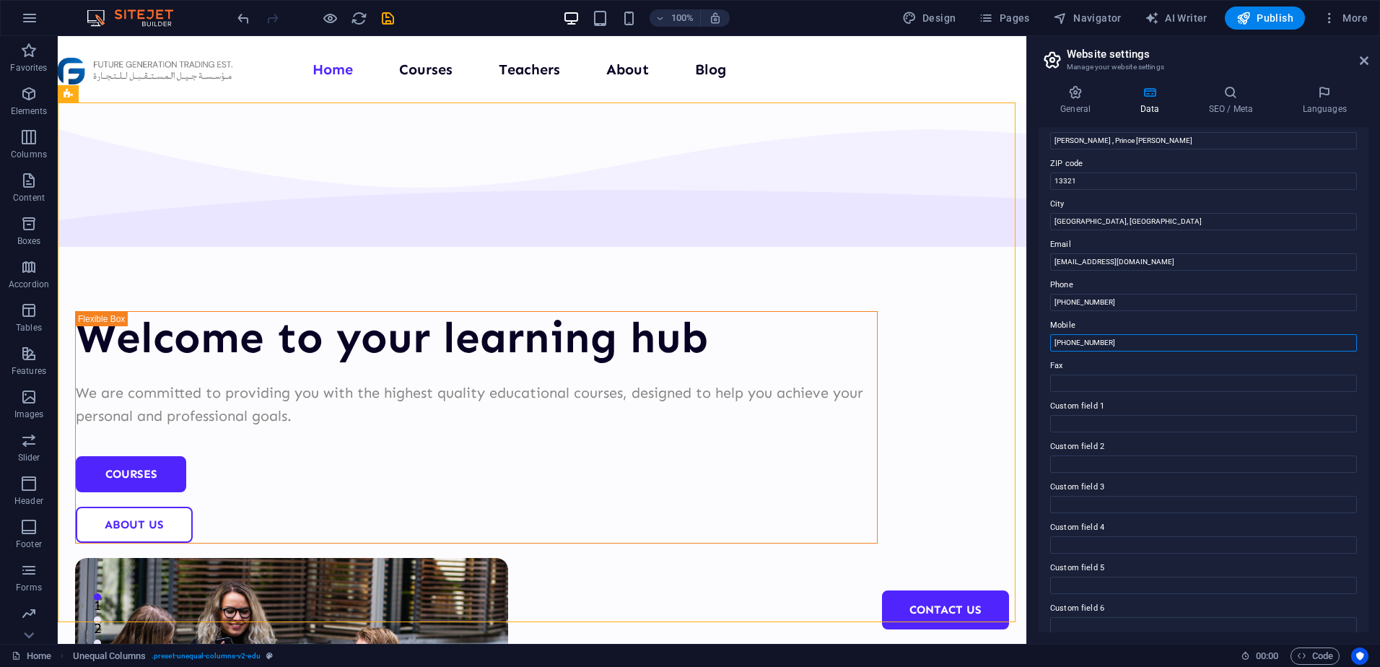
scroll to position [188, 0]
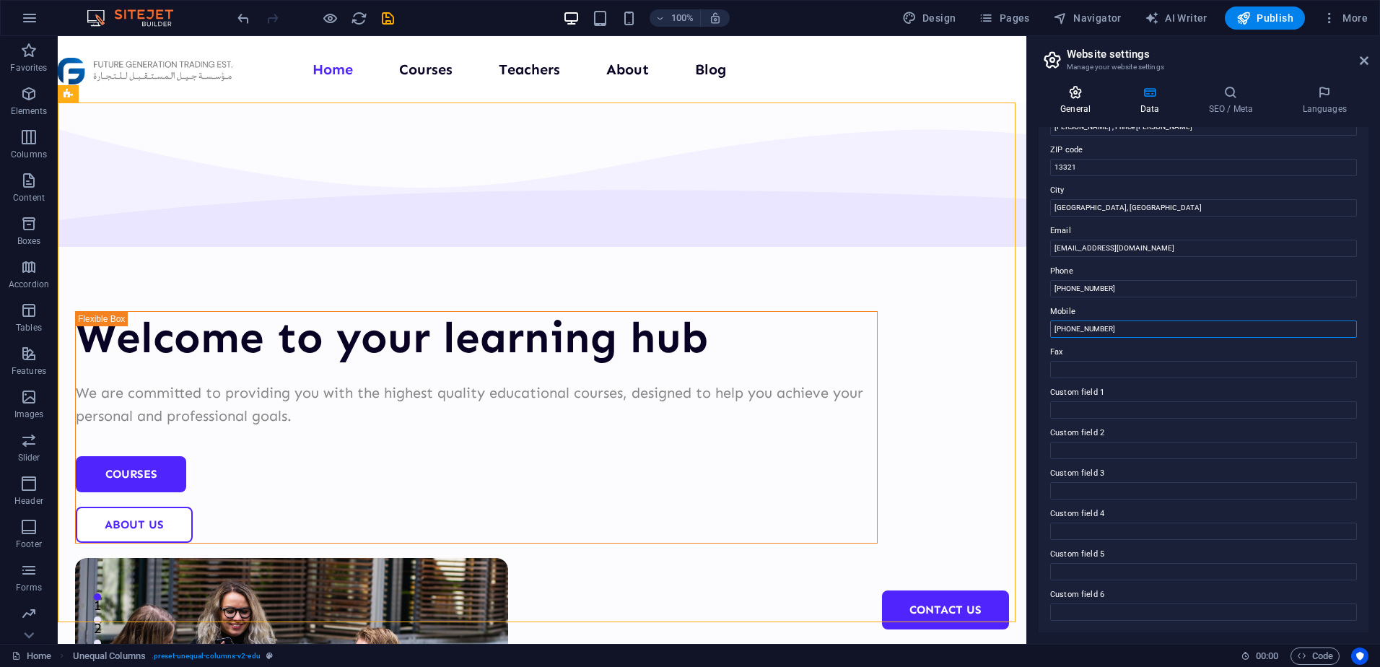
type input "[PHONE_NUMBER]"
click at [1072, 96] on icon at bounding box center [1076, 92] width 74 height 14
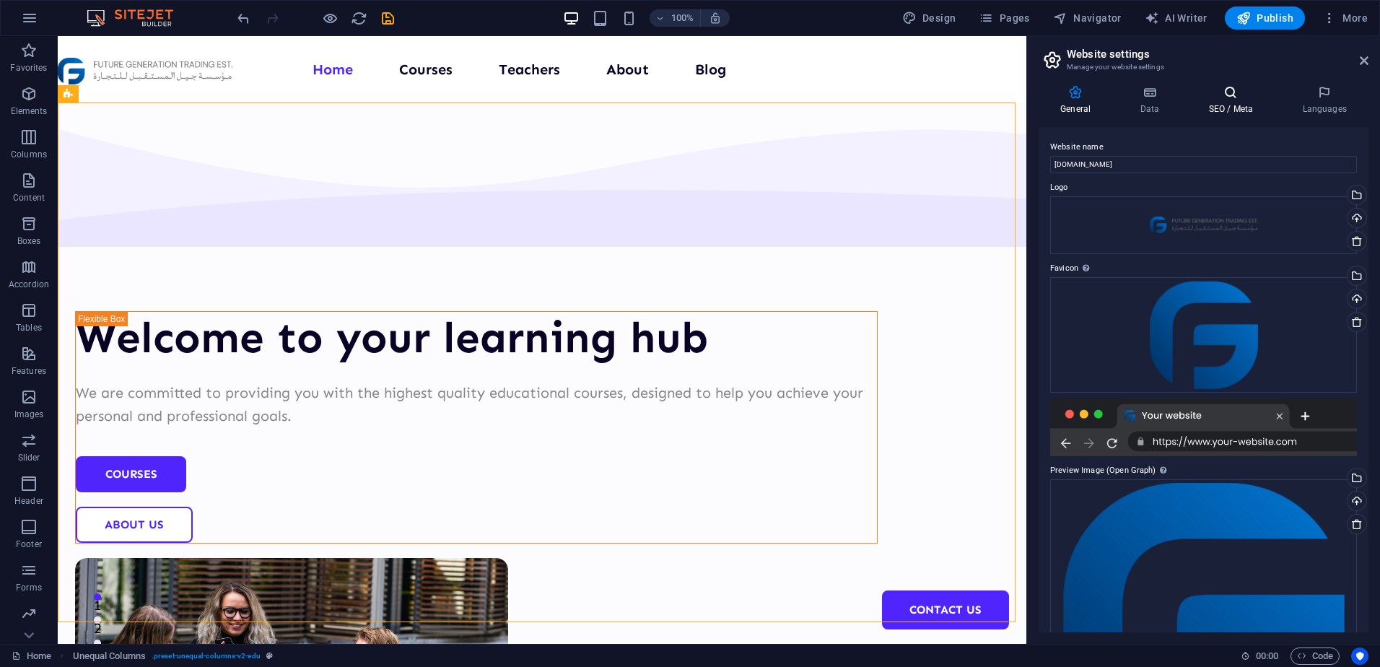
click at [1207, 86] on icon at bounding box center [1231, 92] width 88 height 14
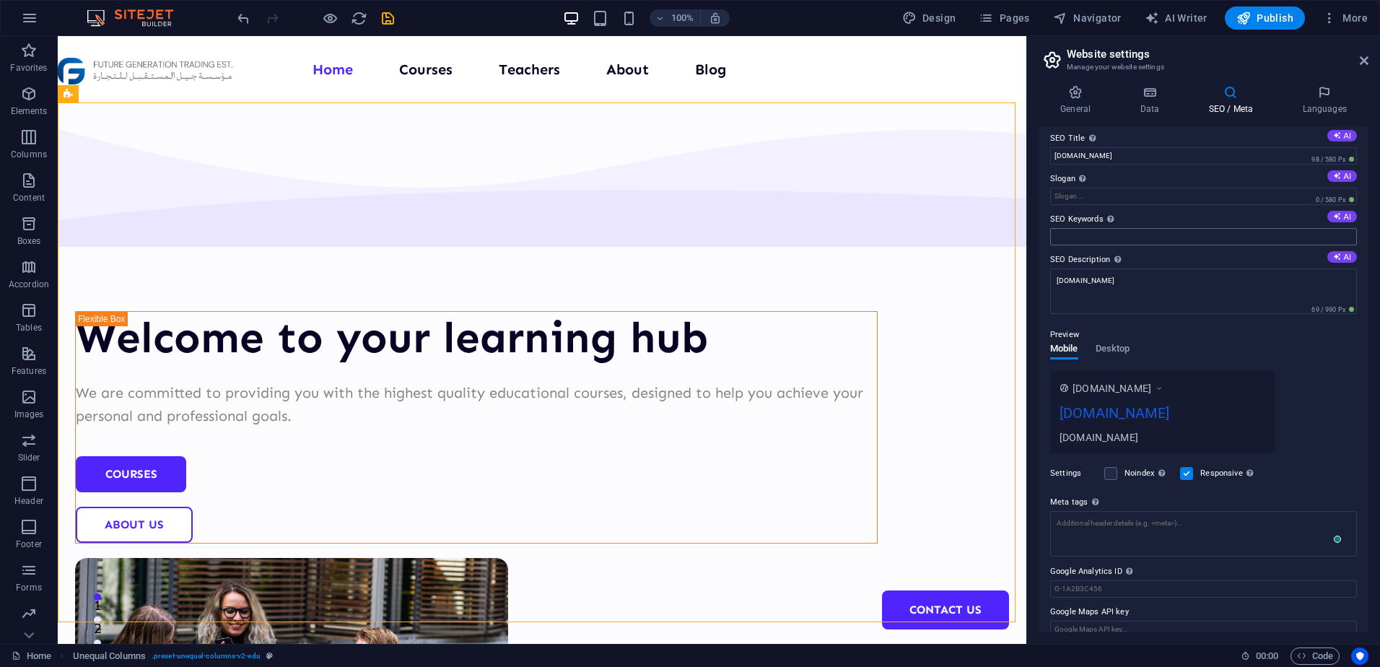
scroll to position [0, 0]
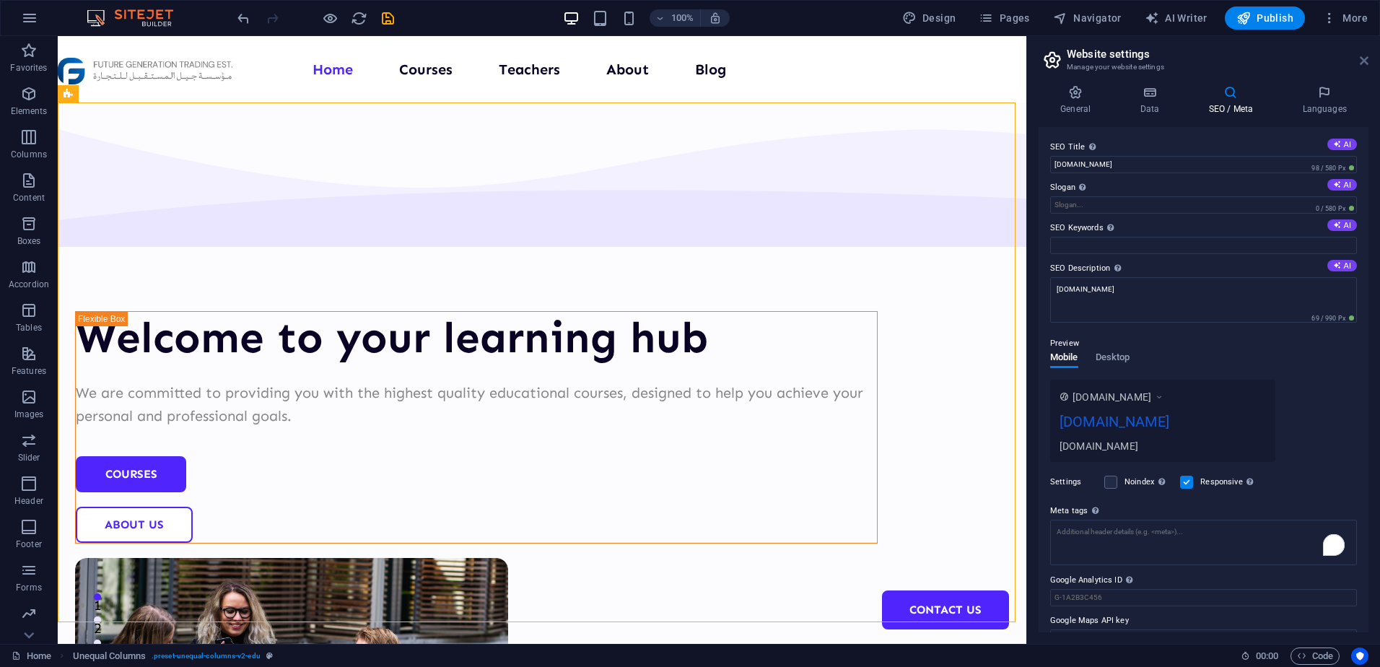
click at [1367, 66] on icon at bounding box center [1364, 61] width 9 height 12
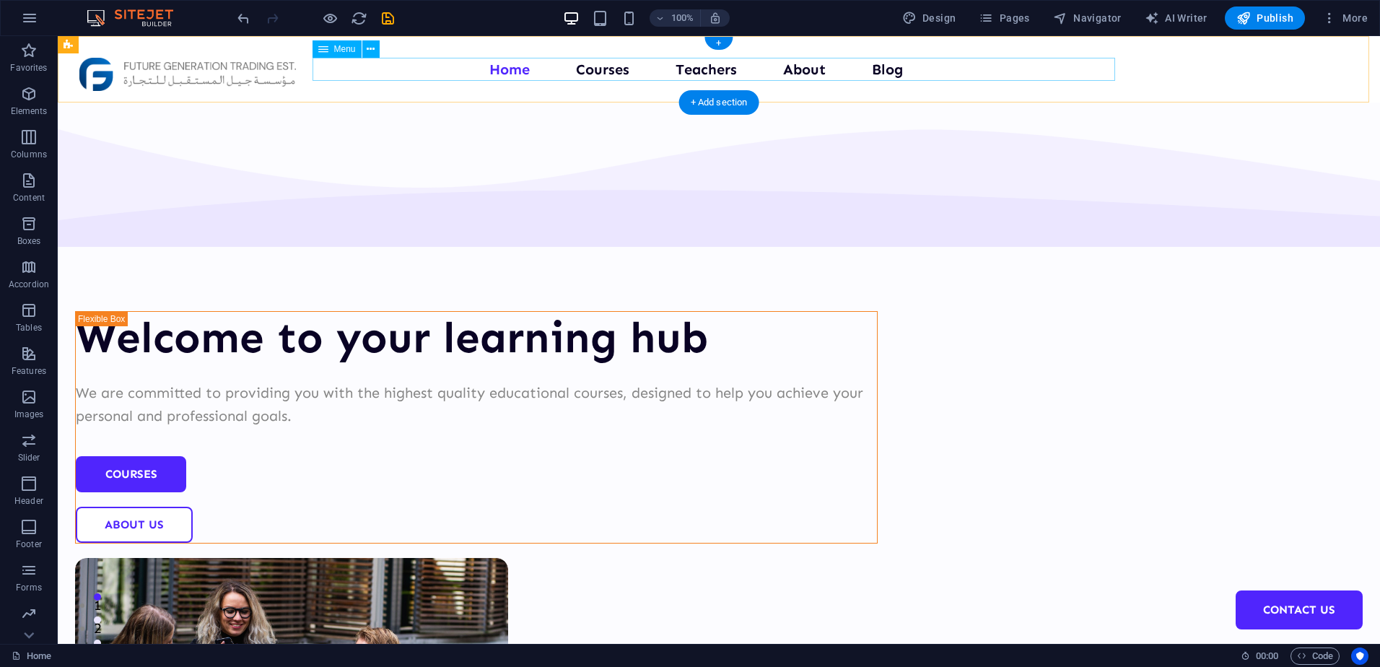
click at [751, 74] on nav "Home Courses Teachers About Blog Contact Us" at bounding box center [719, 69] width 803 height 23
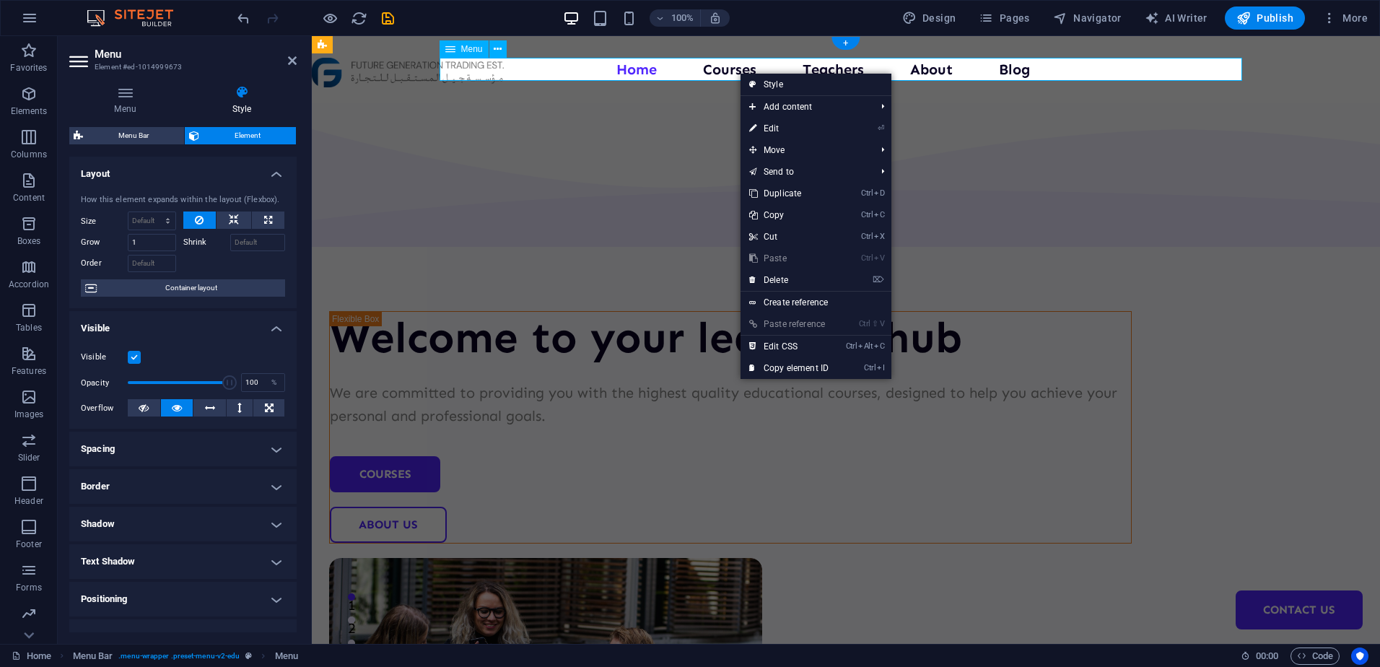
click at [723, 72] on nav "Home Courses Teachers About Blog Contact Us" at bounding box center [846, 69] width 803 height 23
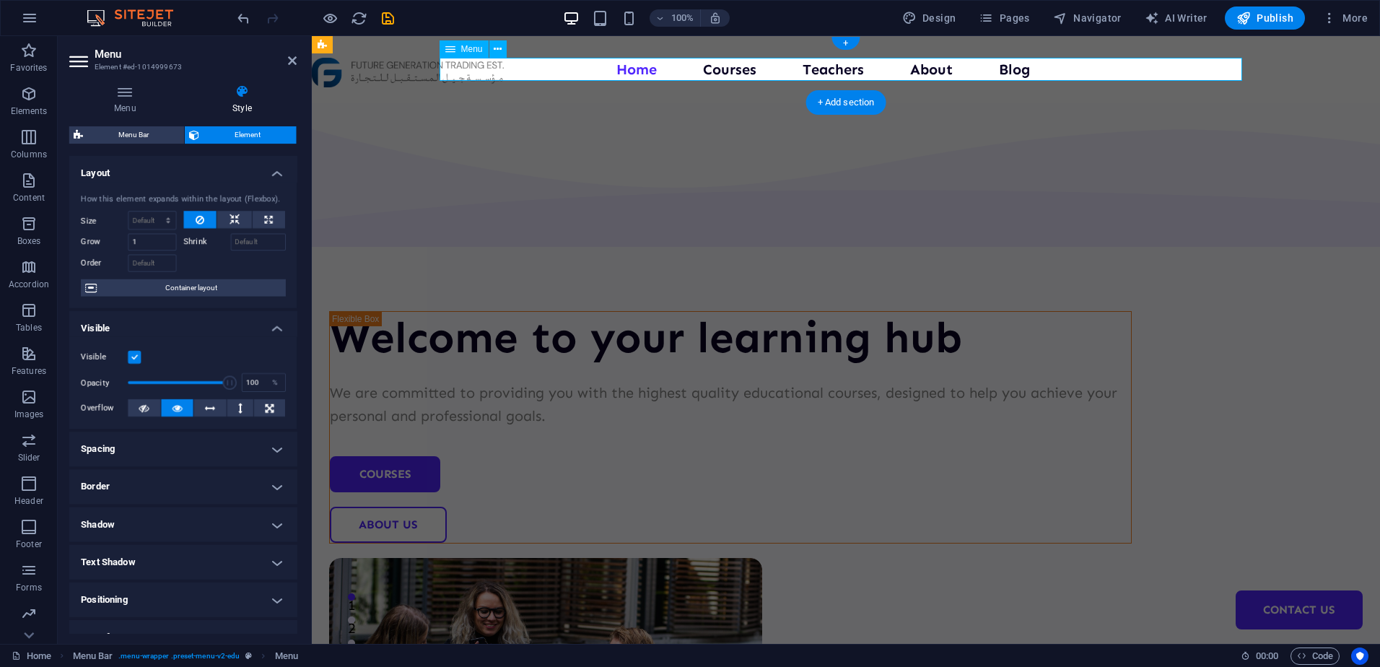
click at [723, 72] on nav "Home Courses Teachers About Blog Contact Us" at bounding box center [846, 69] width 803 height 23
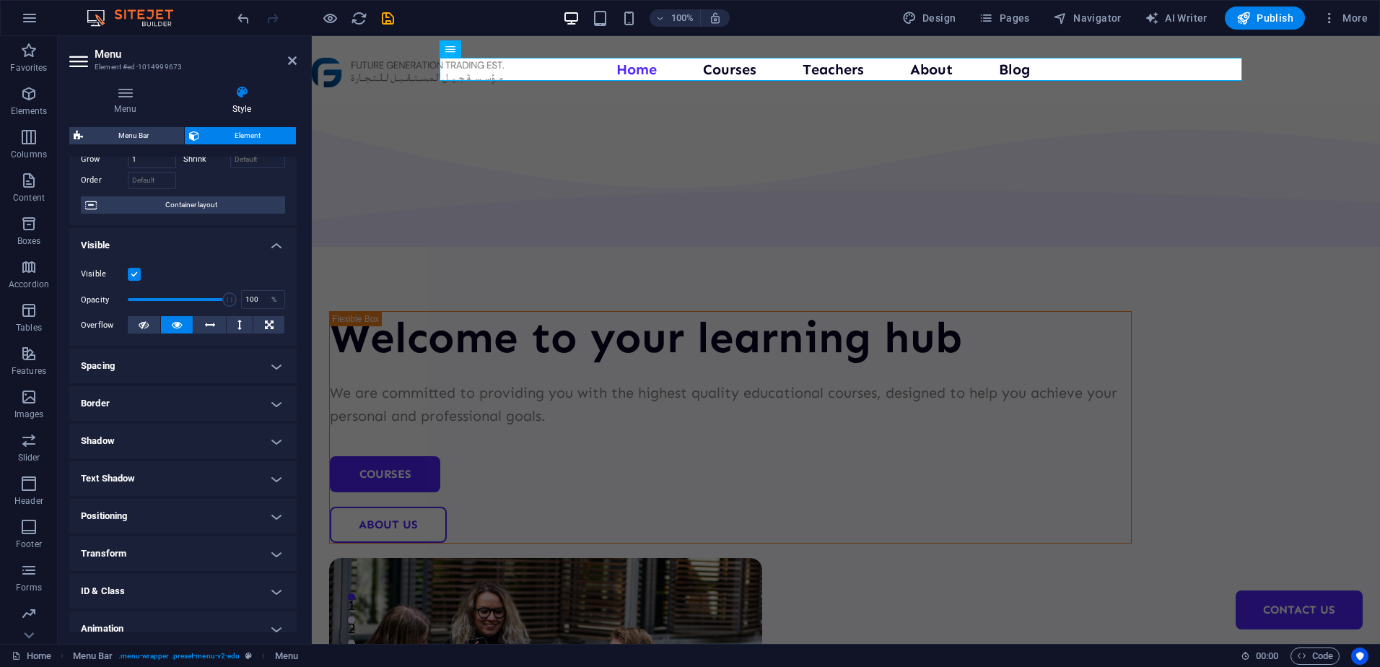
scroll to position [134, 0]
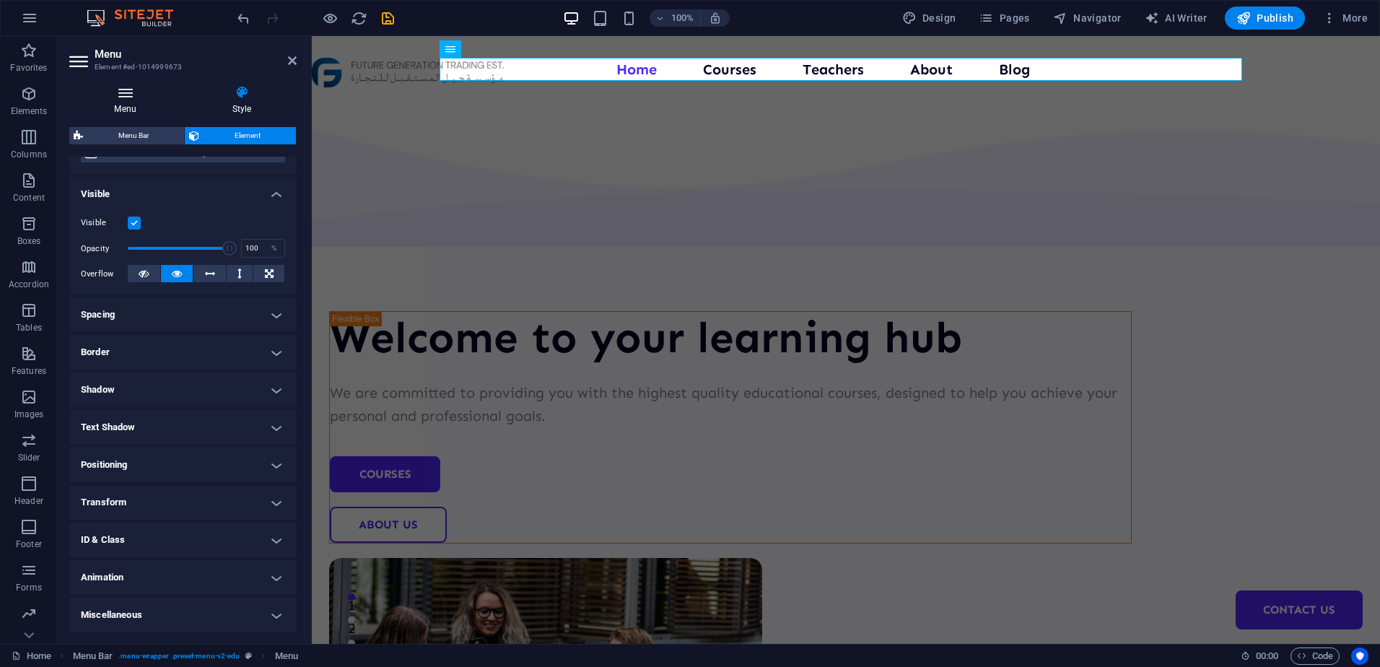
click at [137, 100] on h4 "Menu" at bounding box center [128, 100] width 118 height 30
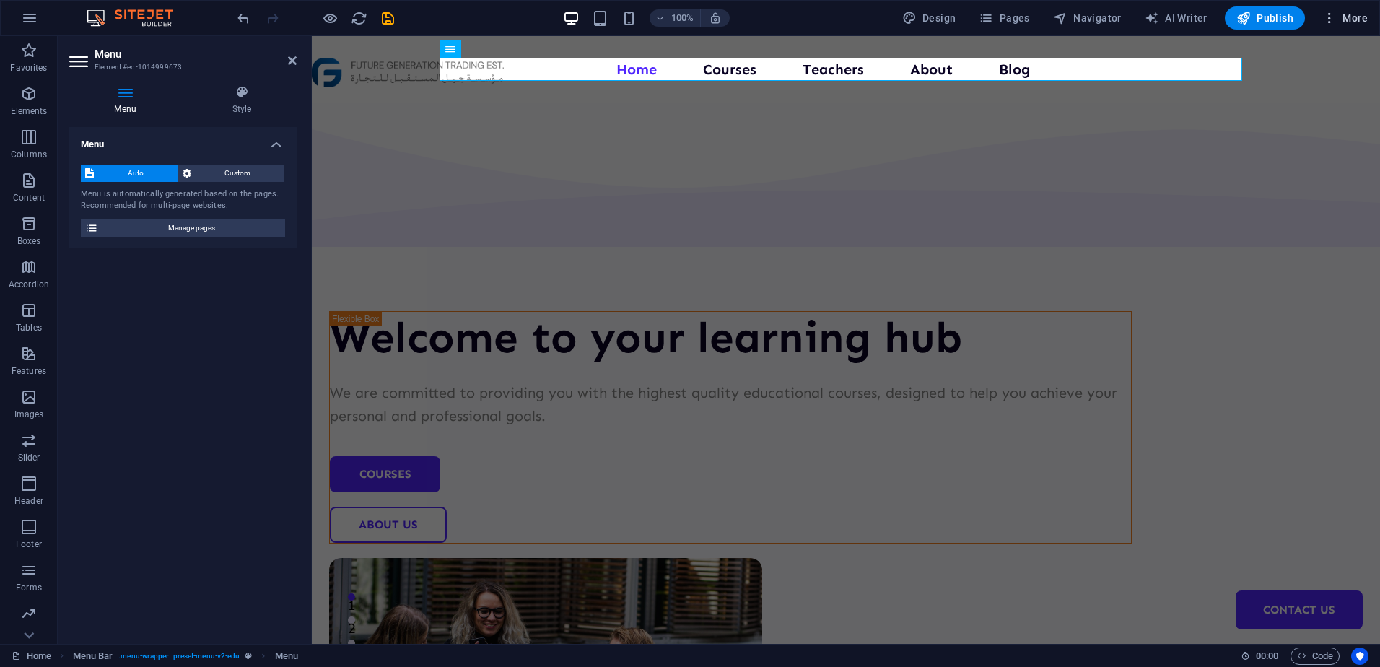
click at [1337, 13] on span "More" at bounding box center [1344, 18] width 45 height 14
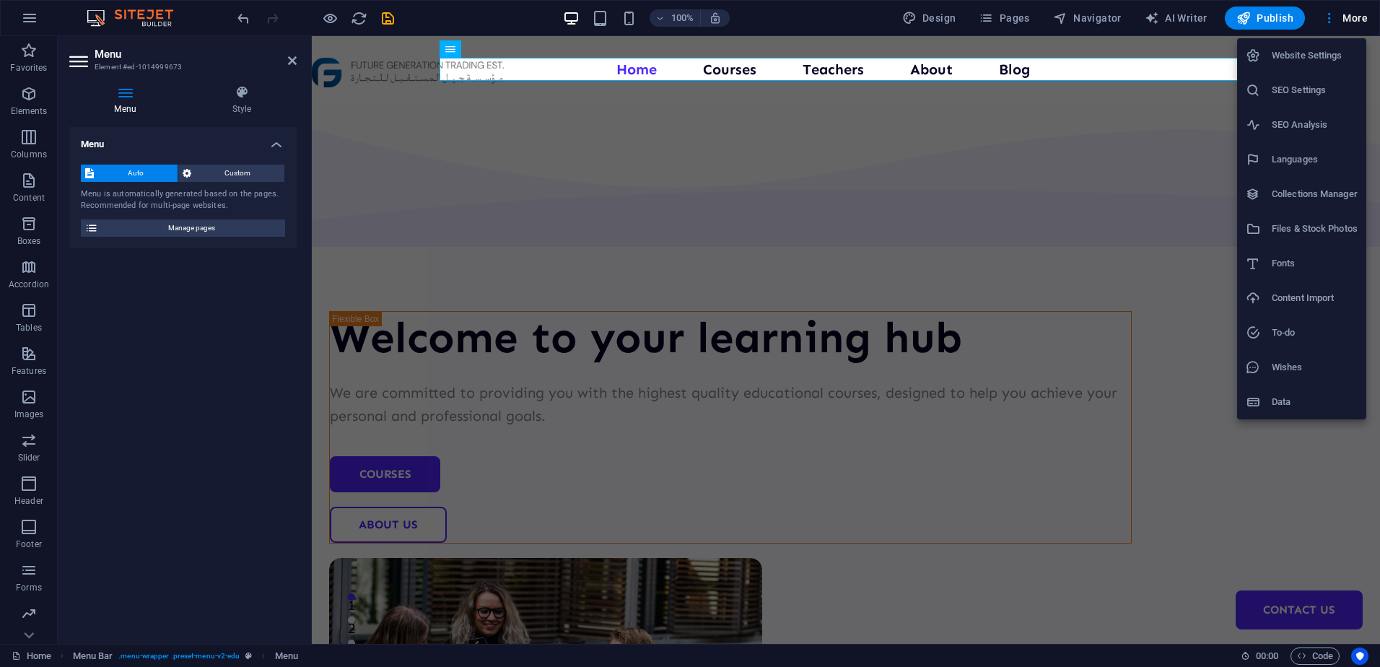
click at [1280, 473] on div at bounding box center [690, 333] width 1380 height 667
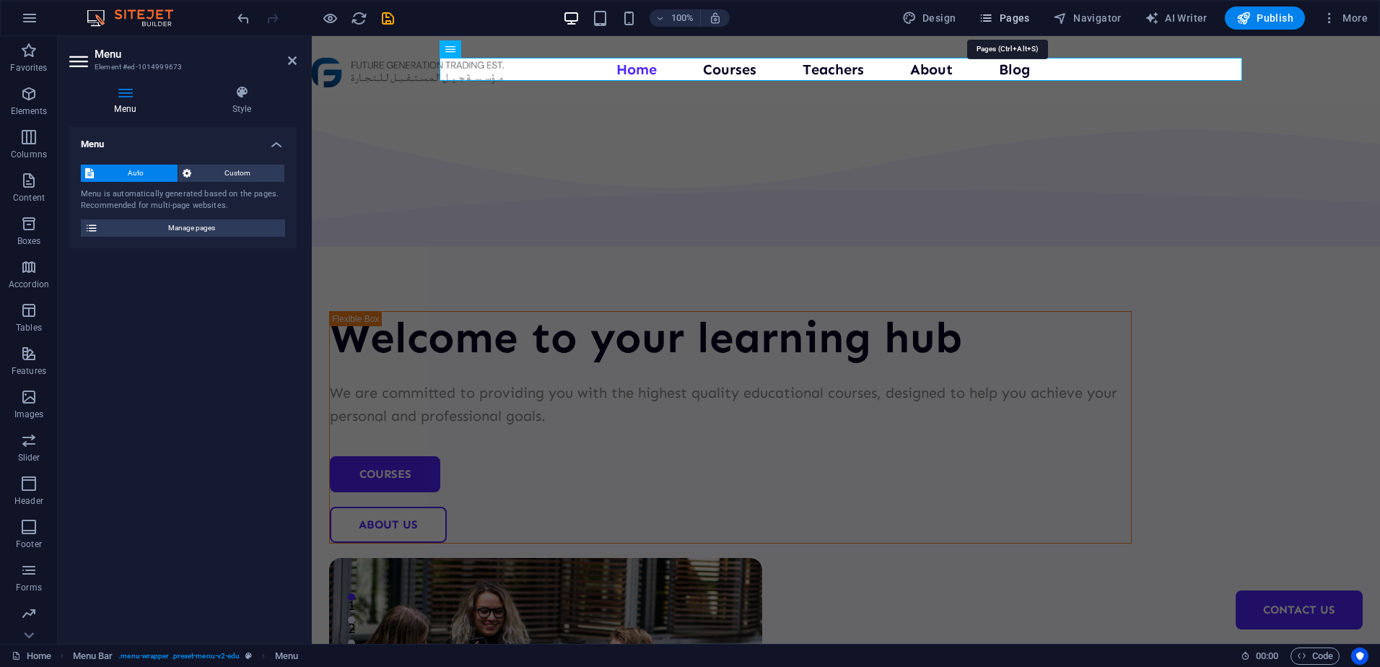
click at [993, 16] on icon "button" at bounding box center [986, 18] width 14 height 14
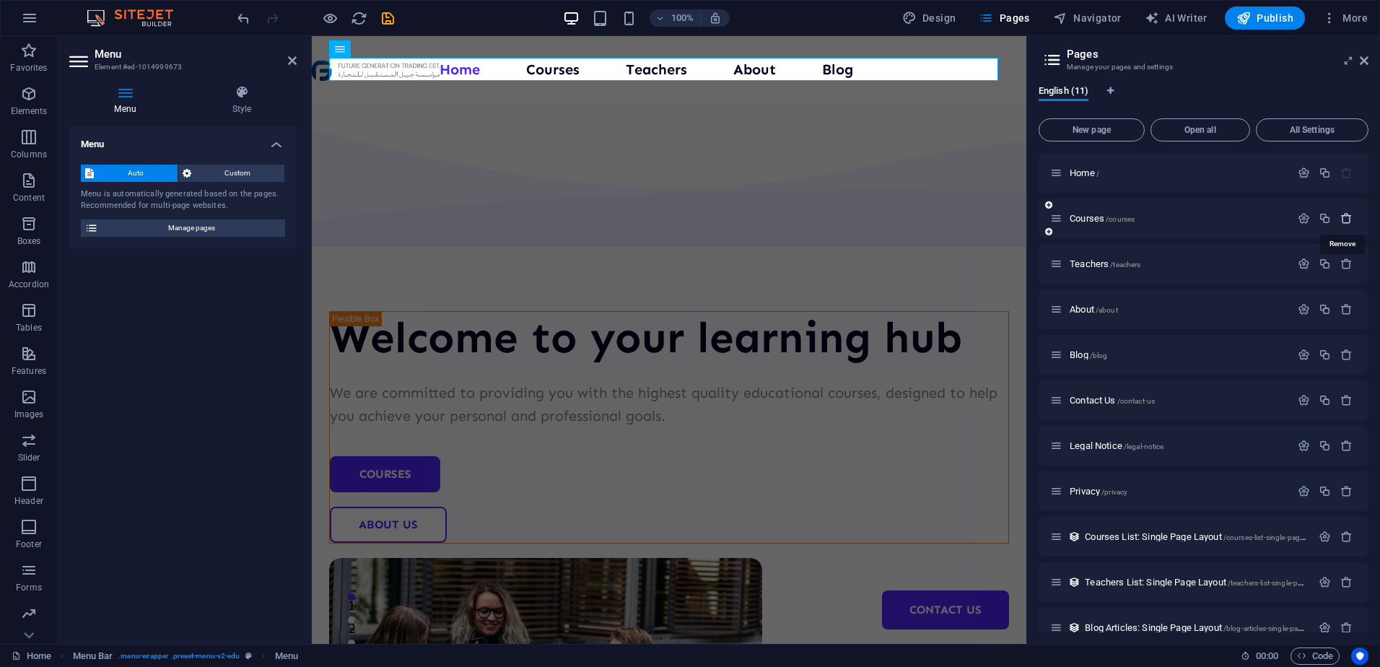
click at [1345, 216] on icon "button" at bounding box center [1346, 218] width 12 height 12
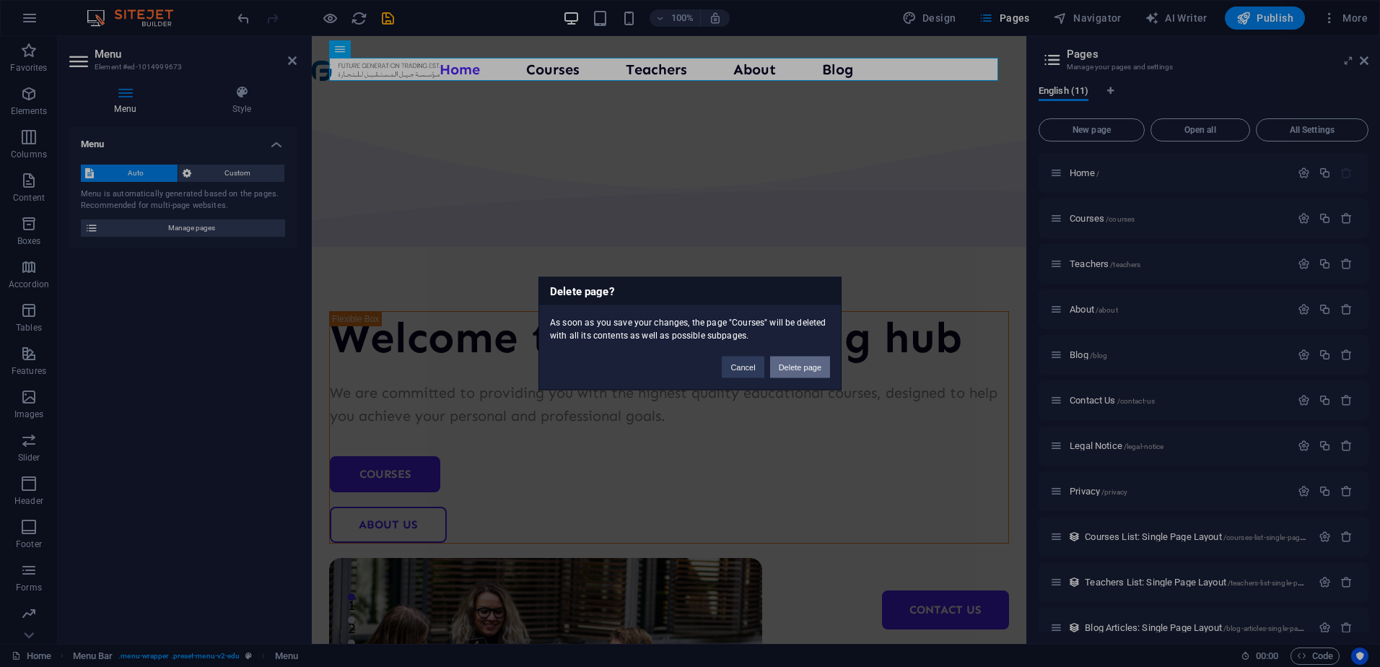
click at [818, 362] on button "Delete page" at bounding box center [800, 368] width 60 height 22
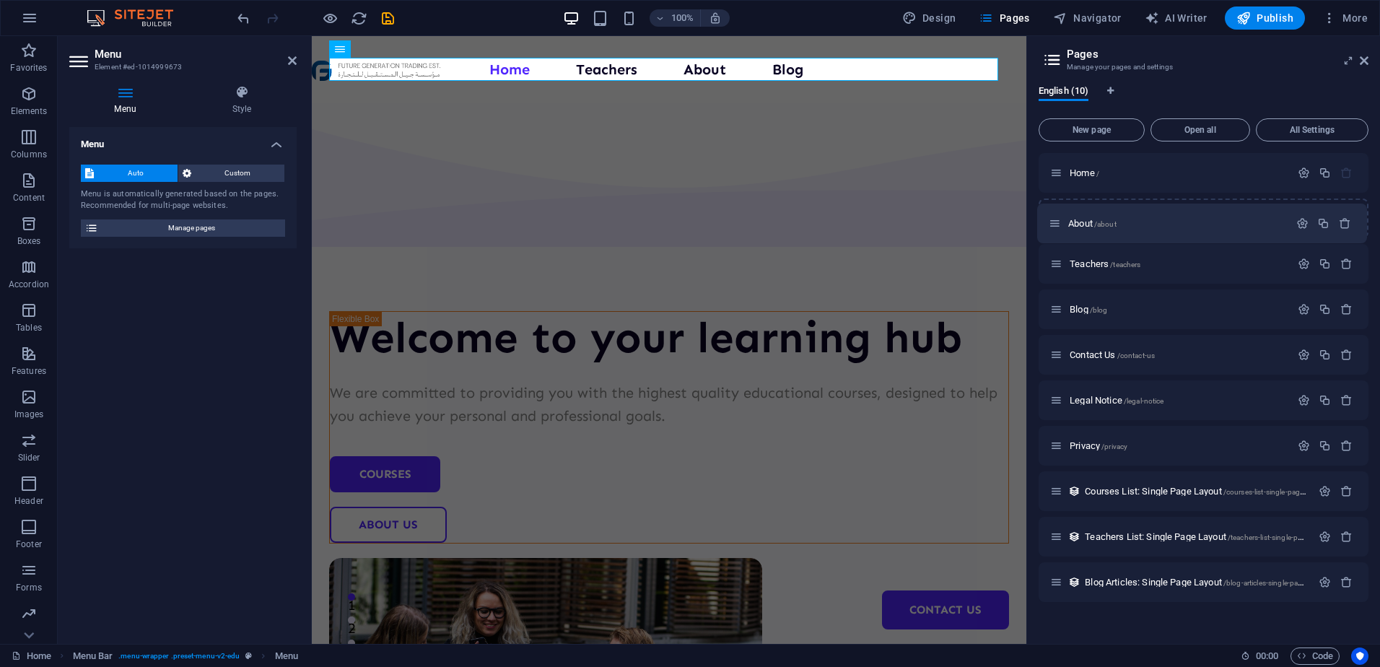
drag, startPoint x: 1059, startPoint y: 263, endPoint x: 1057, endPoint y: 216, distance: 47.0
click at [1057, 216] on div "Home / Teachers /teachers About /about Blog /blog Contact Us /contact-us Legal …" at bounding box center [1204, 377] width 330 height 449
click at [1306, 217] on icon "button" at bounding box center [1304, 218] width 12 height 12
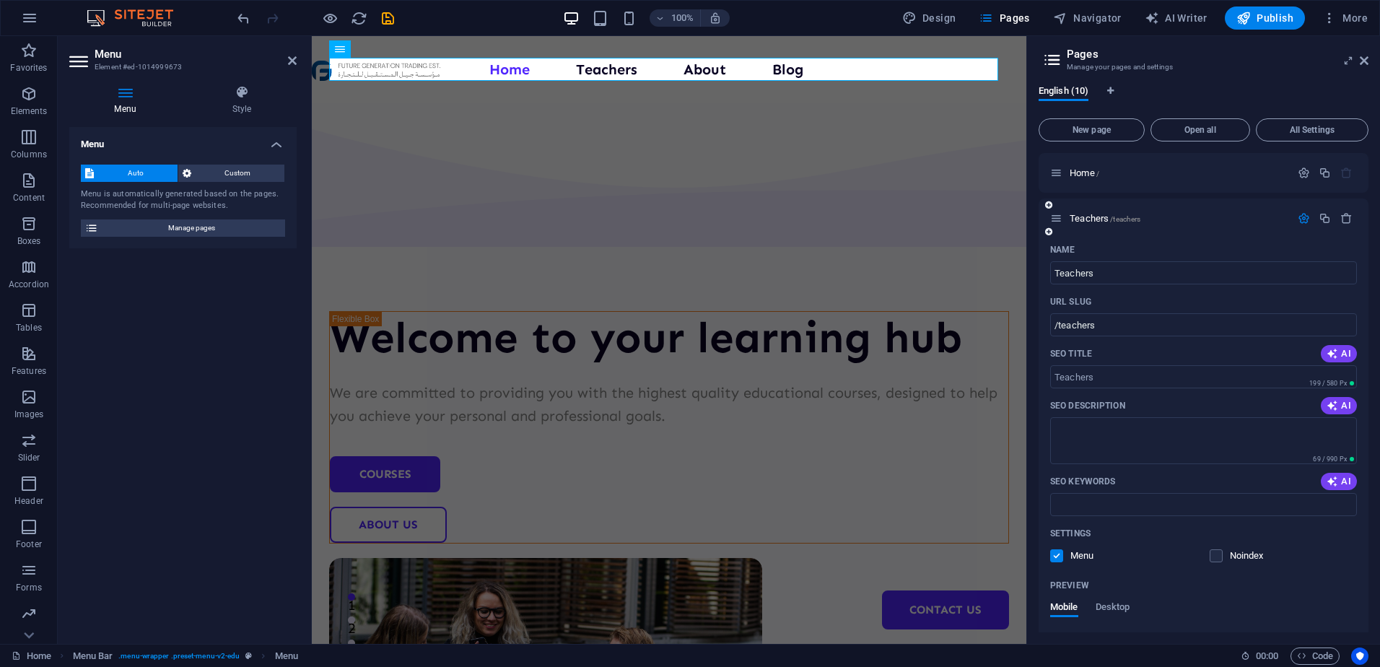
click at [1299, 214] on icon "button" at bounding box center [1304, 218] width 12 height 12
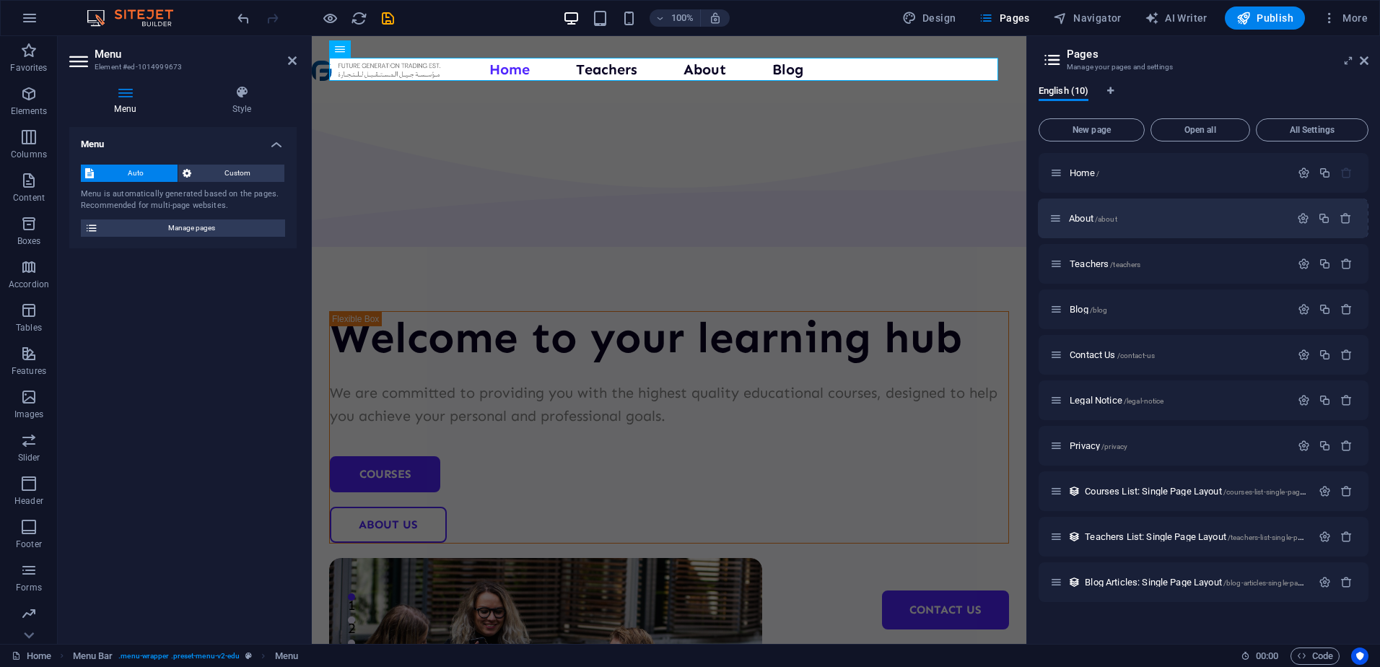
drag, startPoint x: 1060, startPoint y: 263, endPoint x: 1057, endPoint y: 210, distance: 53.5
click at [1057, 210] on div "Home / Teachers /teachers About /about Blog /blog Contact Us /contact-us Legal …" at bounding box center [1204, 377] width 330 height 449
click at [1299, 267] on icon "button" at bounding box center [1304, 264] width 12 height 12
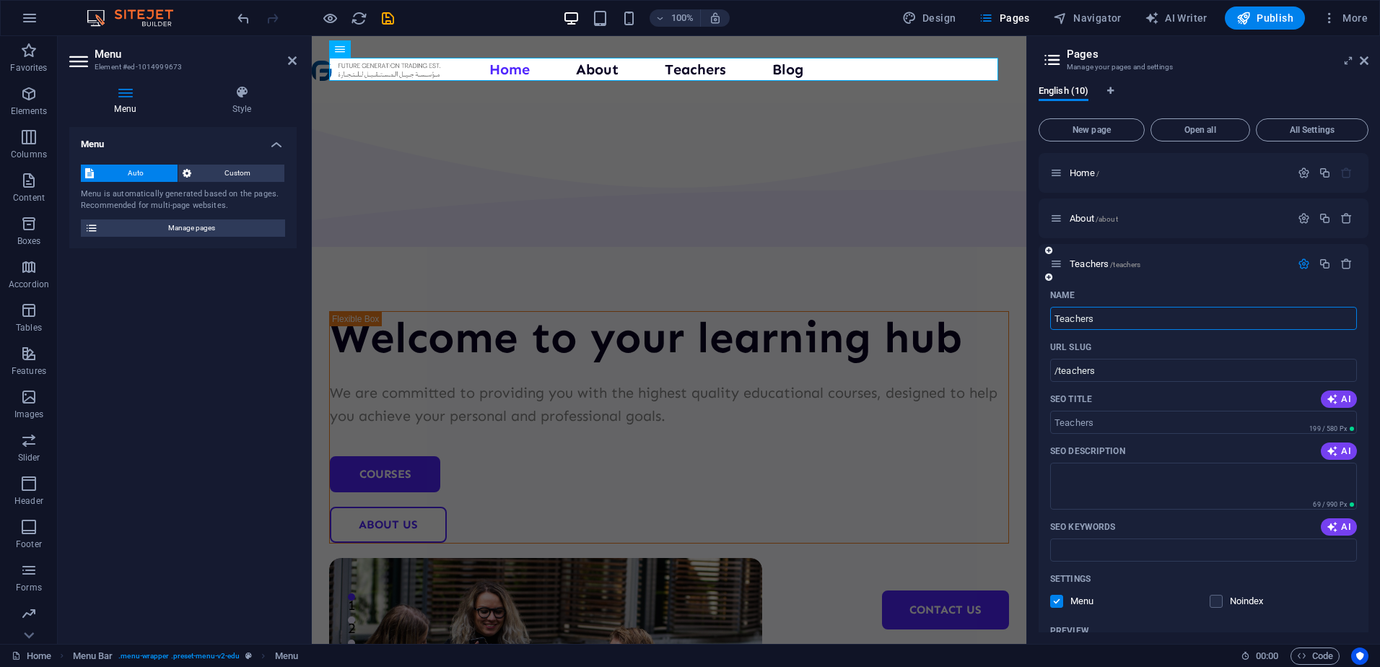
drag, startPoint x: 1129, startPoint y: 320, endPoint x: 1045, endPoint y: 315, distance: 83.9
click at [1045, 315] on div "Name Teachers ​ URL SLUG /teachers ​ SEO Title AI ​ 199 / 580 Px SEO Descriptio…" at bounding box center [1204, 553] width 330 height 538
type input "/"
type input "Products"
type input "/products"
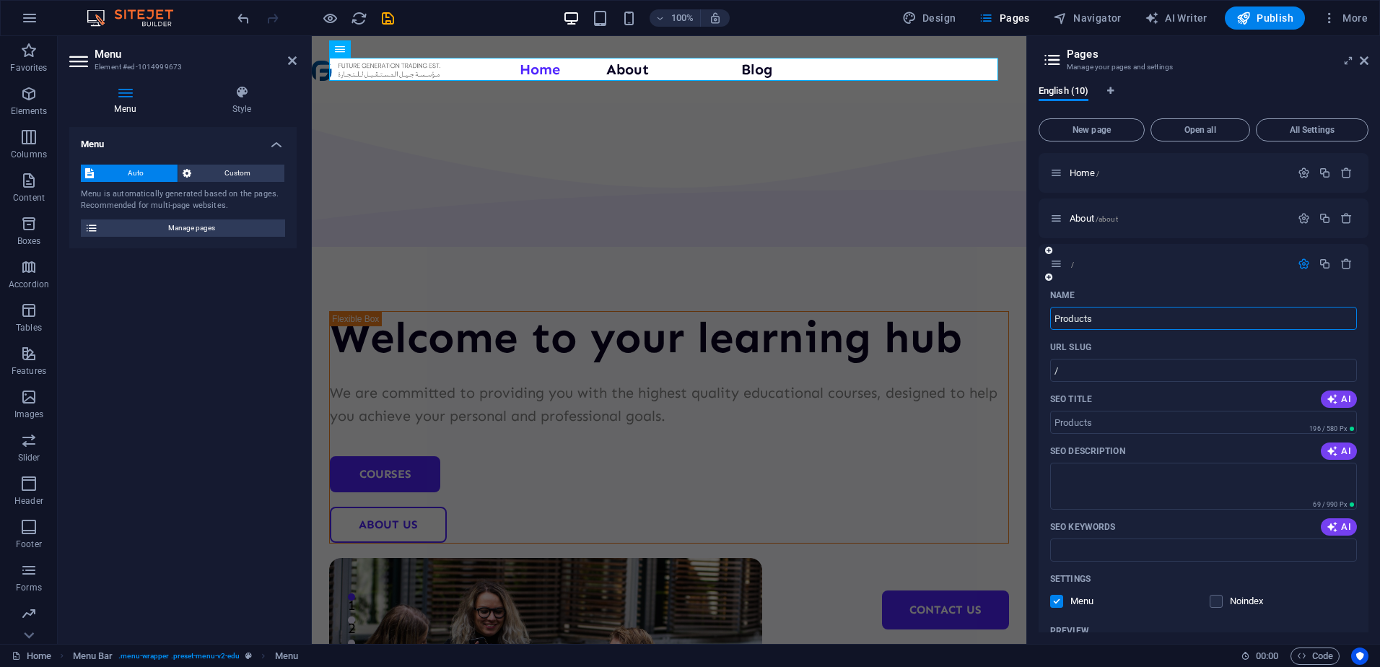
type input "Products"
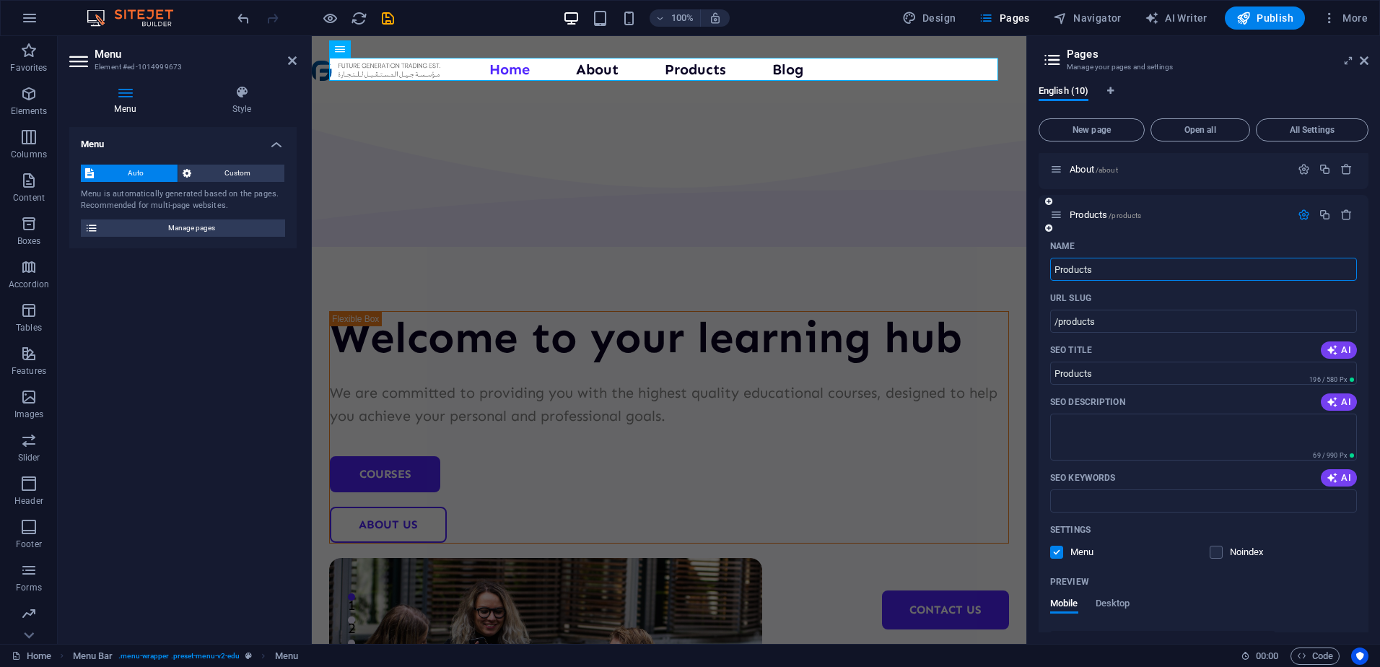
scroll to position [72, 0]
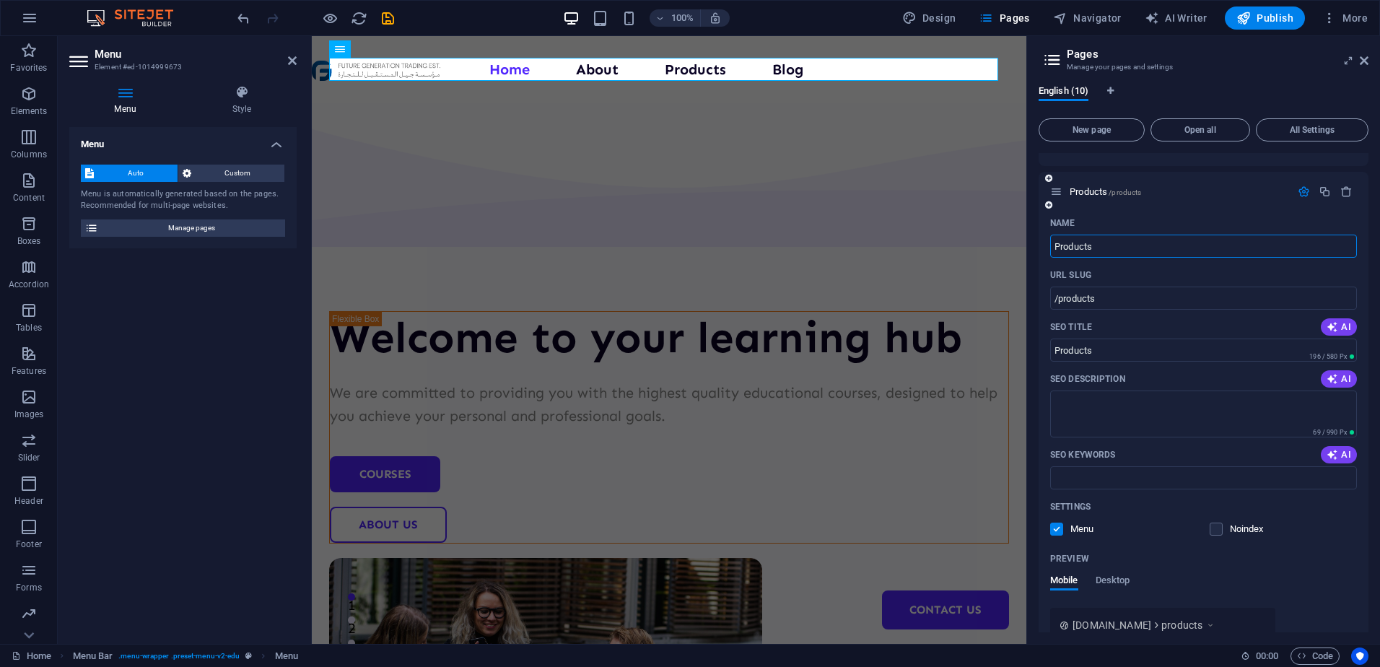
type input "Products"
click at [1304, 191] on icon "button" at bounding box center [1304, 191] width 12 height 12
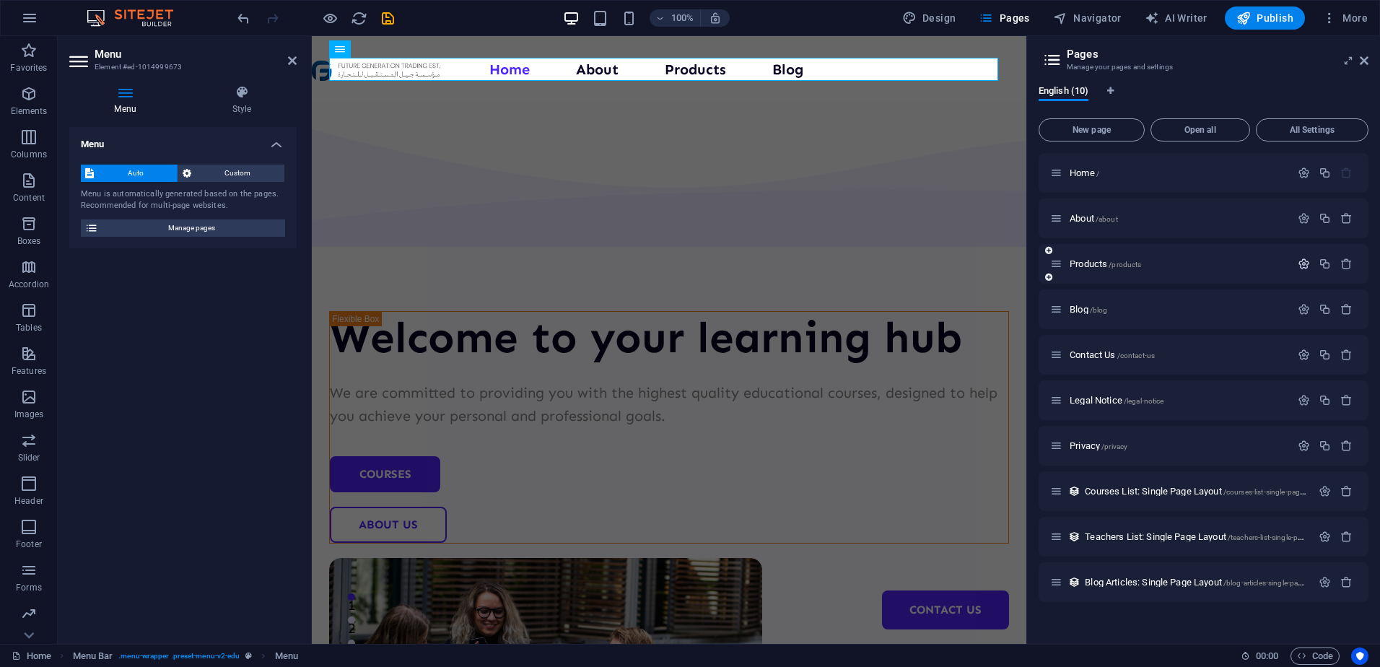
scroll to position [0, 0]
click at [1342, 308] on icon "button" at bounding box center [1346, 309] width 12 height 12
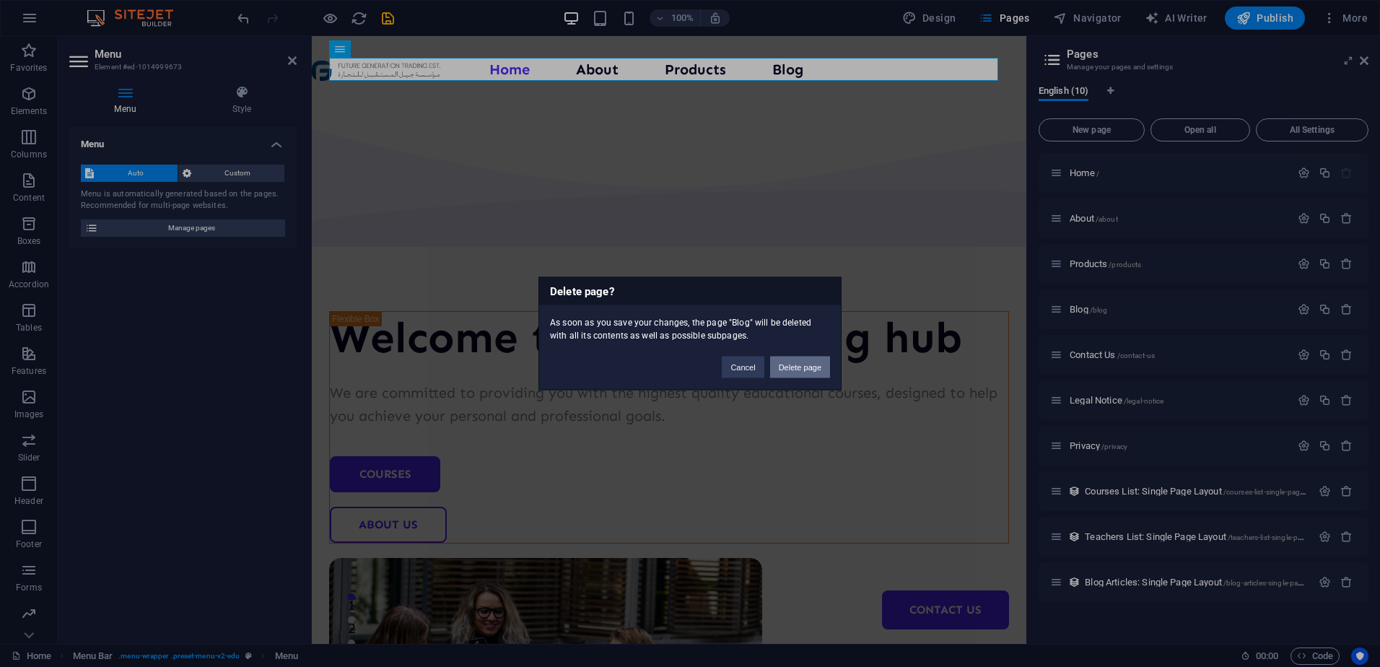
click at [791, 364] on button "Delete page" at bounding box center [800, 368] width 60 height 22
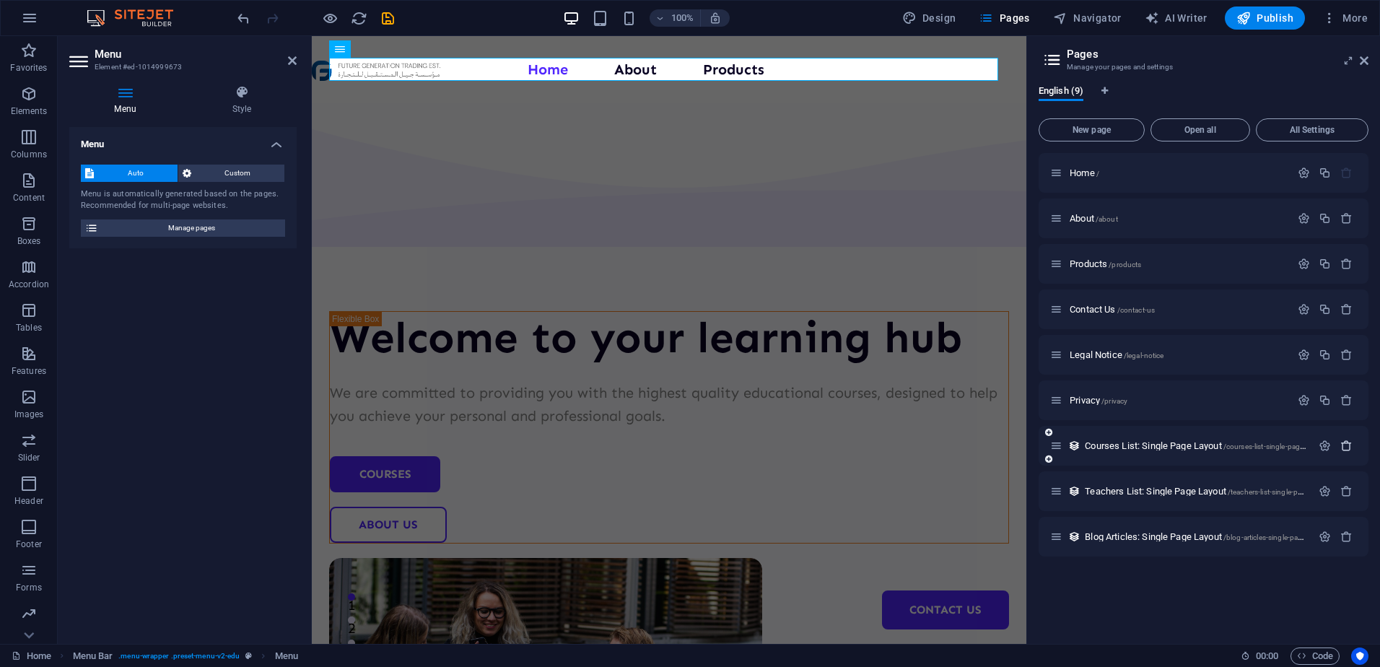
click at [1345, 442] on icon "button" at bounding box center [1346, 446] width 12 height 12
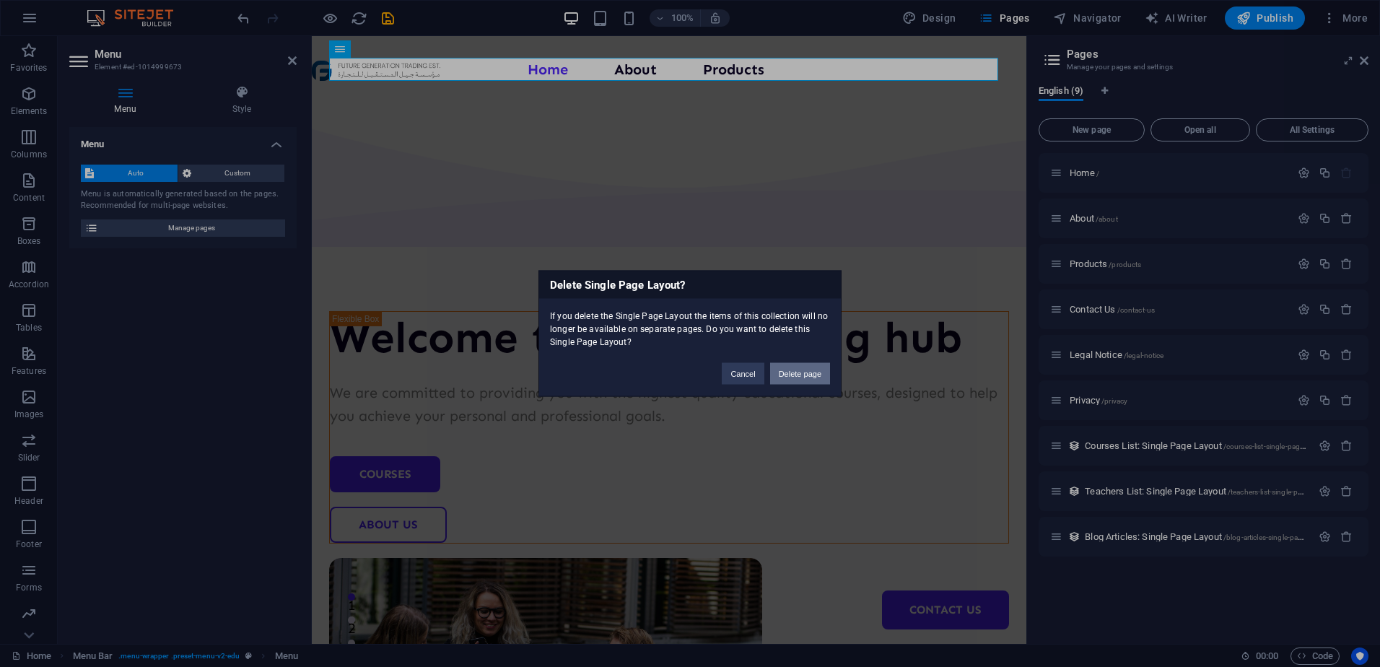
click at [811, 373] on button "Delete page" at bounding box center [800, 374] width 60 height 22
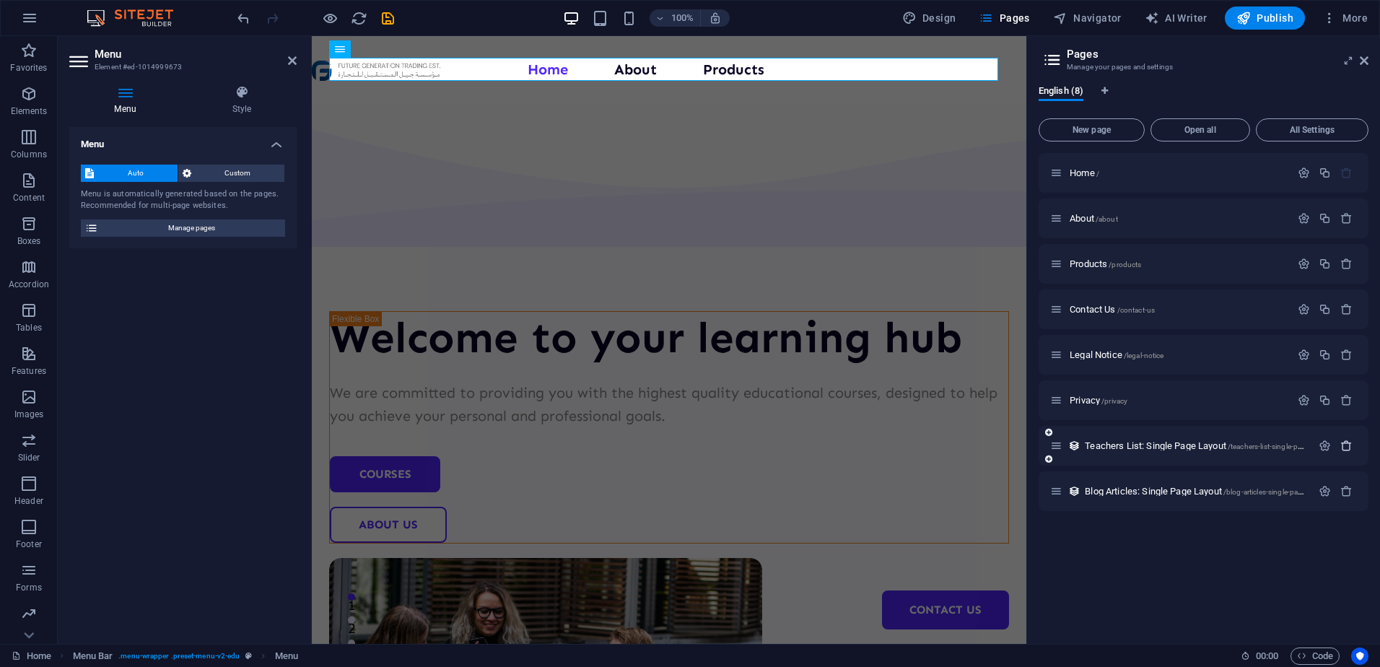
click at [1352, 449] on button "button" at bounding box center [1346, 446] width 21 height 12
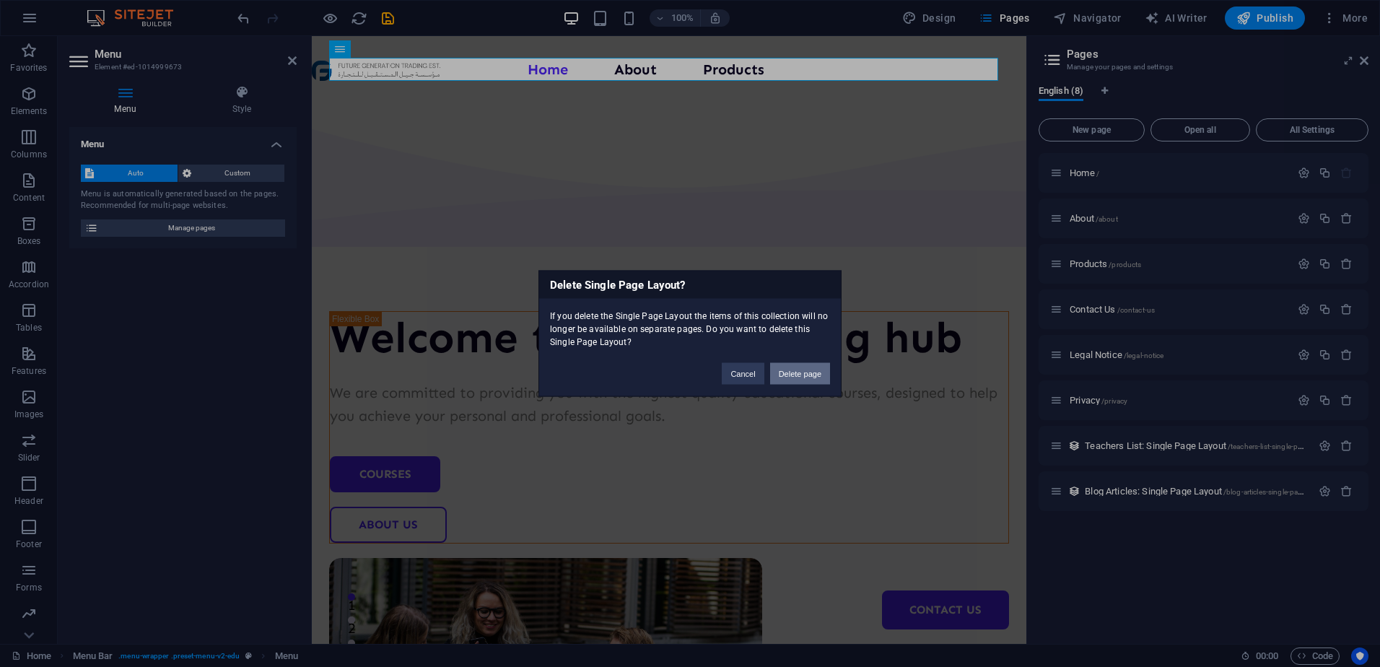
click at [807, 376] on button "Delete page" at bounding box center [800, 374] width 60 height 22
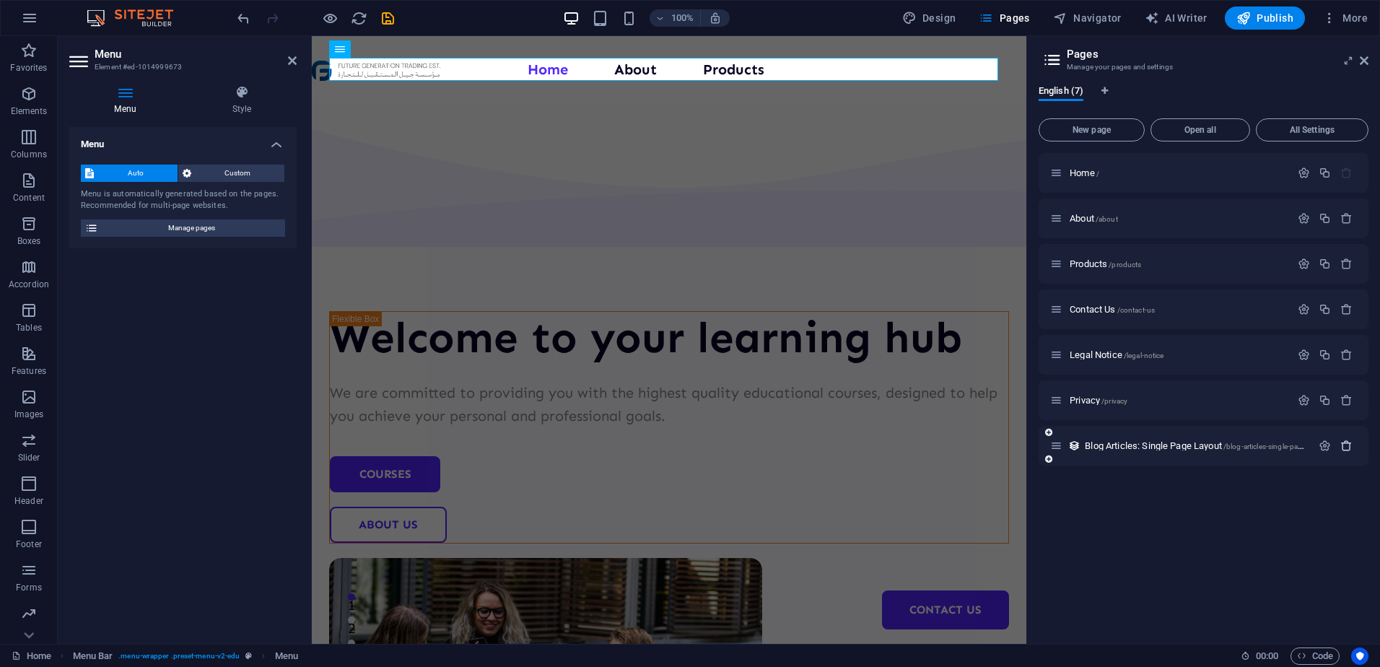
click at [1345, 450] on icon "button" at bounding box center [1346, 446] width 12 height 12
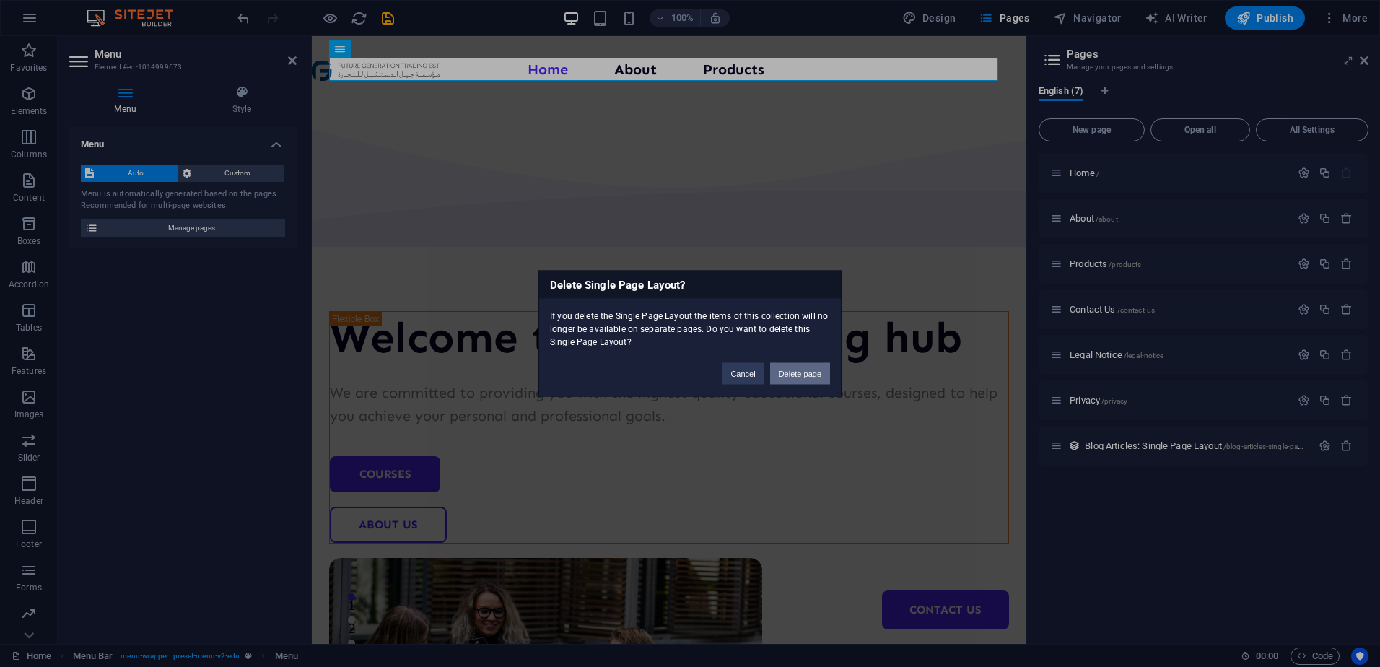
click at [804, 375] on button "Delete page" at bounding box center [800, 374] width 60 height 22
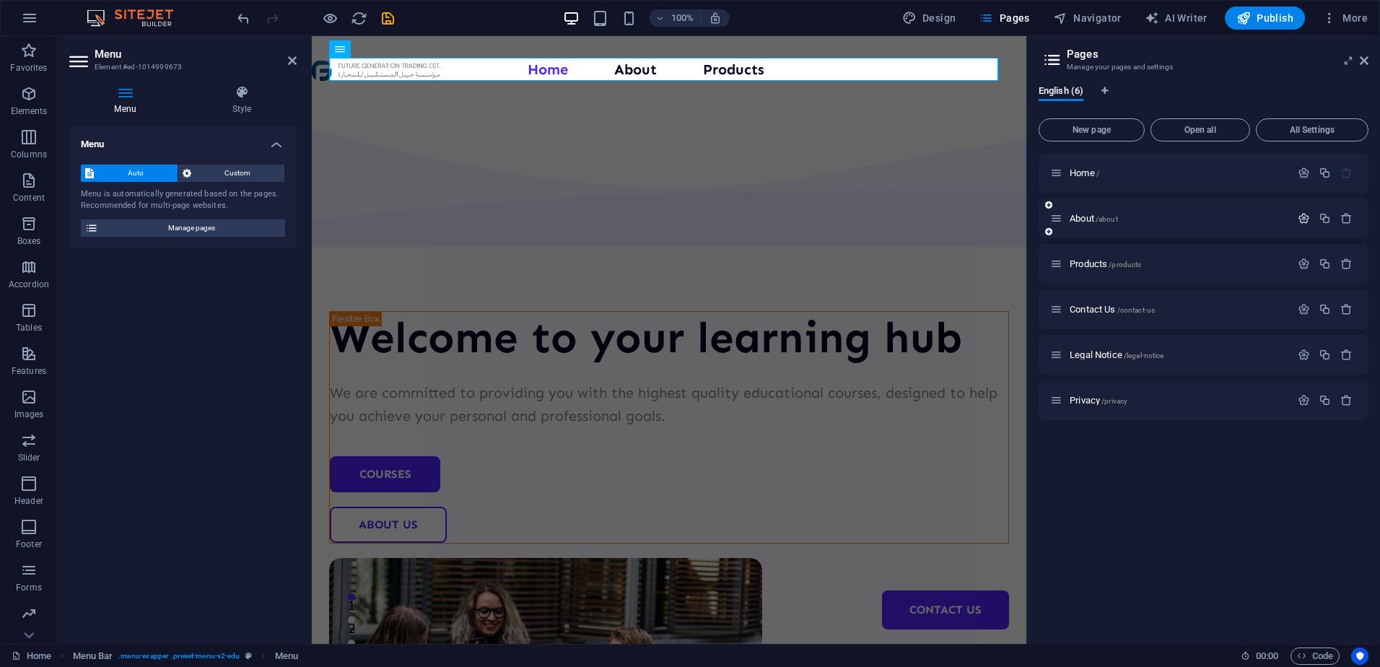
click at [1308, 220] on icon "button" at bounding box center [1304, 218] width 12 height 12
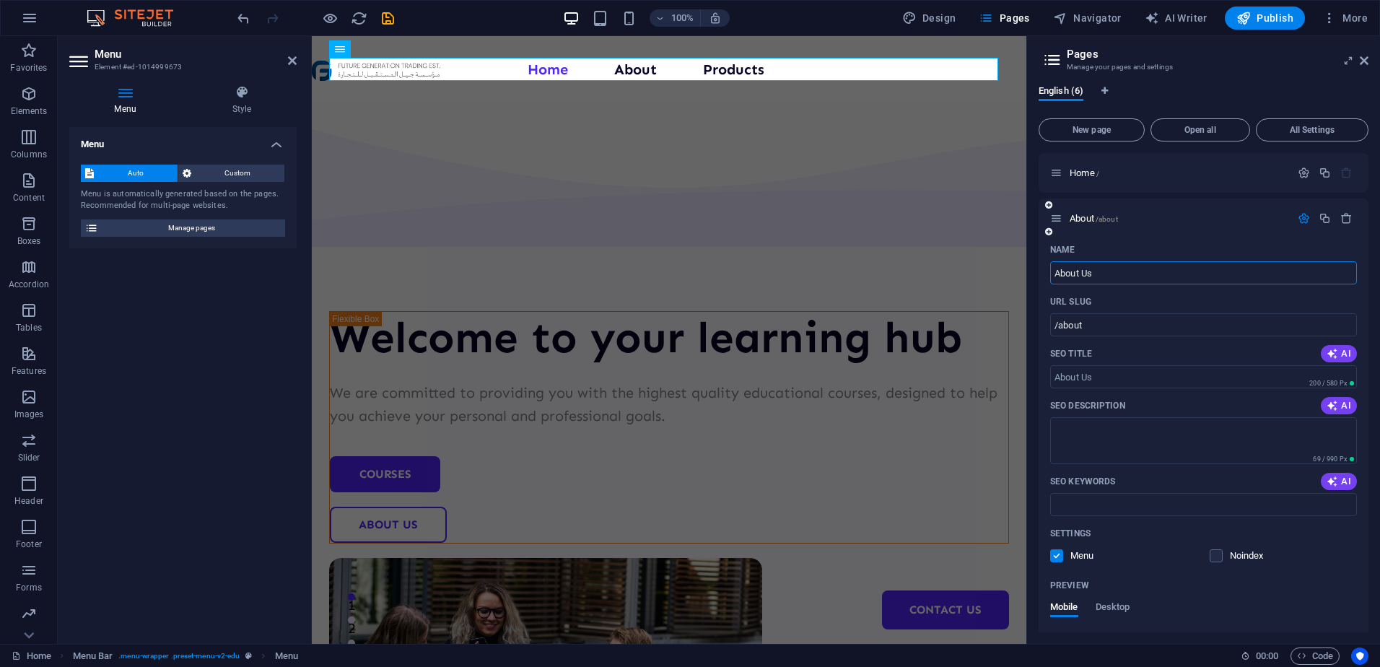
type input "About Us"
type input "/about-us"
type input "About Us"
click at [1075, 82] on div "English (6) New page Open all All Settings Home / About Us /about-us Name About…" at bounding box center [1203, 359] width 353 height 570
click at [1065, 89] on span "English (6)" at bounding box center [1061, 92] width 45 height 20
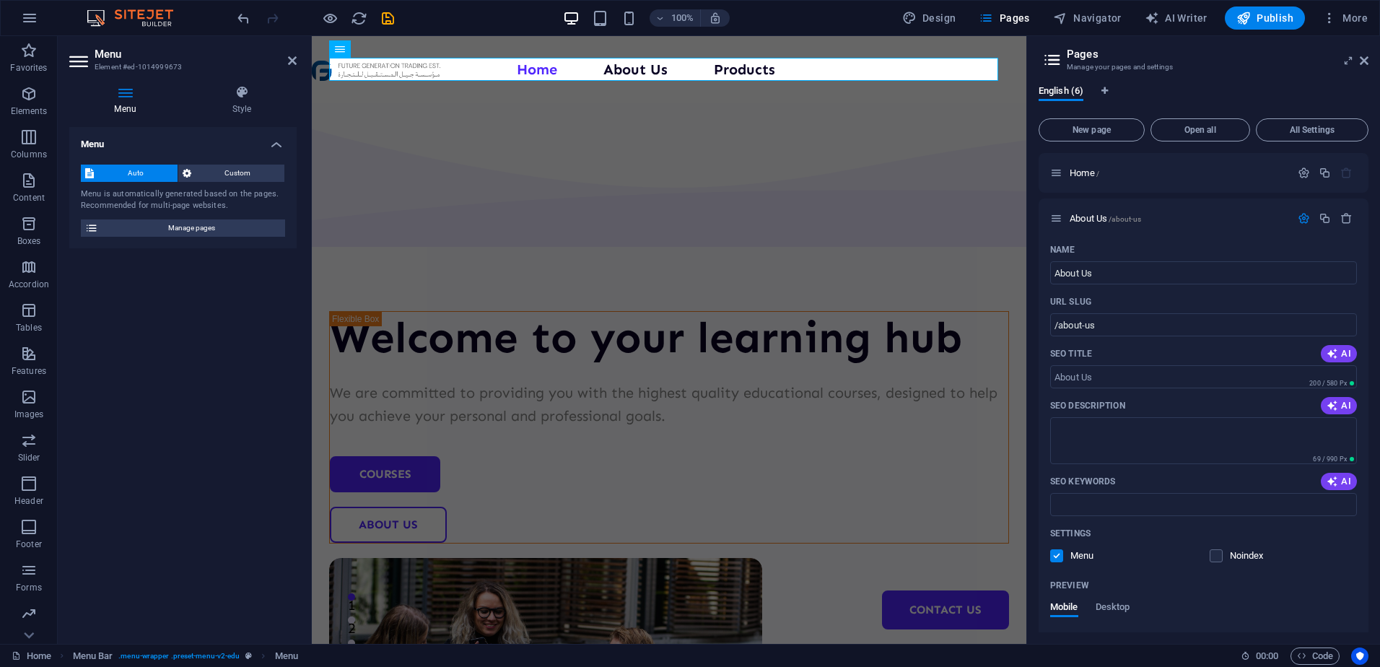
click at [1059, 58] on icon at bounding box center [1052, 60] width 22 height 20
click at [984, 10] on button "Pages" at bounding box center [1004, 17] width 62 height 23
click at [797, 129] on div "Welcome to your learning hub We are committed to providing you with the highest…" at bounding box center [669, 560] width 715 height 917
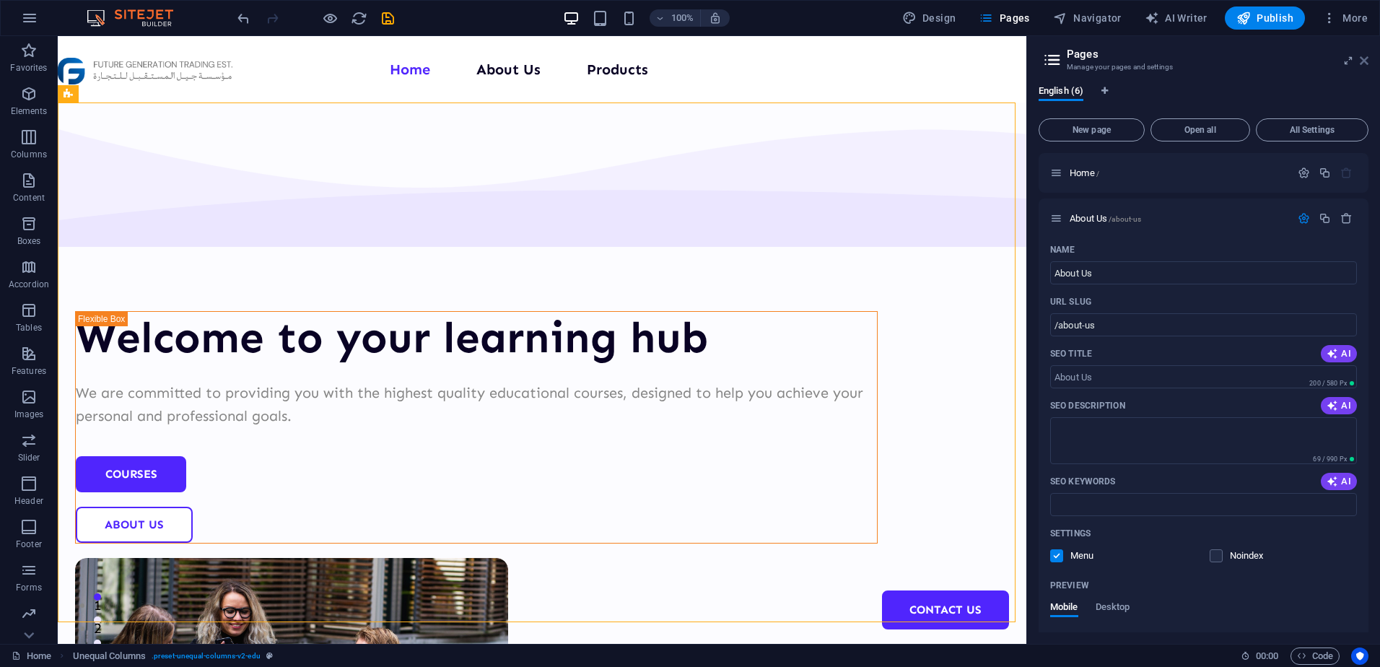
click at [1365, 56] on icon at bounding box center [1364, 61] width 9 height 12
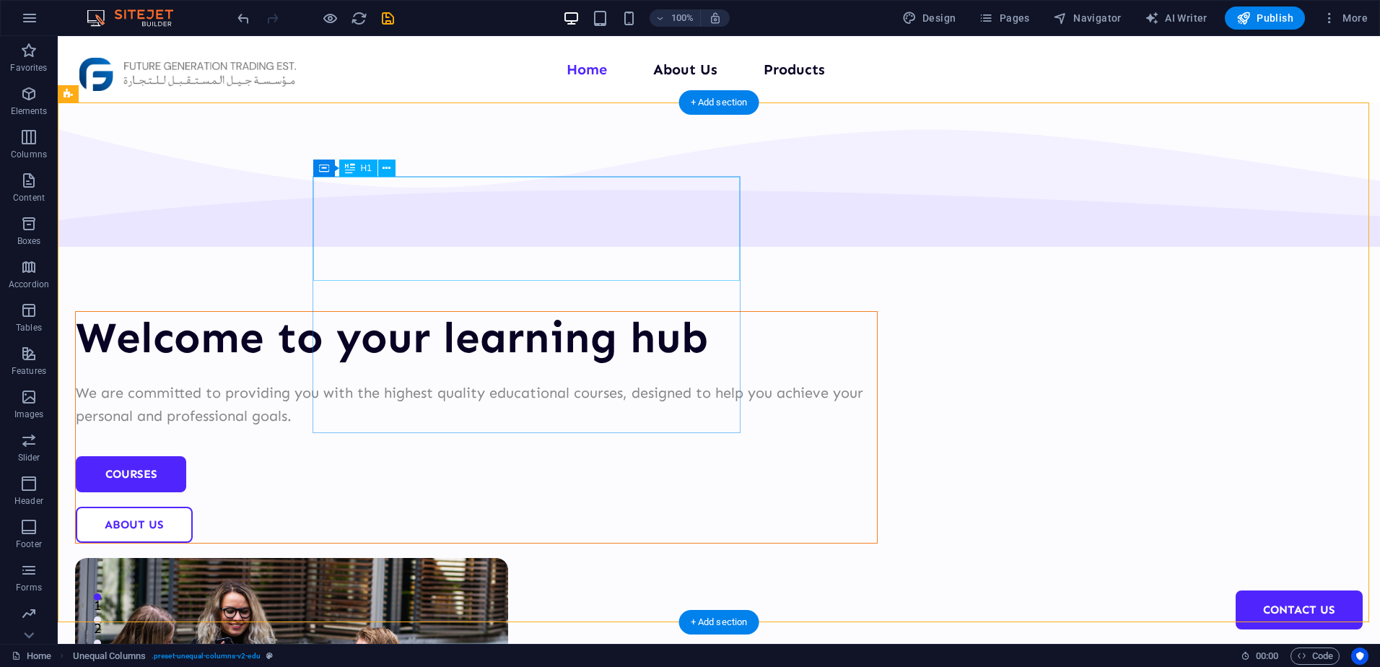
click at [469, 312] on div "Welcome to your learning hub" at bounding box center [476, 338] width 801 height 52
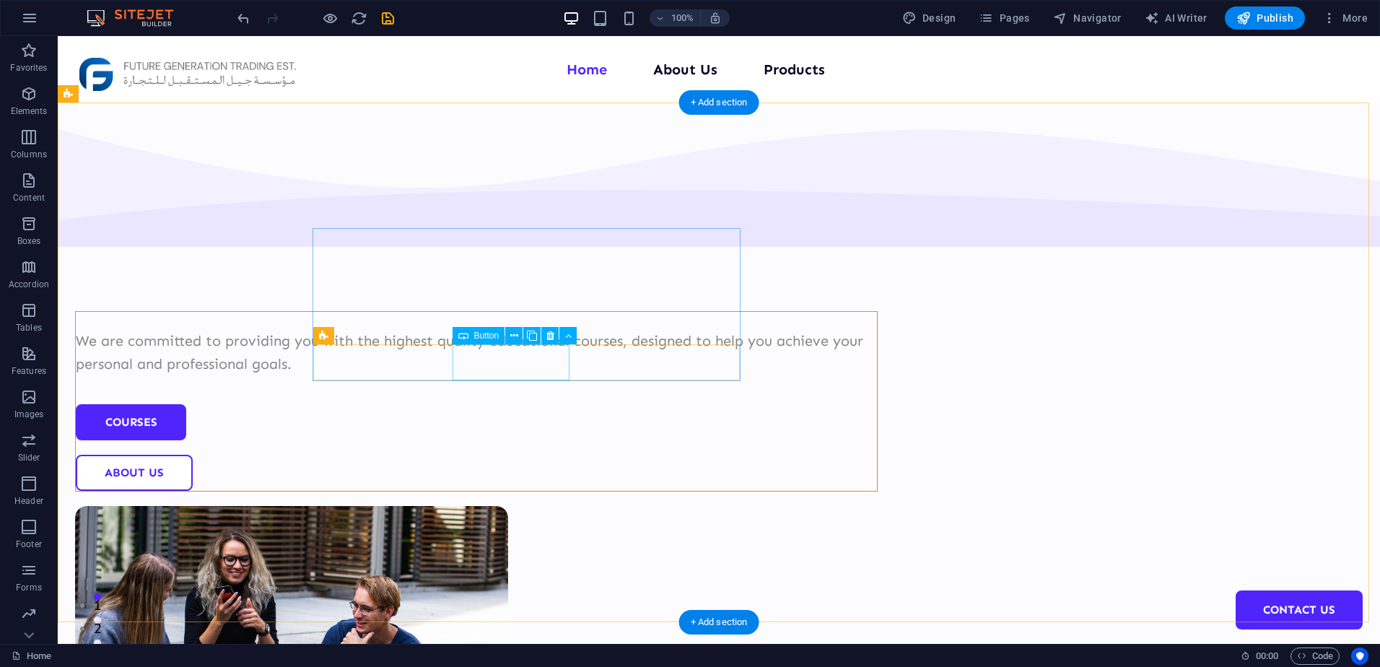
click at [483, 455] on div "About Us" at bounding box center [476, 473] width 801 height 36
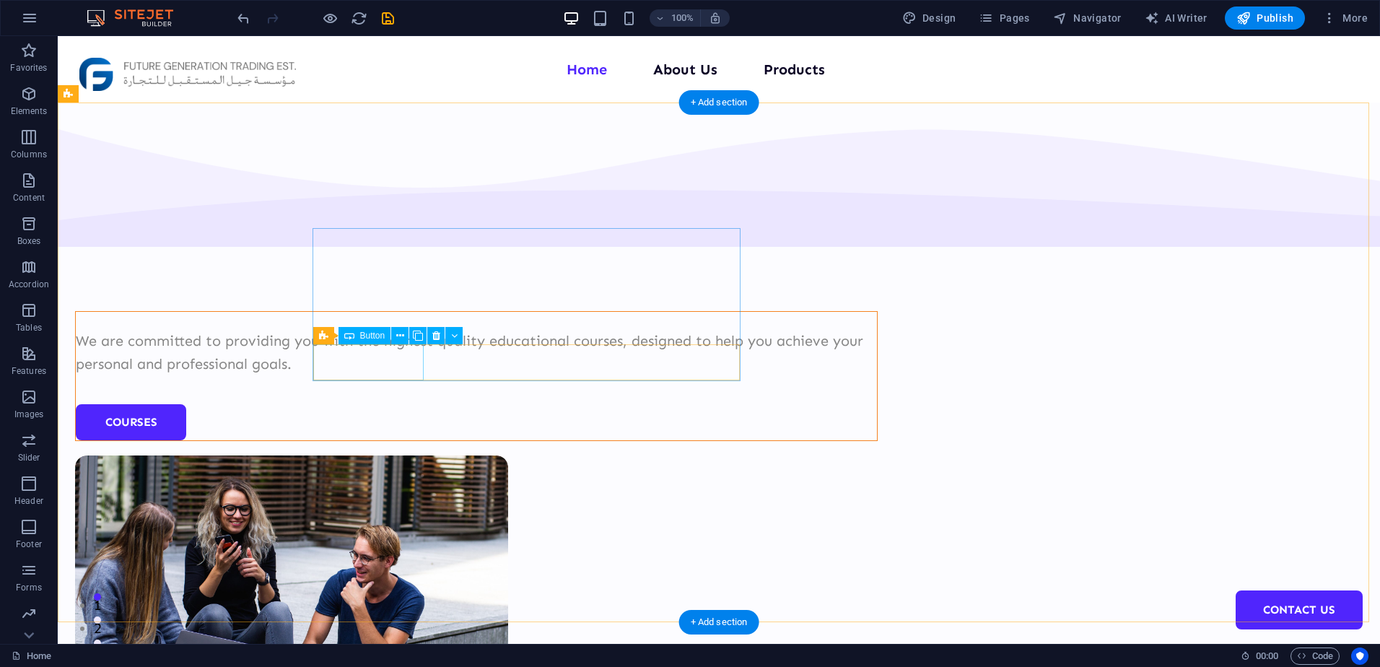
click at [379, 404] on div "Courses" at bounding box center [476, 422] width 801 height 36
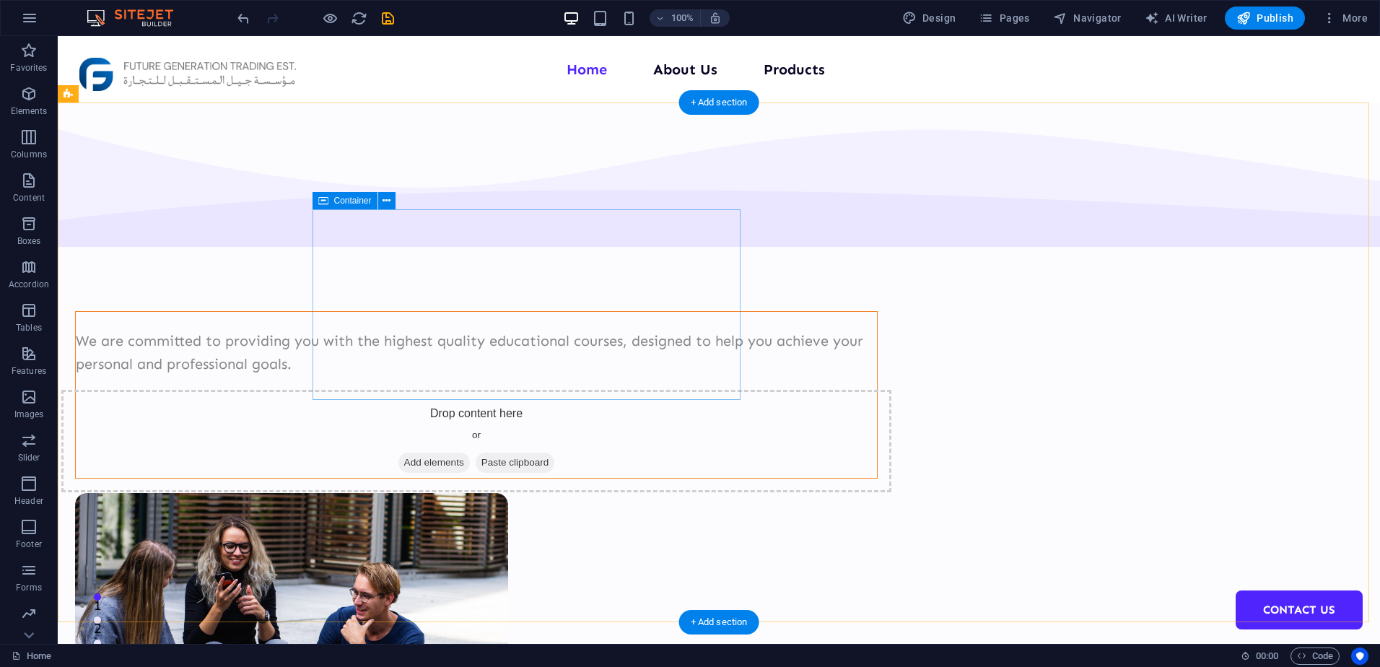
click at [587, 311] on div "We are committed to providing you with the highest quality educational courses,…" at bounding box center [476, 394] width 803 height 167
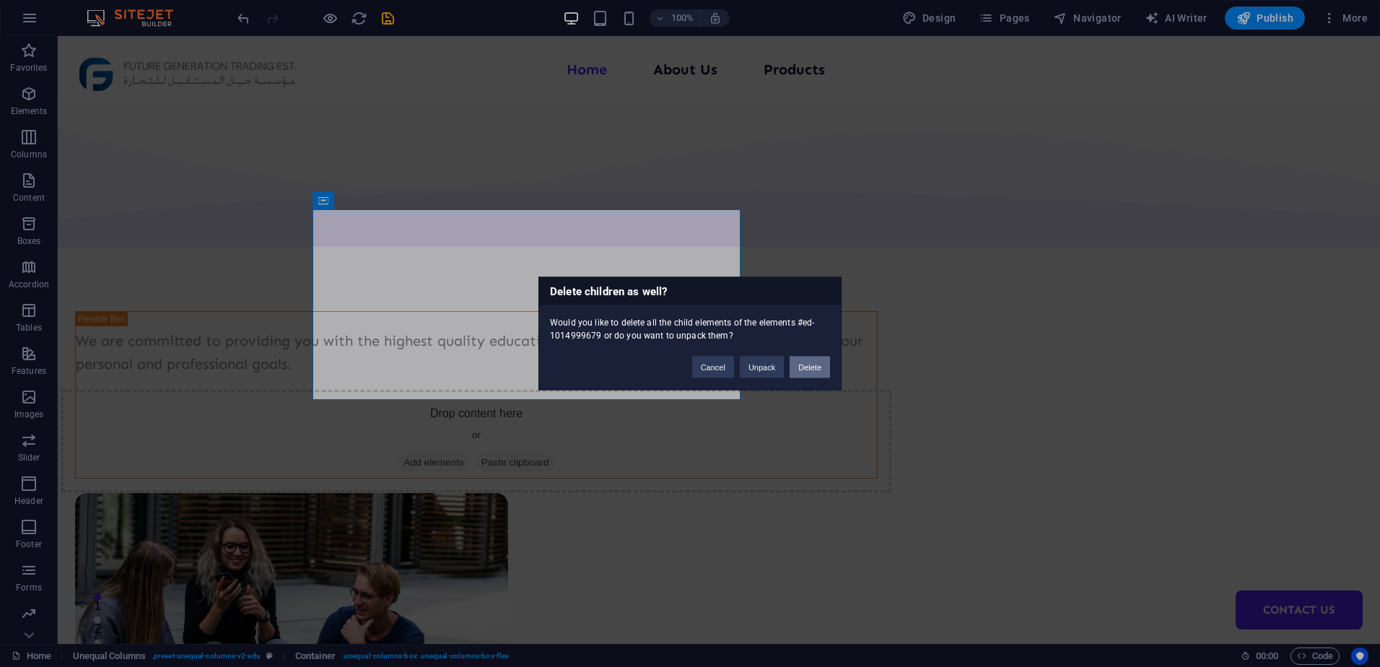
click at [810, 374] on button "Delete" at bounding box center [810, 368] width 40 height 22
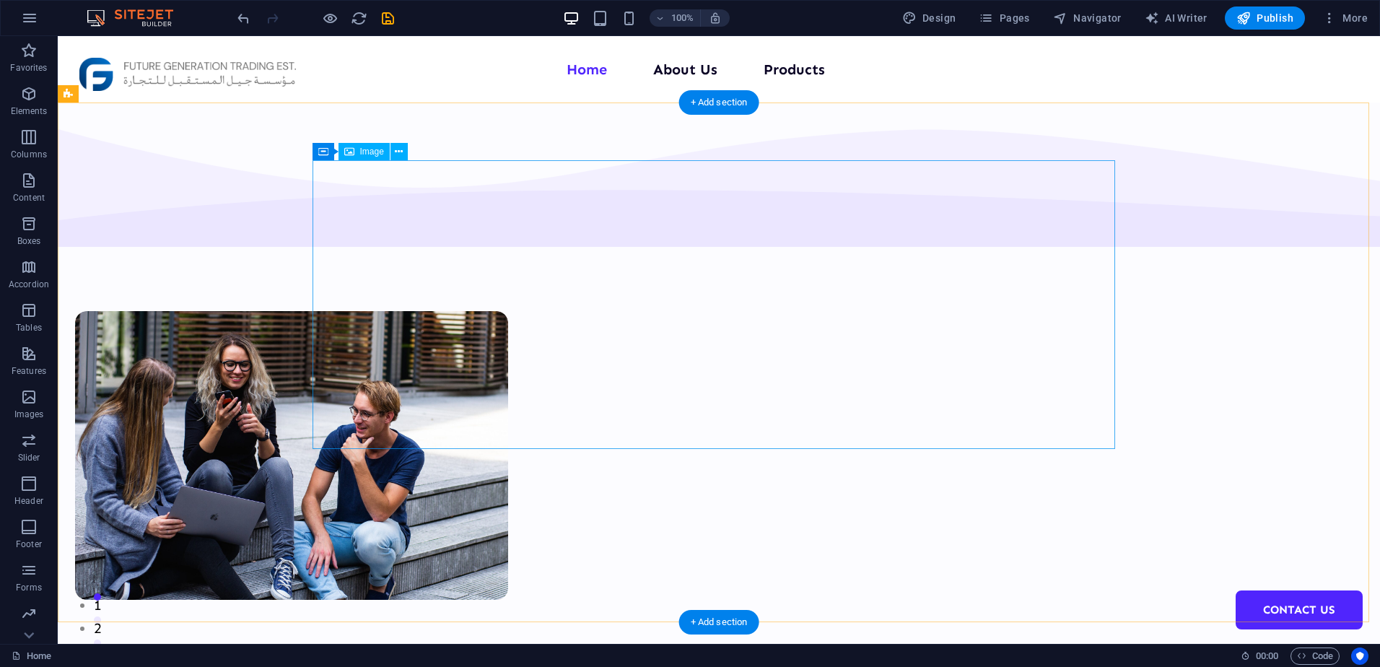
click at [716, 326] on figure at bounding box center [476, 455] width 803 height 289
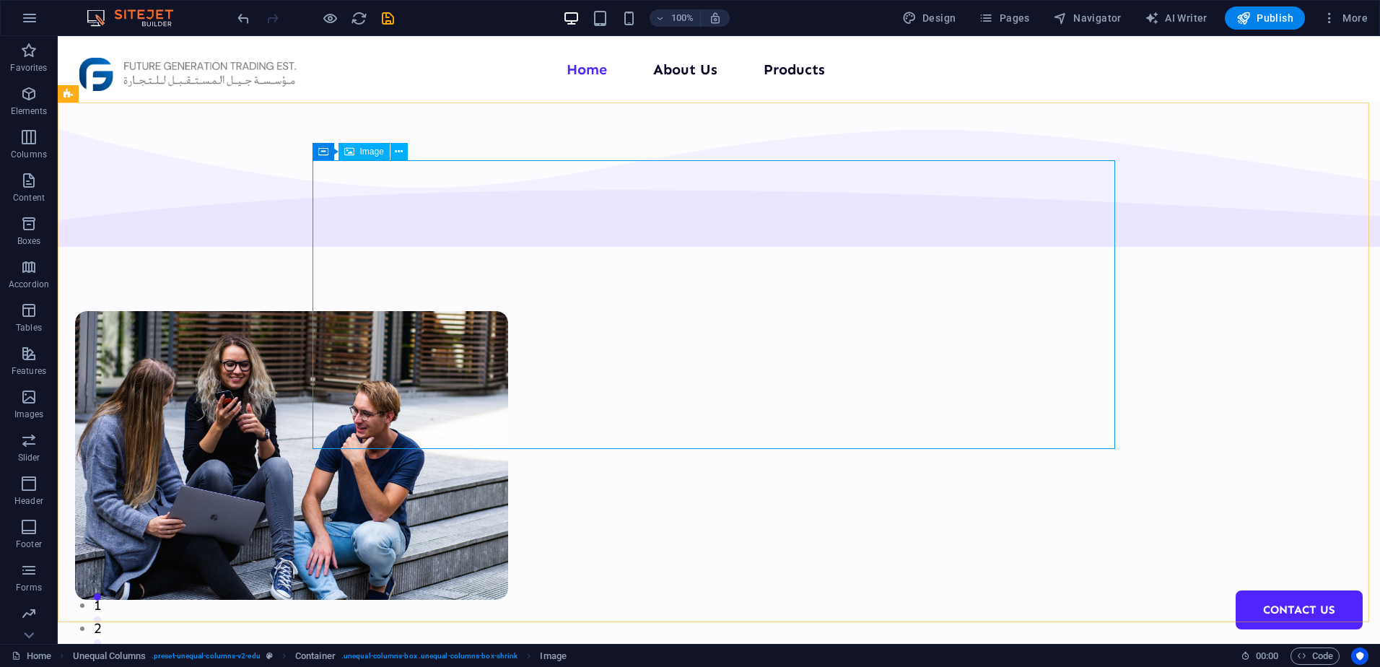
click at [376, 152] on span "Image" at bounding box center [372, 151] width 24 height 9
click at [341, 152] on span "Container" at bounding box center [353, 151] width 38 height 9
click at [396, 151] on icon at bounding box center [399, 151] width 8 height 15
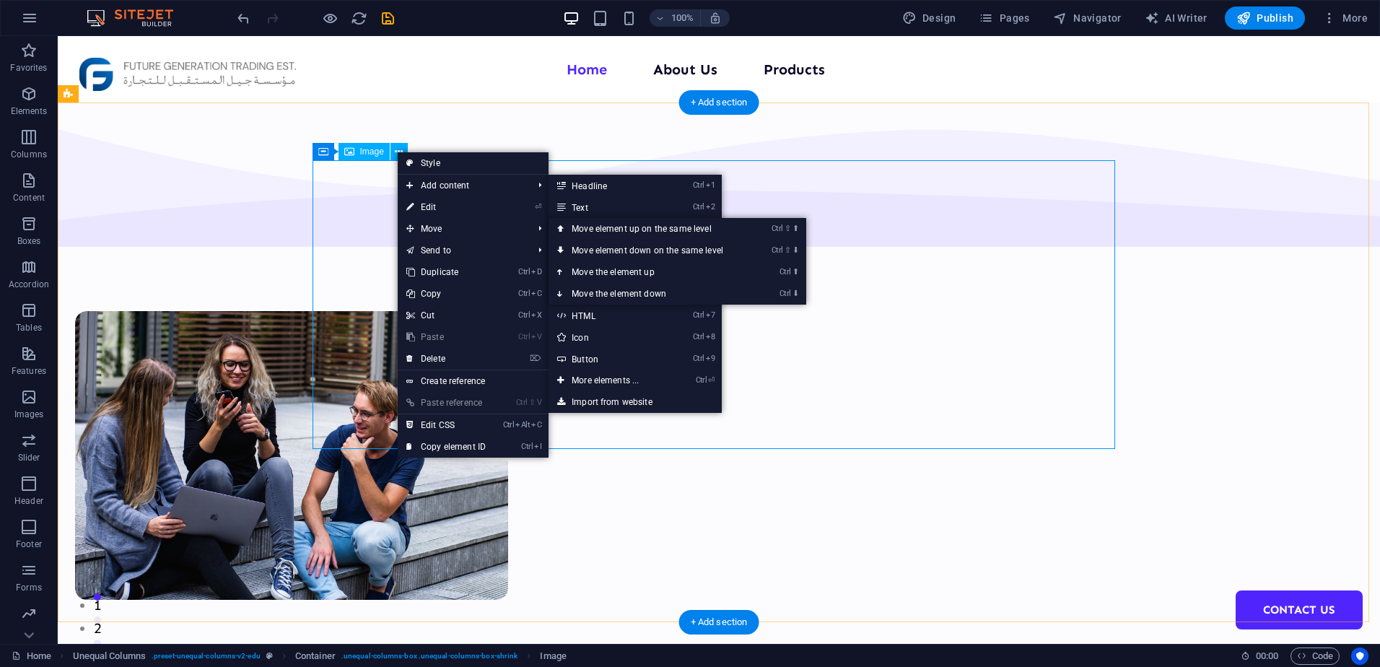
click at [878, 317] on figure at bounding box center [476, 455] width 803 height 289
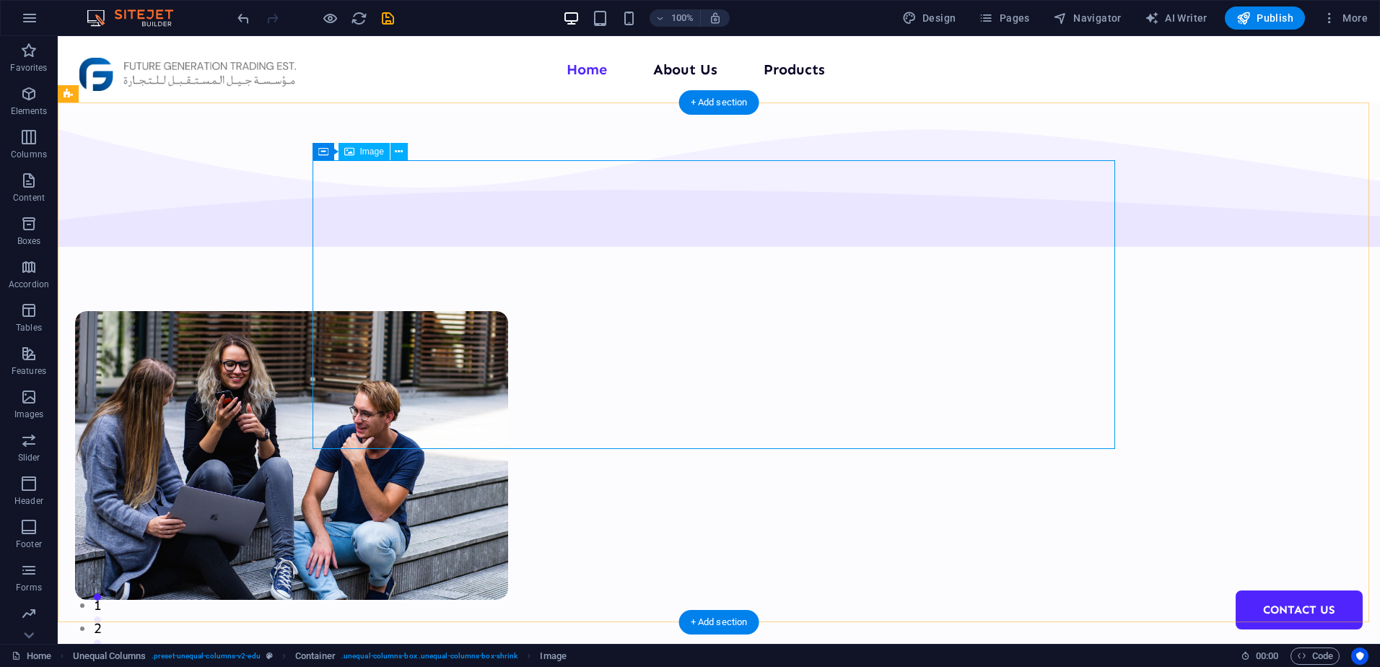
click at [696, 311] on figure at bounding box center [476, 455] width 803 height 289
click at [695, 311] on figure at bounding box center [476, 455] width 803 height 289
click at [441, 311] on figure at bounding box center [476, 455] width 803 height 289
select select "px"
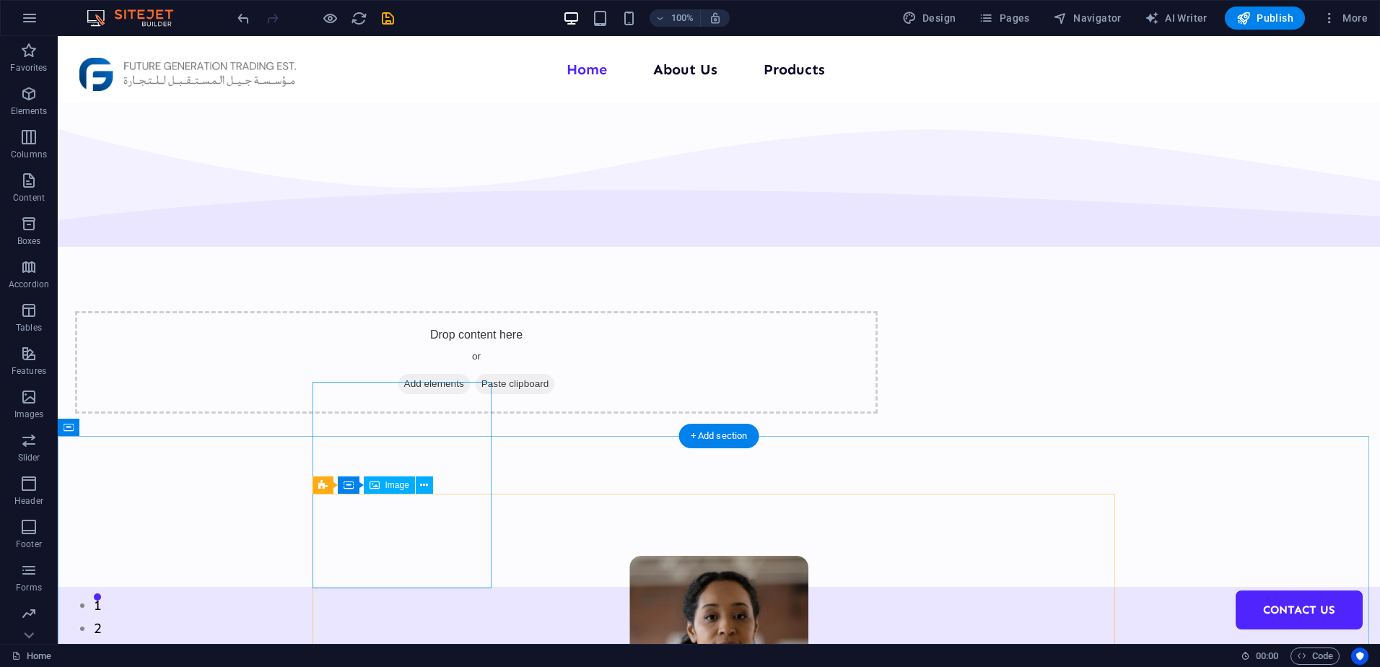
click at [629, 556] on figure at bounding box center [718, 659] width 179 height 206
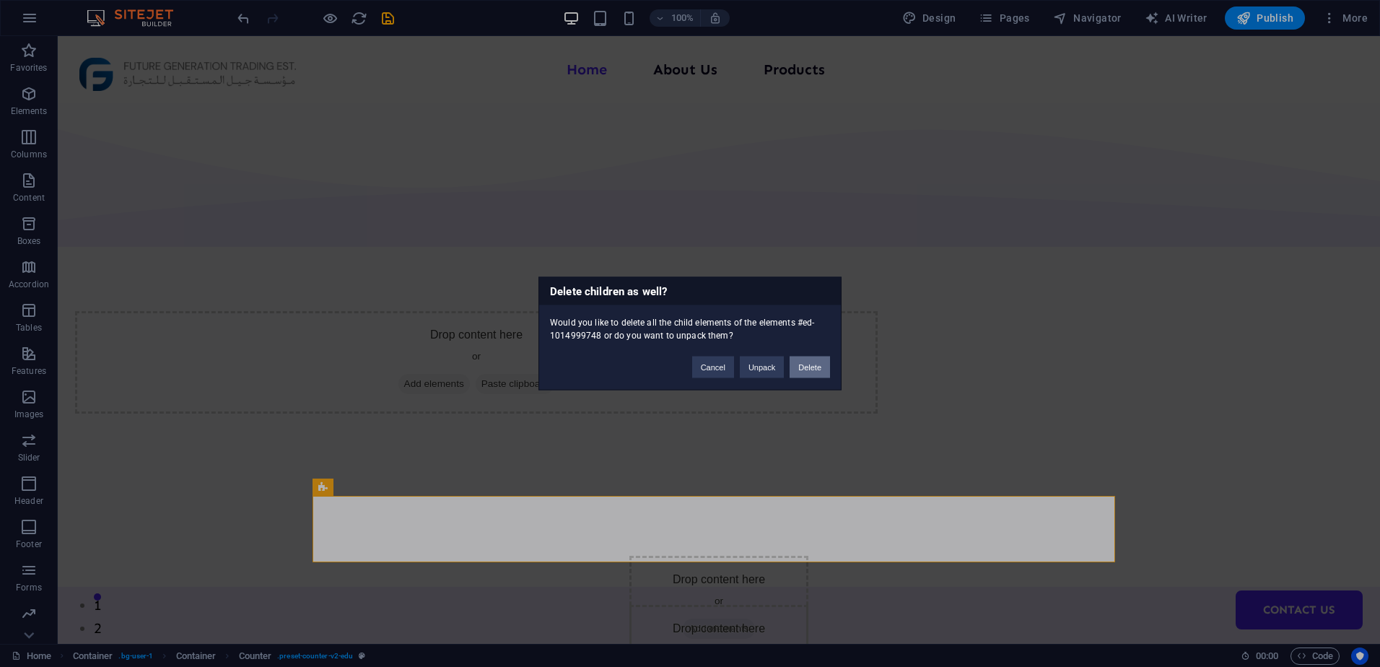
click at [808, 370] on button "Delete" at bounding box center [810, 368] width 40 height 22
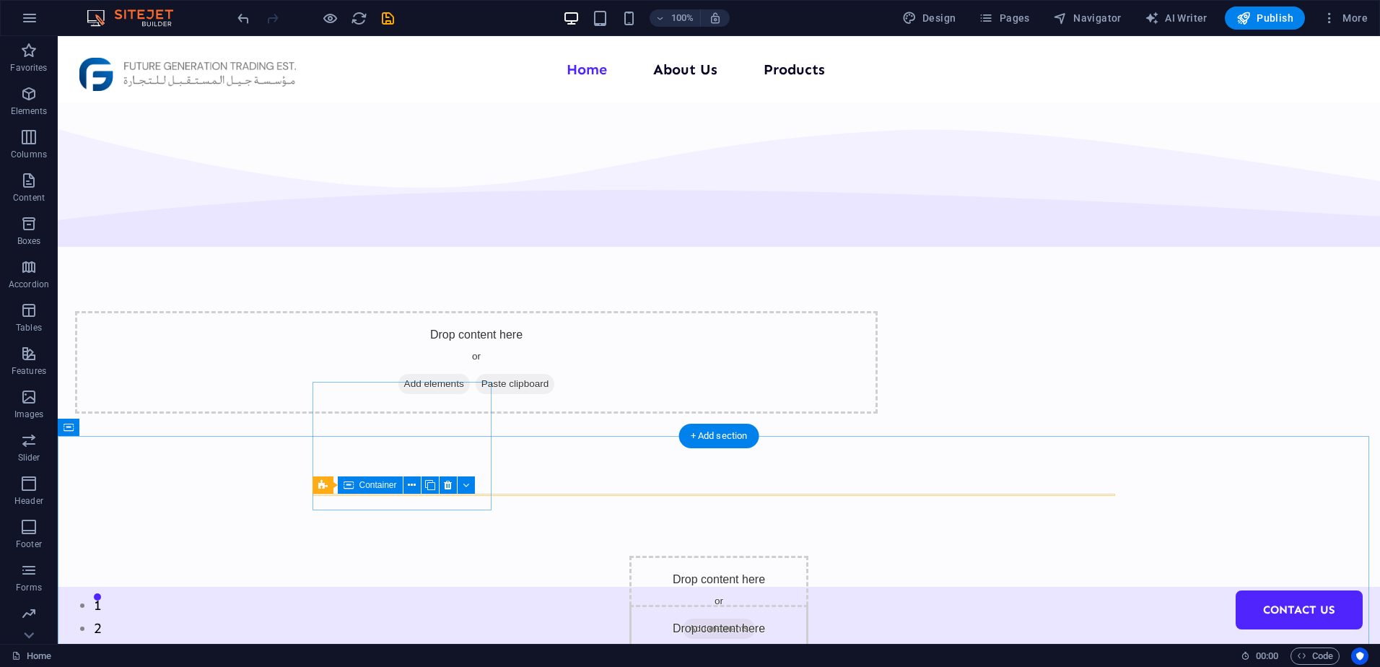
click at [629, 556] on div "Drop content here or Add elements Paste clipboard" at bounding box center [718, 620] width 179 height 128
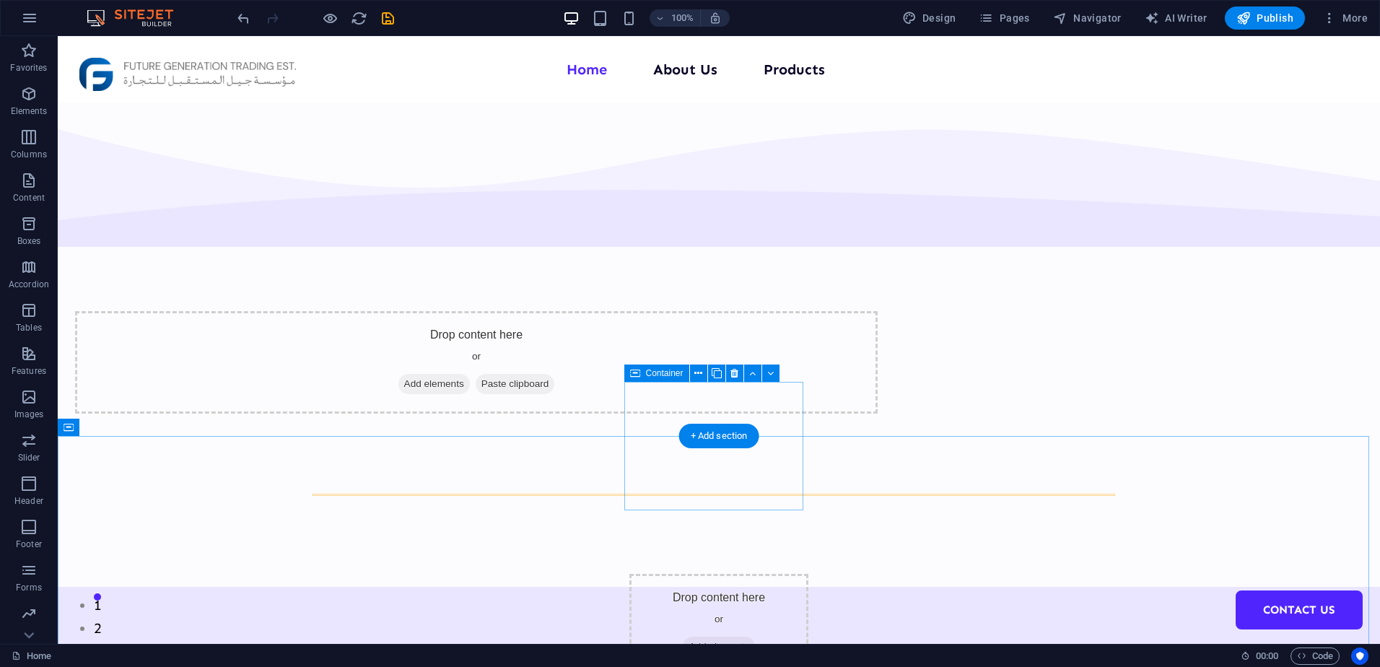
click at [657, 574] on div "Drop content here or Add elements Paste clipboard" at bounding box center [718, 638] width 179 height 128
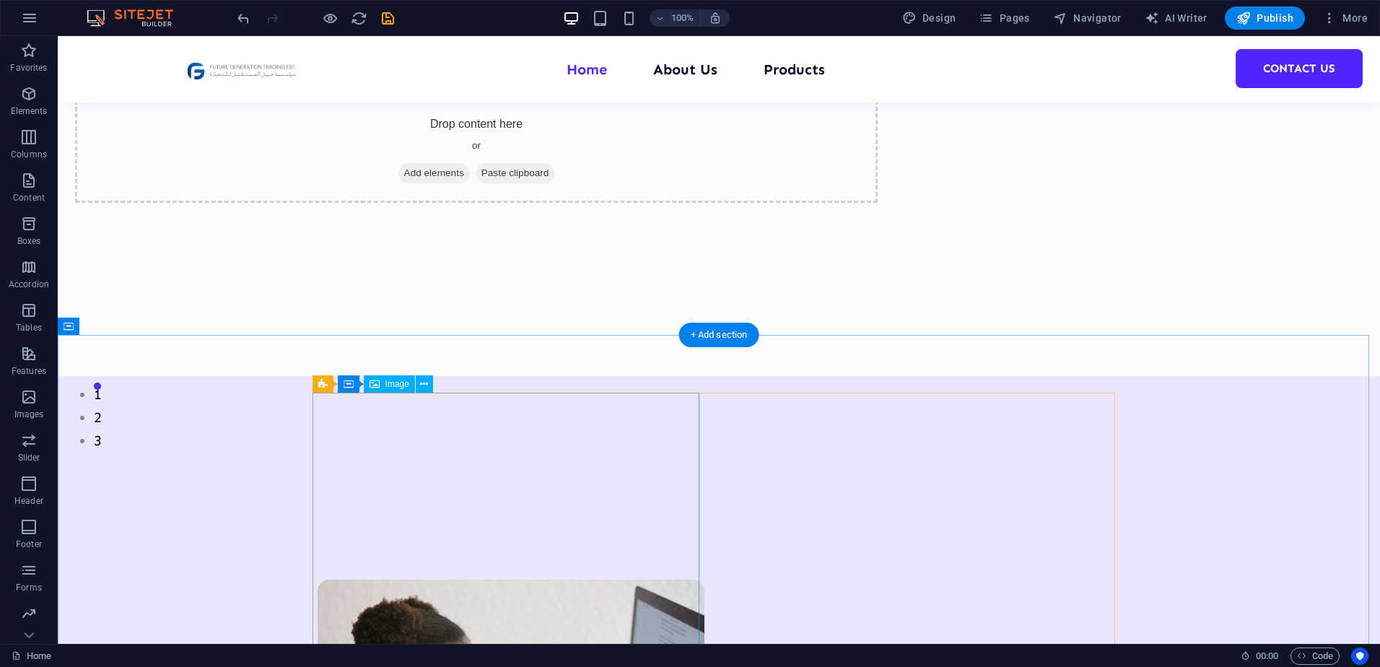
scroll to position [217, 0]
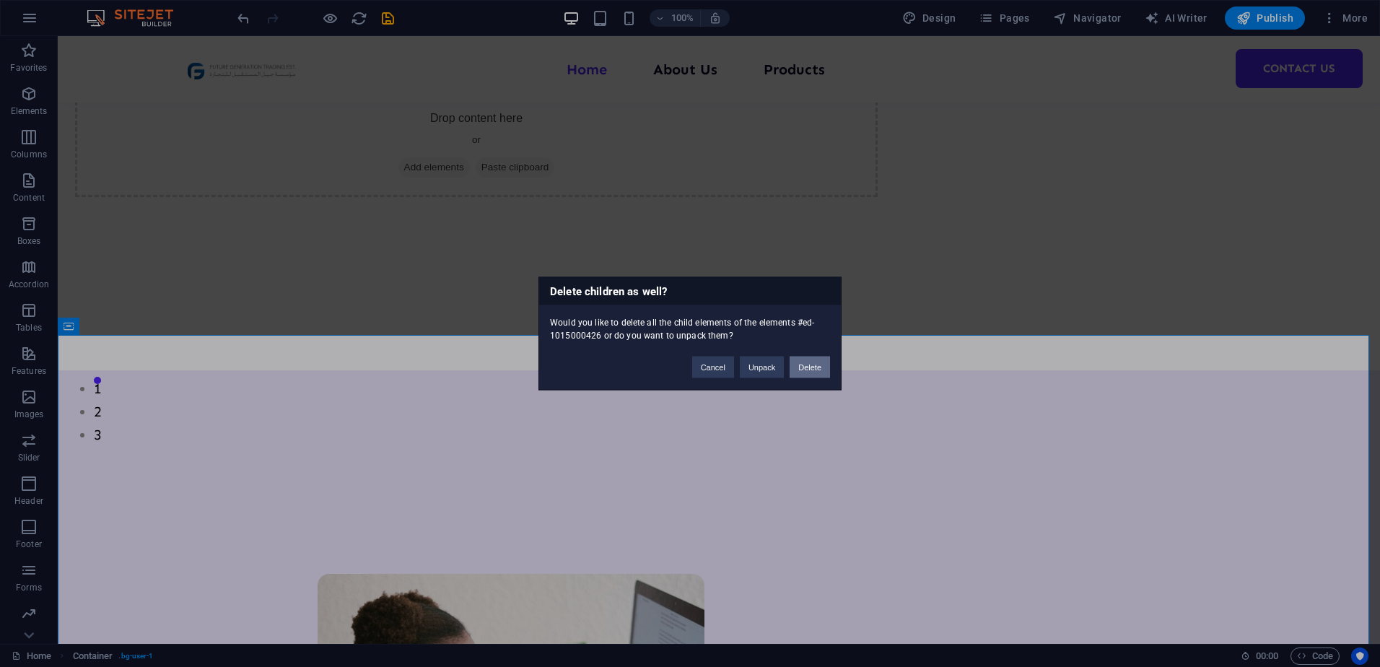
click at [808, 367] on button "Delete" at bounding box center [810, 368] width 40 height 22
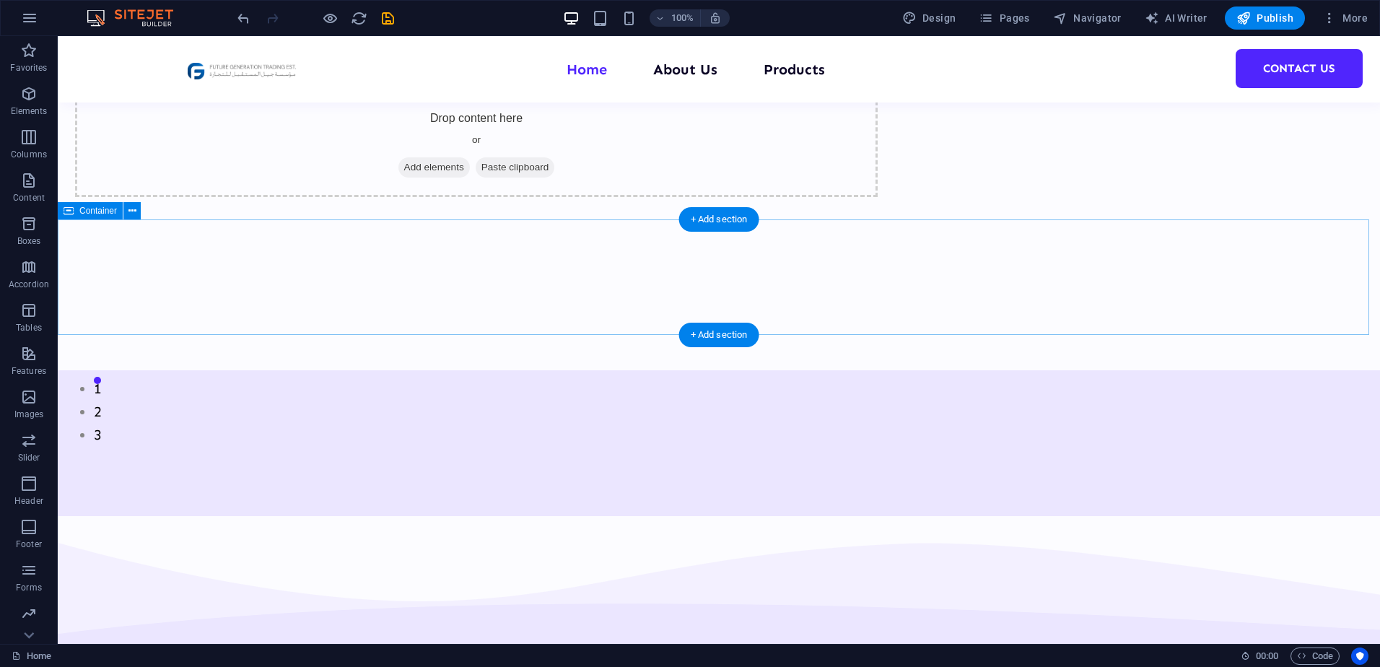
click at [621, 370] on div at bounding box center [719, 443] width 1322 height 146
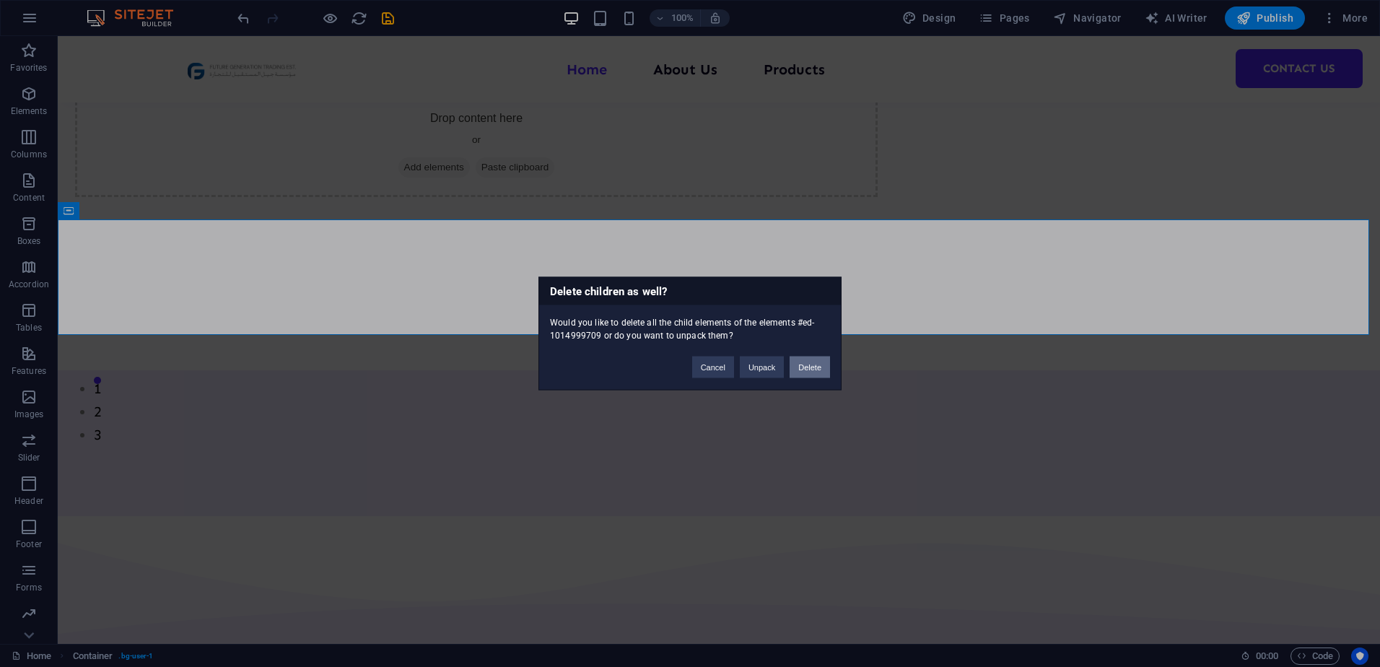
click at [792, 368] on button "Delete" at bounding box center [810, 368] width 40 height 22
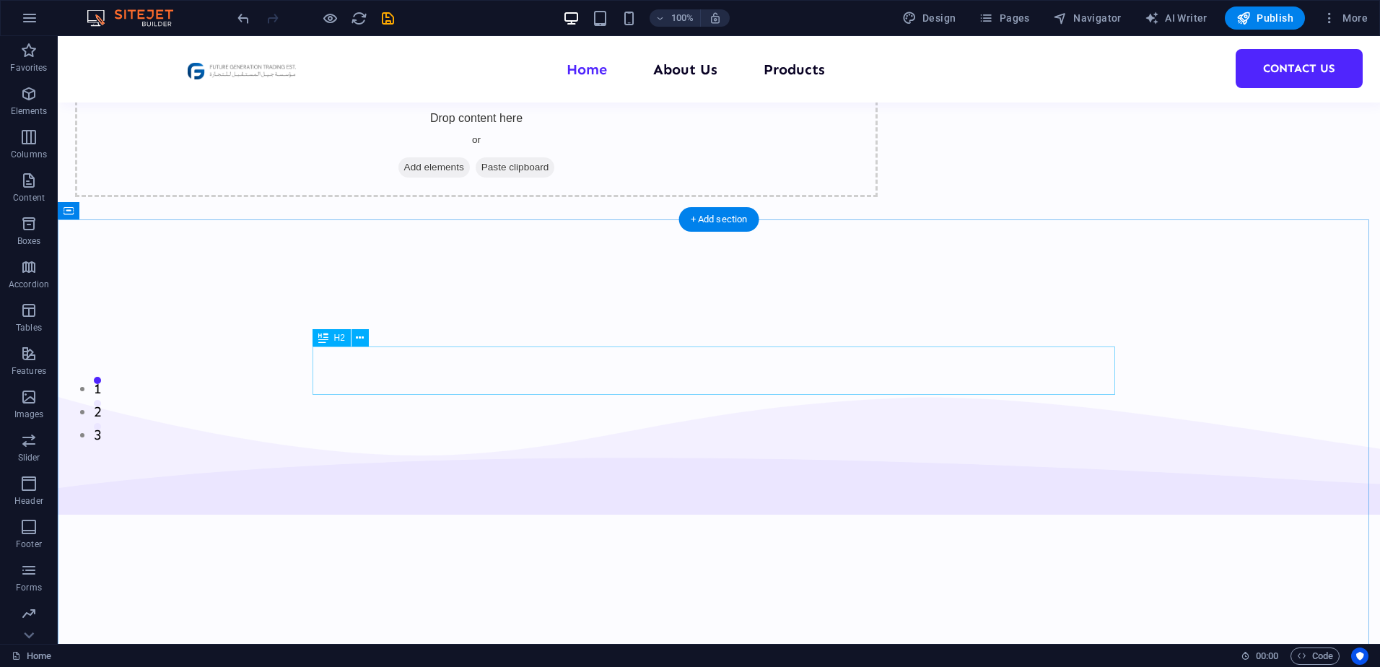
click at [591, 648] on div "Top courses this month" at bounding box center [719, 672] width 803 height 48
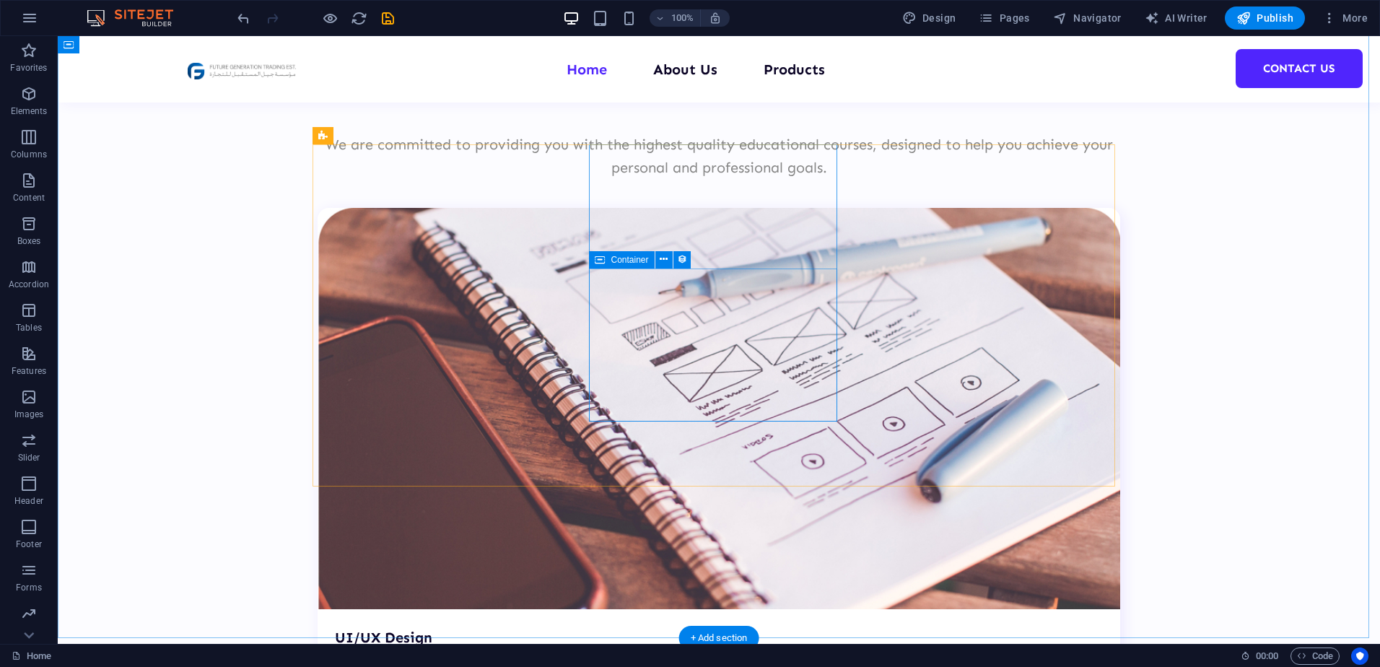
scroll to position [866, 0]
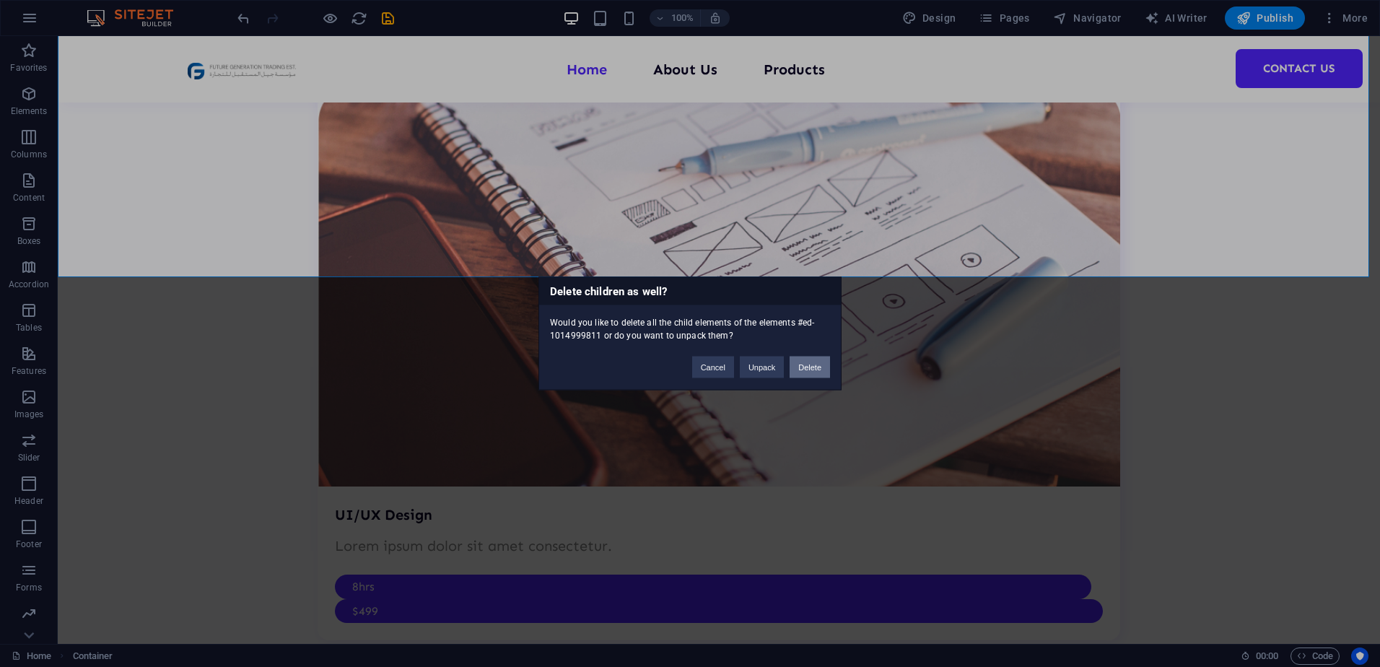
drag, startPoint x: 799, startPoint y: 371, endPoint x: 737, endPoint y: 334, distance: 72.2
click at [799, 371] on button "Delete" at bounding box center [810, 368] width 40 height 22
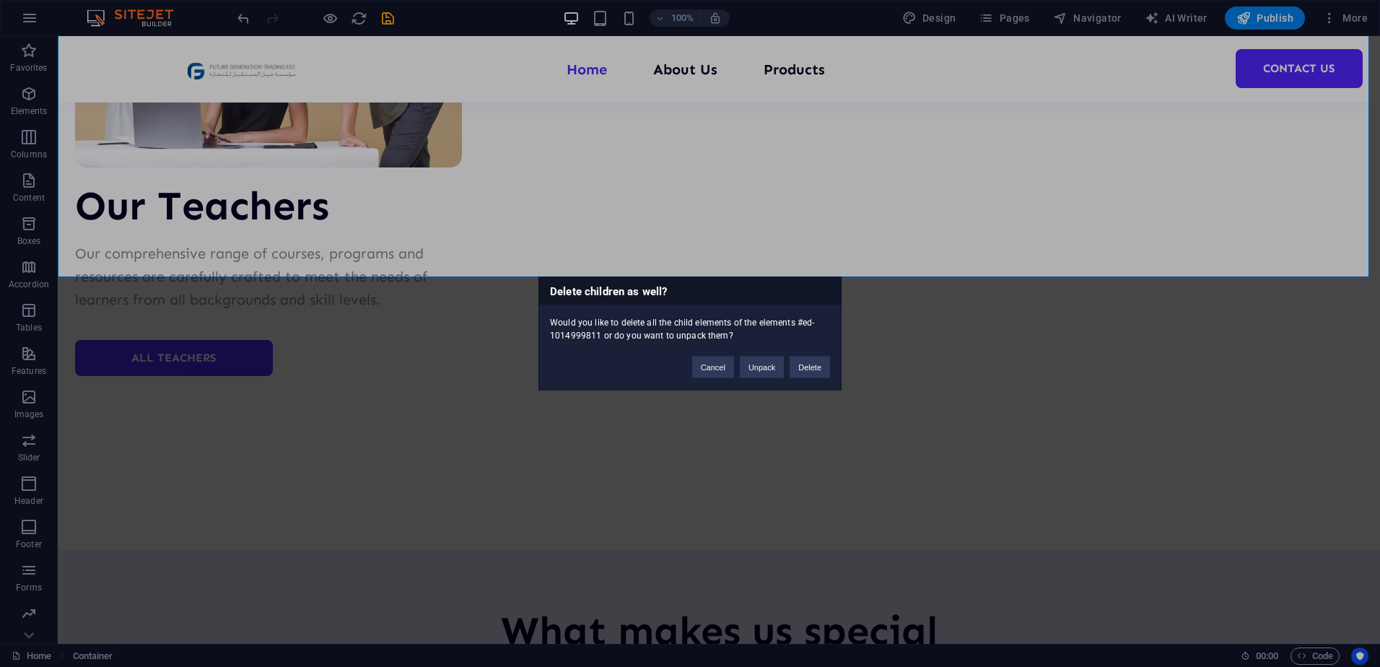
scroll to position [159, 0]
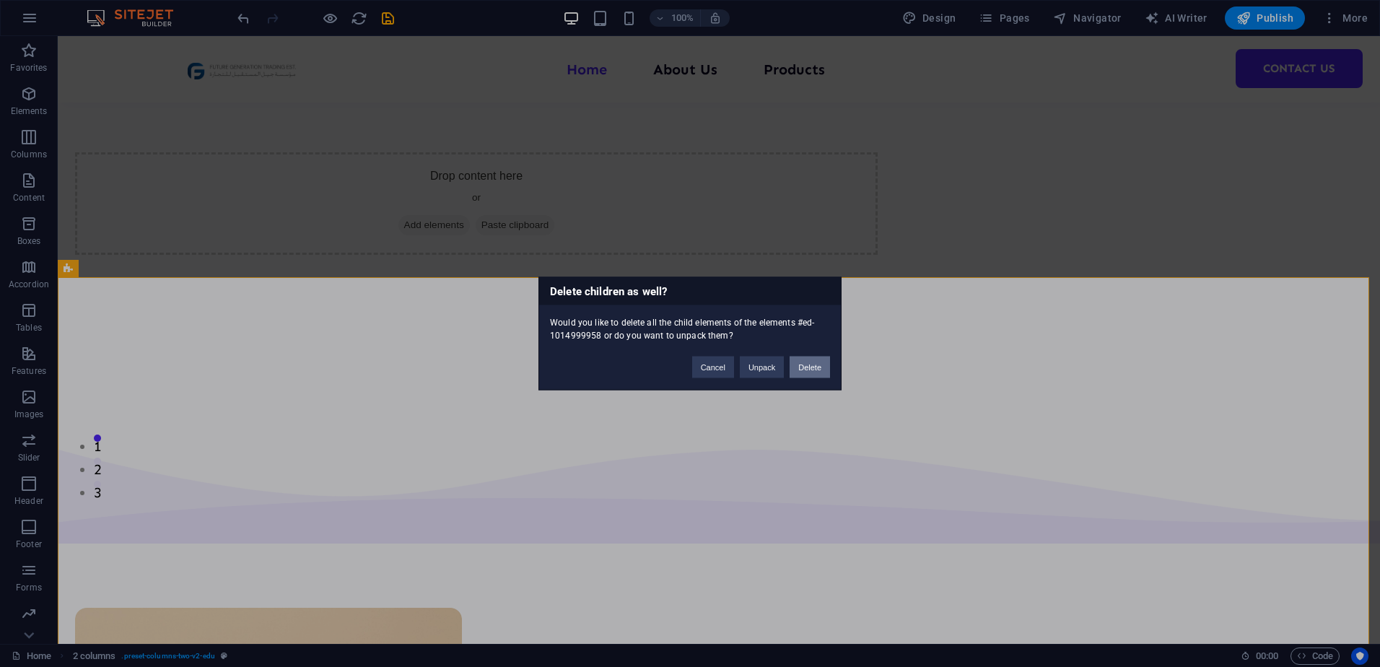
drag, startPoint x: 803, startPoint y: 367, endPoint x: 741, endPoint y: 331, distance: 71.2
click at [803, 367] on button "Delete" at bounding box center [810, 368] width 40 height 22
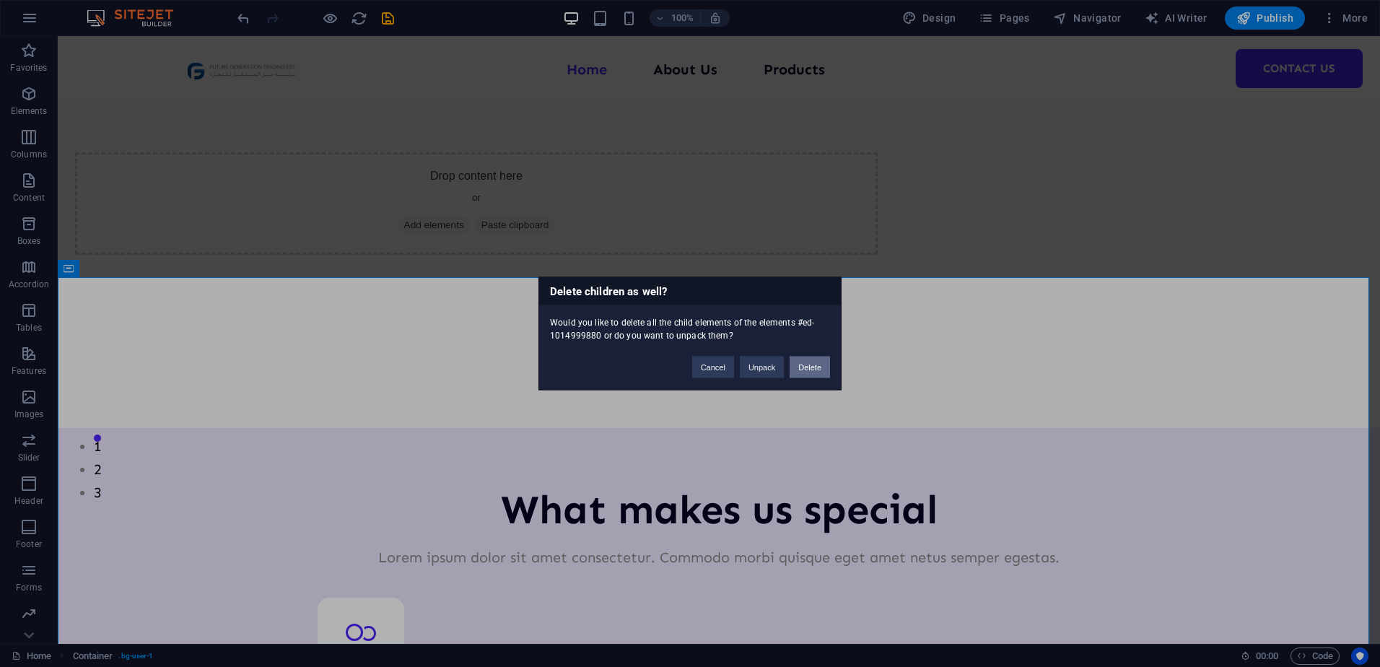
drag, startPoint x: 816, startPoint y: 367, endPoint x: 754, endPoint y: 331, distance: 72.2
click at [816, 367] on button "Delete" at bounding box center [810, 368] width 40 height 22
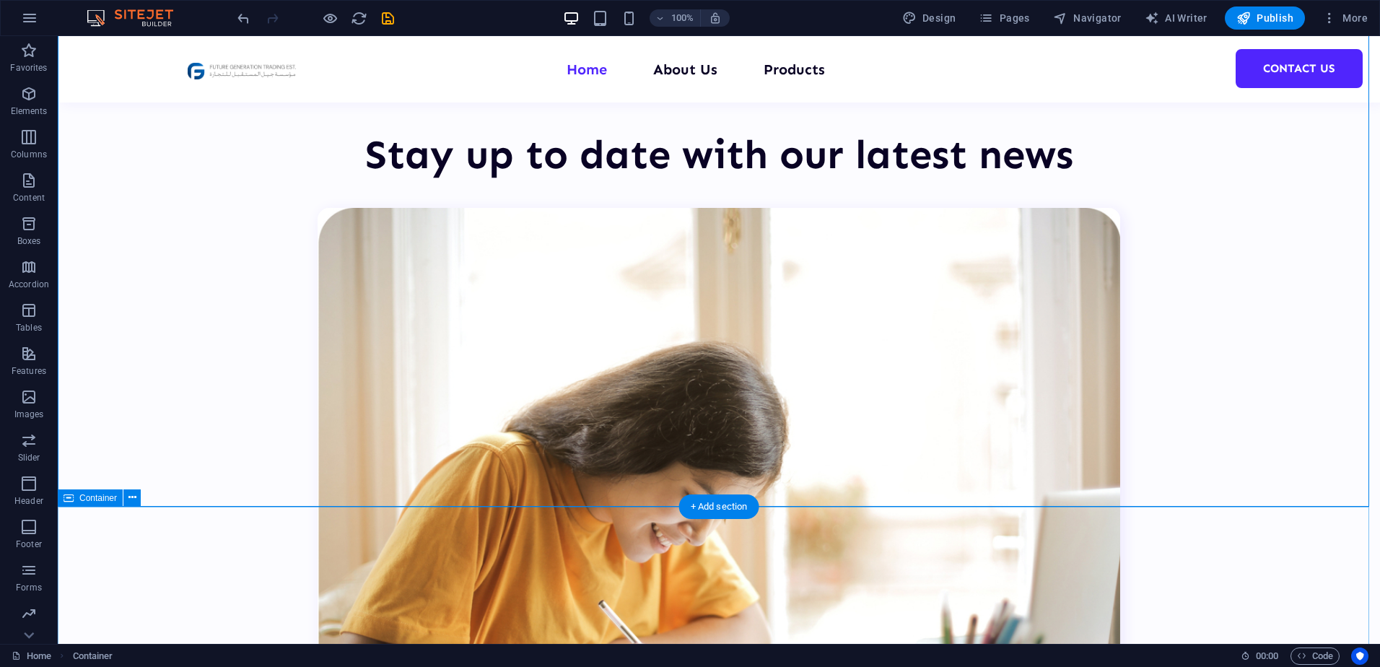
scroll to position [953, 0]
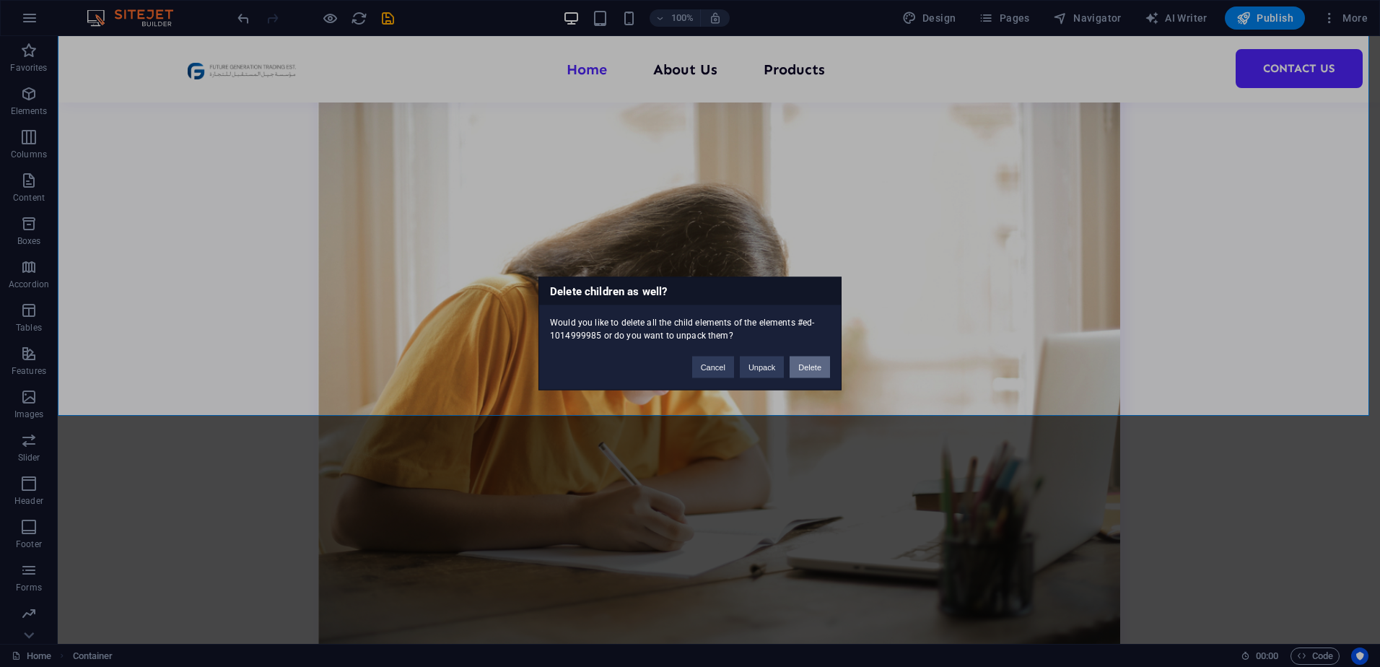
click at [814, 372] on button "Delete" at bounding box center [810, 368] width 40 height 22
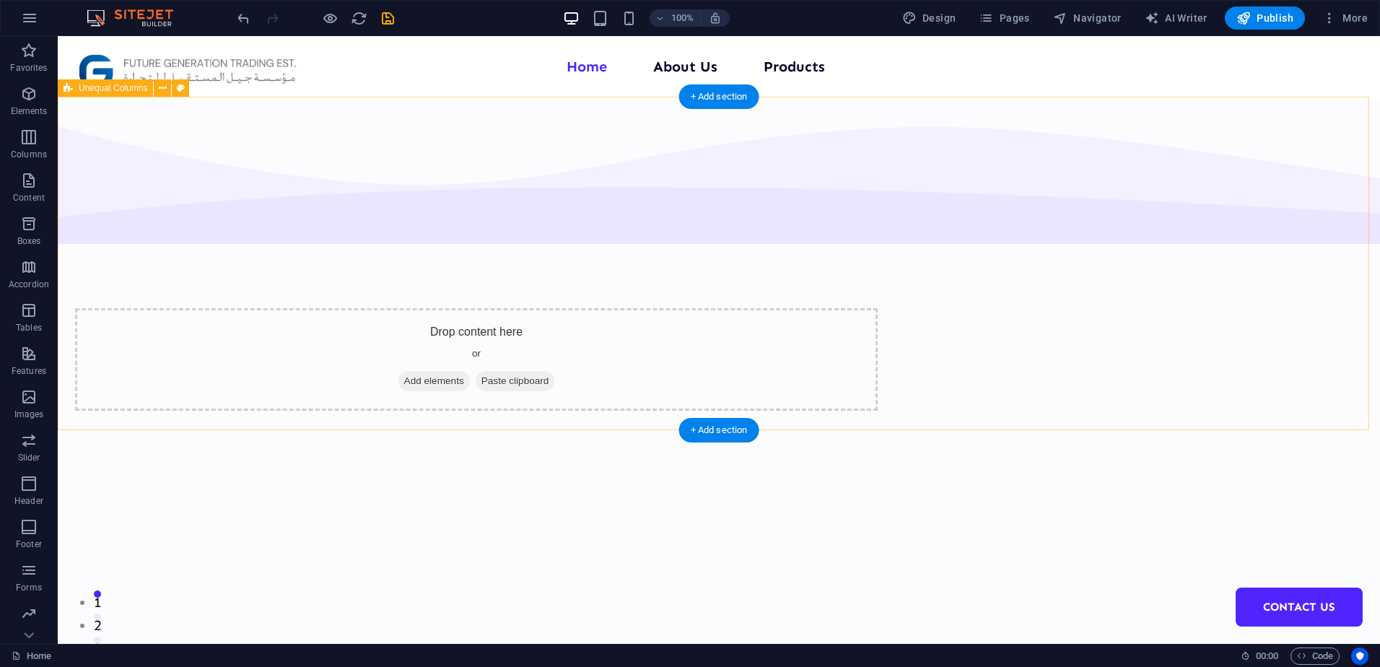
scroll to position [0, 0]
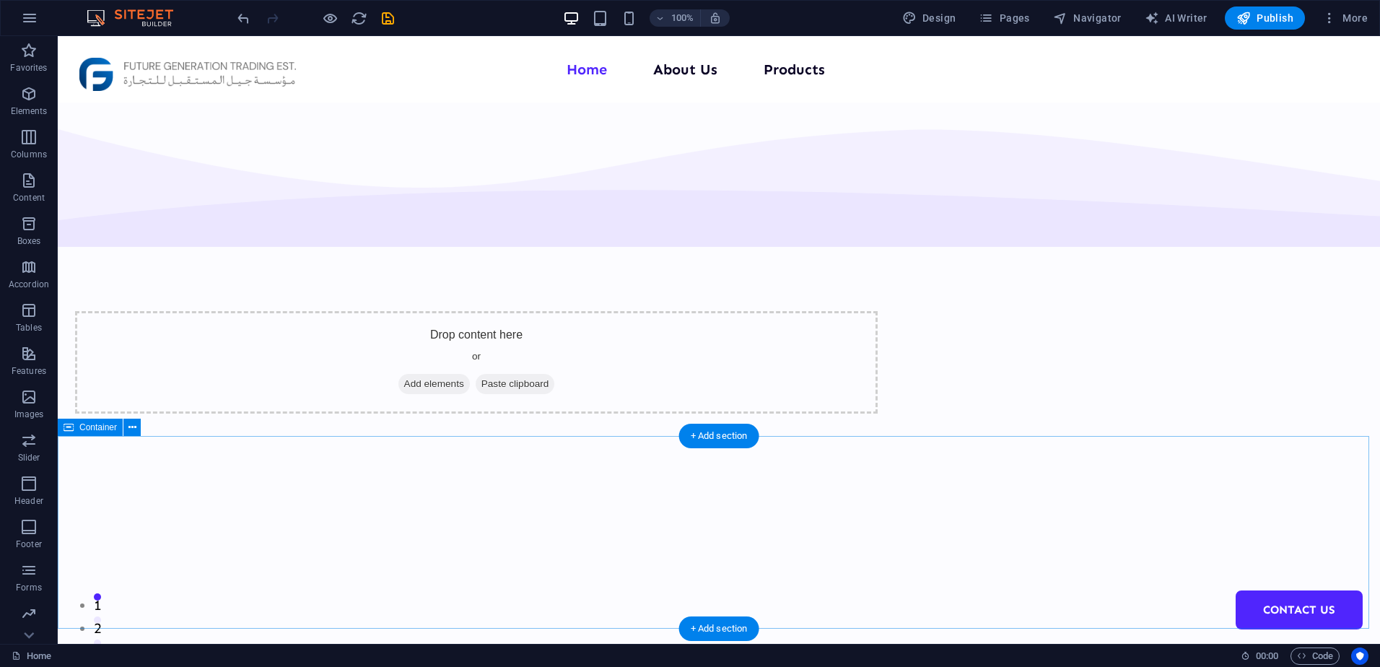
click at [608, 587] on div "Your kind words have an impact Don’t take our word for it. Have a look at our h…" at bounding box center [719, 672] width 1322 height 170
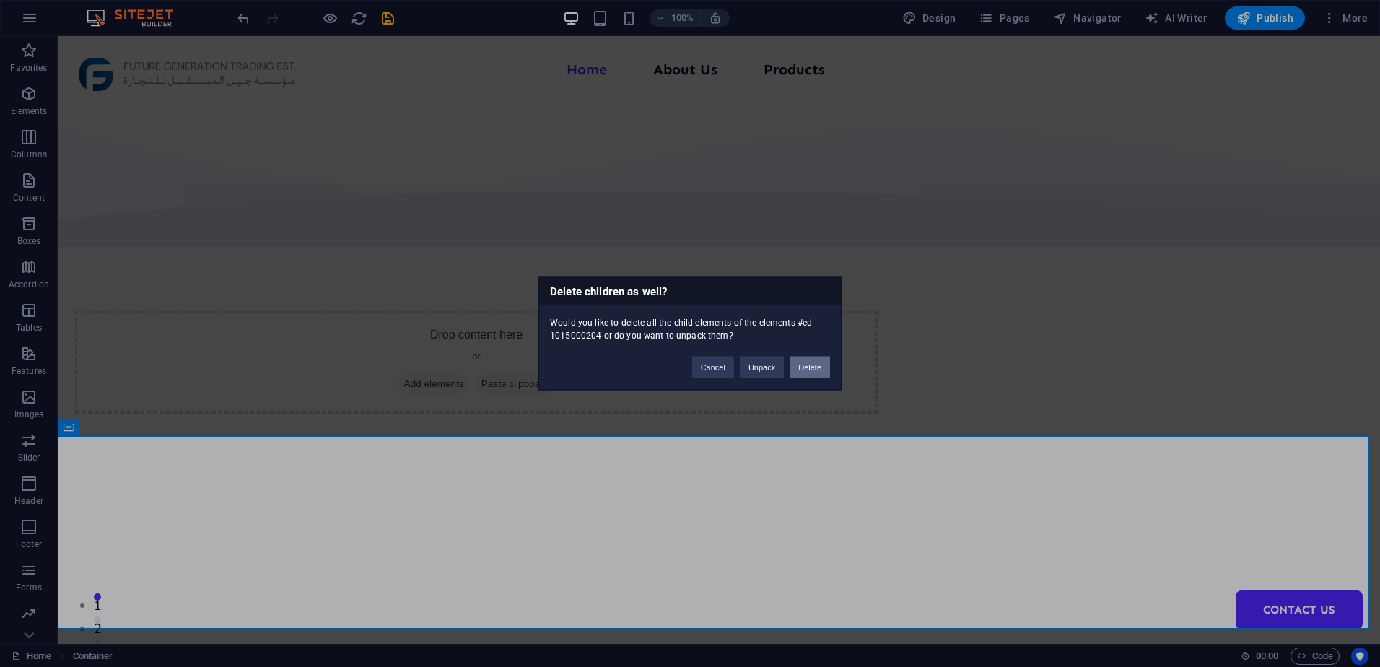
click at [808, 364] on button "Delete" at bounding box center [810, 368] width 40 height 22
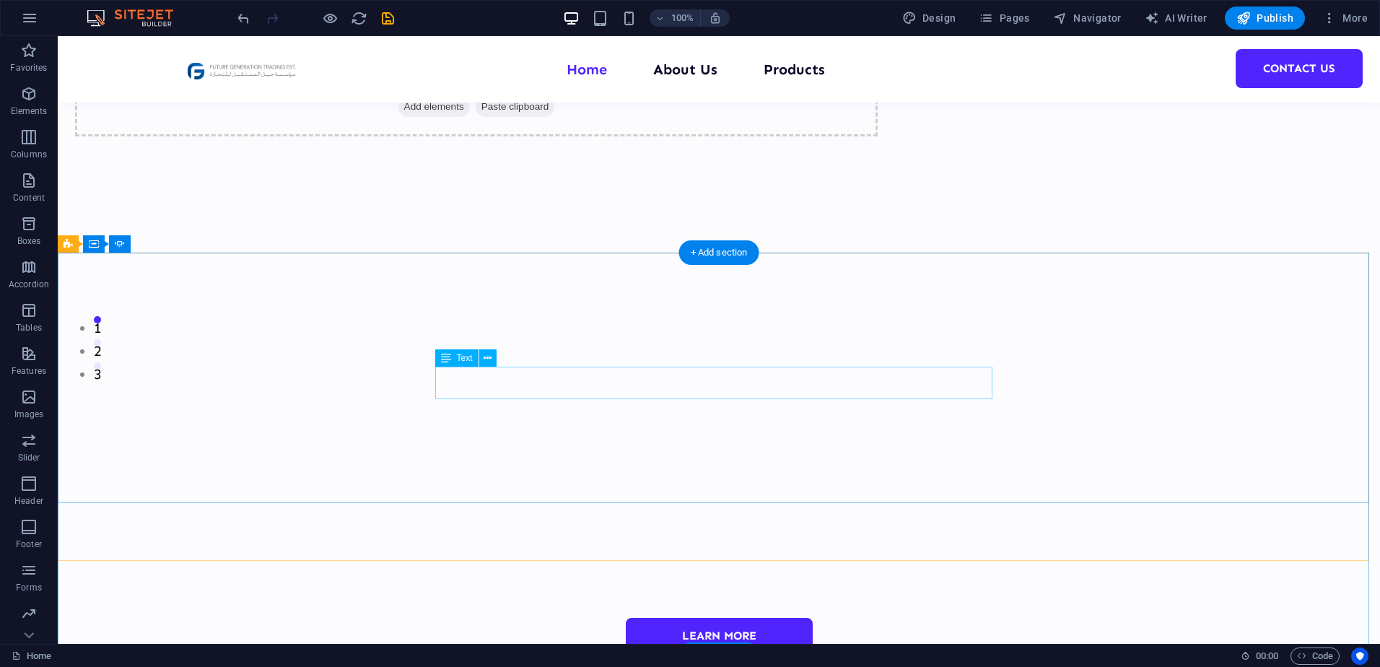
scroll to position [289, 0]
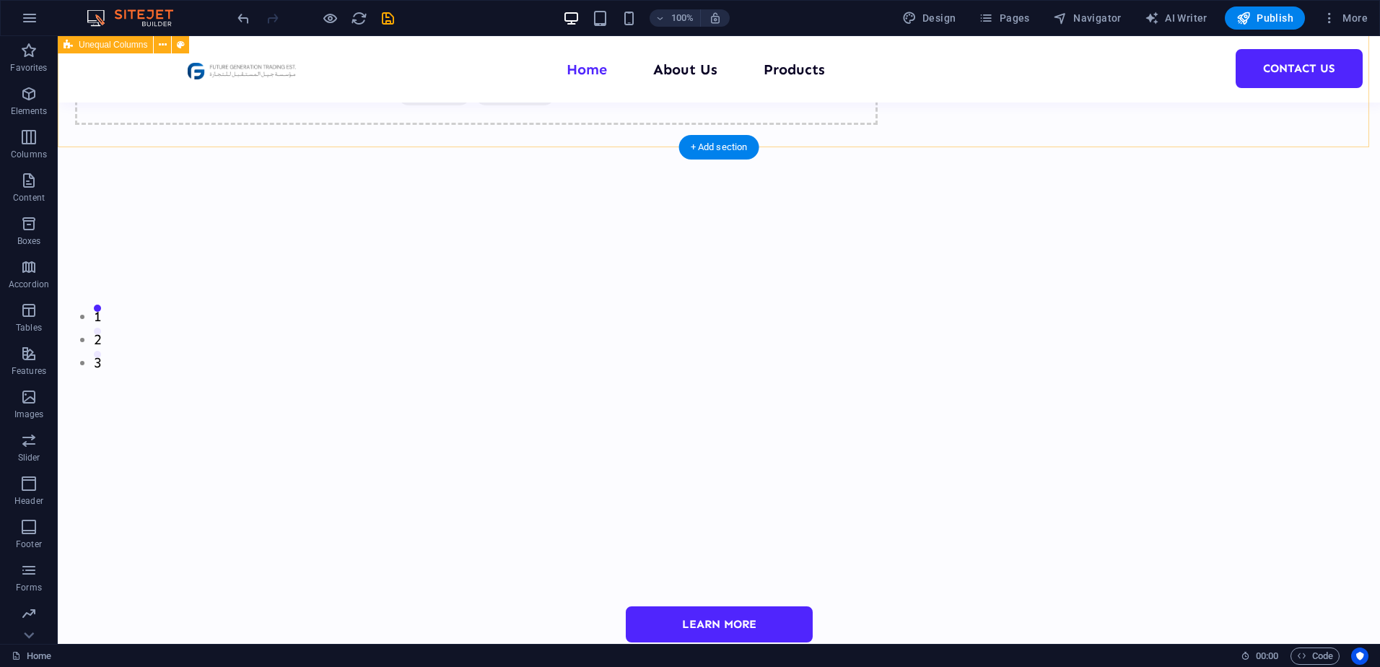
click at [632, 145] on div "Drop content here or Add elements Paste clipboard" at bounding box center [719, 22] width 1322 height 551
click at [626, 147] on div "Drop content here or Add elements Paste clipboard" at bounding box center [719, 22] width 1322 height 551
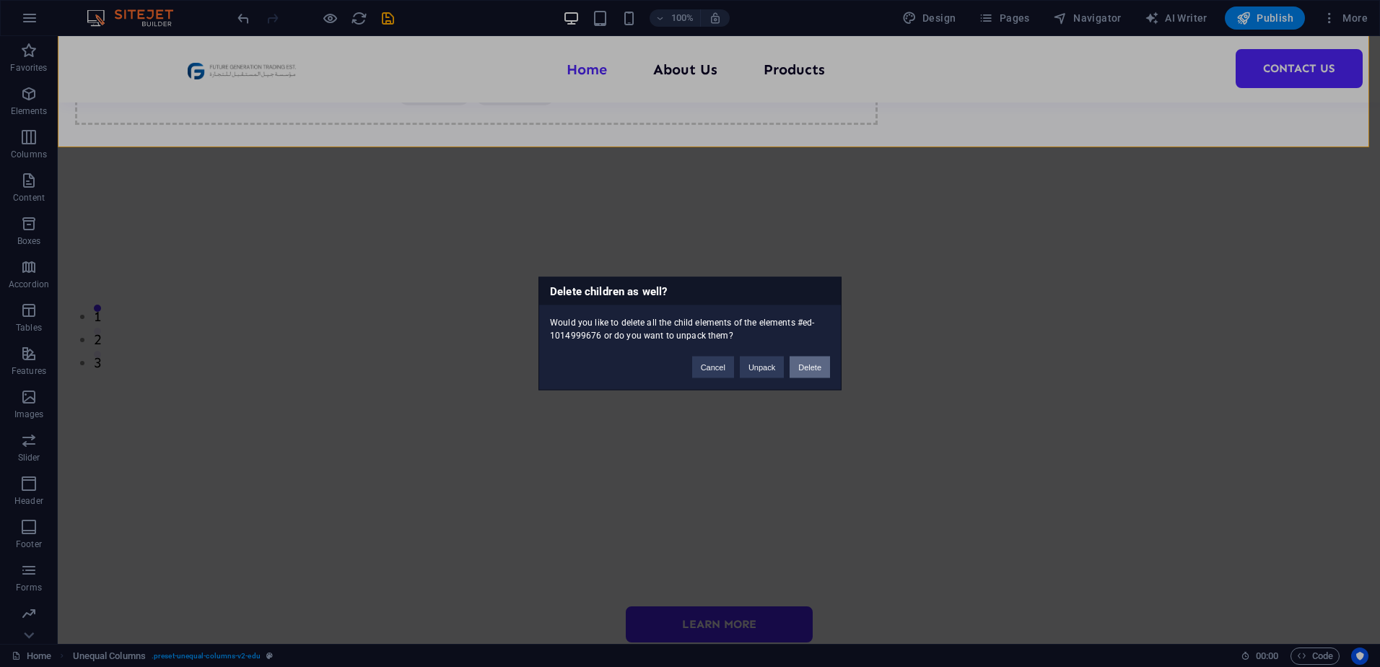
click at [805, 368] on button "Delete" at bounding box center [810, 368] width 40 height 22
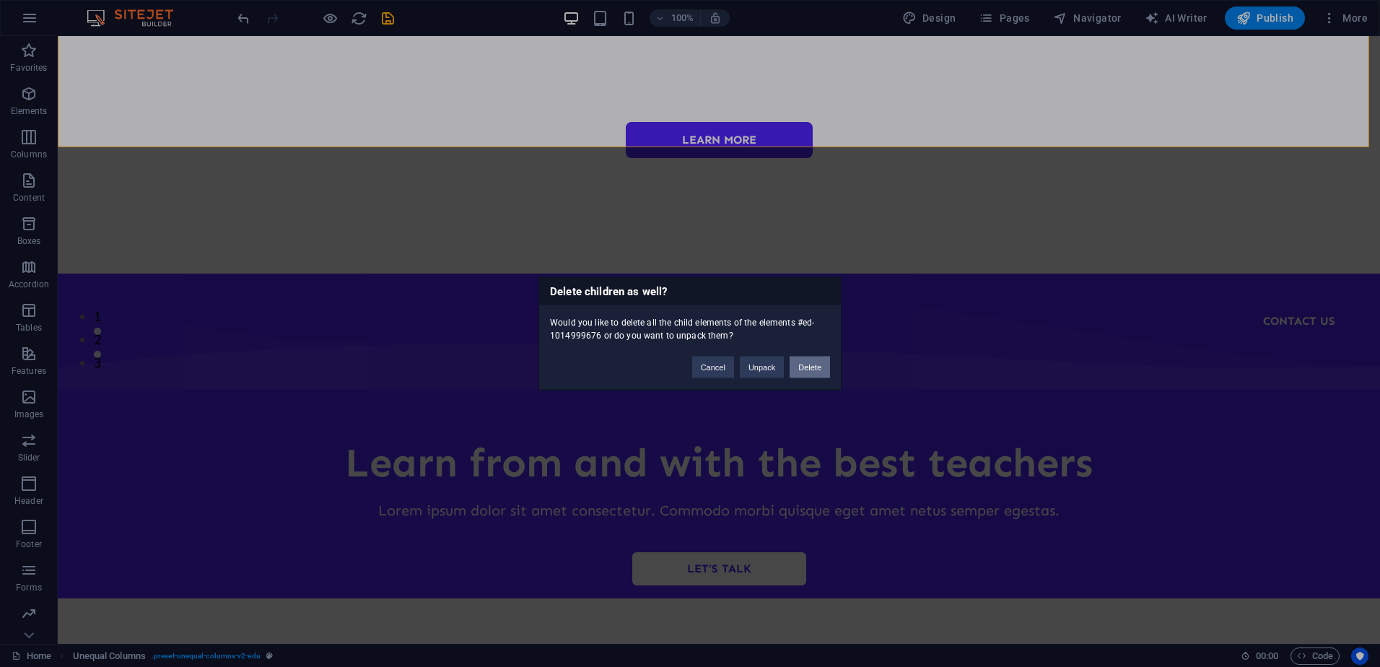
scroll to position [0, 0]
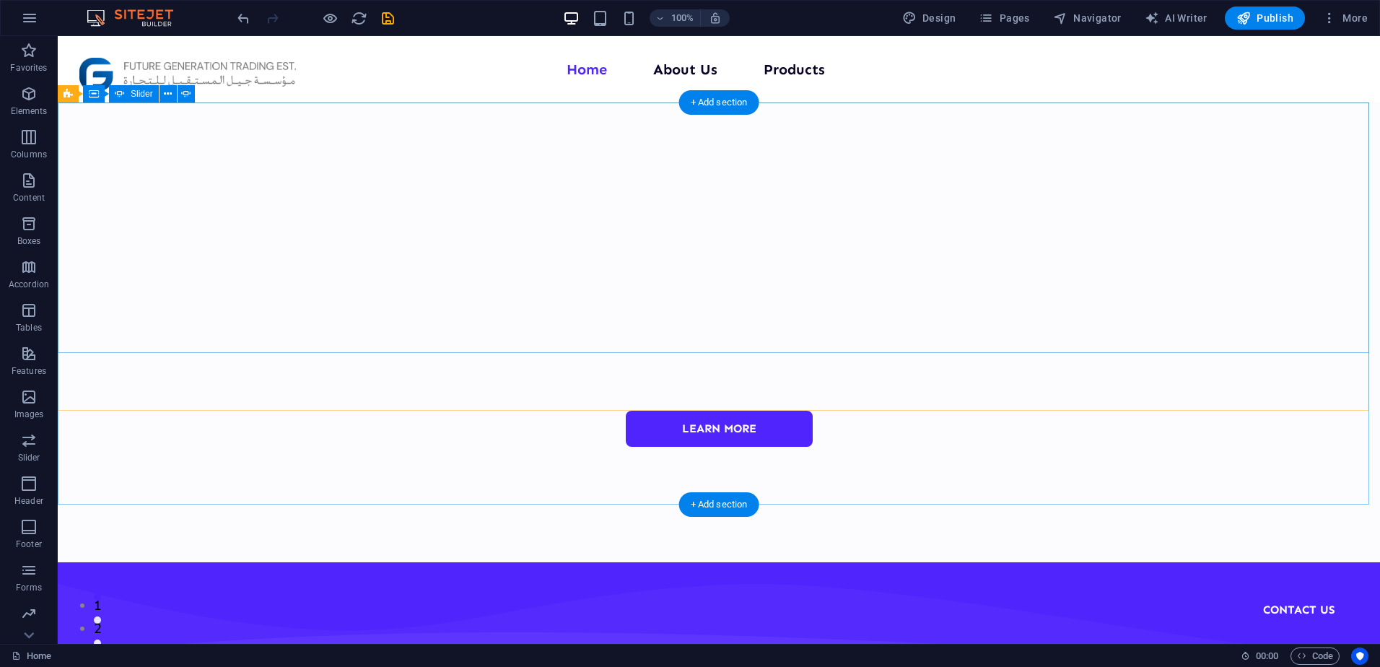
click at [484, 351] on div "[PERSON_NAME] [DATE] “...amazing service...” Nec dolor in molestie lacus. Orci …" at bounding box center [719, 227] width 1322 height 250
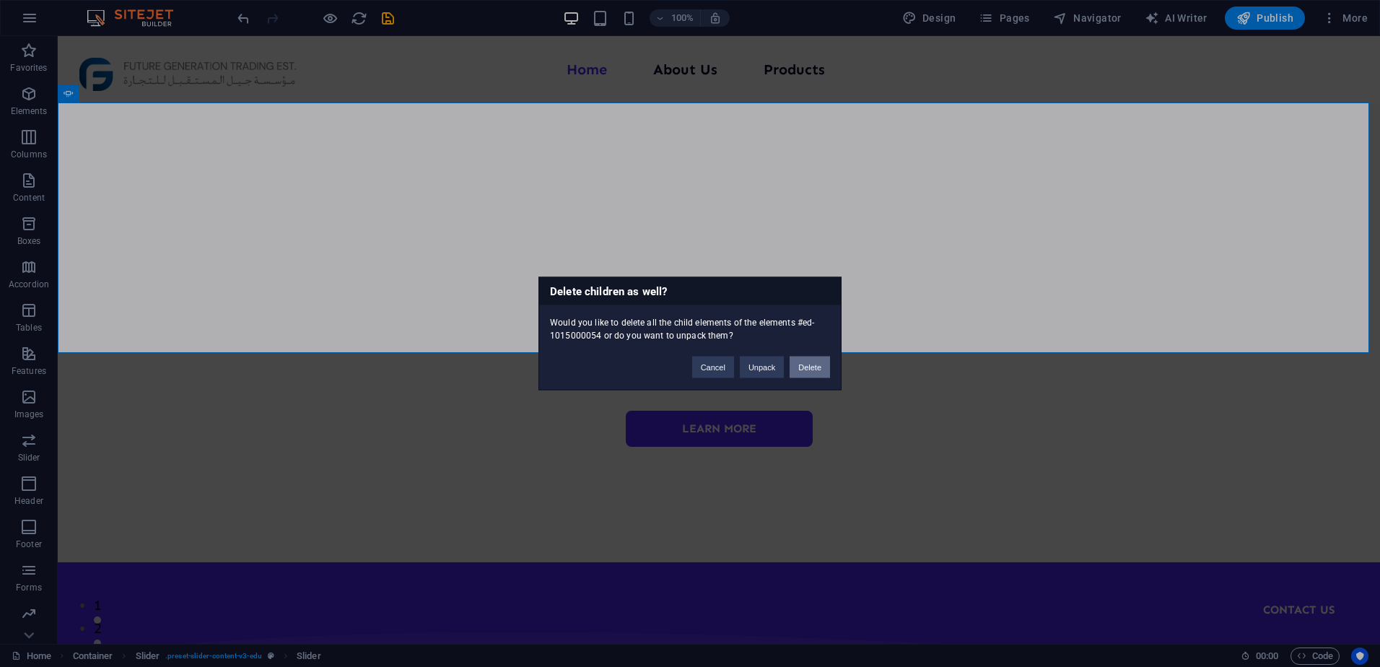
click at [816, 369] on button "Delete" at bounding box center [810, 368] width 40 height 22
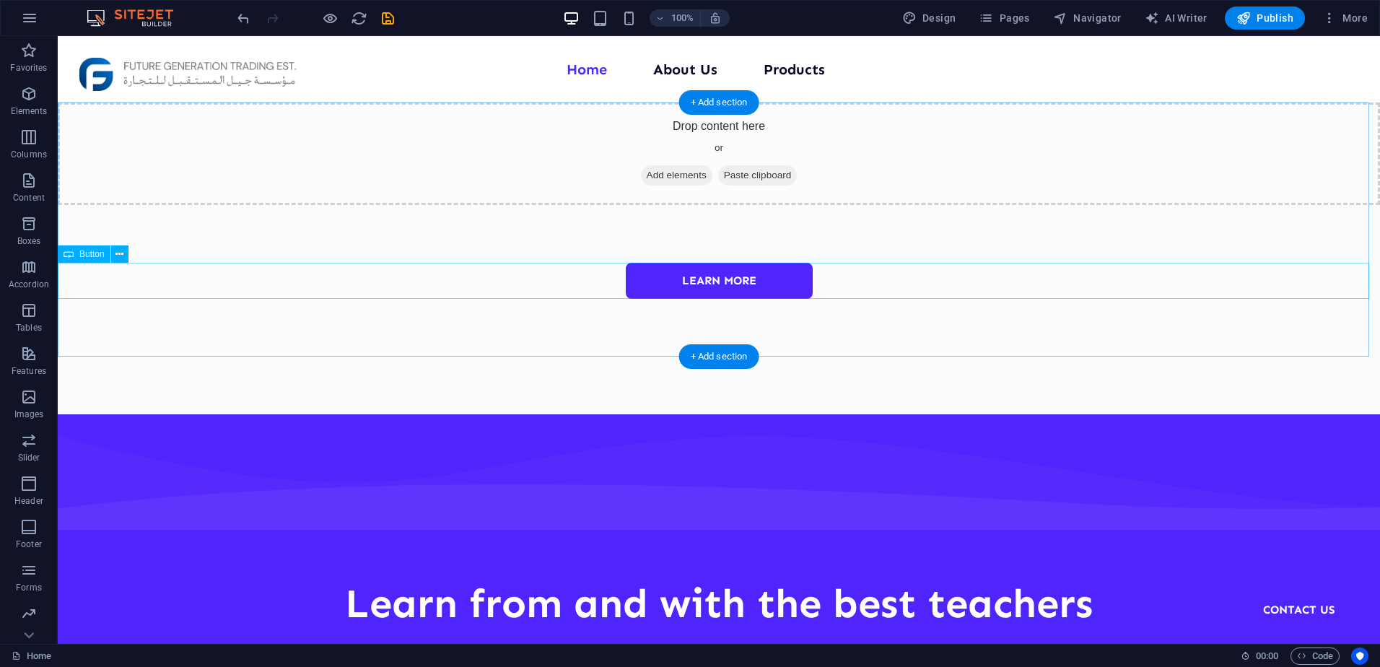
click at [540, 263] on div "Learn more" at bounding box center [719, 281] width 1322 height 36
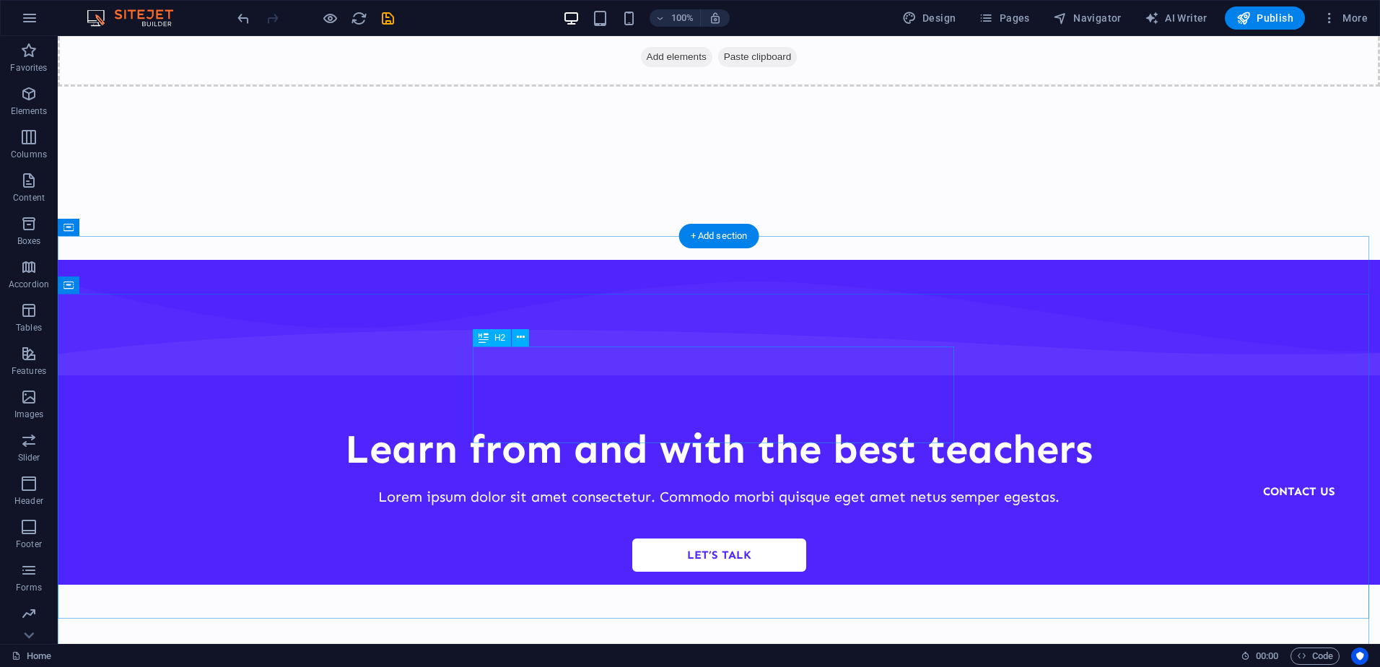
scroll to position [289, 0]
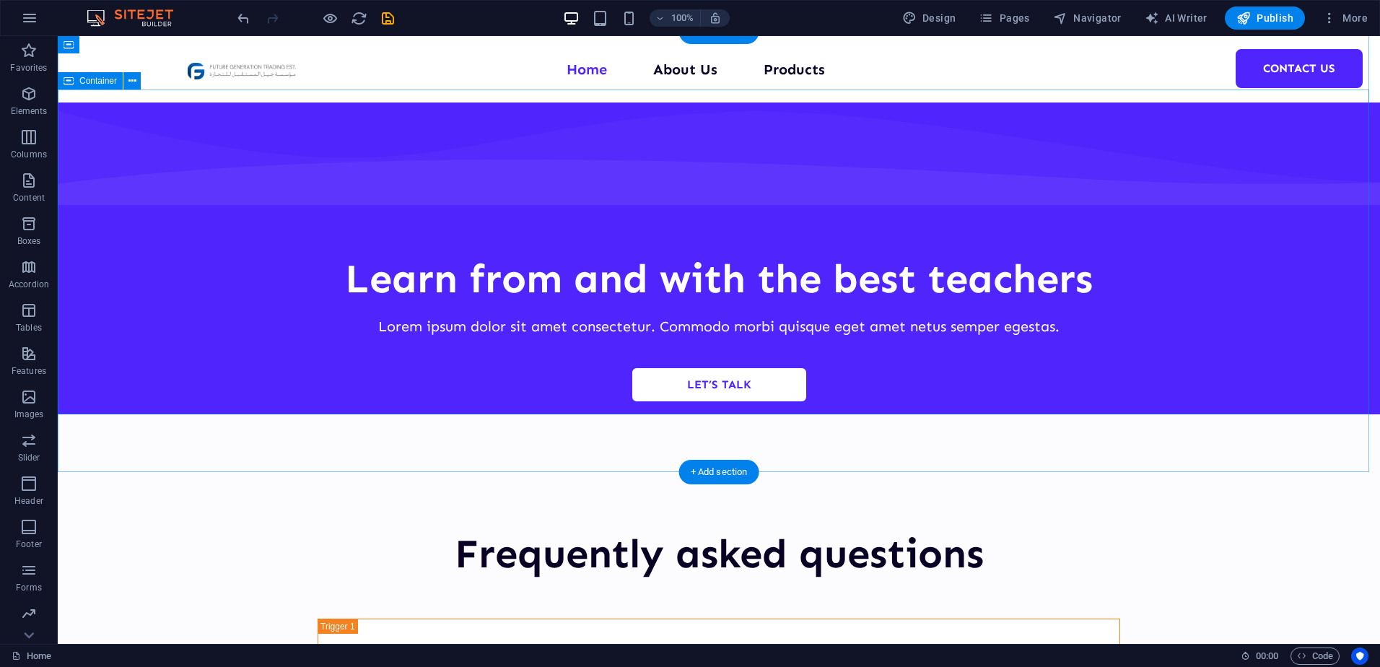
click at [599, 411] on div "Learn from and with the best teachers Lorem ipsum dolor sit amet consectetur. C…" at bounding box center [719, 251] width 1322 height 325
click at [606, 468] on div "Learn from and with the best teachers Lorem ipsum dolor sit amet consectetur. C…" at bounding box center [719, 252] width 1322 height 440
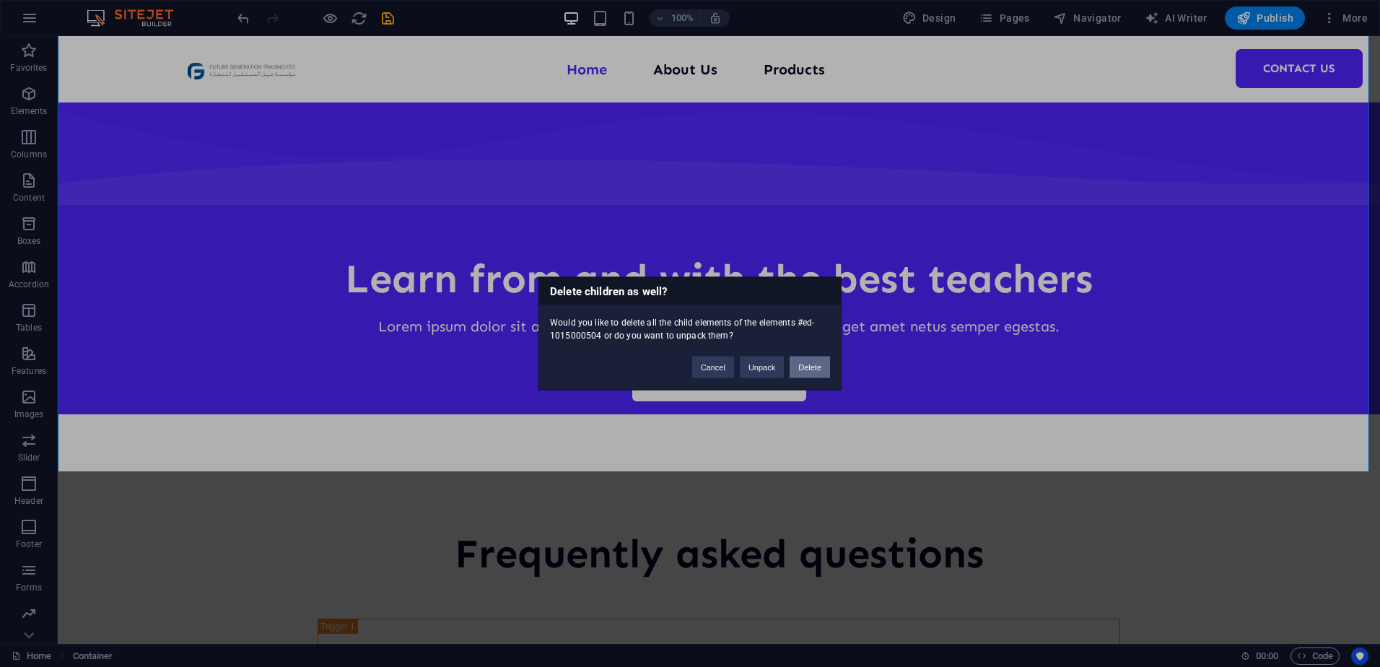
click at [802, 362] on button "Delete" at bounding box center [810, 368] width 40 height 22
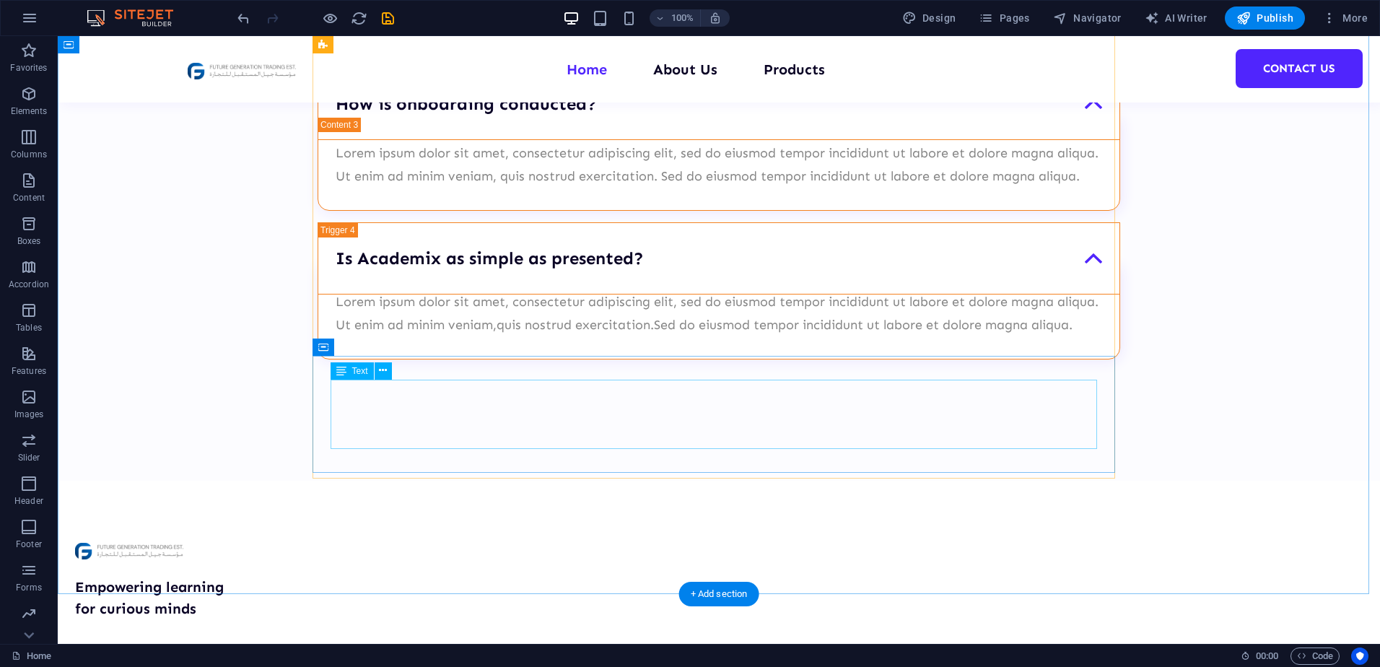
scroll to position [866, 0]
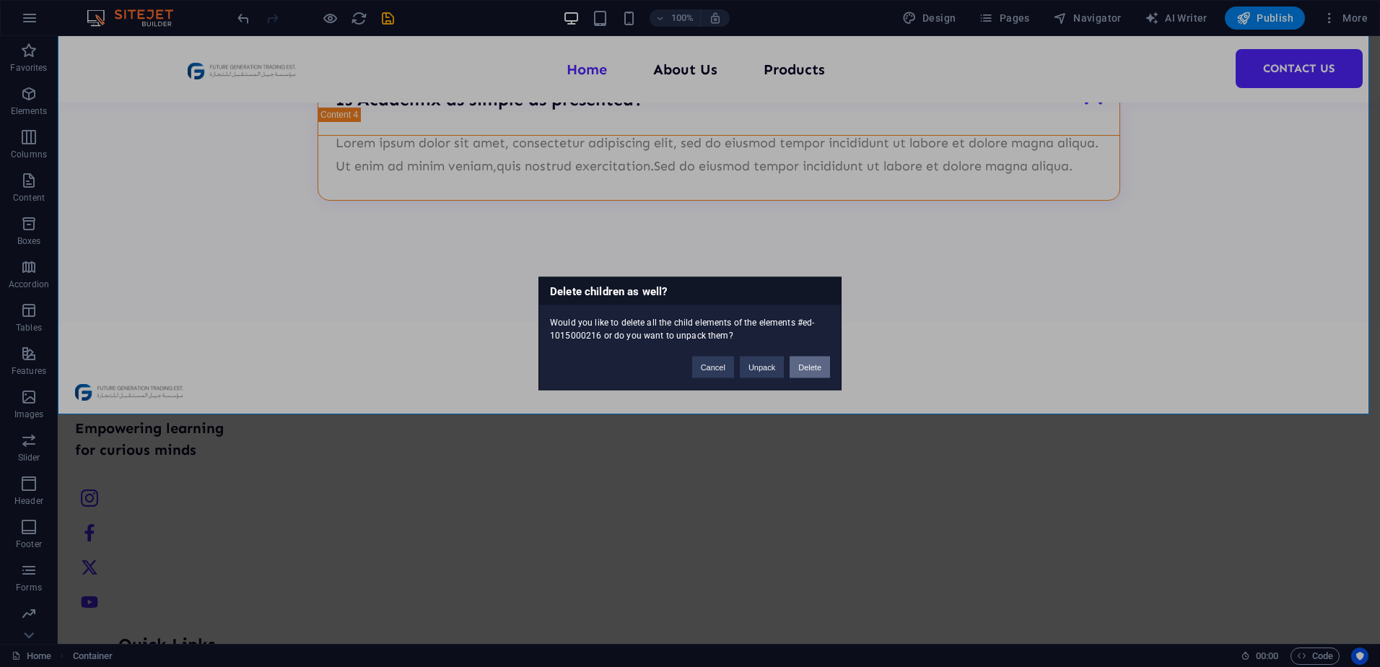
click at [794, 367] on button "Delete" at bounding box center [810, 368] width 40 height 22
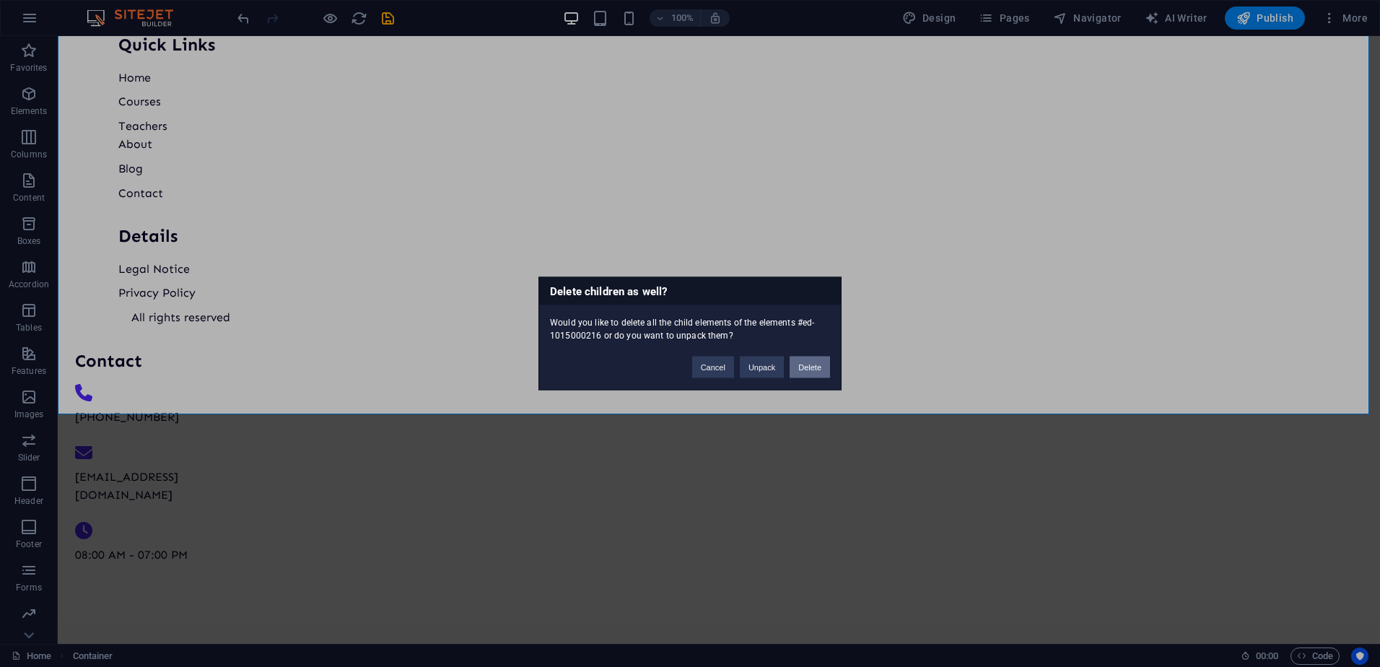
scroll to position [0, 0]
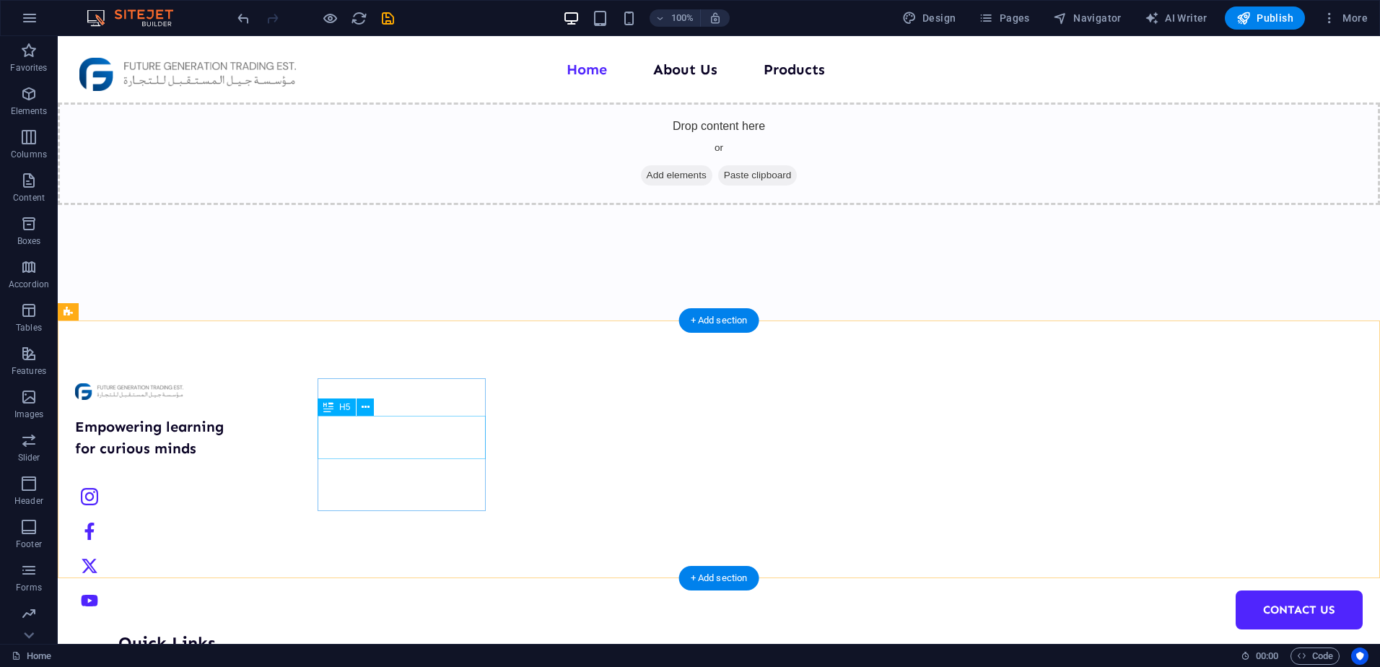
click at [243, 441] on div "Empowering learning for curious minds" at bounding box center [159, 437] width 168 height 43
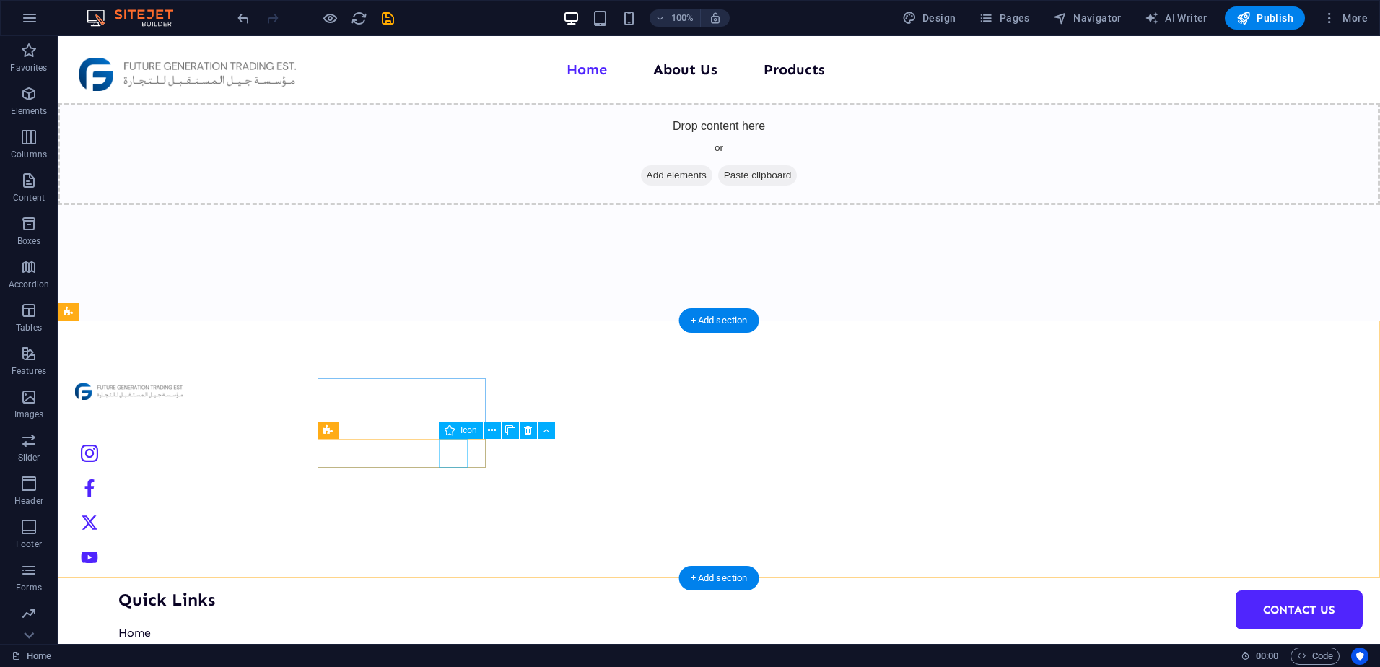
click at [243, 543] on figure at bounding box center [159, 557] width 168 height 29
click at [243, 508] on figure at bounding box center [159, 522] width 168 height 29
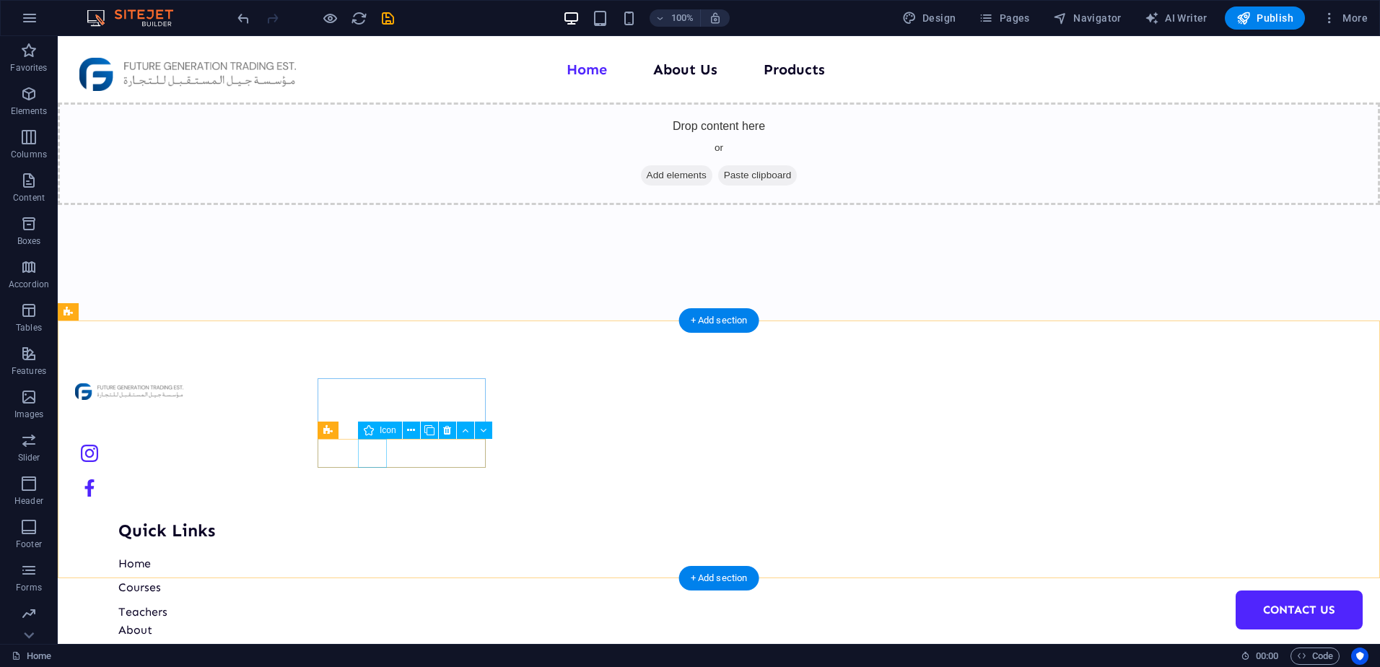
click at [243, 473] on figure at bounding box center [159, 487] width 168 height 29
click at [243, 456] on figure at bounding box center [159, 453] width 168 height 29
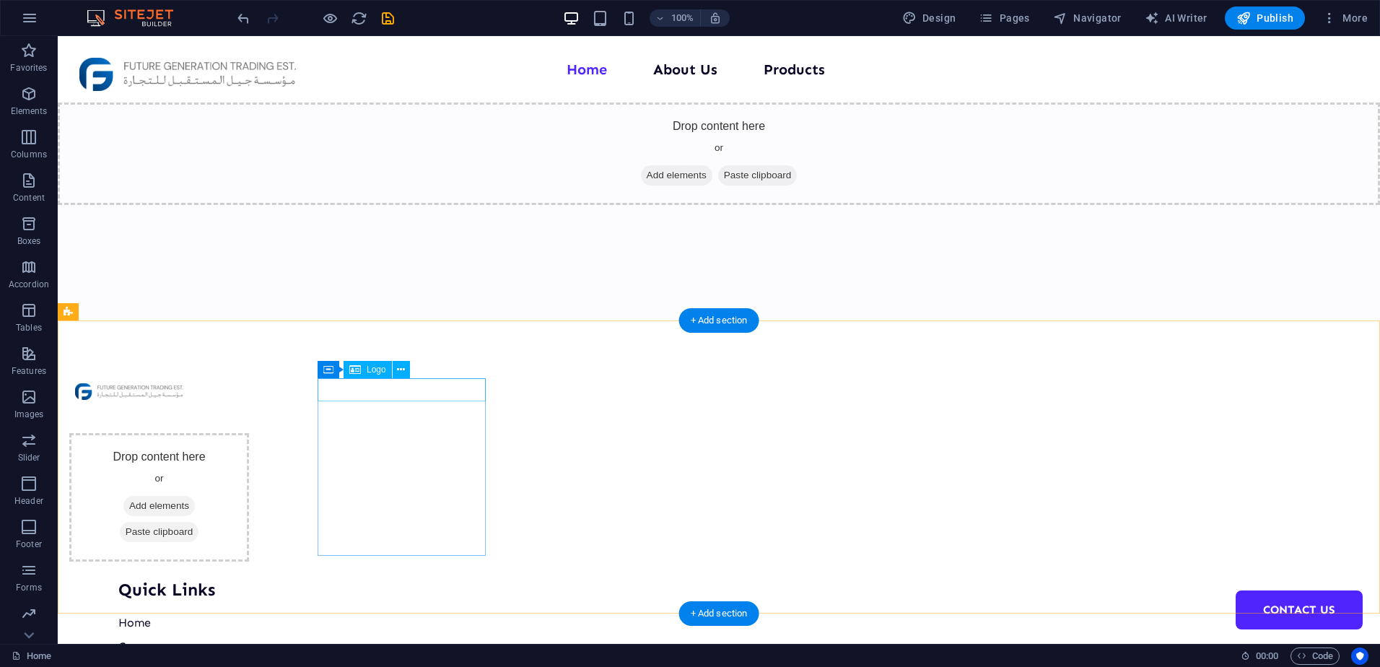
click at [243, 392] on div at bounding box center [159, 389] width 168 height 23
drag, startPoint x: 320, startPoint y: 401, endPoint x: 276, endPoint y: 422, distance: 49.7
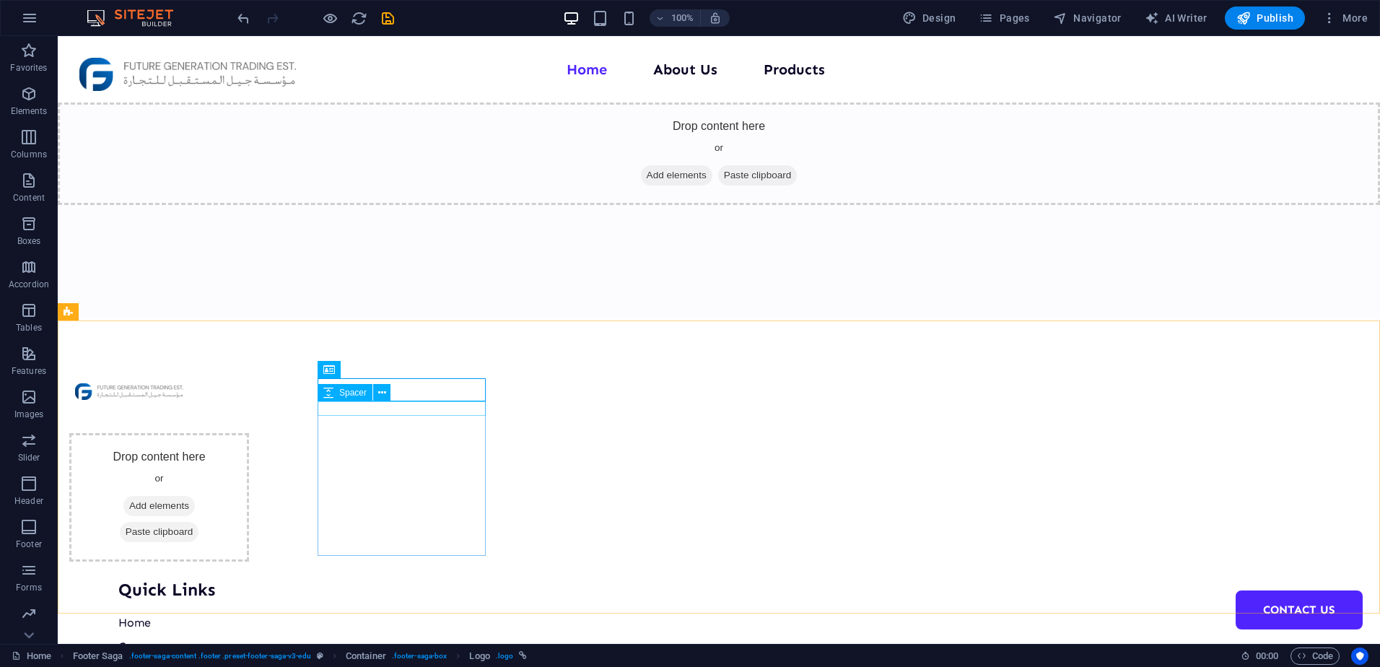
click at [345, 396] on span "Spacer" at bounding box center [352, 392] width 27 height 9
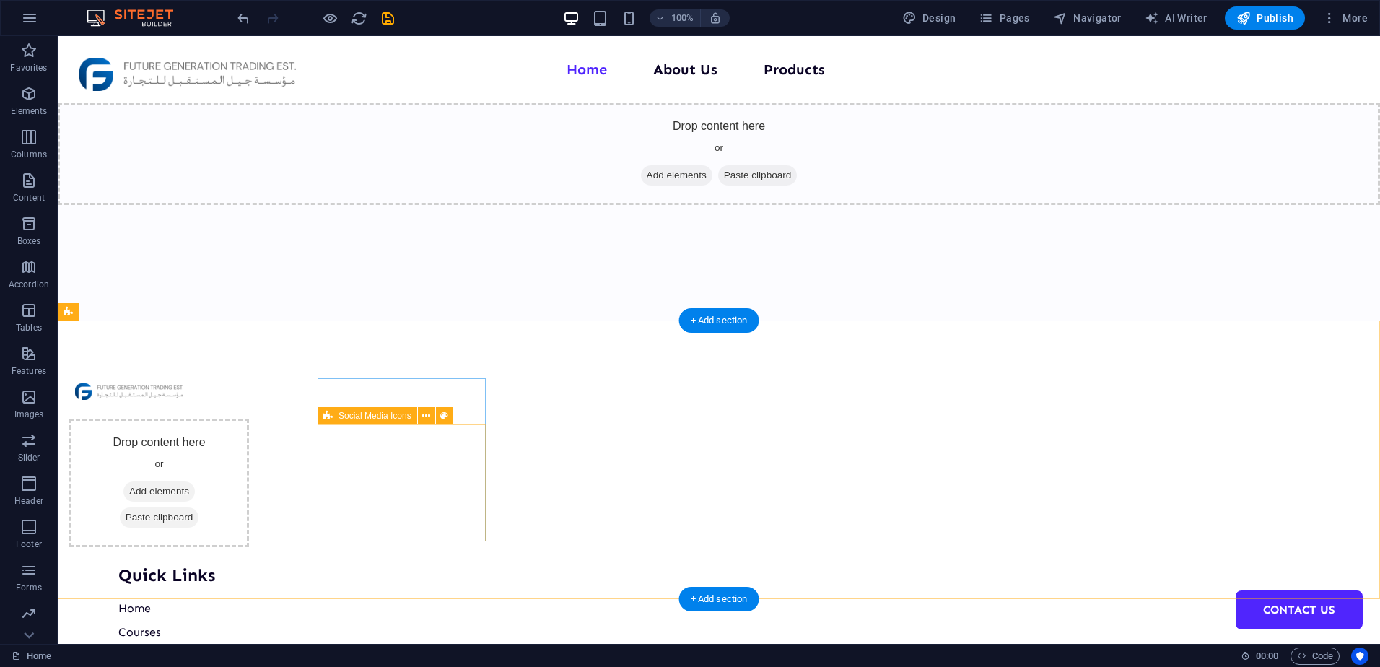
click at [249, 428] on div "Drop content here or Add elements Paste clipboard" at bounding box center [159, 483] width 180 height 128
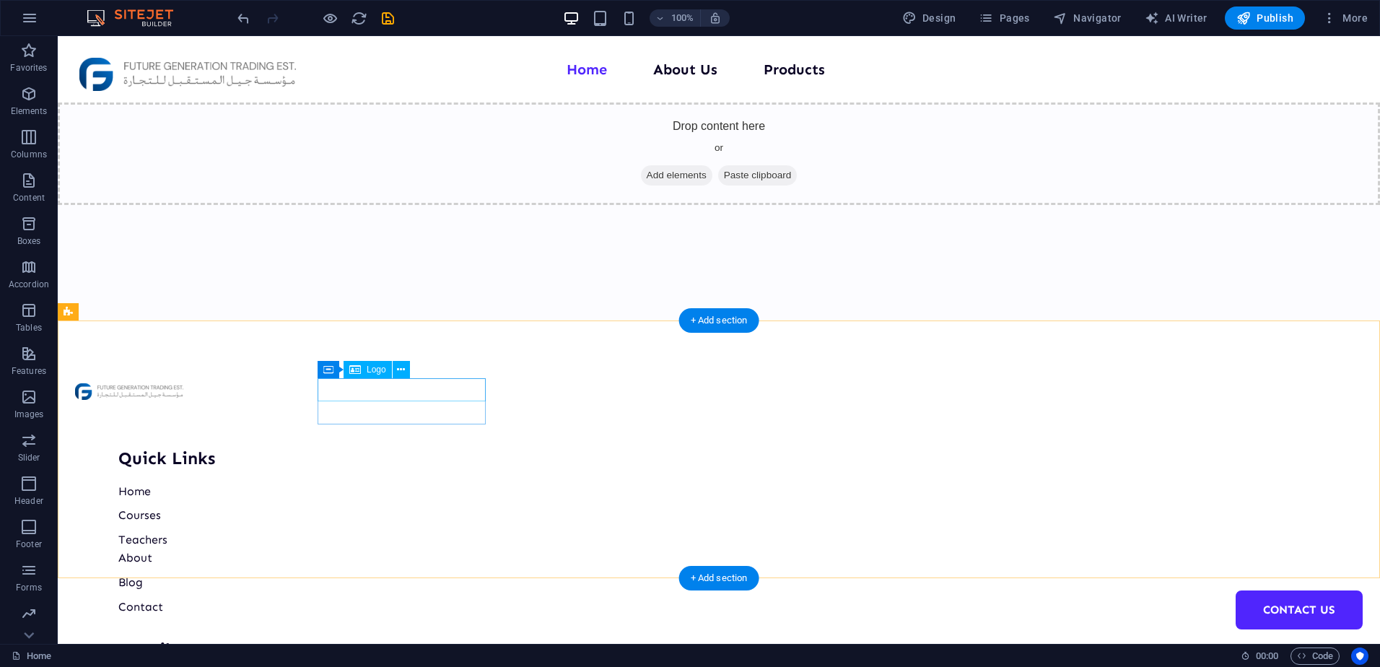
click at [243, 393] on div at bounding box center [159, 389] width 168 height 23
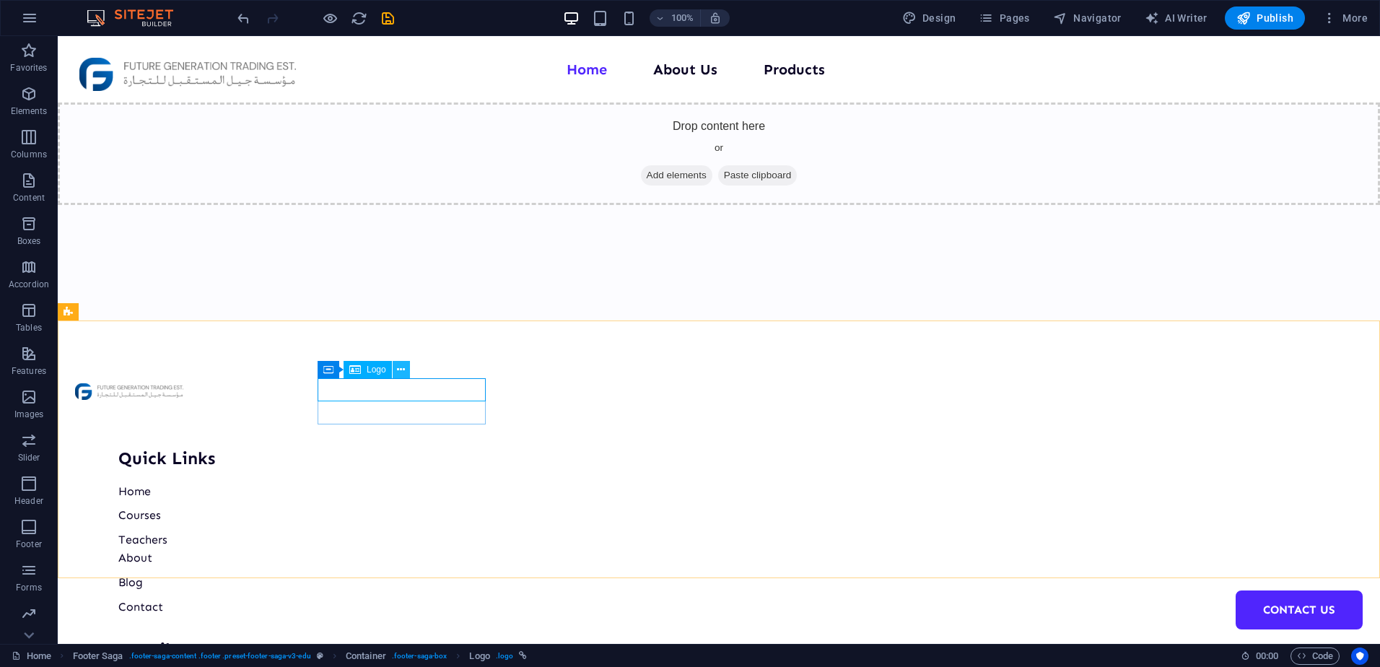
click at [401, 367] on icon at bounding box center [401, 369] width 8 height 15
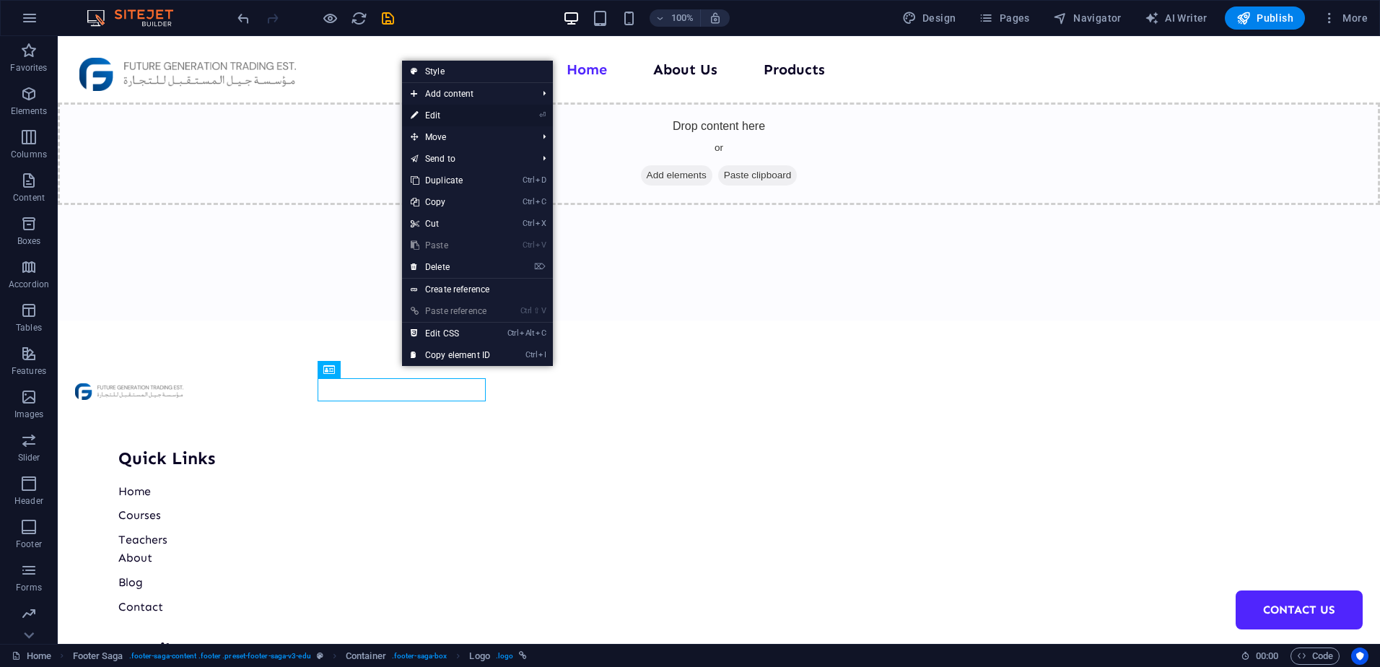
click at [459, 118] on link "⏎ Edit" at bounding box center [450, 116] width 97 height 22
select select "px"
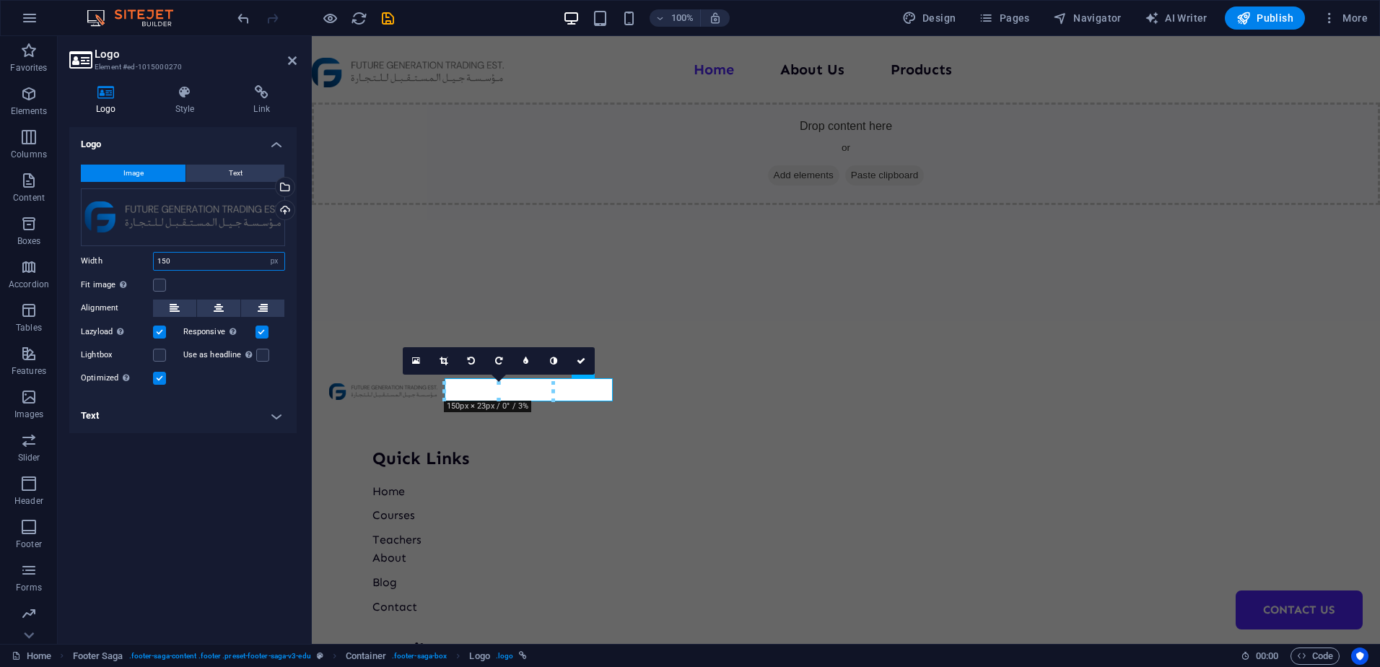
drag, startPoint x: 205, startPoint y: 255, endPoint x: 155, endPoint y: 256, distance: 49.8
click at [155, 256] on input "150" at bounding box center [219, 261] width 131 height 17
type input "300"
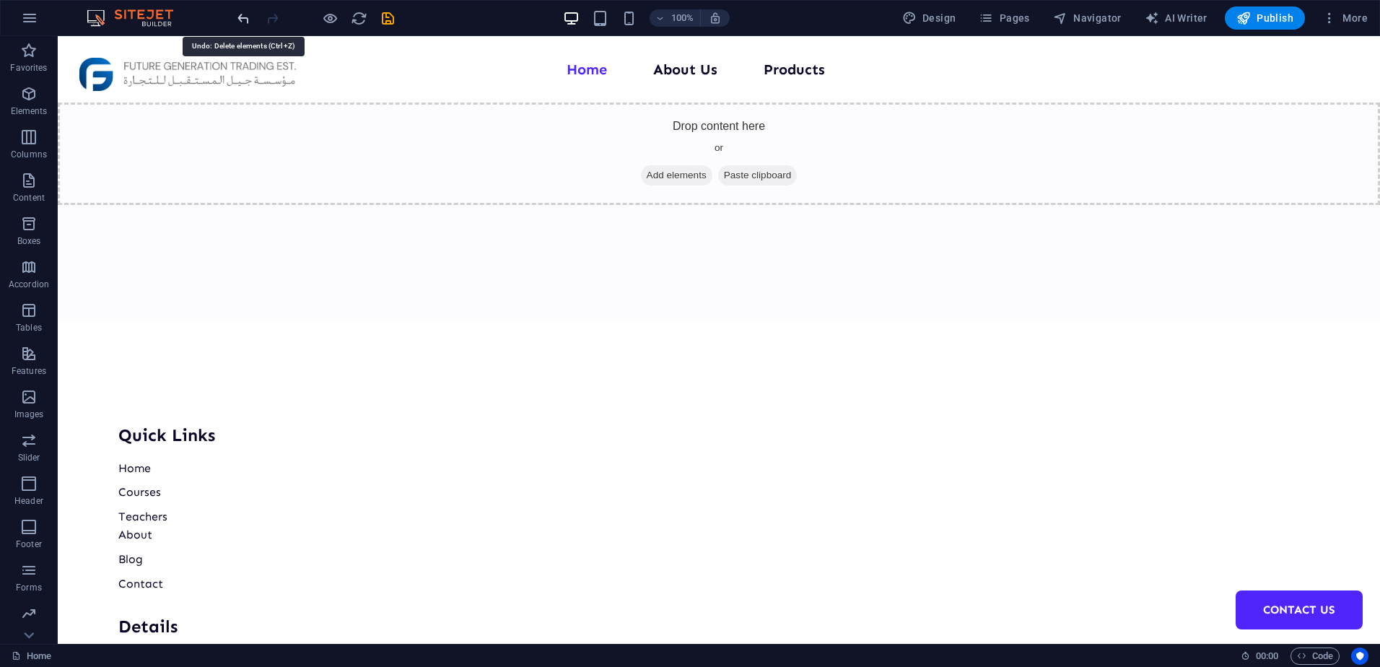
click at [242, 25] on icon "undo" at bounding box center [243, 18] width 17 height 17
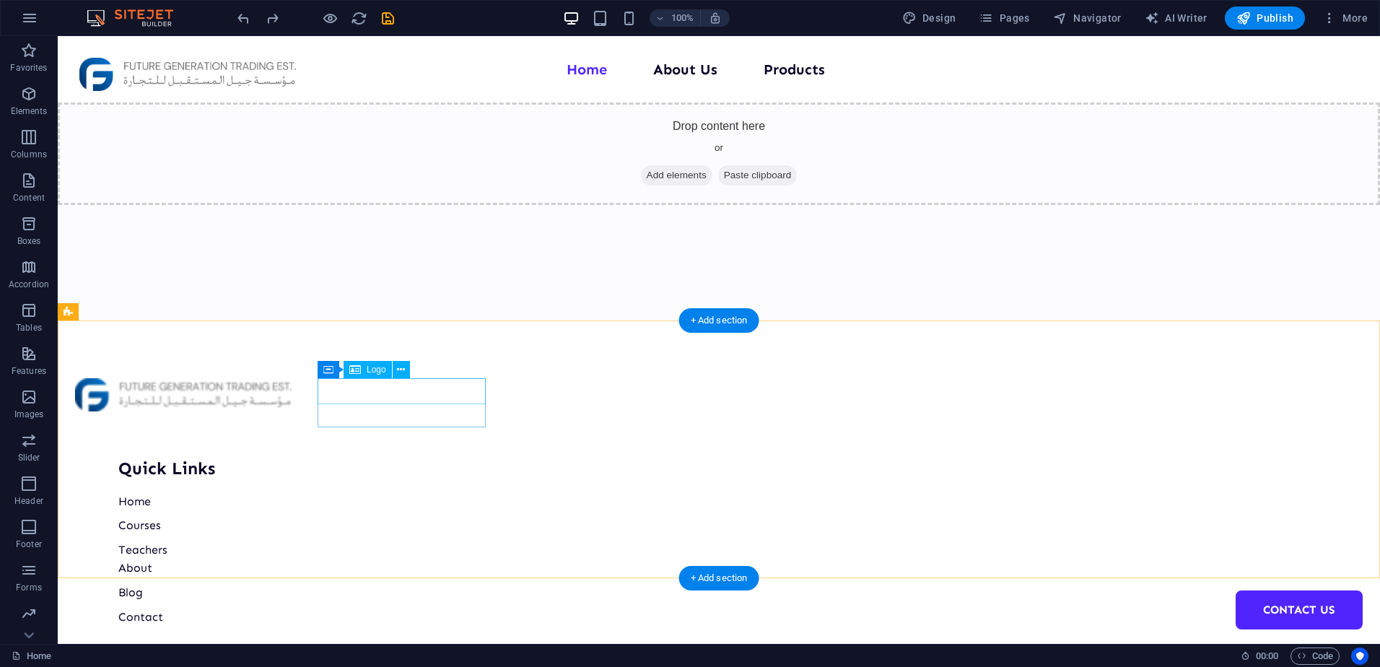
click at [243, 400] on div at bounding box center [159, 394] width 168 height 33
select select "px"
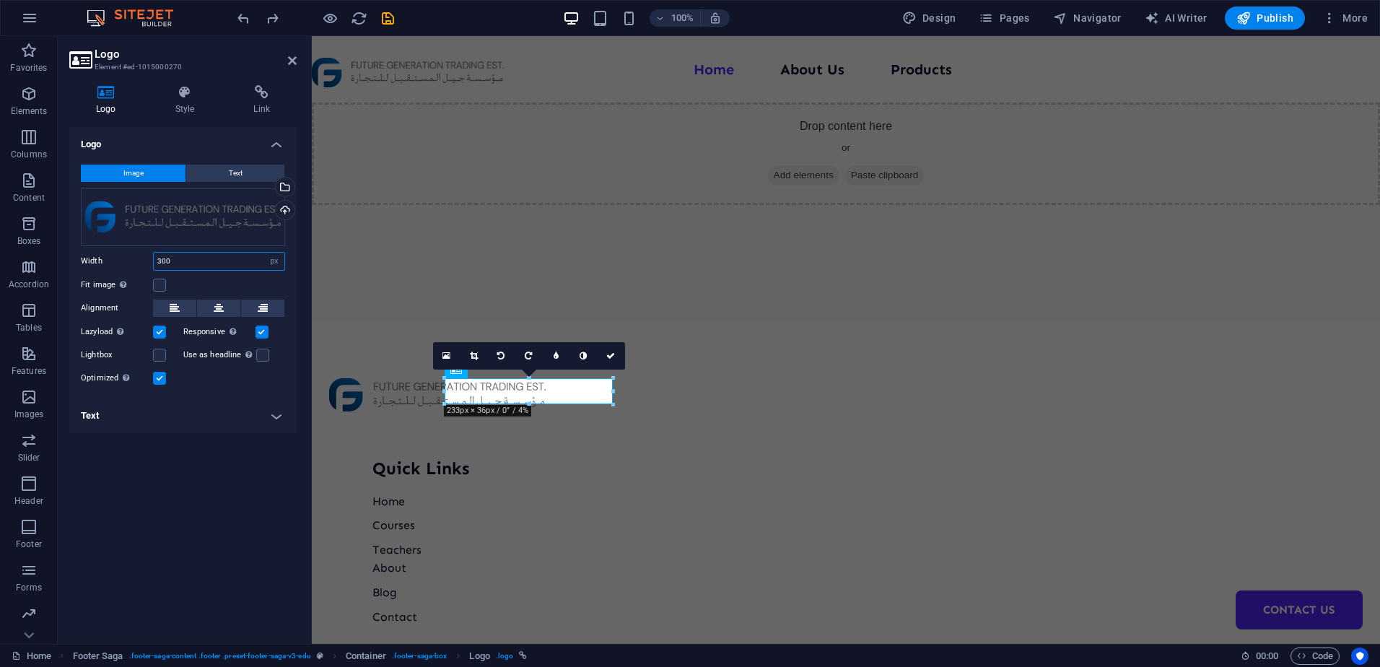
click at [209, 255] on input "300" at bounding box center [219, 261] width 131 height 17
type input "1920"
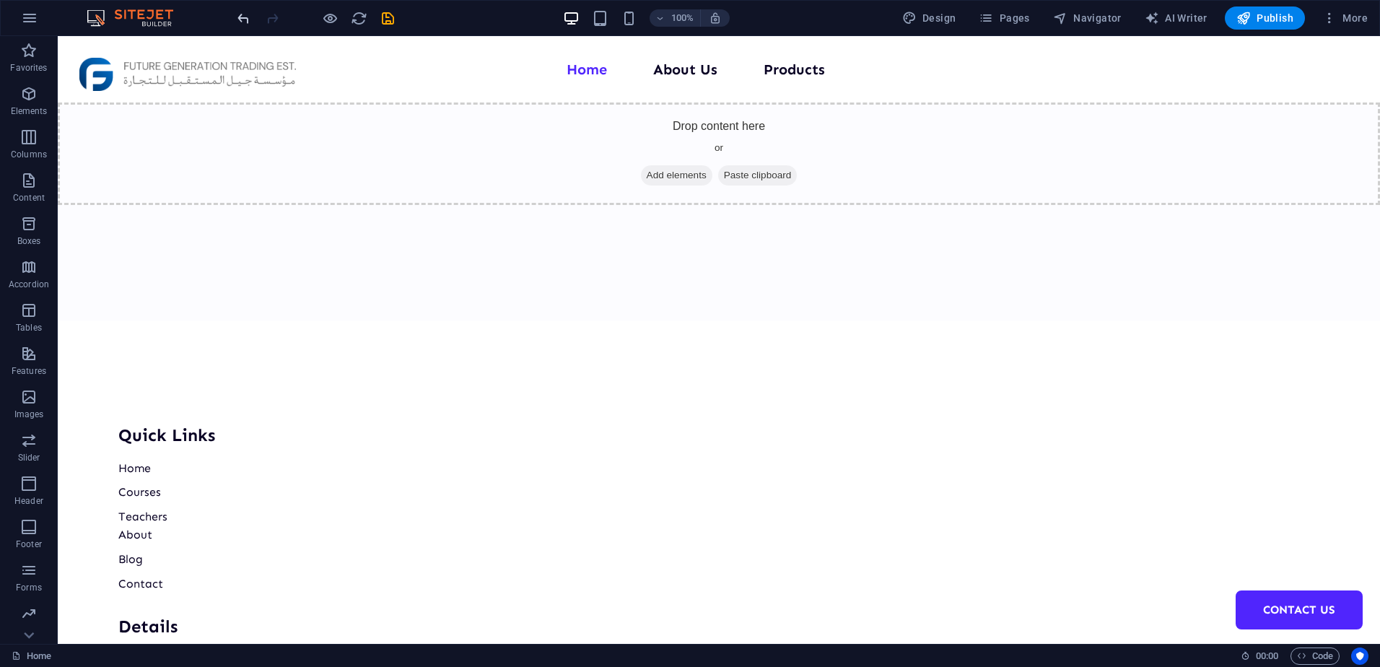
click at [239, 21] on icon "undo" at bounding box center [243, 18] width 17 height 17
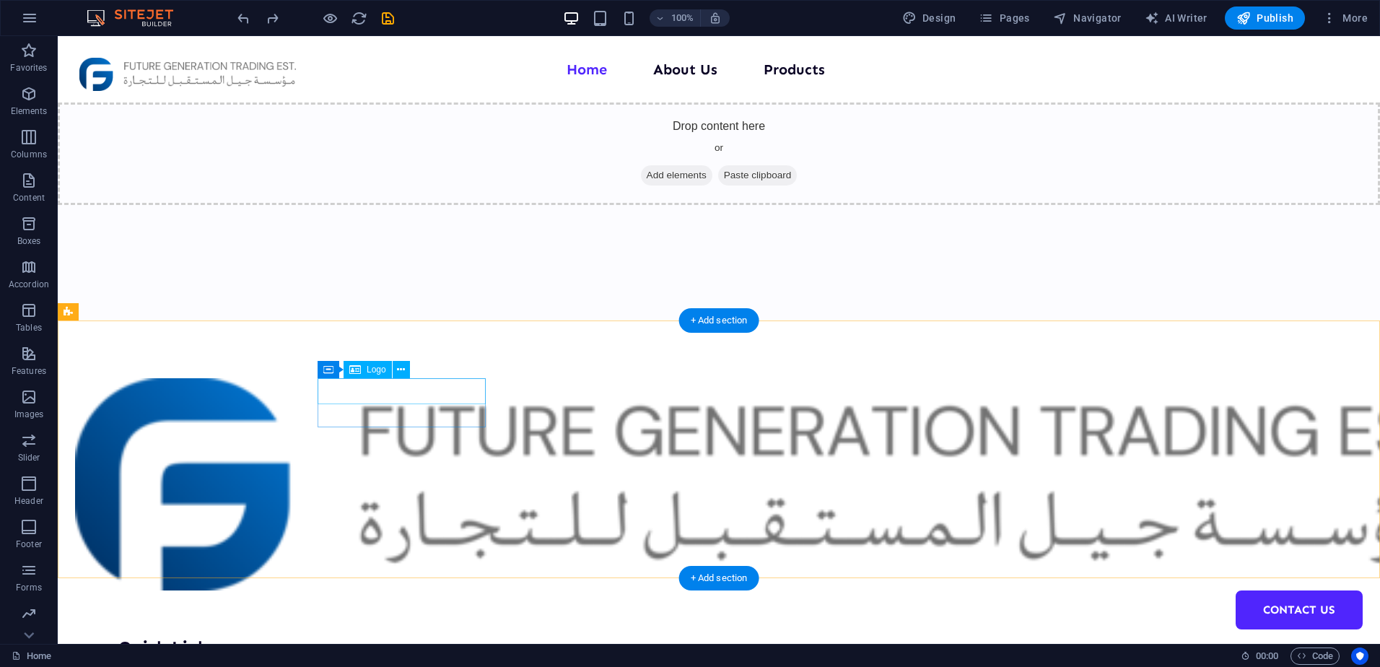
click at [243, 387] on div at bounding box center [159, 484] width 168 height 212
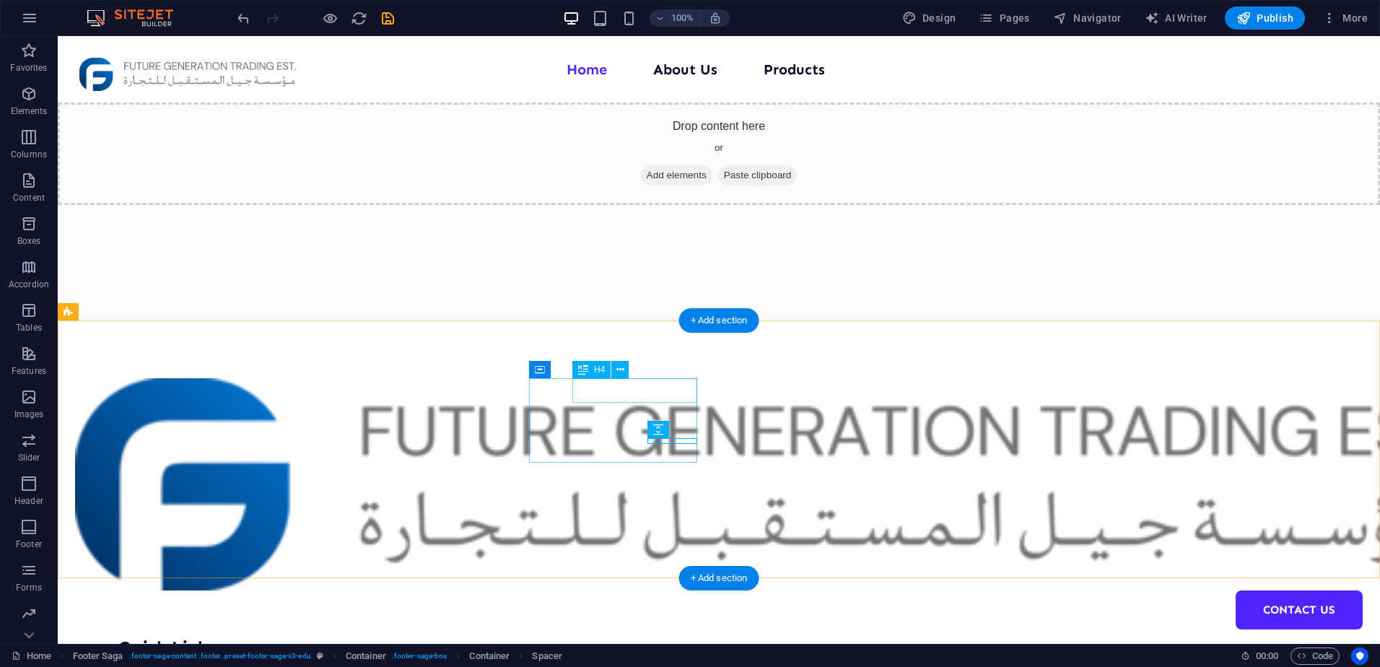
click at [243, 635] on div "Quick Links" at bounding box center [180, 647] width 125 height 25
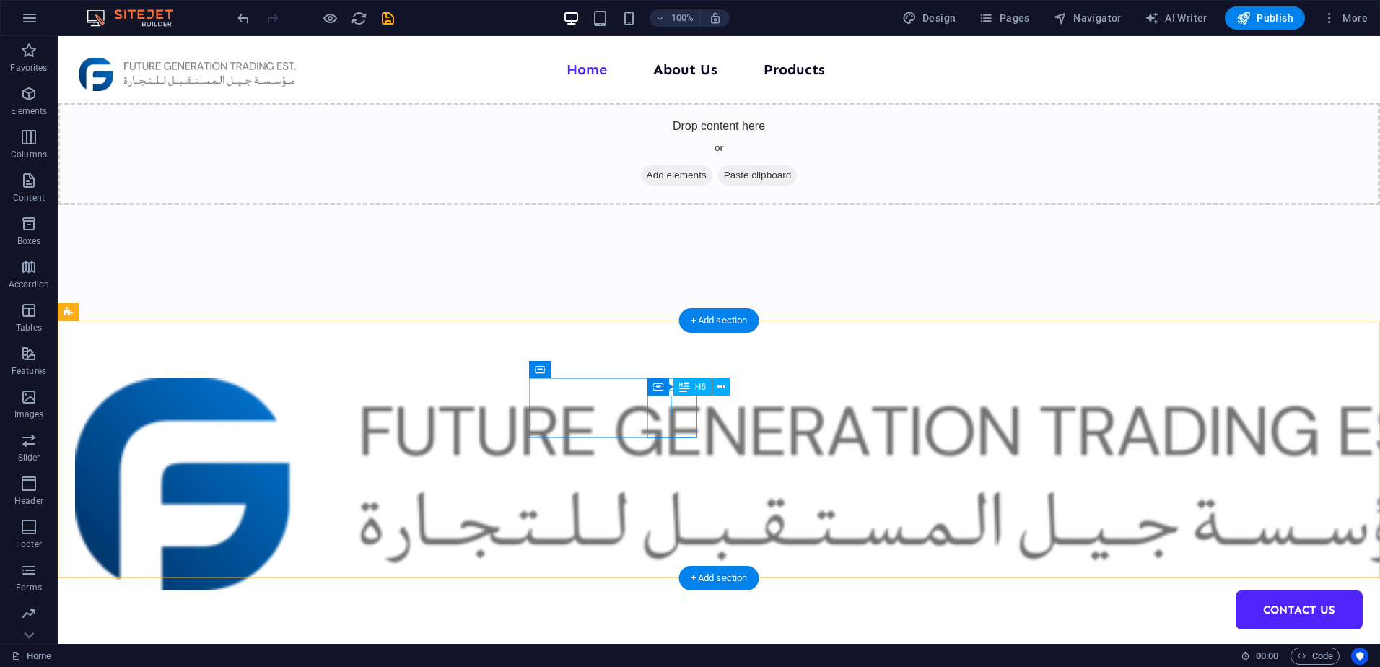
click at [168, 647] on div "Home" at bounding box center [143, 656] width 50 height 19
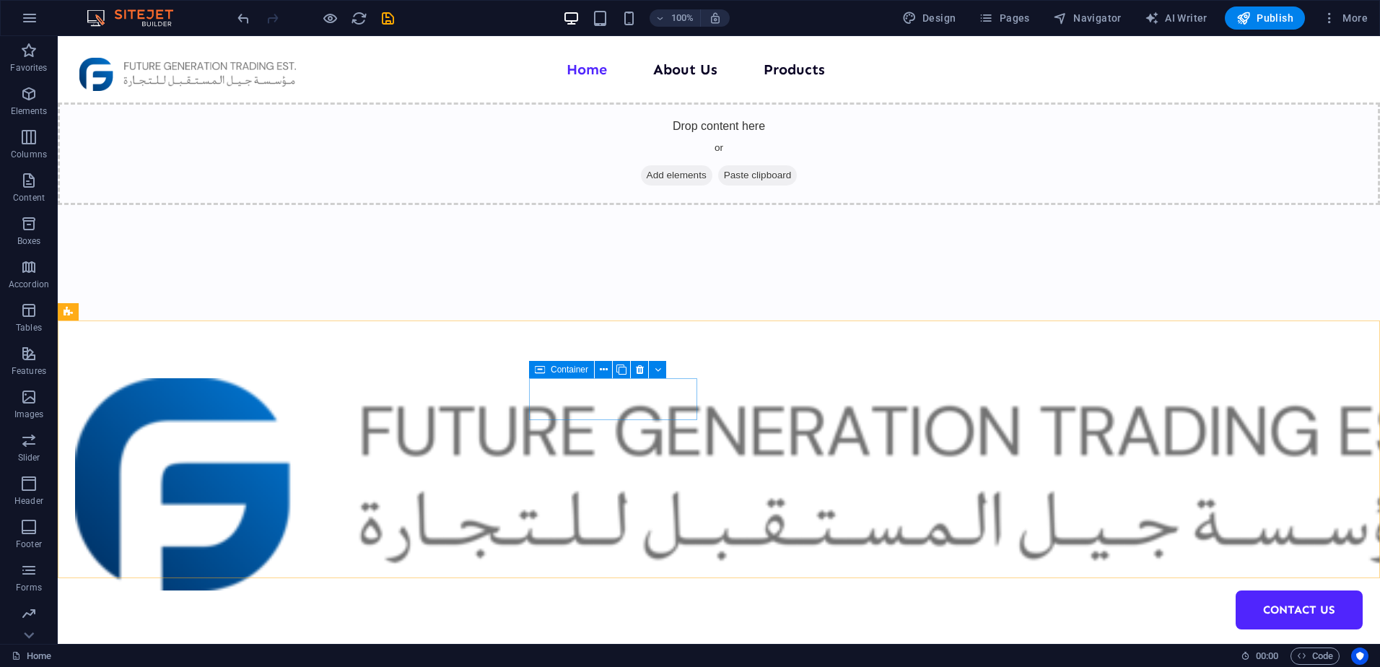
click at [556, 376] on div "Container" at bounding box center [561, 369] width 65 height 17
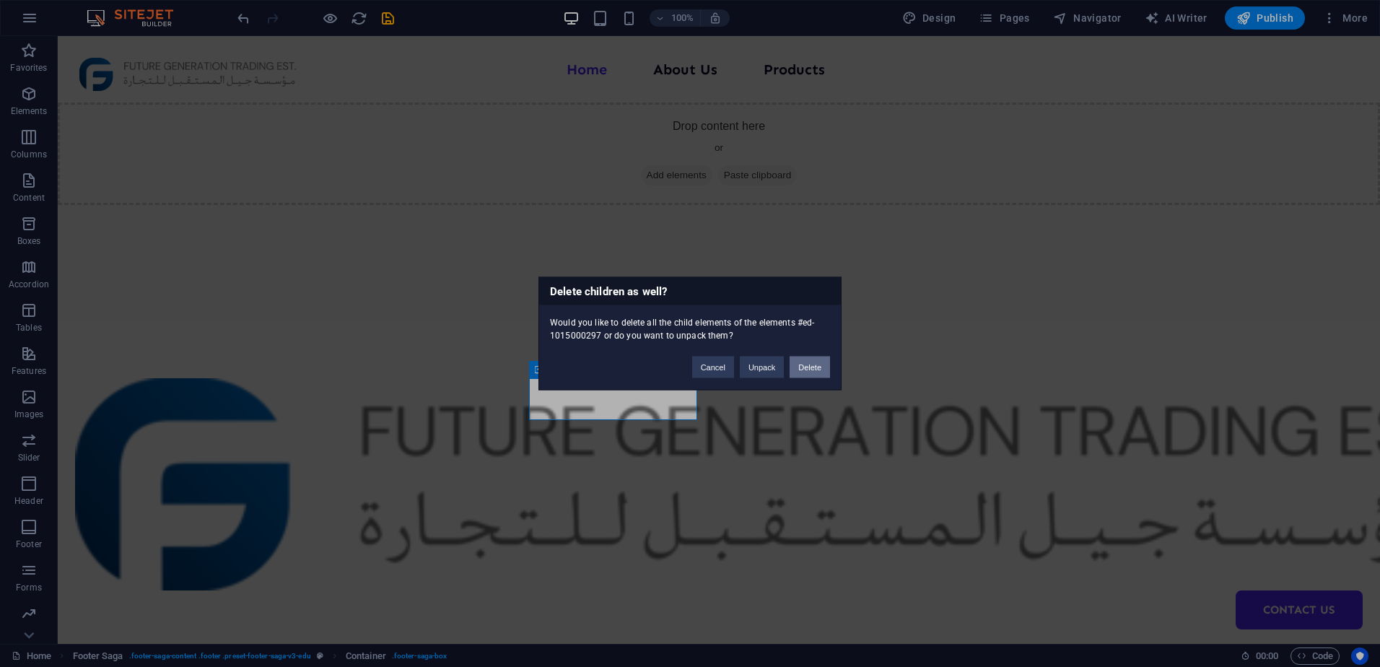
click at [796, 370] on button "Delete" at bounding box center [810, 368] width 40 height 22
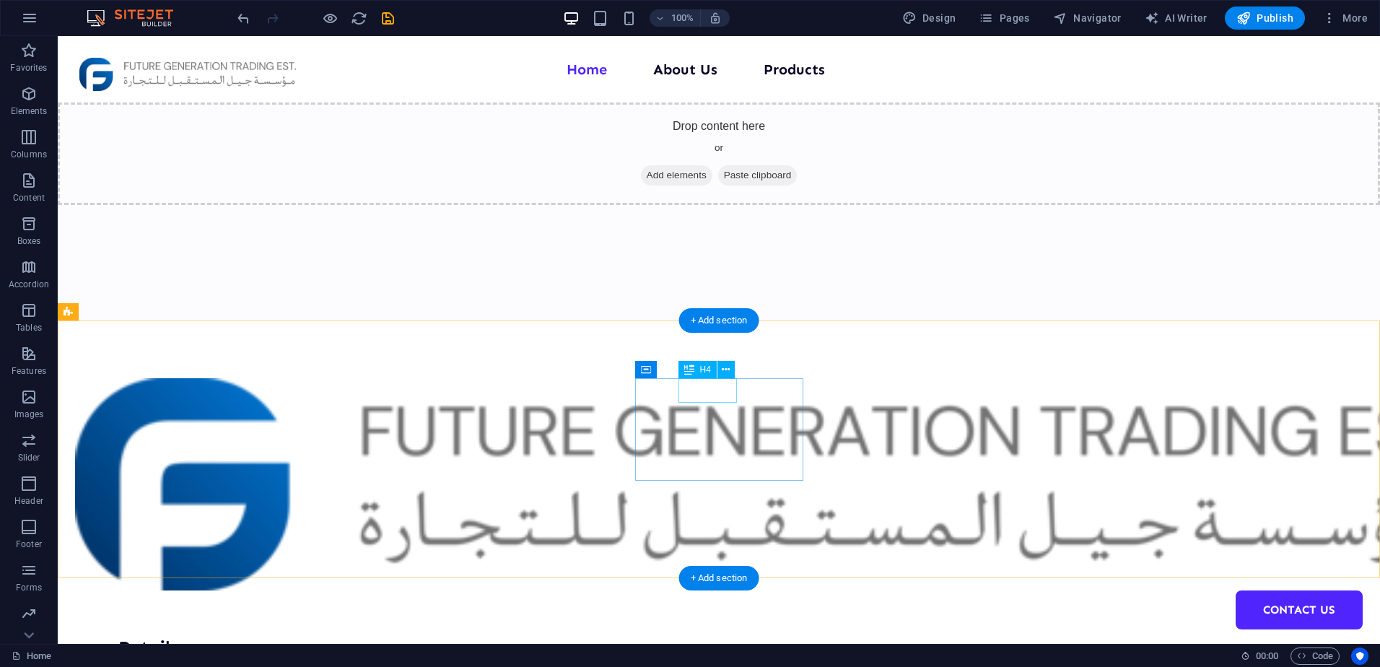
click at [243, 635] on div "Details" at bounding box center [180, 647] width 125 height 25
click at [739, 378] on div "H6" at bounding box center [711, 381] width 66 height 18
click at [742, 375] on div "H6" at bounding box center [711, 381] width 66 height 18
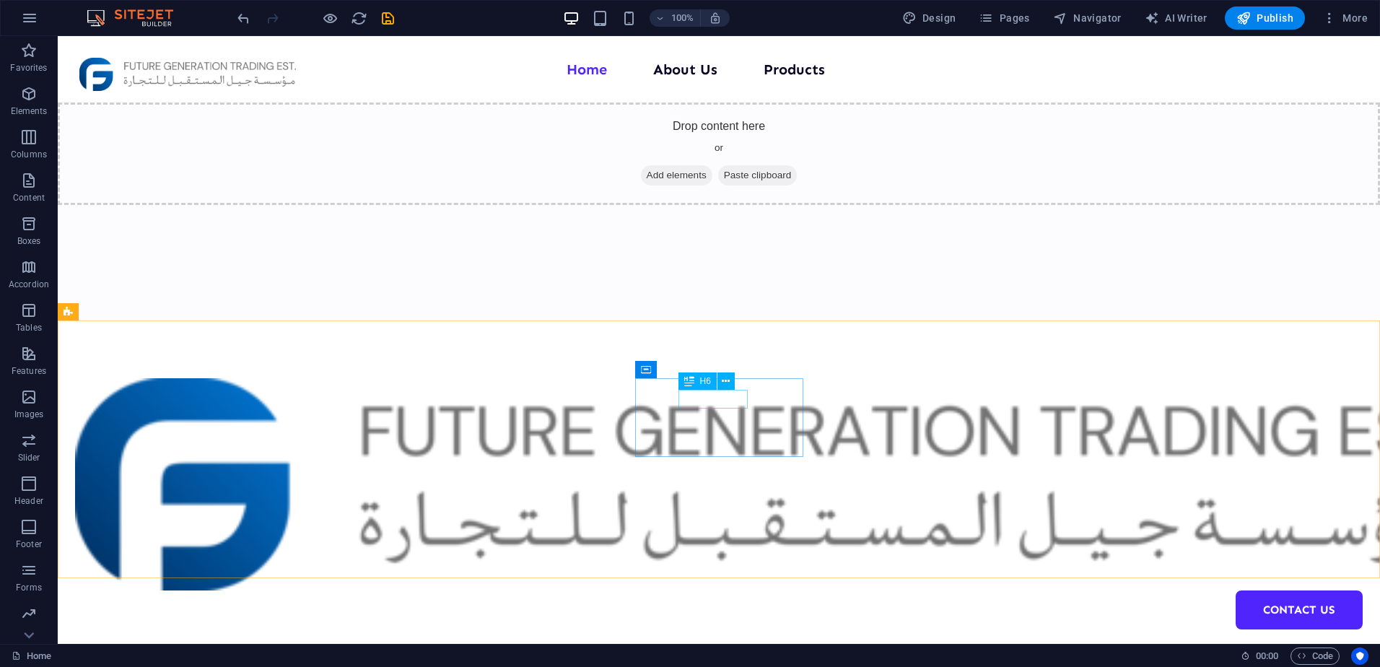
click at [742, 377] on div "H6" at bounding box center [711, 381] width 66 height 18
click at [740, 379] on div "H6" at bounding box center [711, 381] width 66 height 18
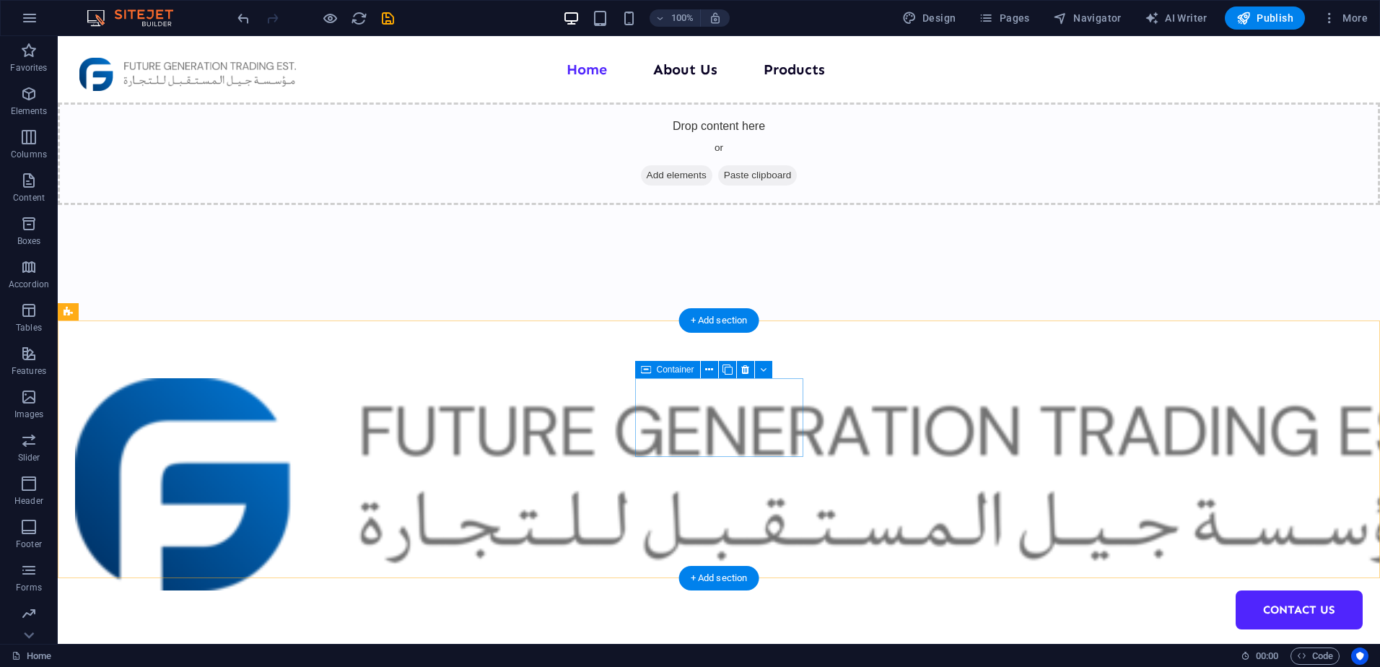
click at [243, 635] on div "Legal Notice Privacy Policy All rights reserved" at bounding box center [159, 674] width 168 height 79
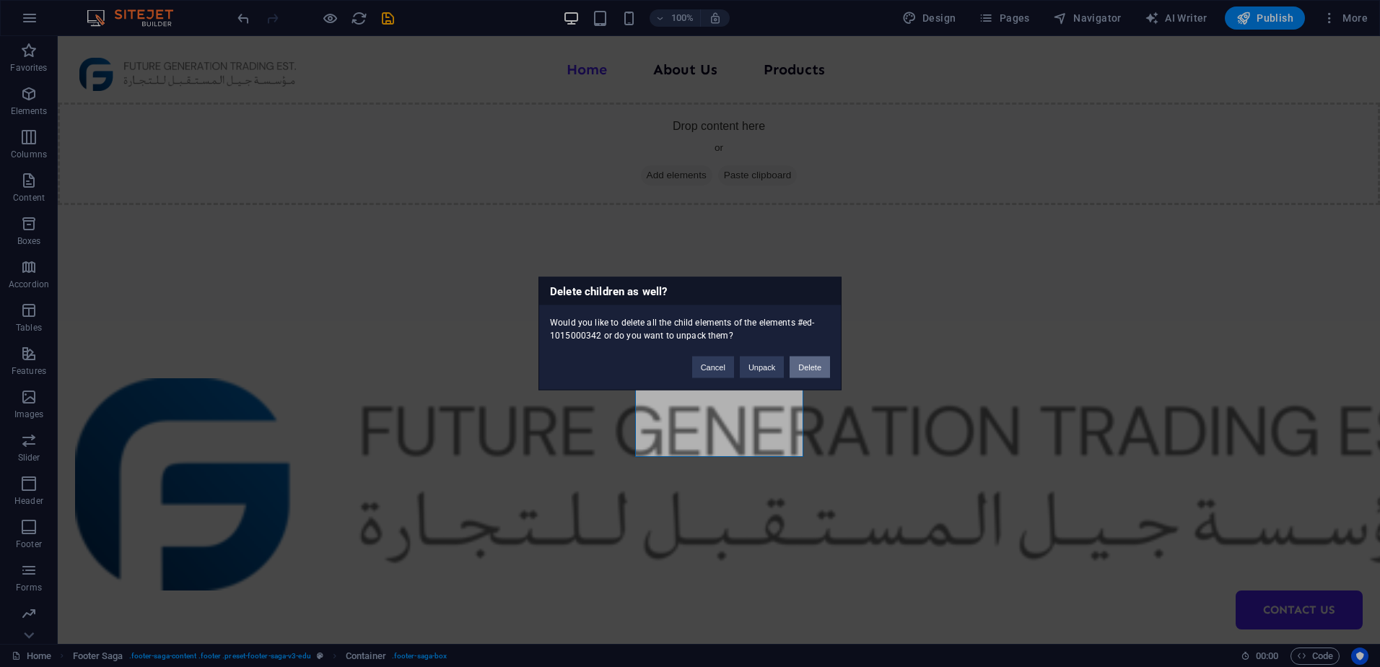
click at [794, 366] on button "Delete" at bounding box center [810, 368] width 40 height 22
click at [794, 366] on div "Legal Notice Privacy Policy All rights reserved Contact [PHONE_NUMBER] [EMAIL_A…" at bounding box center [719, 664] width 1322 height 689
select select "footer"
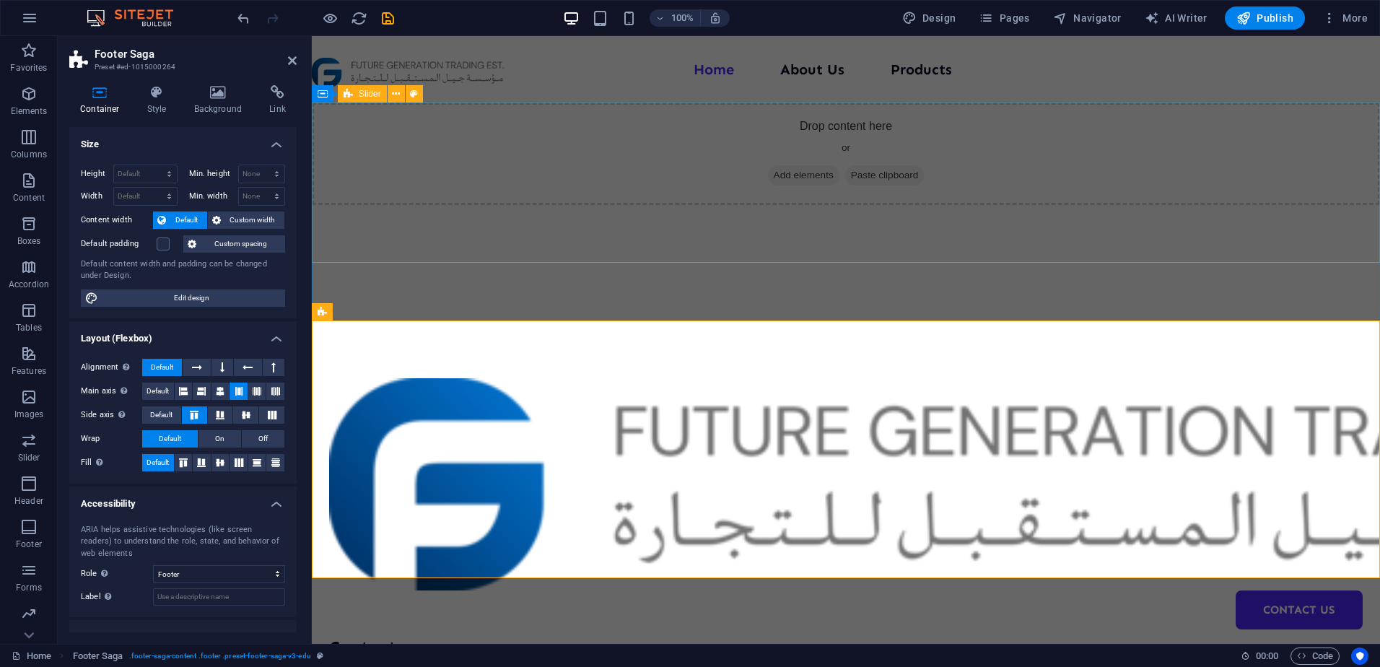
click at [661, 223] on div "Drop content here or Add elements Paste clipboard" at bounding box center [846, 182] width 1068 height 160
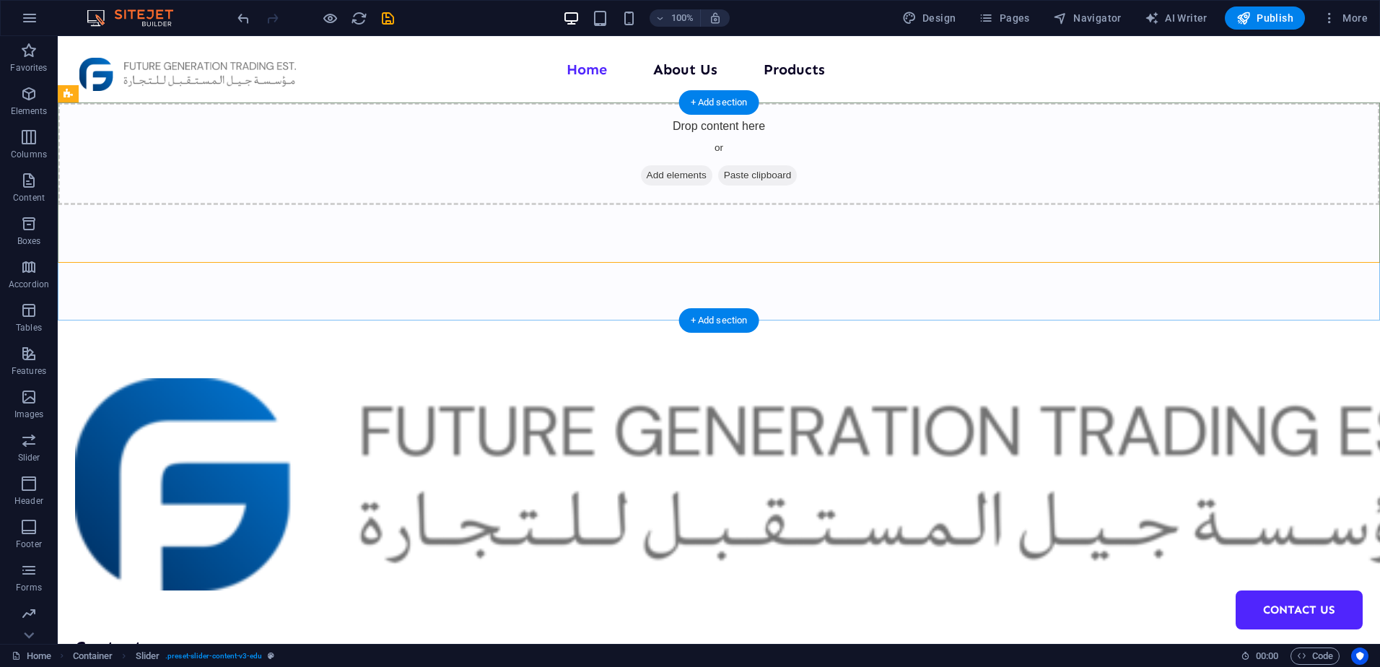
click at [660, 274] on div "Drop content here or Add elements Paste clipboard" at bounding box center [719, 211] width 1322 height 218
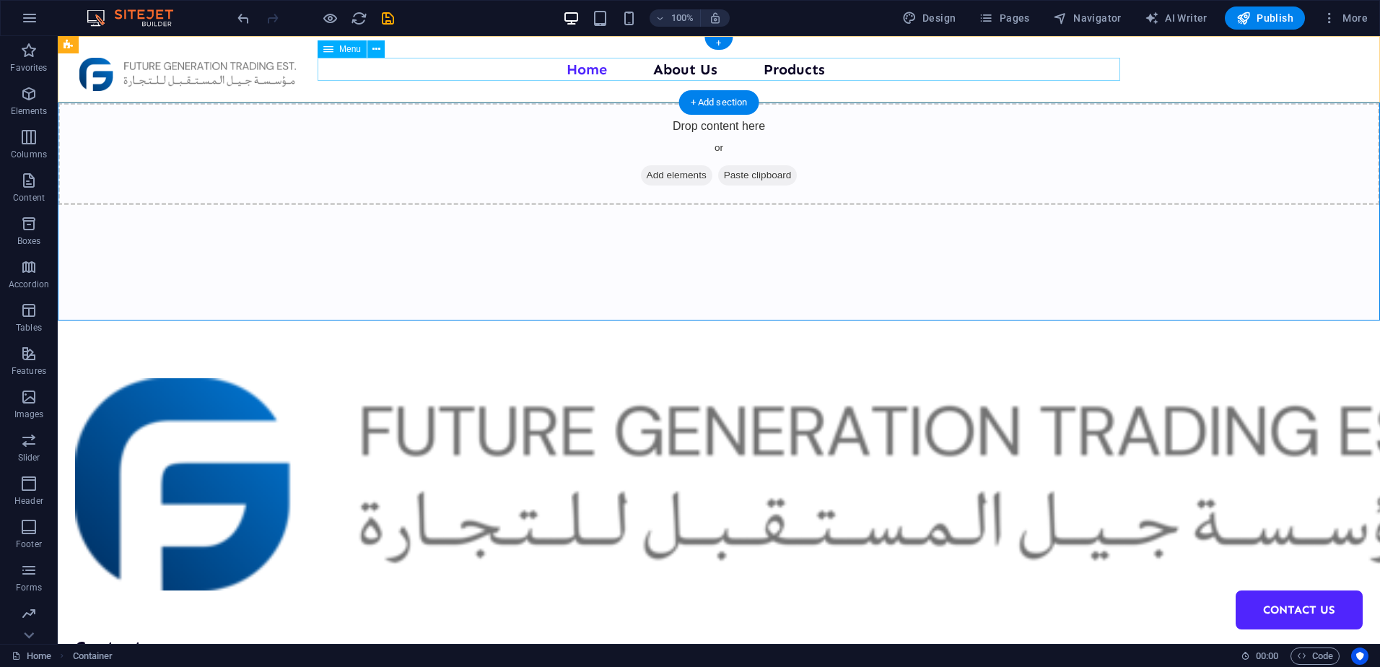
click at [677, 74] on nav "Home About Us Products Contact Us" at bounding box center [719, 69] width 803 height 23
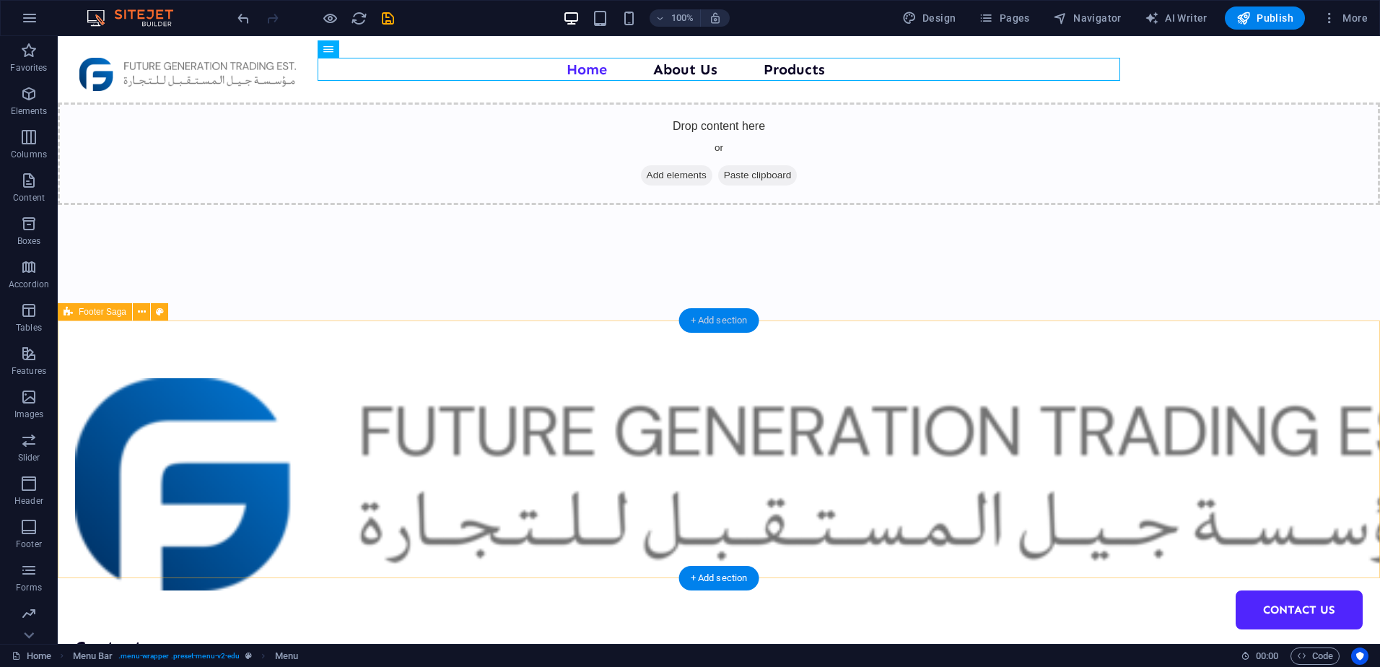
click at [718, 328] on div "+ Add section" at bounding box center [719, 320] width 80 height 25
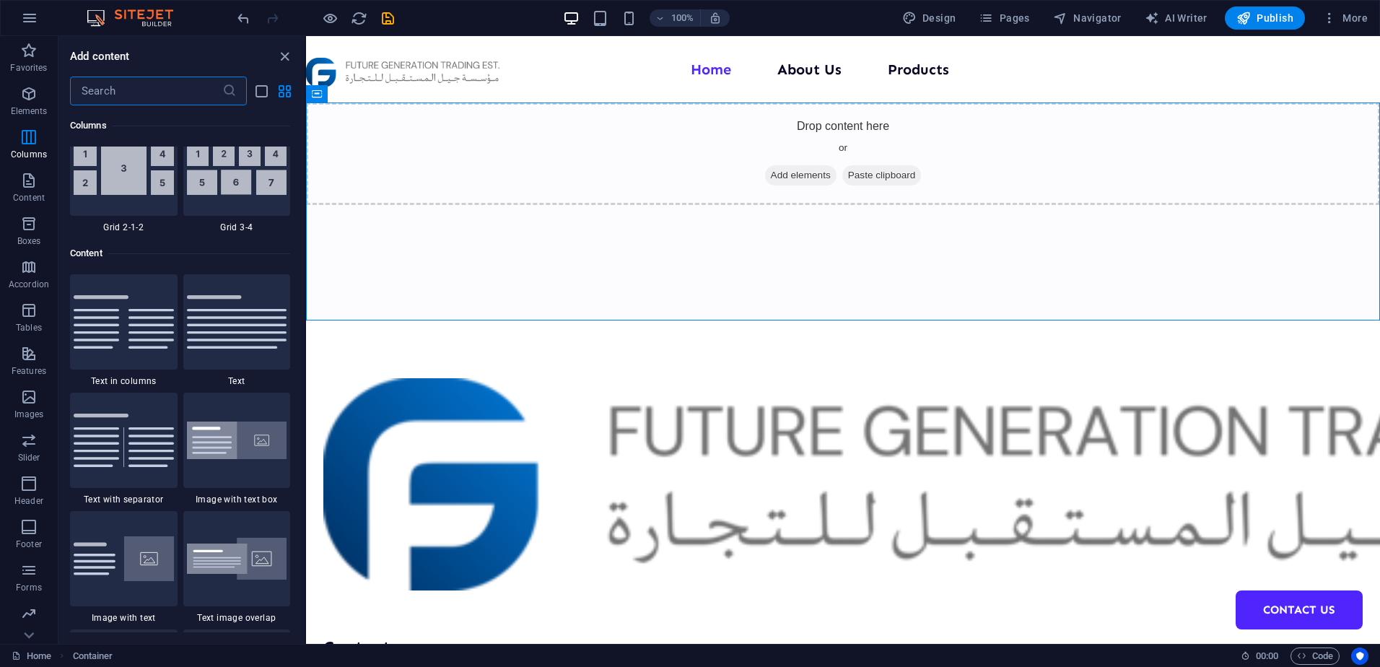
scroll to position [2381, 0]
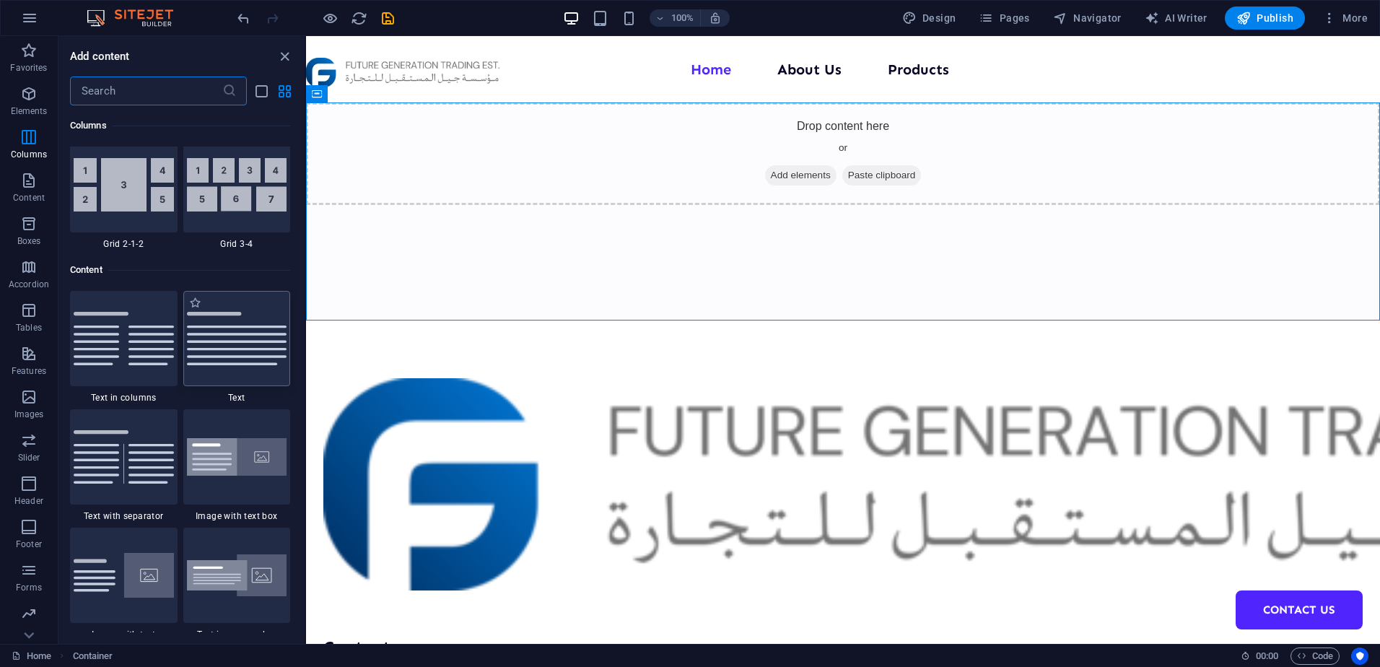
click at [253, 346] on img at bounding box center [237, 338] width 100 height 53
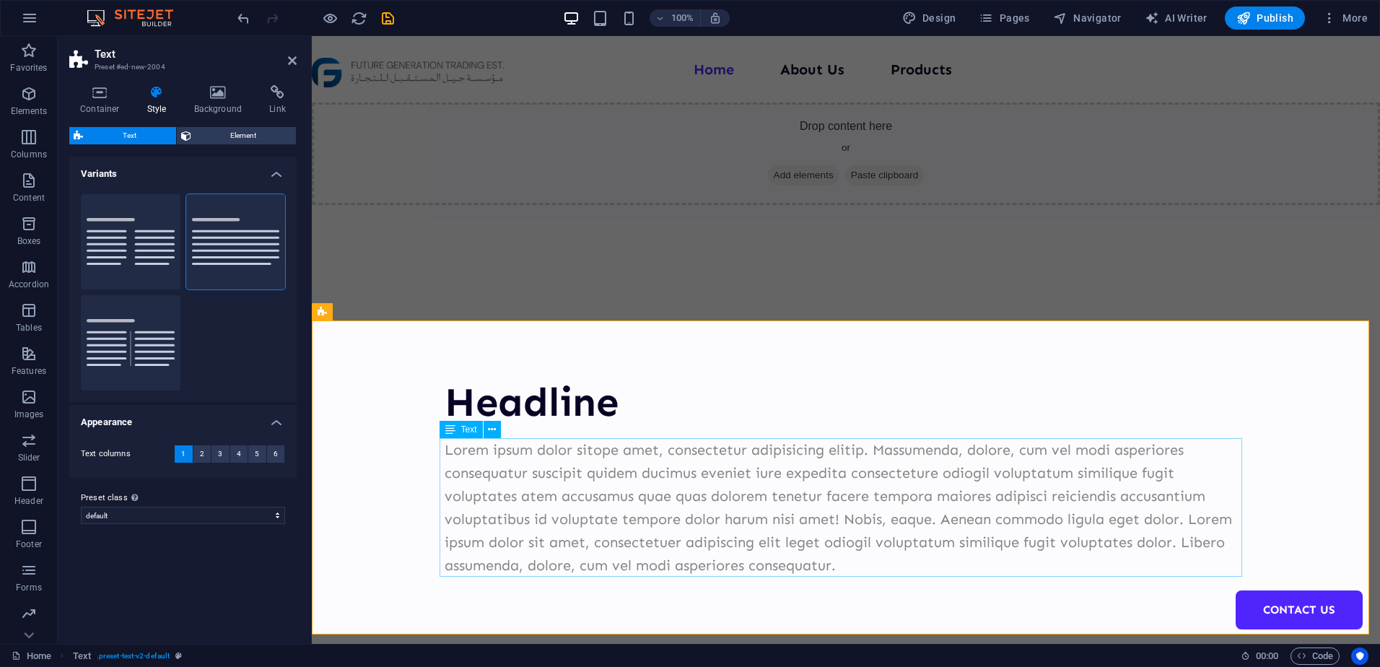
click at [639, 412] on div "Headline" at bounding box center [846, 402] width 803 height 48
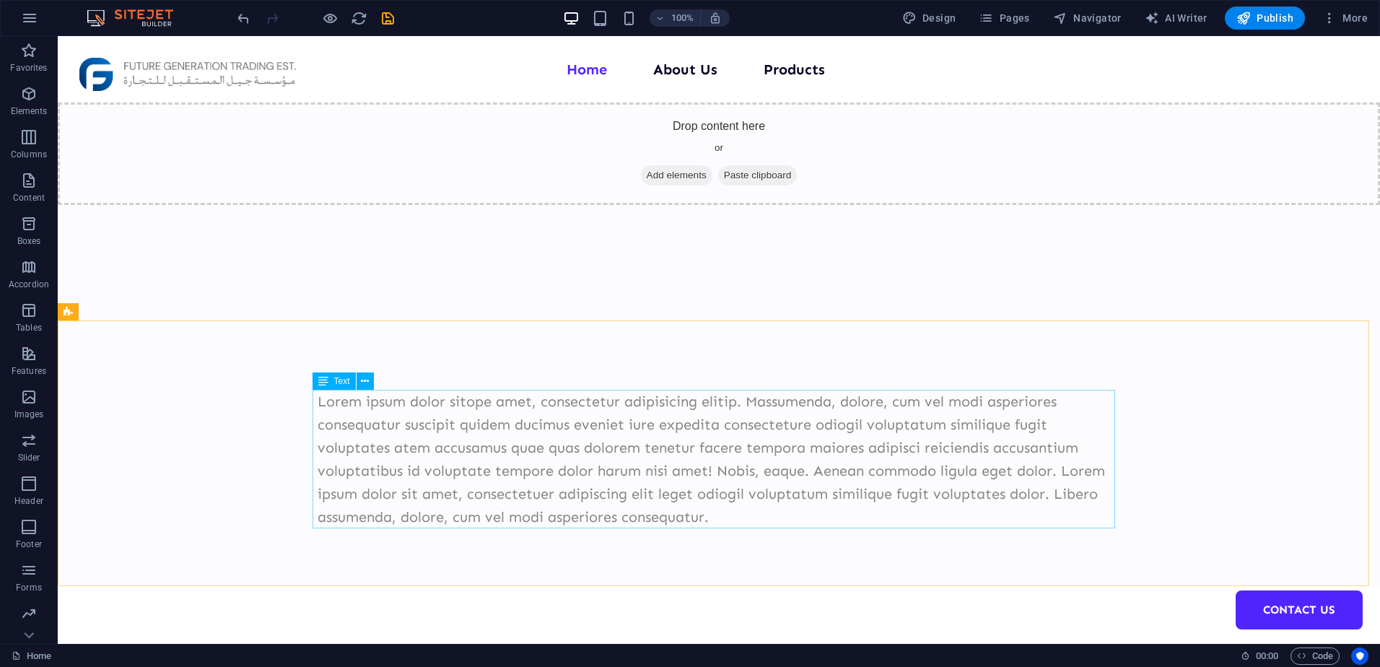
click at [636, 438] on div "Lorem ipsum dolor sitope amet, consectetur adipisicing elitip. Massumenda, dolo…" at bounding box center [719, 459] width 803 height 139
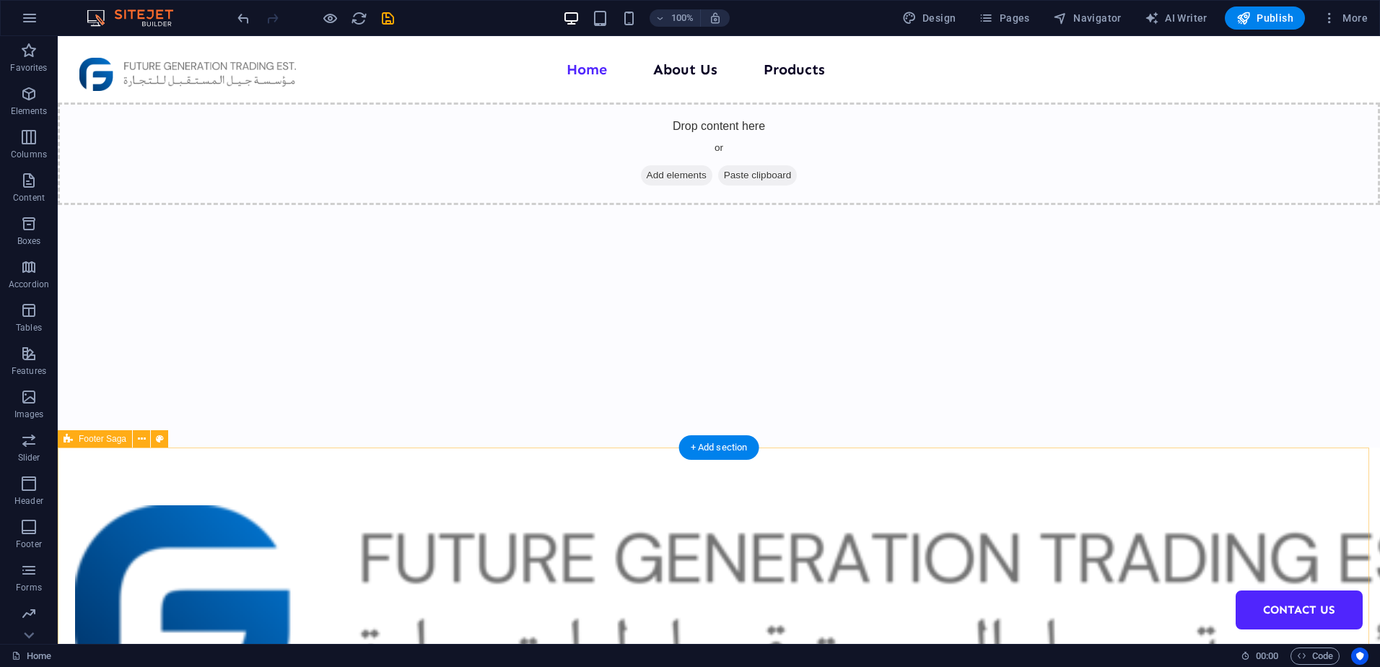
select select "footer"
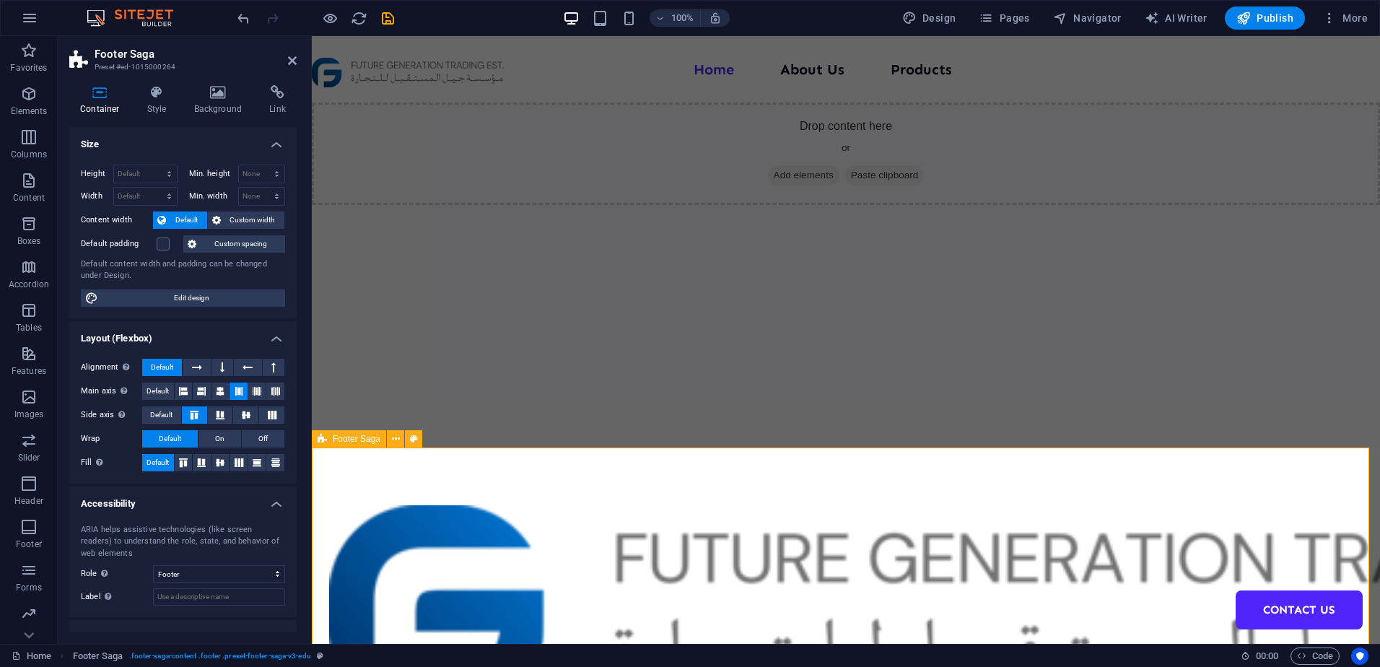
click at [294, 61] on icon at bounding box center [292, 61] width 9 height 12
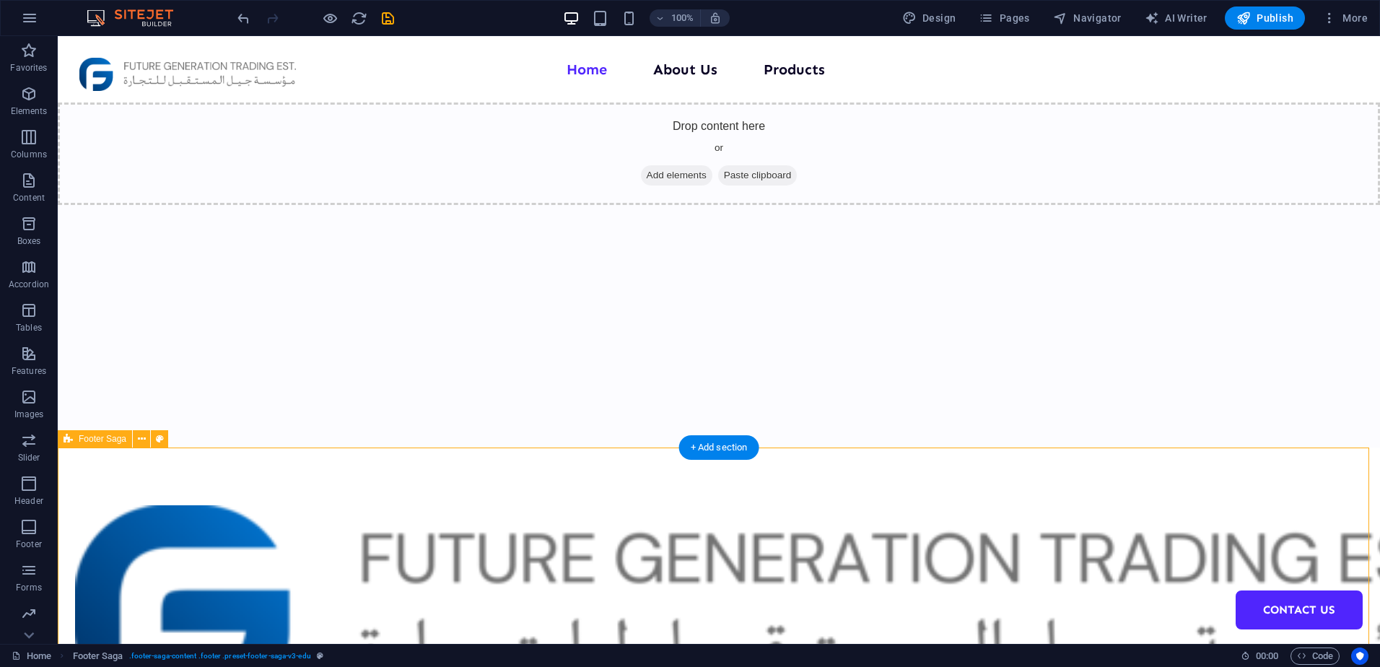
select select "footer"
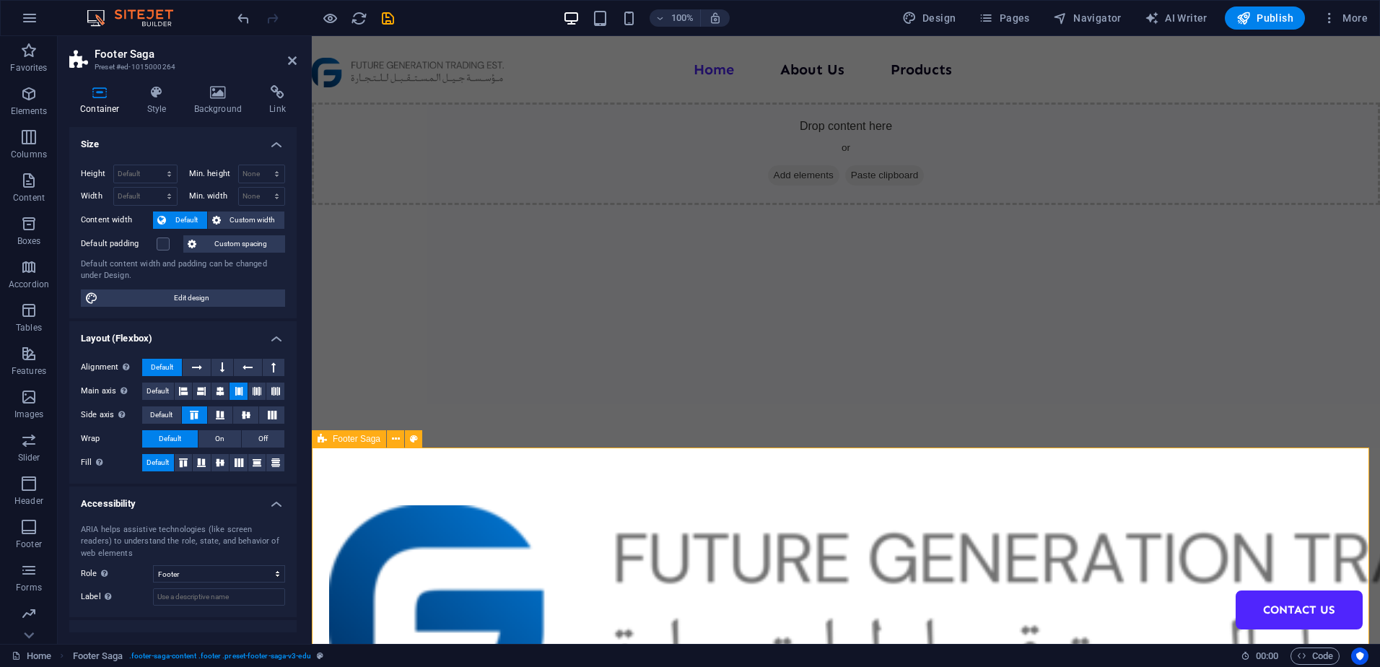
scroll to position [61, 0]
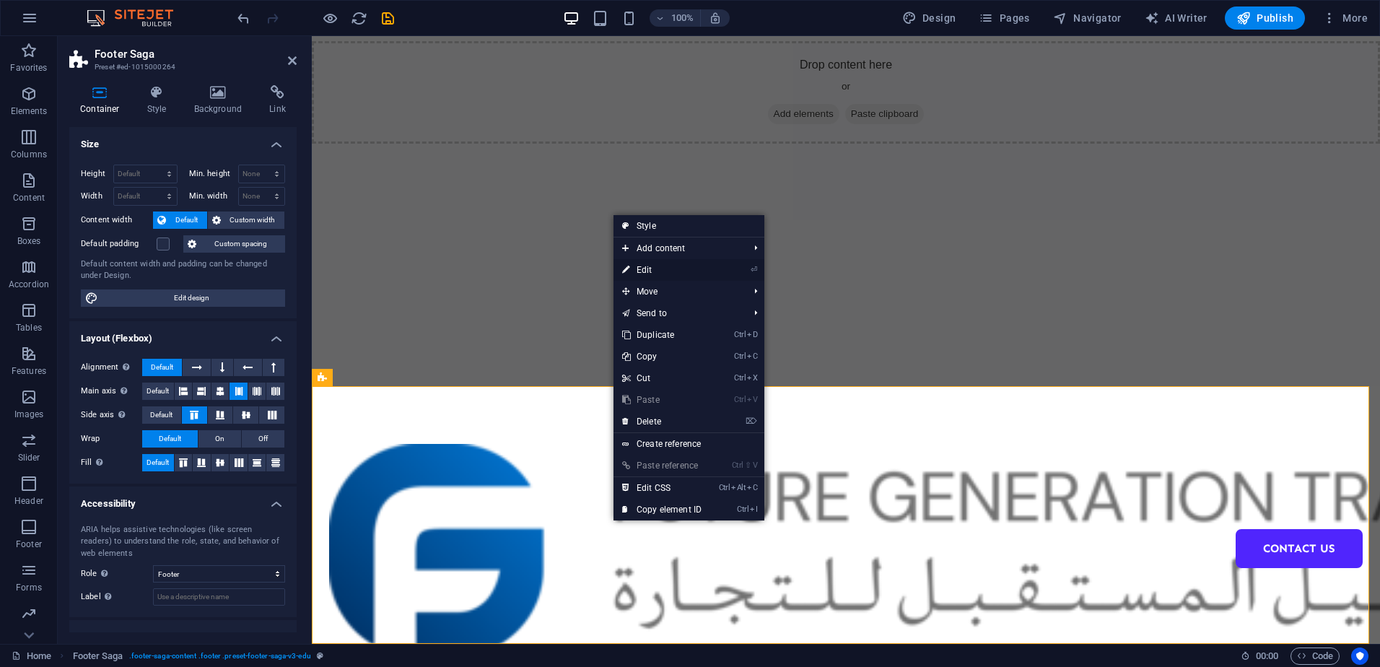
click at [655, 266] on link "⏎ Edit" at bounding box center [661, 270] width 97 height 22
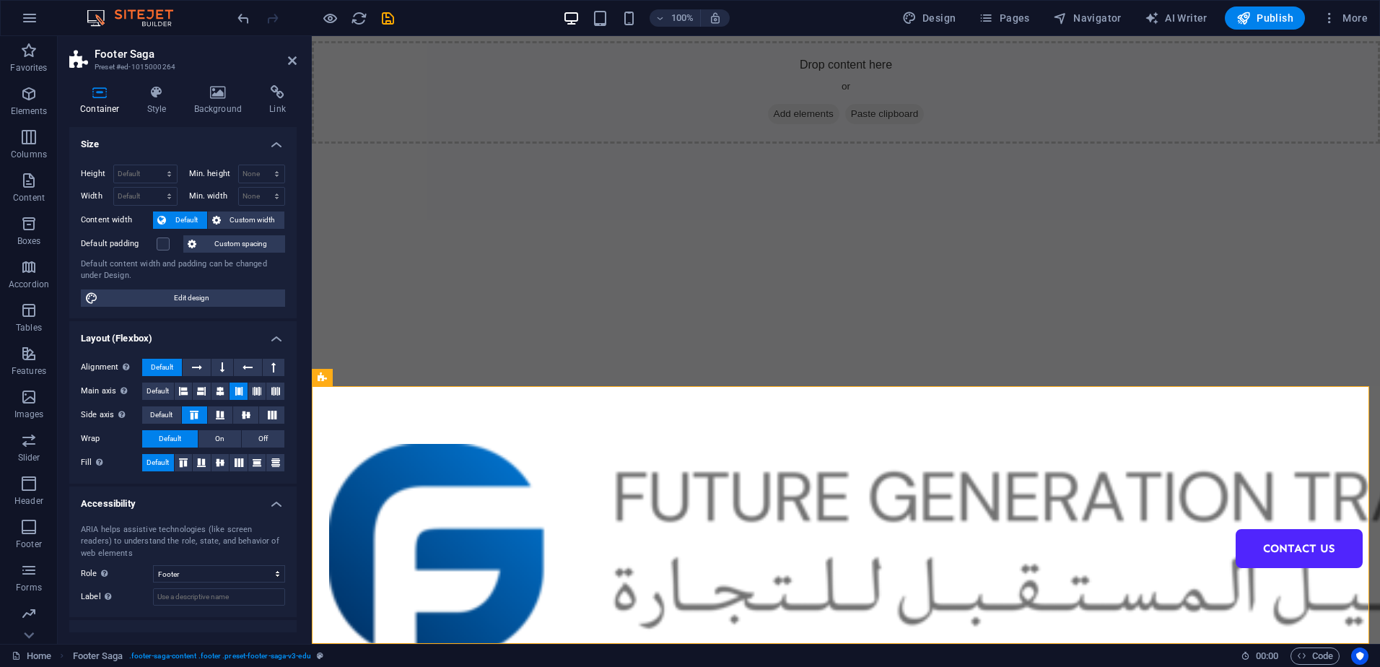
click at [159, 83] on div "Container Style Background Link Size Height Default px rem % vh vw Min. height …" at bounding box center [183, 359] width 250 height 570
click at [161, 92] on icon at bounding box center [156, 92] width 41 height 14
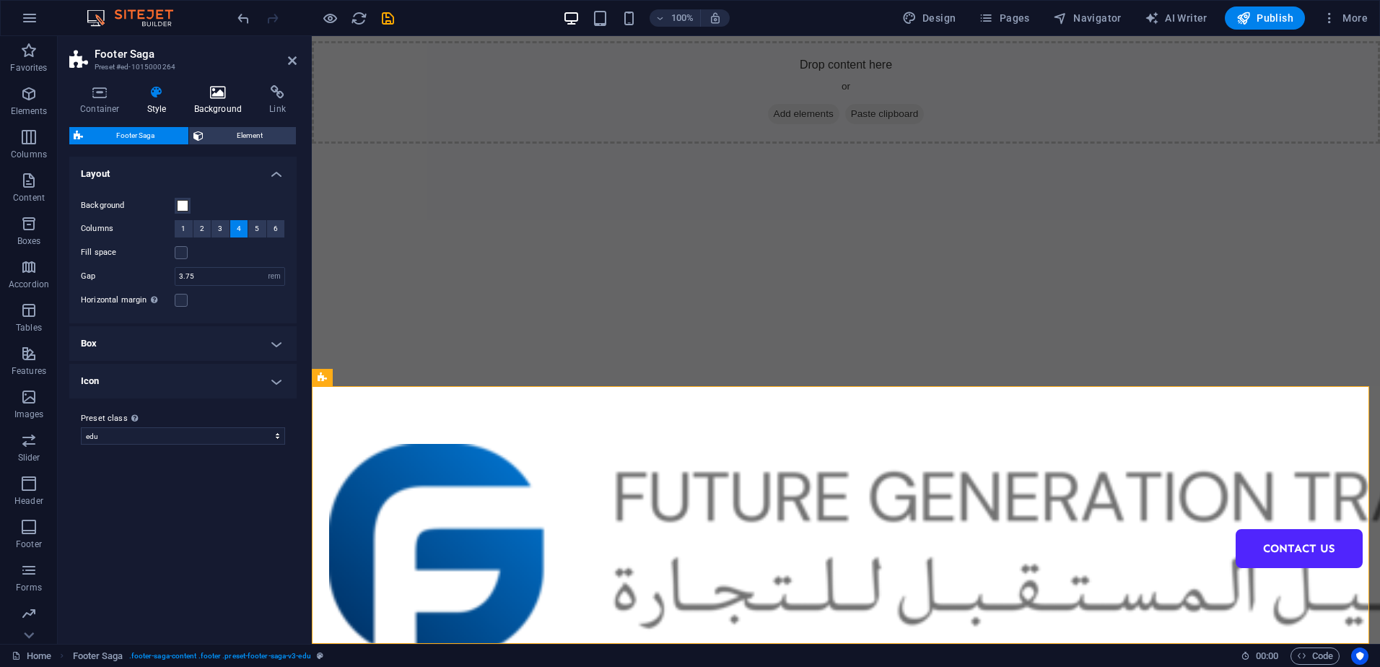
click at [212, 96] on icon at bounding box center [218, 92] width 70 height 14
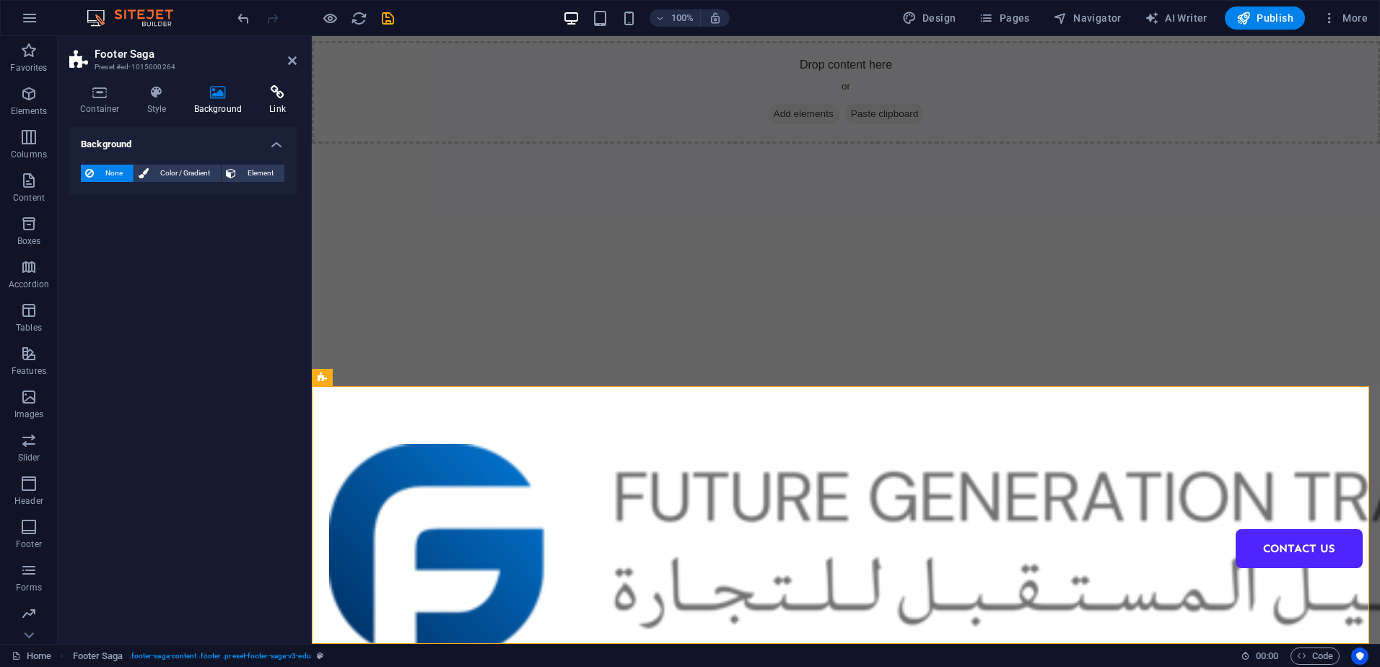
click at [274, 90] on icon at bounding box center [277, 92] width 38 height 14
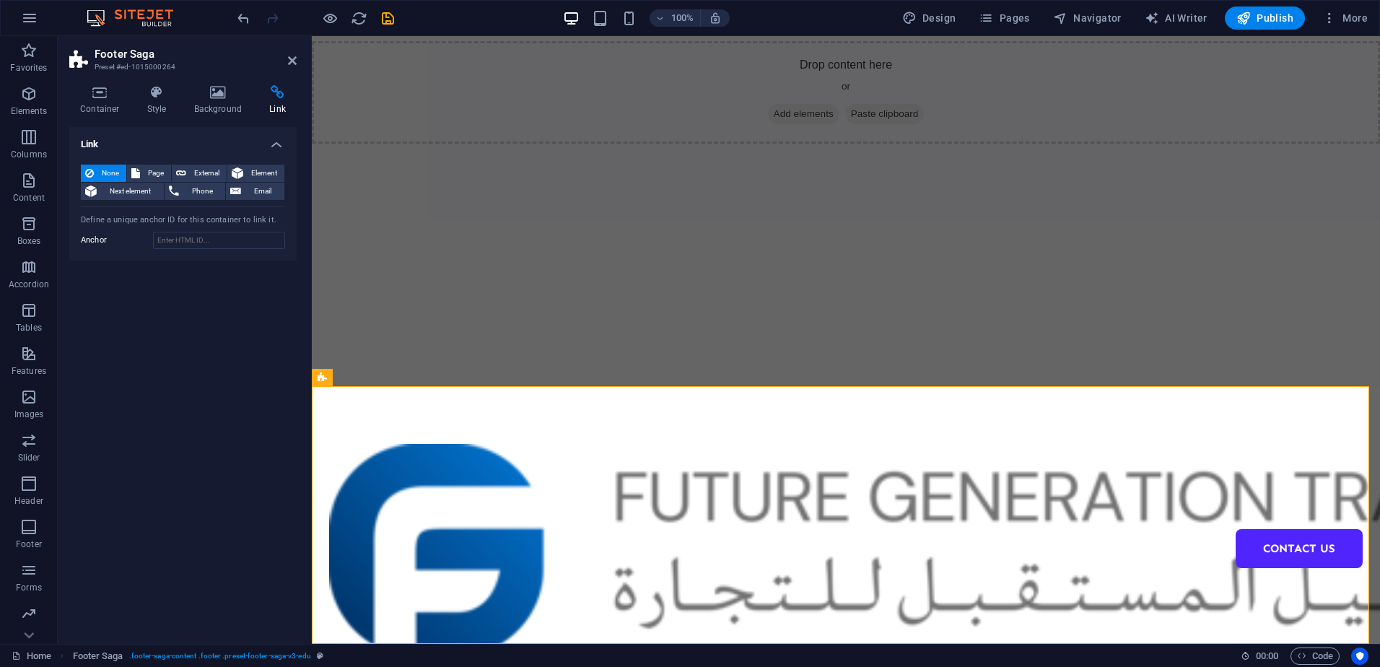
click at [290, 54] on h2 "Footer Saga" at bounding box center [196, 54] width 202 height 13
click at [297, 68] on aside "Footer Saga Preset #ed-1015000264 Container Style Background Link Size Height D…" at bounding box center [185, 340] width 254 height 608
click at [297, 67] on aside "Footer Saga Preset #ed-1015000264 Container Style Background Link Size Height D…" at bounding box center [185, 340] width 254 height 608
click at [296, 56] on icon at bounding box center [292, 61] width 9 height 12
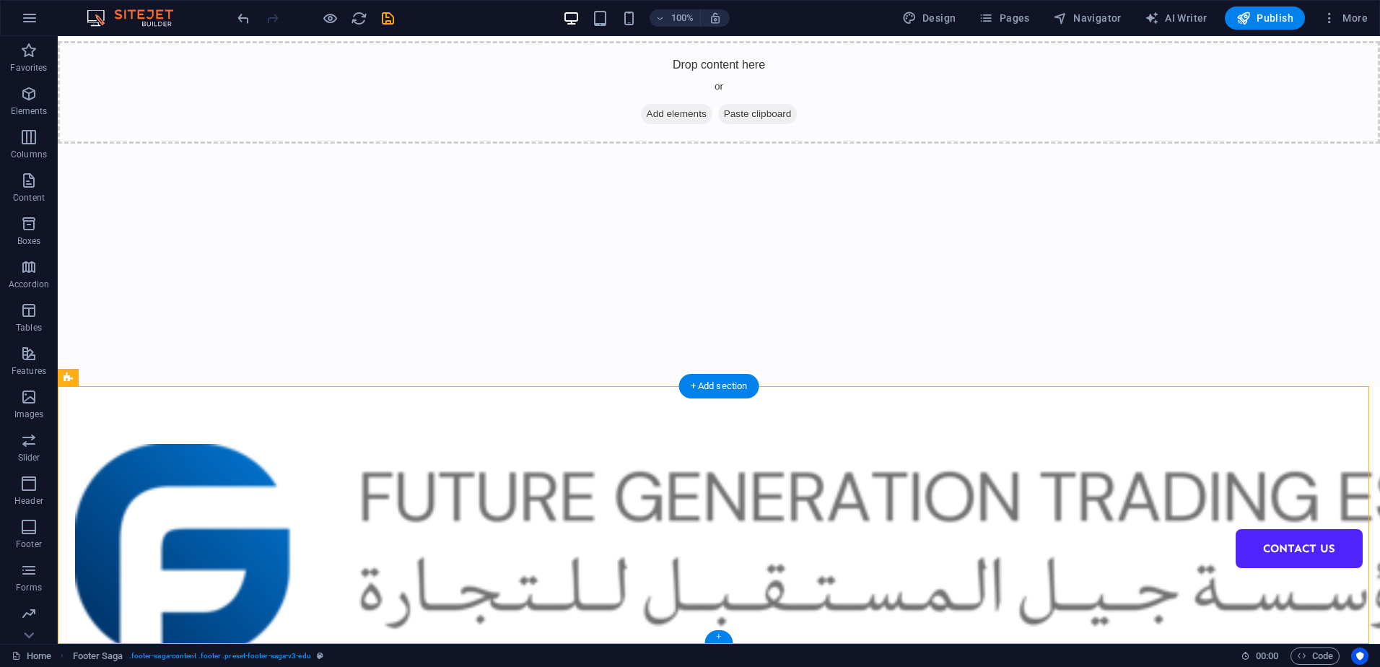
click at [711, 639] on div "+" at bounding box center [718, 636] width 28 height 13
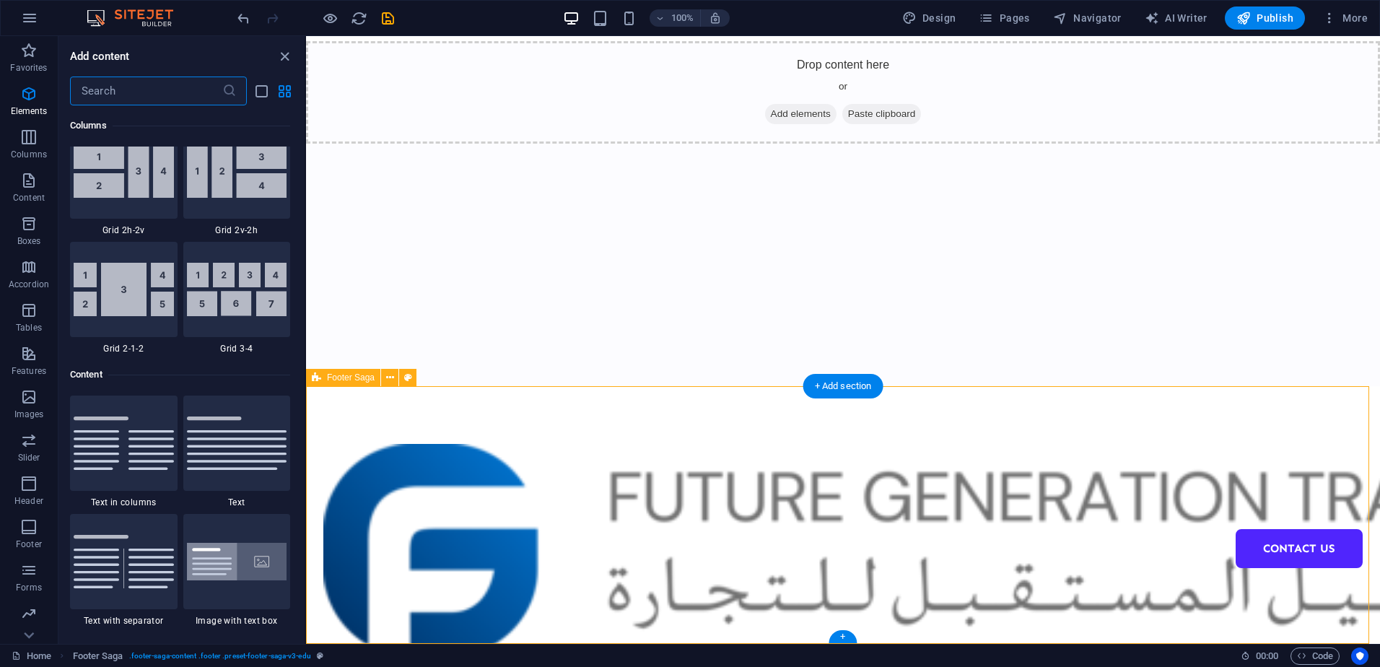
scroll to position [2525, 0]
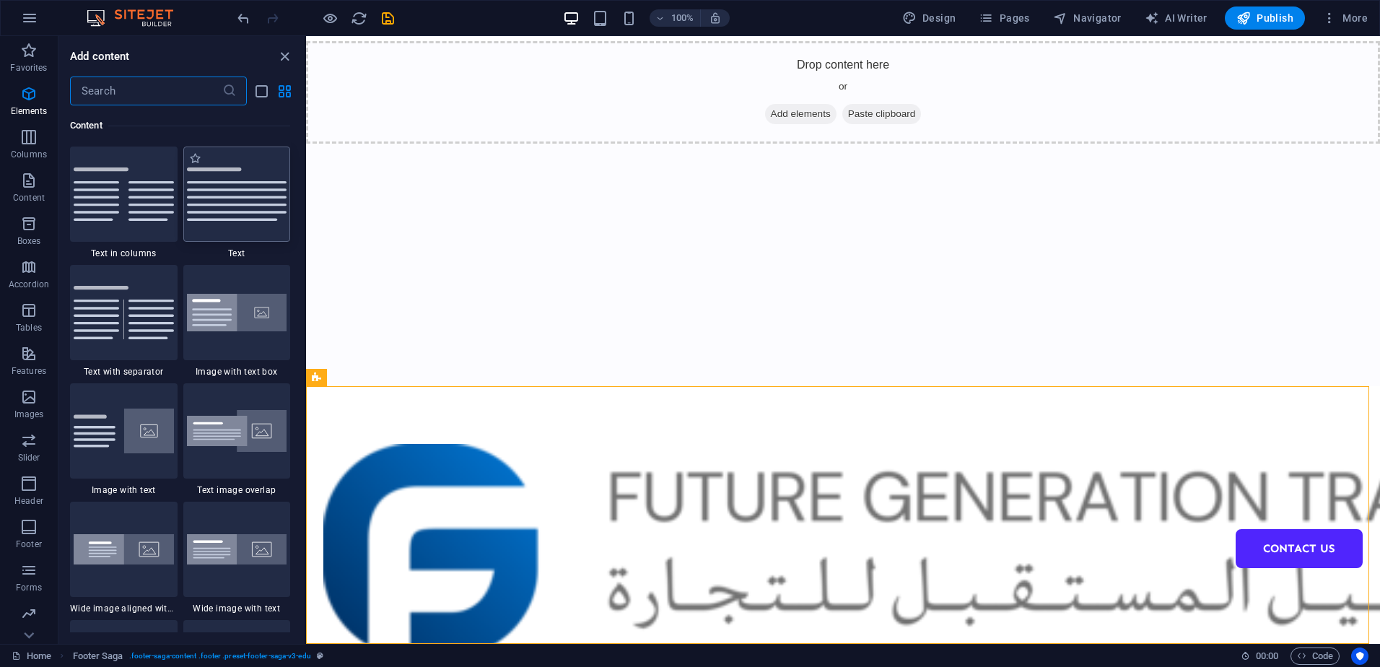
click at [211, 235] on div at bounding box center [237, 194] width 108 height 95
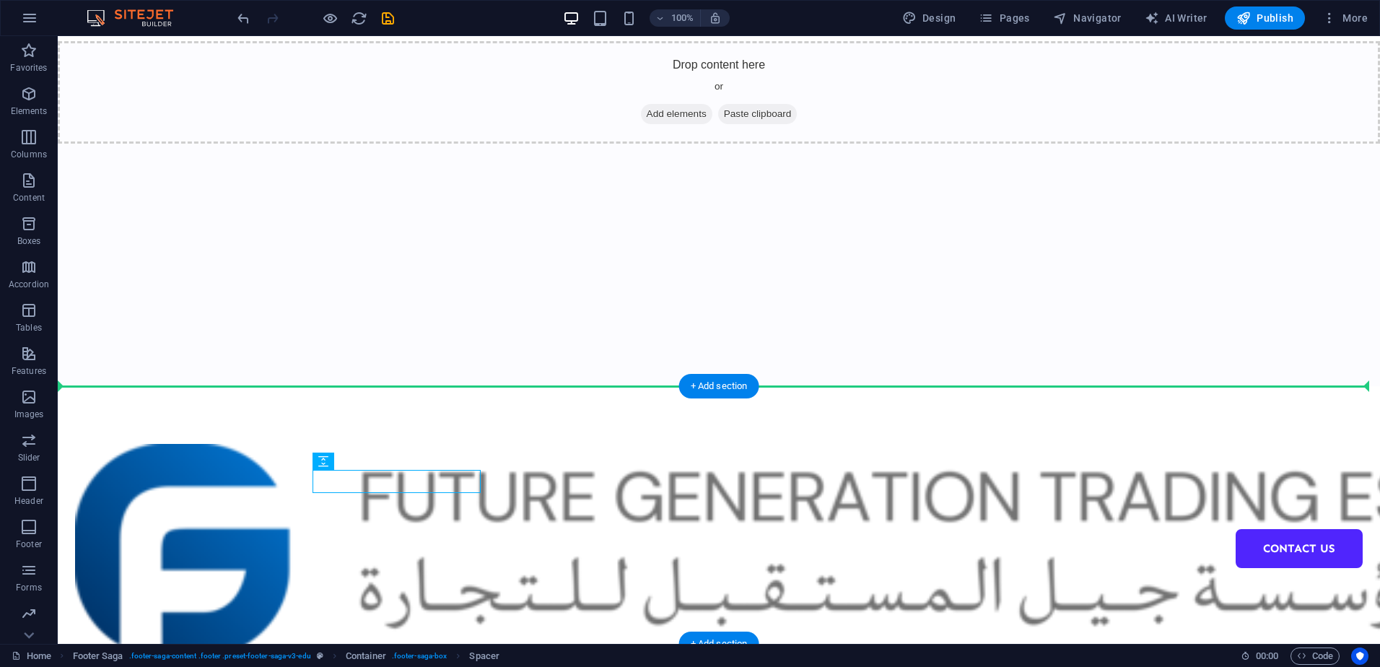
drag, startPoint x: 282, startPoint y: 478, endPoint x: 546, endPoint y: 503, distance: 264.6
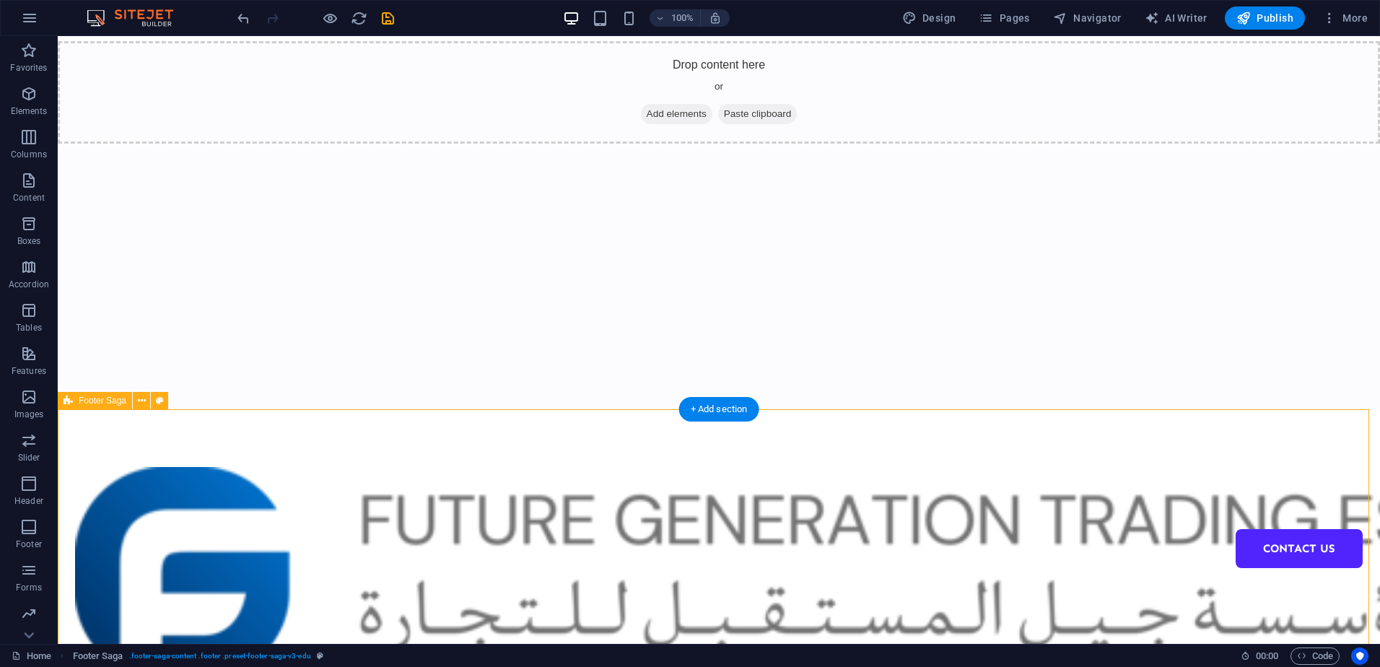
click at [243, 489] on div at bounding box center [159, 573] width 168 height 212
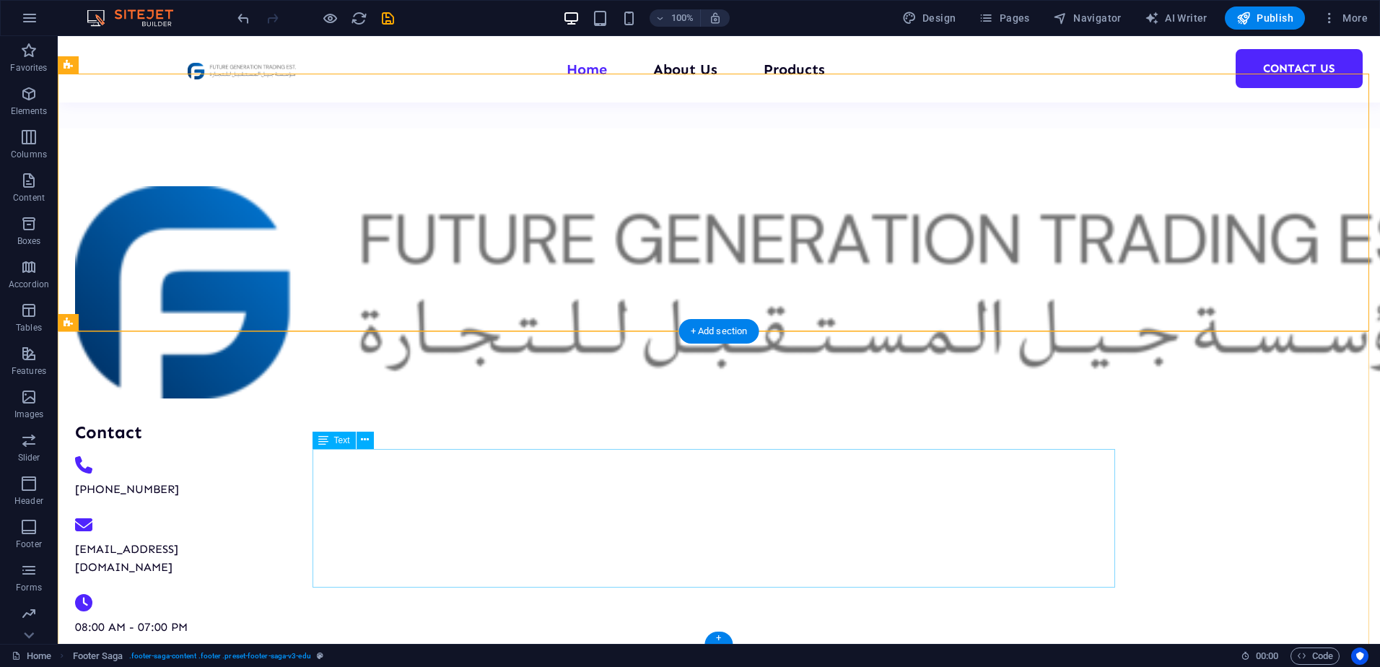
scroll to position [398, 0]
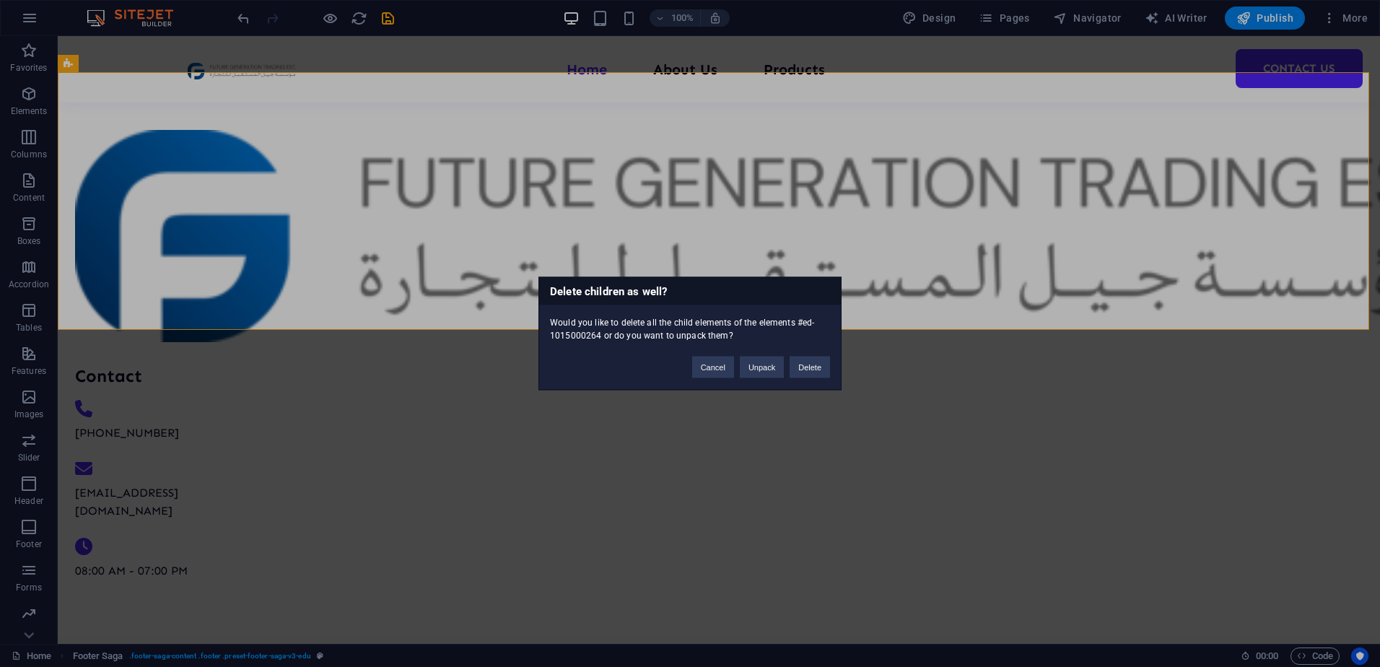
click at [622, 468] on div "Delete children as well? Would you like to delete all the child elements of the…" at bounding box center [690, 333] width 1380 height 667
click at [713, 357] on button "Cancel" at bounding box center [713, 368] width 42 height 22
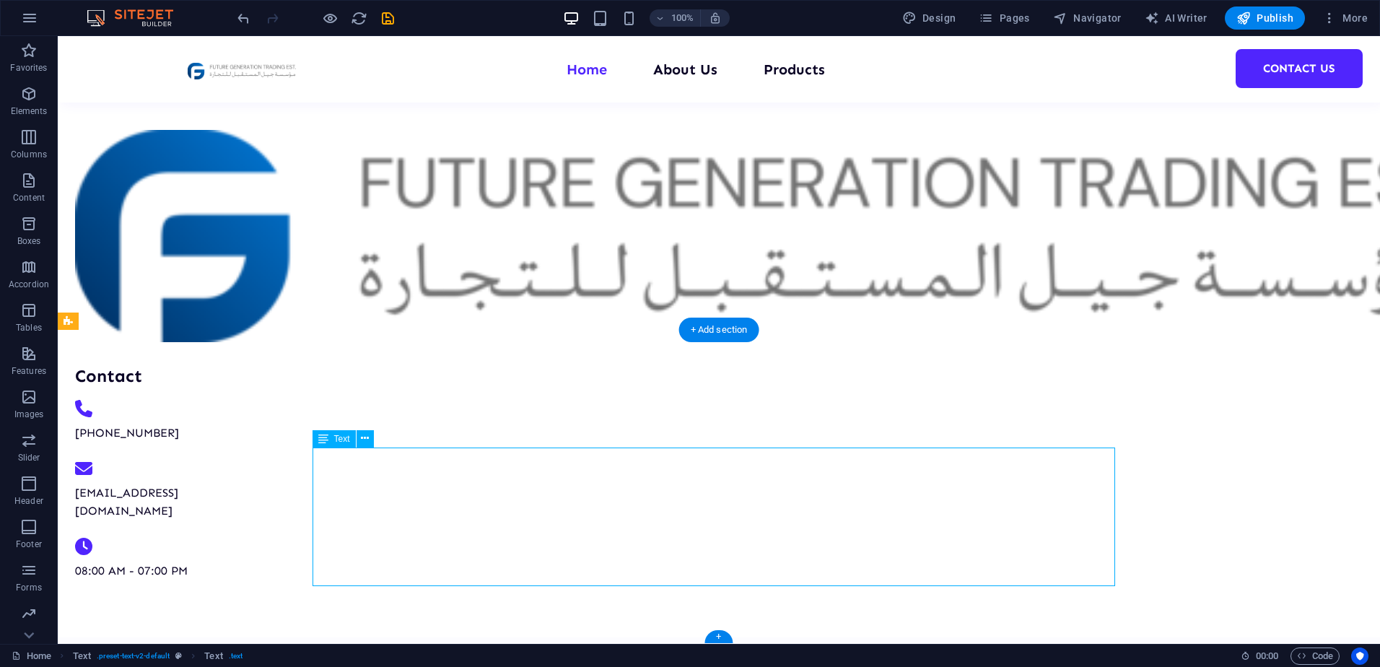
scroll to position [260, 0]
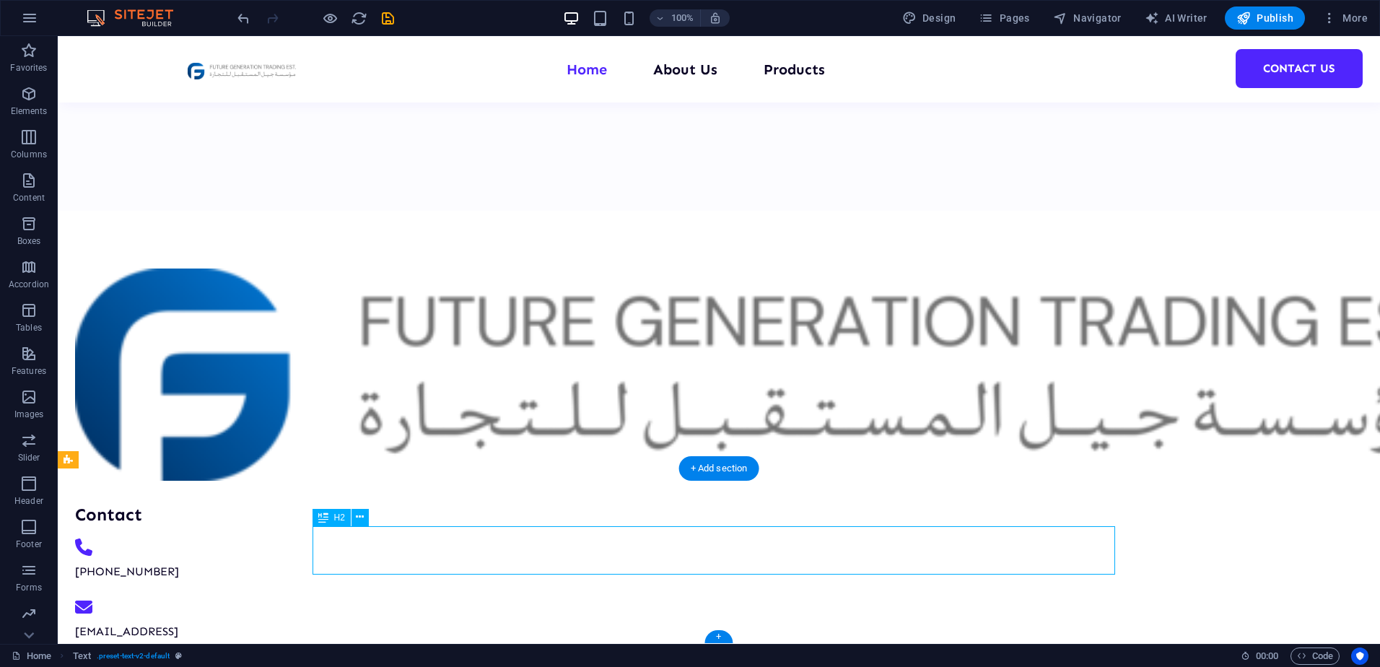
scroll to position [211, 0]
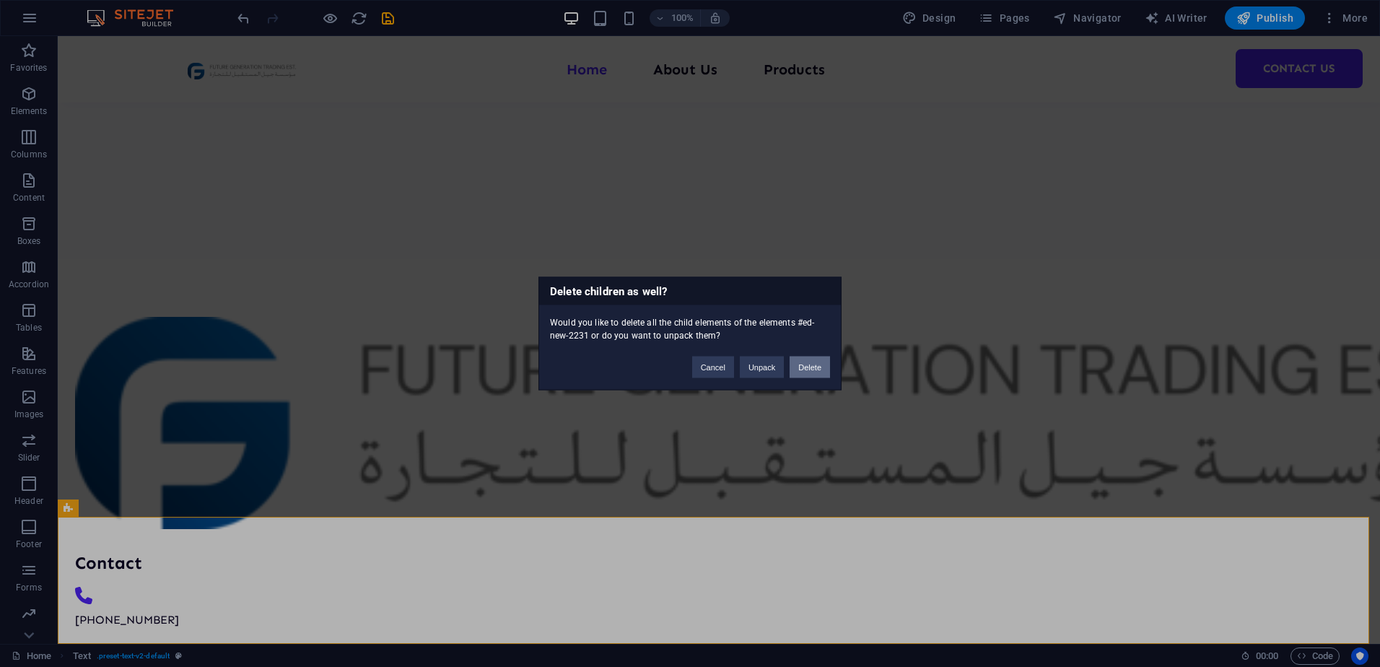
click at [826, 371] on button "Delete" at bounding box center [810, 368] width 40 height 22
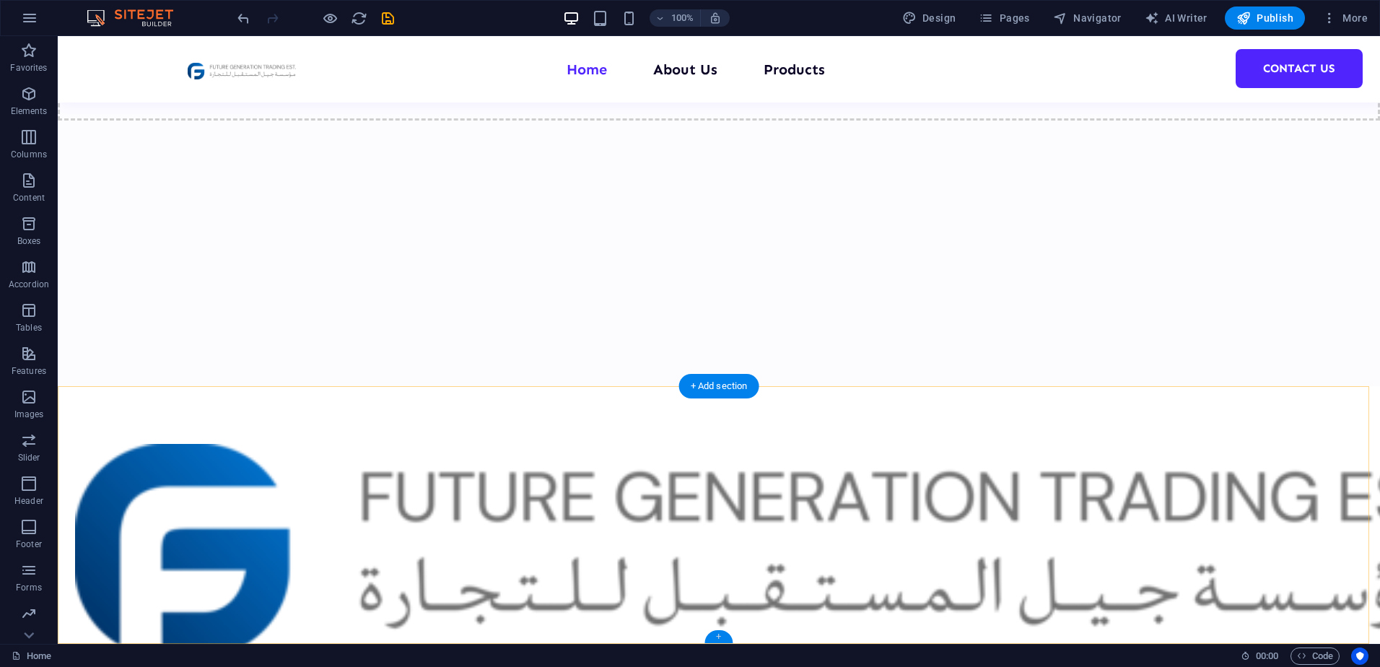
drag, startPoint x: 725, startPoint y: 635, endPoint x: 298, endPoint y: 489, distance: 451.0
click at [725, 635] on div "+" at bounding box center [718, 636] width 28 height 13
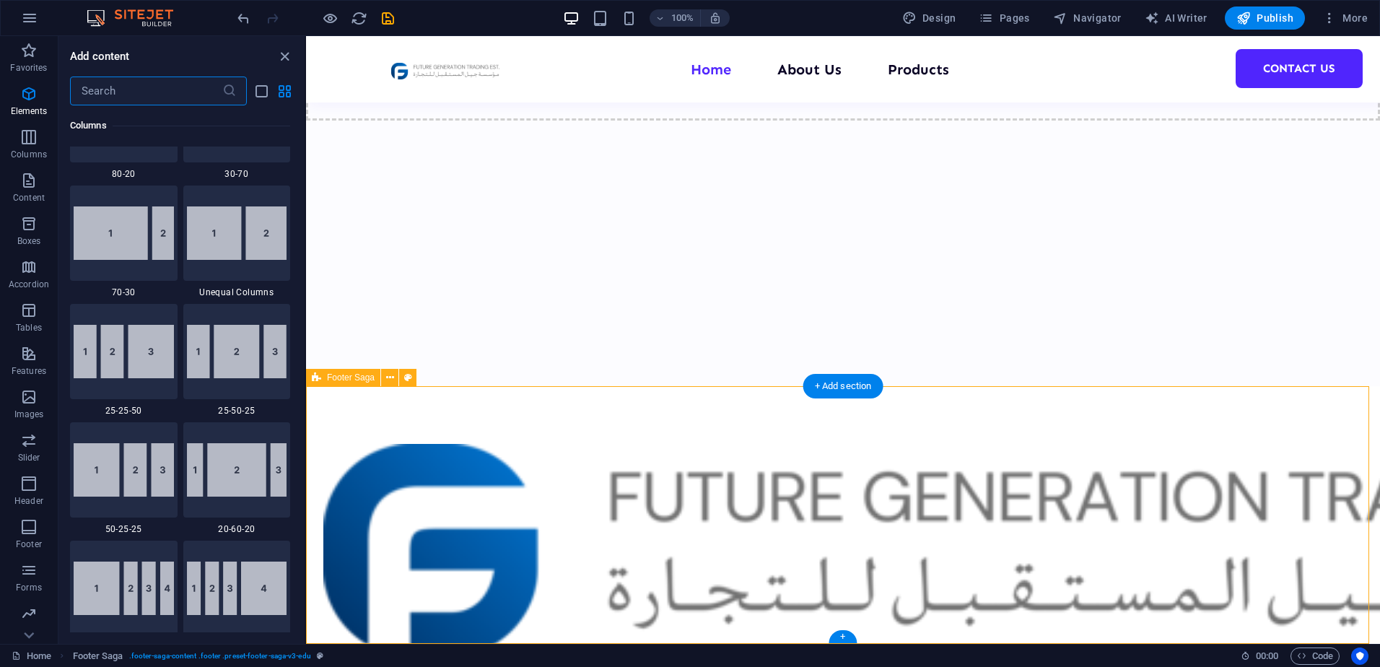
scroll to position [2525, 0]
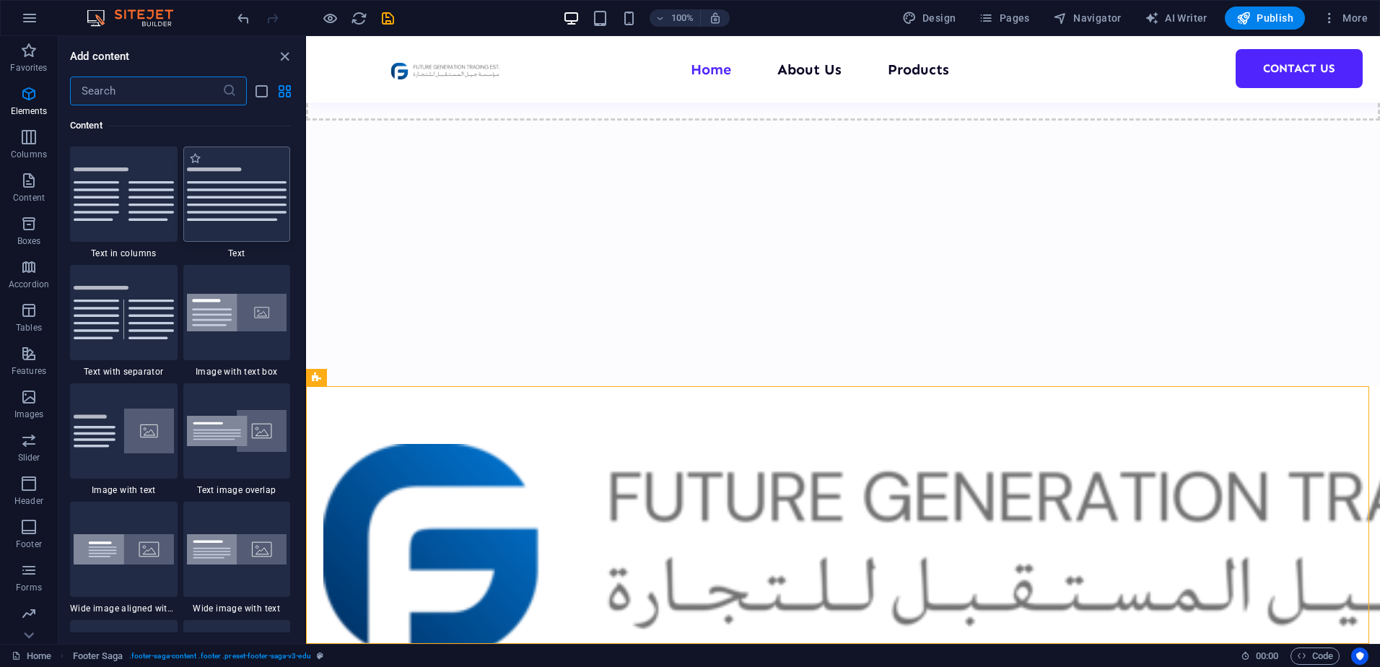
click at [266, 222] on div at bounding box center [237, 194] width 108 height 95
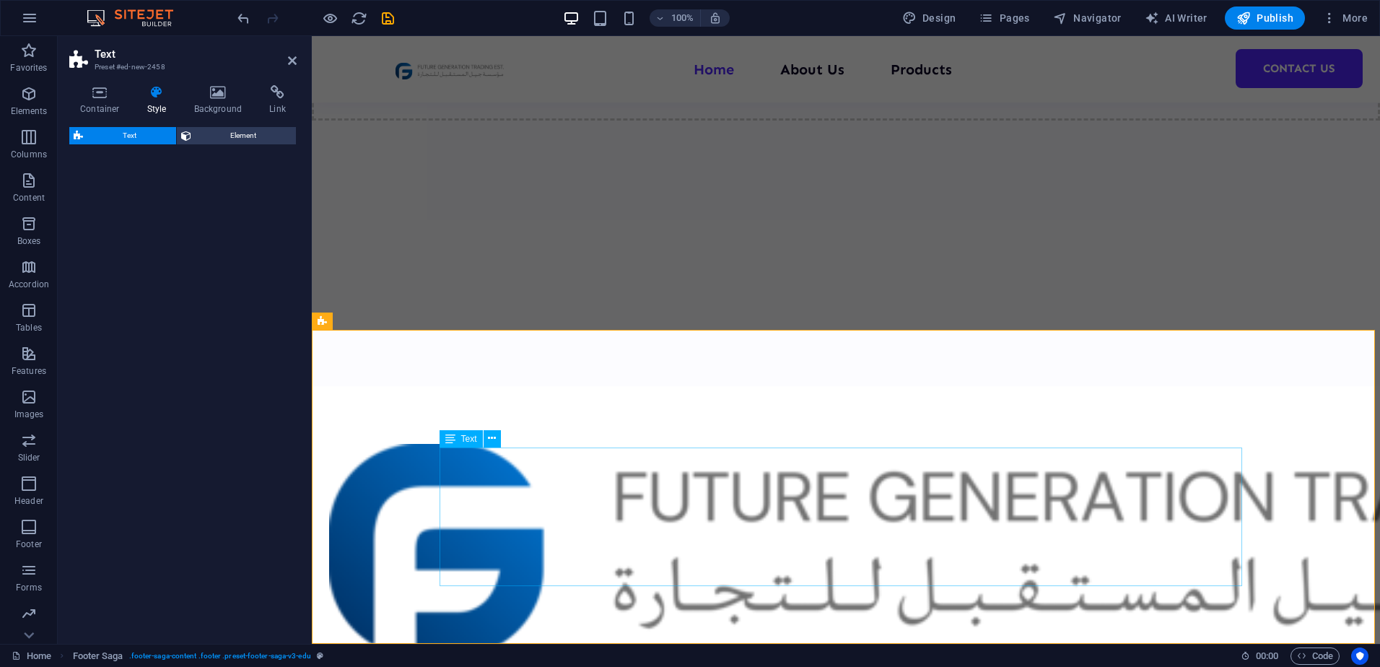
scroll to position [398, 0]
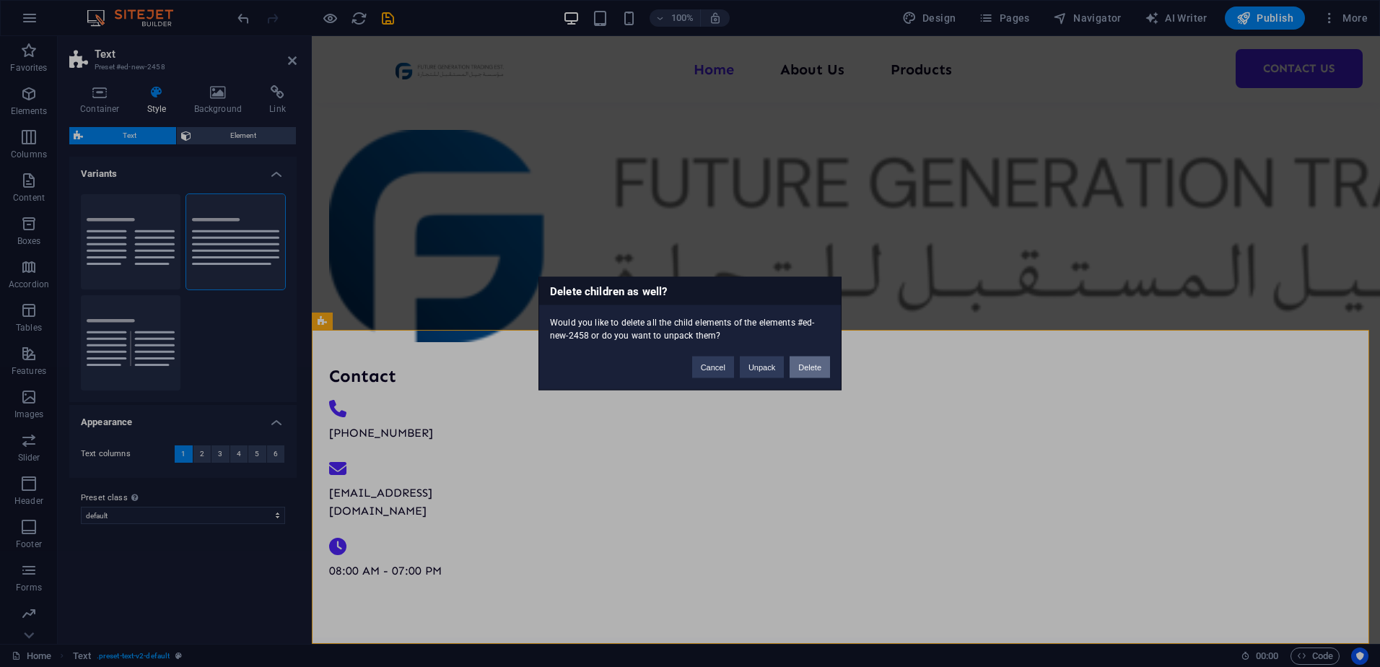
click at [803, 366] on button "Delete" at bounding box center [810, 368] width 40 height 22
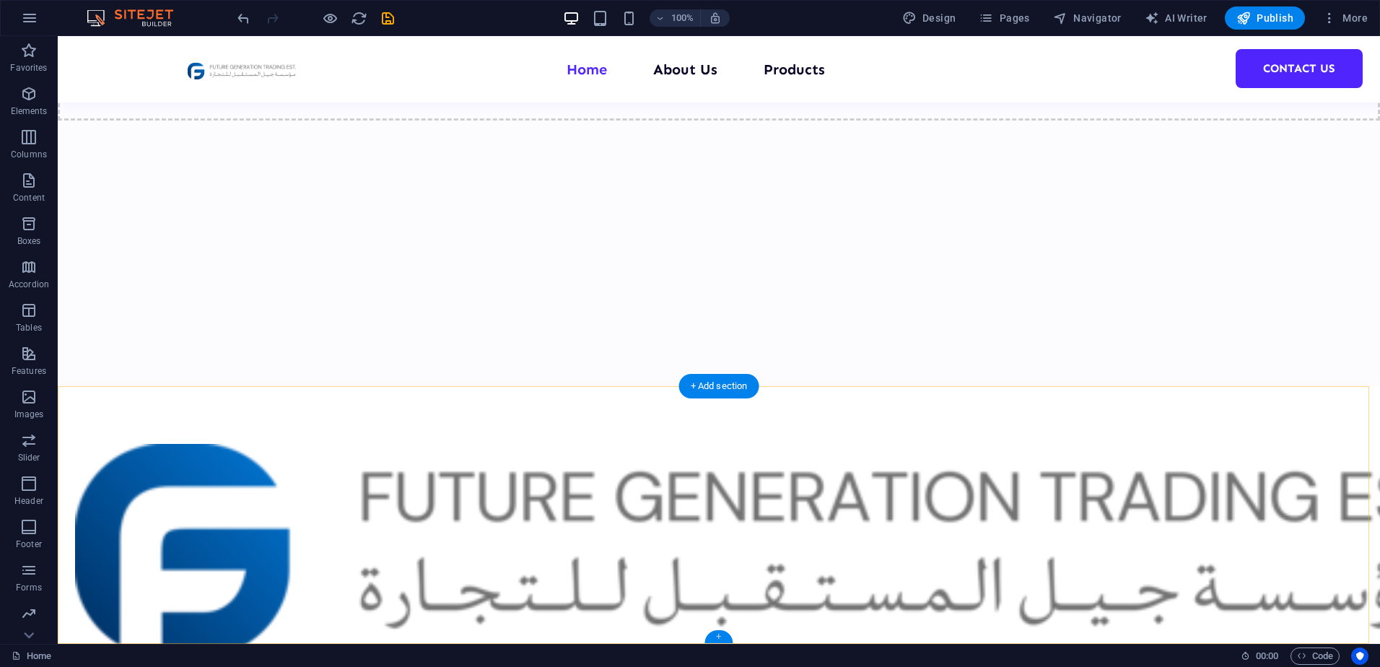
click at [717, 632] on div "+" at bounding box center [718, 636] width 28 height 13
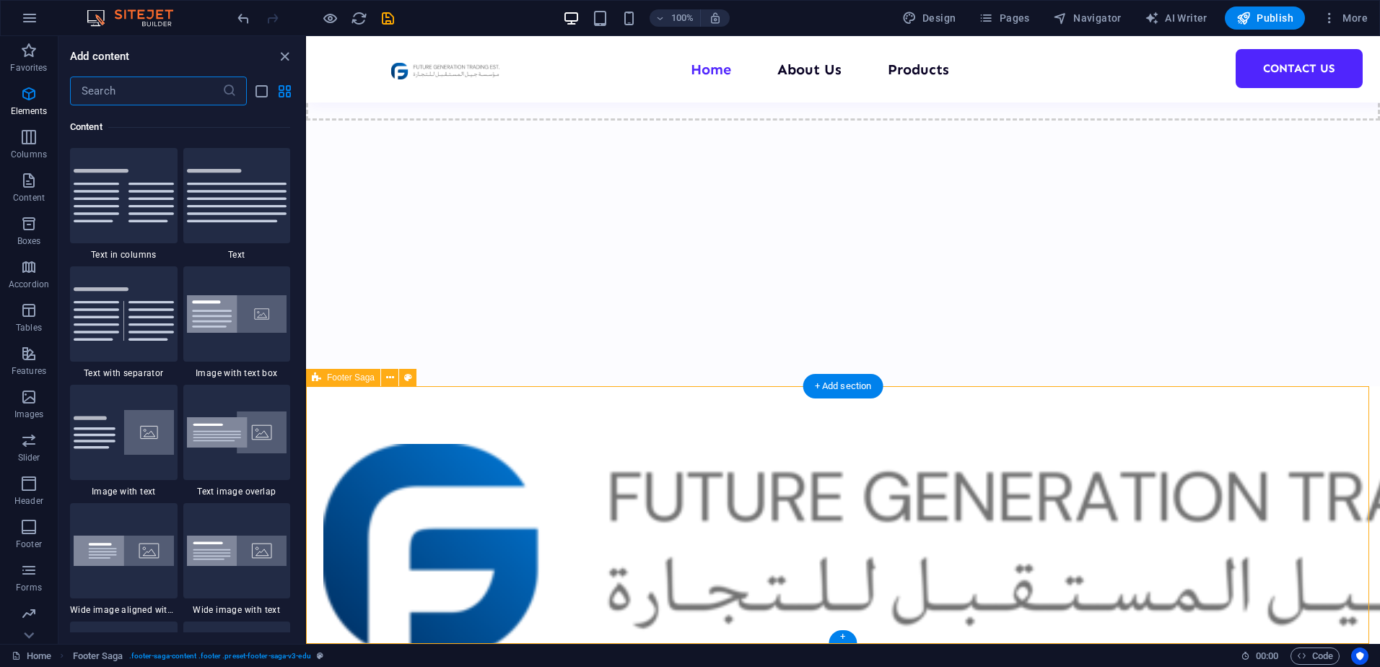
scroll to position [2525, 0]
click at [570, 479] on div "Contact [PHONE_NUMBER] [EMAIL_ADDRESS][DOMAIN_NAME] 08:00 AM - 07:00 PM" at bounding box center [843, 668] width 1074 height 565
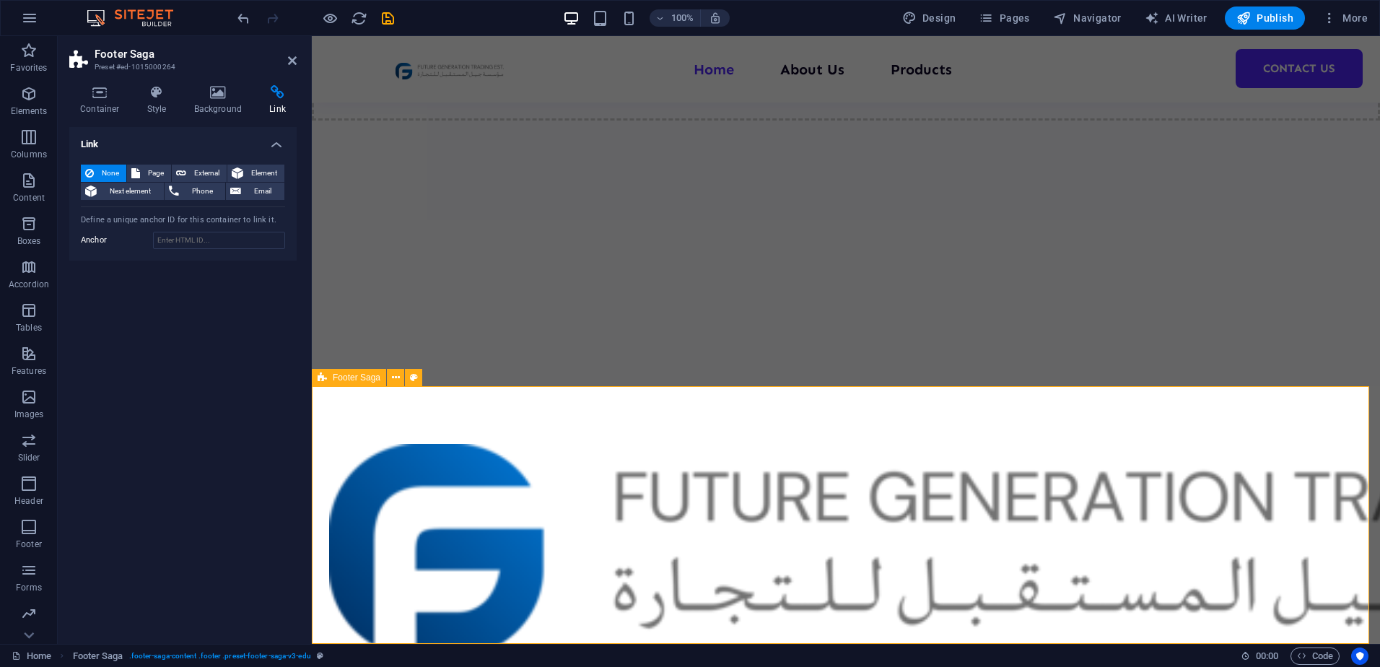
click at [580, 491] on div "Contact [PHONE_NUMBER] [EMAIL_ADDRESS][DOMAIN_NAME] 08:00 AM - 07:00 PM" at bounding box center [846, 668] width 1068 height 565
click at [870, 632] on div "Contact [PHONE_NUMBER] [EMAIL_ADDRESS][DOMAIN_NAME] 08:00 AM - 07:00 PM" at bounding box center [846, 668] width 1068 height 565
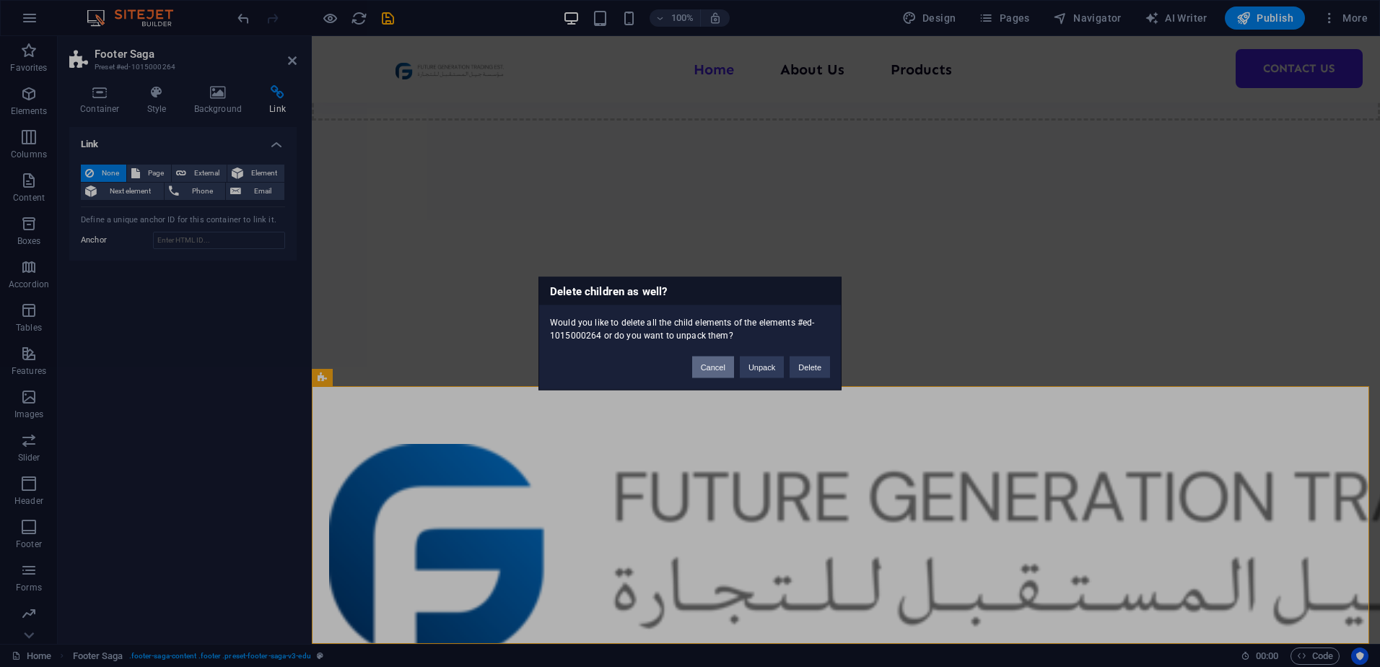
click at [713, 364] on button "Cancel" at bounding box center [713, 368] width 42 height 22
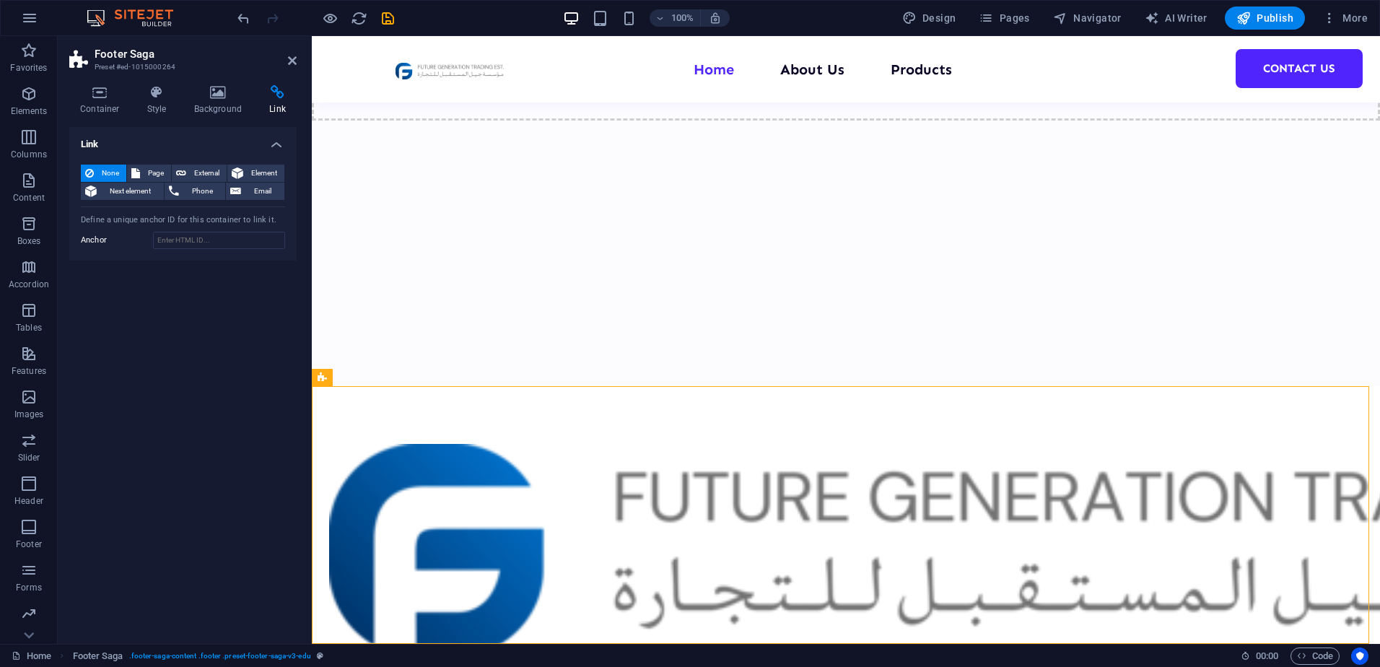
click at [292, 67] on header "Footer Saga Preset #ed-1015000264" at bounding box center [182, 55] width 227 height 38
click at [292, 66] on icon at bounding box center [292, 61] width 9 height 12
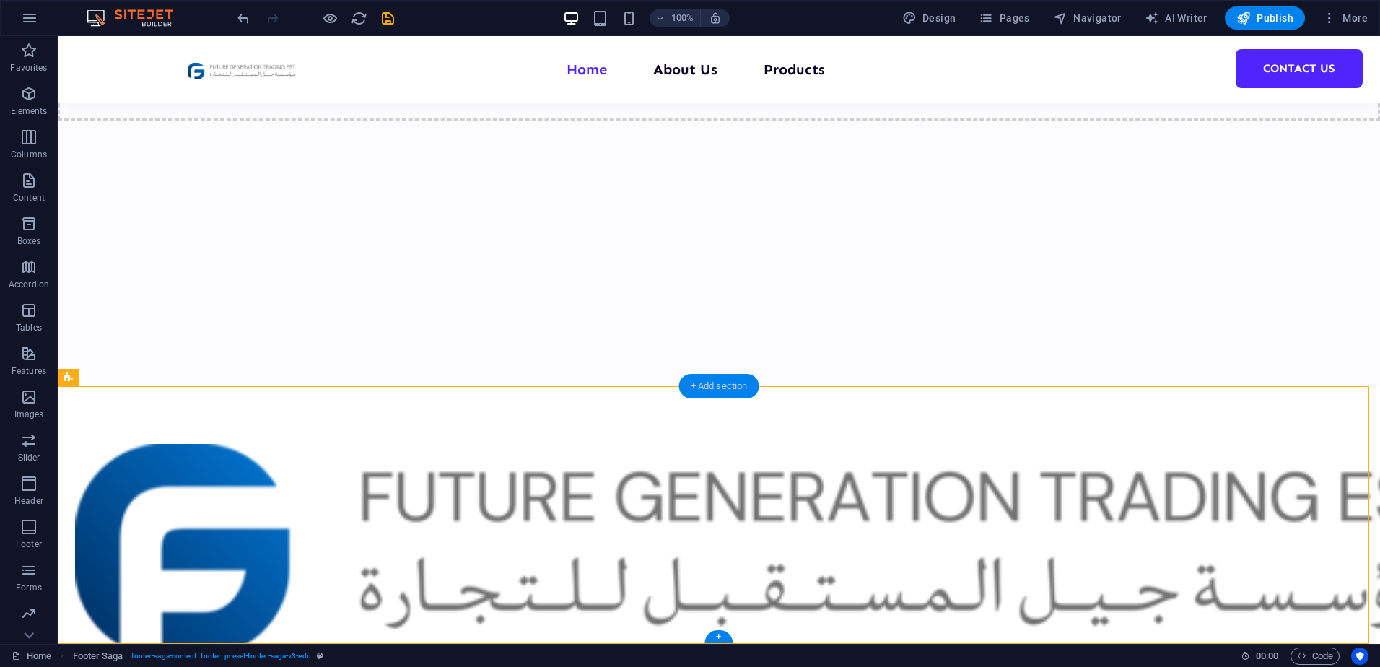
click at [691, 384] on div "+ Add section" at bounding box center [719, 386] width 80 height 25
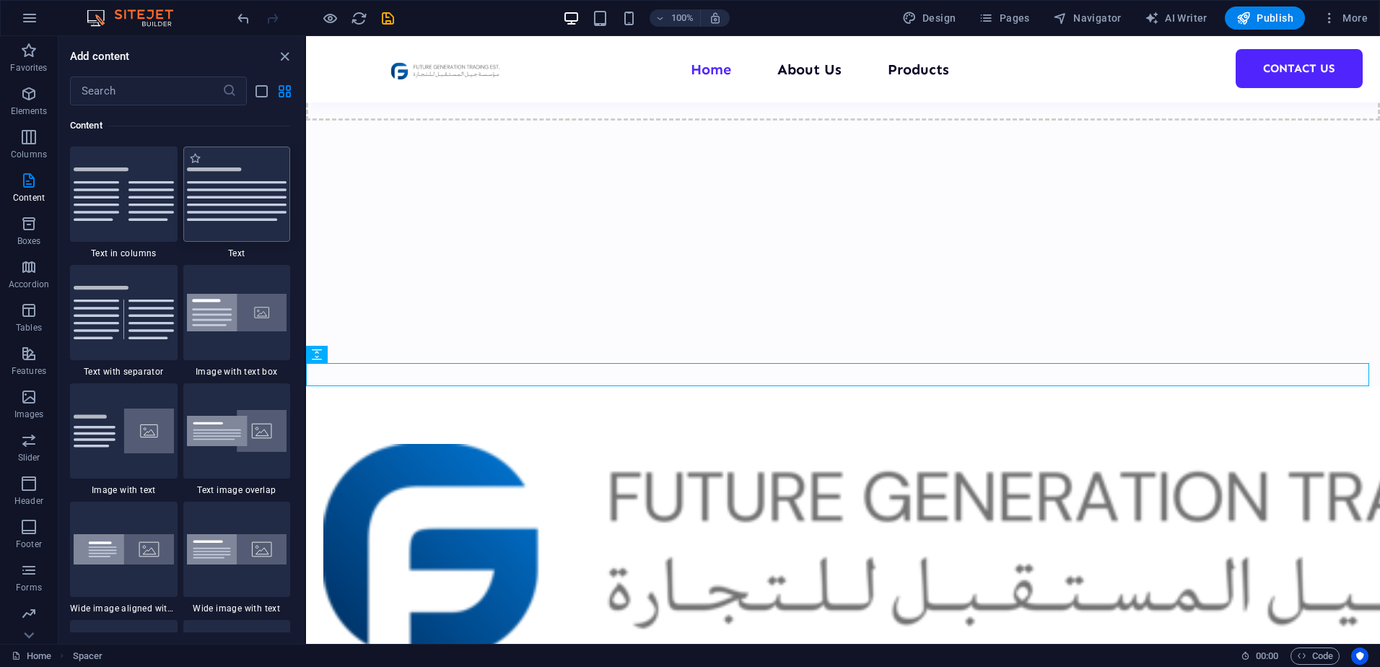
drag, startPoint x: 240, startPoint y: 223, endPoint x: 186, endPoint y: 450, distance: 233.5
click at [240, 223] on div at bounding box center [237, 194] width 108 height 95
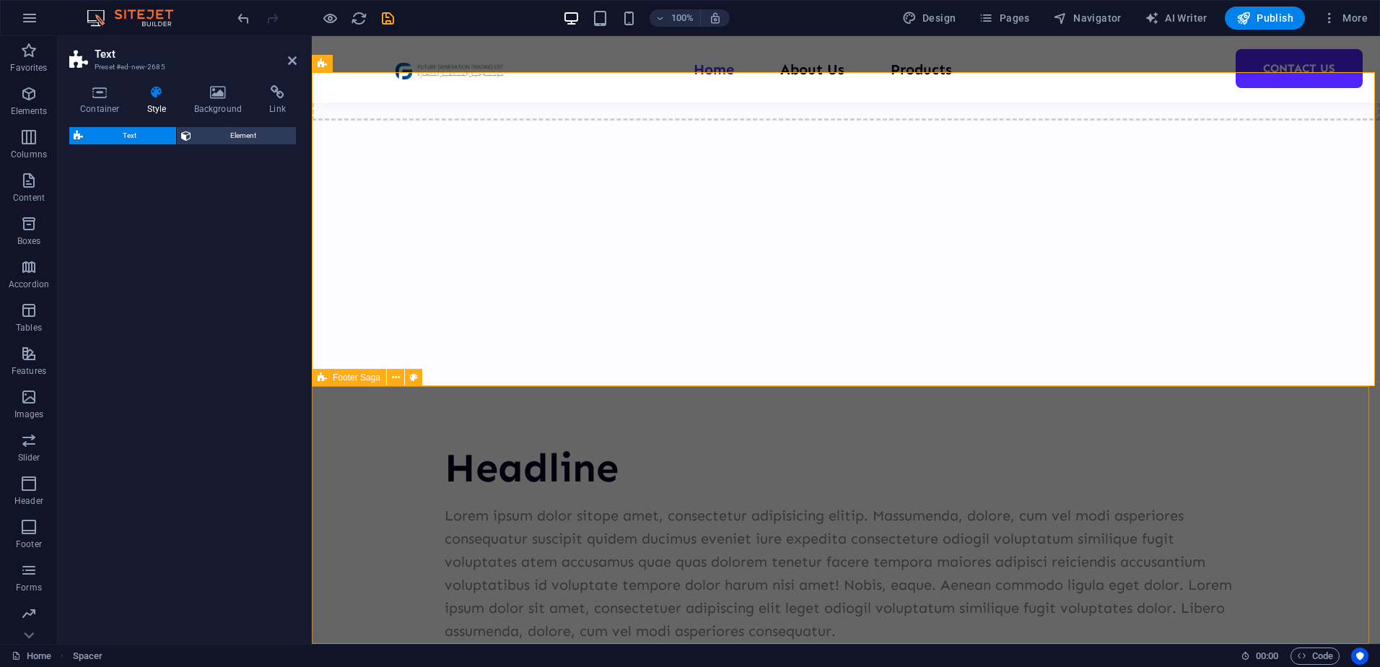
scroll to position [398, 0]
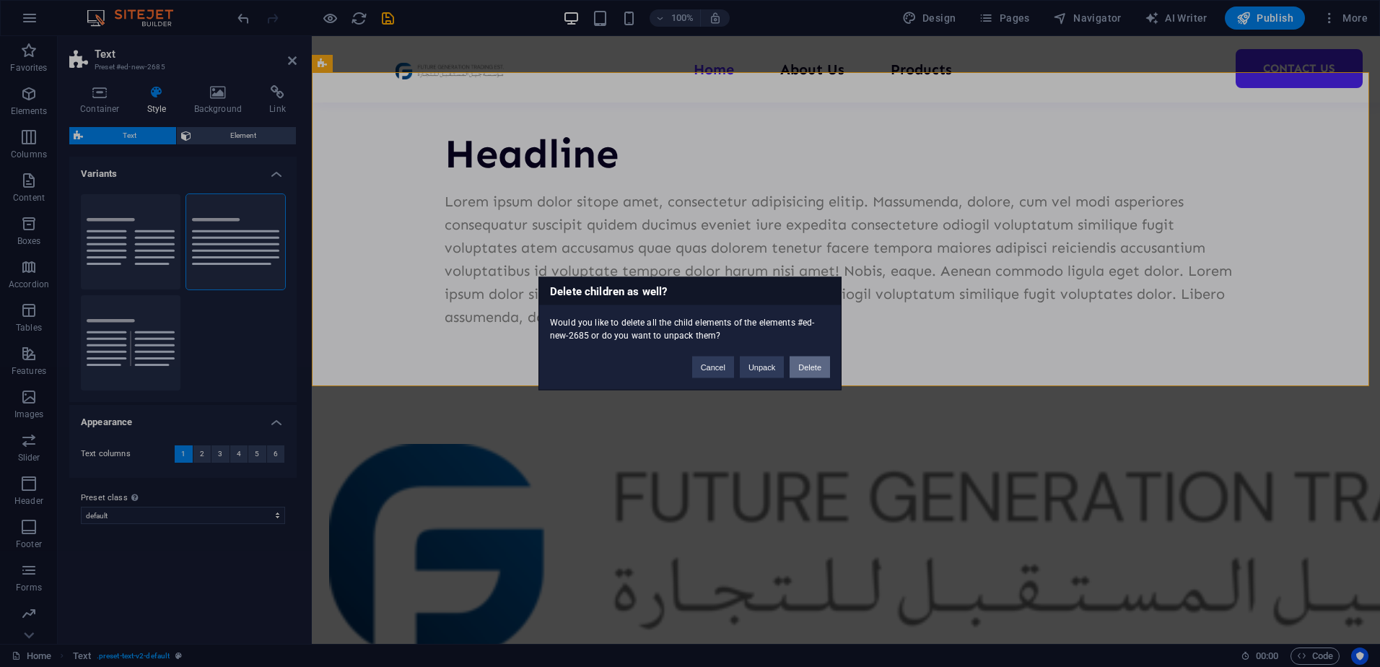
click at [802, 367] on button "Delete" at bounding box center [810, 368] width 40 height 22
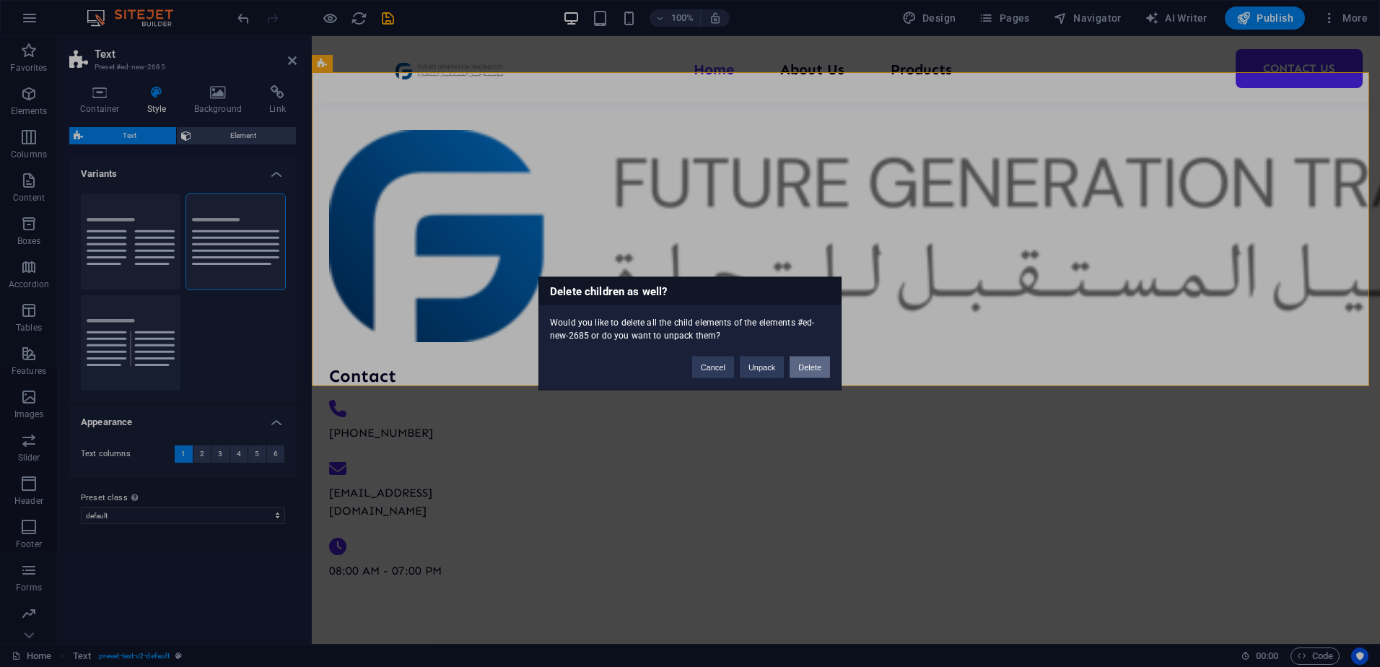
scroll to position [84, 0]
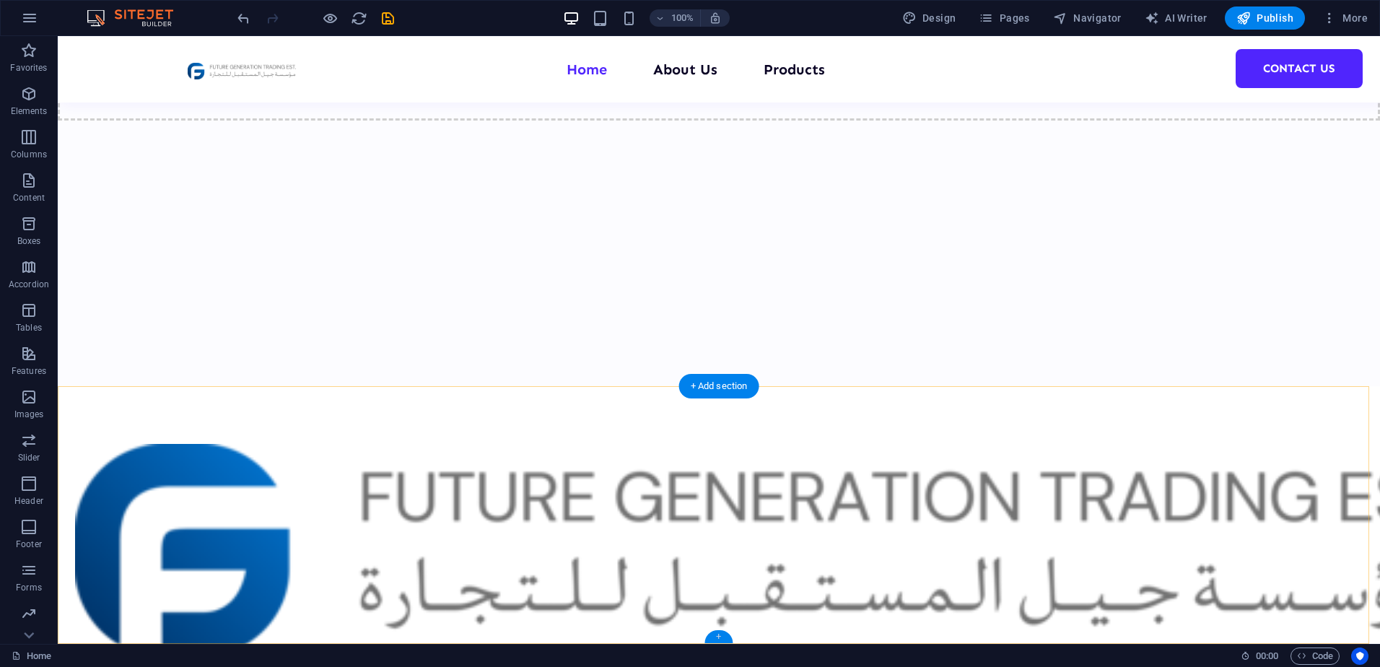
click at [720, 633] on div "+" at bounding box center [718, 636] width 28 height 13
click at [472, 633] on div "Contact [PHONE_NUMBER] [EMAIL_ADDRESS][DOMAIN_NAME] 08:00 AM - 07:00 PM" at bounding box center [719, 668] width 1322 height 565
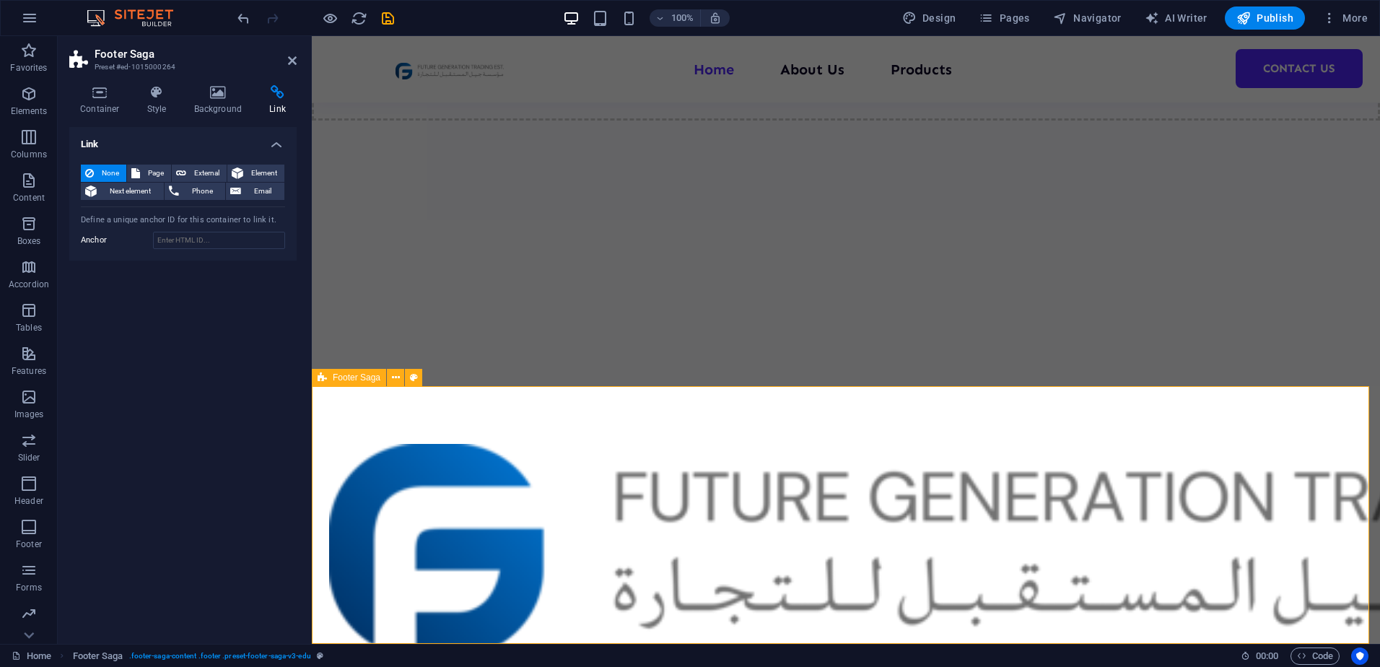
click at [711, 544] on div "Contact [PHONE_NUMBER] [EMAIL_ADDRESS][DOMAIN_NAME] 08:00 AM - 07:00 PM" at bounding box center [846, 668] width 1068 height 565
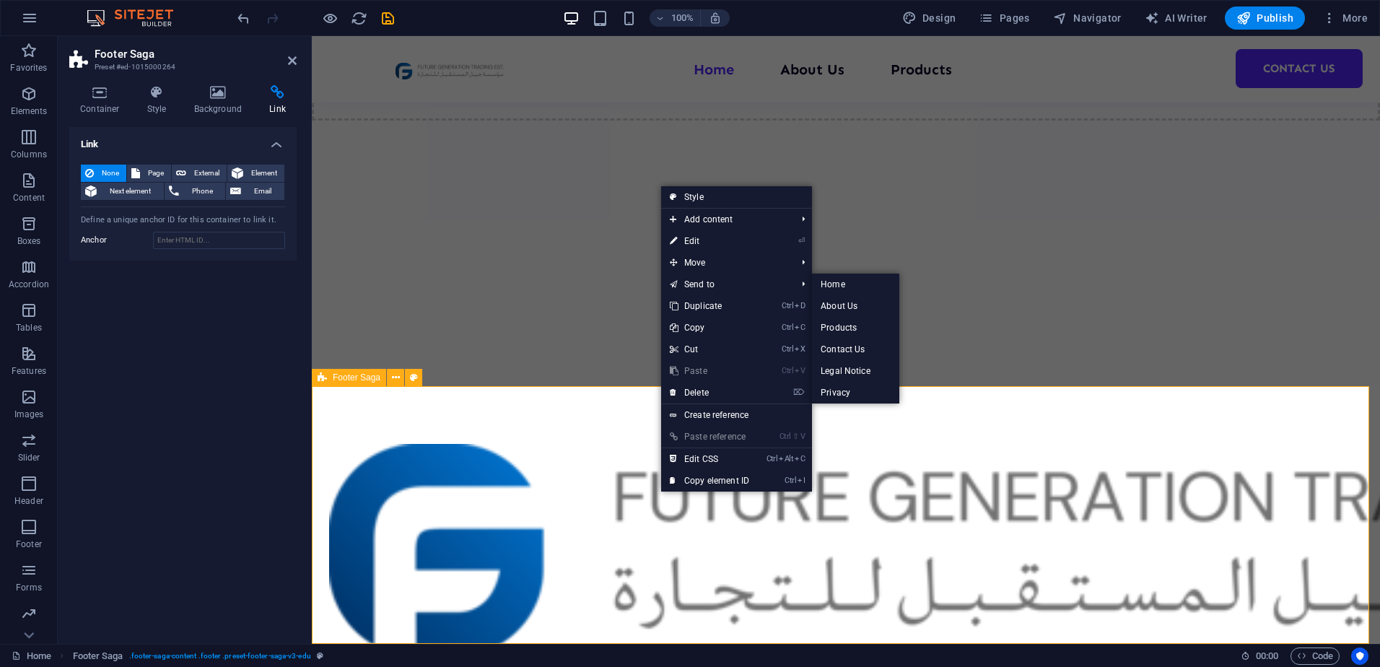
click at [590, 607] on div "Contact [PHONE_NUMBER] [EMAIL_ADDRESS][DOMAIN_NAME] 08:00 AM - 07:00 PM" at bounding box center [846, 668] width 1068 height 565
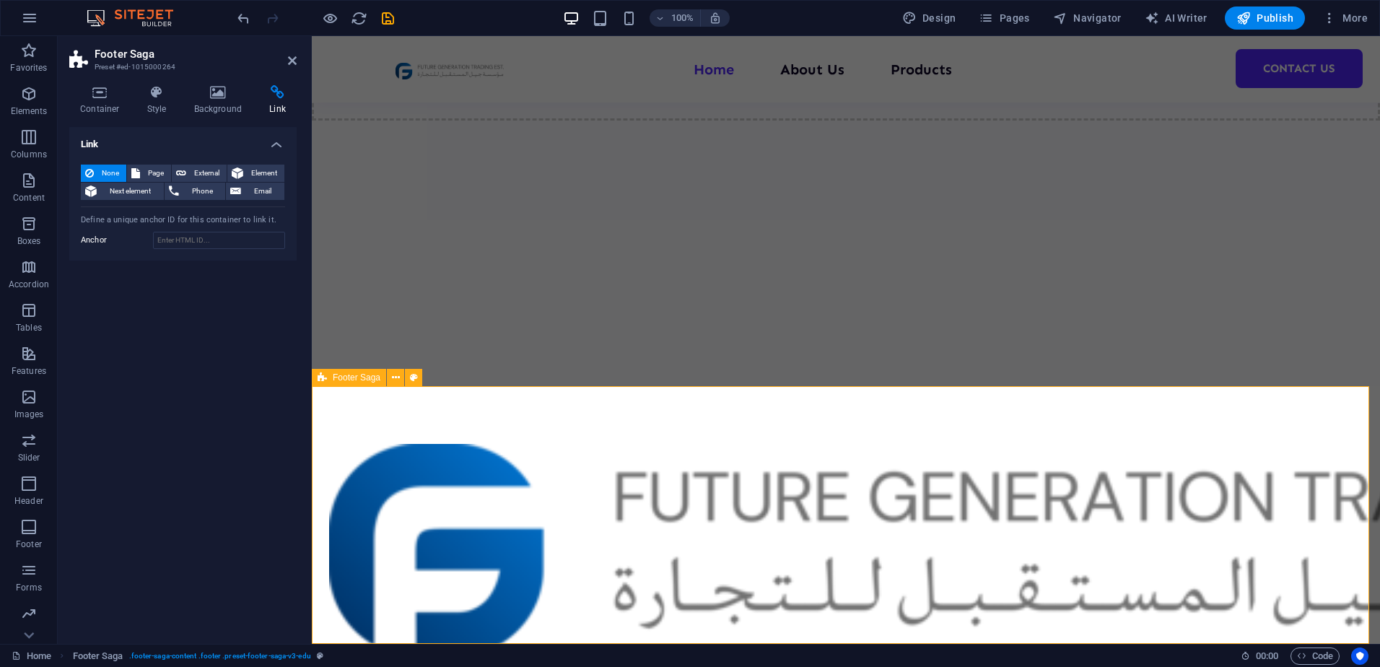
click at [574, 553] on div "Contact [PHONE_NUMBER] [EMAIL_ADDRESS][DOMAIN_NAME] 08:00 AM - 07:00 PM" at bounding box center [846, 668] width 1068 height 565
click at [568, 541] on div "Contact [PHONE_NUMBER] [EMAIL_ADDRESS][DOMAIN_NAME] 08:00 AM - 07:00 PM" at bounding box center [846, 668] width 1068 height 565
click at [559, 507] on div "Contact [PHONE_NUMBER] [EMAIL_ADDRESS][DOMAIN_NAME] 08:00 AM - 07:00 PM" at bounding box center [846, 668] width 1068 height 565
drag, startPoint x: 533, startPoint y: 517, endPoint x: 523, endPoint y: 541, distance: 25.2
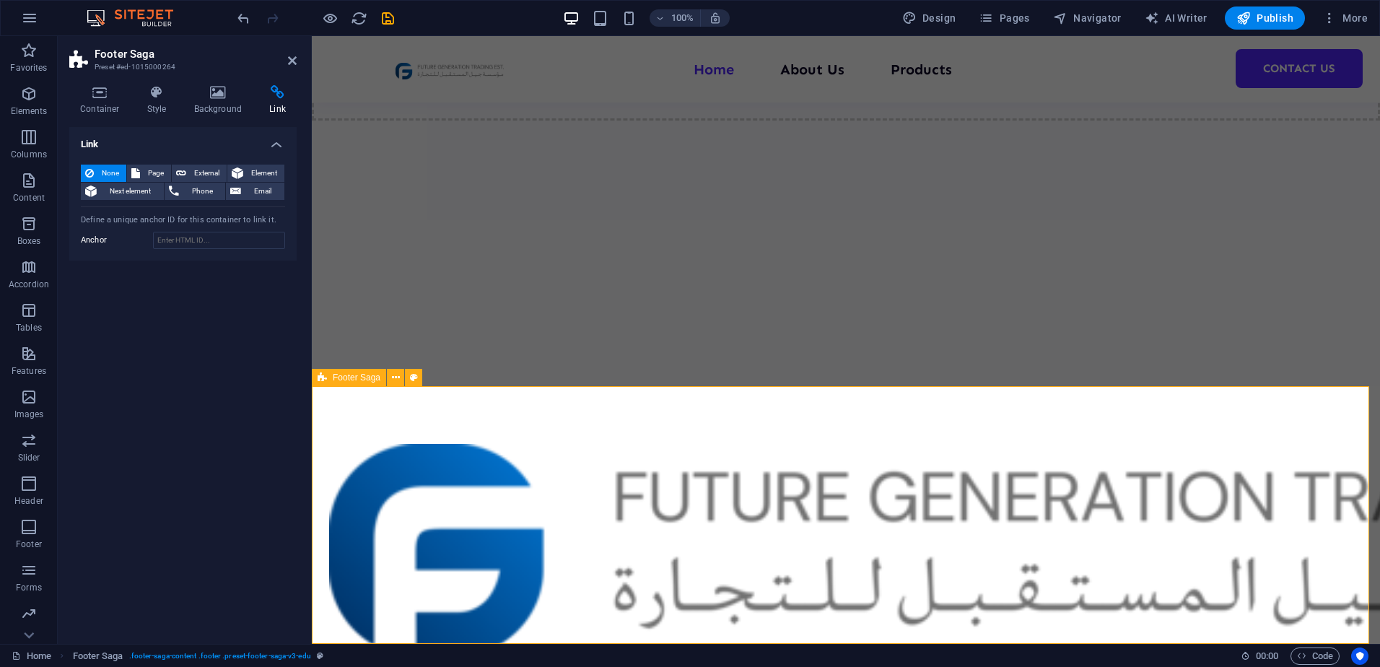
click at [532, 520] on div "Contact [PHONE_NUMBER] [EMAIL_ADDRESS][DOMAIN_NAME] 08:00 AM - 07:00 PM" at bounding box center [846, 668] width 1068 height 565
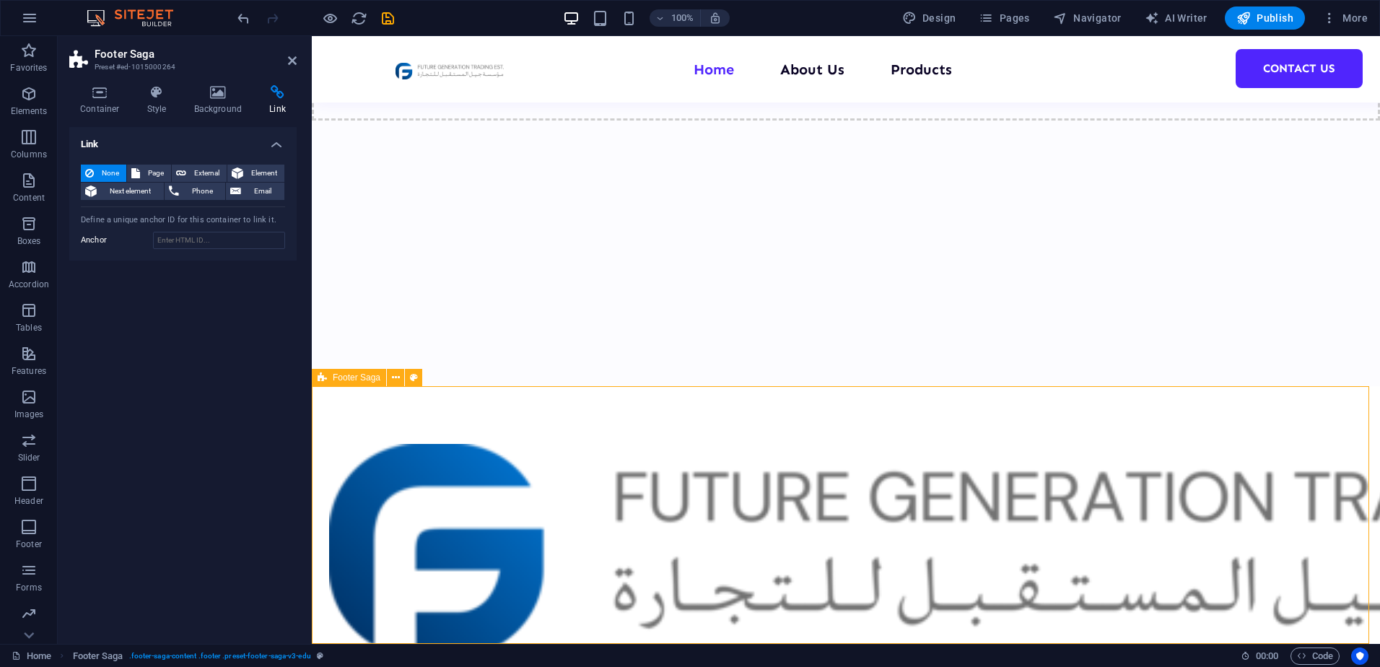
click at [540, 581] on div "Contact [PHONE_NUMBER] [EMAIL_ADDRESS][DOMAIN_NAME] 08:00 AM - 07:00 PM" at bounding box center [846, 668] width 1068 height 565
click at [541, 588] on div "Contact [PHONE_NUMBER] [EMAIL_ADDRESS][DOMAIN_NAME] 08:00 AM - 07:00 PM" at bounding box center [846, 668] width 1068 height 565
click at [550, 592] on div "Contact [PHONE_NUMBER] [EMAIL_ADDRESS][DOMAIN_NAME] 08:00 AM - 07:00 PM" at bounding box center [846, 668] width 1068 height 565
drag, startPoint x: 634, startPoint y: 611, endPoint x: 653, endPoint y: 613, distance: 19.6
click at [647, 613] on div "Contact [PHONE_NUMBER] [EMAIL_ADDRESS][DOMAIN_NAME] 08:00 AM - 07:00 PM" at bounding box center [846, 668] width 1068 height 565
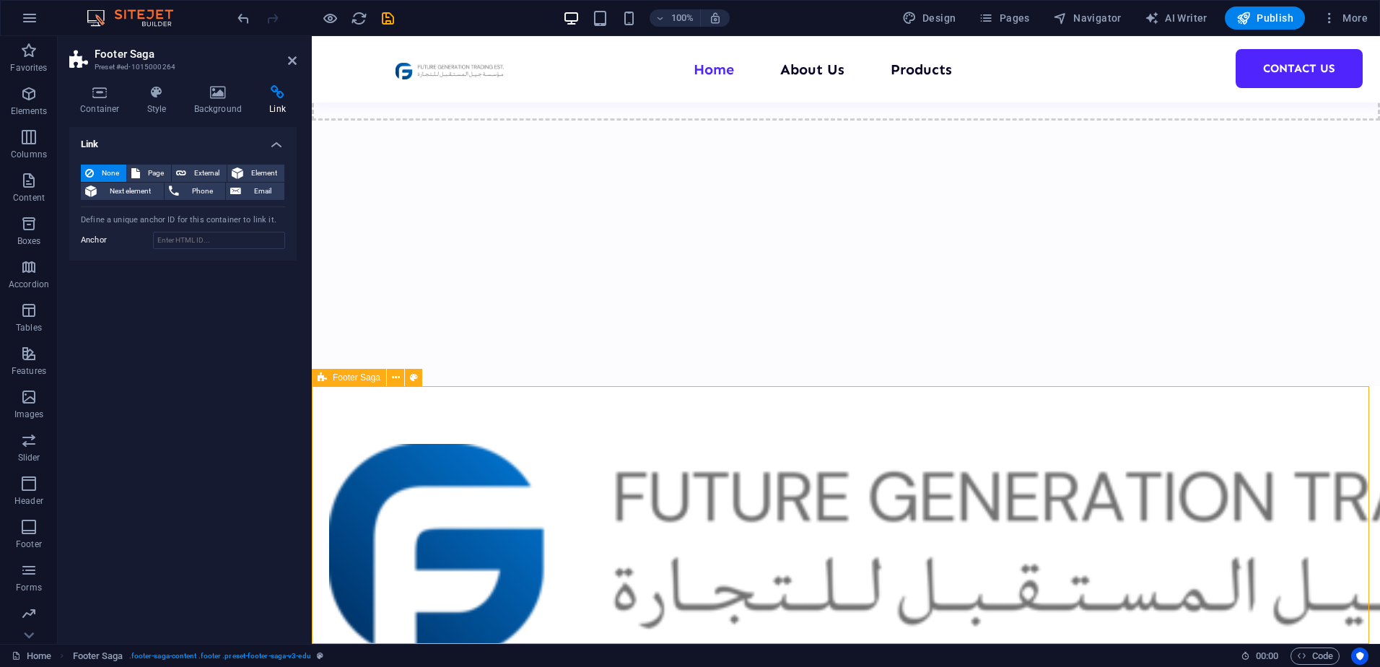
drag, startPoint x: 736, startPoint y: 601, endPoint x: 810, endPoint y: 582, distance: 76.0
click at [749, 600] on div "Contact [PHONE_NUMBER] [EMAIL_ADDRESS][DOMAIN_NAME] 08:00 AM - 07:00 PM" at bounding box center [846, 668] width 1068 height 565
drag, startPoint x: 826, startPoint y: 581, endPoint x: 847, endPoint y: 566, distance: 25.8
click at [828, 581] on div "Contact [PHONE_NUMBER] [EMAIL_ADDRESS][DOMAIN_NAME] 08:00 AM - 07:00 PM" at bounding box center [846, 668] width 1068 height 565
drag, startPoint x: 863, startPoint y: 554, endPoint x: 898, endPoint y: 542, distance: 36.8
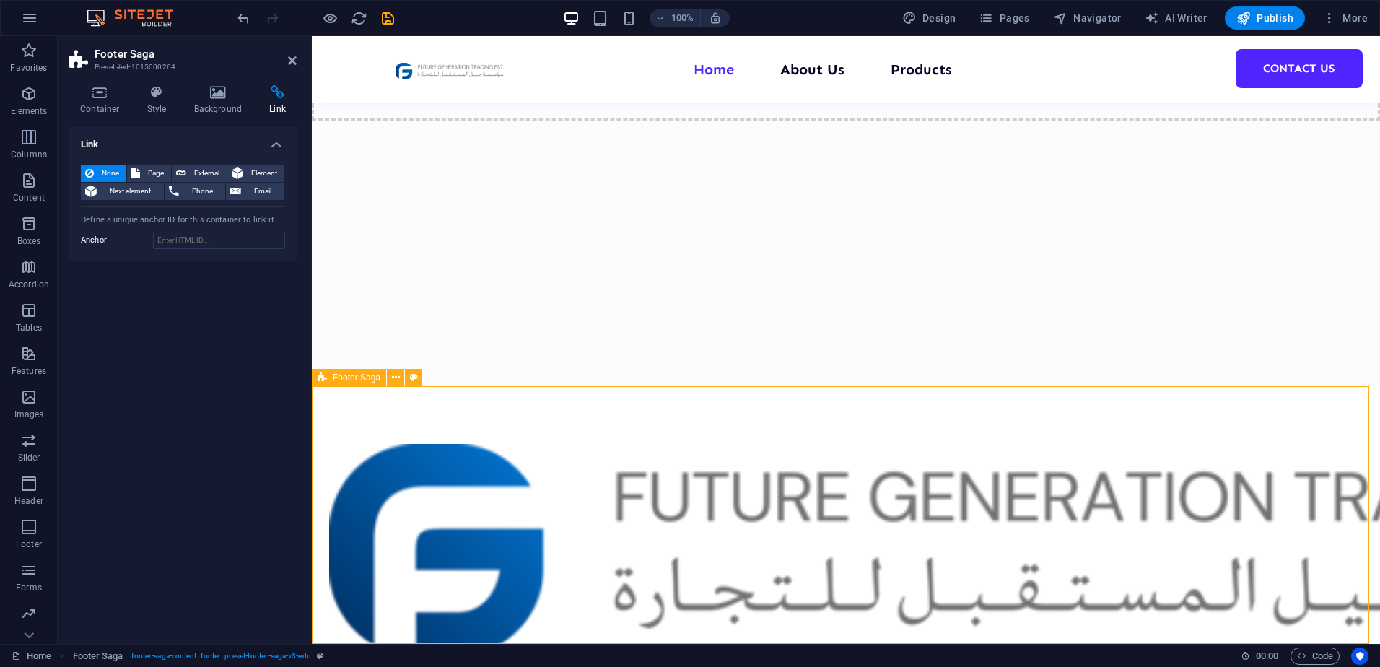
click at [879, 549] on div "Contact [PHONE_NUMBER] [EMAIL_ADDRESS][DOMAIN_NAME] 08:00 AM - 07:00 PM" at bounding box center [846, 668] width 1068 height 565
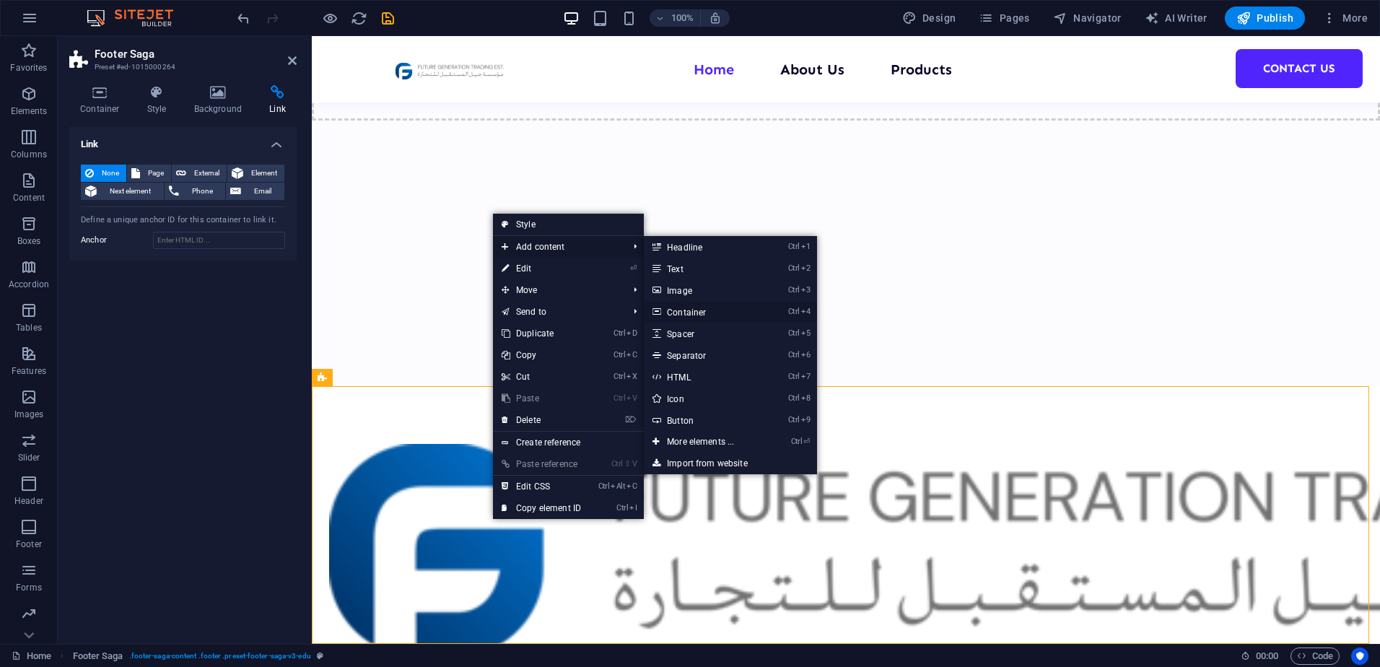
click at [704, 315] on link "Ctrl 4 Container" at bounding box center [703, 312] width 119 height 22
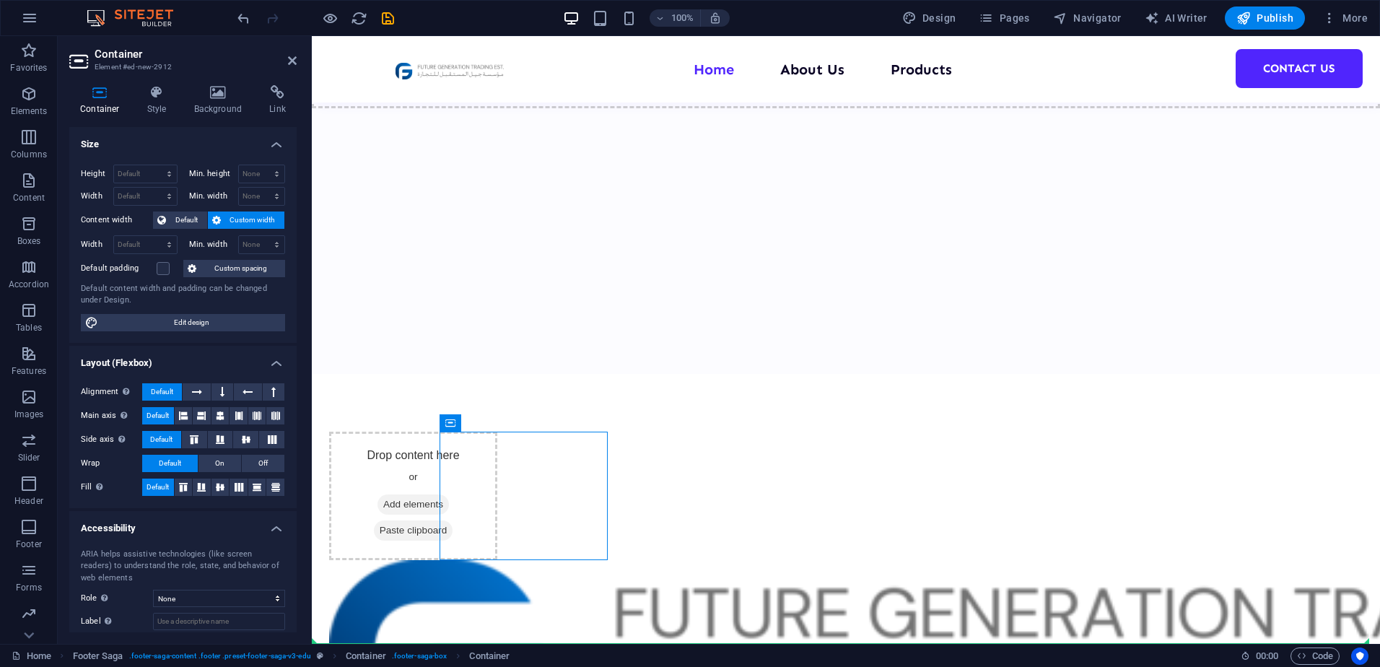
drag, startPoint x: 589, startPoint y: 433, endPoint x: 546, endPoint y: 596, distance: 168.8
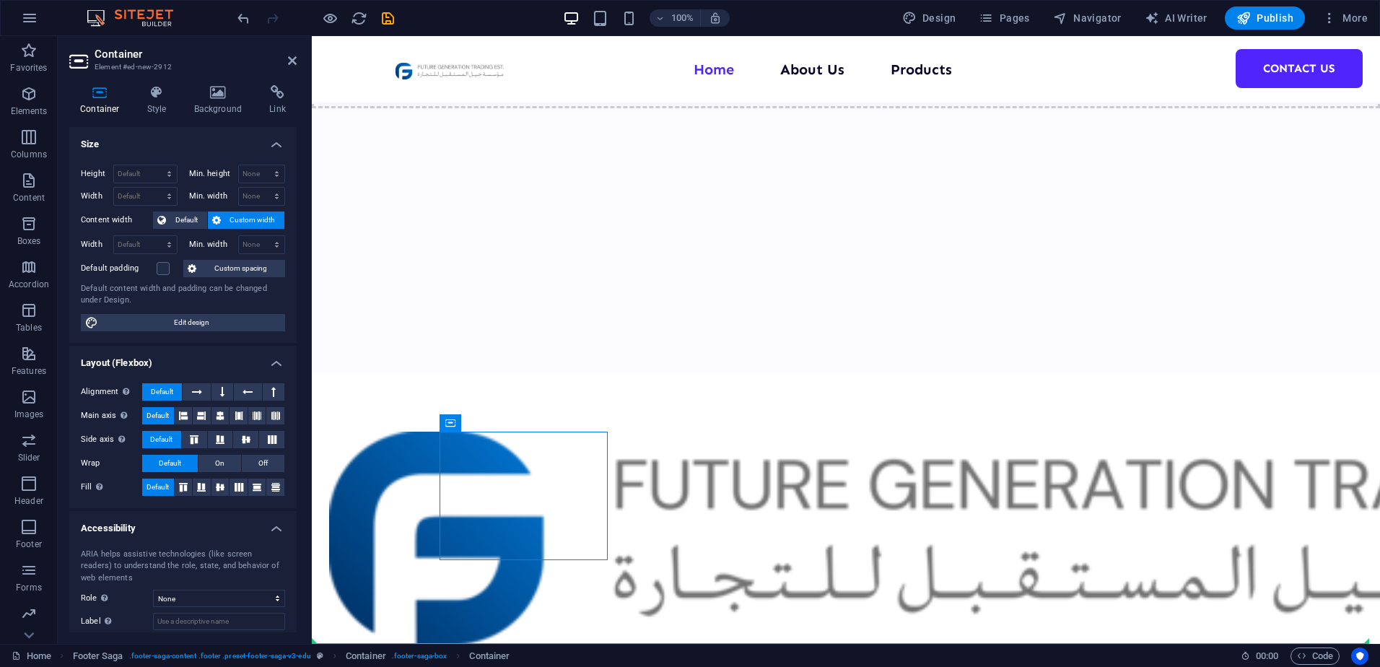
scroll to position [187, 0]
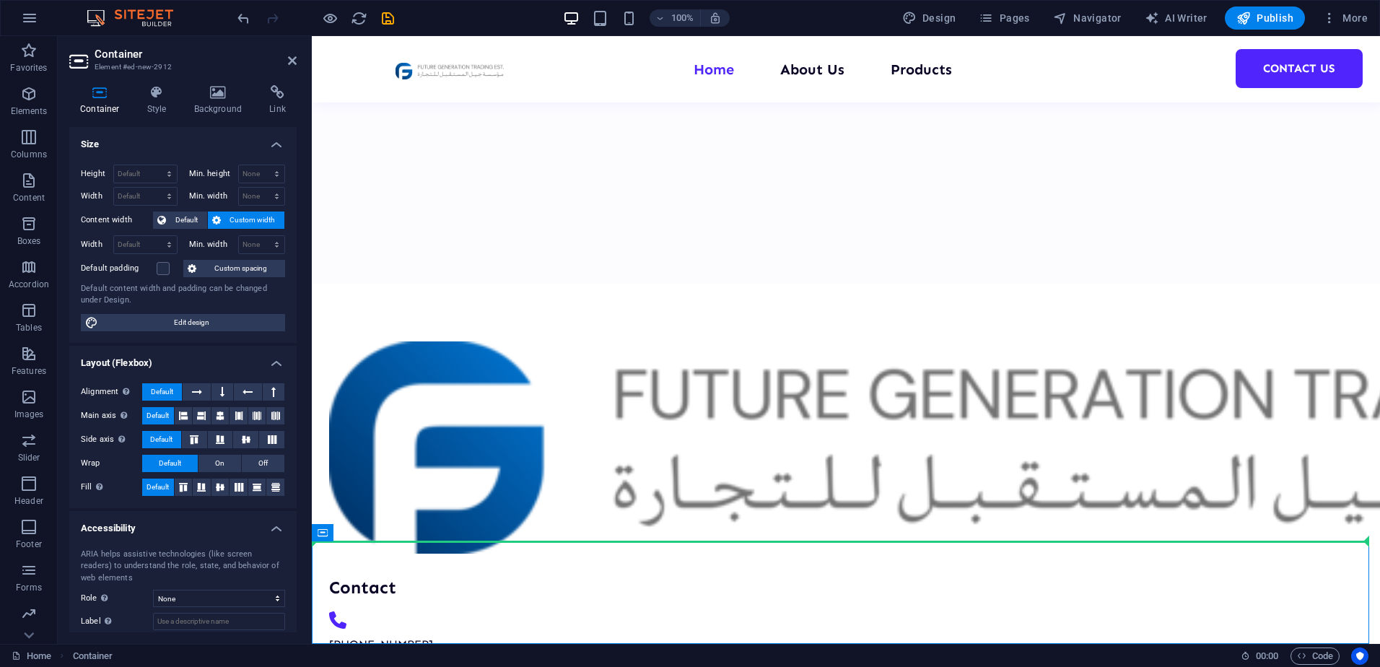
drag, startPoint x: 600, startPoint y: 594, endPoint x: 601, endPoint y: 428, distance: 166.0
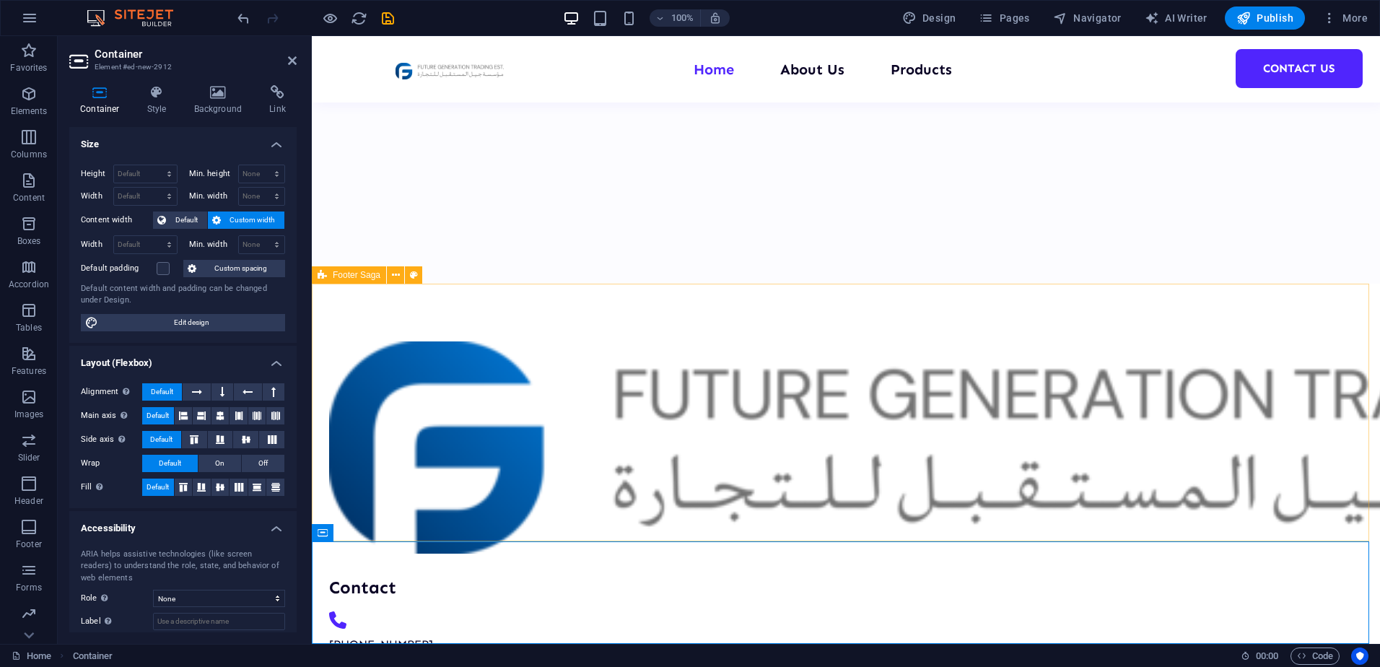
click at [562, 395] on div "Contact [PHONE_NUMBER] [EMAIL_ADDRESS][DOMAIN_NAME] 08:00 AM - 07:00 PM" at bounding box center [846, 566] width 1068 height 565
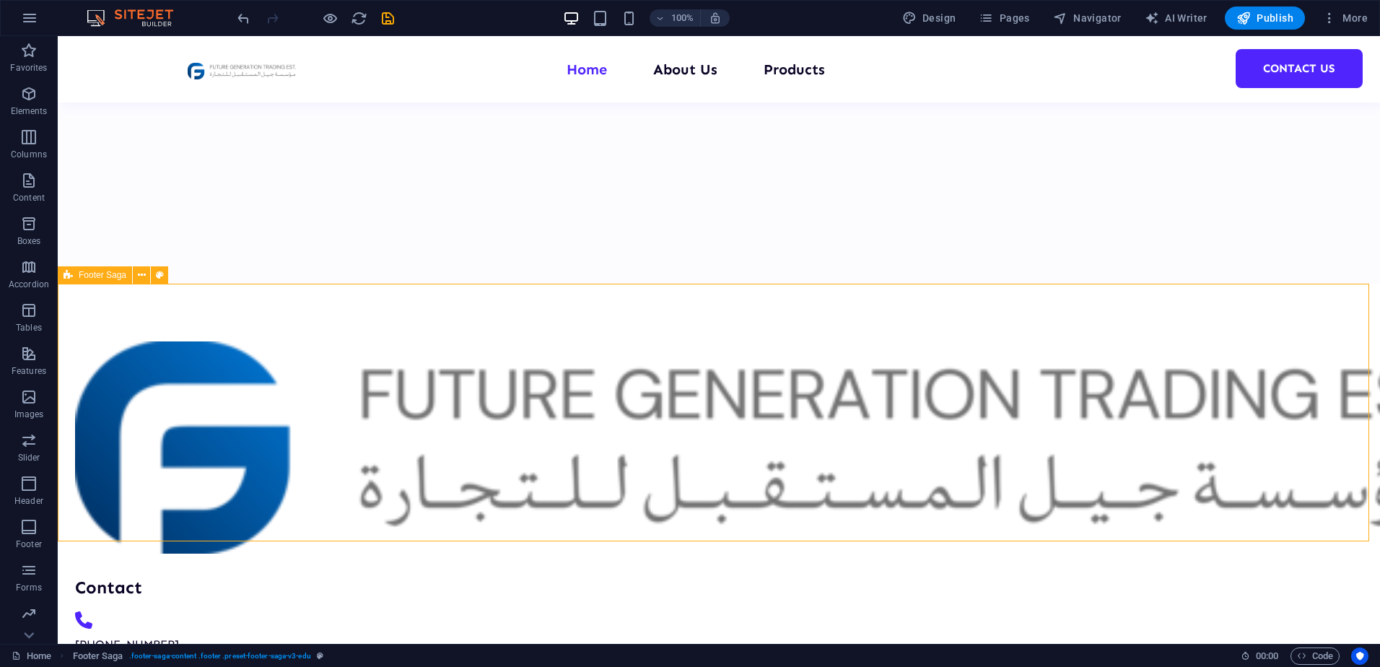
click at [523, 361] on div "Contact [PHONE_NUMBER] [EMAIL_ADDRESS][DOMAIN_NAME] 08:00 AM - 07:00 PM" at bounding box center [719, 566] width 1322 height 565
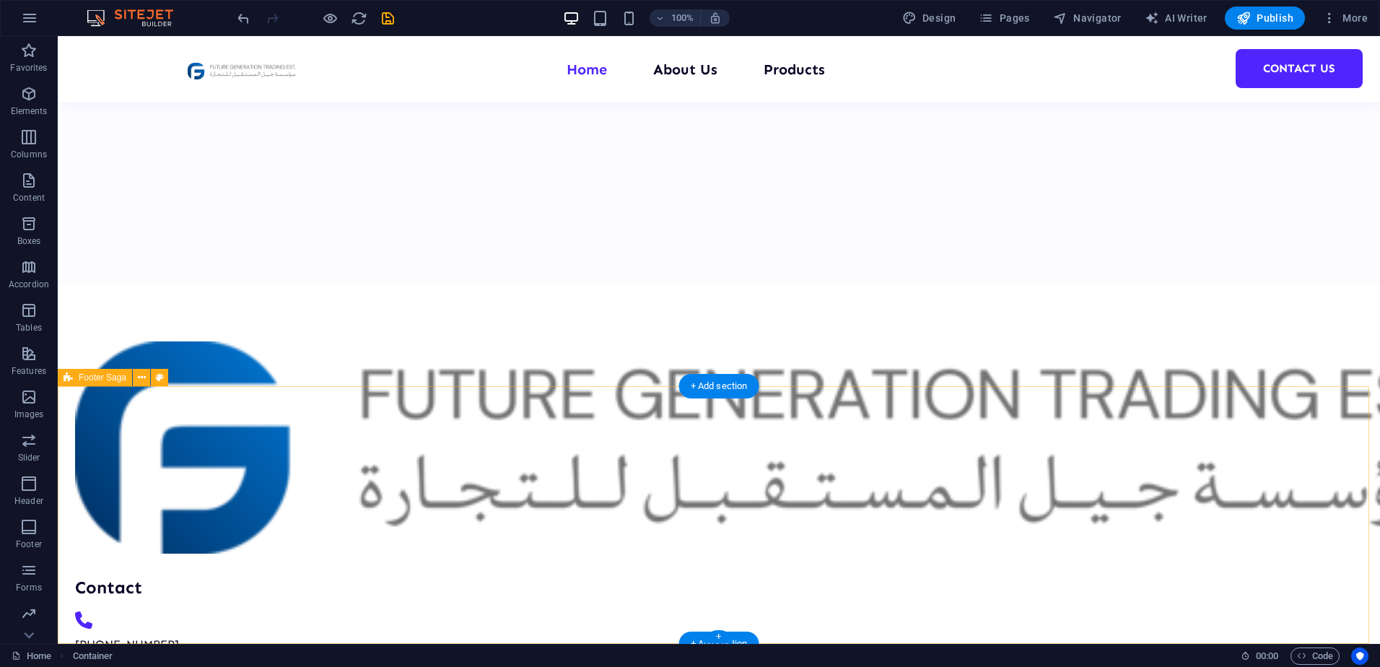
scroll to position [84, 0]
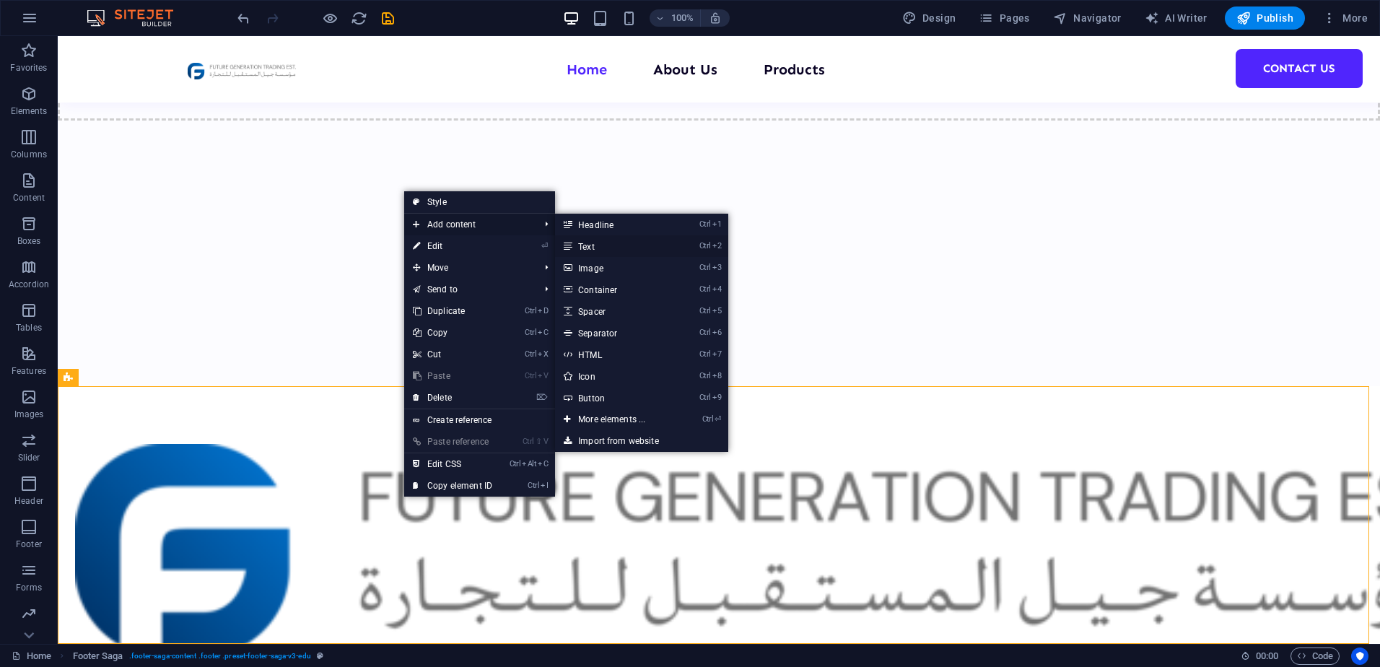
click at [587, 247] on link "Ctrl 2 Text" at bounding box center [614, 246] width 119 height 22
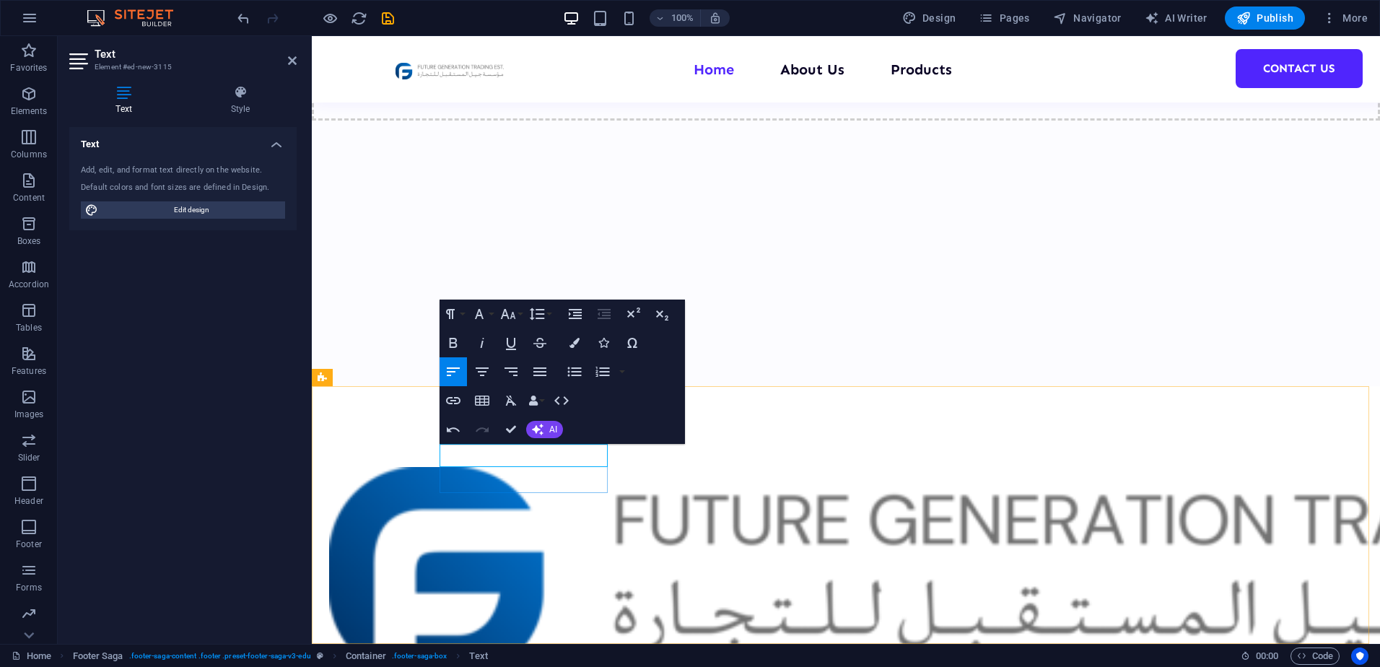
click at [497, 452] on p at bounding box center [413, 455] width 168 height 23
click at [497, 451] on p at bounding box center [413, 455] width 168 height 23
click at [497, 447] on p at bounding box center [413, 455] width 168 height 23
click at [245, 17] on icon "undo" at bounding box center [243, 18] width 17 height 17
click at [232, 18] on div "100% Design Pages Navigator AI Writer Publish More" at bounding box center [690, 18] width 1378 height 35
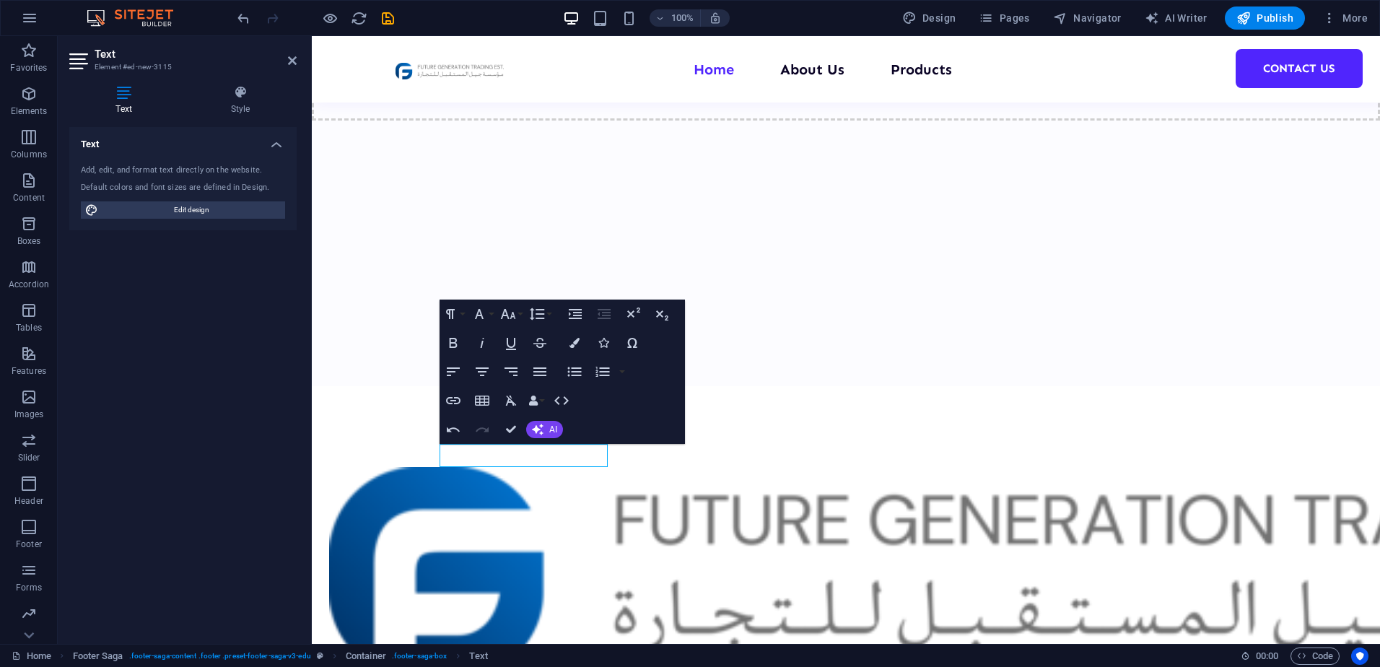
click at [232, 18] on div "100% Design Pages Navigator AI Writer Publish More" at bounding box center [690, 18] width 1378 height 35
click at [243, 18] on icon "undo" at bounding box center [243, 18] width 17 height 17
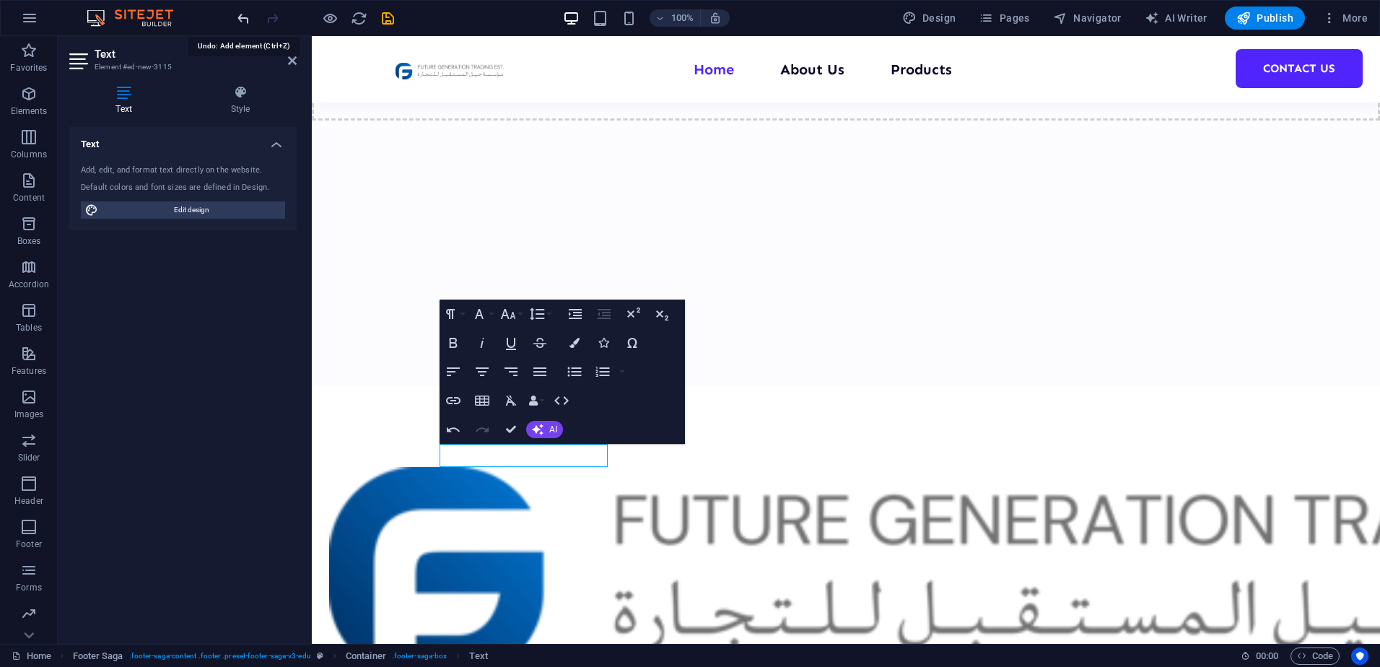
click at [243, 18] on icon "undo" at bounding box center [243, 18] width 17 height 17
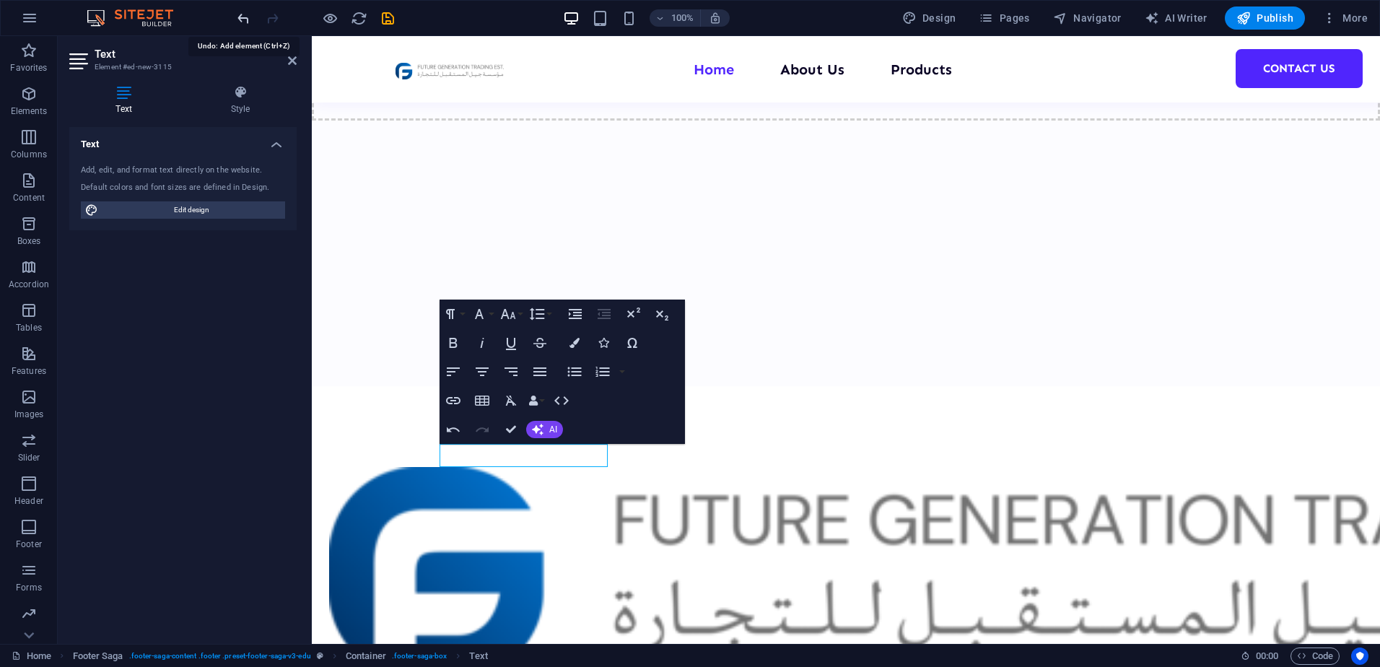
click at [243, 18] on icon "undo" at bounding box center [243, 18] width 17 height 17
click at [792, 442] on div "Contact [PHONE_NUMBER] [EMAIL_ADDRESS][DOMAIN_NAME] 08:00 AM - 07:00 PM" at bounding box center [846, 680] width 1068 height 588
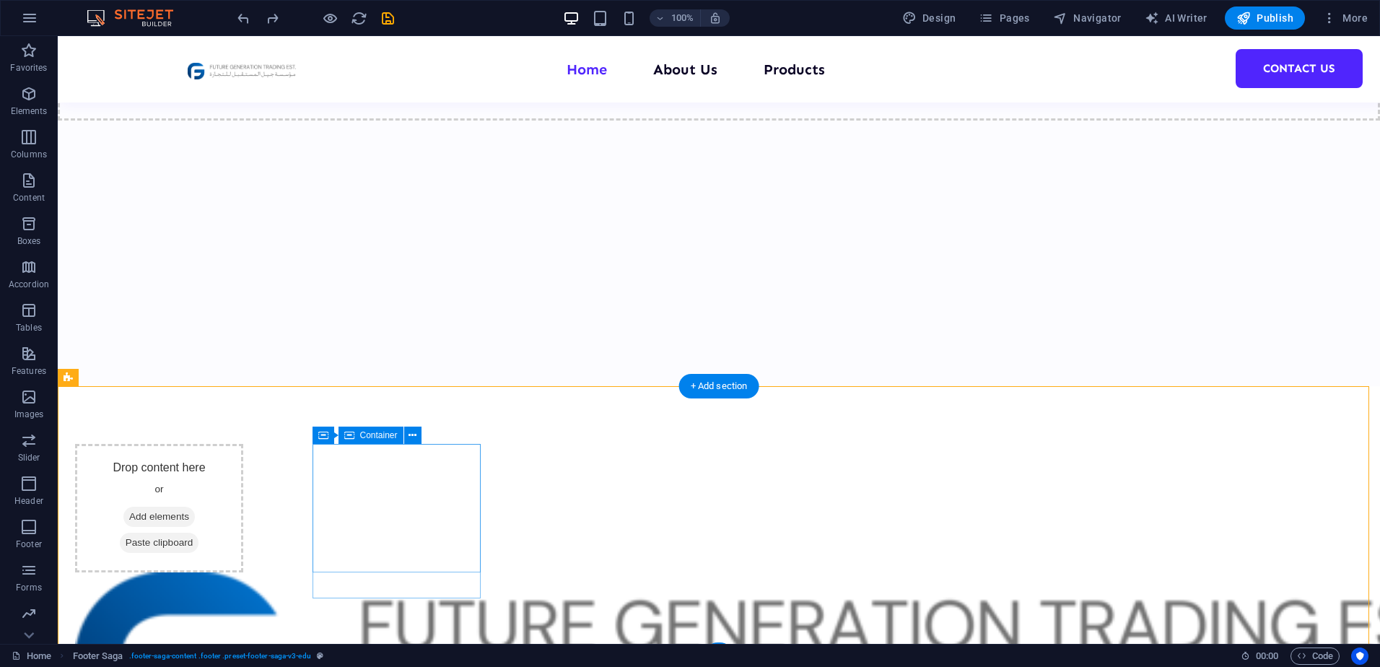
click at [243, 469] on div "Drop content here or Add elements Paste clipboard" at bounding box center [159, 508] width 168 height 128
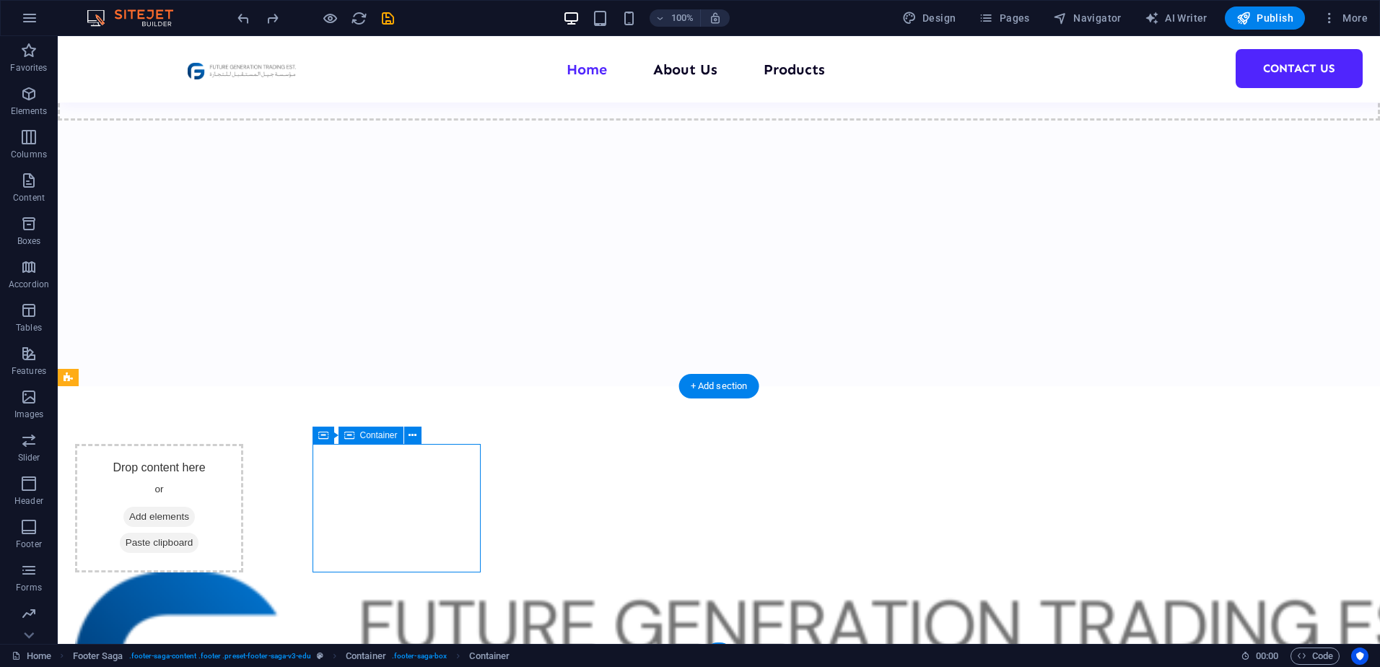
click at [195, 520] on span "Add elements" at bounding box center [158, 517] width 71 height 20
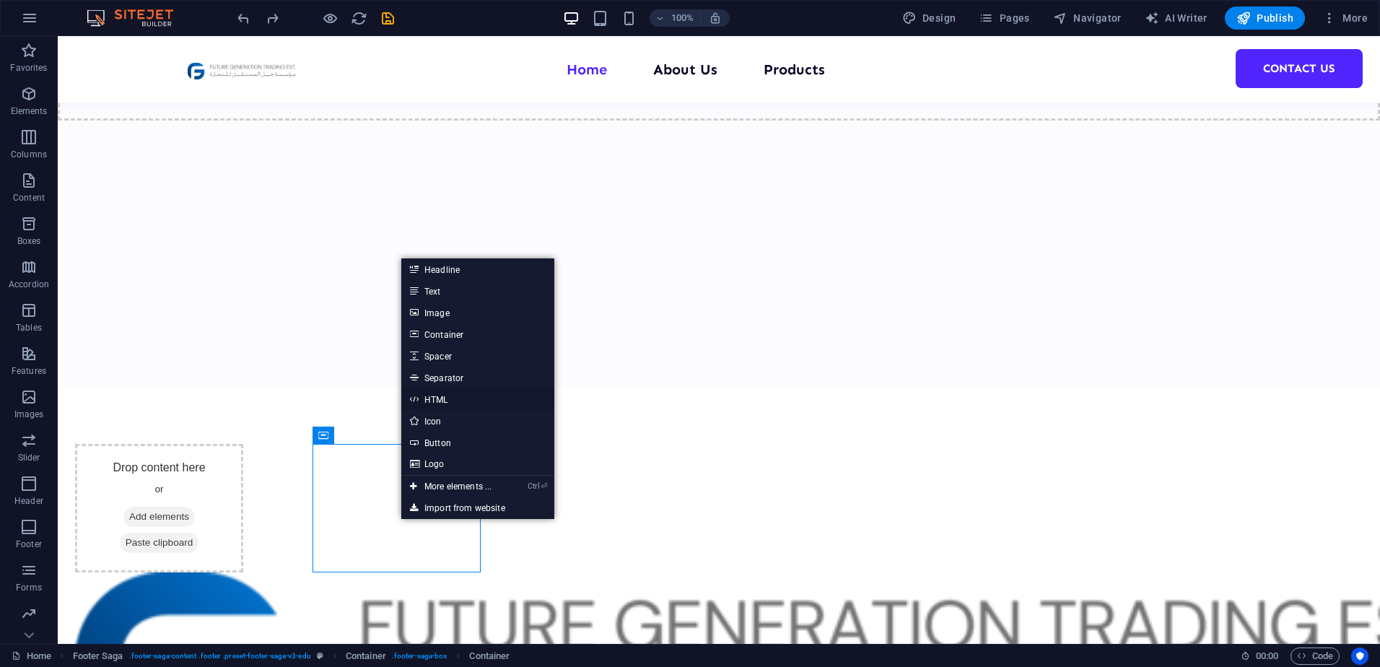
drag, startPoint x: 150, startPoint y: 362, endPoint x: 463, endPoint y: 397, distance: 314.5
click at [463, 397] on link "HTML" at bounding box center [477, 399] width 153 height 22
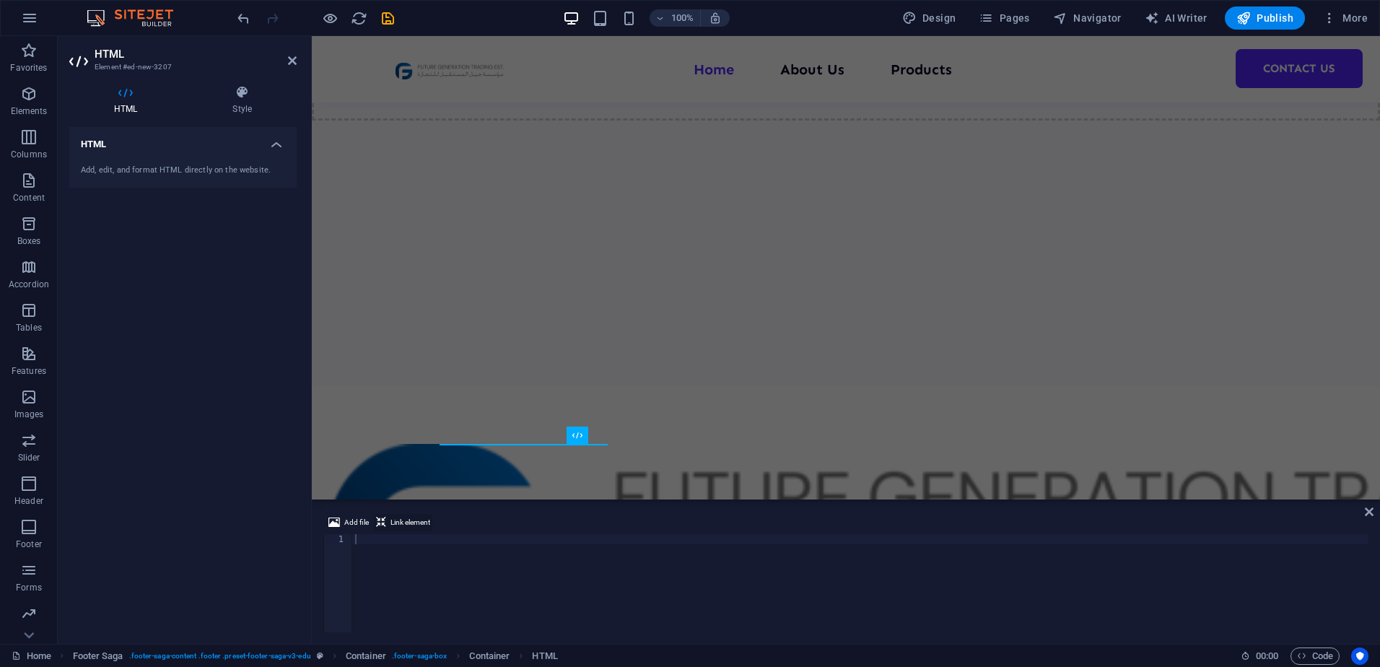
click at [395, 521] on span "Link element" at bounding box center [410, 522] width 40 height 17
click at [359, 538] on div at bounding box center [860, 593] width 1016 height 118
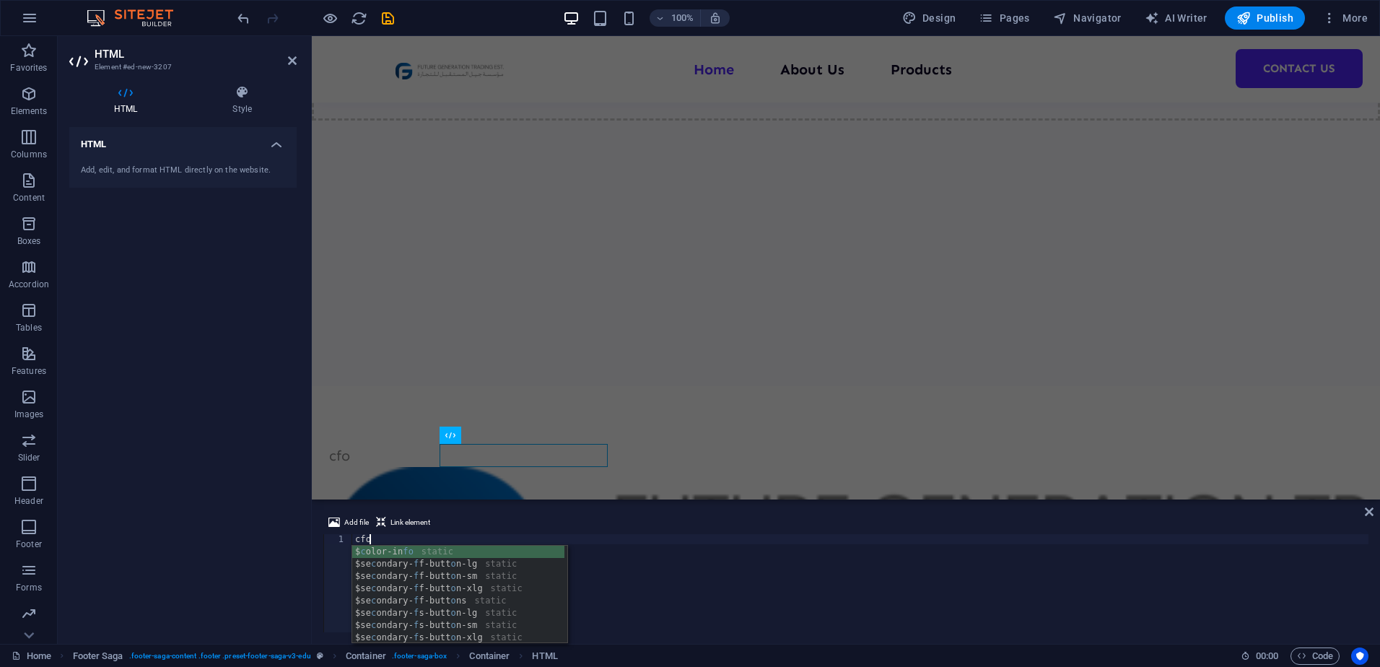
type textarea "c"
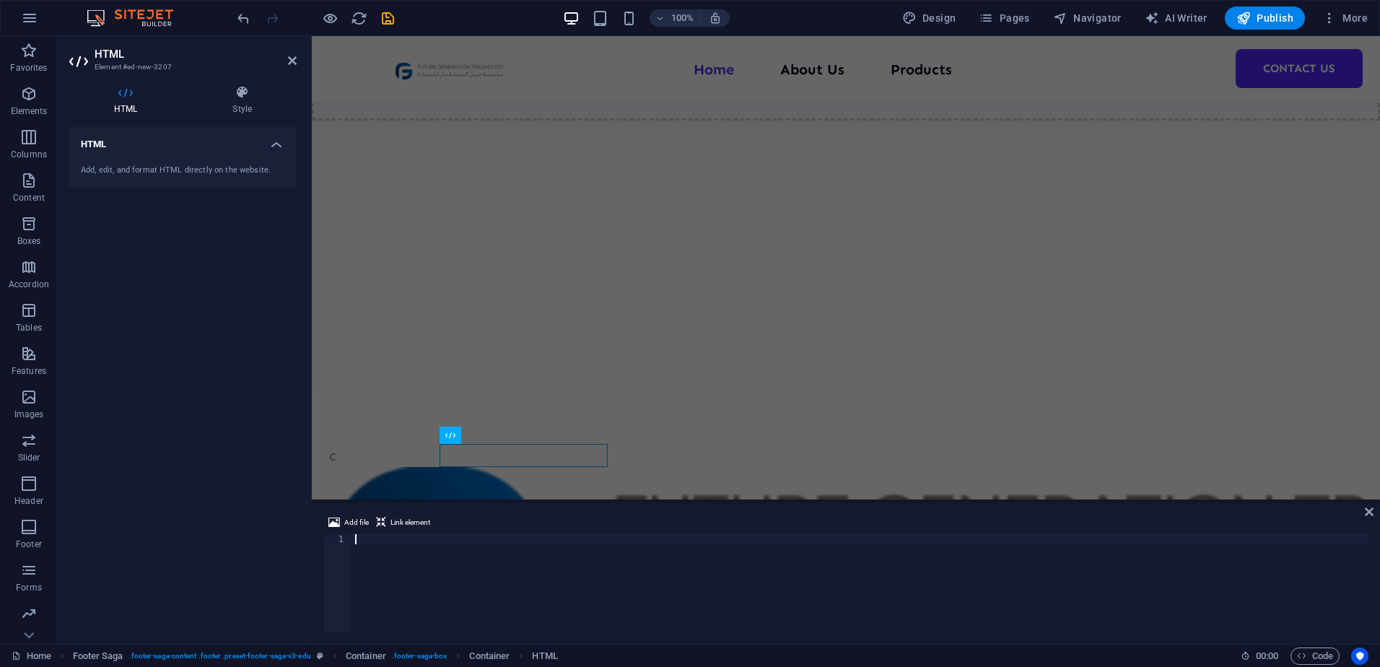
click at [204, 171] on div "Add, edit, and format HTML directly on the website." at bounding box center [183, 171] width 204 height 12
click at [265, 143] on h4 "HTML" at bounding box center [182, 140] width 227 height 26
click at [271, 144] on h4 "HTML" at bounding box center [182, 144] width 227 height 35
click at [414, 513] on div "Add file Link element 1 ההההההההההההההההההההההההההההההההההההההההההההההההההההההה…" at bounding box center [846, 572] width 1068 height 141
click at [348, 521] on span "Add file" at bounding box center [356, 522] width 25 height 17
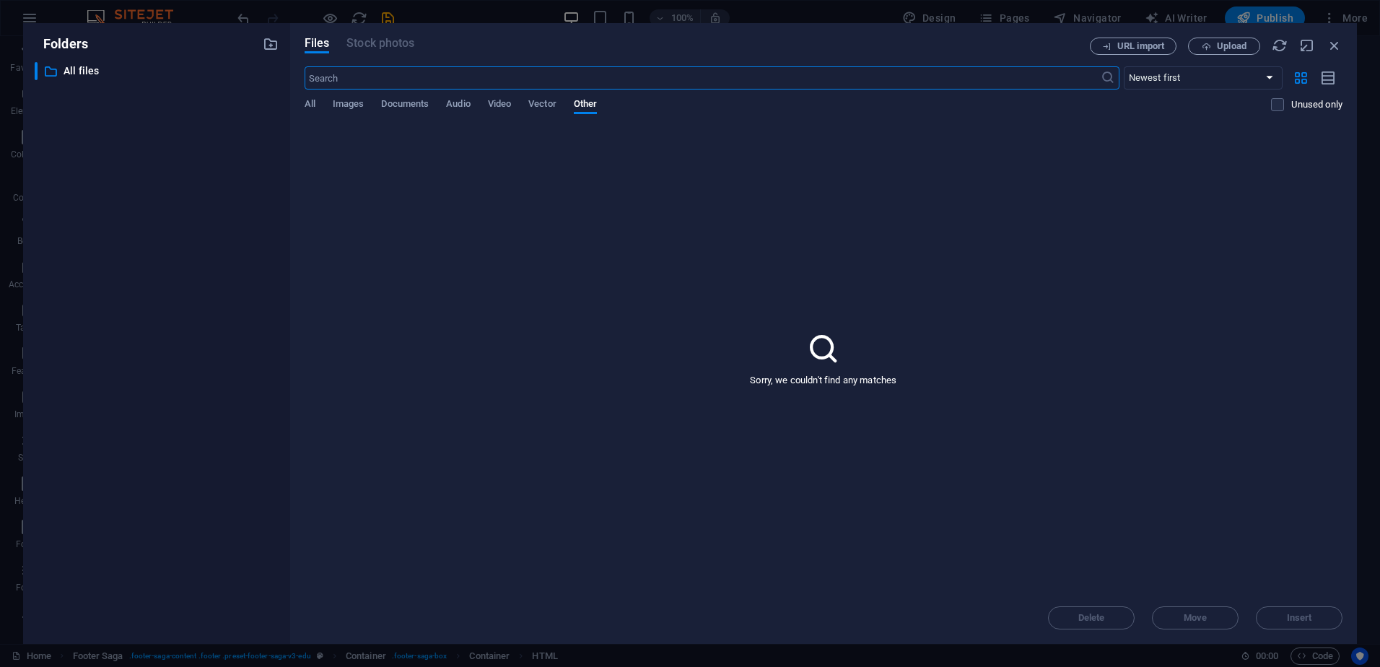
click at [1342, 46] on div "Files Stock photos URL import Upload ​ Newest first Oldest first Name (A-Z) Nam…" at bounding box center [823, 333] width 1067 height 621
click at [1332, 40] on div "Files Stock photos URL import Upload ​ Newest first Oldest first Name (A-Z) Nam…" at bounding box center [823, 333] width 1067 height 621
drag, startPoint x: 1332, startPoint y: 40, endPoint x: 1013, endPoint y: 11, distance: 320.3
click at [1332, 40] on icon "button" at bounding box center [1335, 46] width 16 height 16
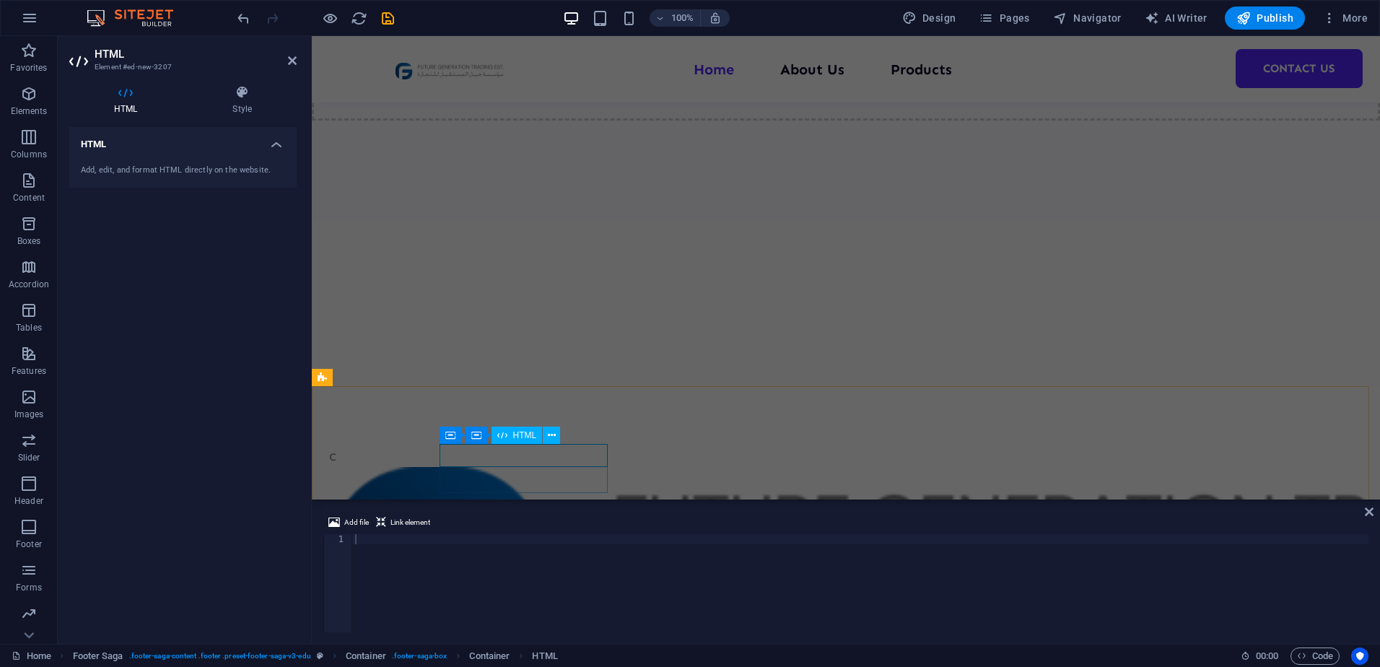
click at [513, 433] on span "HTML" at bounding box center [525, 435] width 24 height 9
type textarea "<a href="#ed-new-3207" class="wv-link-elm"></a>"
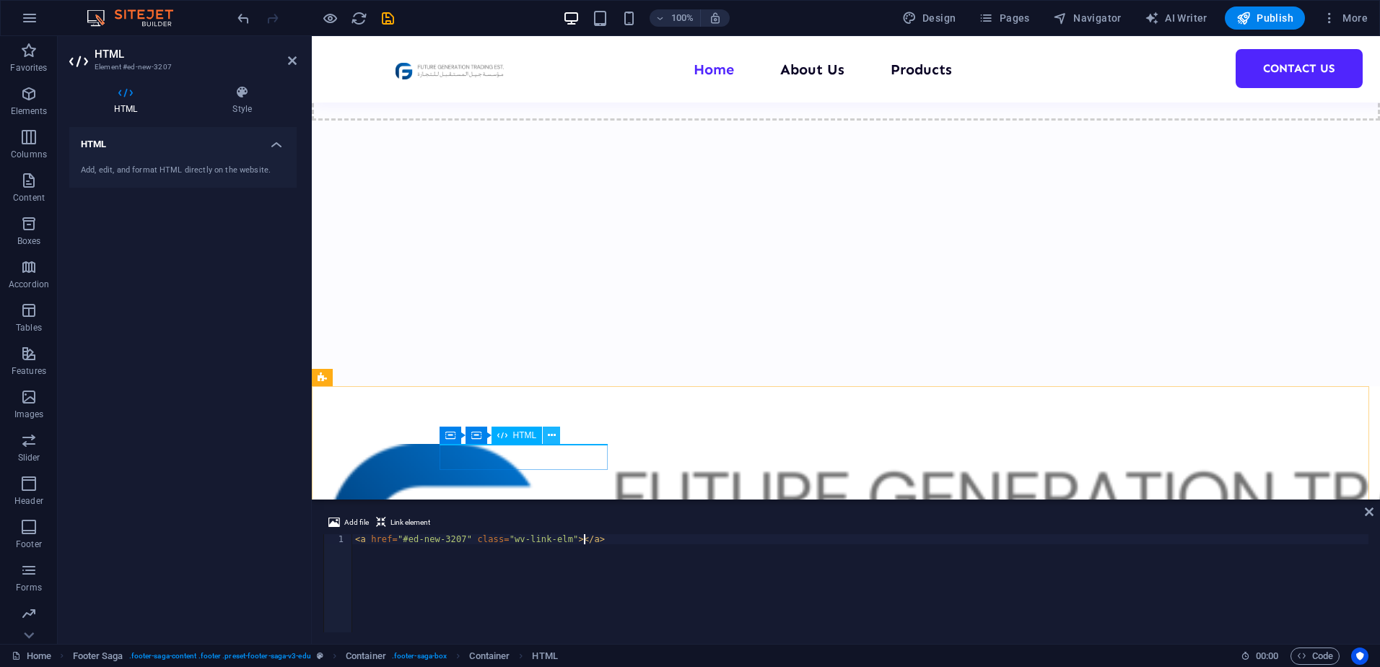
click at [549, 431] on icon at bounding box center [552, 435] width 8 height 15
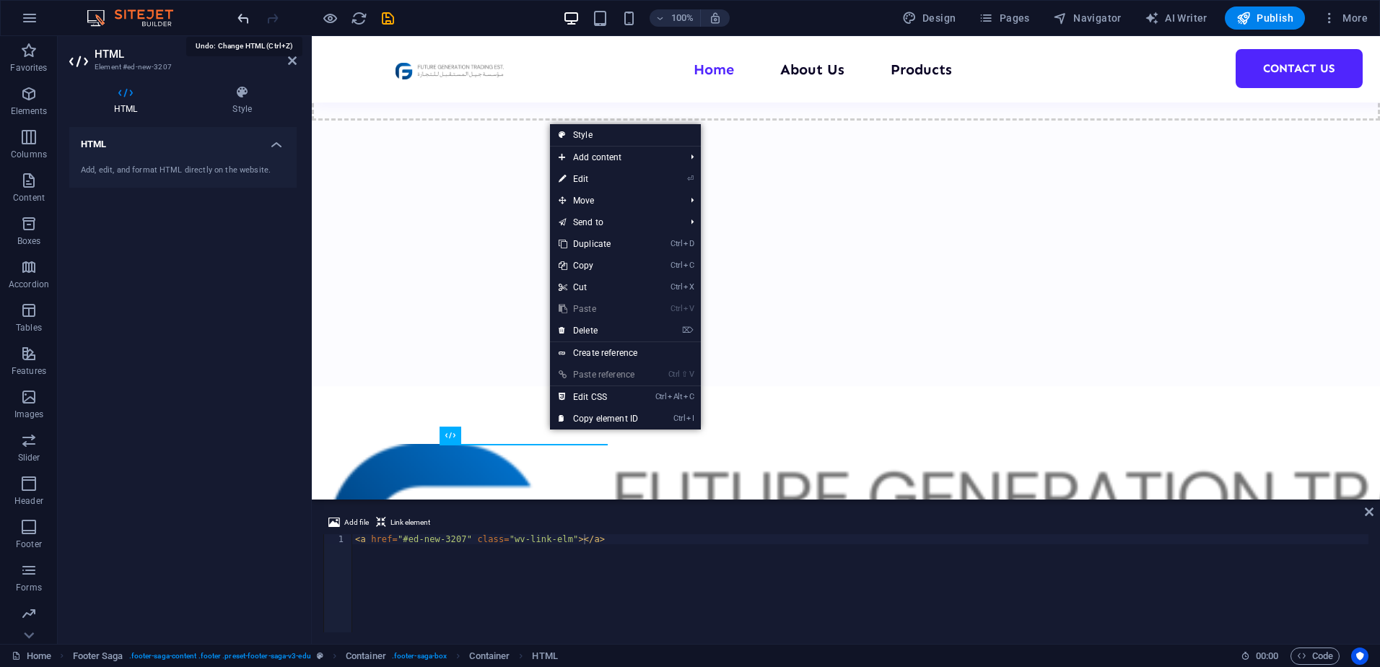
click at [250, 23] on icon "undo" at bounding box center [243, 18] width 17 height 17
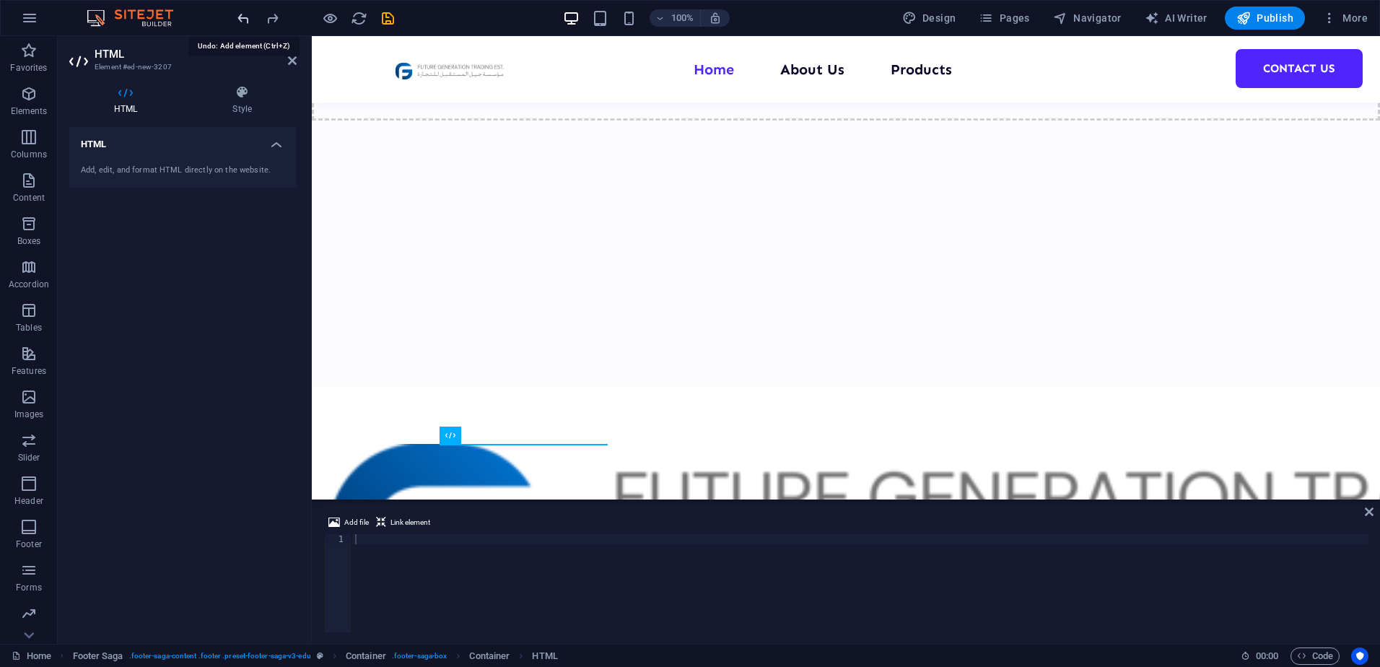
click at [250, 23] on icon "undo" at bounding box center [243, 18] width 17 height 17
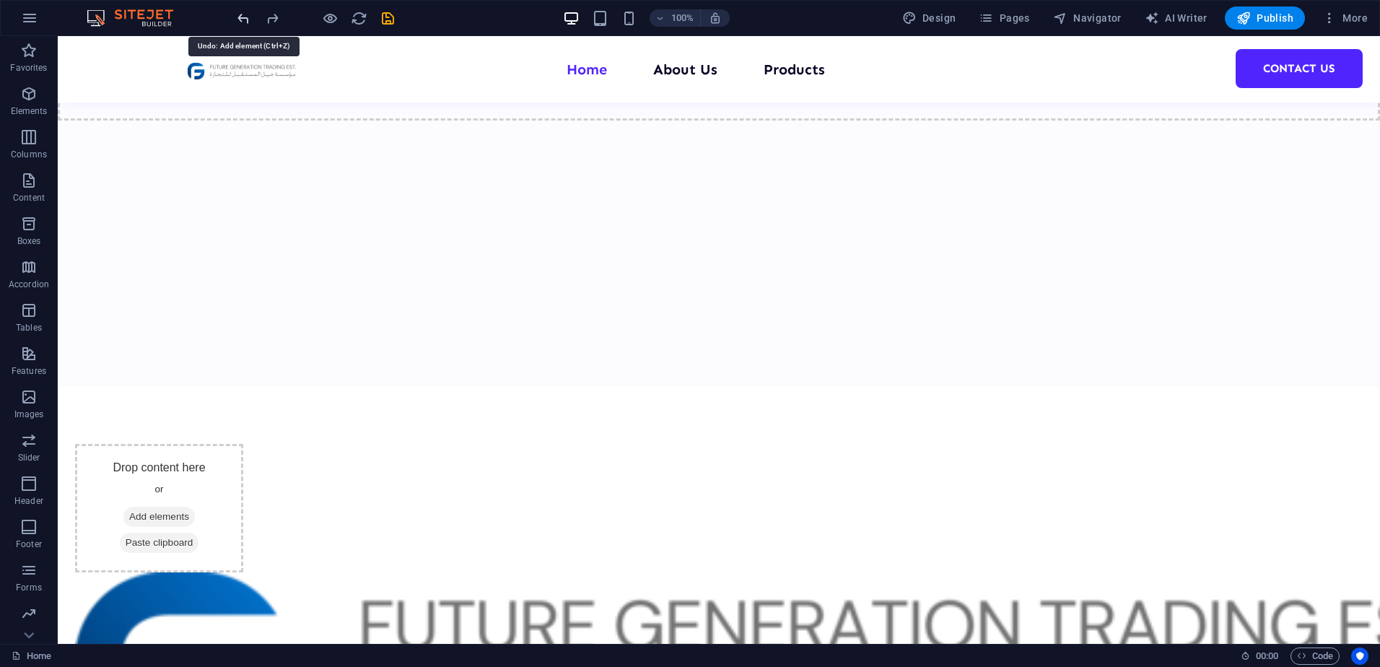
click at [250, 23] on icon "undo" at bounding box center [243, 18] width 17 height 17
click at [386, 16] on icon "save" at bounding box center [388, 18] width 17 height 17
